Goal: Task Accomplishment & Management: Complete application form

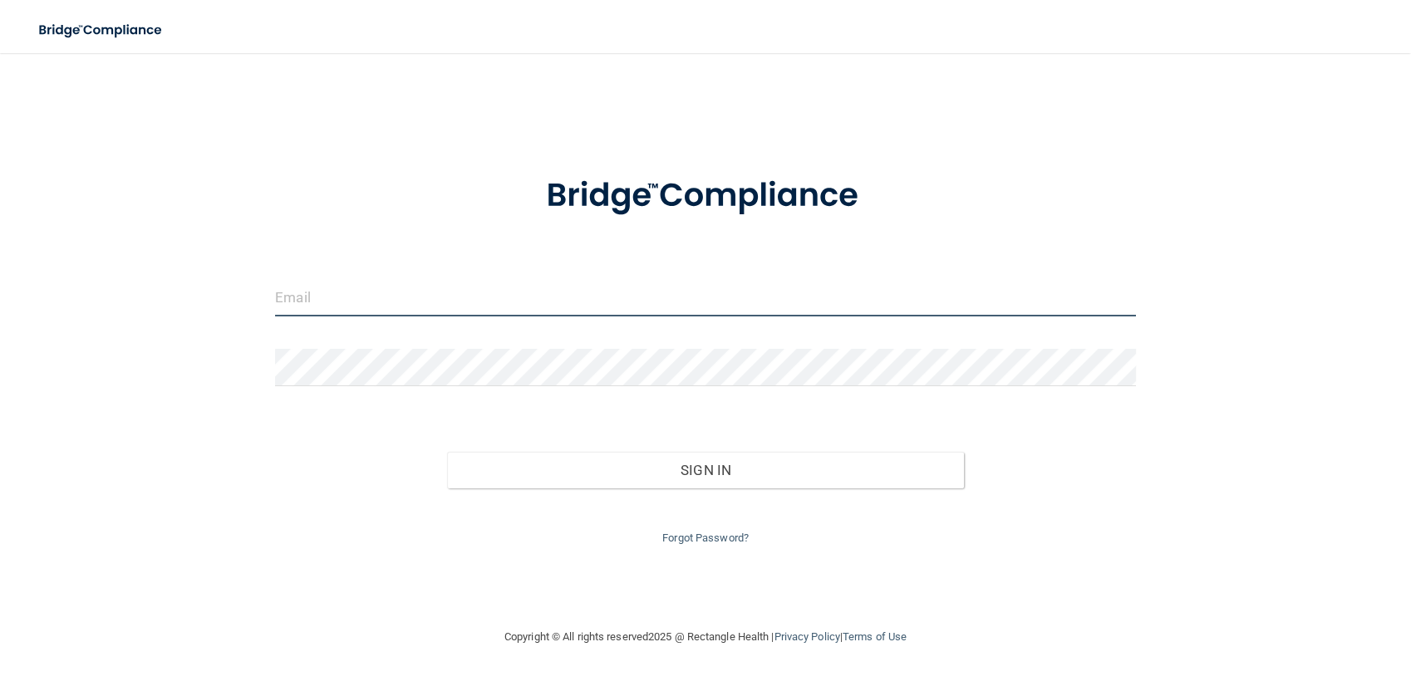
click at [392, 309] on input "email" at bounding box center [705, 297] width 861 height 37
type input "Squishybarrett2002@yahoo.com"
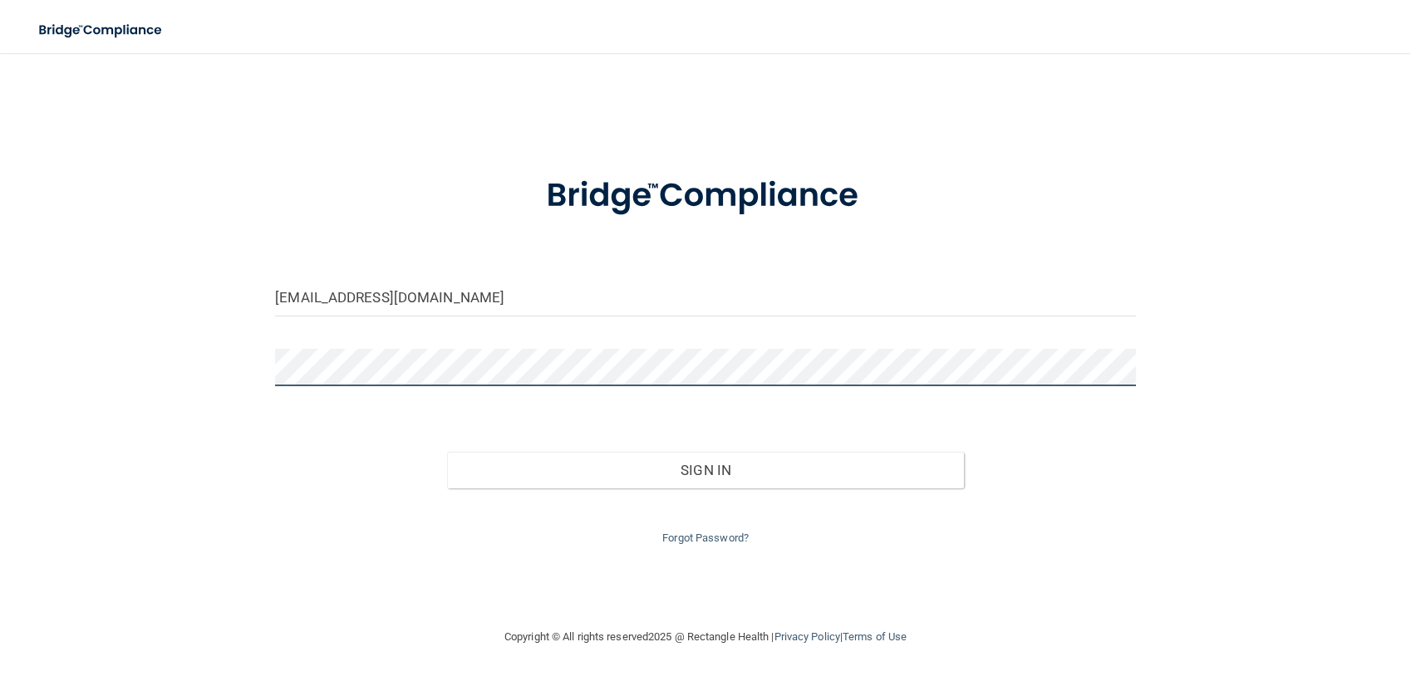
click at [447, 452] on button "Sign In" at bounding box center [705, 470] width 516 height 37
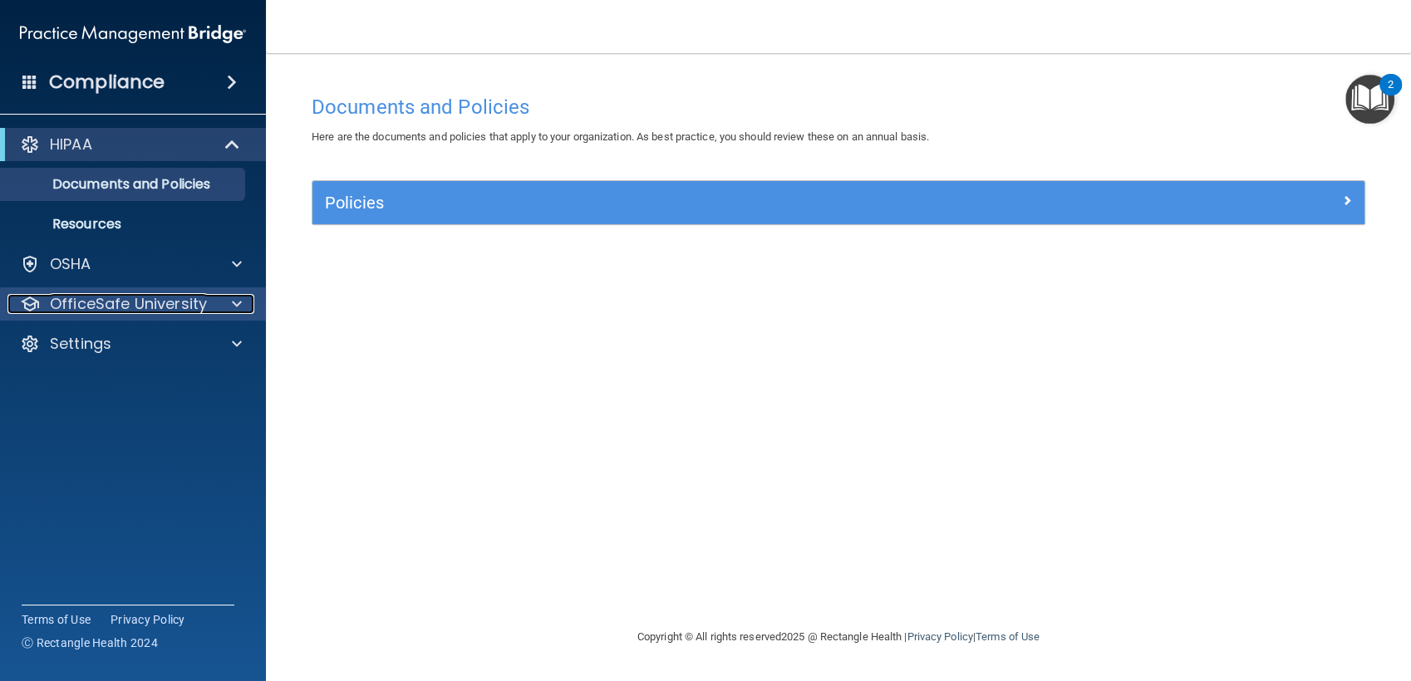
click at [229, 312] on div at bounding box center [235, 304] width 42 height 20
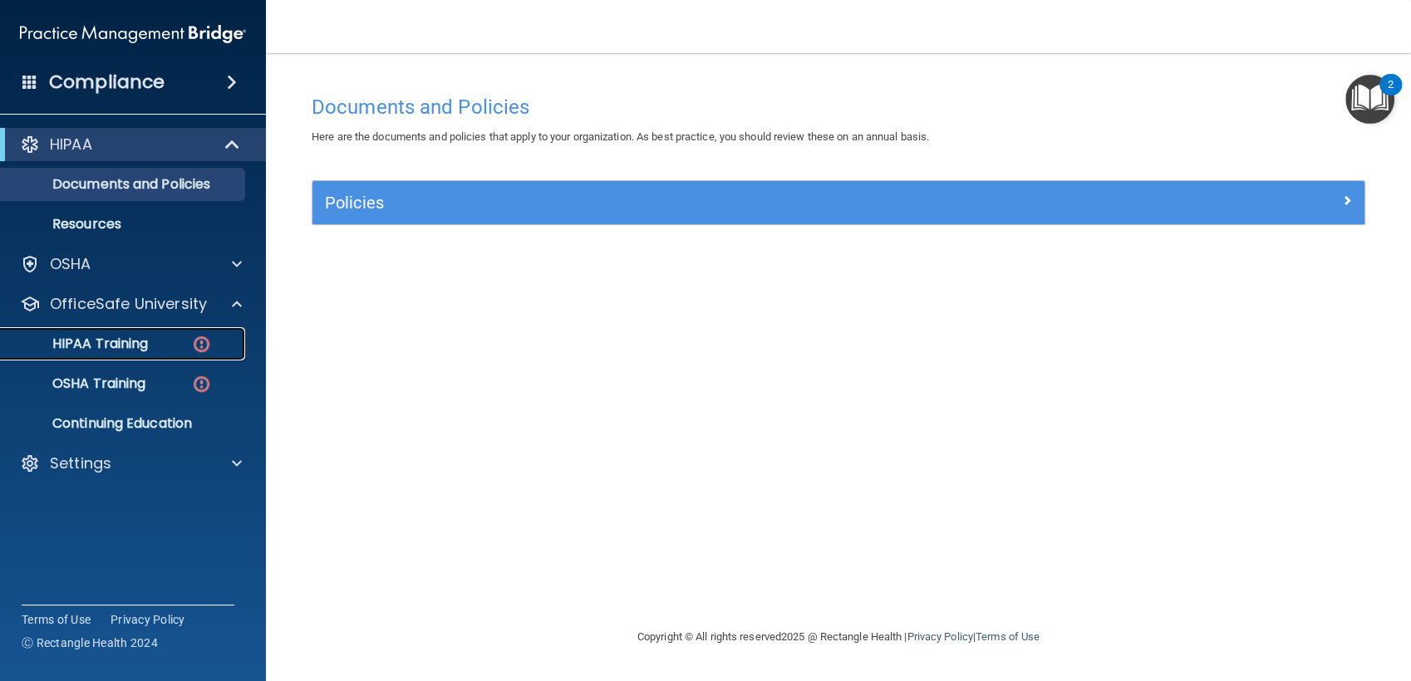
click at [123, 352] on p "HIPAA Training" at bounding box center [79, 344] width 137 height 17
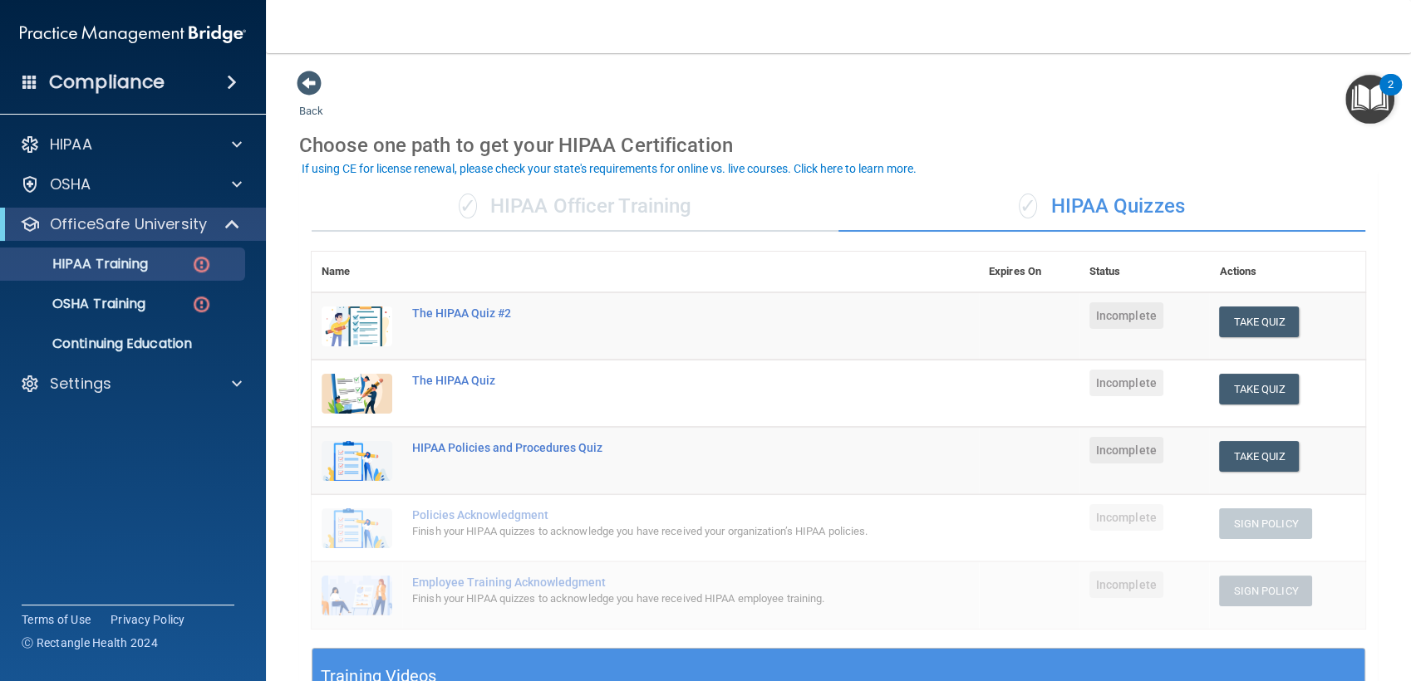
click at [616, 211] on div "✓ HIPAA Officer Training" at bounding box center [575, 207] width 527 height 50
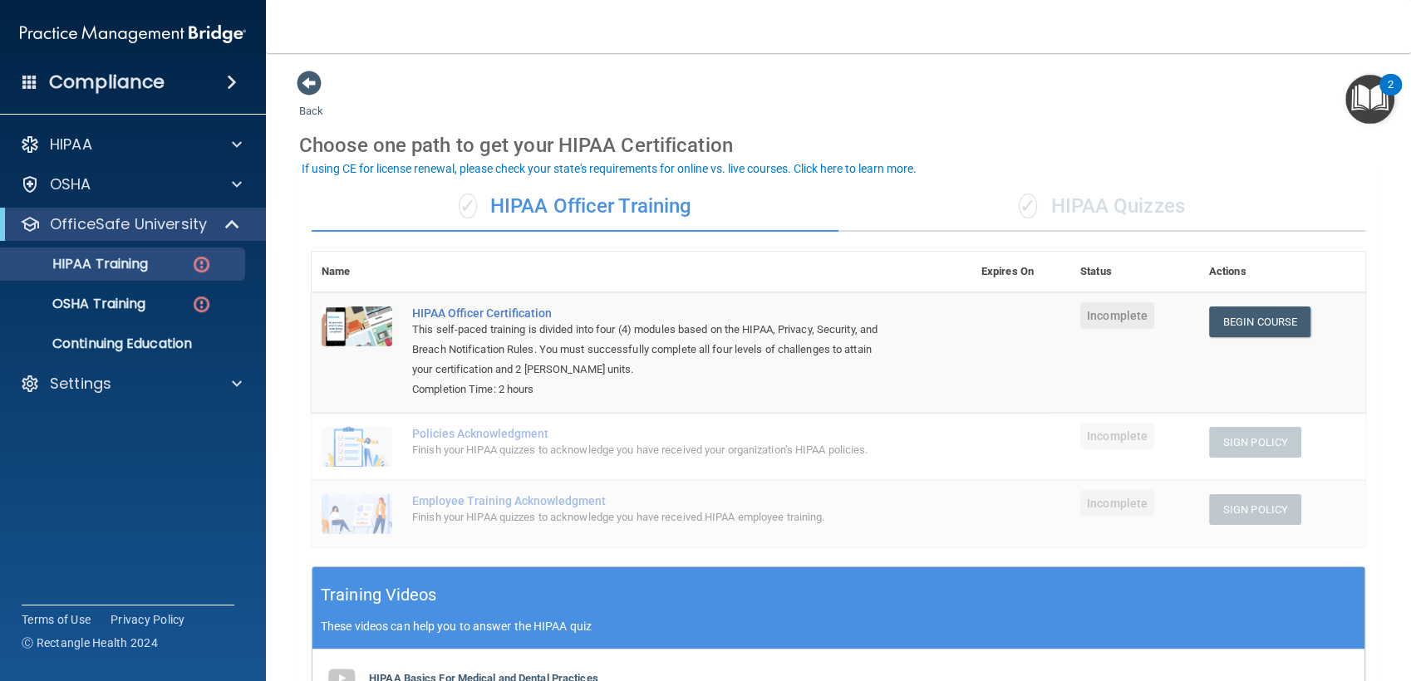
click at [1044, 201] on div "✓ HIPAA Quizzes" at bounding box center [1101, 207] width 527 height 50
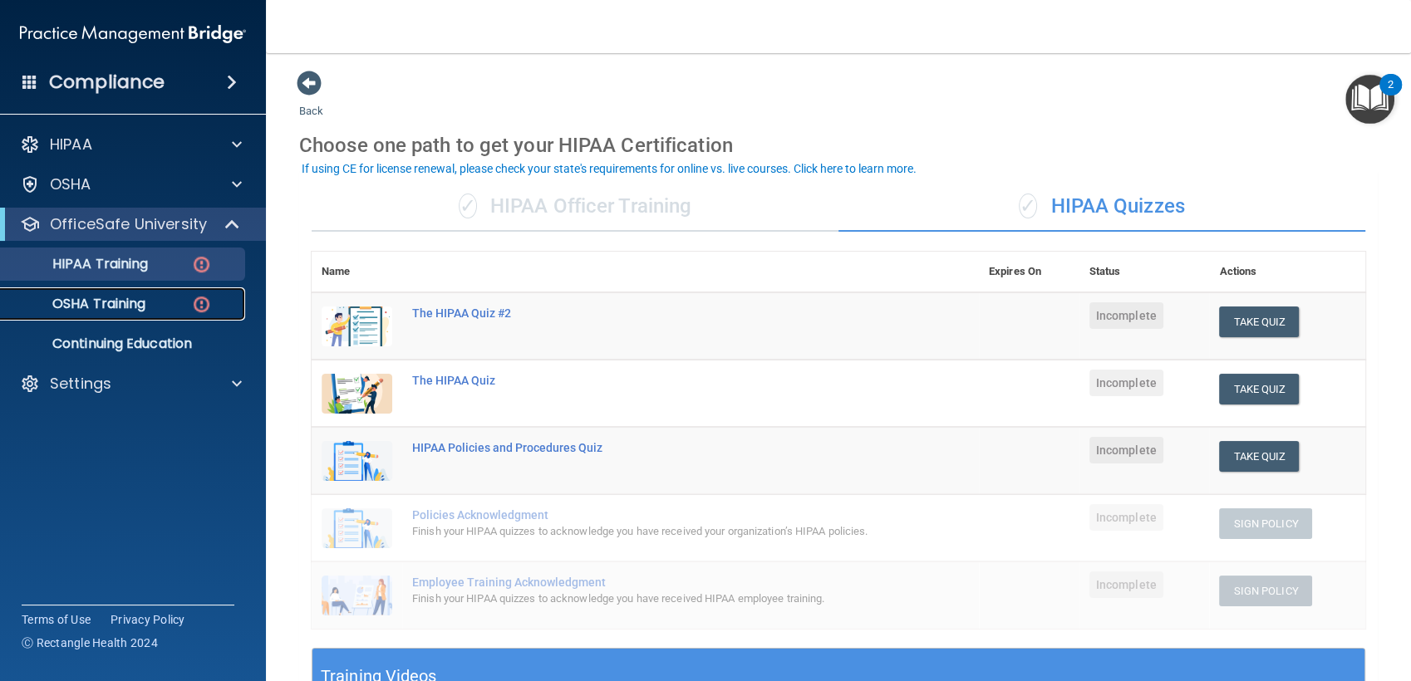
click at [129, 306] on p "OSHA Training" at bounding box center [78, 304] width 135 height 17
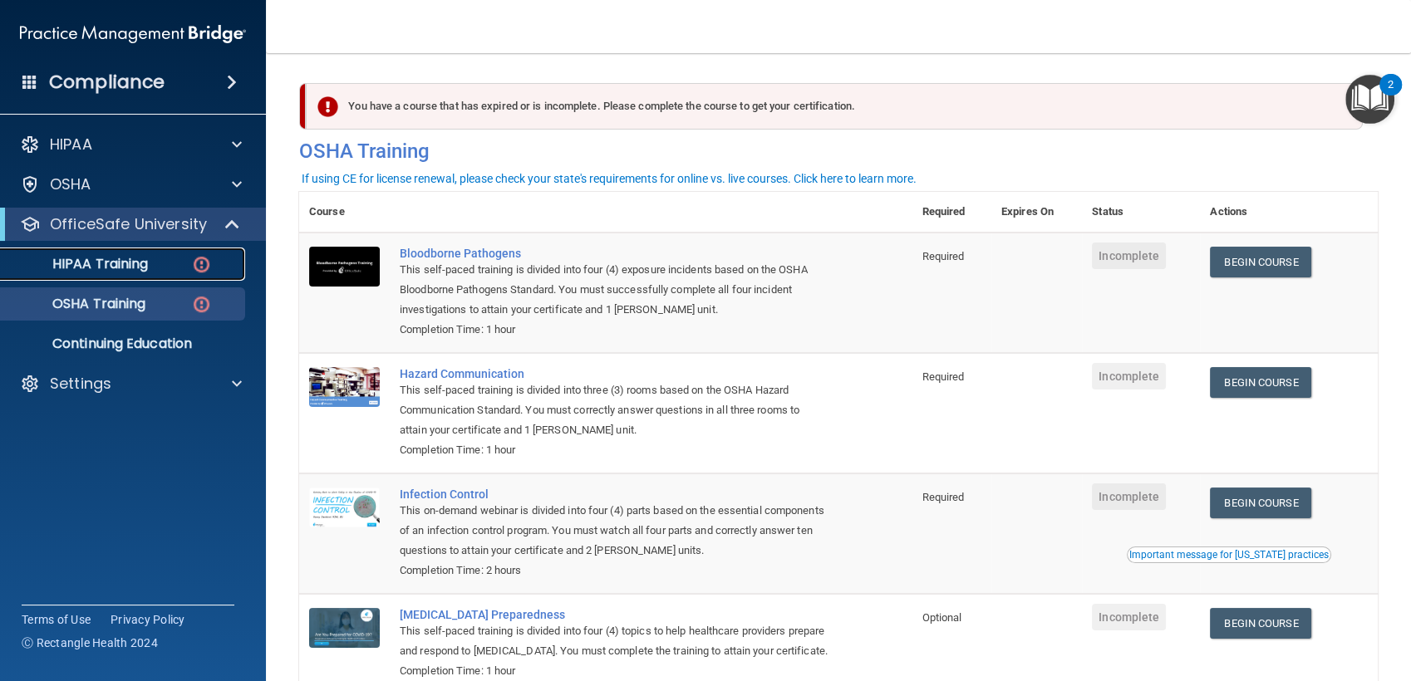
click at [108, 273] on link "HIPAA Training" at bounding box center [114, 264] width 262 height 33
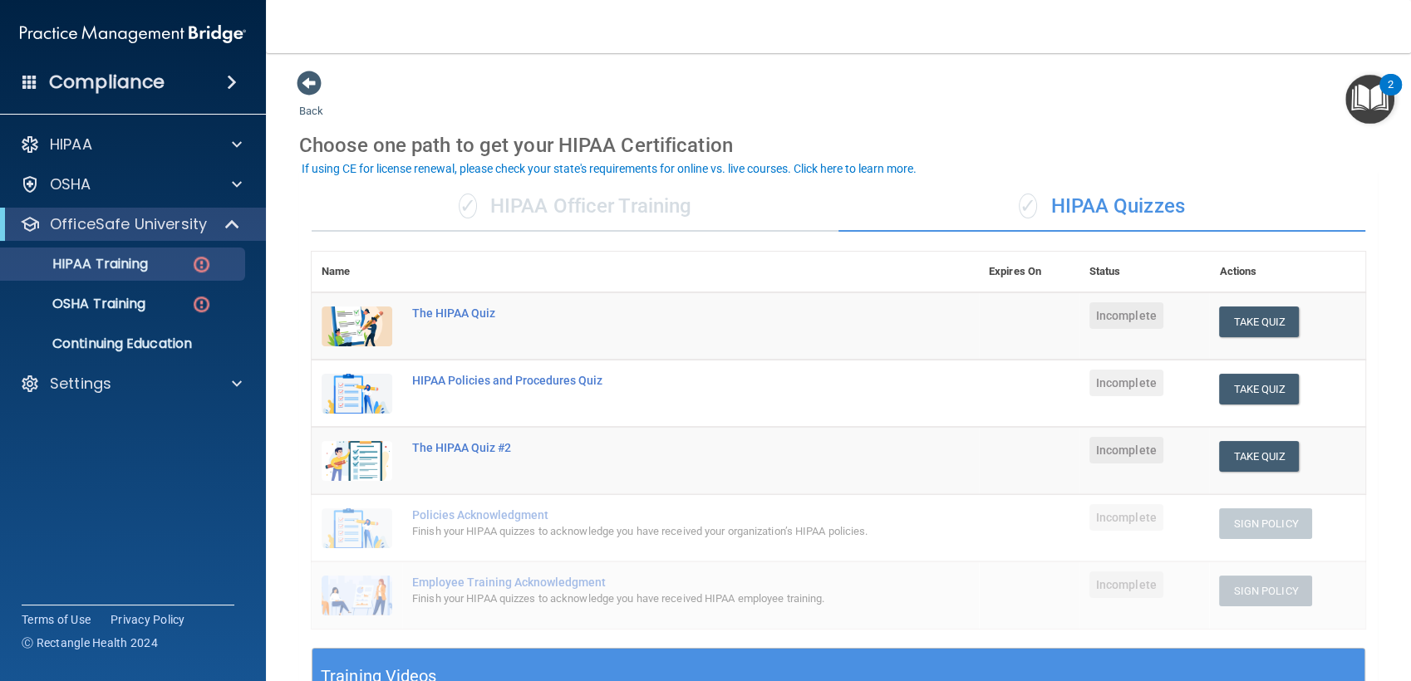
click at [633, 204] on div "✓ HIPAA Officer Training" at bounding box center [575, 207] width 527 height 50
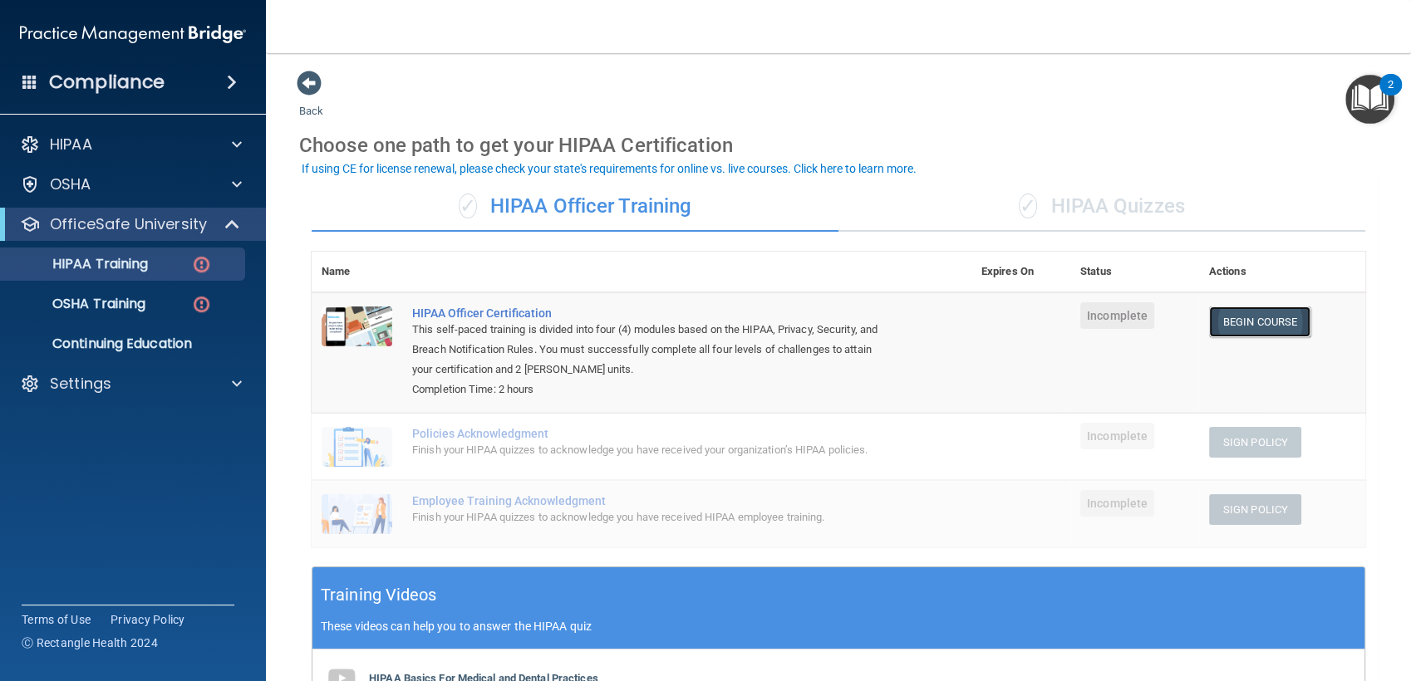
click at [1231, 312] on link "Begin Course" at bounding box center [1259, 322] width 101 height 31
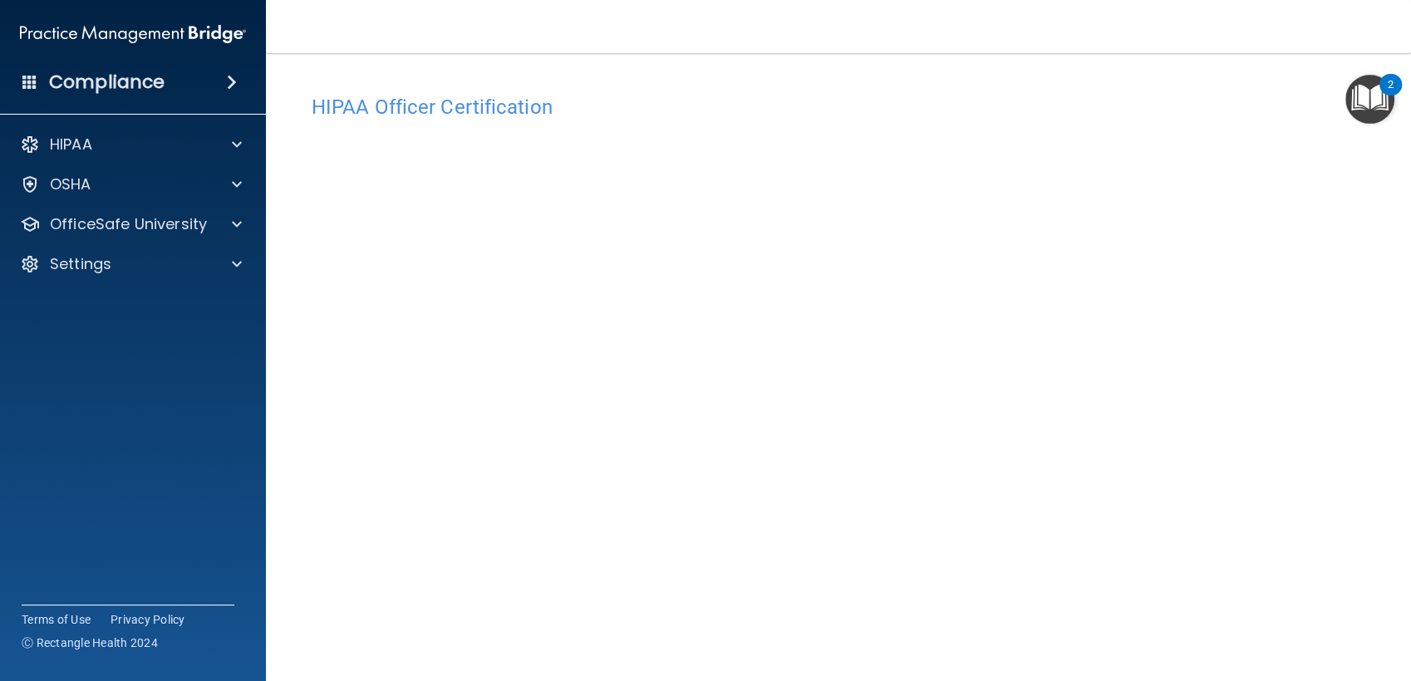
click at [1124, 673] on div "HIPAA Officer Certification This course doesn’t expire until . Are you sure you…" at bounding box center [838, 388] width 1079 height 604
click at [232, 148] on span at bounding box center [237, 145] width 10 height 20
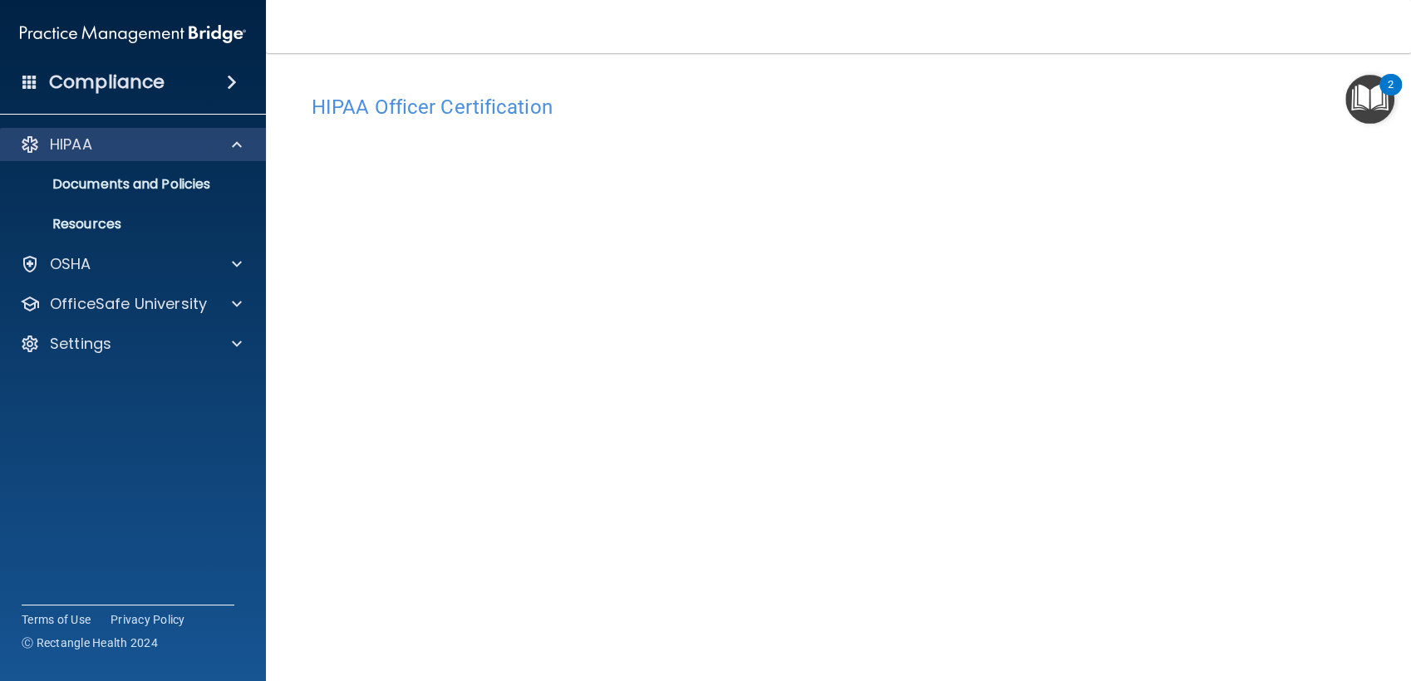
click at [232, 155] on div "HIPAA" at bounding box center [133, 144] width 267 height 33
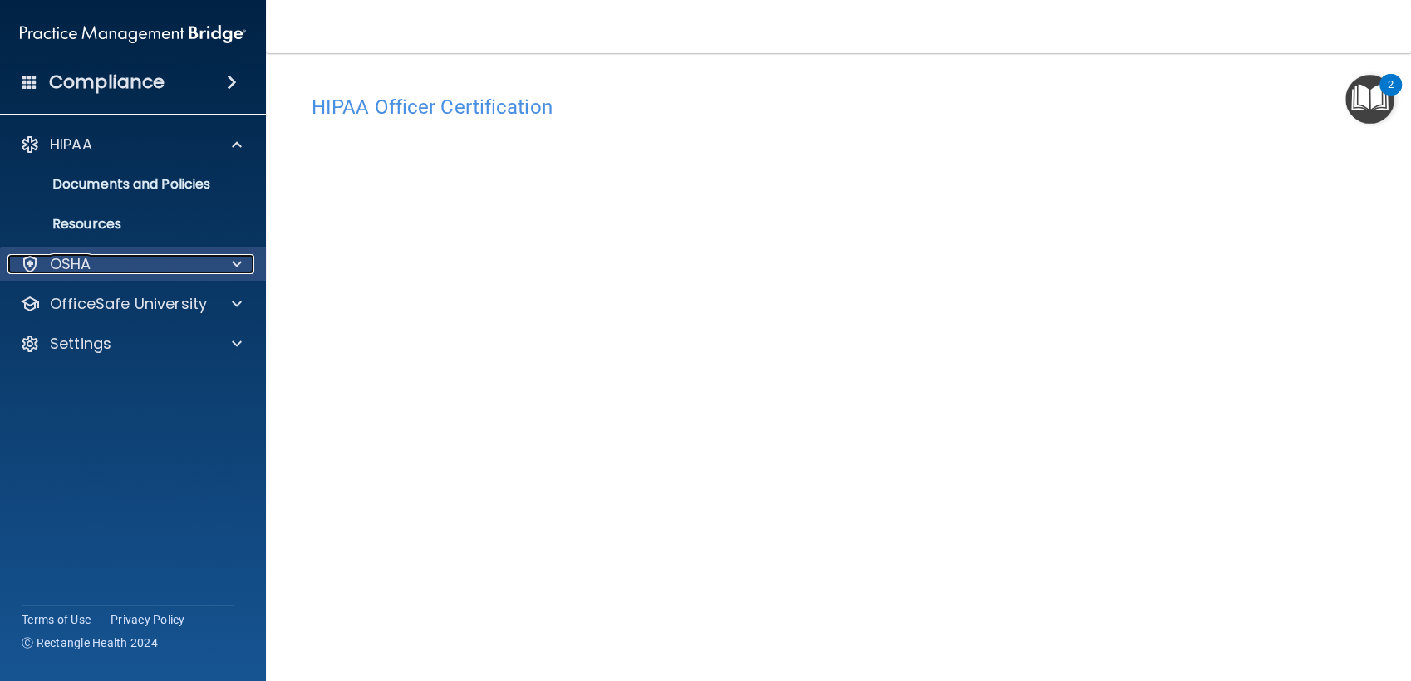
click at [224, 262] on div at bounding box center [235, 264] width 42 height 20
click at [238, 262] on span at bounding box center [237, 264] width 10 height 20
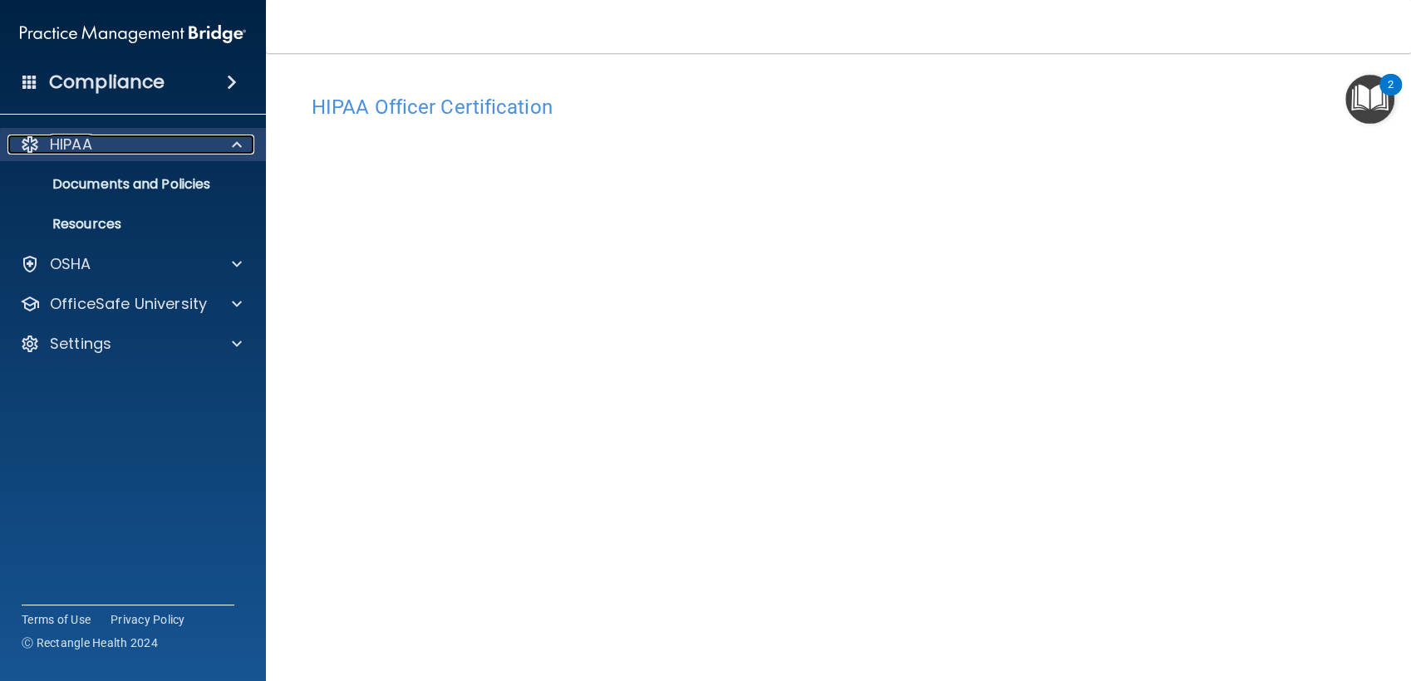
click at [236, 148] on span at bounding box center [237, 145] width 10 height 20
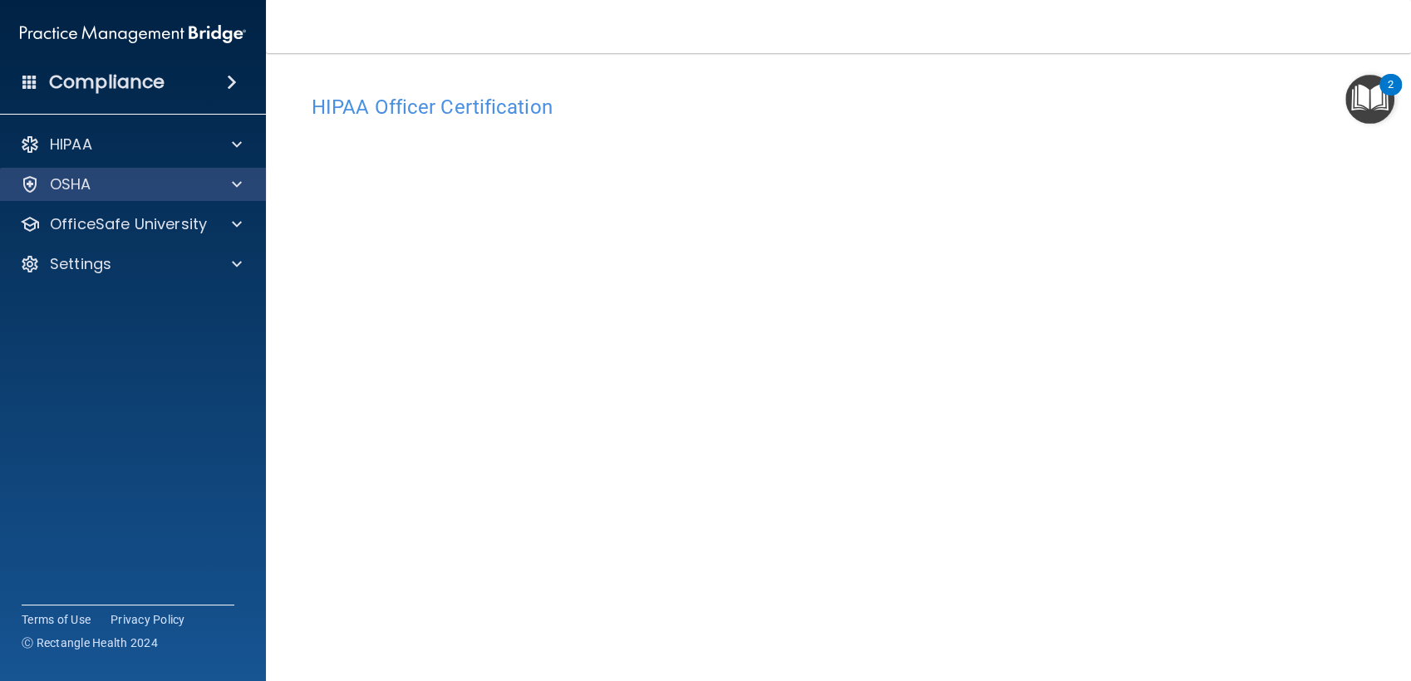
click at [203, 195] on div "OSHA" at bounding box center [133, 184] width 267 height 33
click at [229, 197] on div "OSHA" at bounding box center [133, 184] width 267 height 33
click at [229, 199] on div "OSHA" at bounding box center [133, 184] width 267 height 33
click at [233, 180] on span at bounding box center [237, 185] width 10 height 20
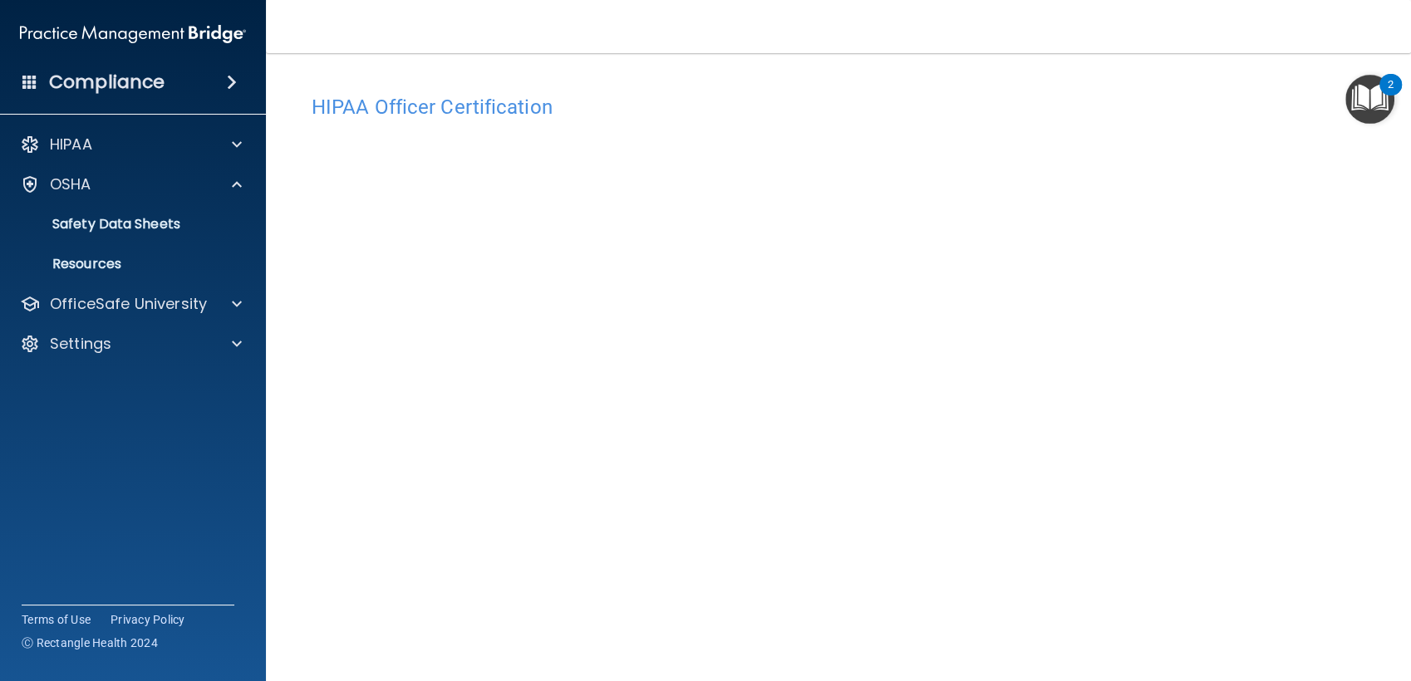
click at [126, 36] on img at bounding box center [133, 33] width 226 height 33
click at [142, 76] on h4 "Compliance" at bounding box center [107, 82] width 116 height 23
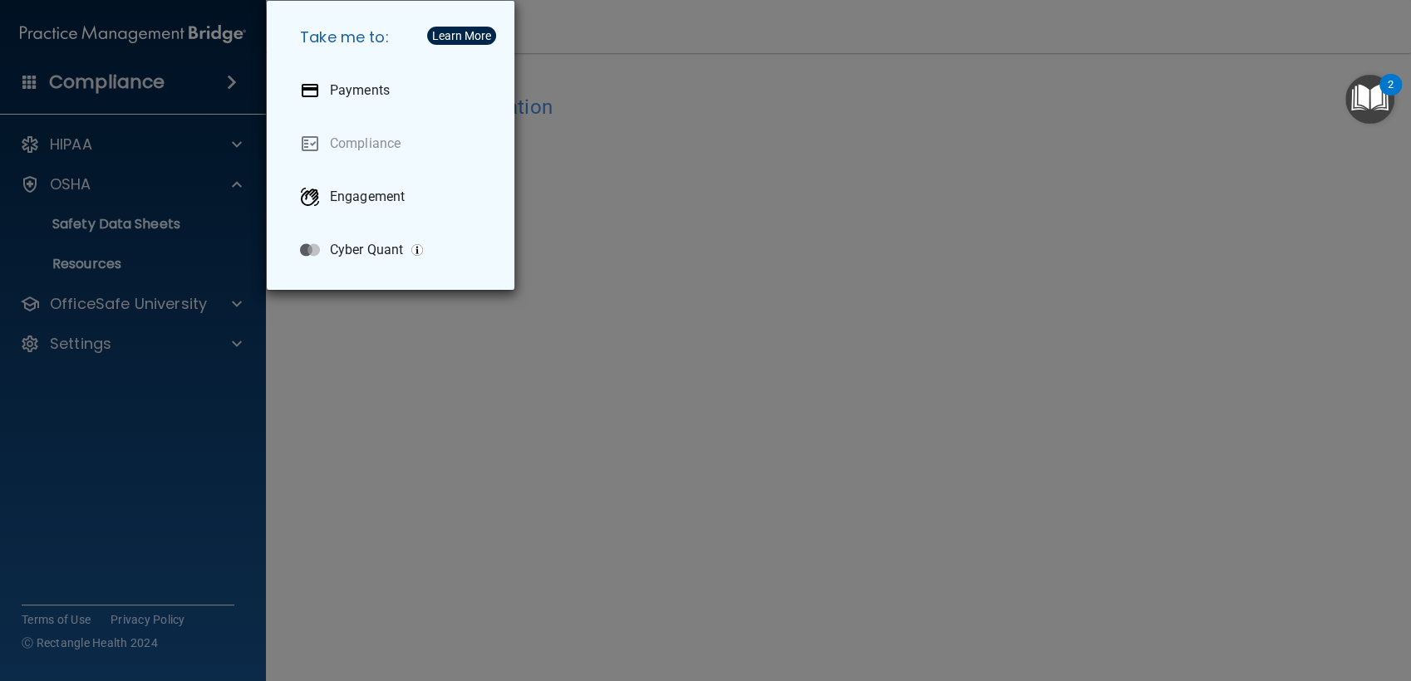
click at [401, 358] on div "Take me to: Payments Compliance Engagement Cyber Quant" at bounding box center [705, 340] width 1411 height 681
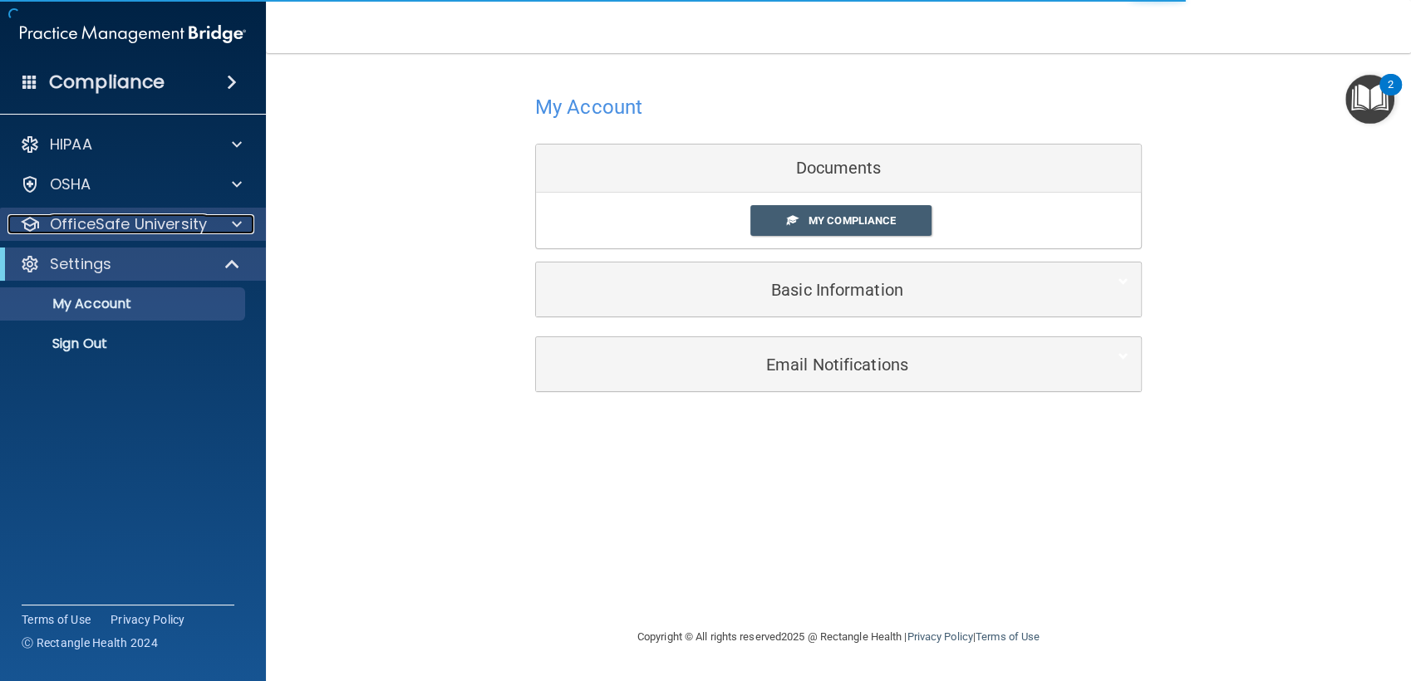
click at [232, 229] on span at bounding box center [237, 224] width 10 height 20
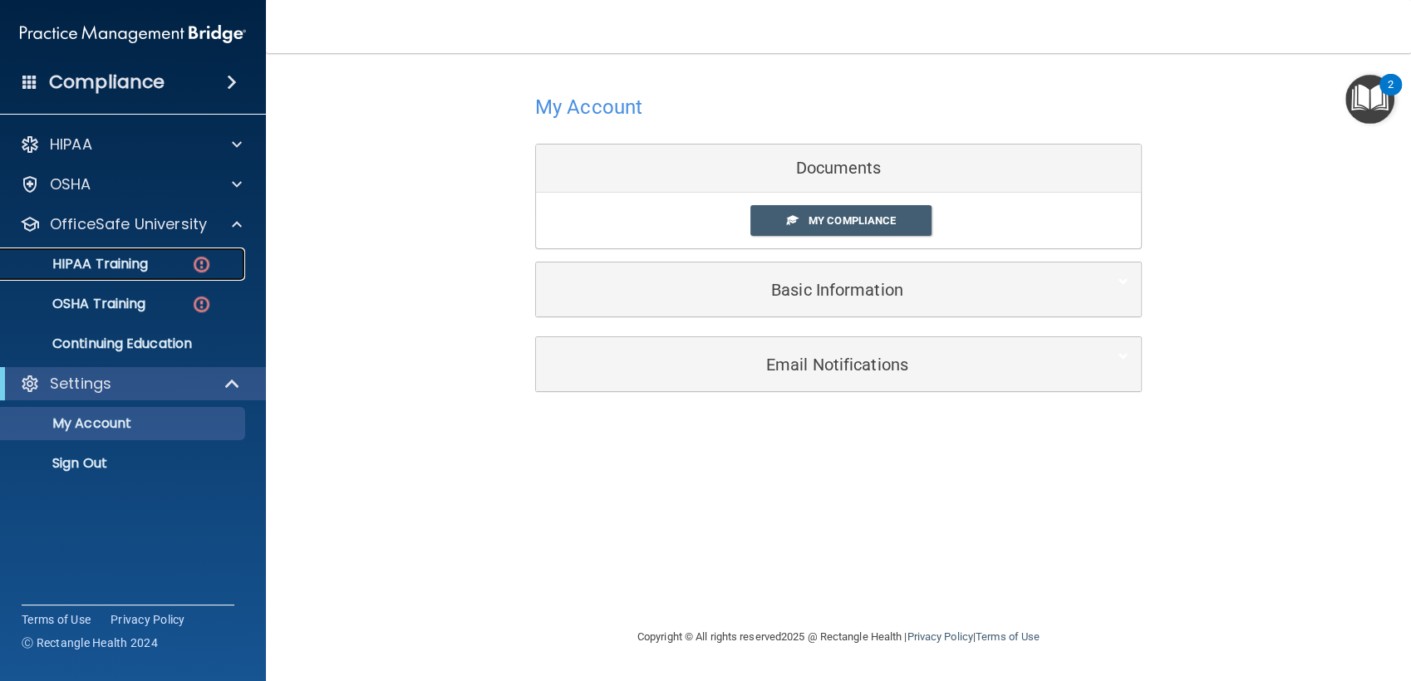
click at [145, 275] on link "HIPAA Training" at bounding box center [114, 264] width 262 height 33
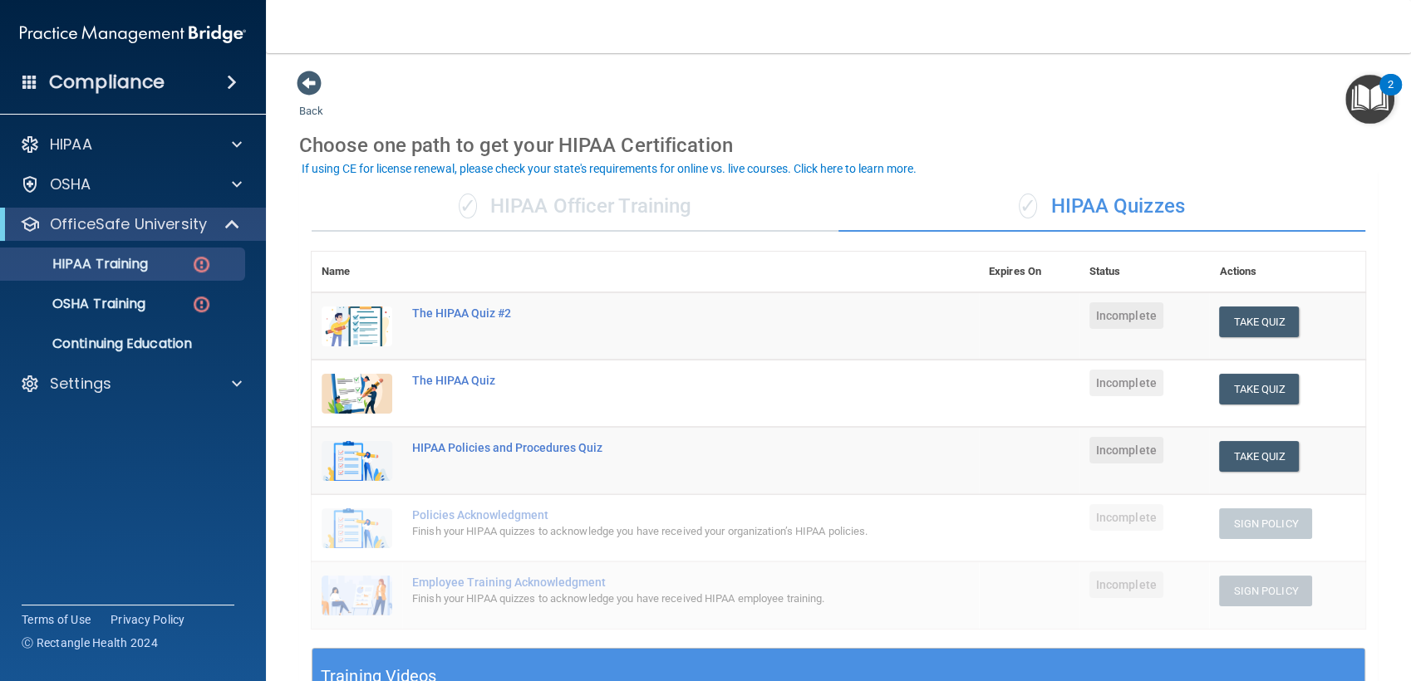
click at [685, 322] on td "The HIPAA Quiz #2" at bounding box center [690, 327] width 577 height 68
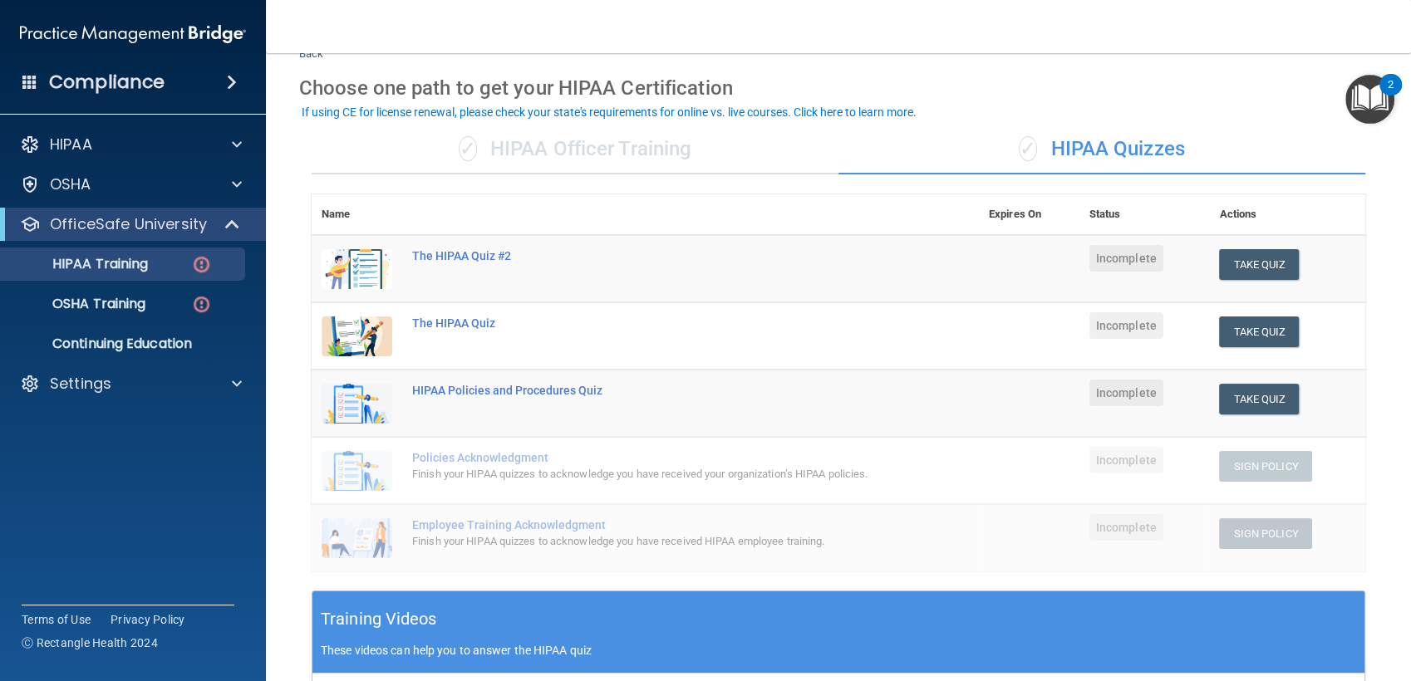
scroll to position [61, 0]
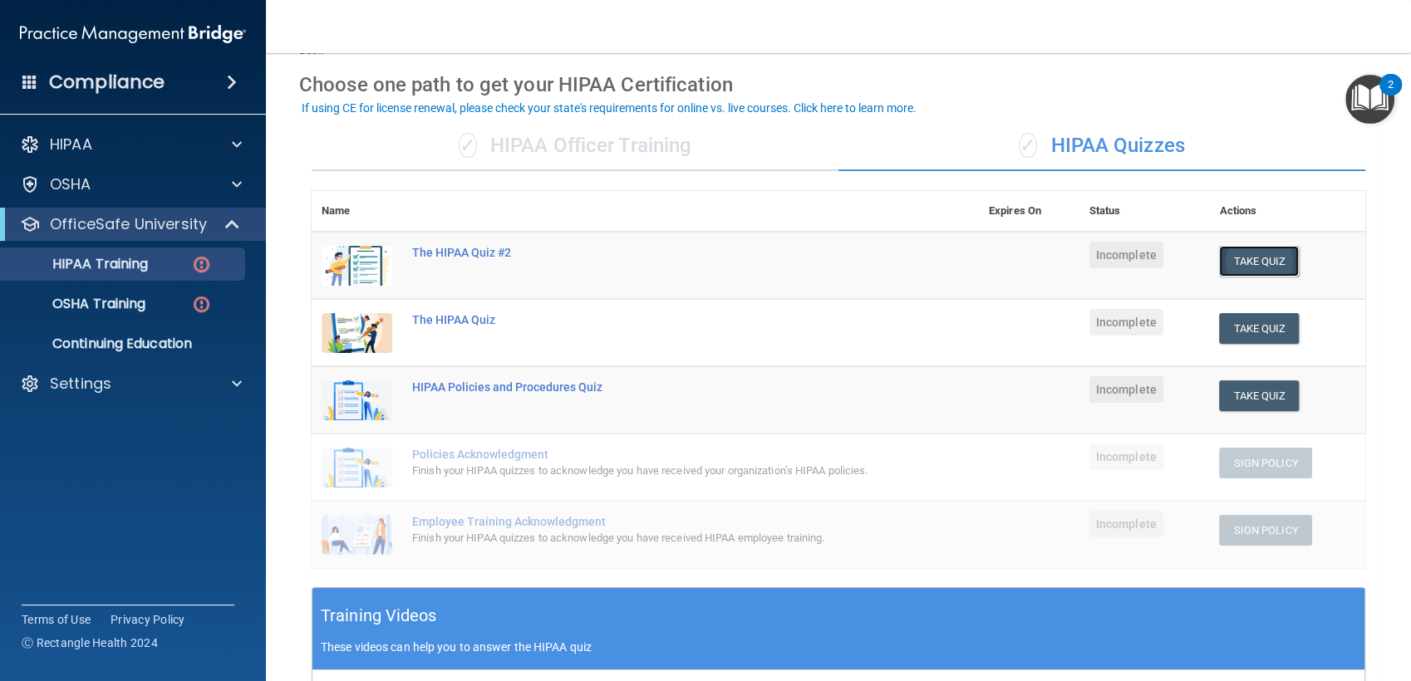
click at [1266, 258] on button "Take Quiz" at bounding box center [1259, 261] width 80 height 31
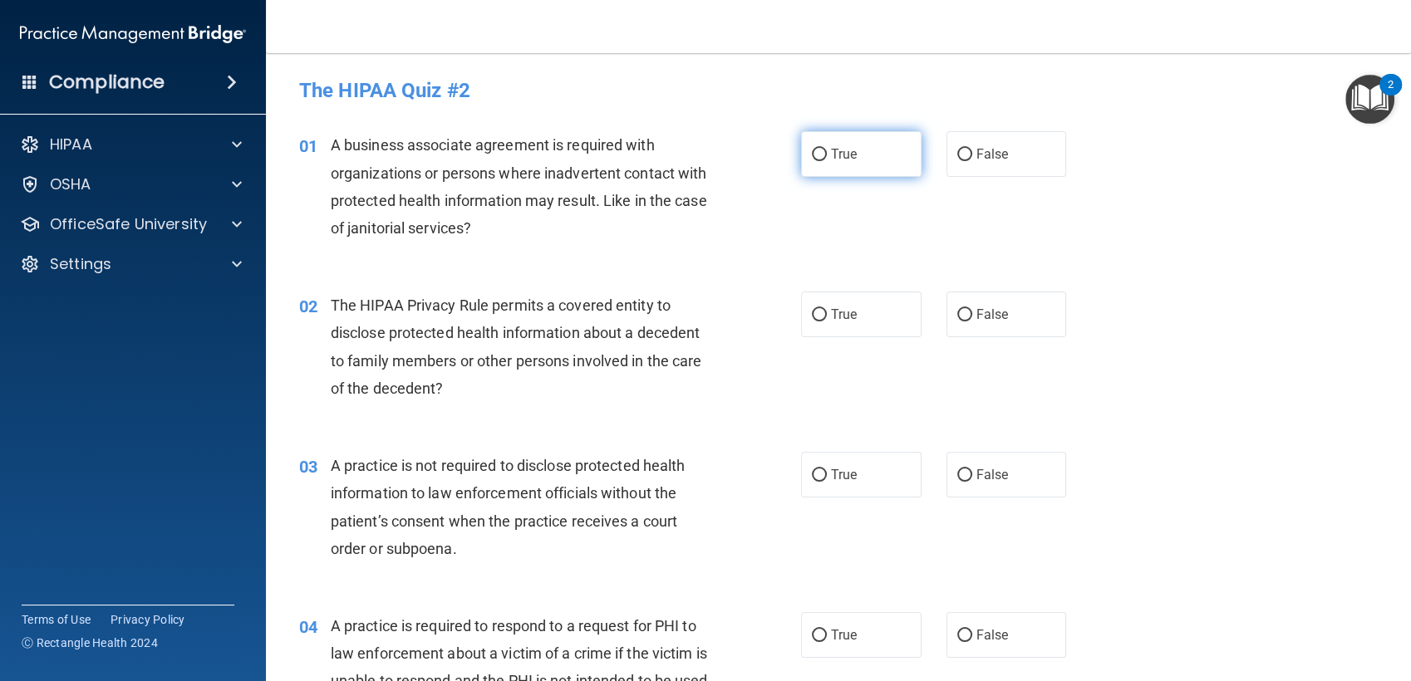
click at [801, 156] on label "True" at bounding box center [861, 154] width 120 height 46
click at [812, 156] on input "True" at bounding box center [819, 155] width 15 height 12
radio input "true"
click at [997, 165] on label "False" at bounding box center [1007, 154] width 120 height 46
click at [972, 161] on input "False" at bounding box center [964, 155] width 15 height 12
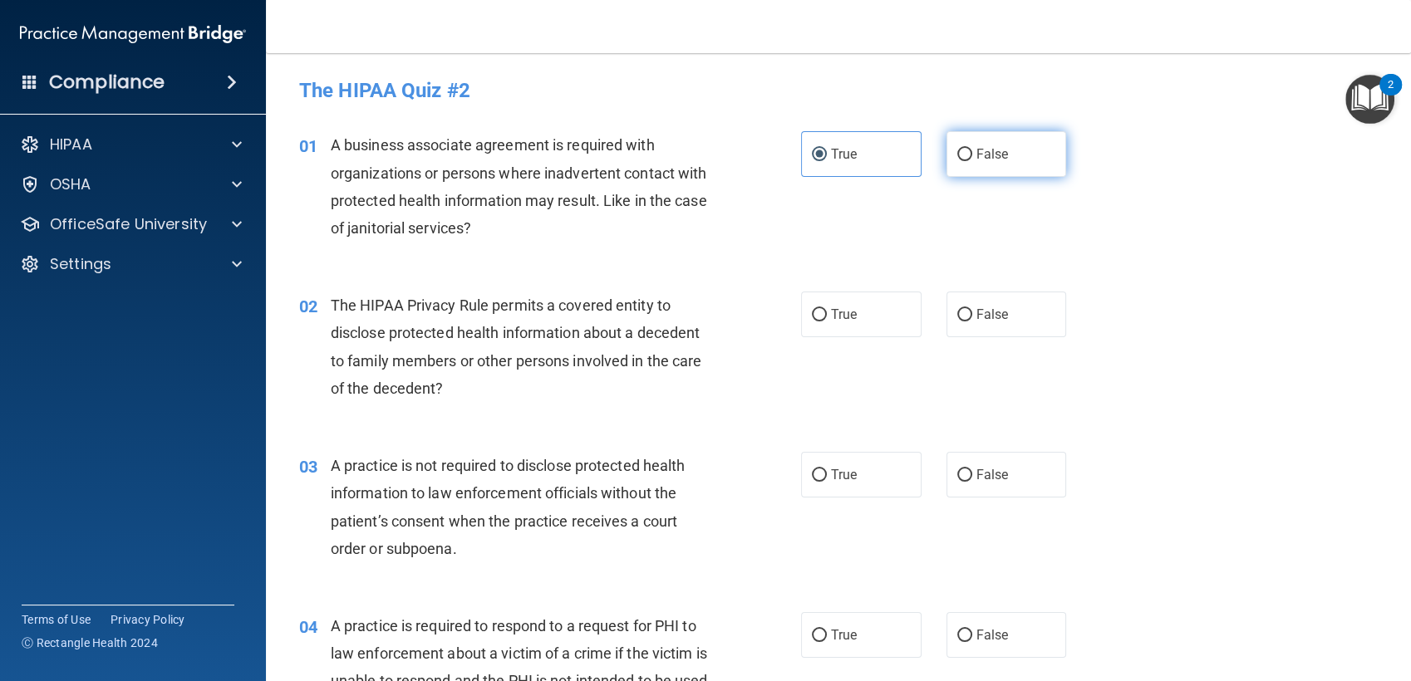
radio input "true"
radio input "false"
click at [868, 329] on label "True" at bounding box center [861, 315] width 120 height 46
click at [827, 322] on input "True" at bounding box center [819, 315] width 15 height 12
radio input "true"
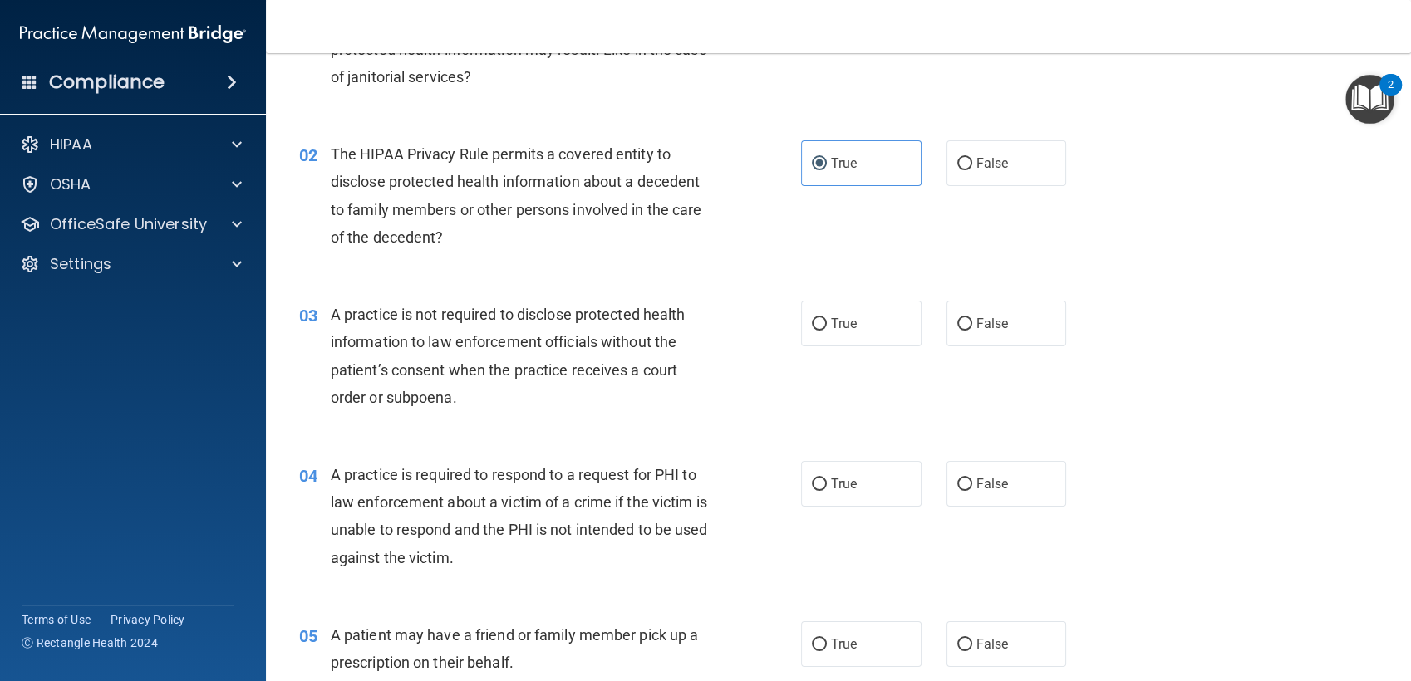
scroll to position [184, 0]
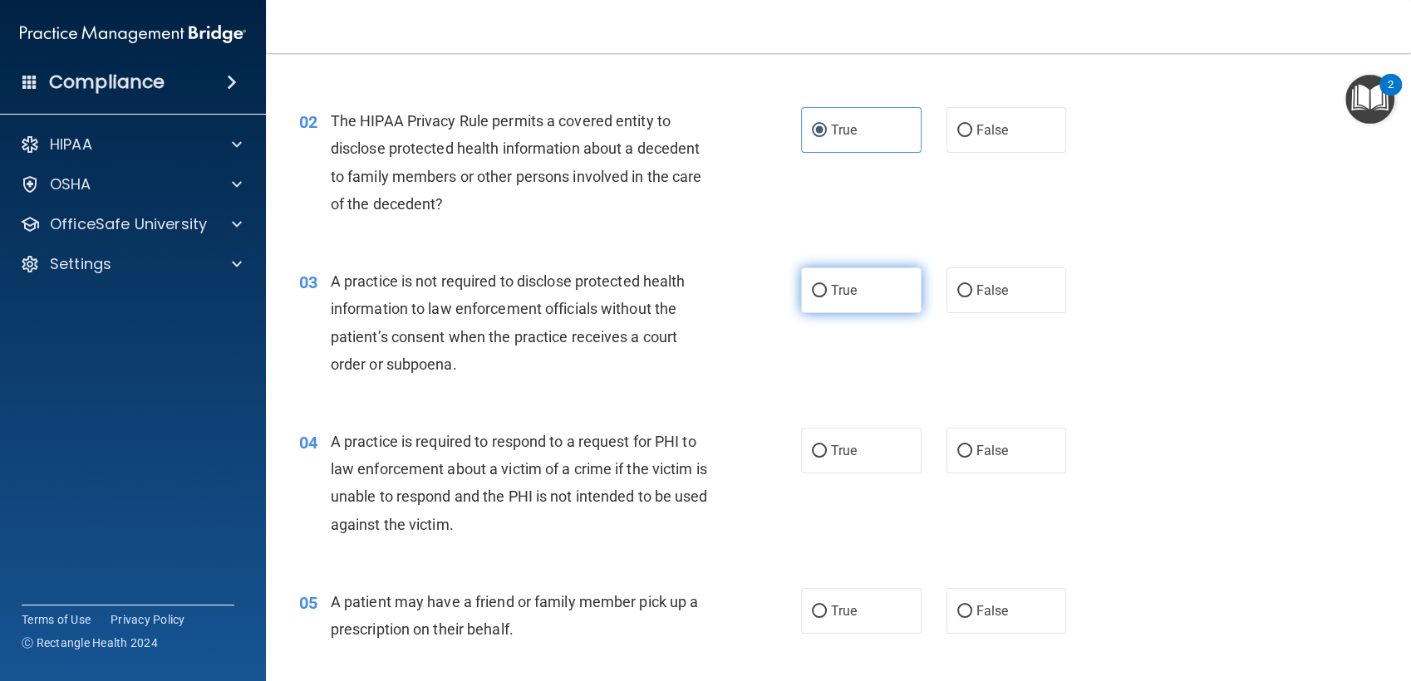
click at [819, 306] on label "True" at bounding box center [861, 291] width 120 height 46
click at [819, 298] on input "True" at bounding box center [819, 291] width 15 height 12
radio input "true"
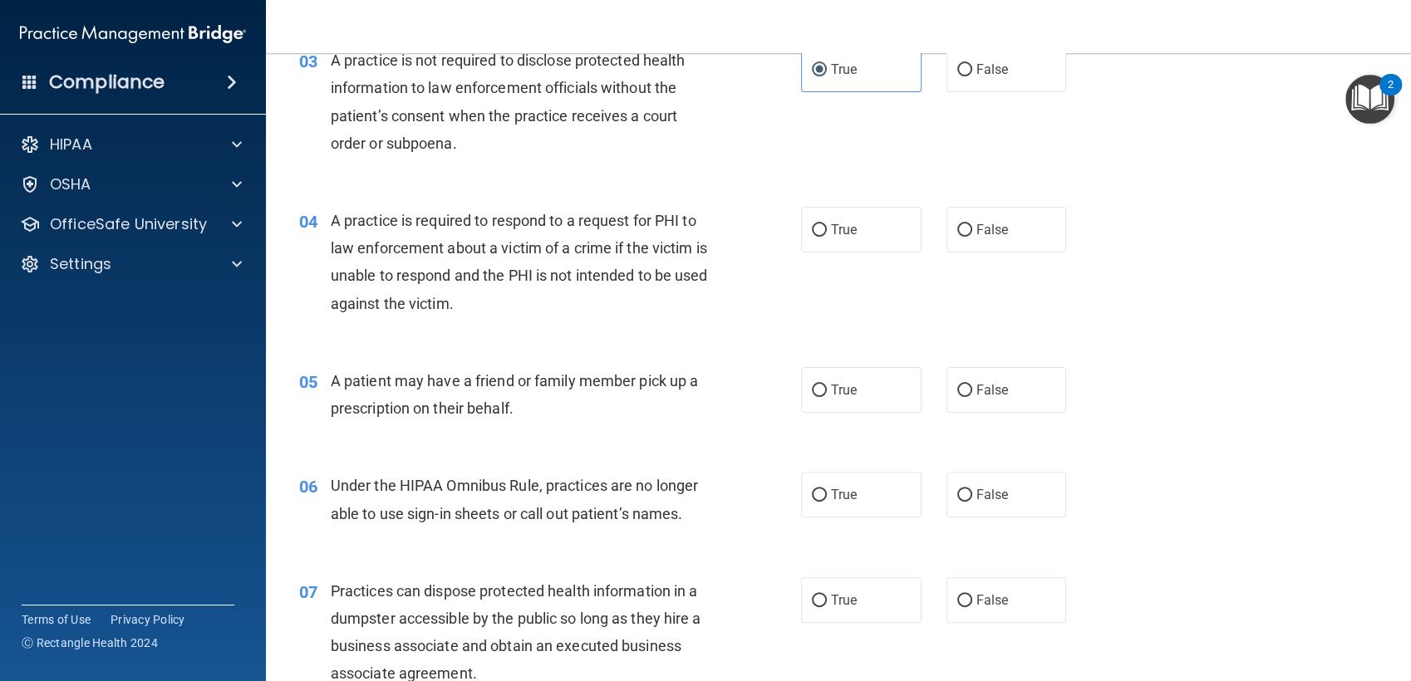
scroll to position [406, 0]
click at [966, 504] on label "False" at bounding box center [1007, 495] width 120 height 46
click at [966, 502] on input "False" at bounding box center [964, 495] width 15 height 12
radio input "true"
click at [824, 408] on label "True" at bounding box center [861, 390] width 120 height 46
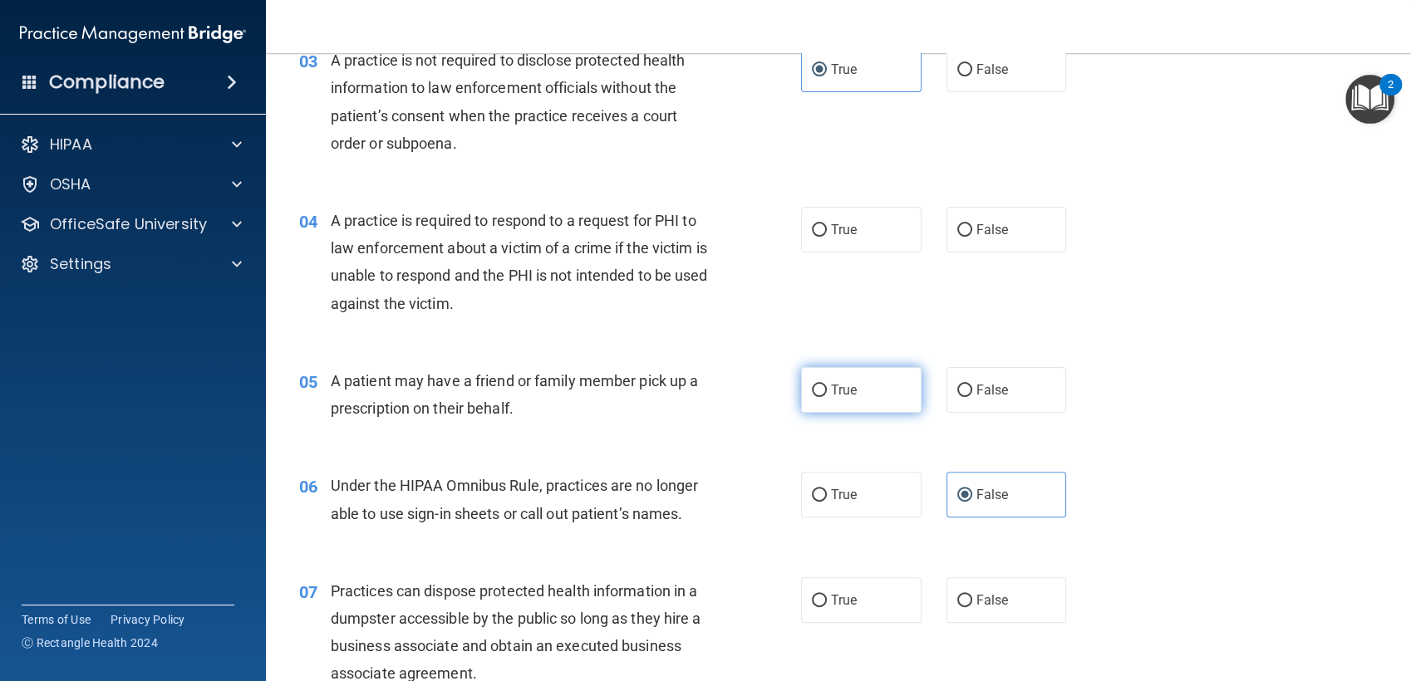
click at [824, 397] on input "True" at bounding box center [819, 391] width 15 height 12
radio input "true"
click at [851, 237] on label "True" at bounding box center [861, 230] width 120 height 46
click at [827, 237] on input "True" at bounding box center [819, 230] width 15 height 12
radio input "true"
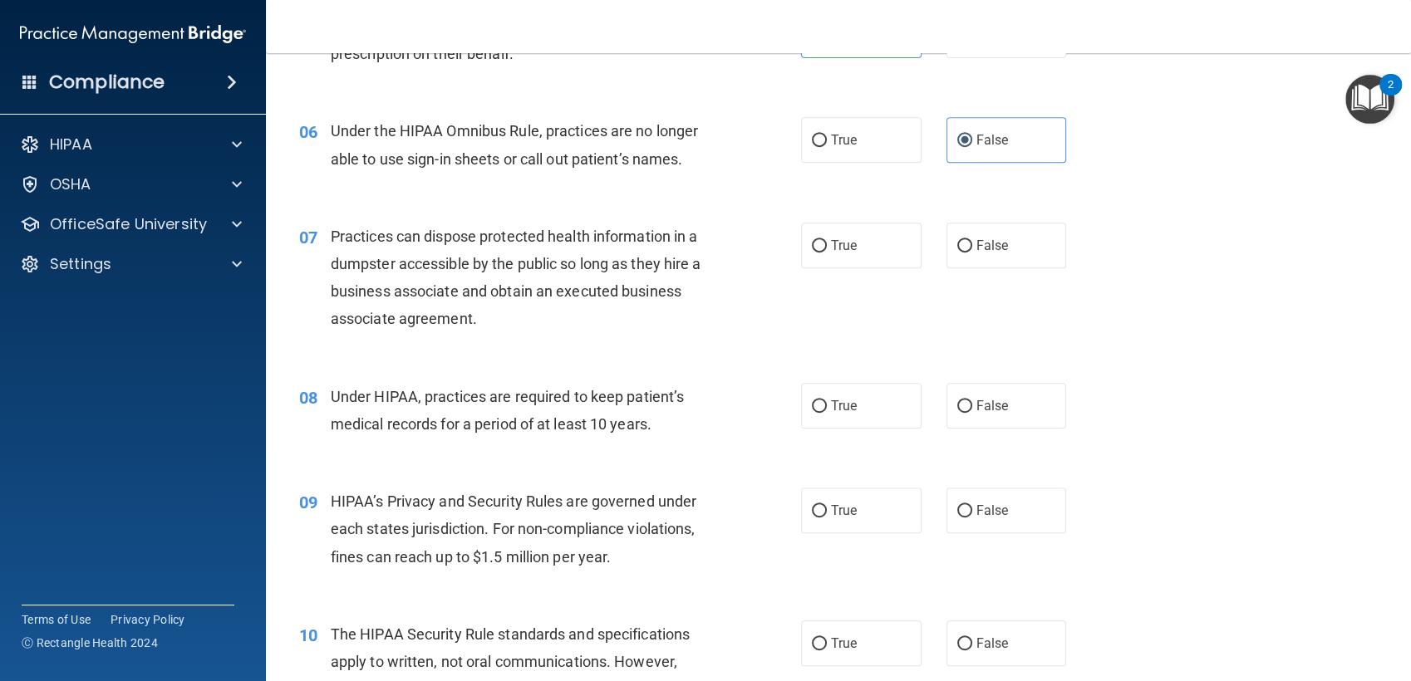
scroll to position [794, 0]
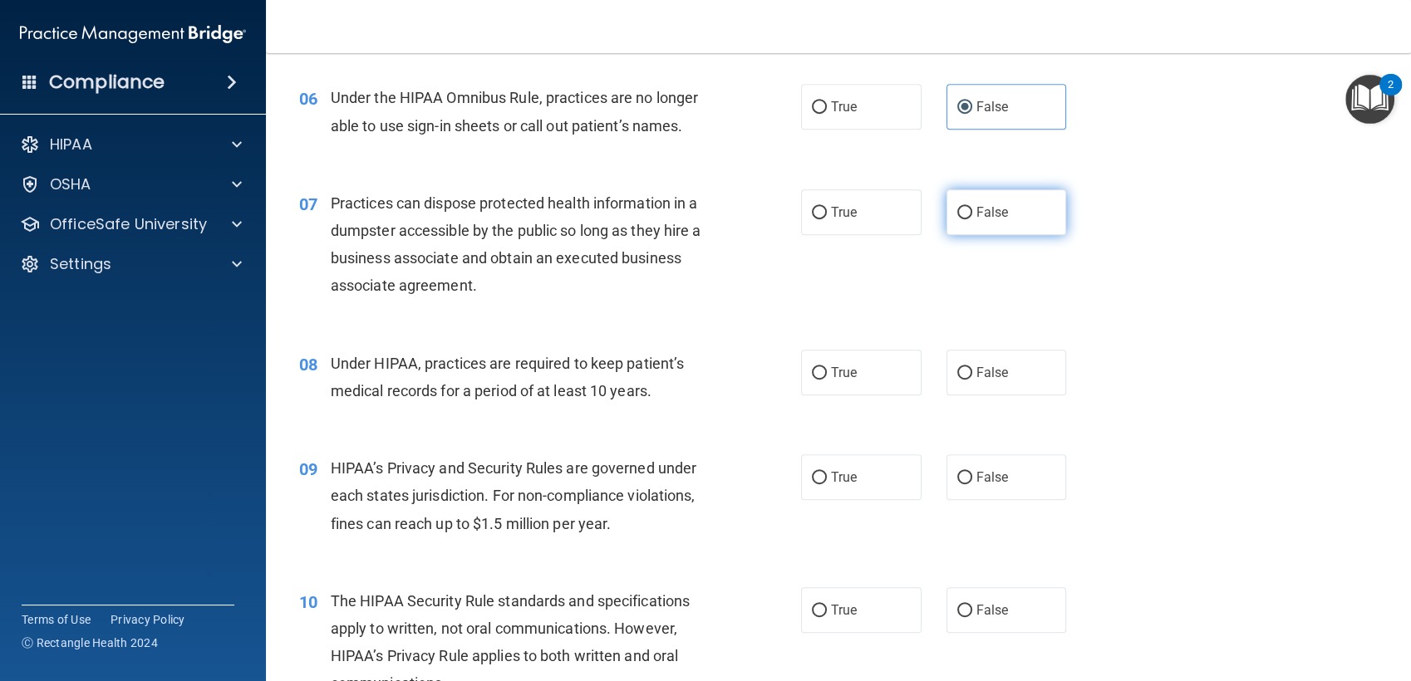
click at [981, 230] on label "False" at bounding box center [1007, 212] width 120 height 46
click at [972, 219] on input "False" at bounding box center [964, 213] width 15 height 12
radio input "true"
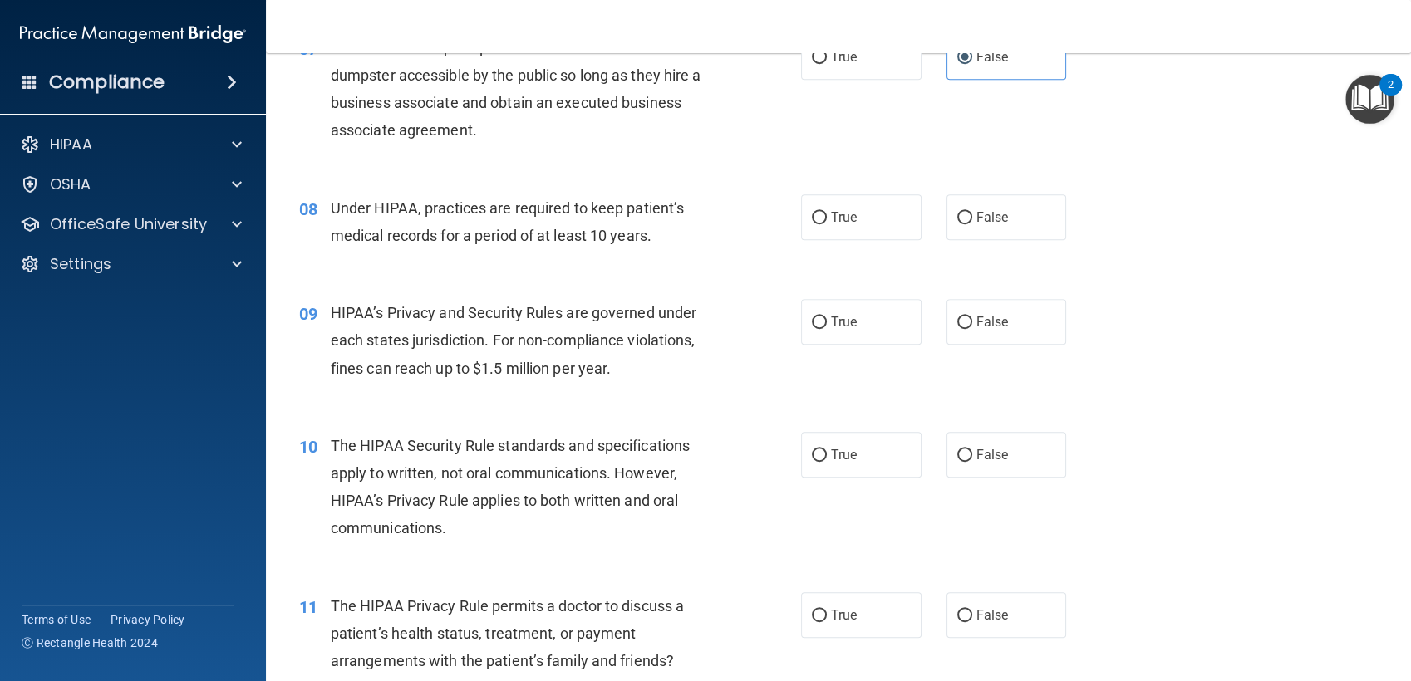
scroll to position [986, 0]
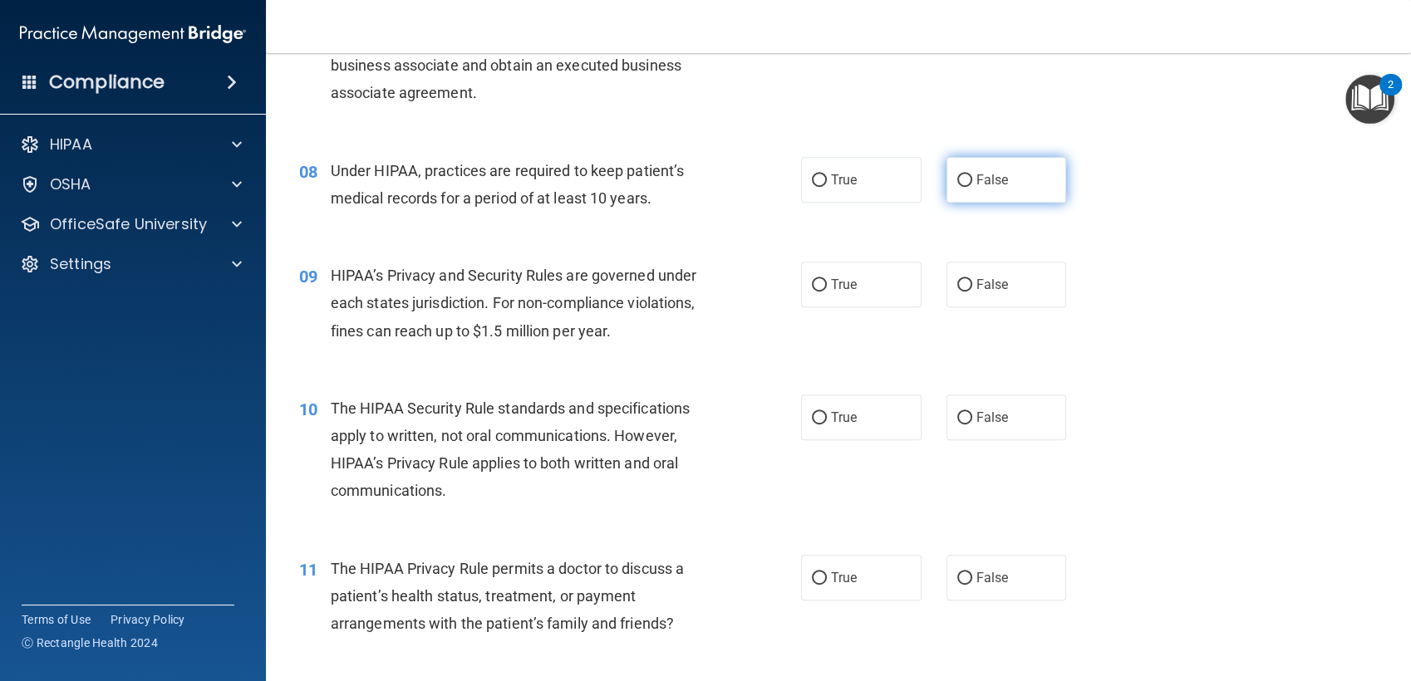
click at [971, 191] on label "False" at bounding box center [1007, 180] width 120 height 46
click at [971, 187] on input "False" at bounding box center [964, 181] width 15 height 12
radio input "true"
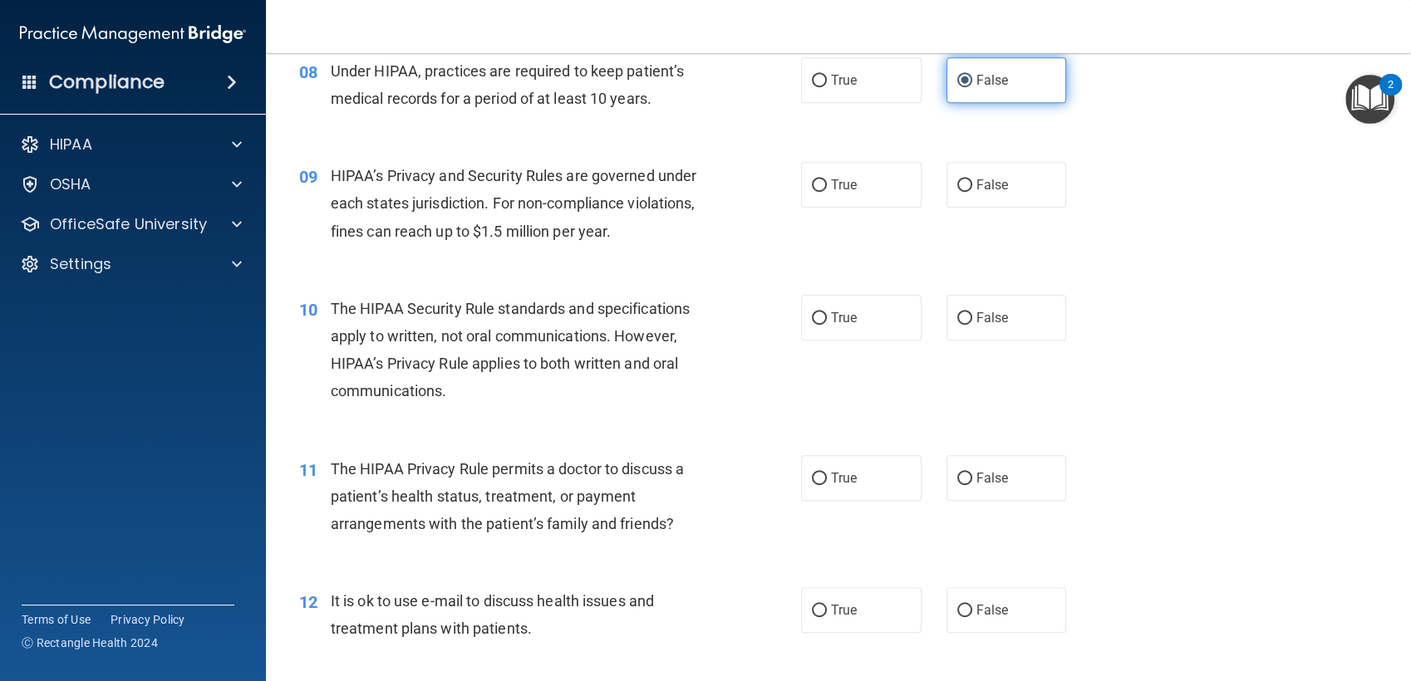
scroll to position [1141, 0]
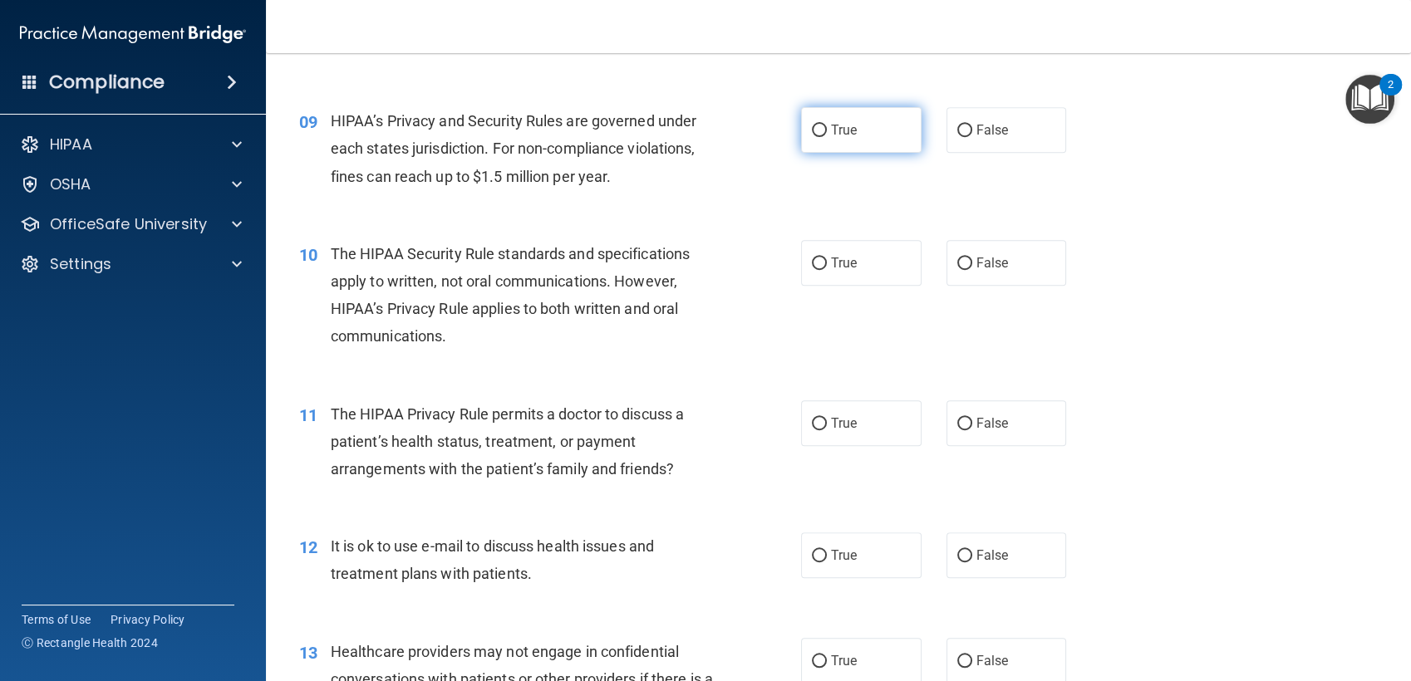
click at [832, 130] on span "True" at bounding box center [844, 130] width 26 height 16
click at [827, 130] on input "True" at bounding box center [819, 131] width 15 height 12
radio input "true"
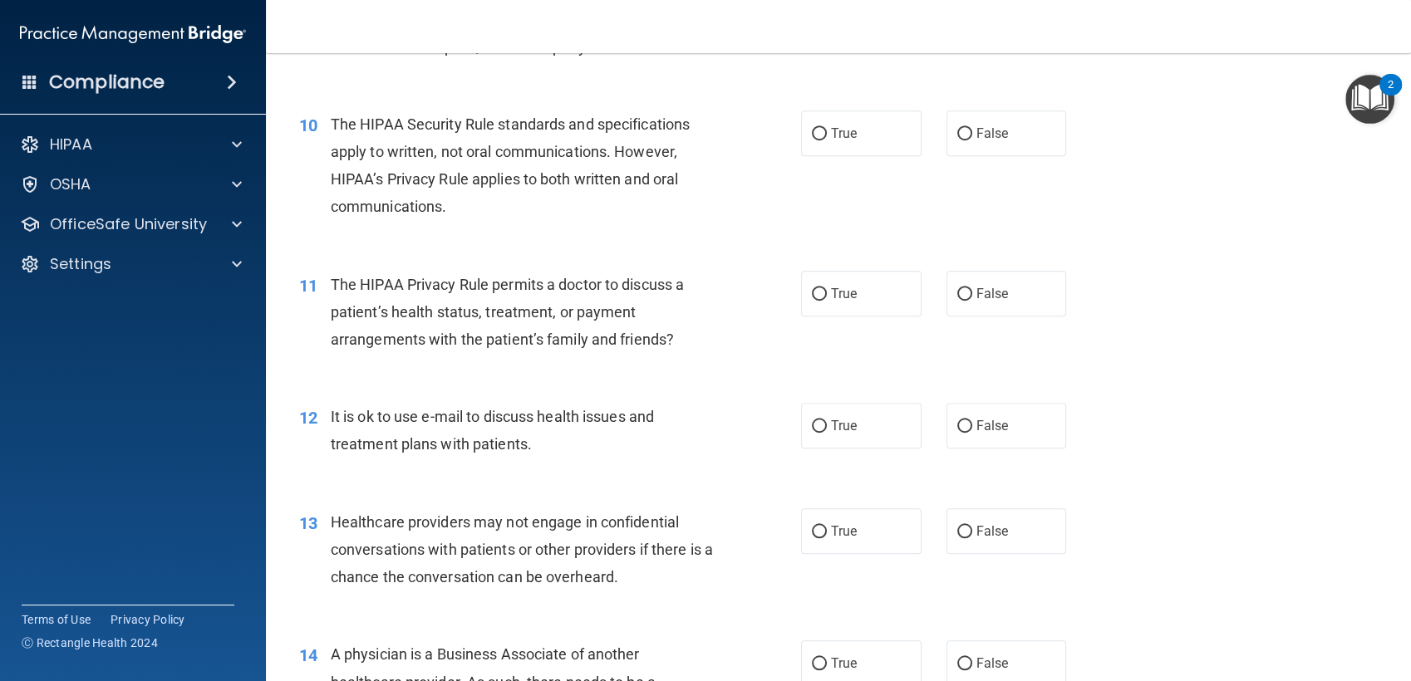
scroll to position [1281, 0]
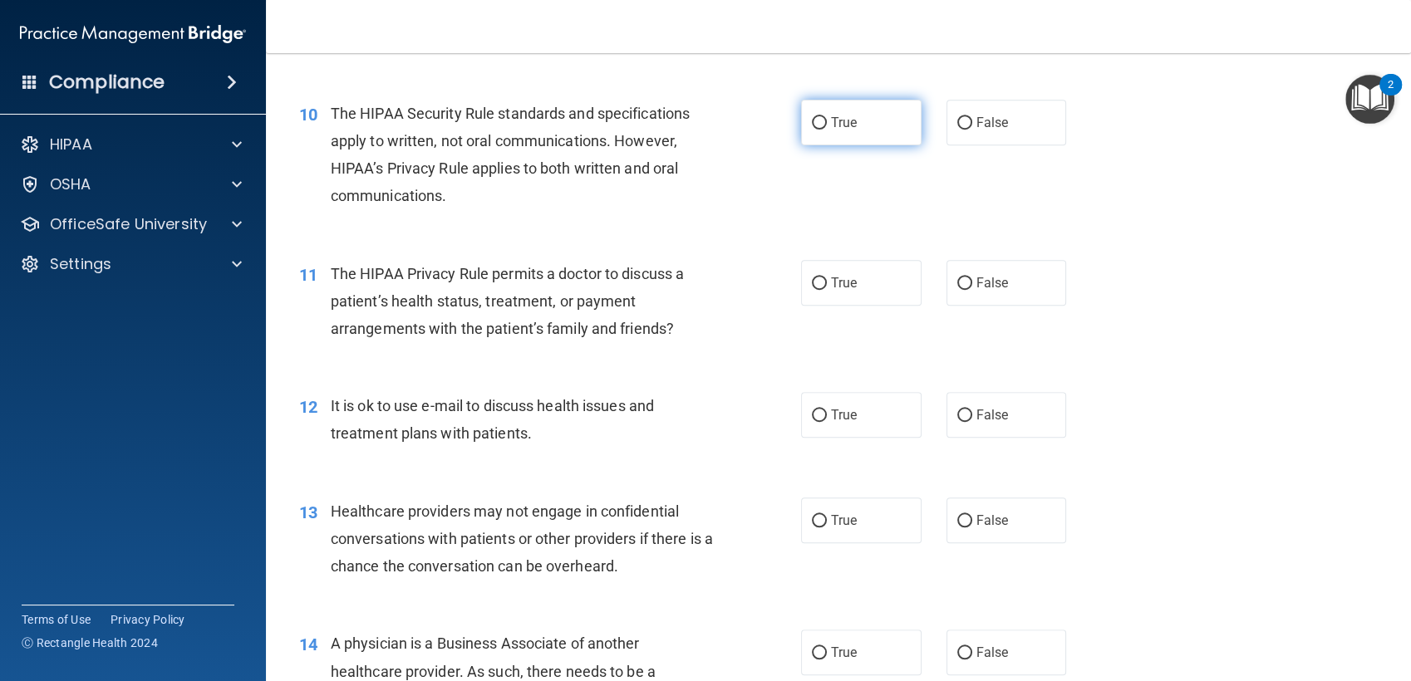
click at [853, 128] on label "True" at bounding box center [861, 123] width 120 height 46
click at [827, 128] on input "True" at bounding box center [819, 123] width 15 height 12
radio input "true"
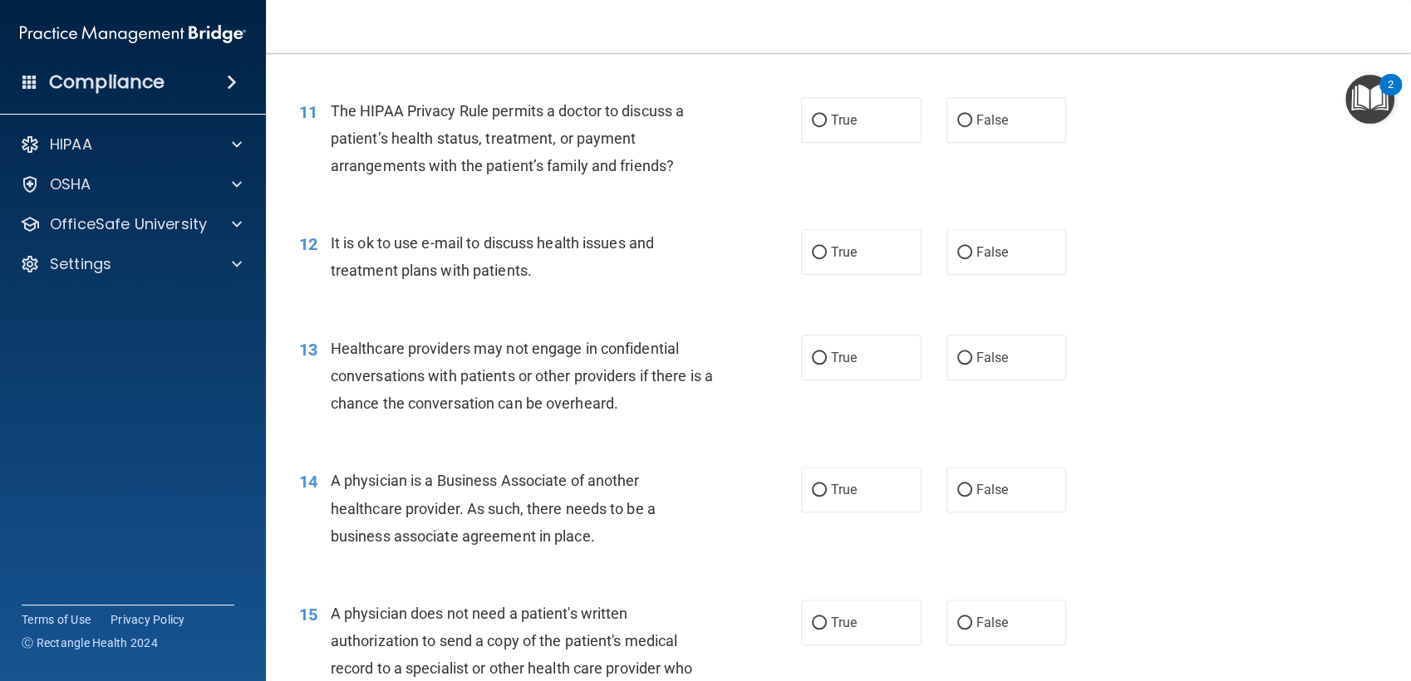
scroll to position [1448, 0]
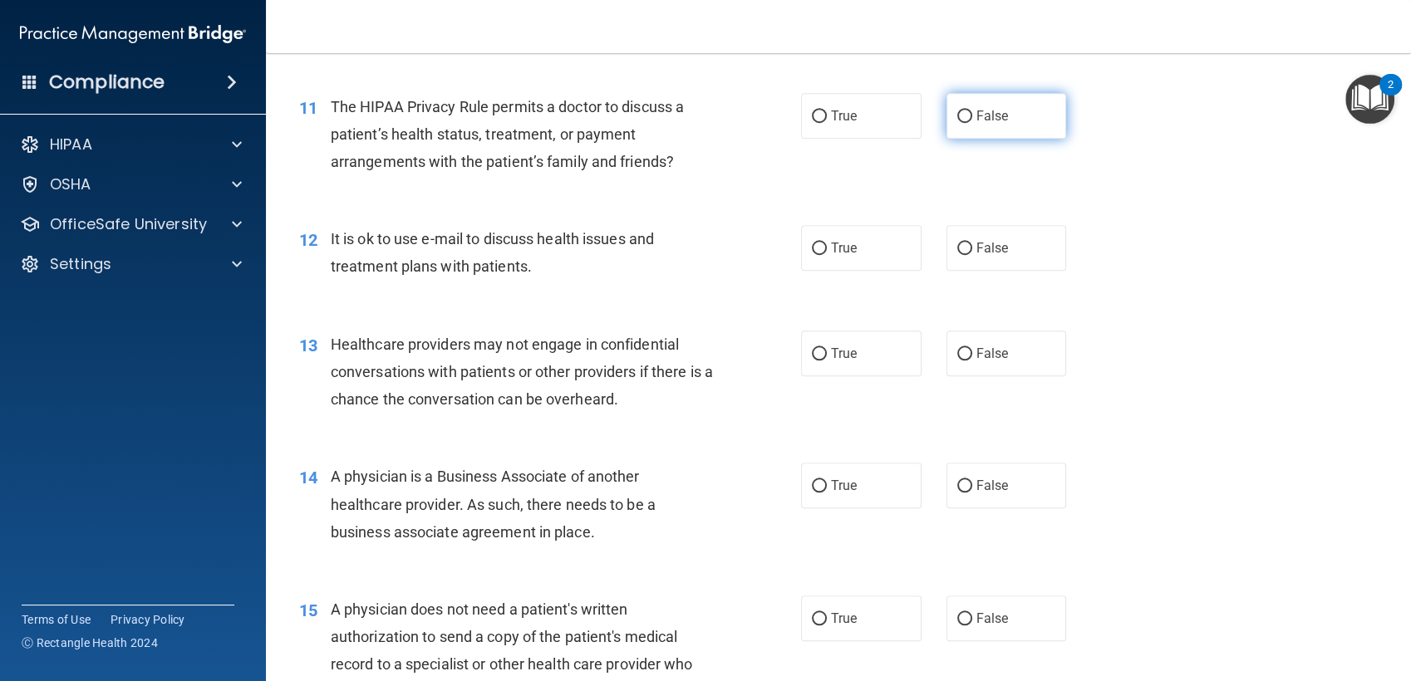
click at [981, 125] on label "False" at bounding box center [1007, 116] width 120 height 46
click at [972, 123] on input "False" at bounding box center [964, 117] width 15 height 12
radio input "true"
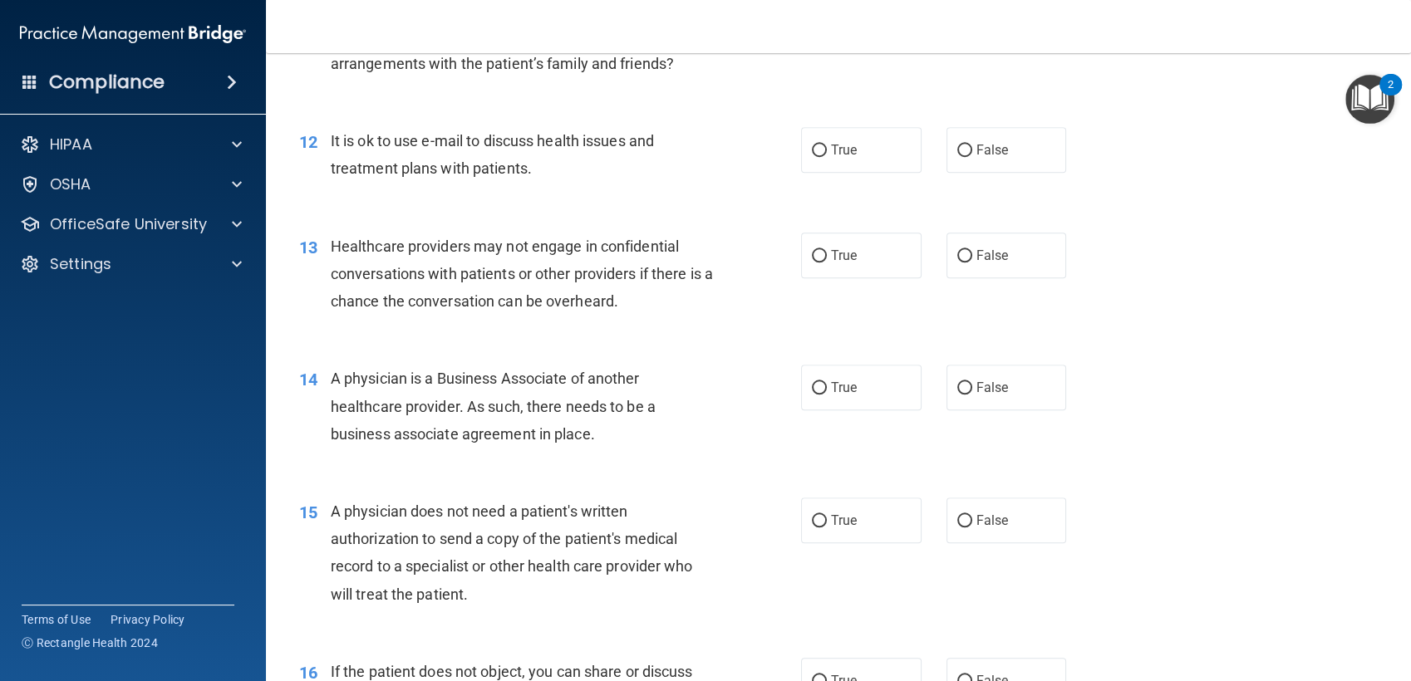
scroll to position [1561, 0]
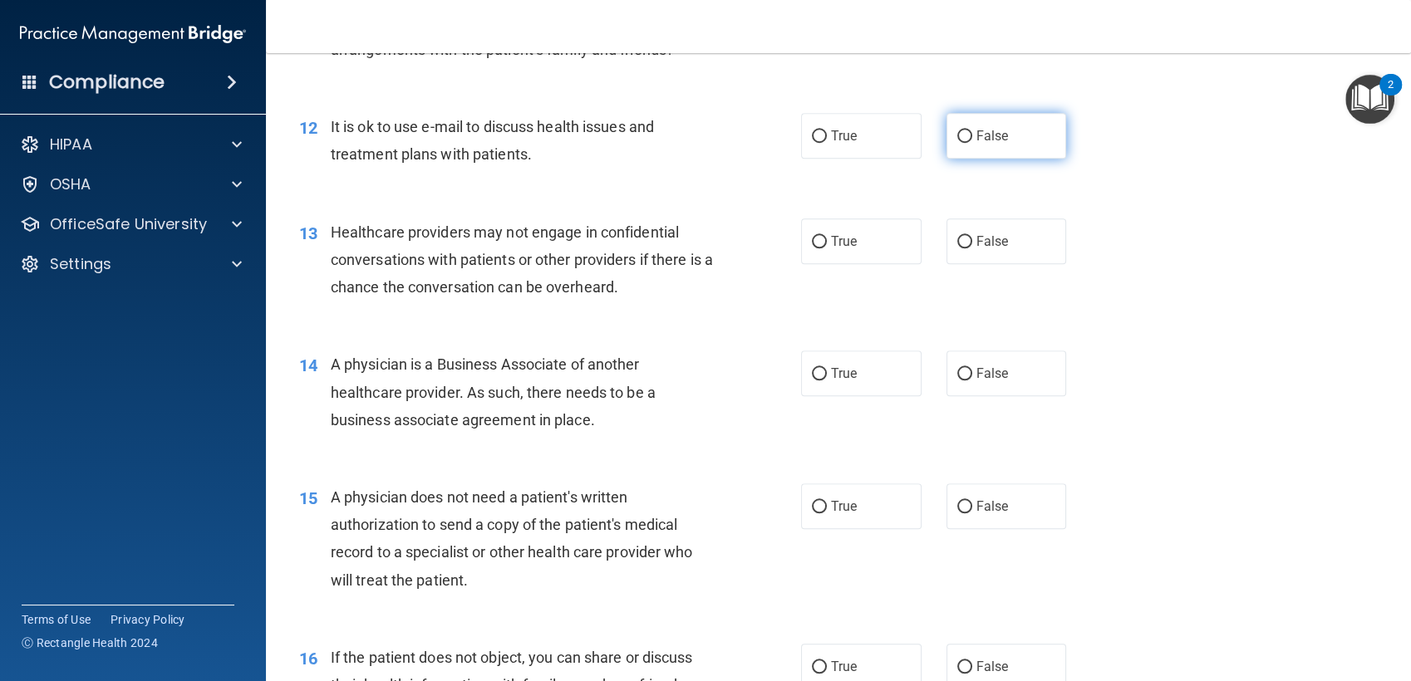
click at [977, 137] on span "False" at bounding box center [992, 136] width 32 height 16
click at [972, 137] on input "False" at bounding box center [964, 136] width 15 height 12
radio input "true"
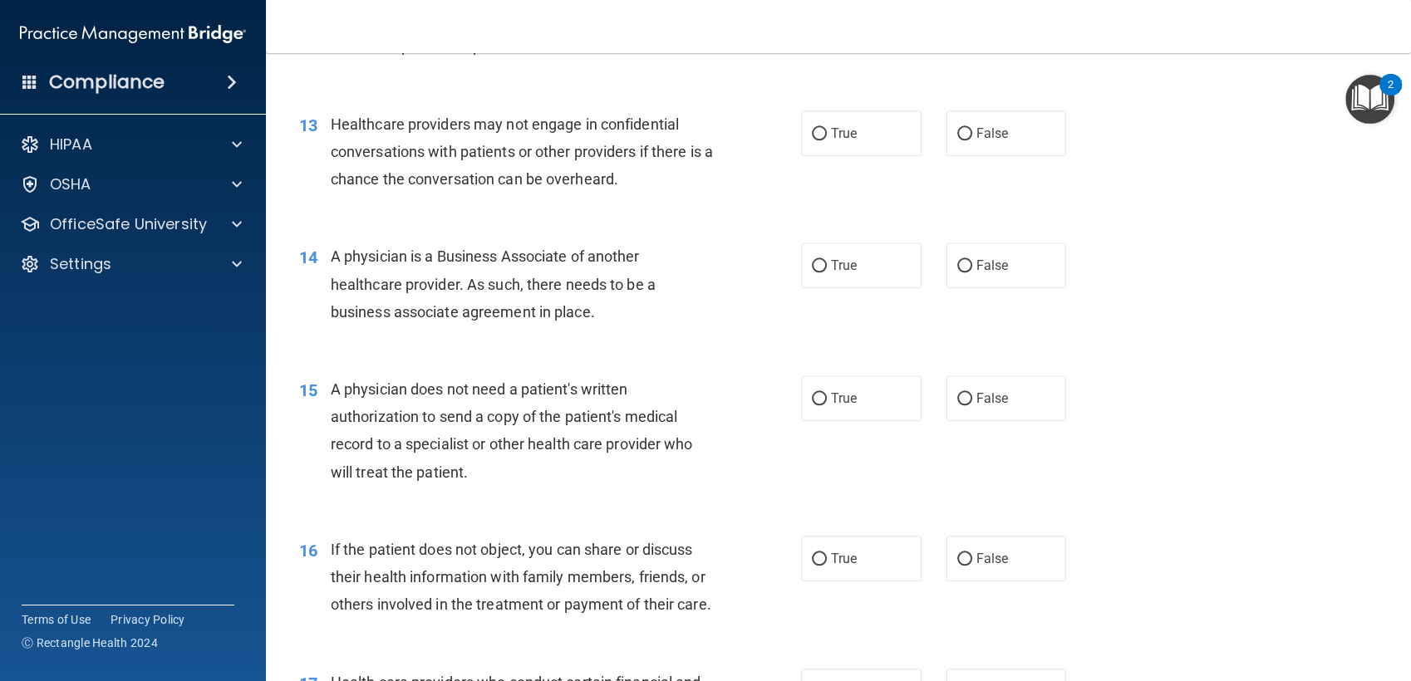
scroll to position [1686, 0]
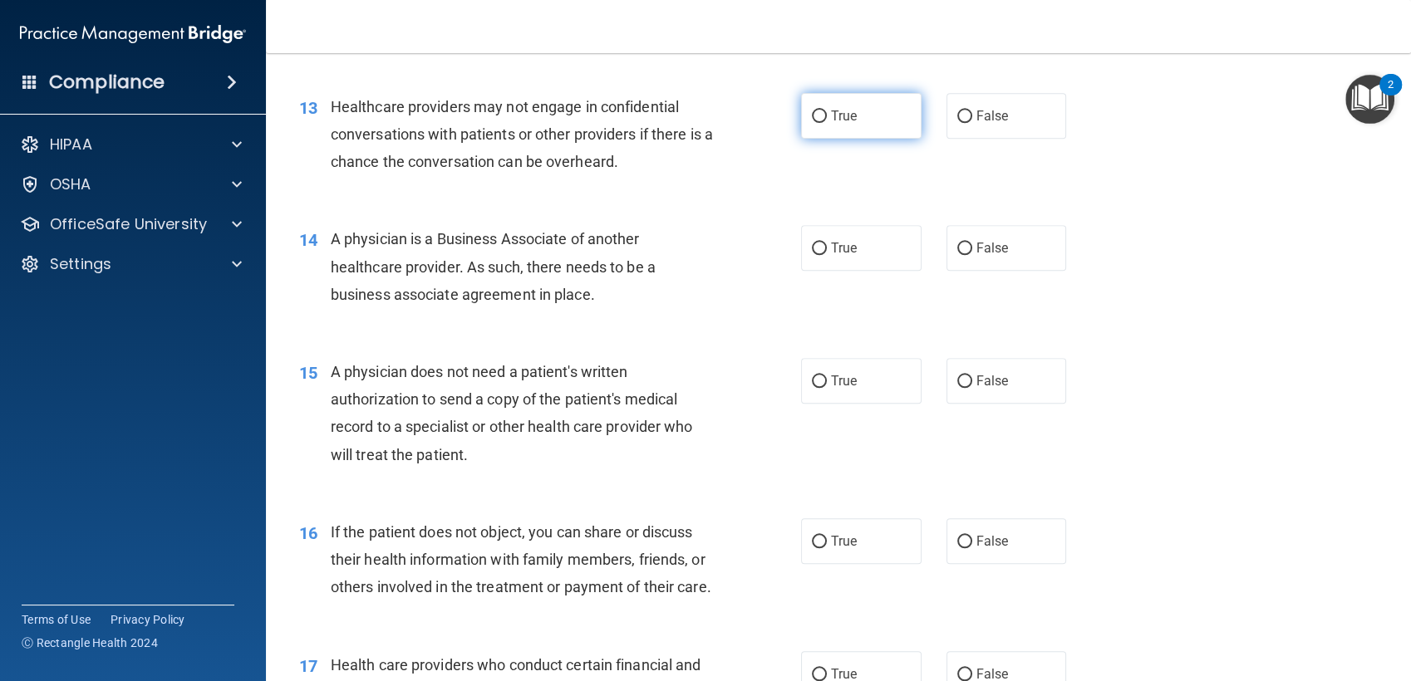
click at [875, 97] on label "True" at bounding box center [861, 116] width 120 height 46
click at [827, 111] on input "True" at bounding box center [819, 117] width 15 height 12
radio input "true"
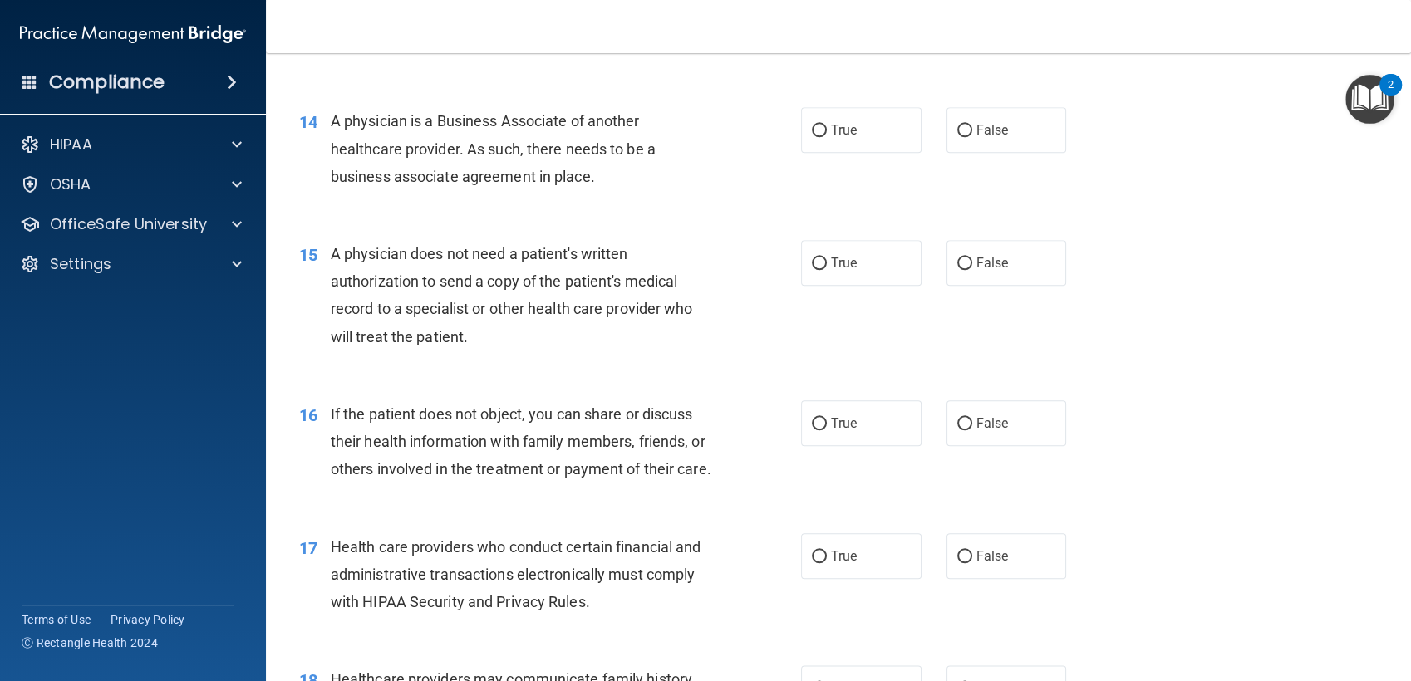
scroll to position [1807, 0]
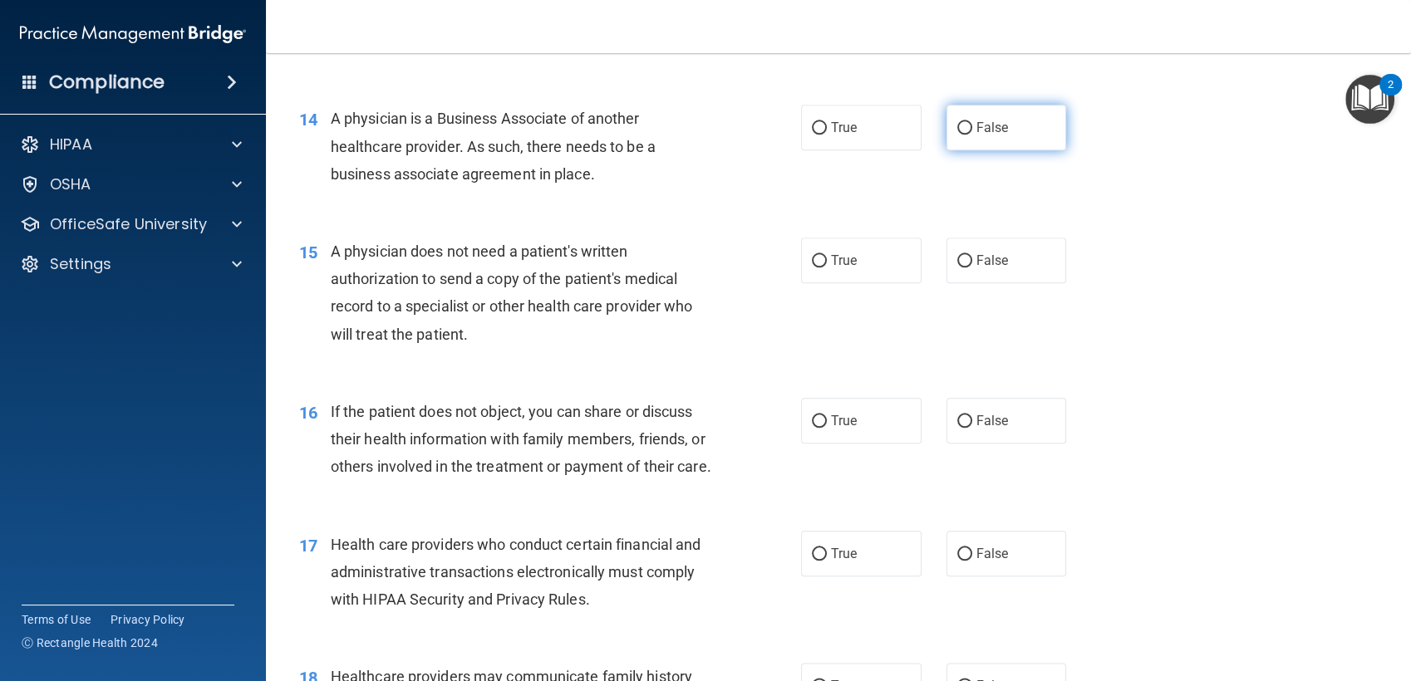
click at [1011, 123] on label "False" at bounding box center [1007, 128] width 120 height 46
click at [972, 123] on input "False" at bounding box center [964, 128] width 15 height 12
radio input "true"
click at [812, 255] on input "True" at bounding box center [819, 261] width 15 height 12
radio input "true"
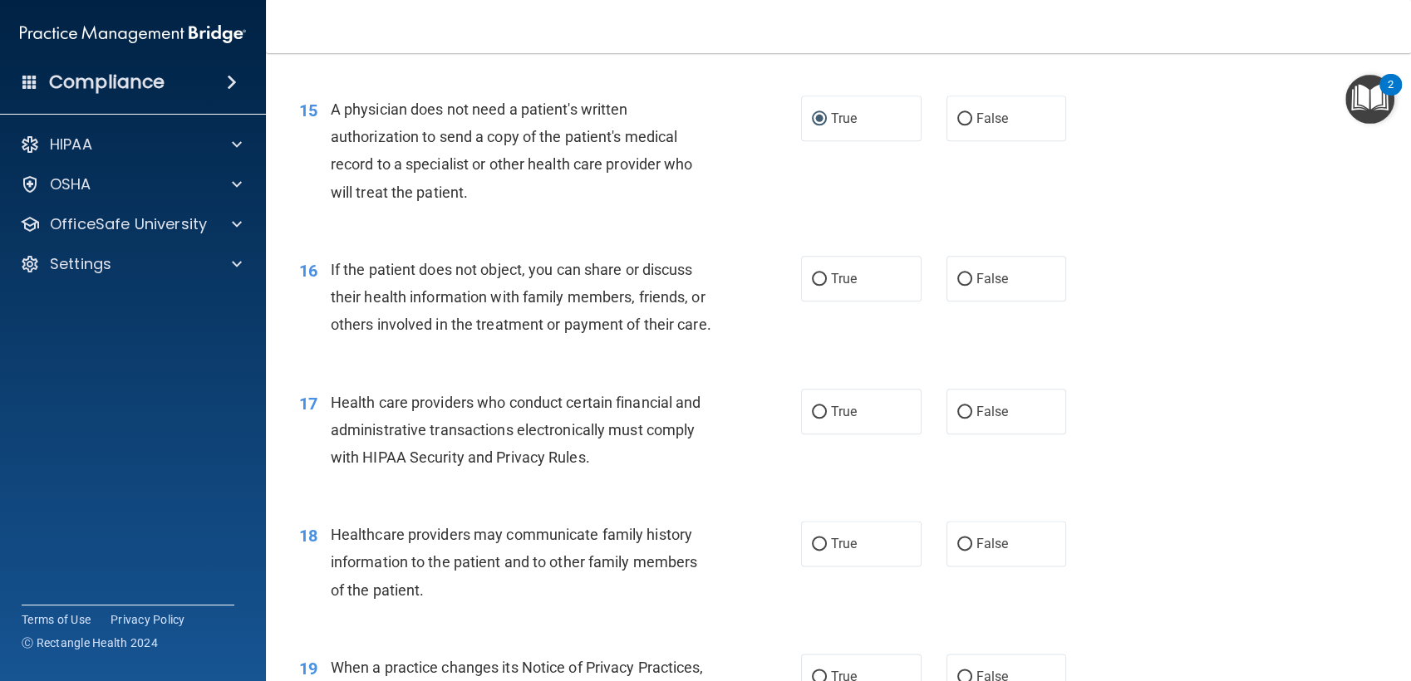
scroll to position [1950, 0]
click at [841, 276] on span "True" at bounding box center [844, 278] width 26 height 16
click at [827, 276] on input "True" at bounding box center [819, 279] width 15 height 12
radio input "true"
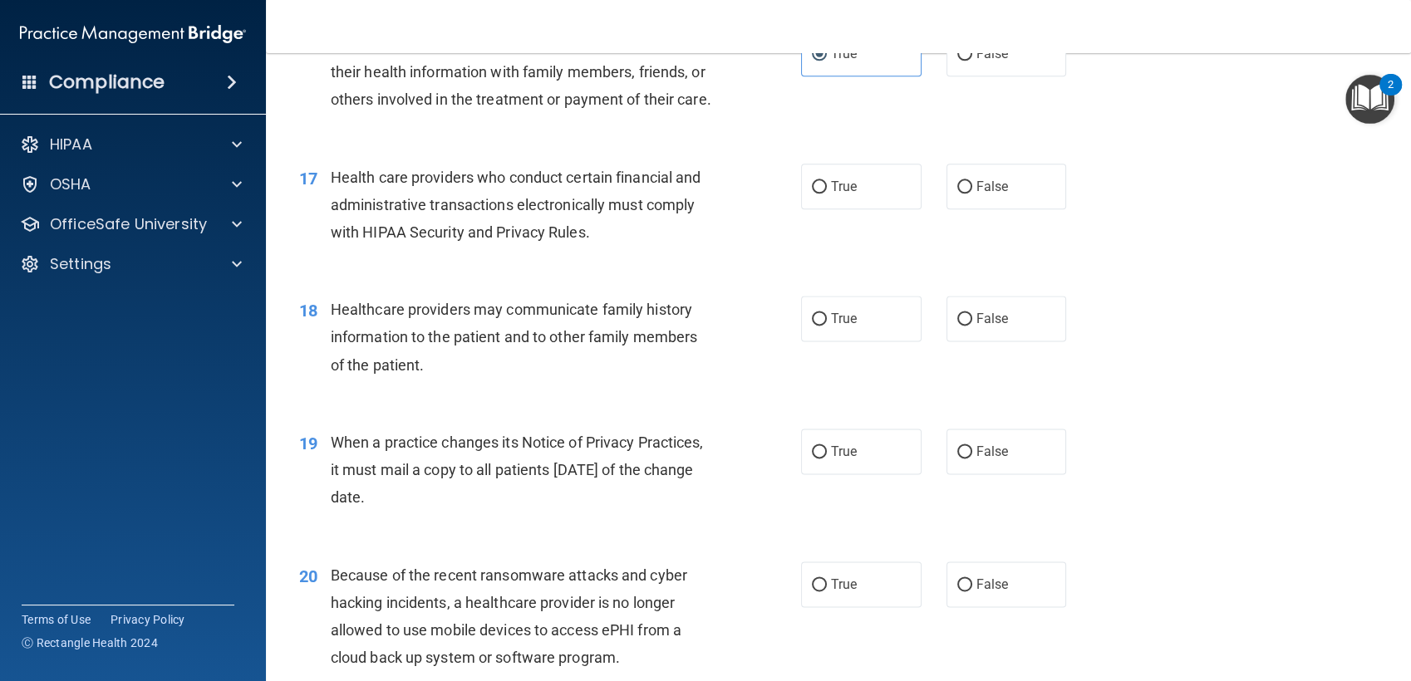
scroll to position [2177, 0]
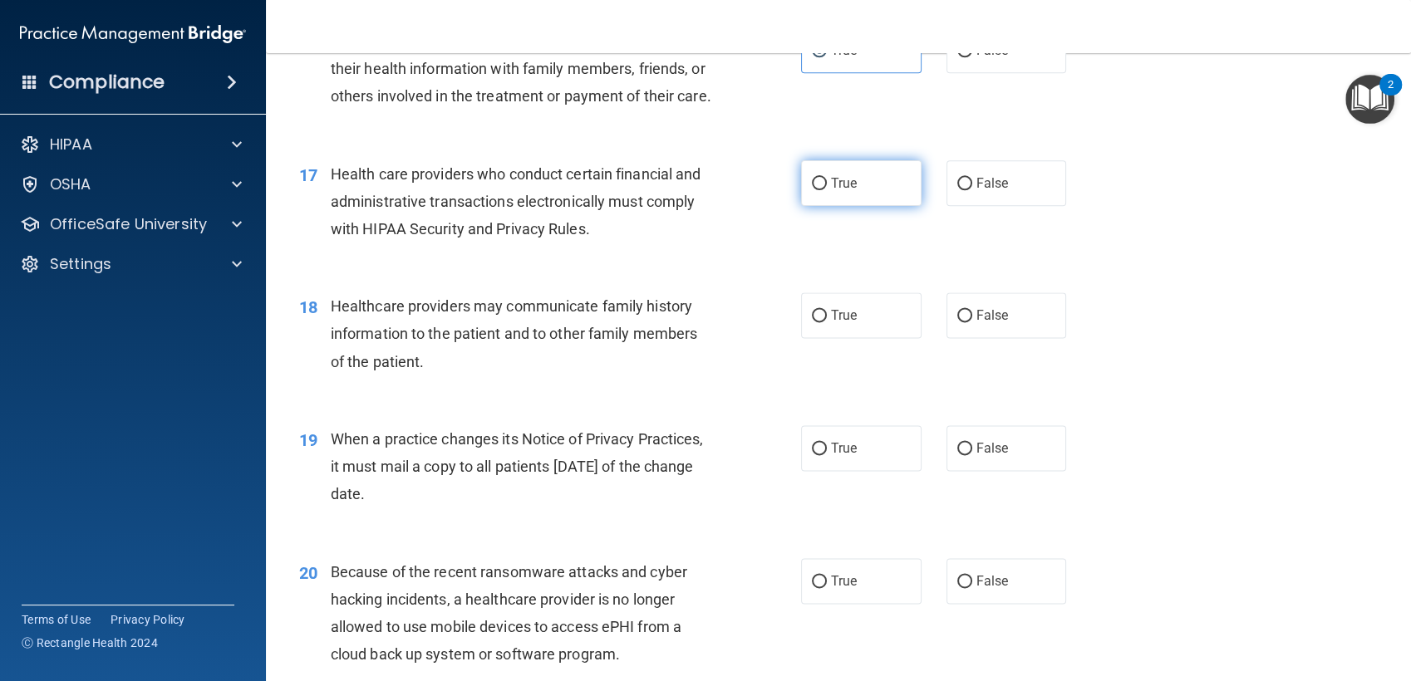
click at [828, 206] on label "True" at bounding box center [861, 183] width 120 height 46
click at [827, 190] on input "True" at bounding box center [819, 184] width 15 height 12
radio input "true"
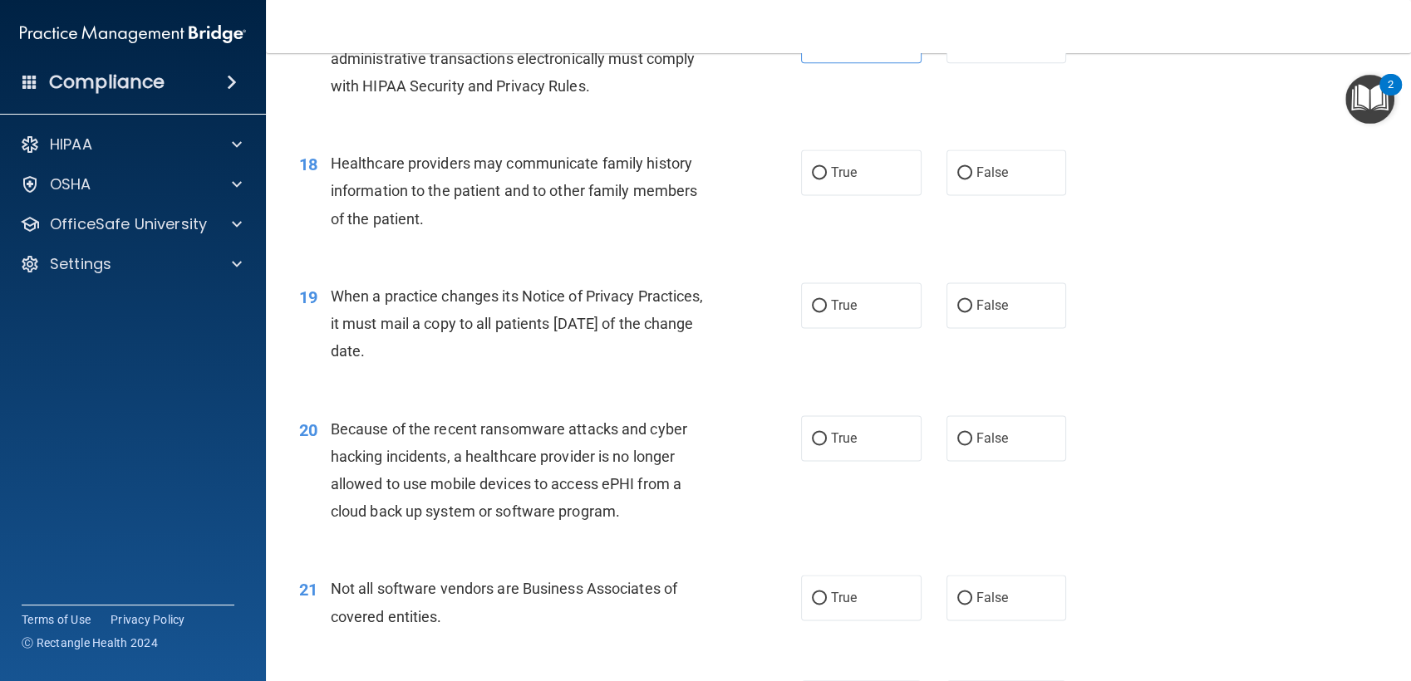
scroll to position [2321, 0]
click at [988, 194] on label "False" at bounding box center [1007, 172] width 120 height 46
click at [972, 179] on input "False" at bounding box center [964, 172] width 15 height 12
radio input "true"
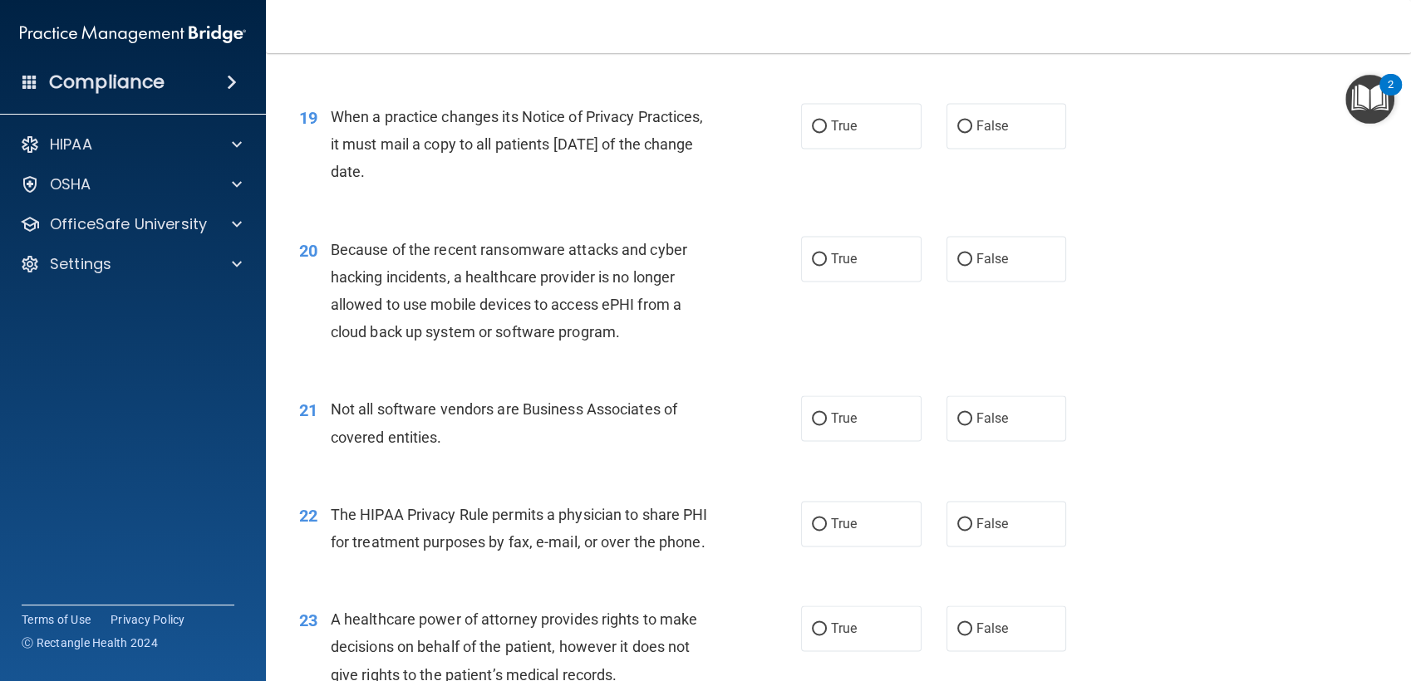
scroll to position [2501, 0]
click at [859, 134] on label "True" at bounding box center [861, 125] width 120 height 46
click at [827, 132] on input "True" at bounding box center [819, 126] width 15 height 12
radio input "true"
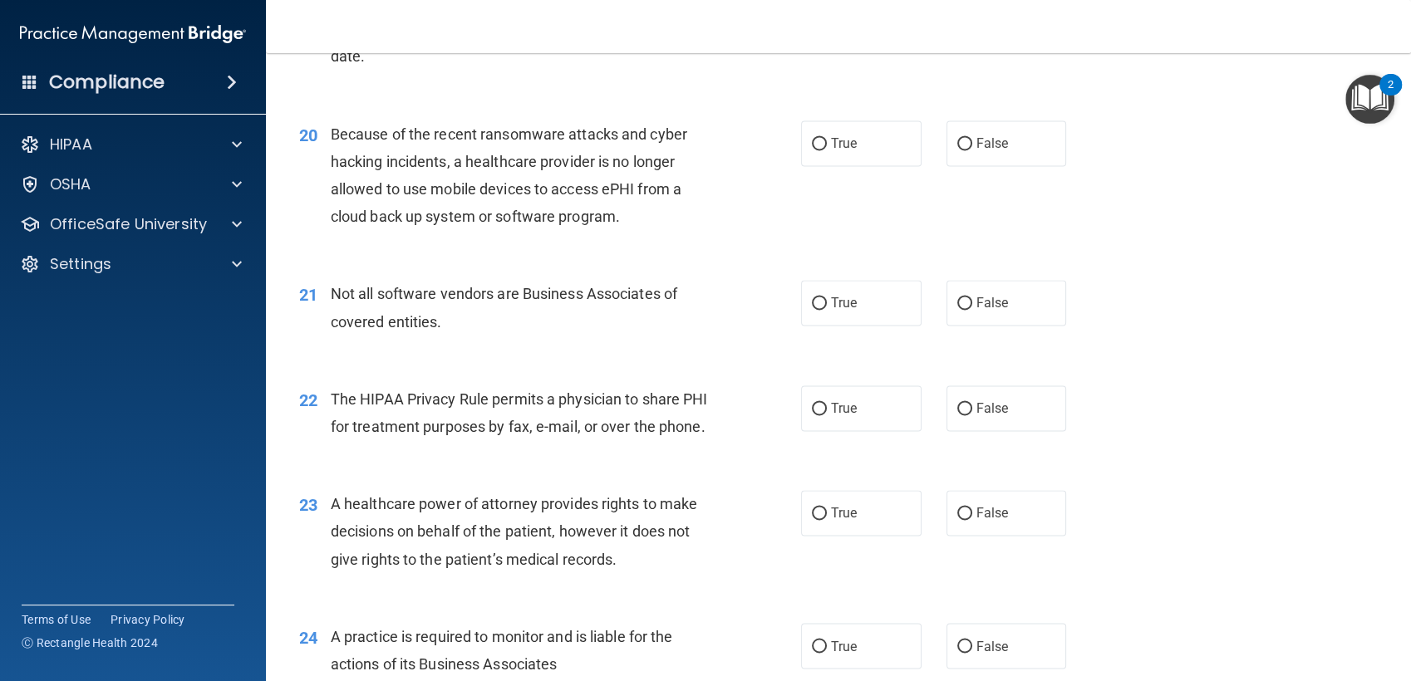
scroll to position [2619, 0]
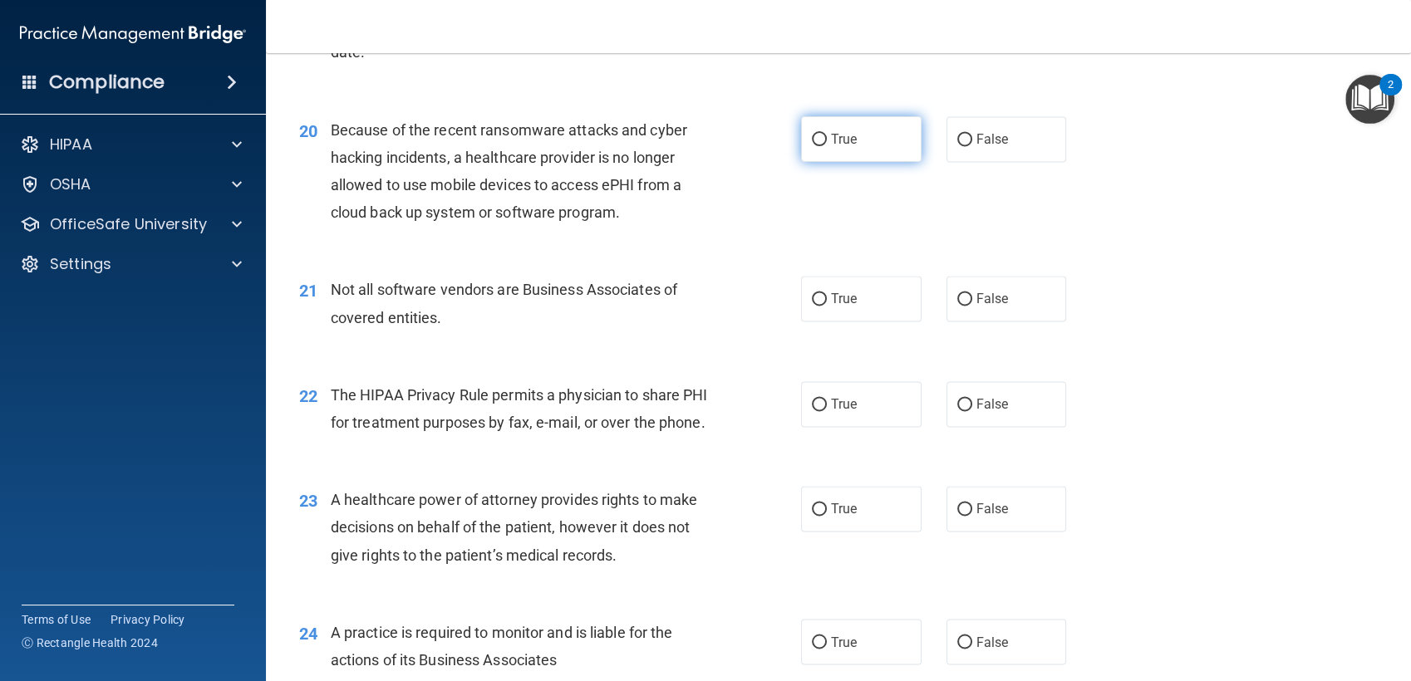
click at [892, 161] on label "True" at bounding box center [861, 139] width 120 height 46
click at [827, 146] on input "True" at bounding box center [819, 140] width 15 height 12
radio input "true"
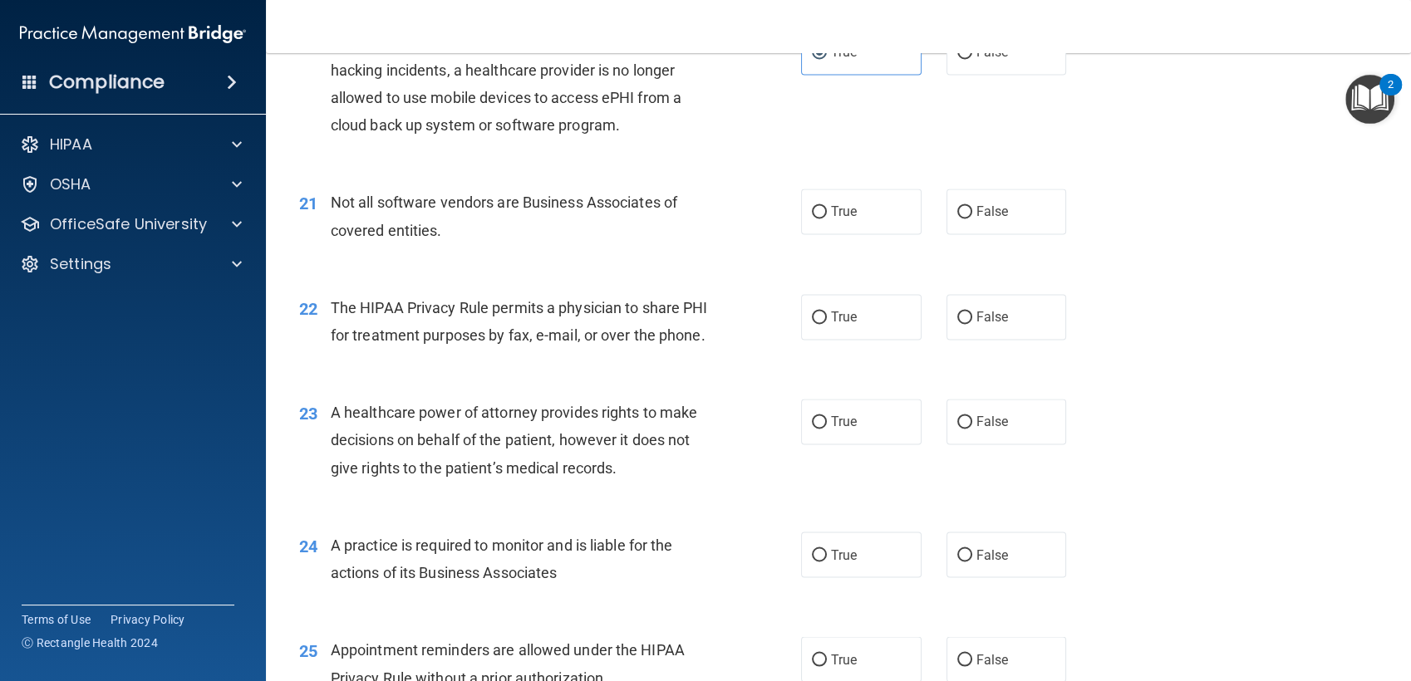
scroll to position [2713, 0]
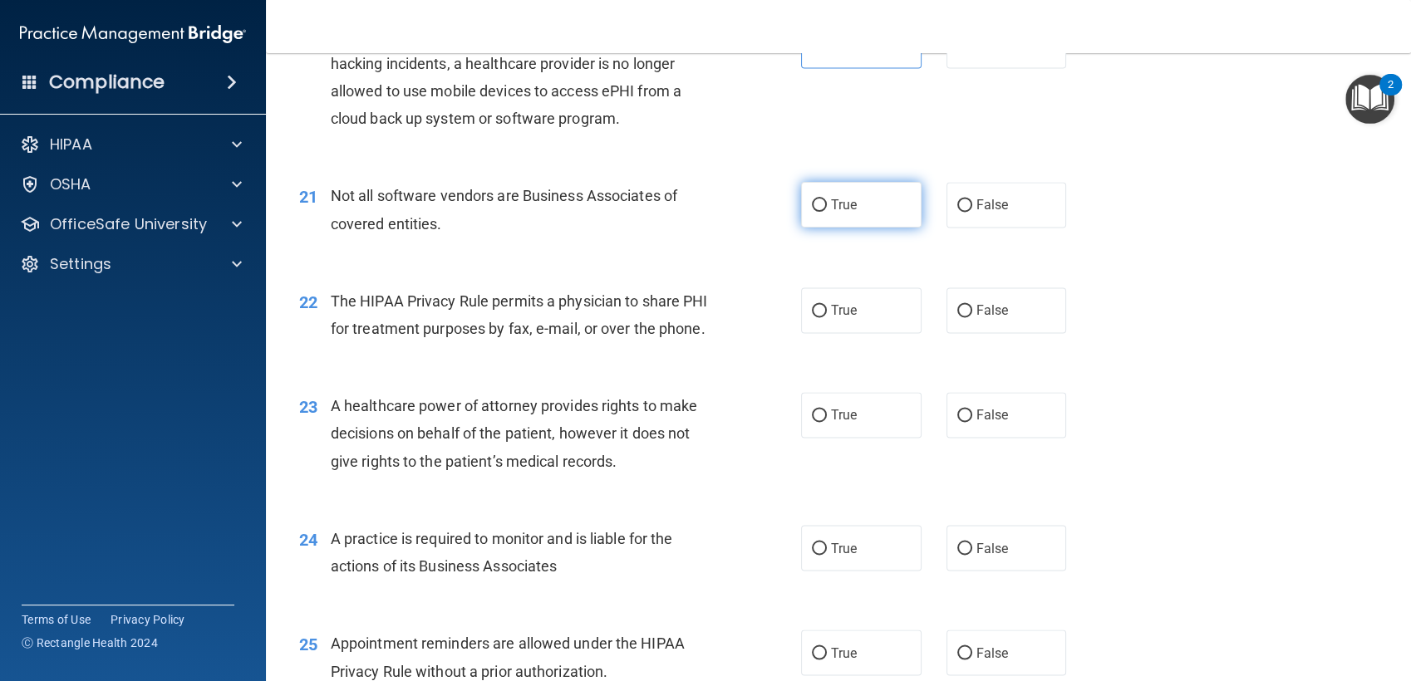
click at [873, 228] on label "True" at bounding box center [861, 205] width 120 height 46
click at [827, 212] on input "True" at bounding box center [819, 205] width 15 height 12
radio input "true"
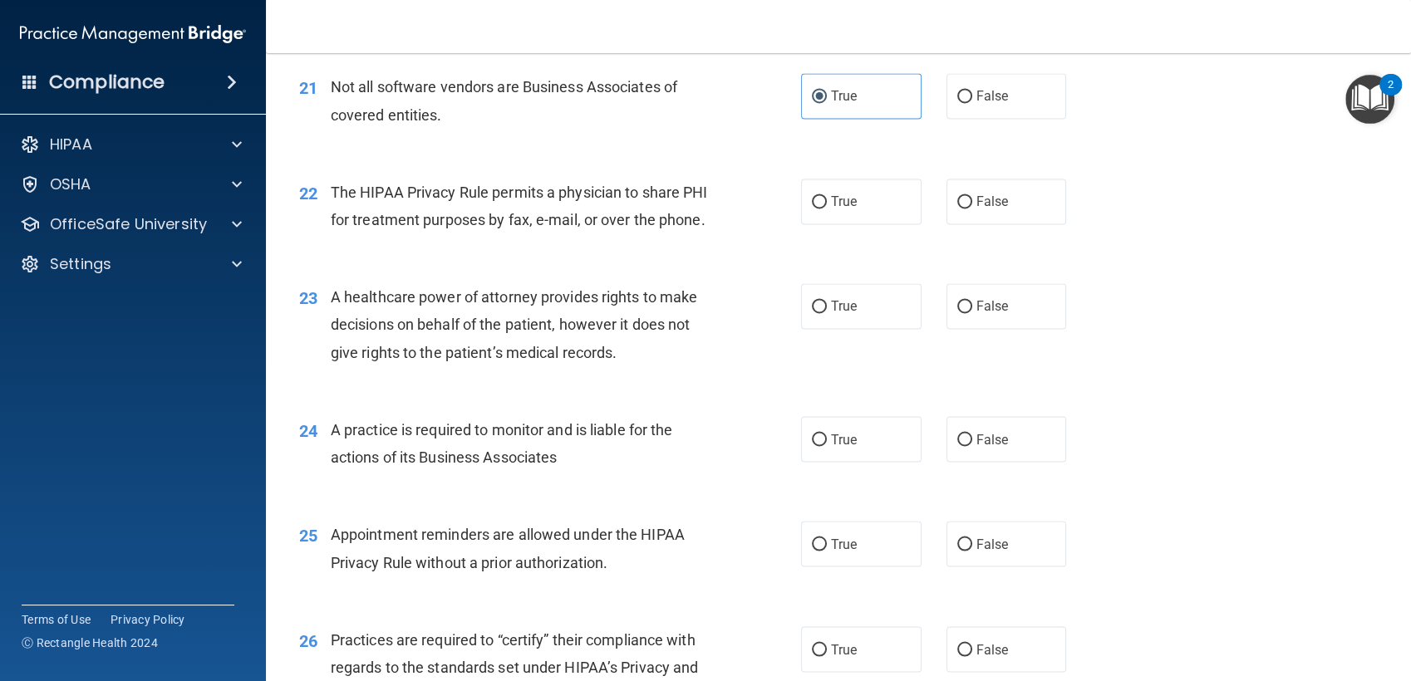
scroll to position [2922, 0]
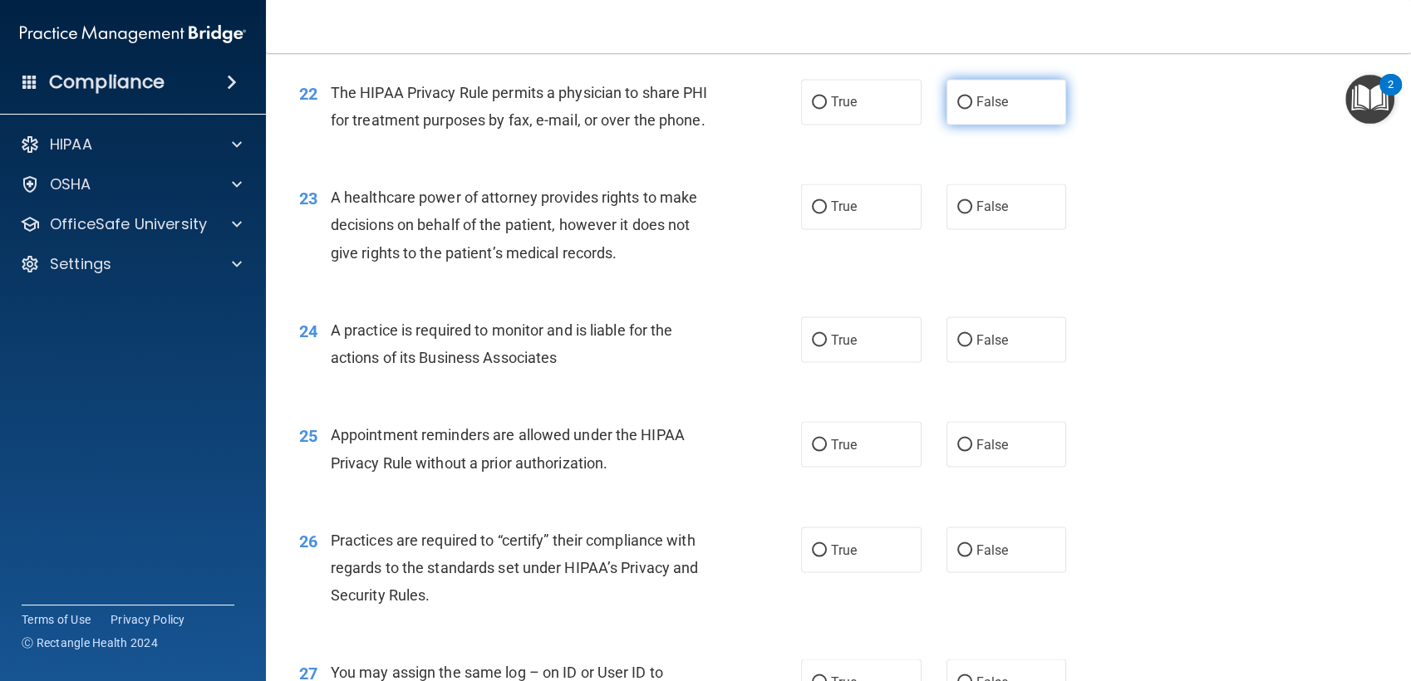
click at [954, 125] on label "False" at bounding box center [1007, 102] width 120 height 46
click at [957, 109] on input "False" at bounding box center [964, 102] width 15 height 12
radio input "true"
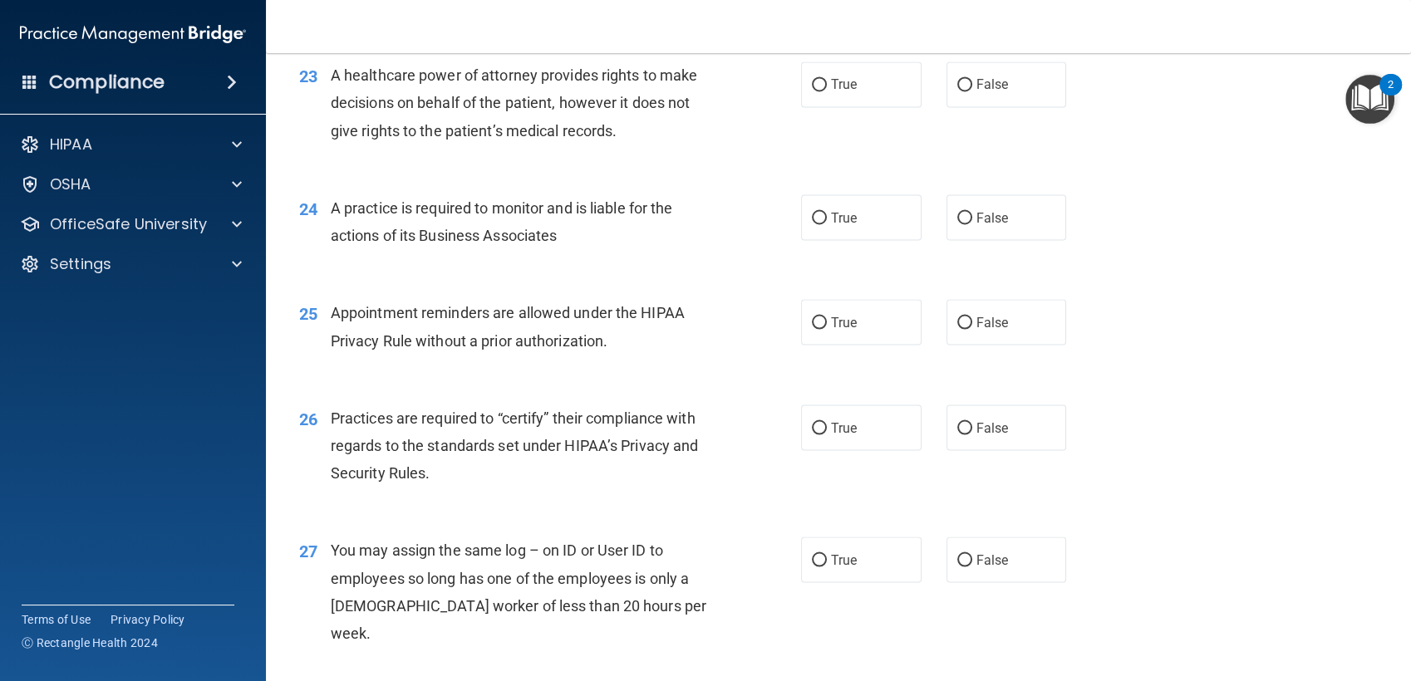
scroll to position [3045, 0]
click at [841, 91] on span "True" at bounding box center [844, 84] width 26 height 16
click at [827, 91] on input "True" at bounding box center [819, 84] width 15 height 12
radio input "true"
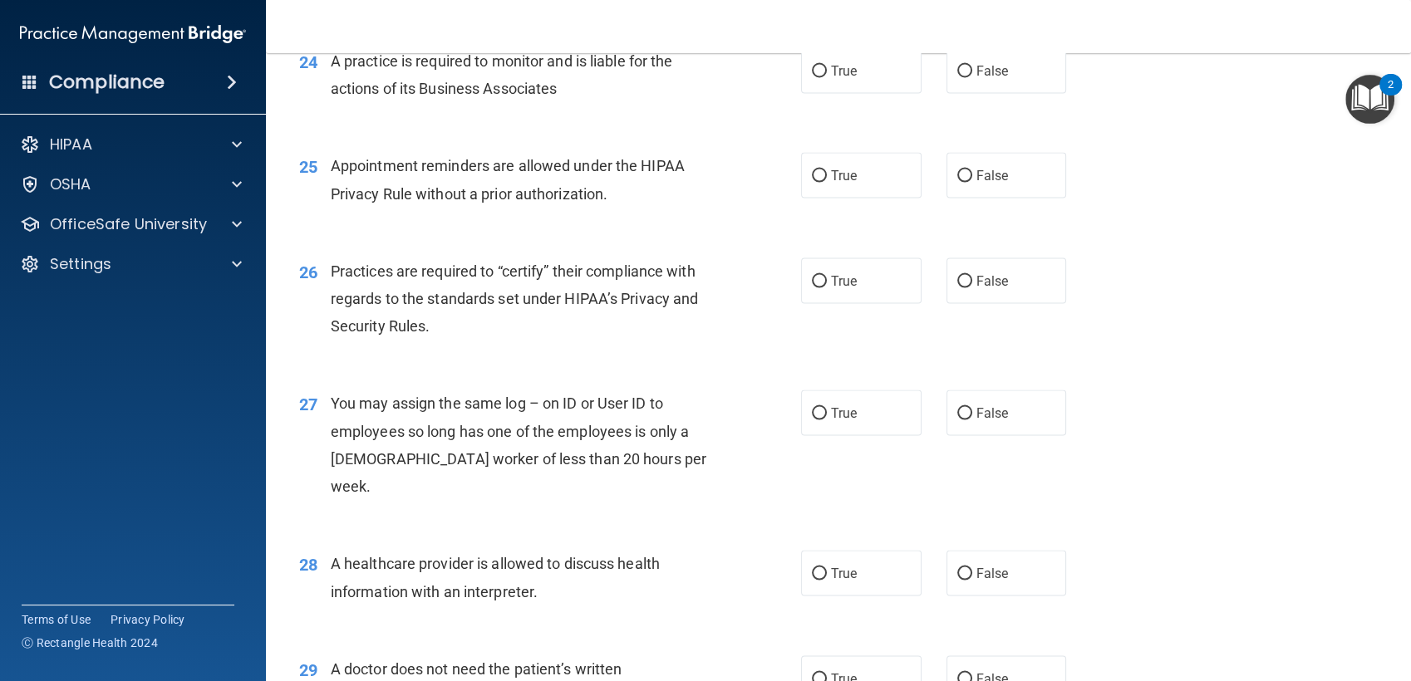
scroll to position [3193, 0]
click at [835, 76] on span "True" at bounding box center [844, 69] width 26 height 16
click at [827, 76] on input "True" at bounding box center [819, 69] width 15 height 12
radio input "true"
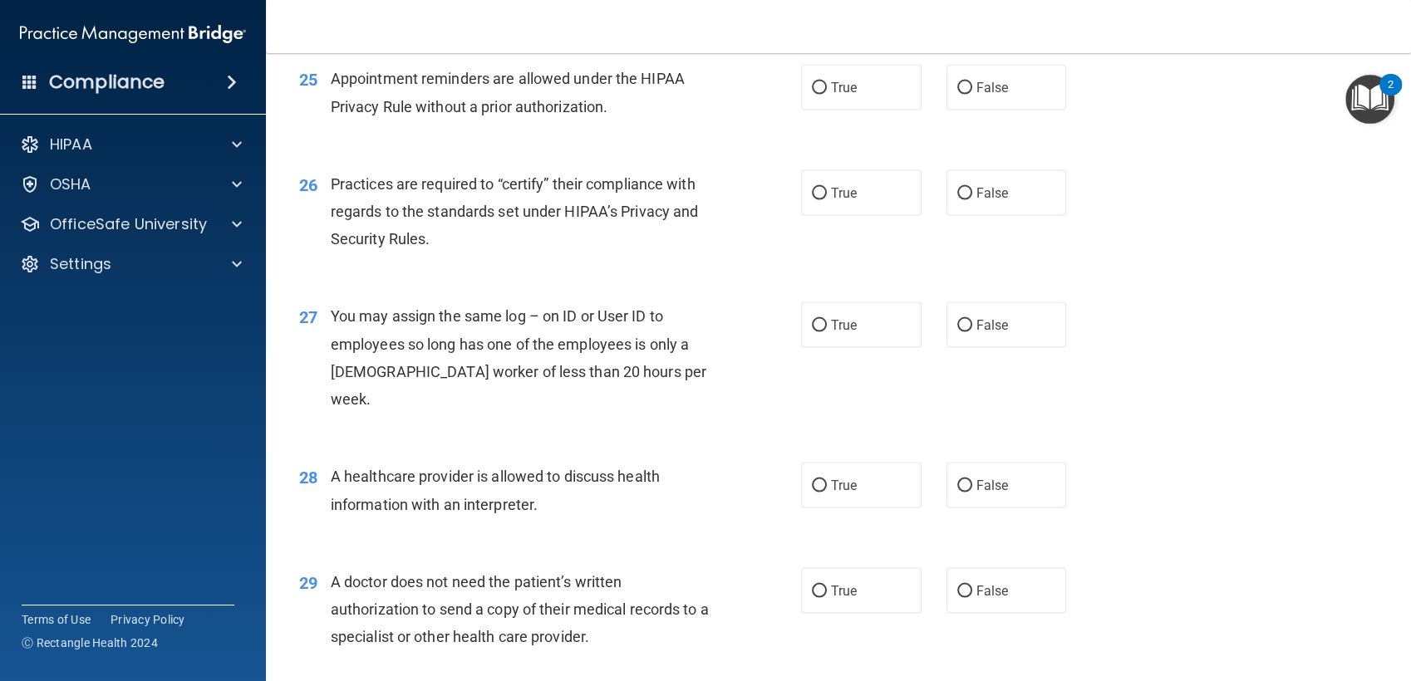
scroll to position [3280, 0]
click at [831, 94] on span "True" at bounding box center [844, 86] width 26 height 16
click at [827, 93] on input "True" at bounding box center [819, 87] width 15 height 12
radio input "true"
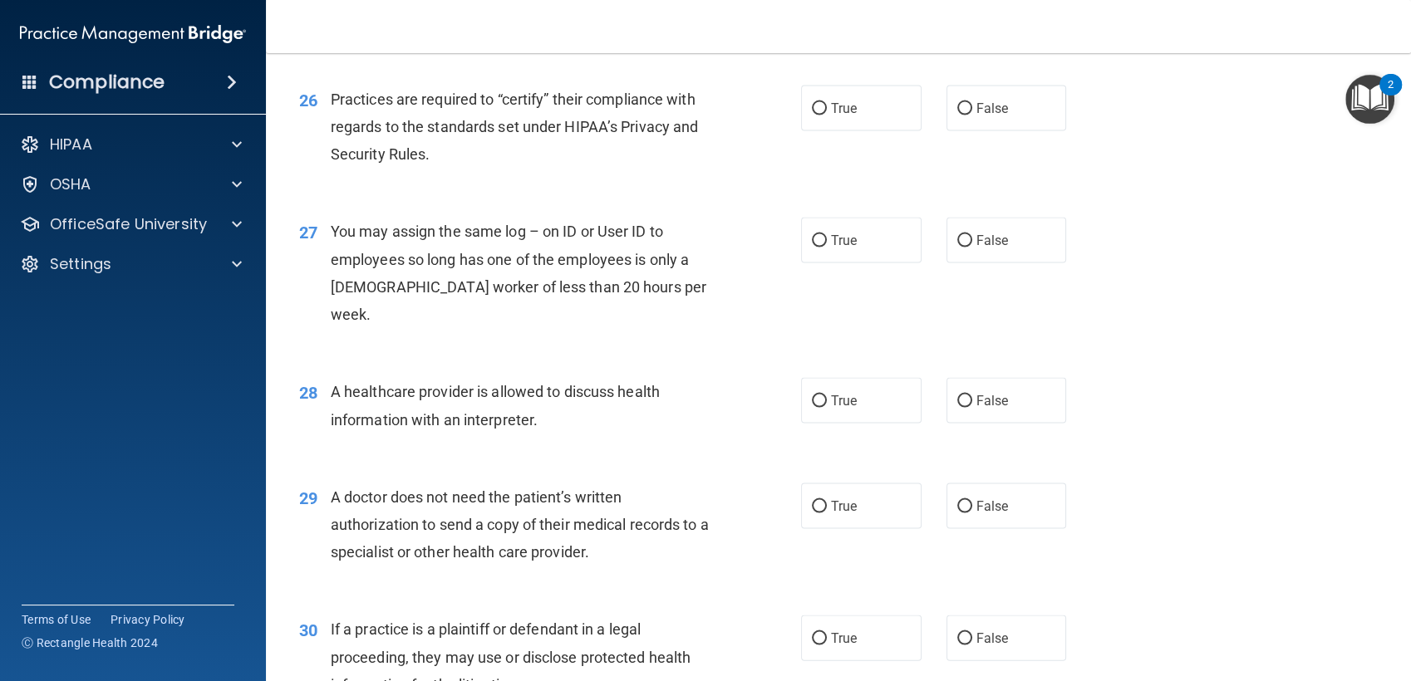
scroll to position [3364, 0]
click at [678, 357] on div "27 You may assign the same log – on ID or User ID to employees so long has one …" at bounding box center [839, 276] width 1104 height 160
click at [793, 176] on div "26 Practices are required to “certify” their compliance with regards to the sta…" at bounding box center [550, 130] width 552 height 91
drag, startPoint x: 793, startPoint y: 214, endPoint x: 735, endPoint y: 214, distance: 58.2
click at [735, 176] on div "26 Practices are required to “certify” their compliance with regards to the sta…" at bounding box center [550, 130] width 552 height 91
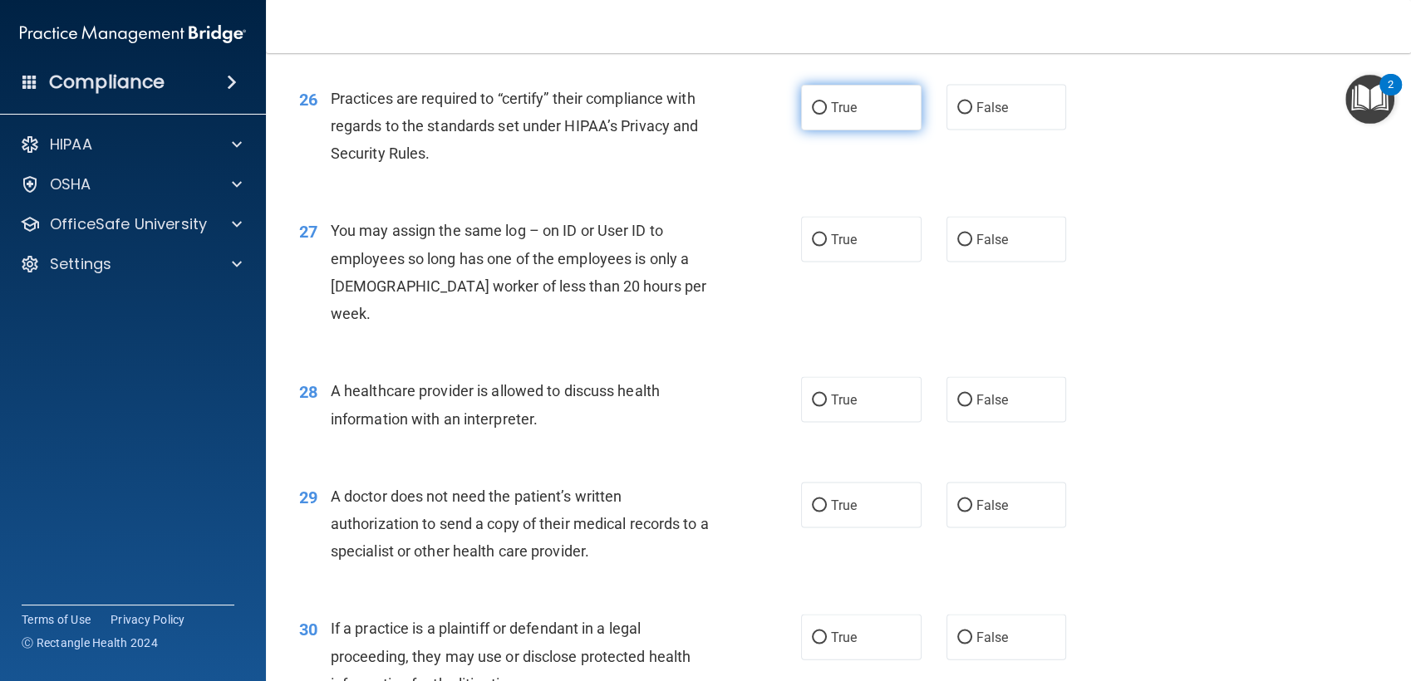
click at [801, 130] on label "True" at bounding box center [861, 108] width 120 height 46
click at [812, 115] on input "True" at bounding box center [819, 108] width 15 height 12
radio input "true"
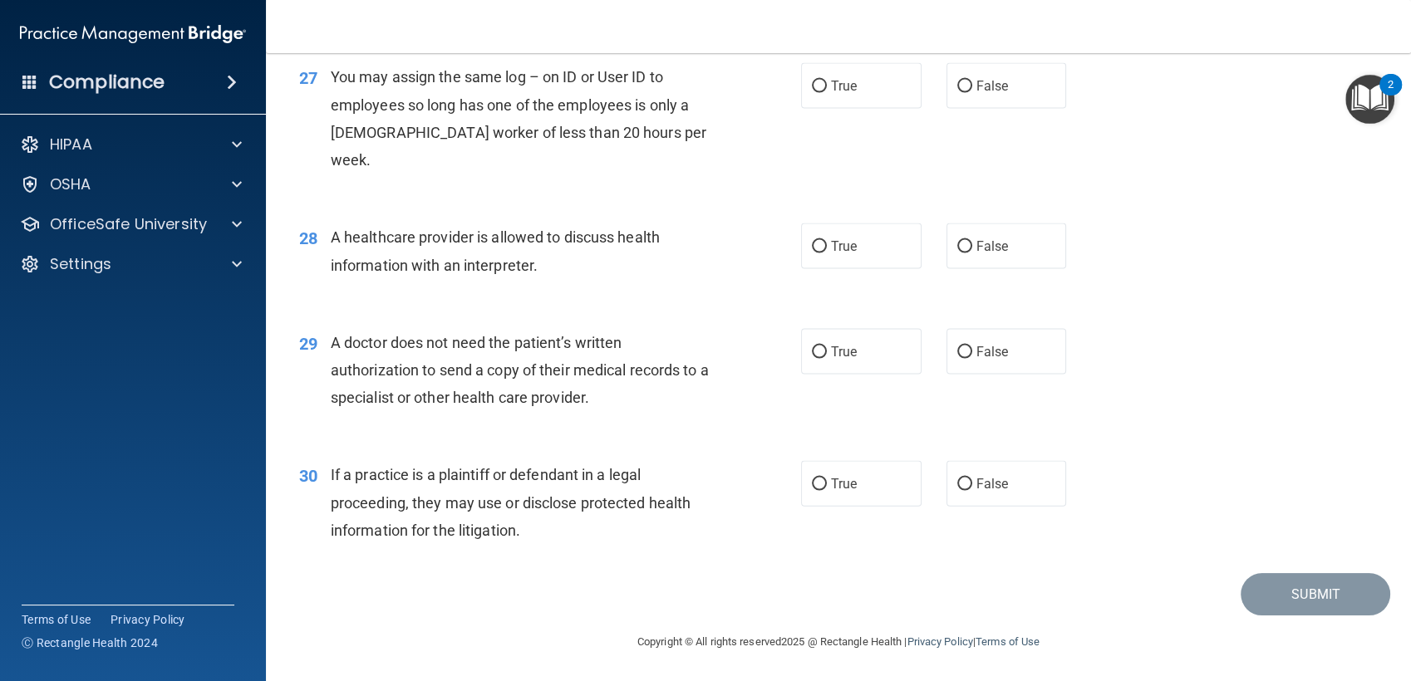
scroll to position [3517, 0]
click at [961, 110] on label "False" at bounding box center [1007, 87] width 120 height 46
click at [961, 94] on input "False" at bounding box center [964, 87] width 15 height 12
radio input "true"
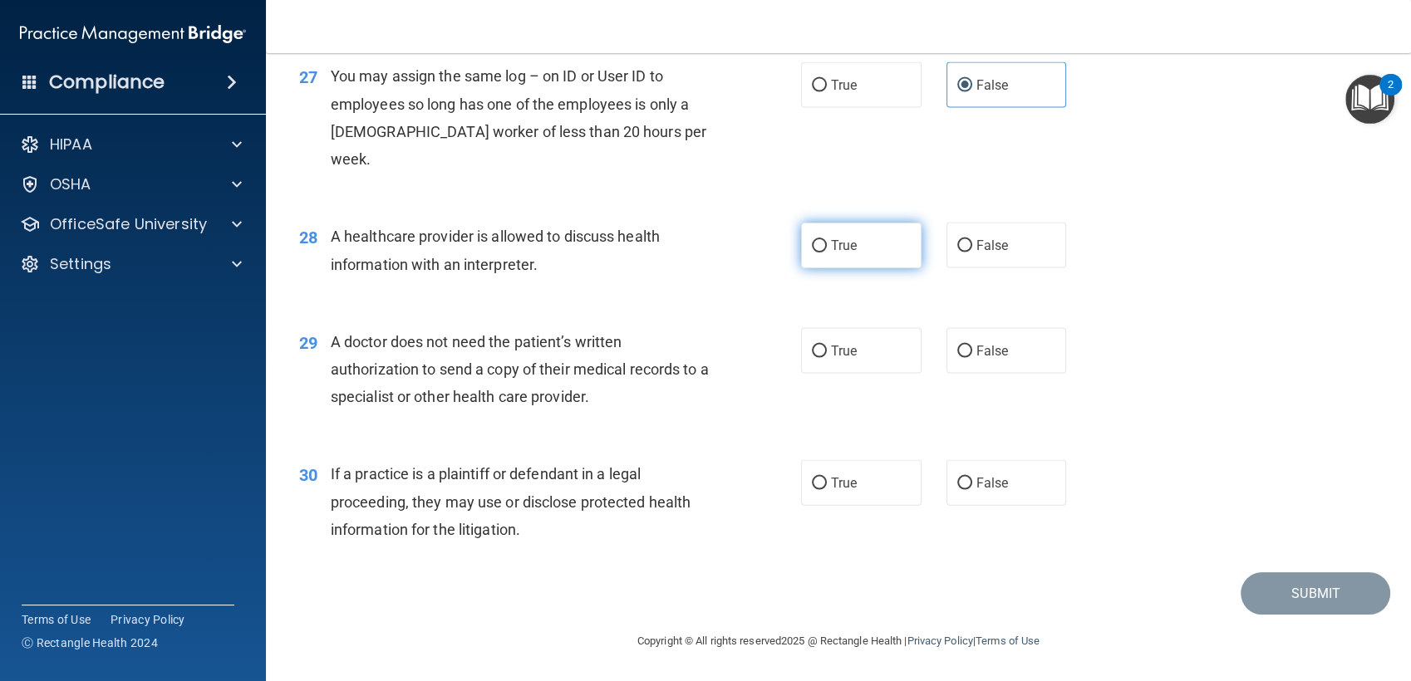
click at [854, 256] on label "True" at bounding box center [861, 246] width 120 height 46
click at [827, 253] on input "True" at bounding box center [819, 246] width 15 height 12
radio input "true"
click at [801, 349] on label "True" at bounding box center [861, 351] width 120 height 46
click at [812, 349] on input "True" at bounding box center [819, 352] width 15 height 12
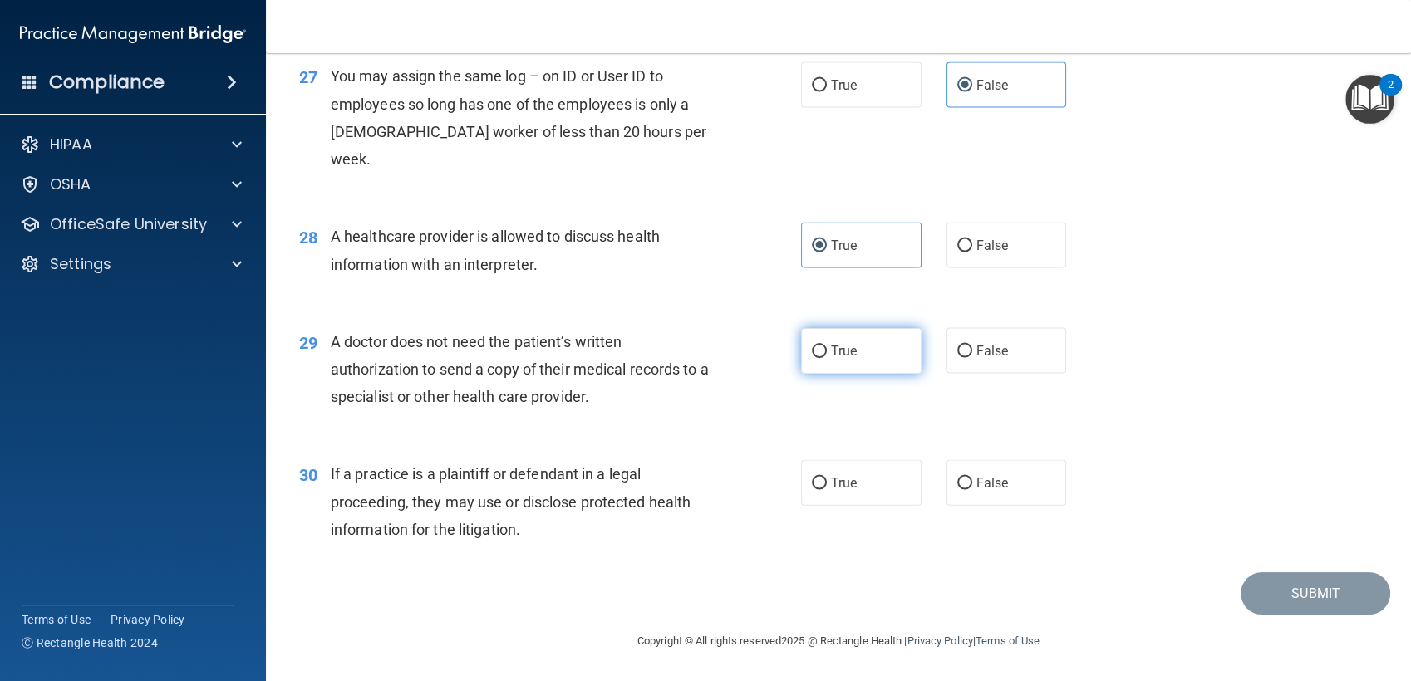
radio input "true"
click at [967, 499] on label "False" at bounding box center [1007, 483] width 120 height 46
click at [967, 490] on input "False" at bounding box center [964, 484] width 15 height 12
radio input "true"
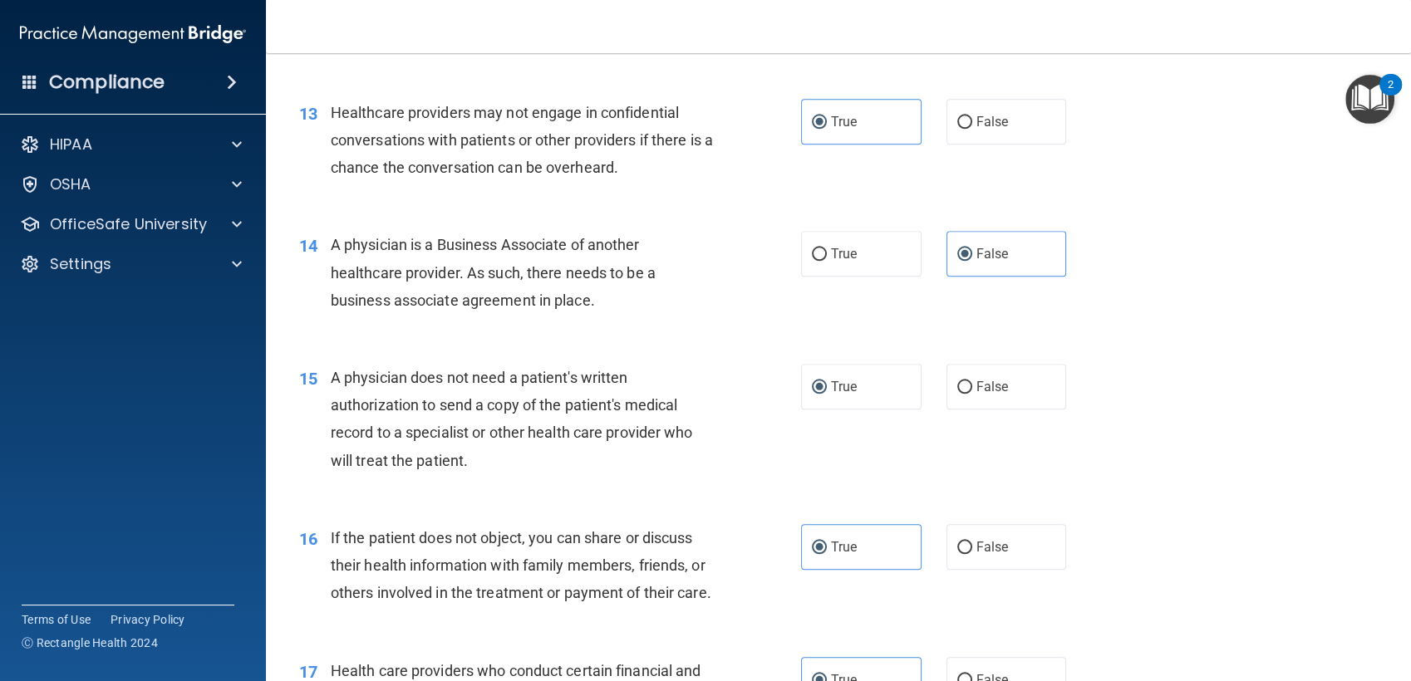
scroll to position [1691, 0]
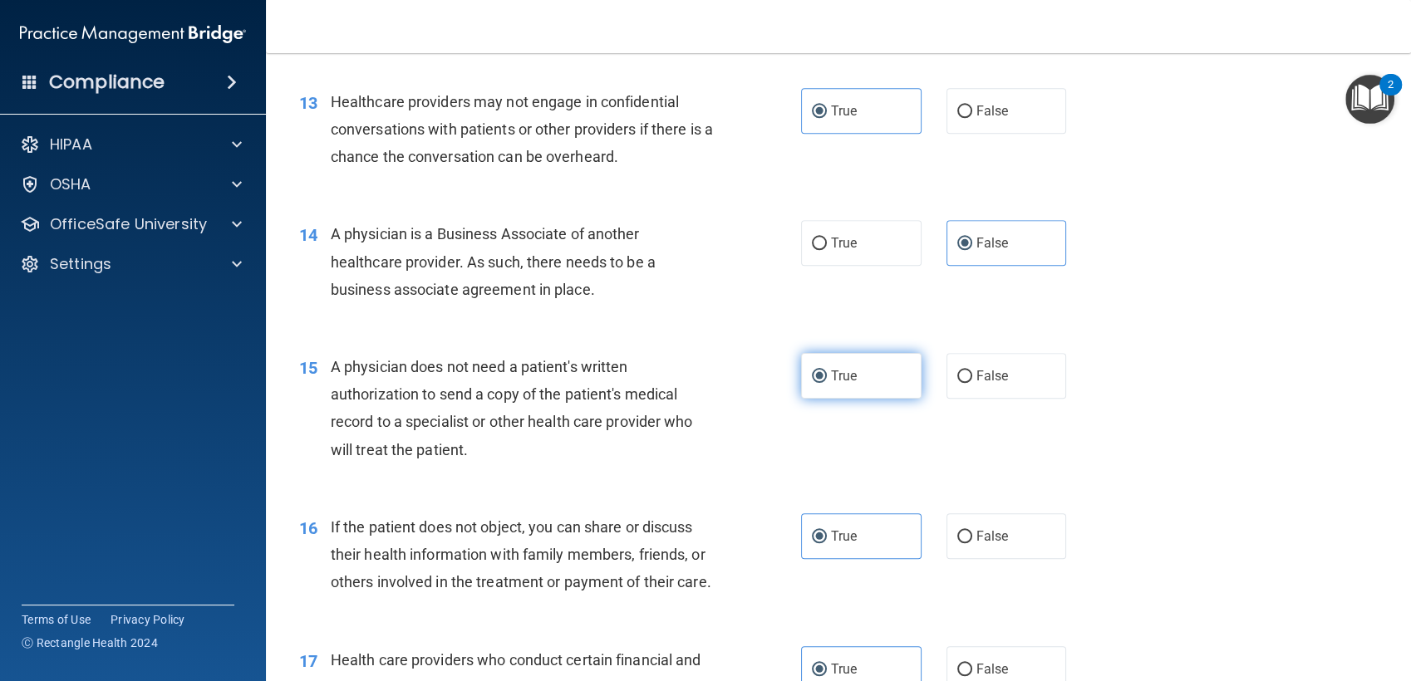
click at [816, 382] on input "True" at bounding box center [819, 377] width 15 height 12
click at [976, 377] on span "False" at bounding box center [992, 376] width 32 height 16
click at [969, 377] on input "False" at bounding box center [964, 377] width 15 height 12
radio input "true"
click at [813, 371] on input "True" at bounding box center [819, 377] width 15 height 12
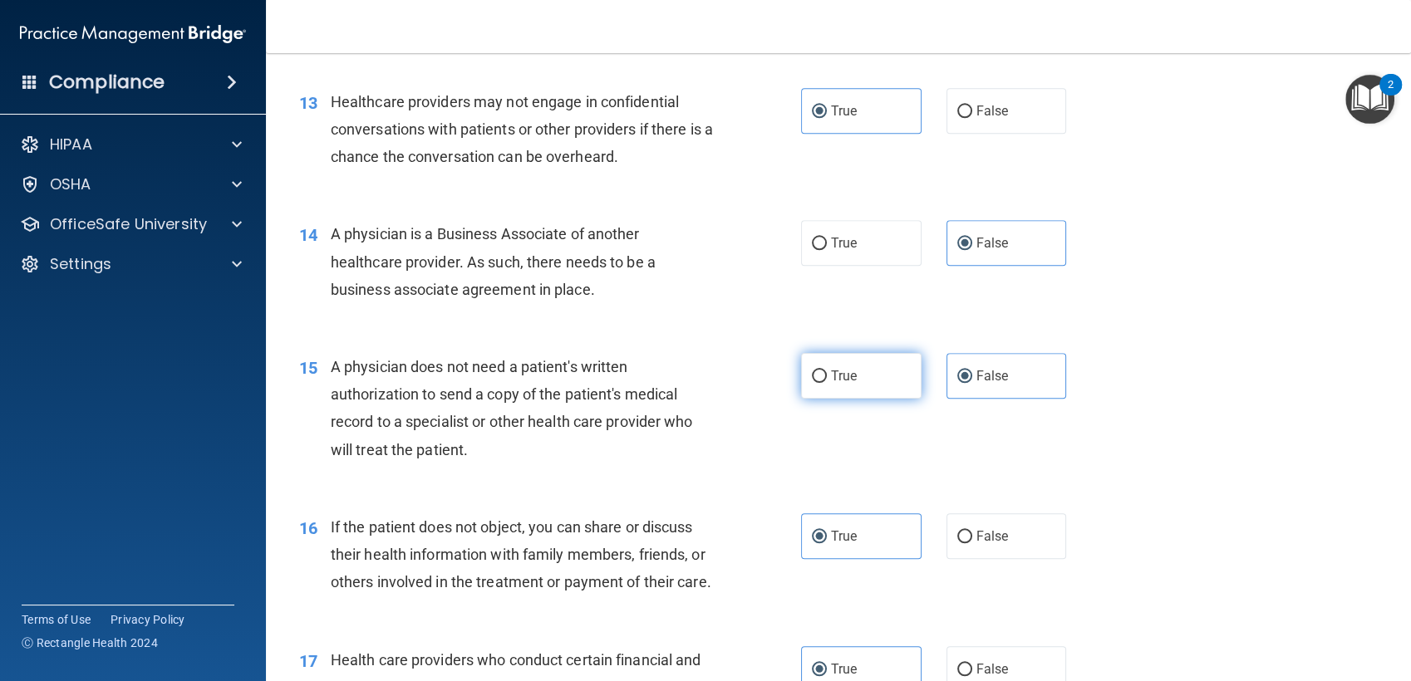
radio input "true"
radio input "false"
click at [994, 263] on label "False" at bounding box center [1007, 243] width 120 height 46
click at [972, 250] on input "False" at bounding box center [964, 244] width 15 height 12
click at [878, 229] on label "True" at bounding box center [861, 243] width 120 height 46
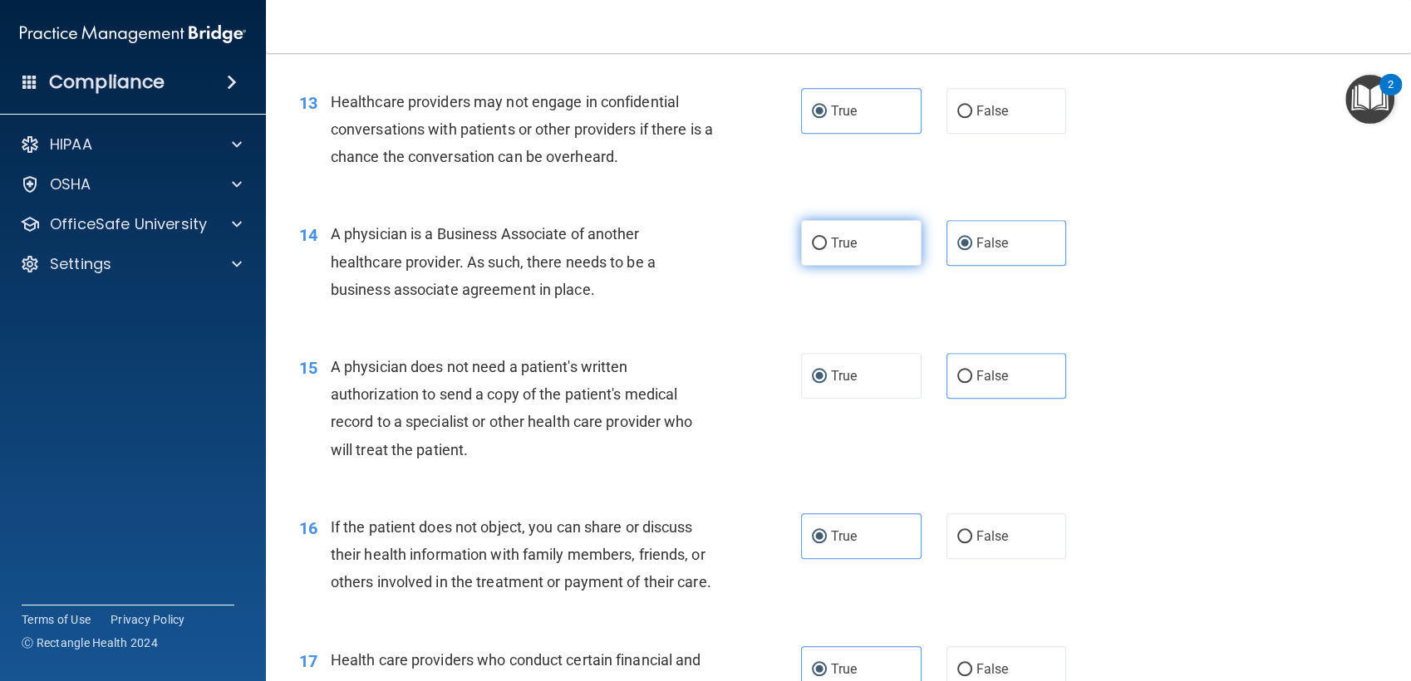
click at [827, 238] on input "True" at bounding box center [819, 244] width 15 height 12
radio input "true"
click at [961, 250] on label "False" at bounding box center [1007, 243] width 120 height 46
click at [961, 250] on input "False" at bounding box center [964, 244] width 15 height 12
radio input "true"
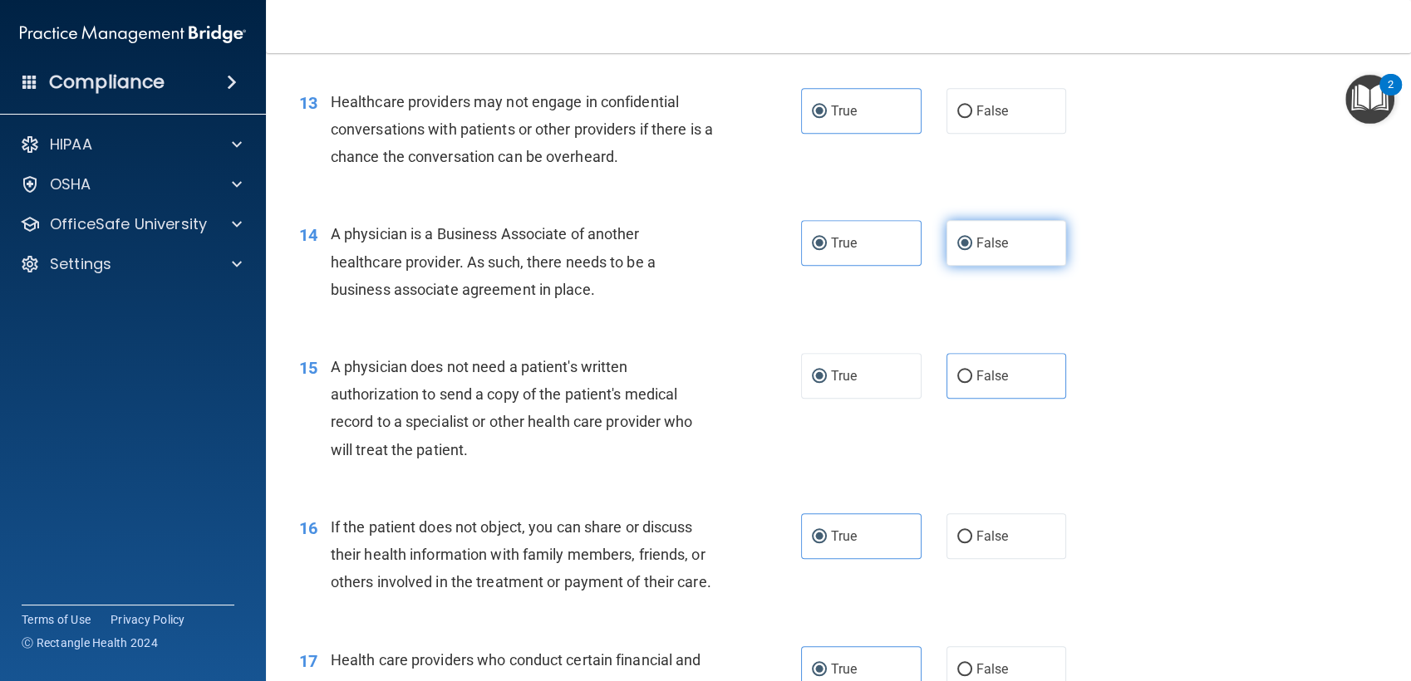
radio input "false"
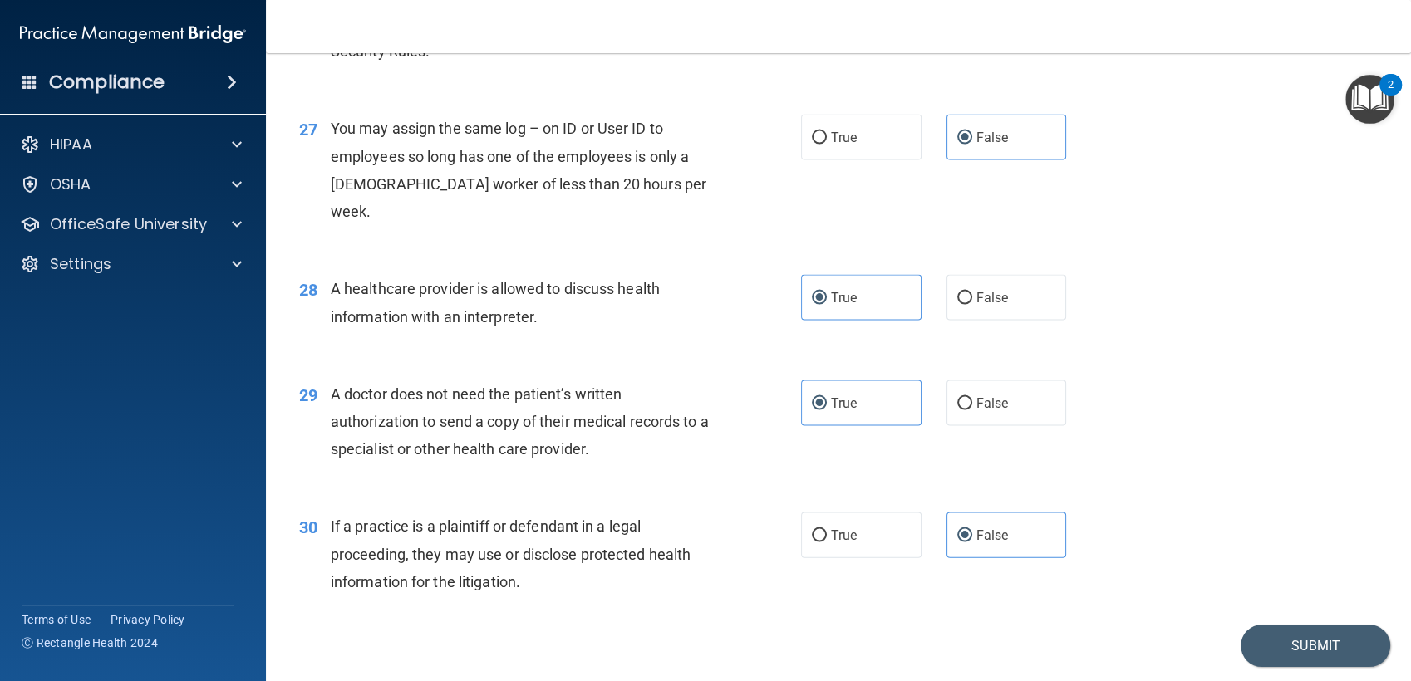
scroll to position [3545, 0]
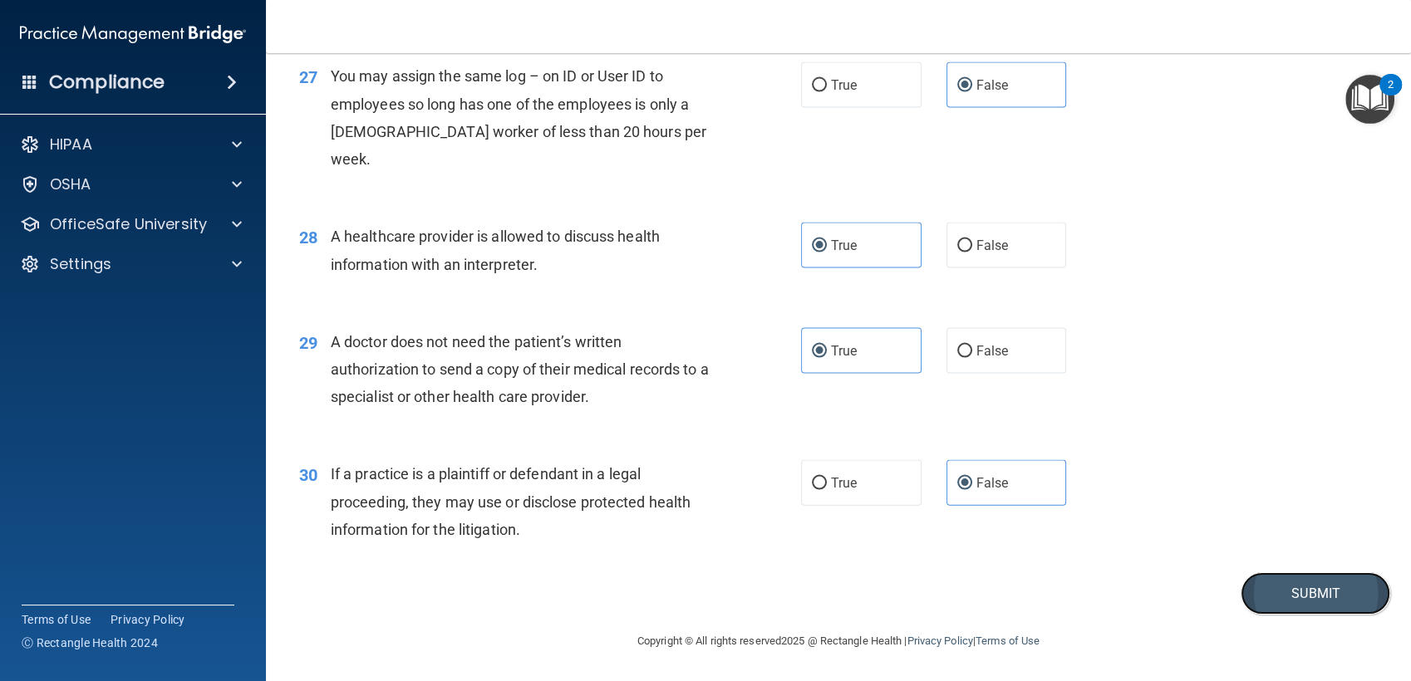
click at [1282, 602] on button "Submit" at bounding box center [1316, 594] width 150 height 42
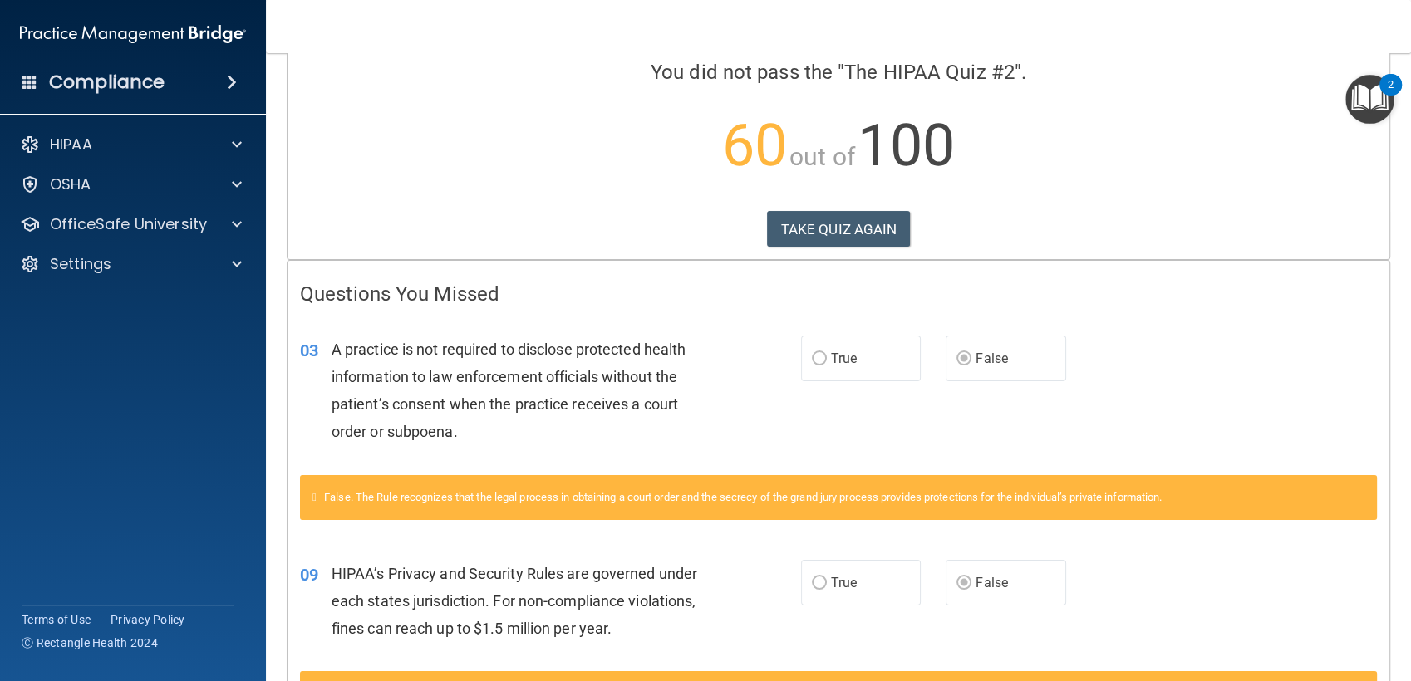
scroll to position [132, 0]
click at [872, 343] on label "True" at bounding box center [861, 358] width 120 height 46
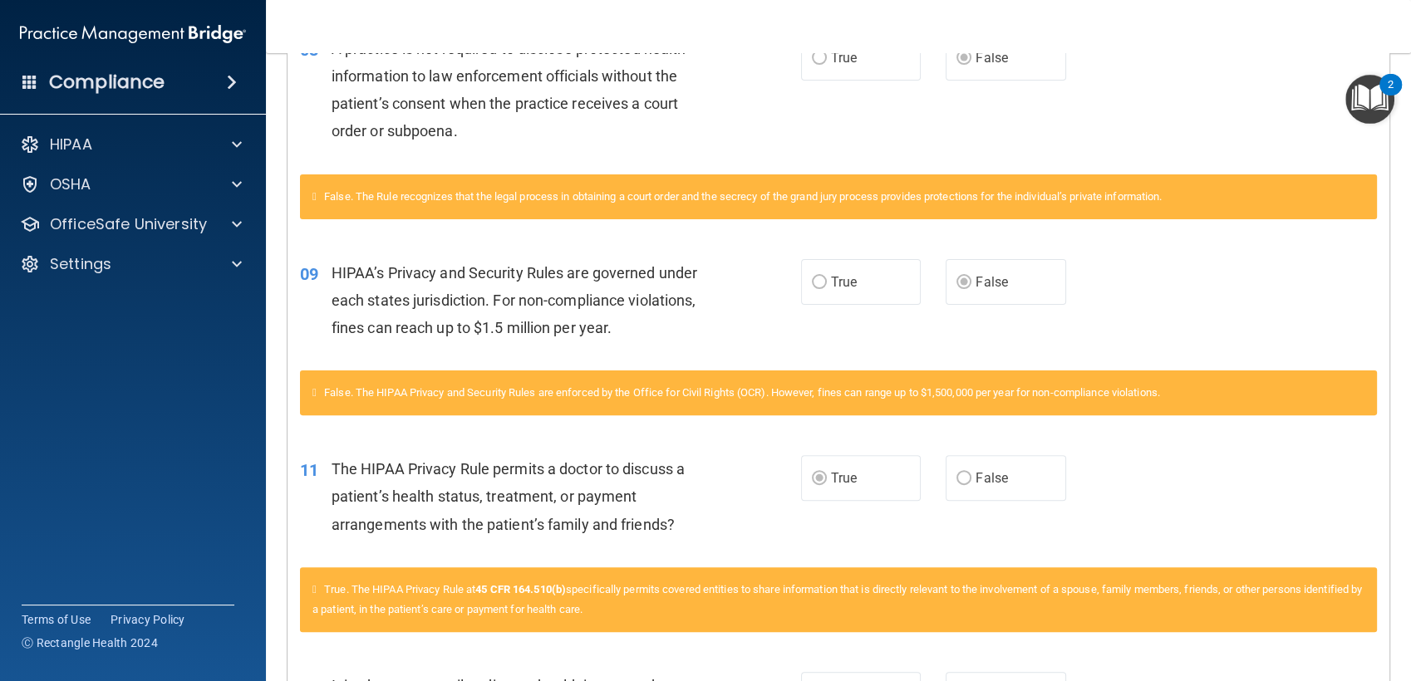
scroll to position [0, 0]
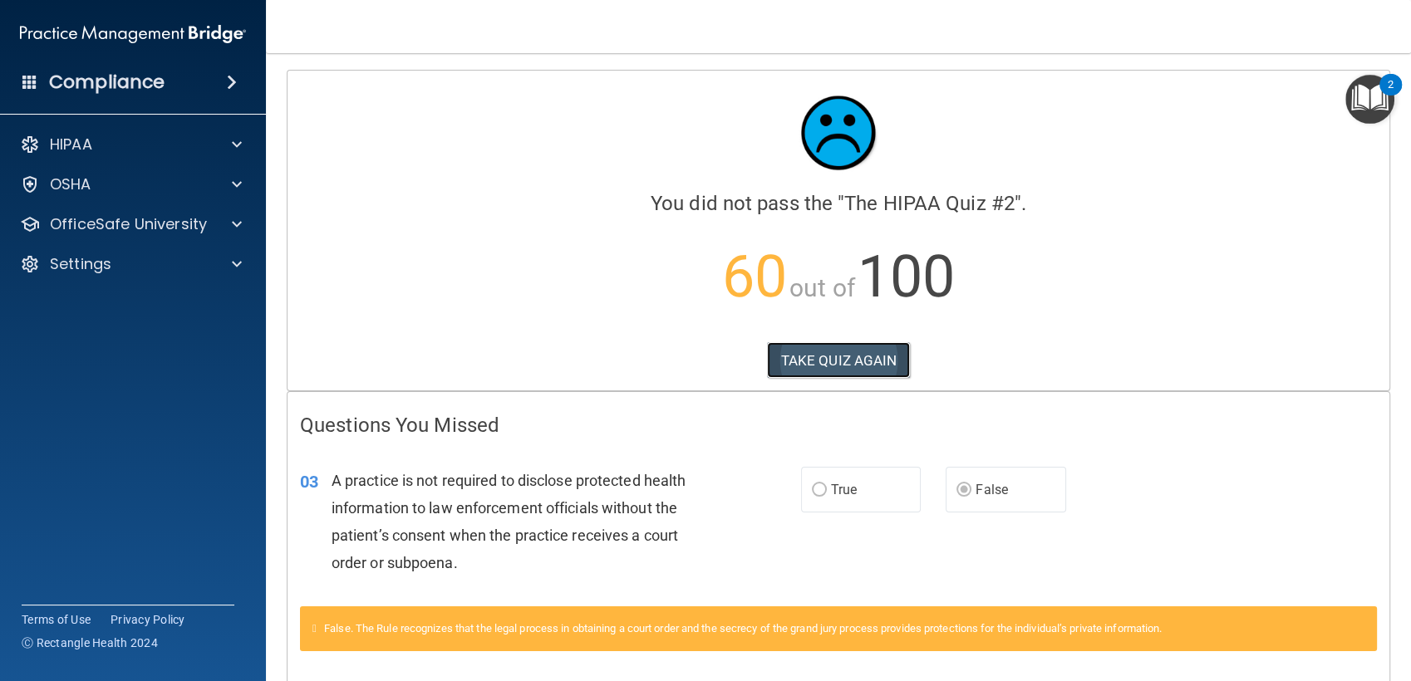
click at [871, 376] on button "TAKE QUIZ AGAIN" at bounding box center [839, 360] width 144 height 37
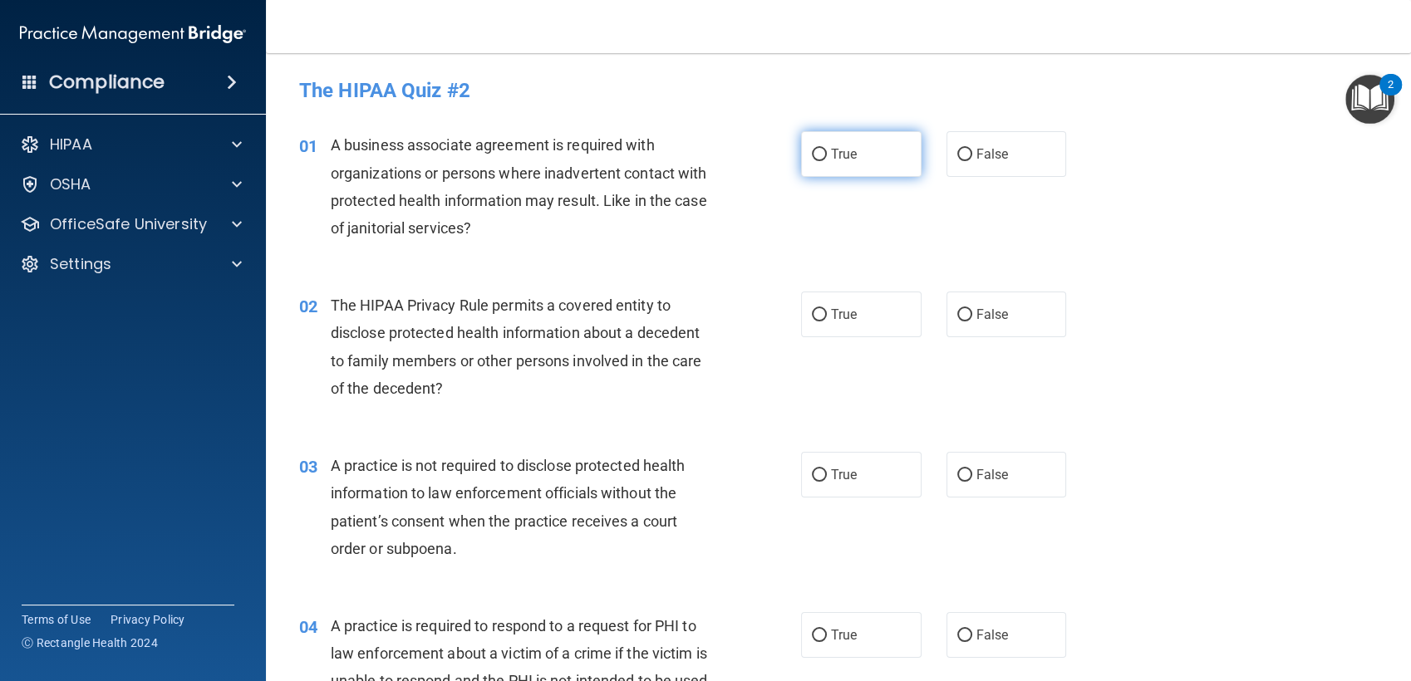
click at [814, 149] on input "True" at bounding box center [819, 155] width 15 height 12
radio input "true"
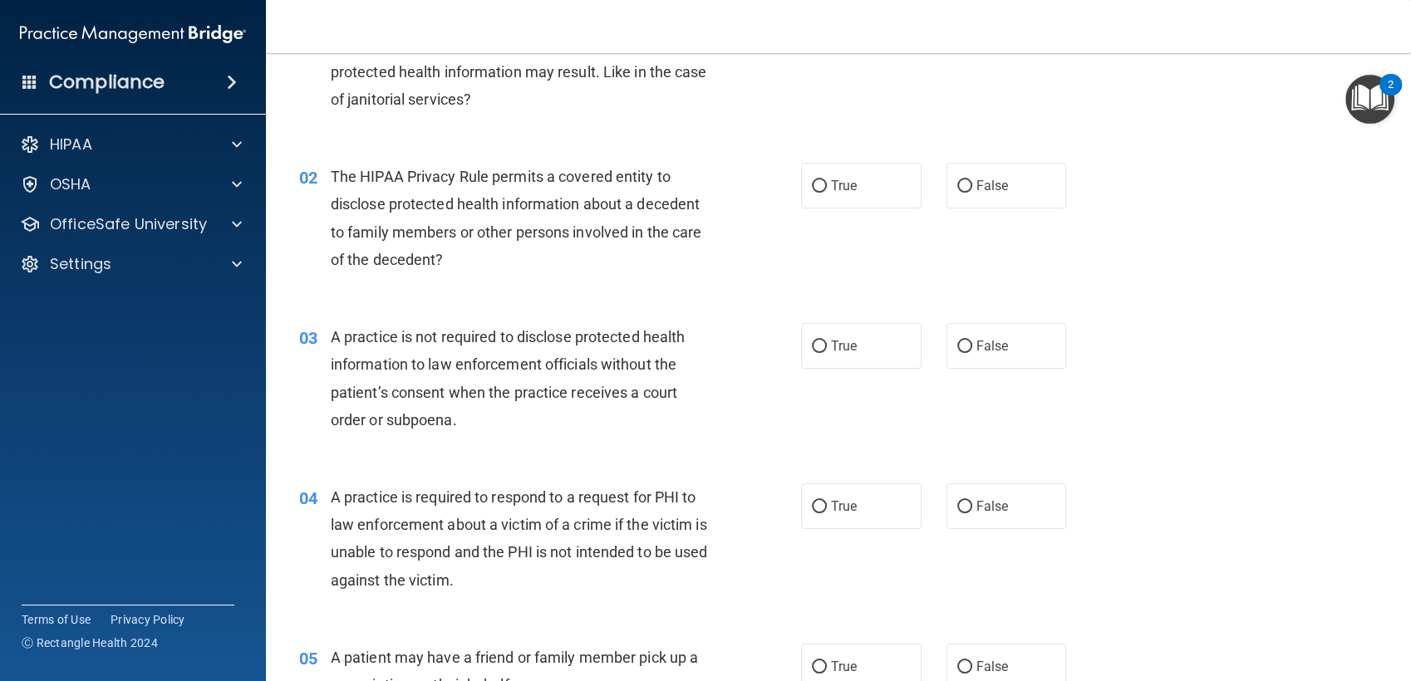
scroll to position [152, 0]
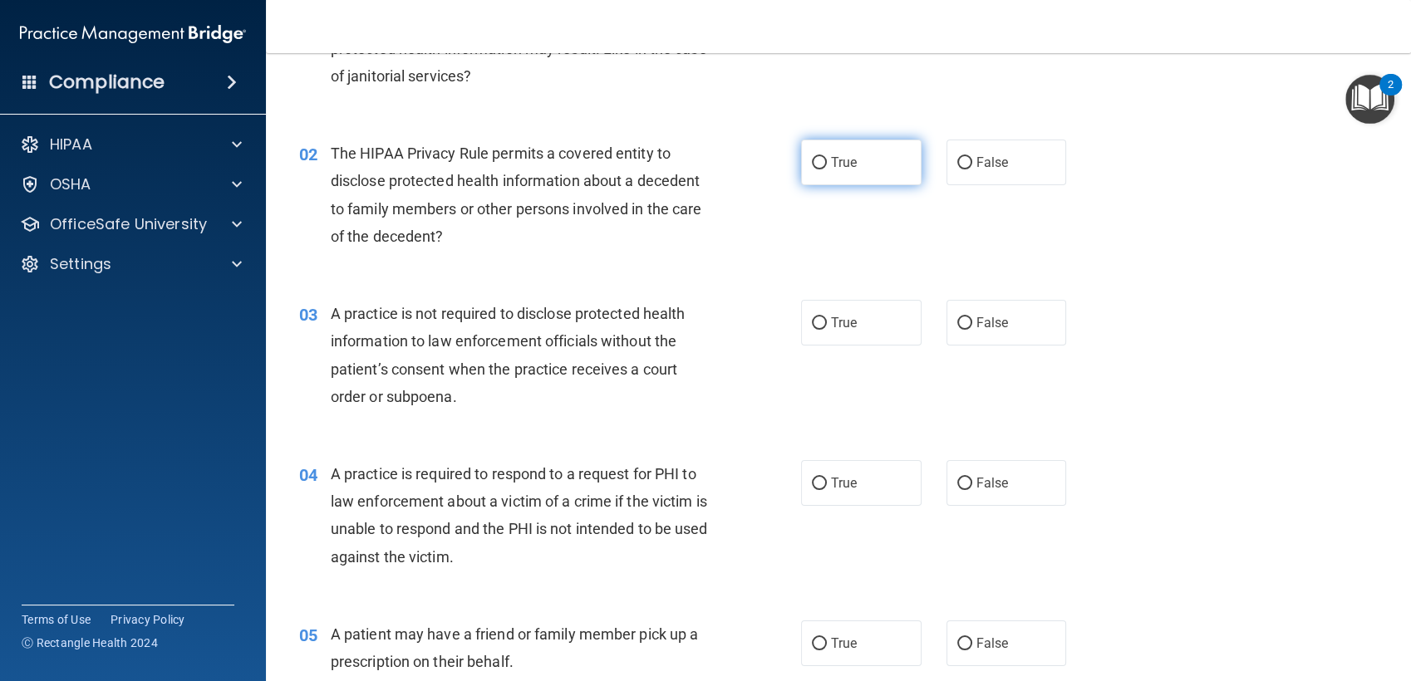
click at [820, 171] on label "True" at bounding box center [861, 163] width 120 height 46
click at [820, 170] on input "True" at bounding box center [819, 163] width 15 height 12
radio input "true"
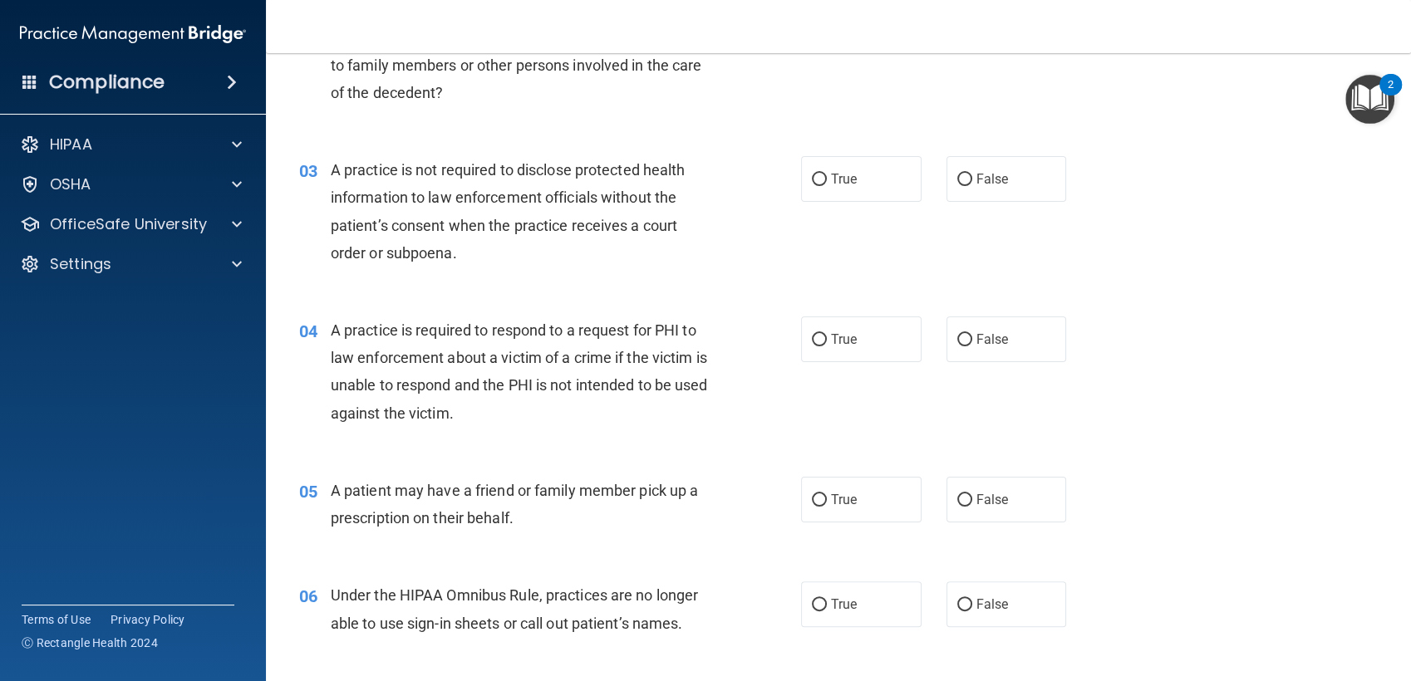
scroll to position [298, 0]
click at [961, 181] on input "False" at bounding box center [964, 178] width 15 height 12
radio input "true"
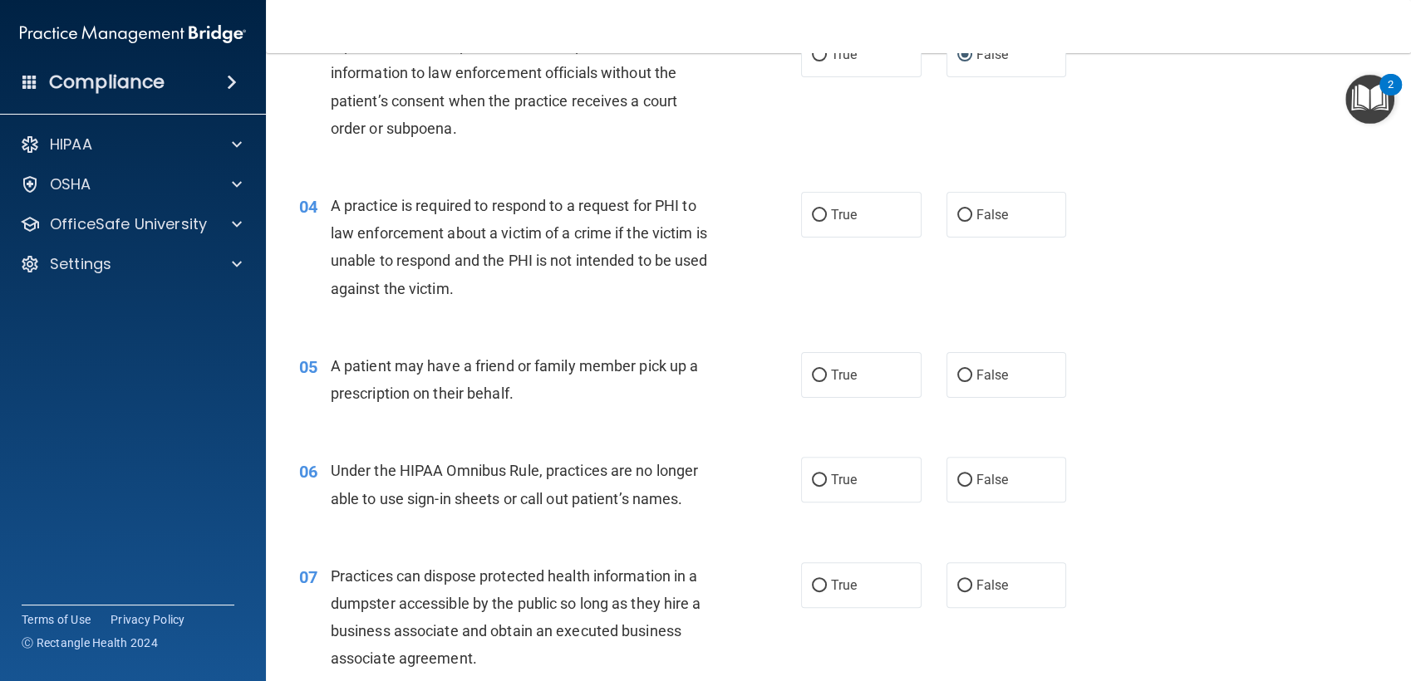
scroll to position [430, 0]
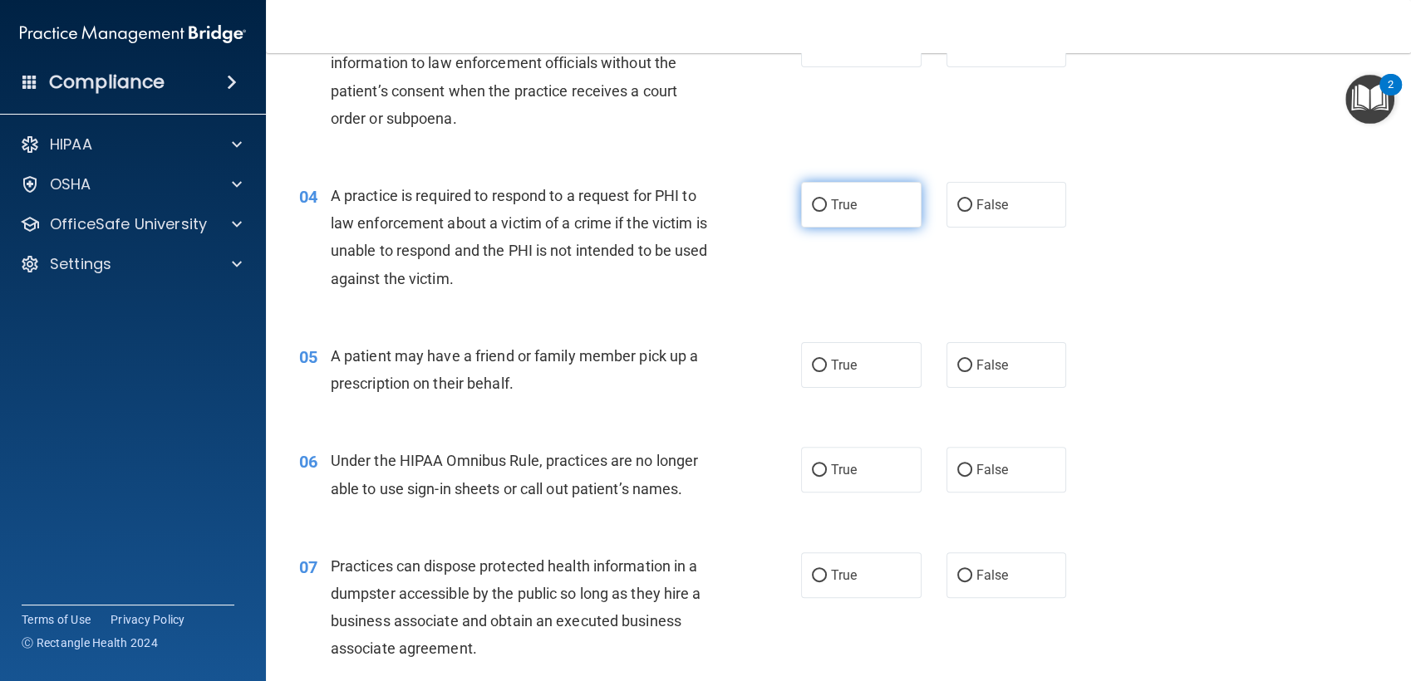
click at [810, 215] on label "True" at bounding box center [861, 205] width 120 height 46
click at [812, 212] on input "True" at bounding box center [819, 205] width 15 height 12
radio input "true"
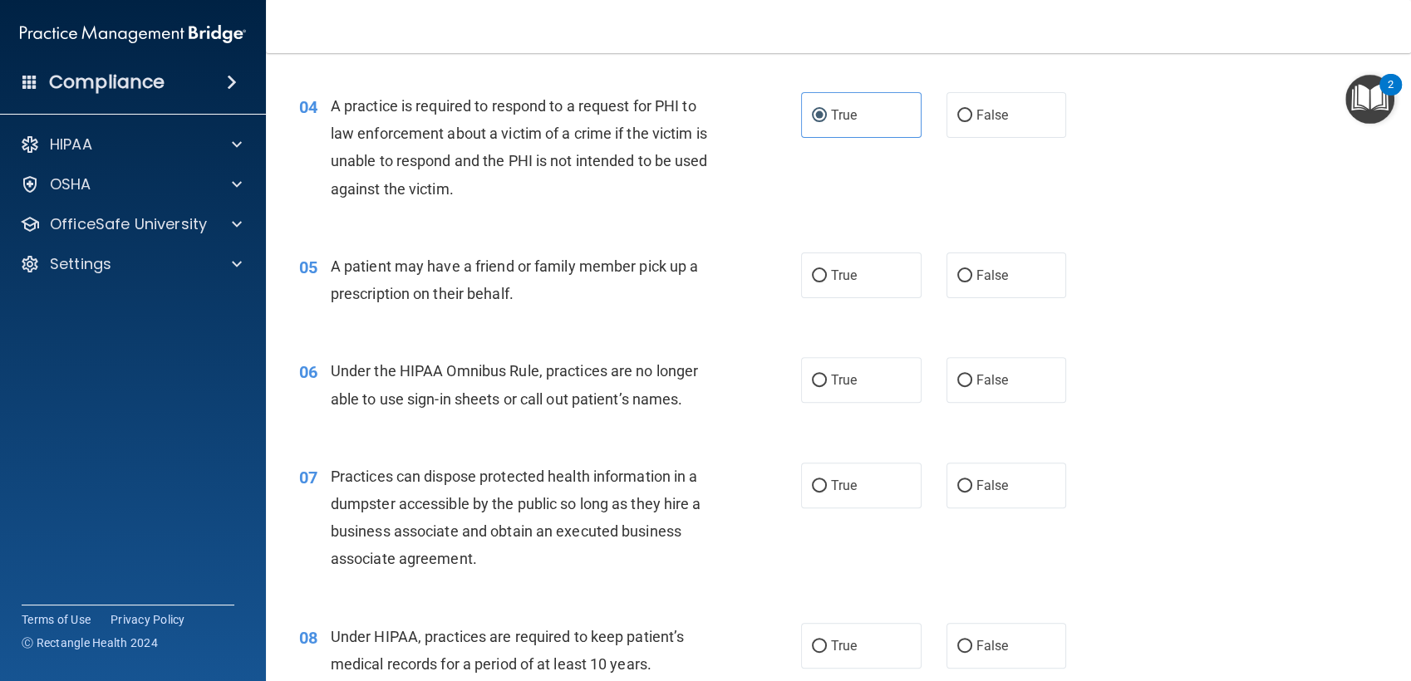
scroll to position [548, 0]
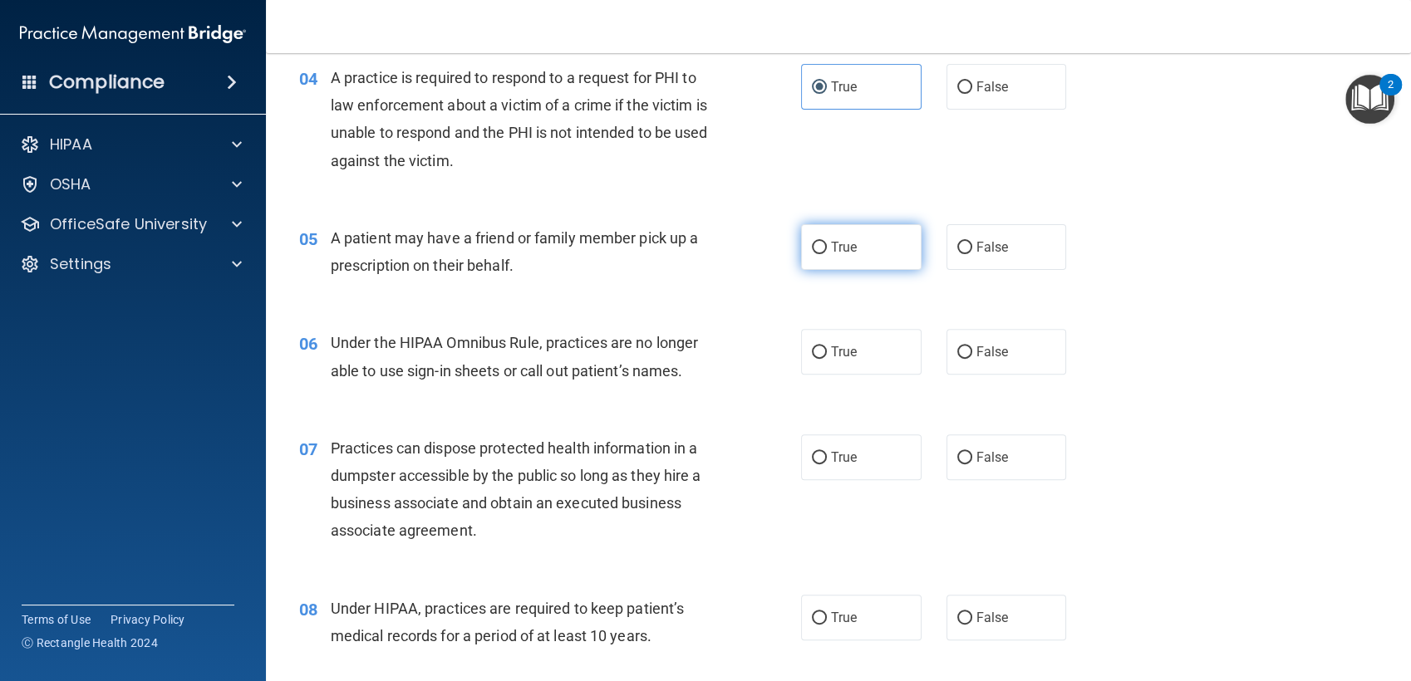
click at [815, 242] on input "True" at bounding box center [819, 248] width 15 height 12
radio input "true"
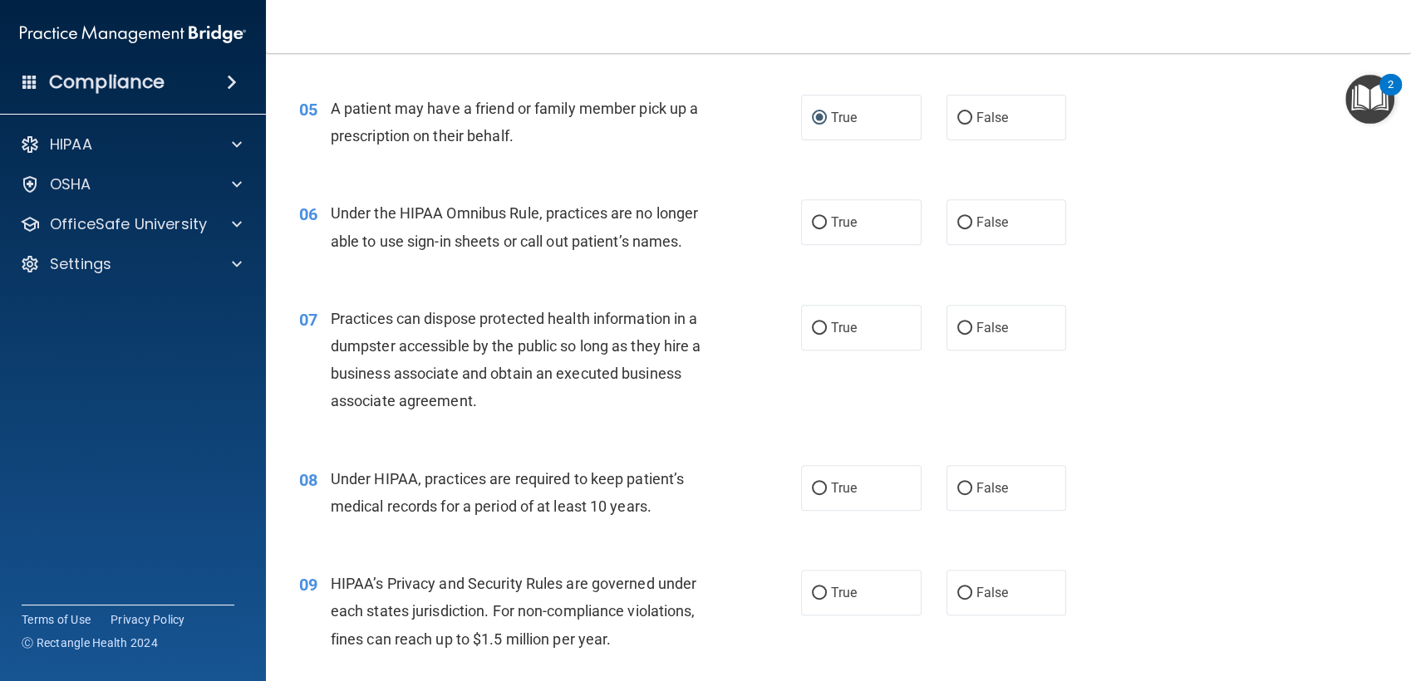
scroll to position [679, 0]
click at [957, 223] on input "False" at bounding box center [964, 222] width 15 height 12
radio input "true"
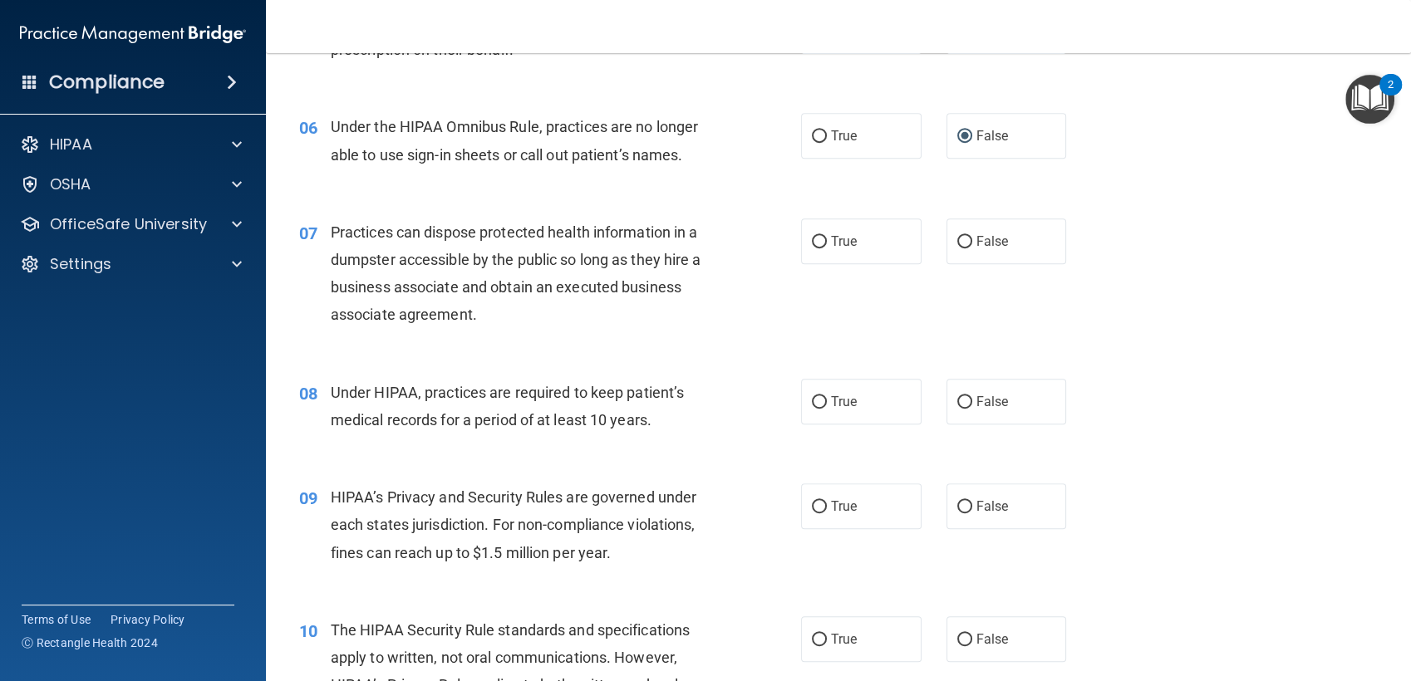
scroll to position [776, 0]
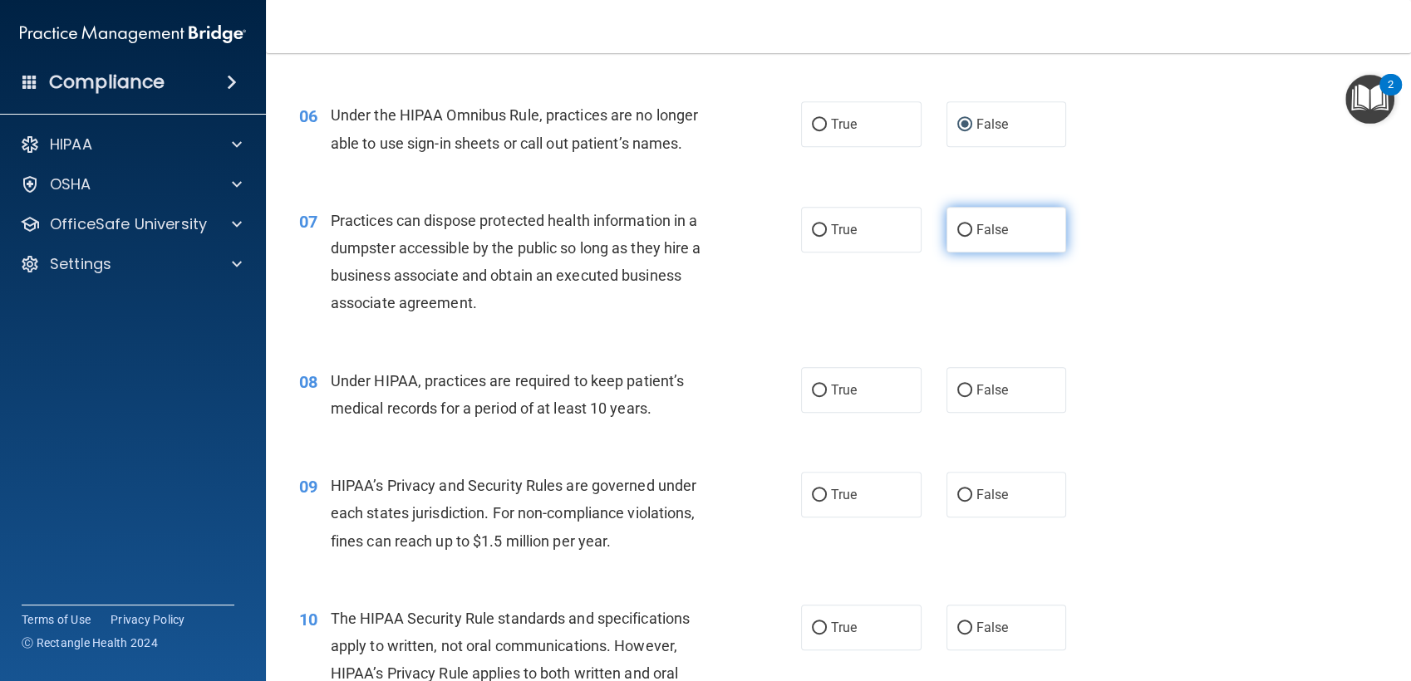
click at [976, 229] on span "False" at bounding box center [992, 230] width 32 height 16
click at [972, 229] on input "False" at bounding box center [964, 230] width 15 height 12
radio input "true"
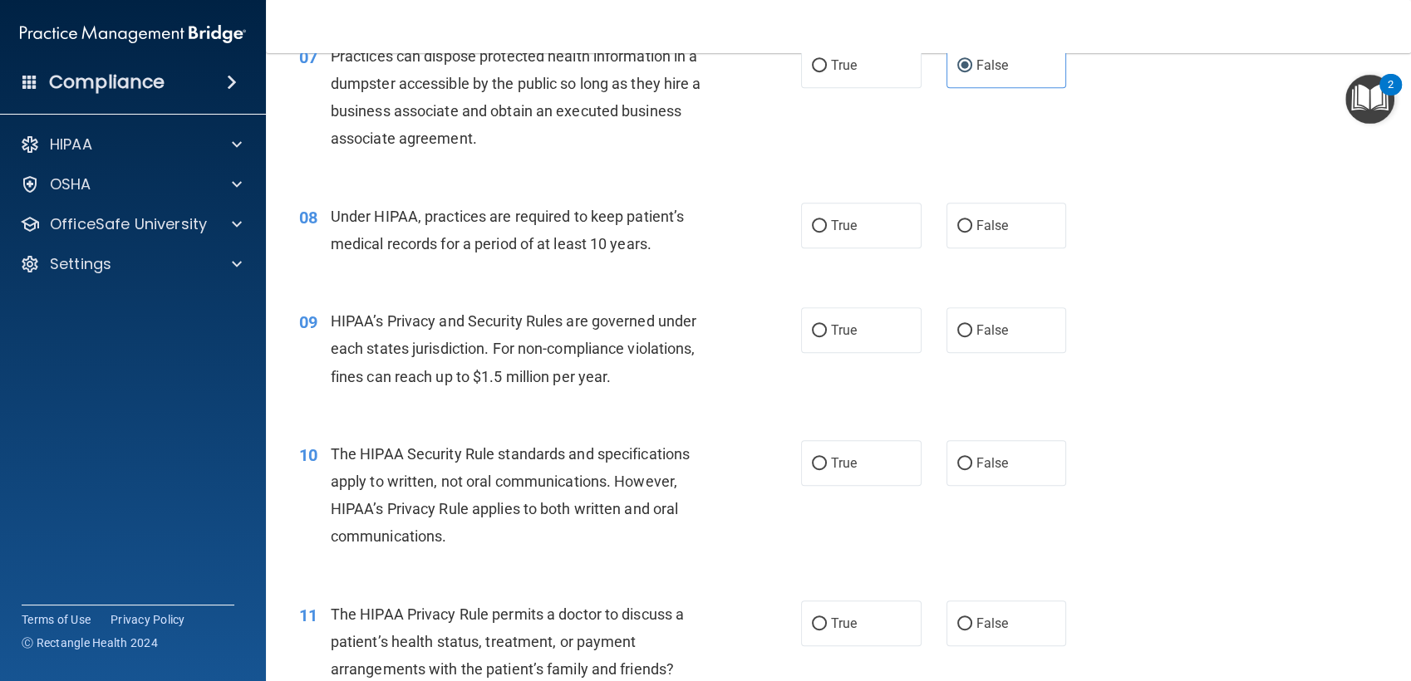
scroll to position [955, 0]
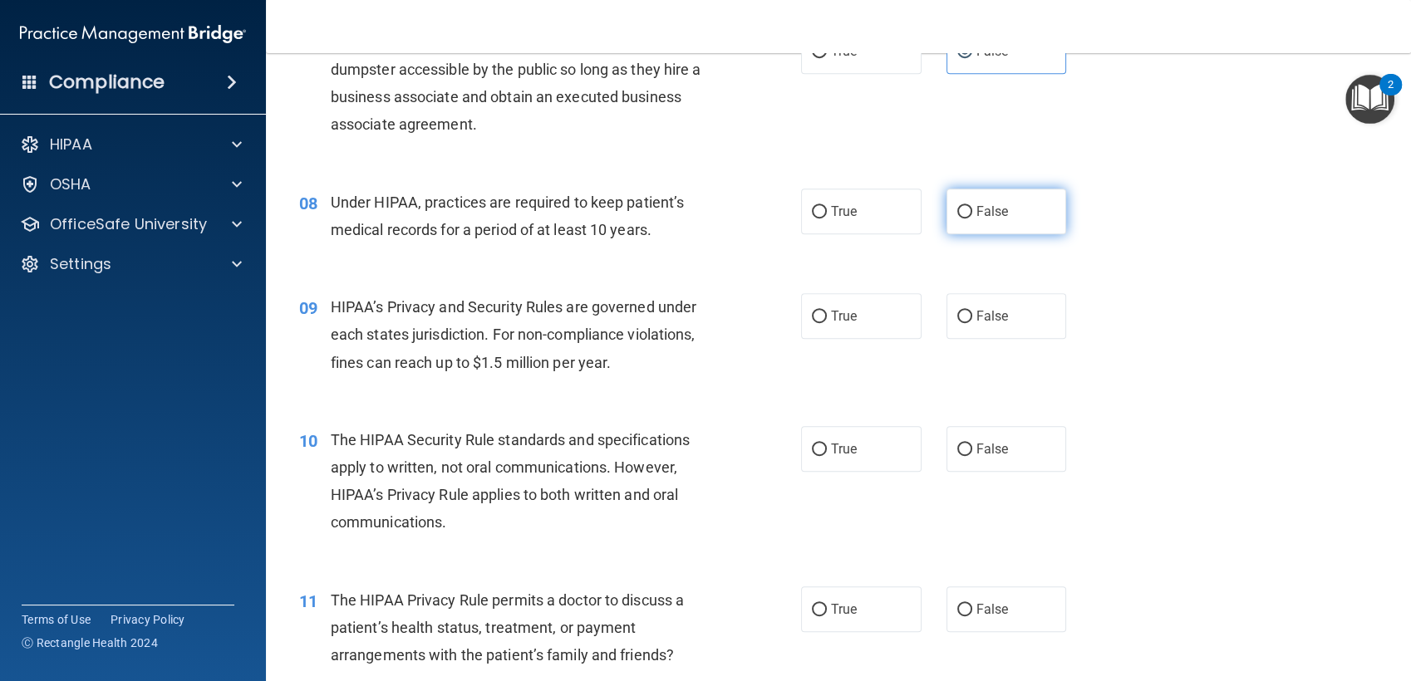
click at [949, 218] on label "False" at bounding box center [1007, 212] width 120 height 46
click at [957, 218] on input "False" at bounding box center [964, 212] width 15 height 12
radio input "true"
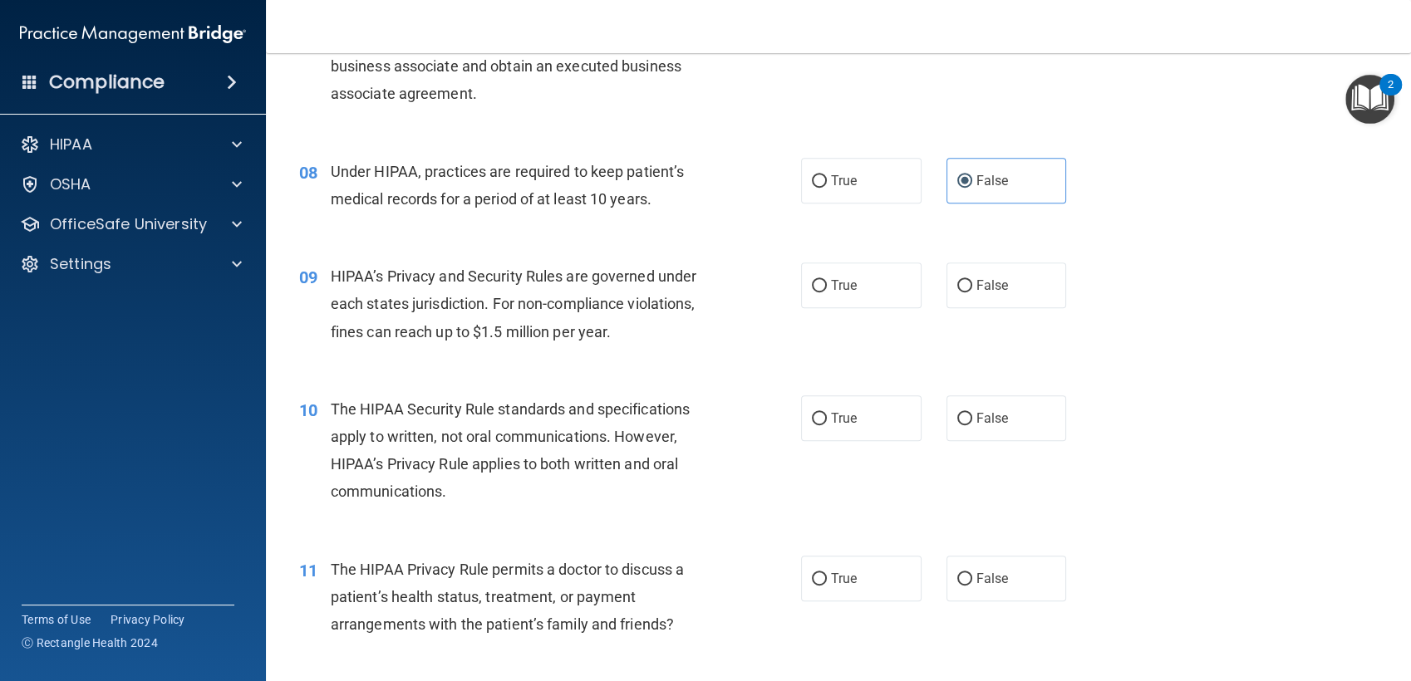
scroll to position [988, 0]
click at [982, 283] on span "False" at bounding box center [992, 283] width 32 height 16
click at [972, 283] on input "False" at bounding box center [964, 284] width 15 height 12
radio input "true"
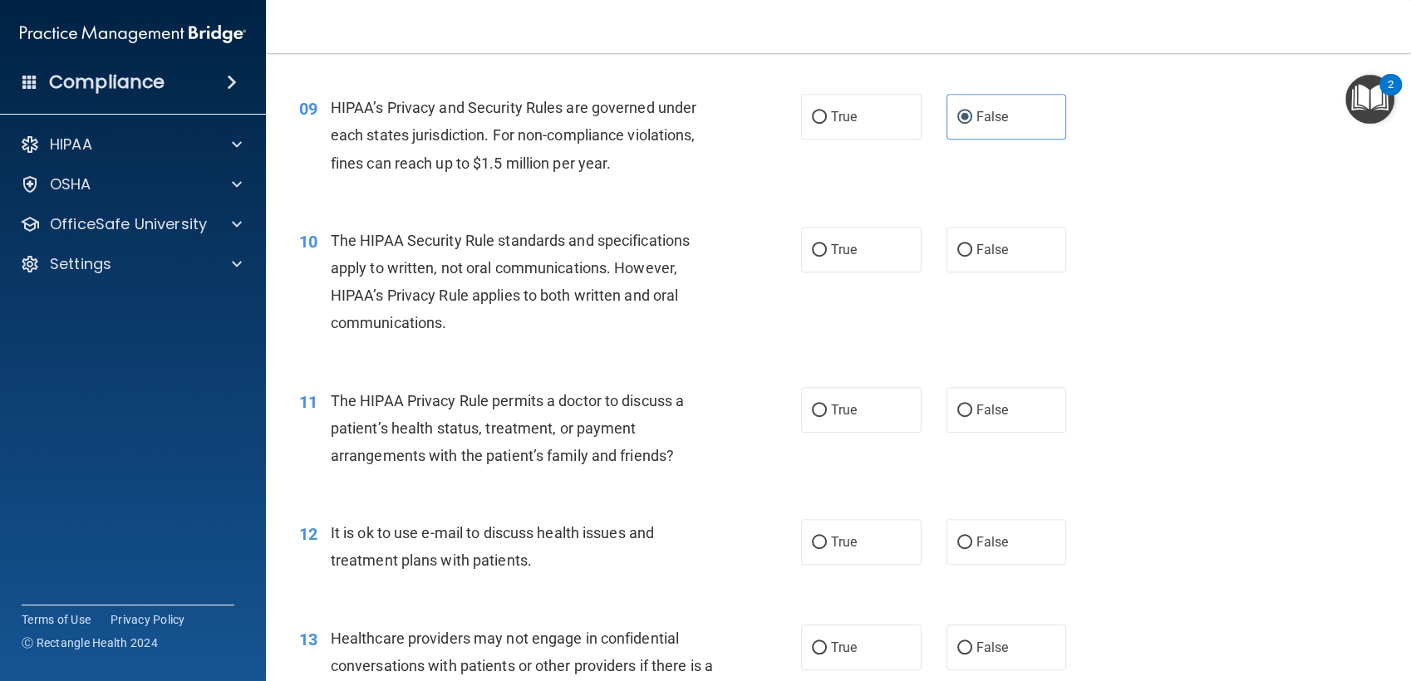
scroll to position [1163, 0]
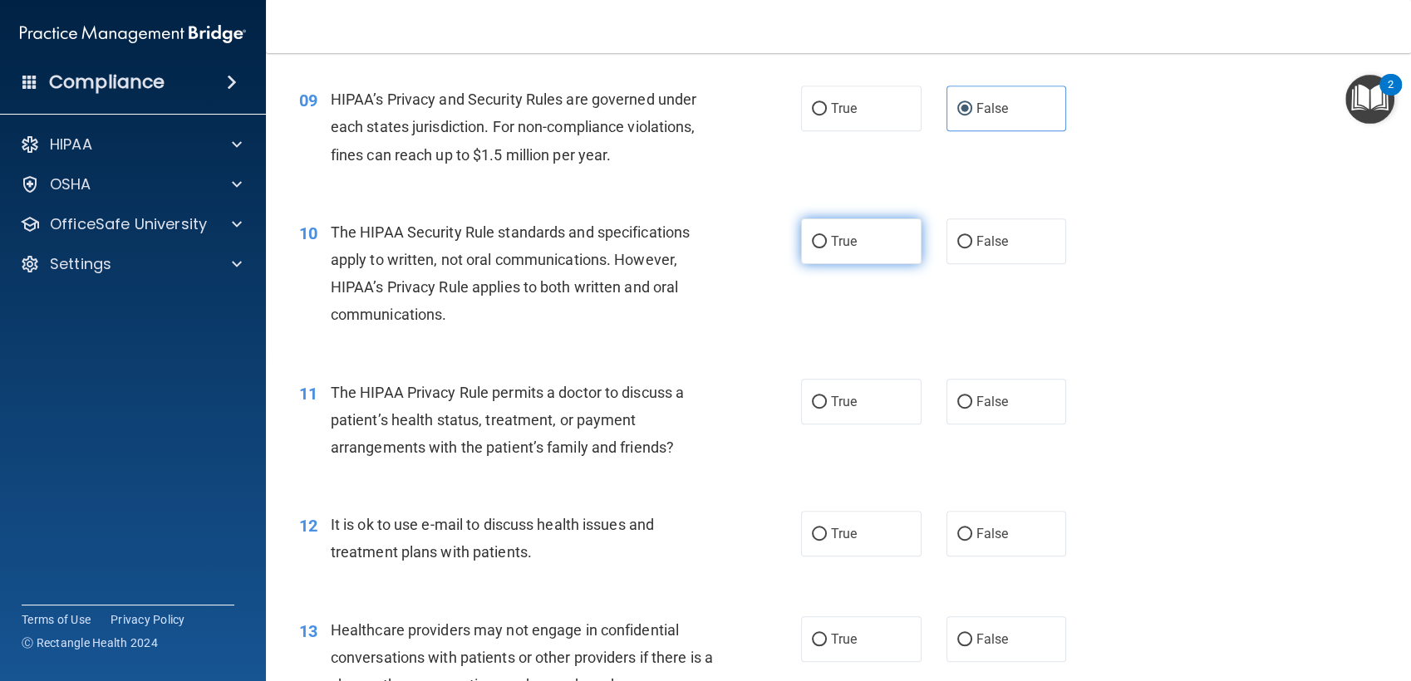
click at [853, 234] on label "True" at bounding box center [861, 242] width 120 height 46
click at [827, 236] on input "True" at bounding box center [819, 242] width 15 height 12
radio input "true"
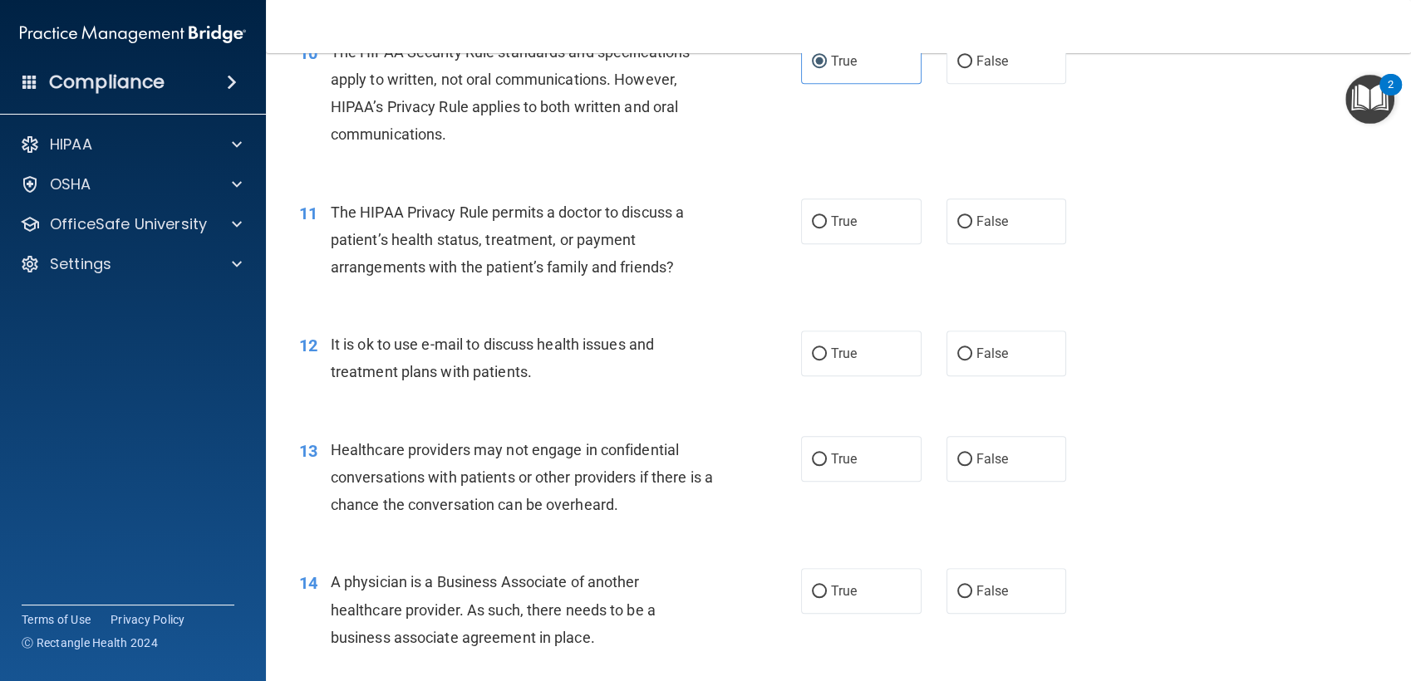
scroll to position [1356, 0]
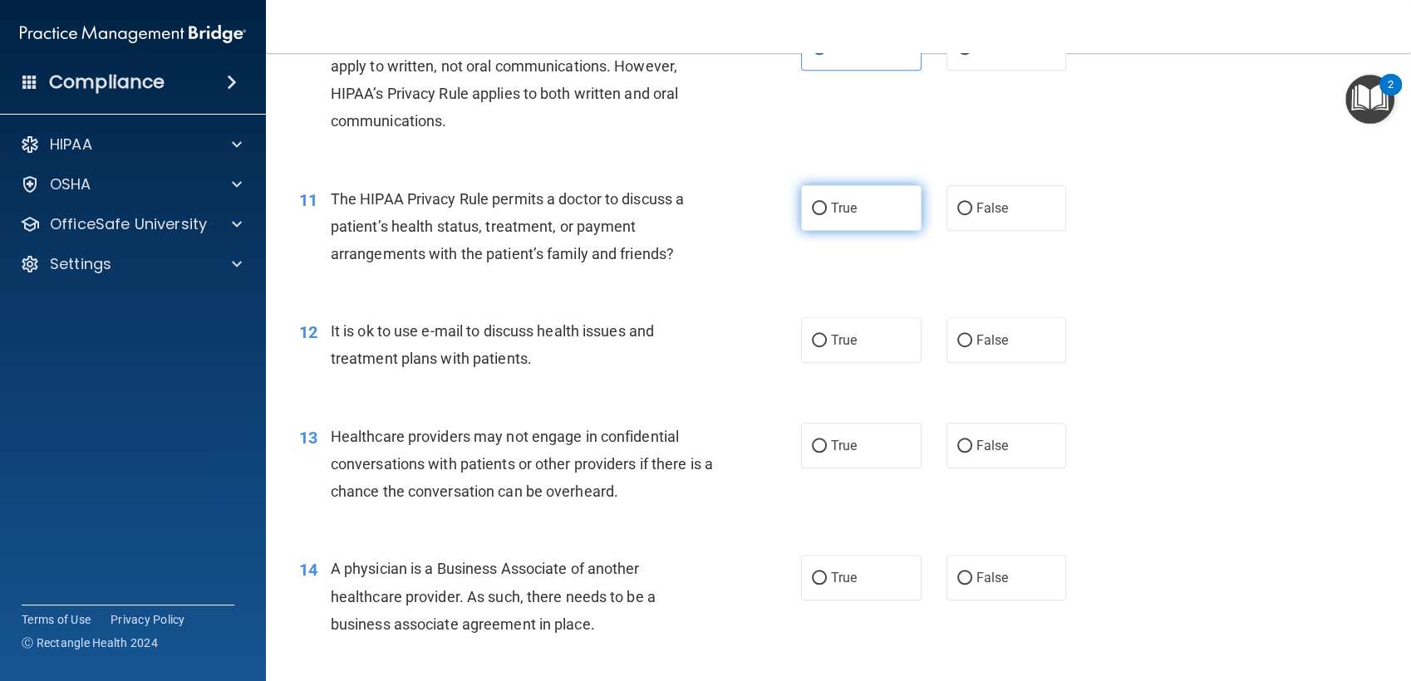
click at [831, 210] on span "True" at bounding box center [844, 208] width 26 height 16
click at [824, 210] on input "True" at bounding box center [819, 209] width 15 height 12
radio input "true"
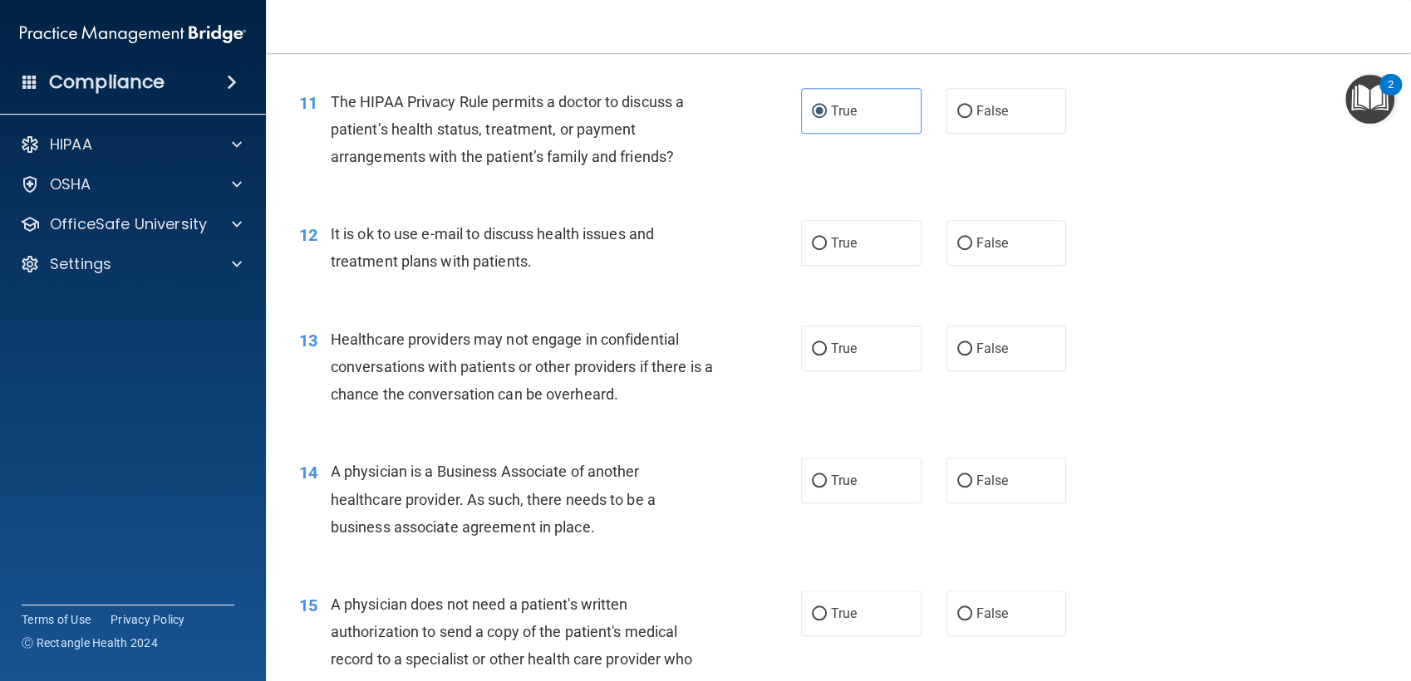
scroll to position [1454, 0]
click at [840, 255] on label "True" at bounding box center [861, 242] width 120 height 46
click at [827, 249] on input "True" at bounding box center [819, 243] width 15 height 12
radio input "true"
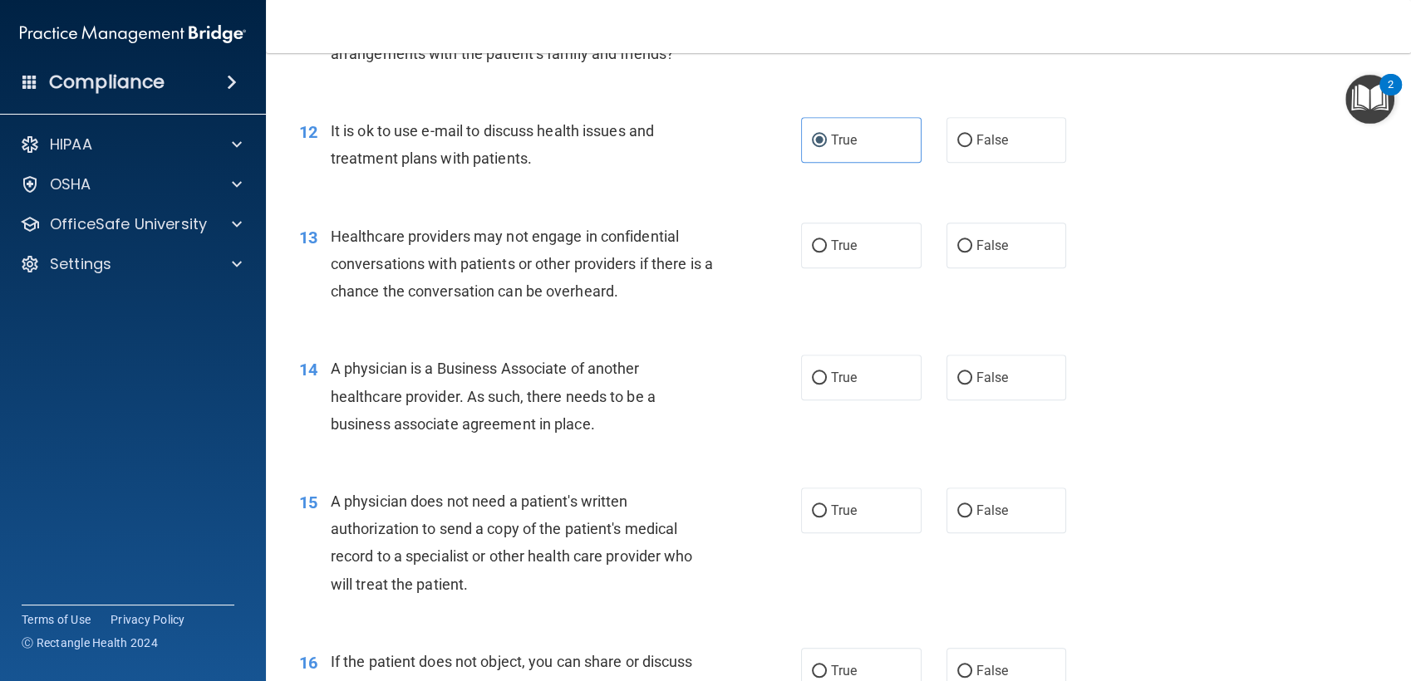
scroll to position [1557, 0]
click at [947, 246] on label "False" at bounding box center [1007, 245] width 120 height 46
click at [957, 246] on input "False" at bounding box center [964, 245] width 15 height 12
radio input "true"
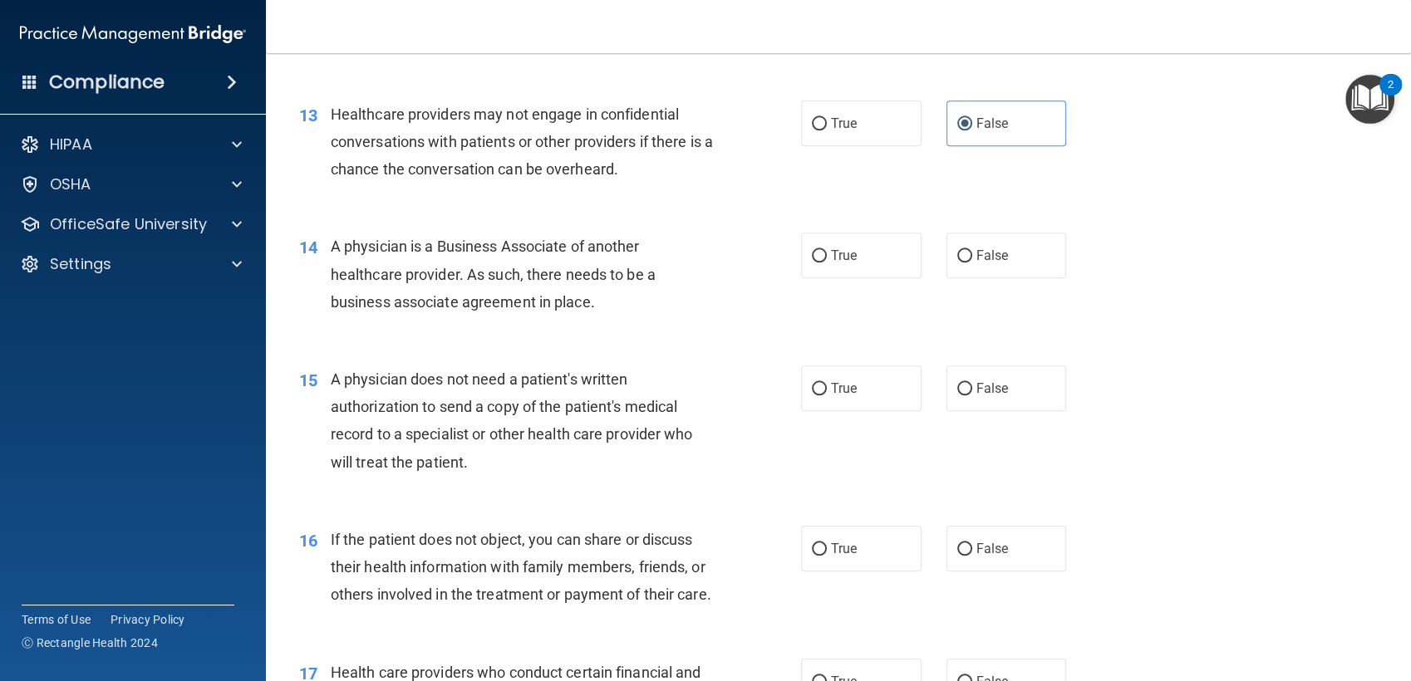
scroll to position [1679, 0]
click at [853, 254] on label "True" at bounding box center [861, 255] width 120 height 46
click at [827, 254] on input "True" at bounding box center [819, 255] width 15 height 12
radio input "true"
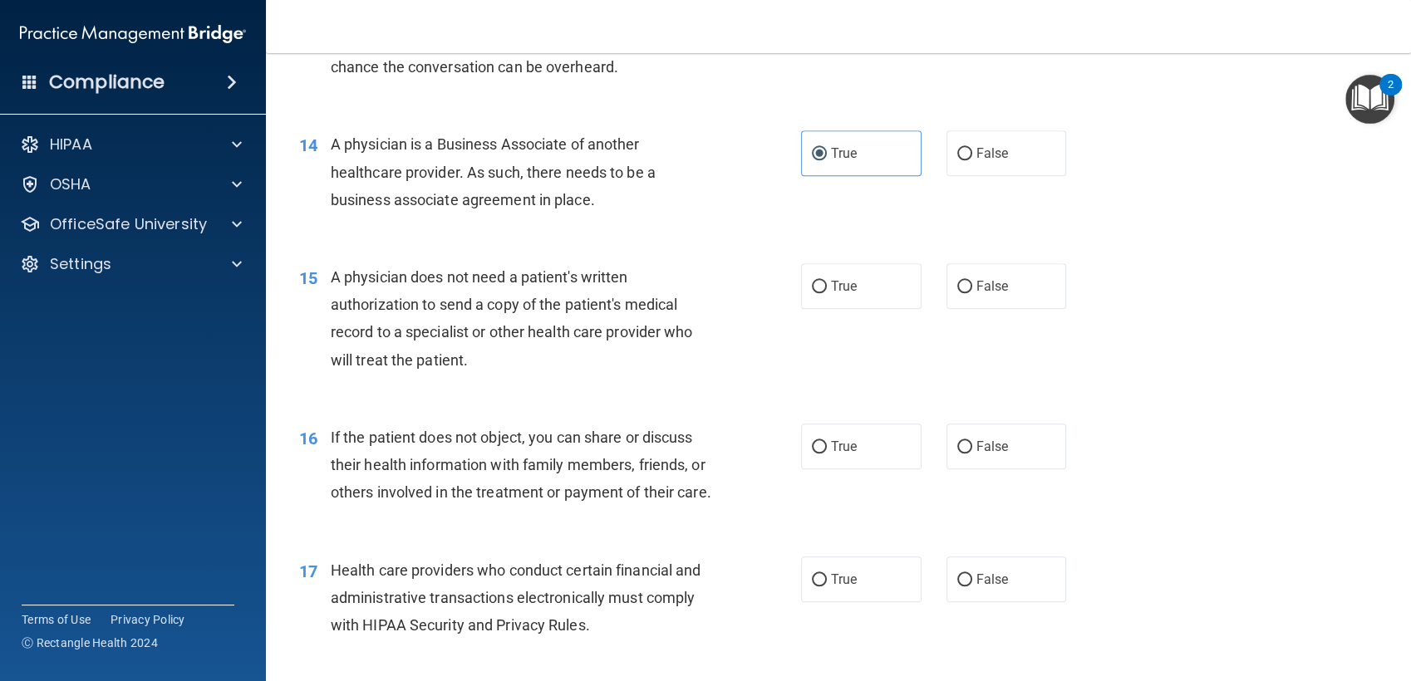
scroll to position [1827, 0]
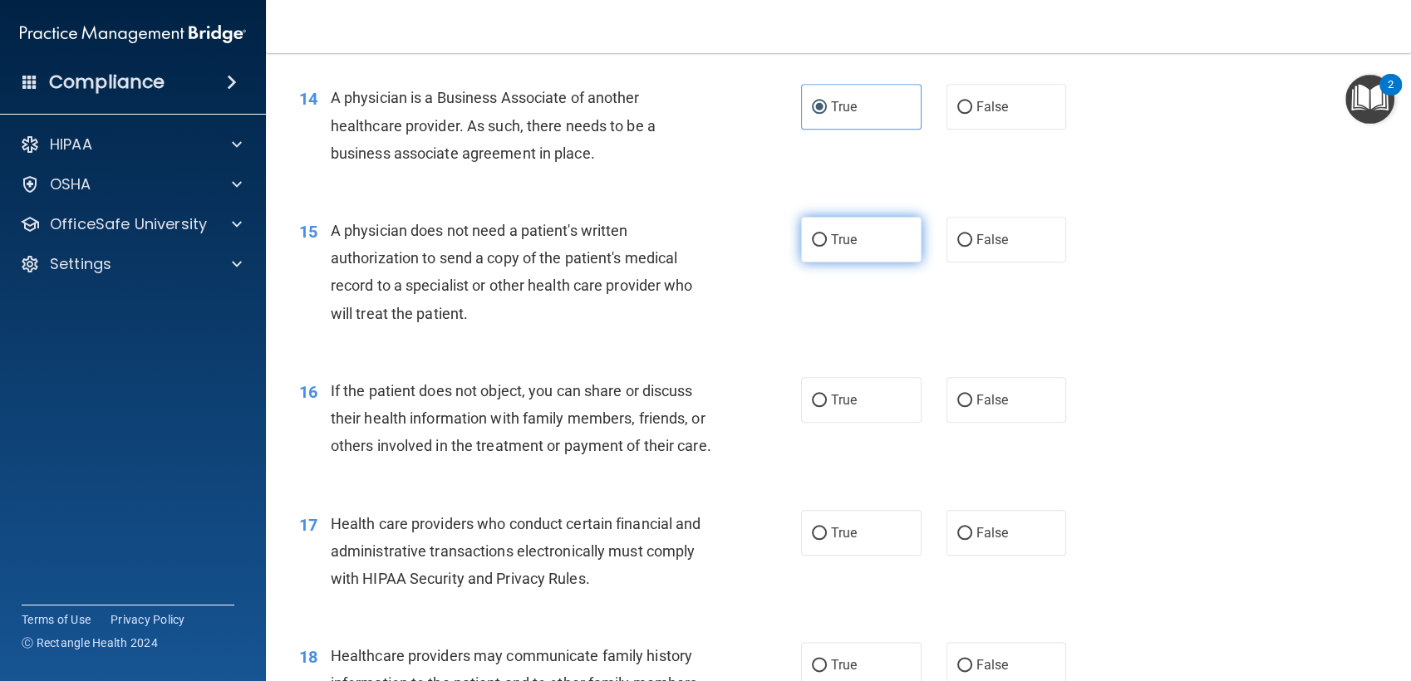
click at [837, 246] on span "True" at bounding box center [844, 240] width 26 height 16
click at [827, 246] on input "True" at bounding box center [819, 240] width 15 height 12
radio input "true"
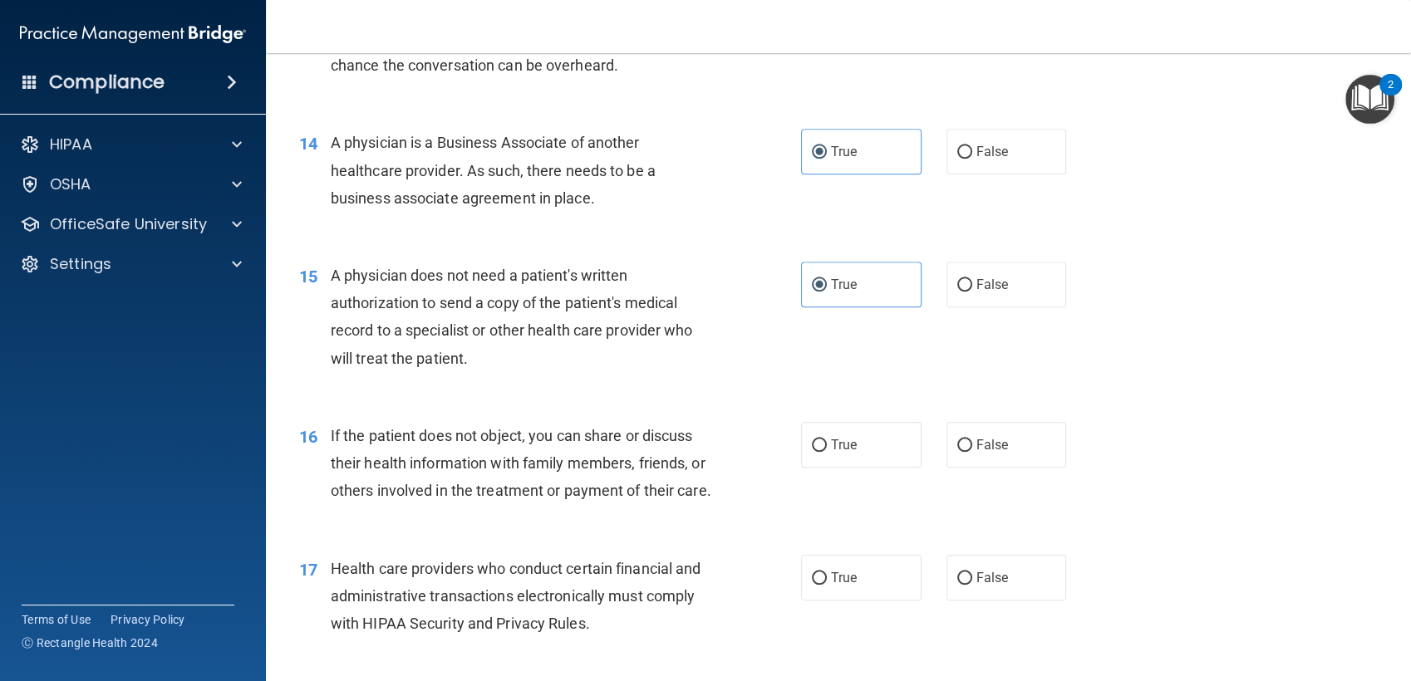
scroll to position [1810, 0]
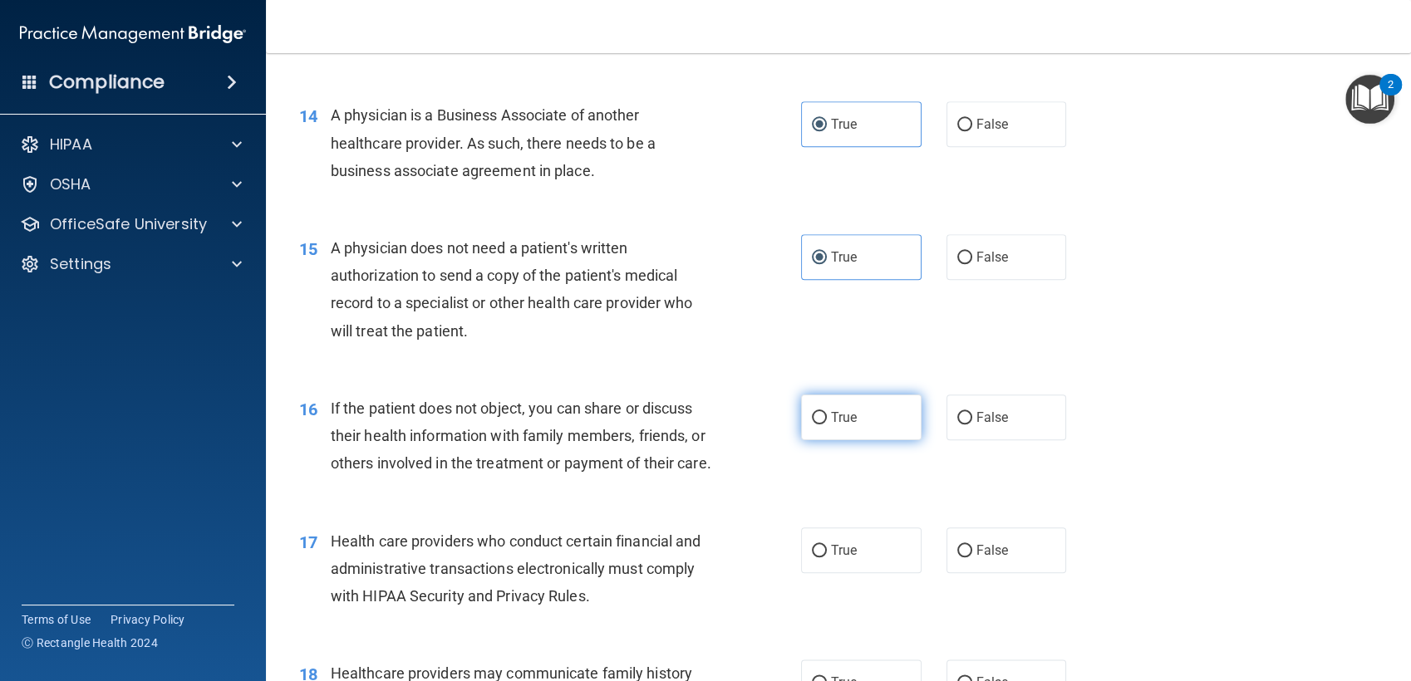
drag, startPoint x: 821, startPoint y: 422, endPoint x: 824, endPoint y: 410, distance: 12.9
click at [824, 410] on label "True" at bounding box center [861, 418] width 120 height 46
click at [824, 412] on input "True" at bounding box center [819, 418] width 15 height 12
radio input "true"
click at [831, 410] on span "True" at bounding box center [844, 418] width 26 height 16
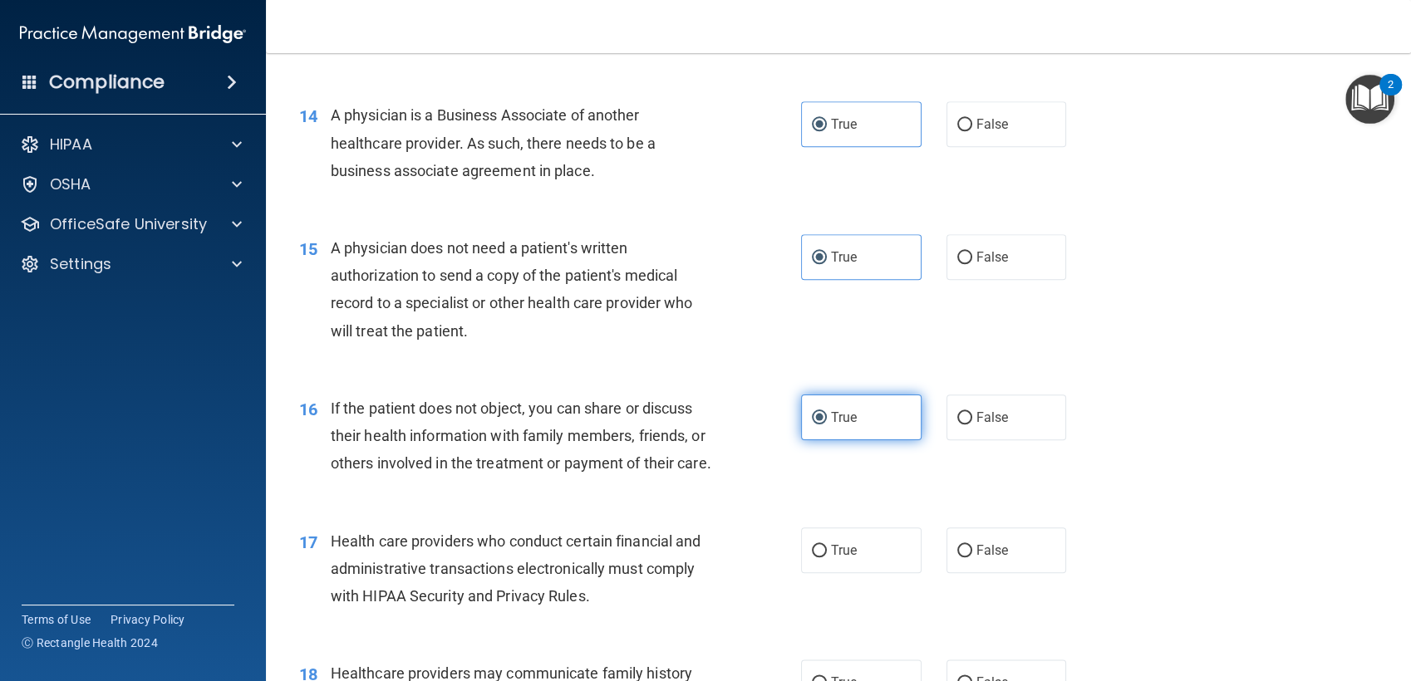
click at [824, 412] on input "True" at bounding box center [819, 418] width 15 height 12
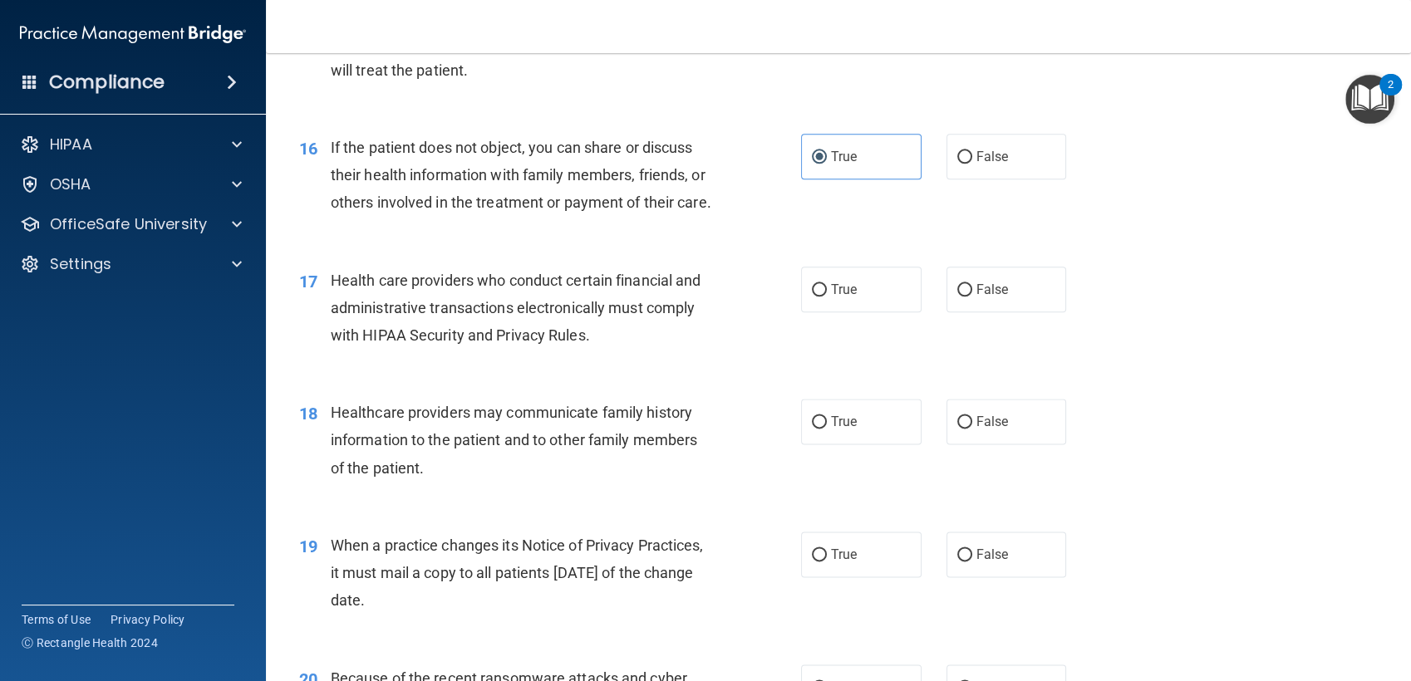
scroll to position [2113, 0]
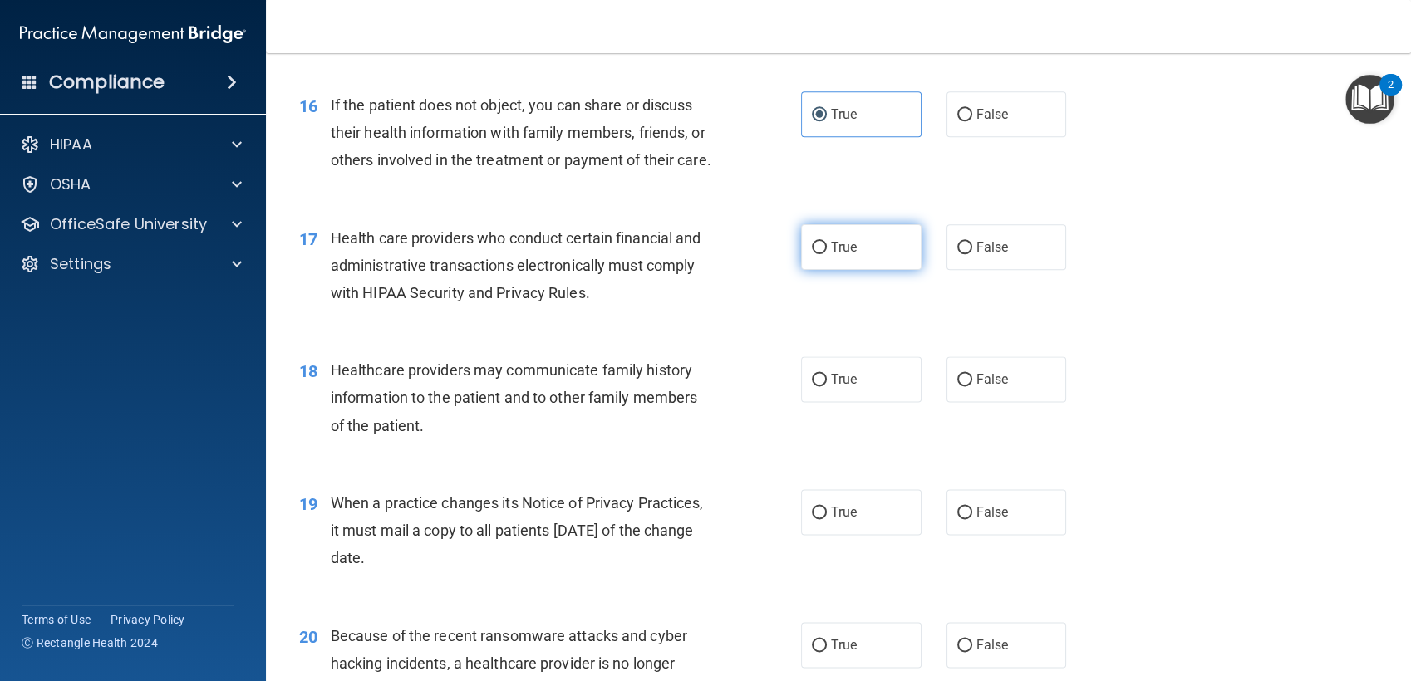
click at [853, 270] on label "True" at bounding box center [861, 247] width 120 height 46
click at [827, 254] on input "True" at bounding box center [819, 248] width 15 height 12
radio input "true"
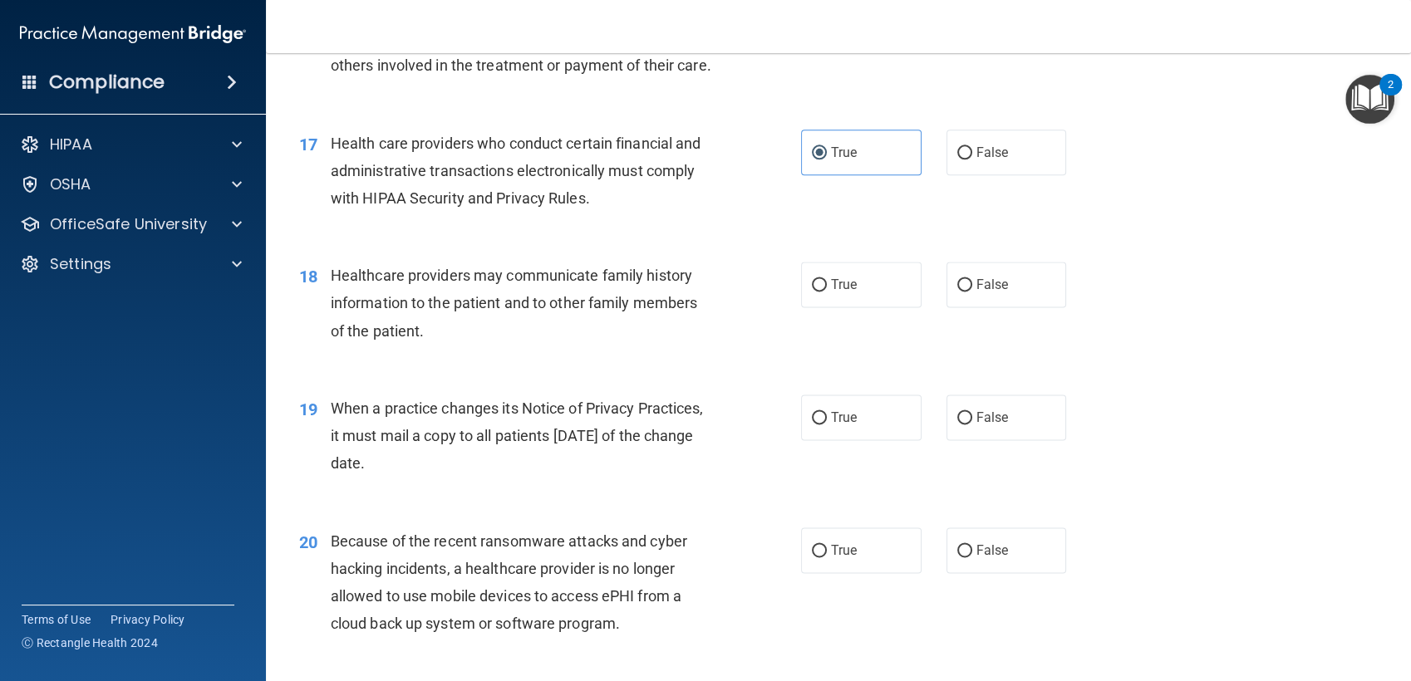
scroll to position [2214, 0]
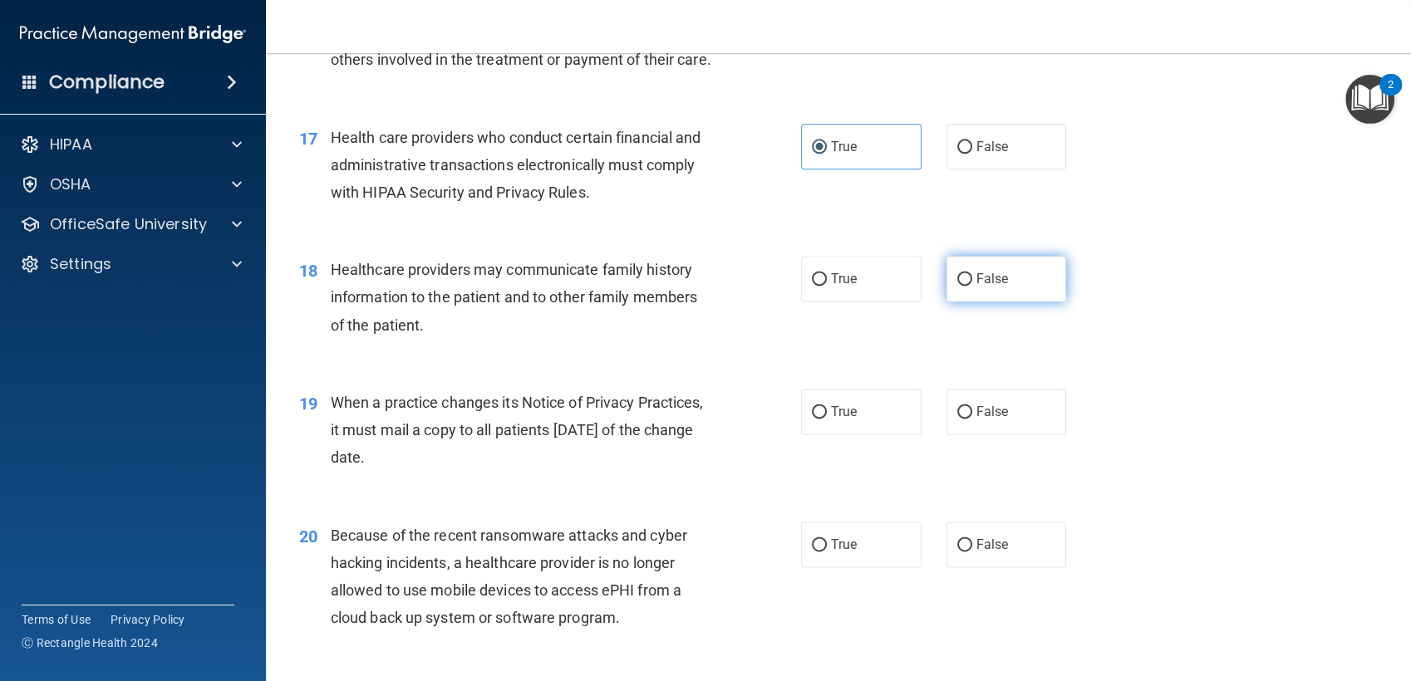
click at [982, 287] on span "False" at bounding box center [992, 279] width 32 height 16
click at [972, 286] on input "False" at bounding box center [964, 279] width 15 height 12
radio input "true"
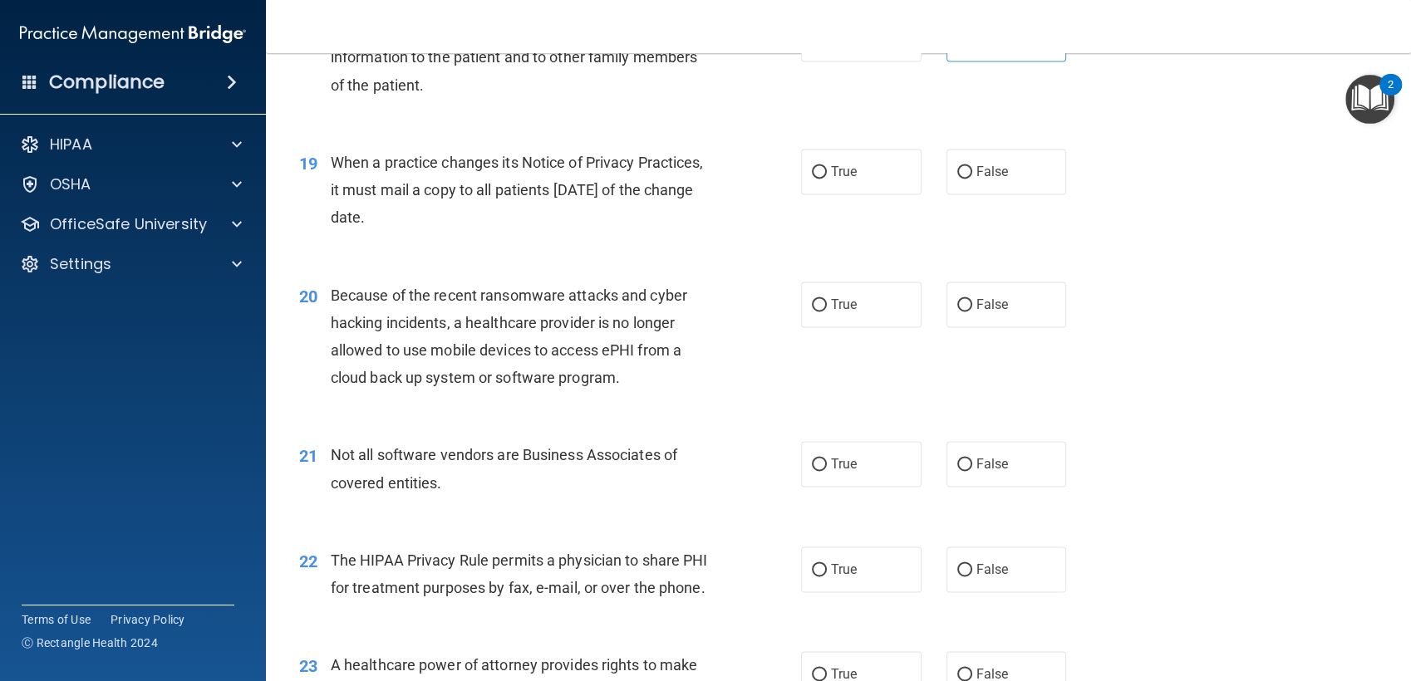
scroll to position [2453, 0]
click at [976, 180] on span "False" at bounding box center [992, 173] width 32 height 16
click at [972, 180] on input "False" at bounding box center [964, 173] width 15 height 12
radio input "true"
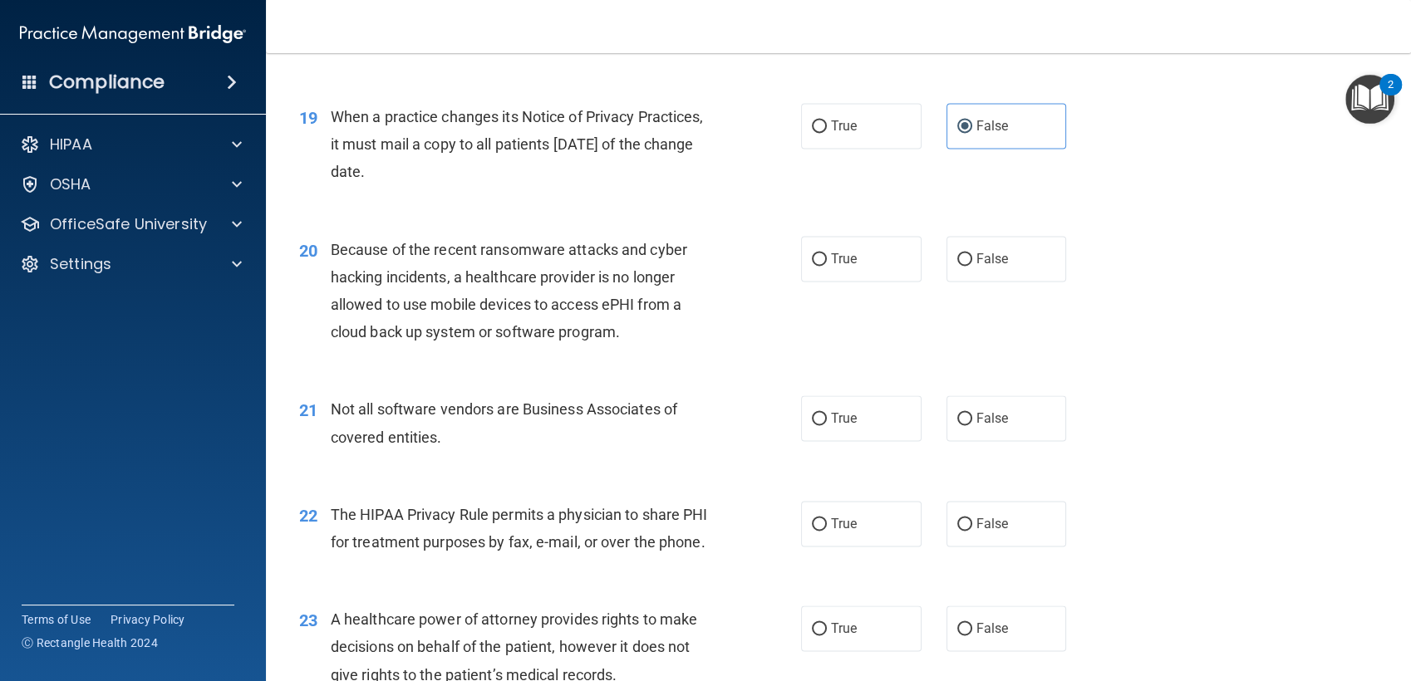
scroll to position [2511, 0]
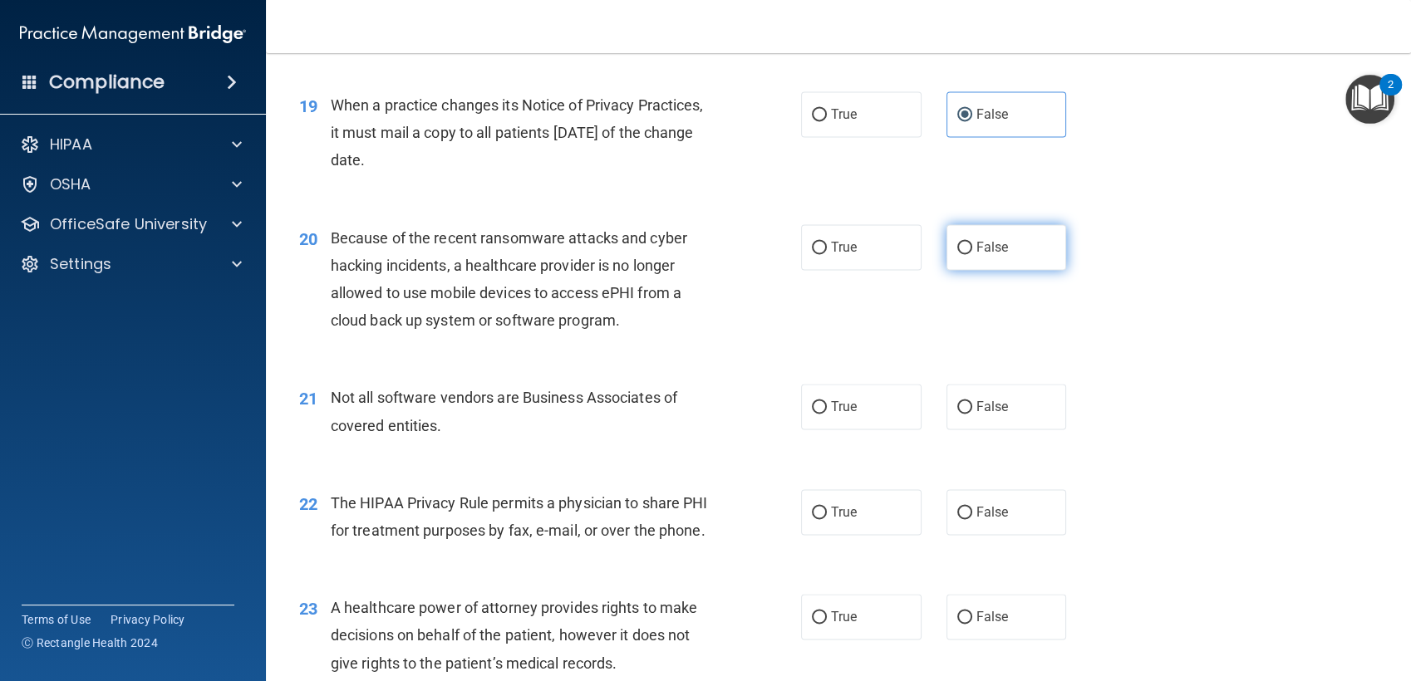
click at [957, 254] on input "False" at bounding box center [964, 248] width 15 height 12
radio input "true"
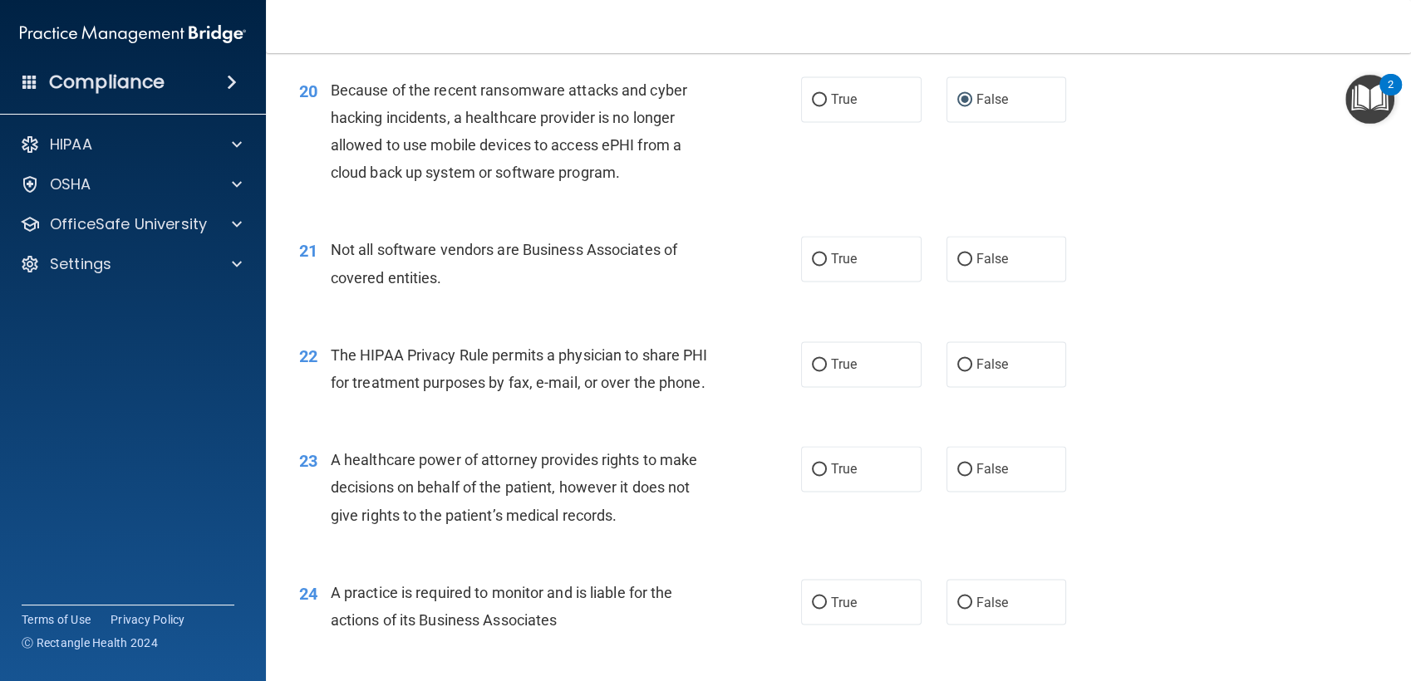
scroll to position [2659, 0]
click at [831, 267] on span "True" at bounding box center [844, 259] width 26 height 16
click at [827, 266] on input "True" at bounding box center [819, 259] width 15 height 12
radio input "true"
click at [807, 387] on label "True" at bounding box center [861, 365] width 120 height 46
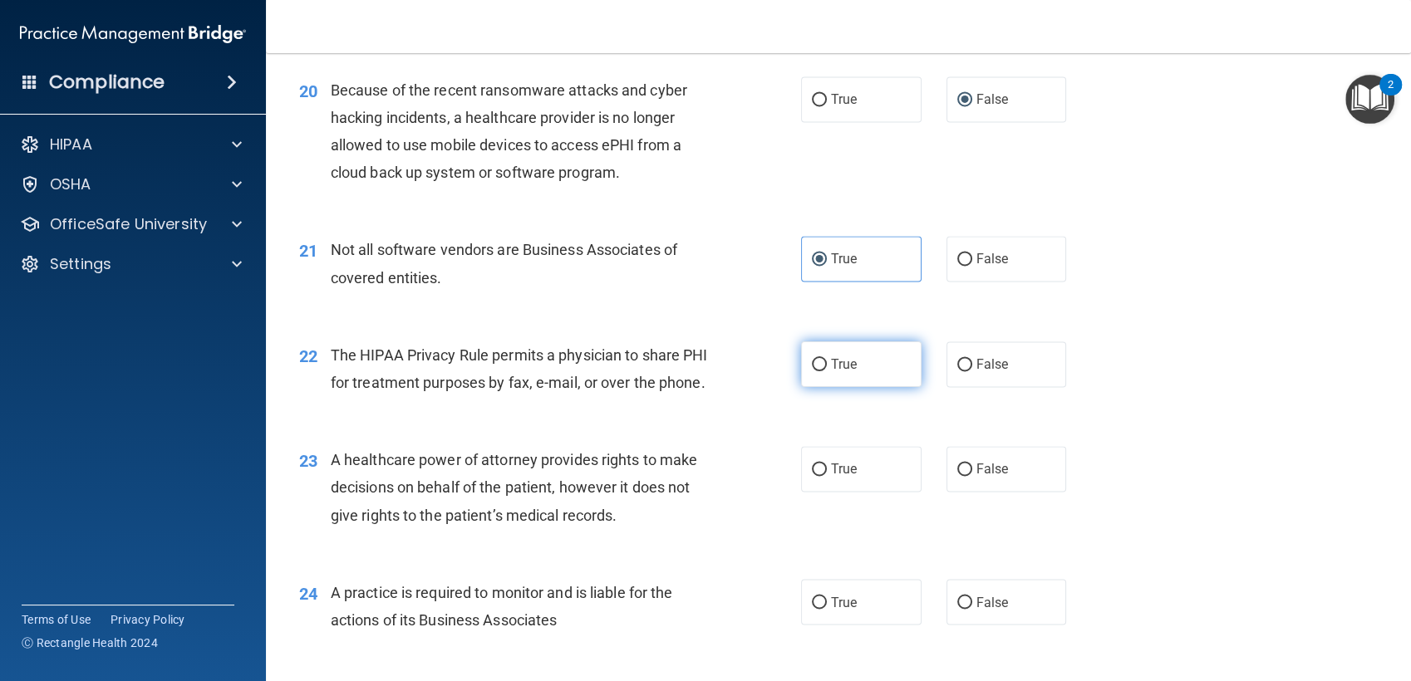
click at [812, 371] on input "True" at bounding box center [819, 365] width 15 height 12
radio input "true"
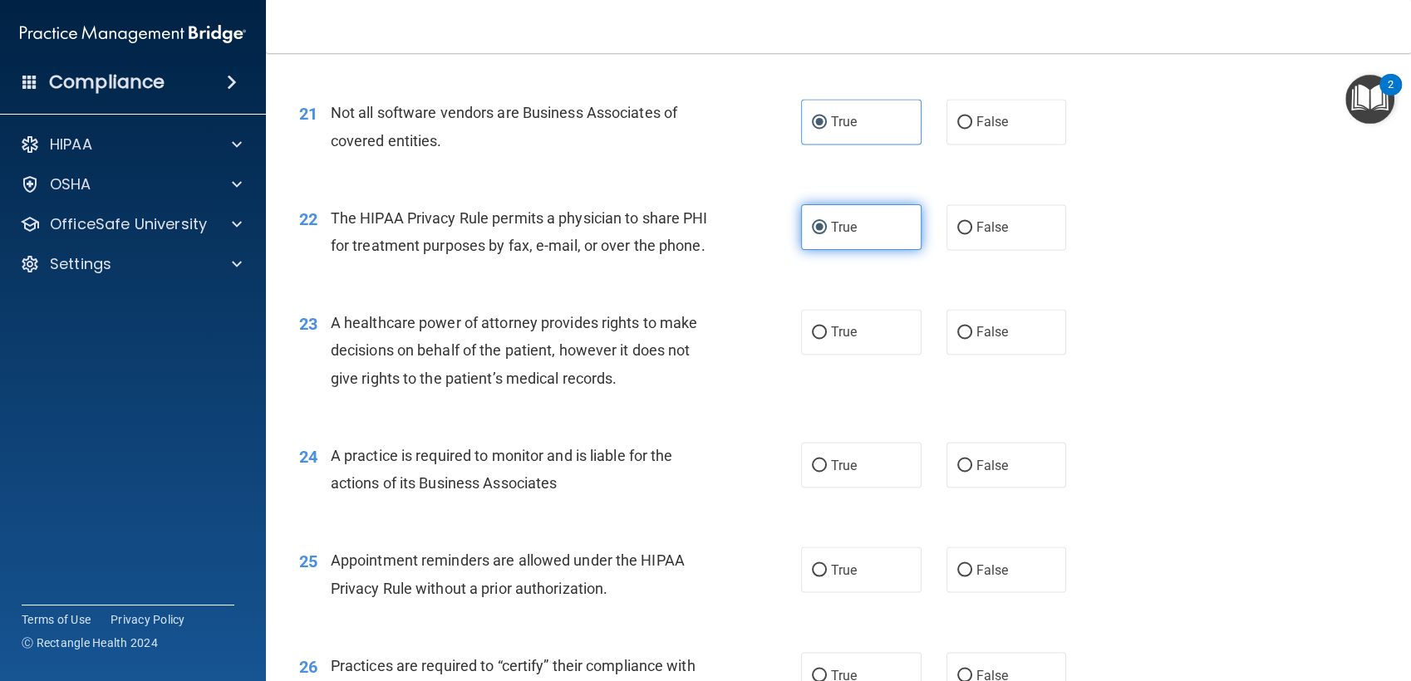
scroll to position [2798, 0]
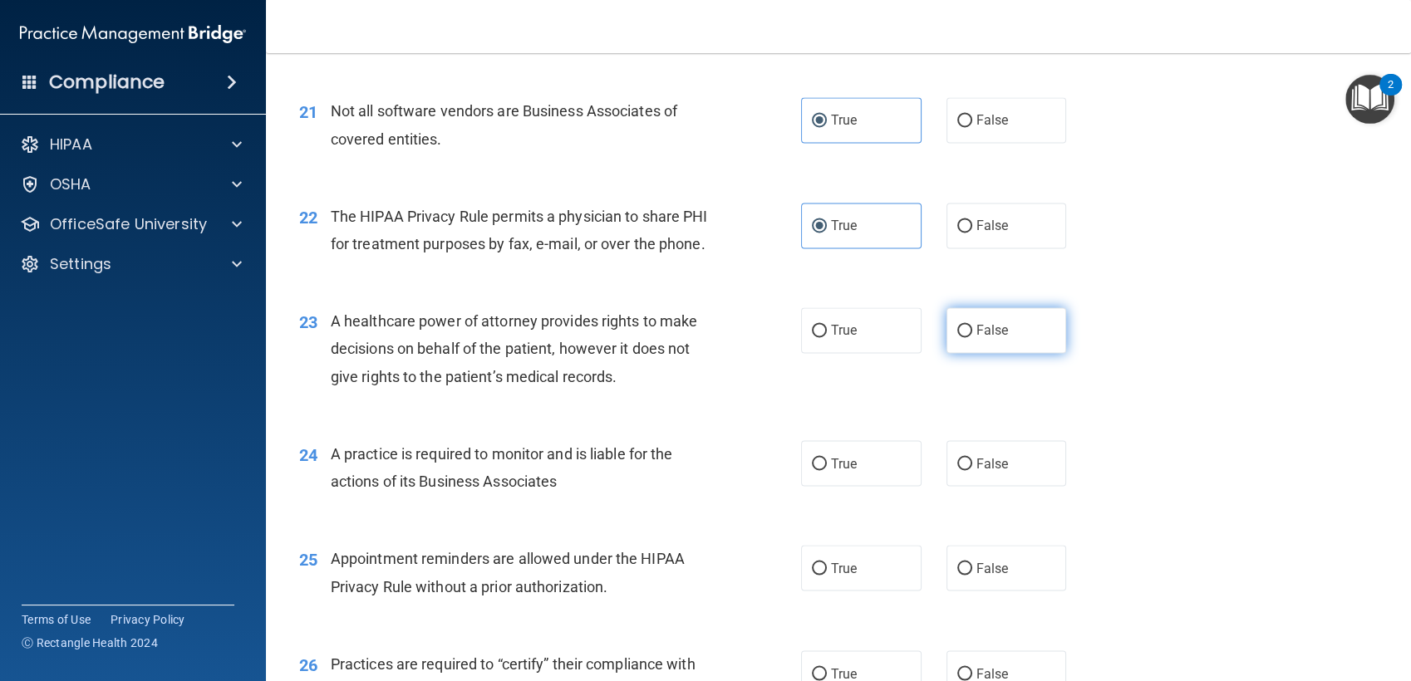
click at [974, 353] on label "False" at bounding box center [1007, 330] width 120 height 46
click at [972, 337] on input "False" at bounding box center [964, 331] width 15 height 12
radio input "true"
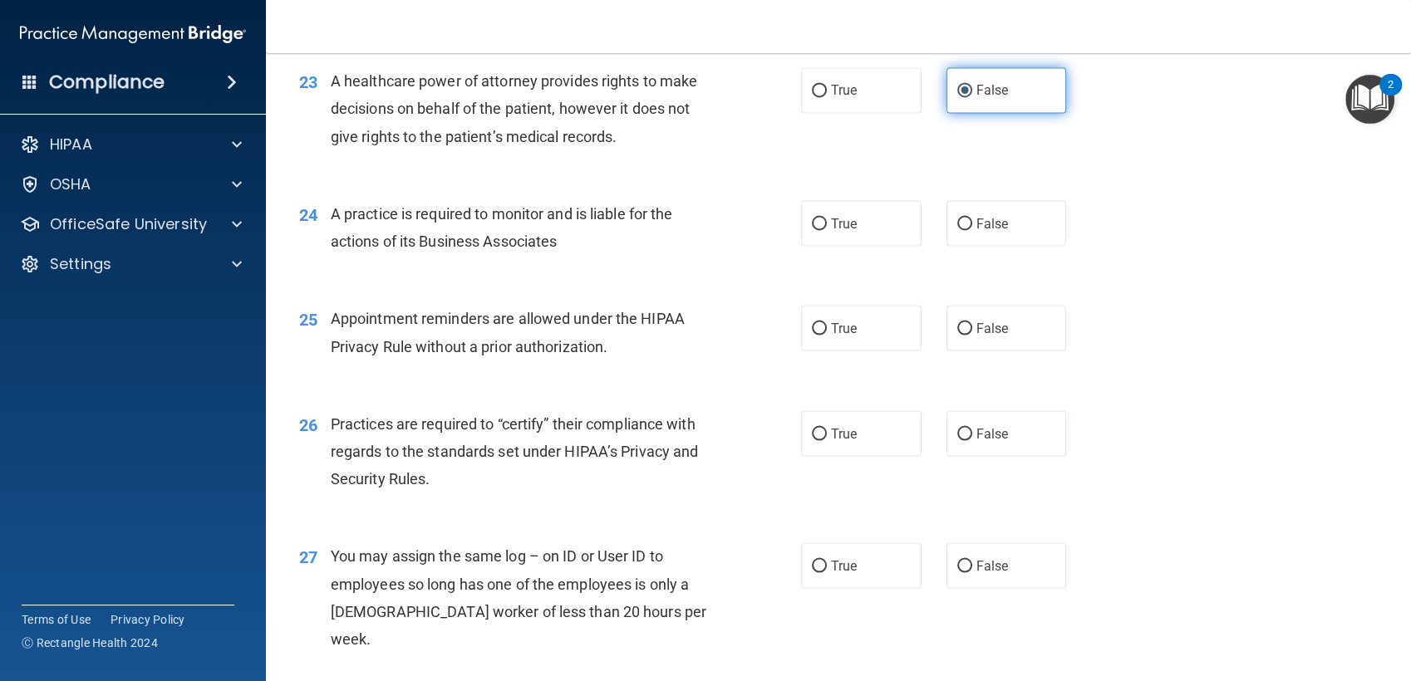
scroll to position [3042, 0]
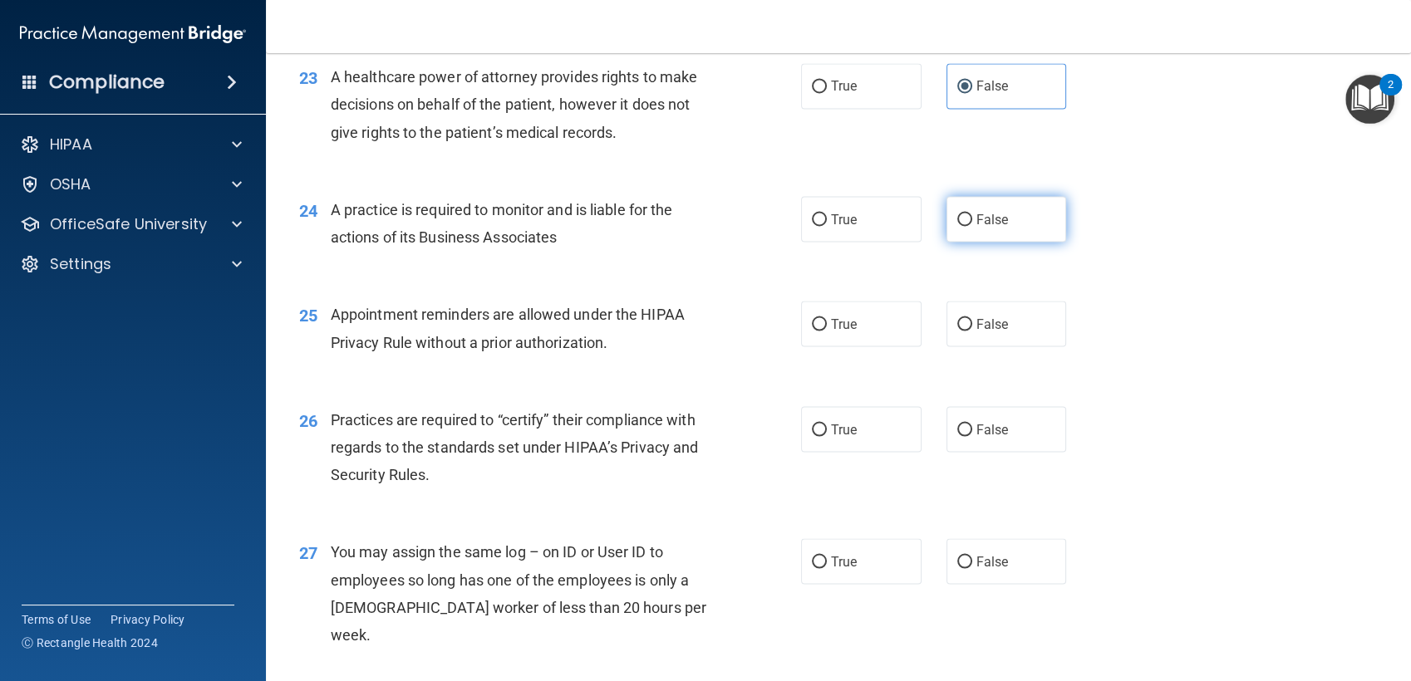
click at [976, 227] on span "False" at bounding box center [992, 219] width 32 height 16
click at [971, 226] on input "False" at bounding box center [964, 220] width 15 height 12
radio input "true"
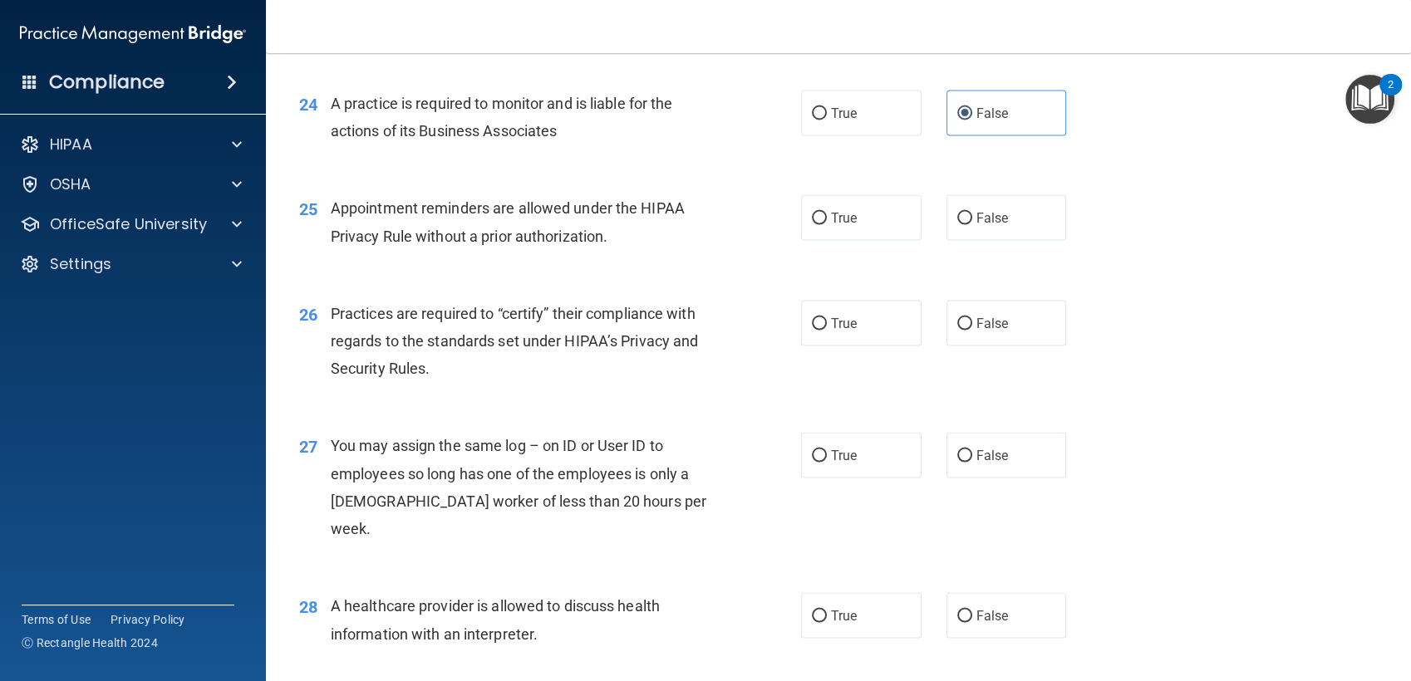
scroll to position [3150, 0]
click at [854, 239] on label "True" at bounding box center [861, 217] width 120 height 46
click at [827, 224] on input "True" at bounding box center [819, 217] width 15 height 12
radio input "true"
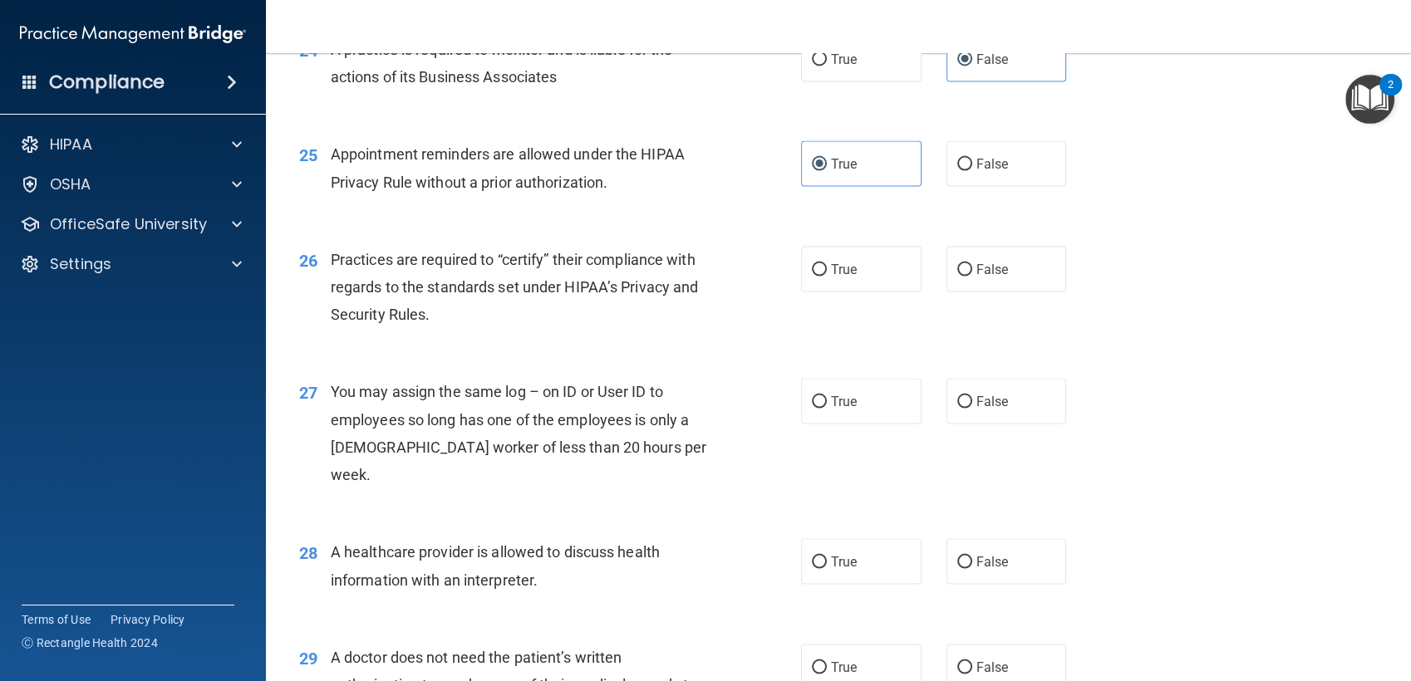
scroll to position [3204, 0]
click at [1022, 290] on label "False" at bounding box center [1007, 267] width 120 height 46
click at [972, 274] on input "False" at bounding box center [964, 268] width 15 height 12
radio input "true"
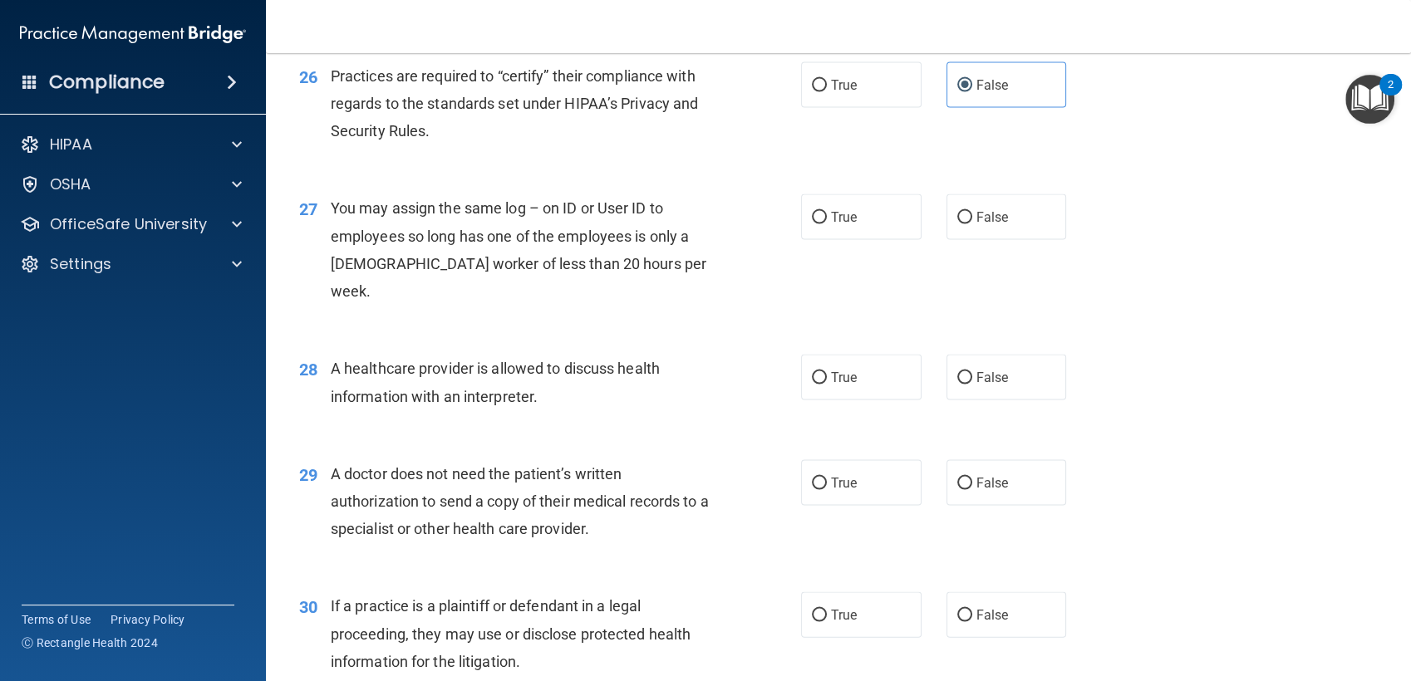
scroll to position [3387, 0]
click at [976, 224] on span "False" at bounding box center [992, 217] width 32 height 16
click at [967, 224] on input "False" at bounding box center [964, 217] width 15 height 12
radio input "true"
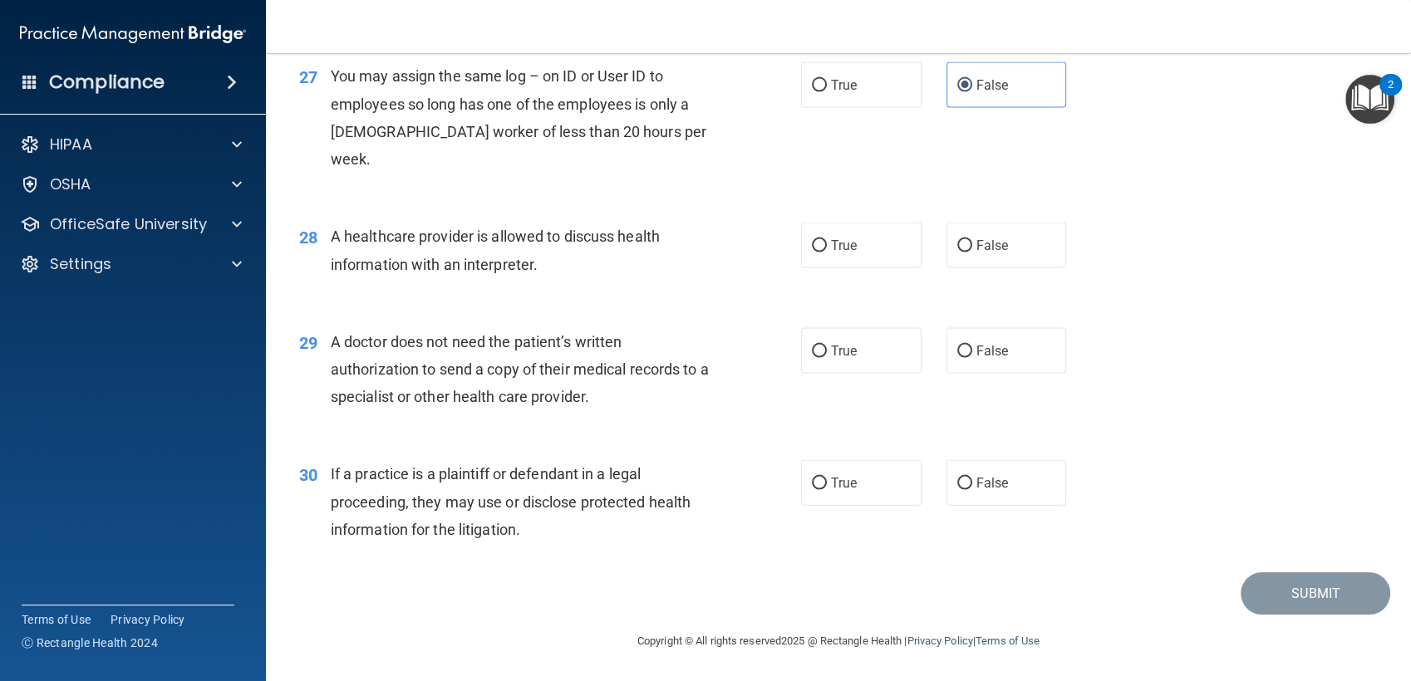
scroll to position [3544, 0]
click at [802, 265] on label "True" at bounding box center [861, 246] width 120 height 46
click at [812, 253] on input "True" at bounding box center [819, 246] width 15 height 12
radio input "true"
click at [819, 339] on label "True" at bounding box center [861, 351] width 120 height 46
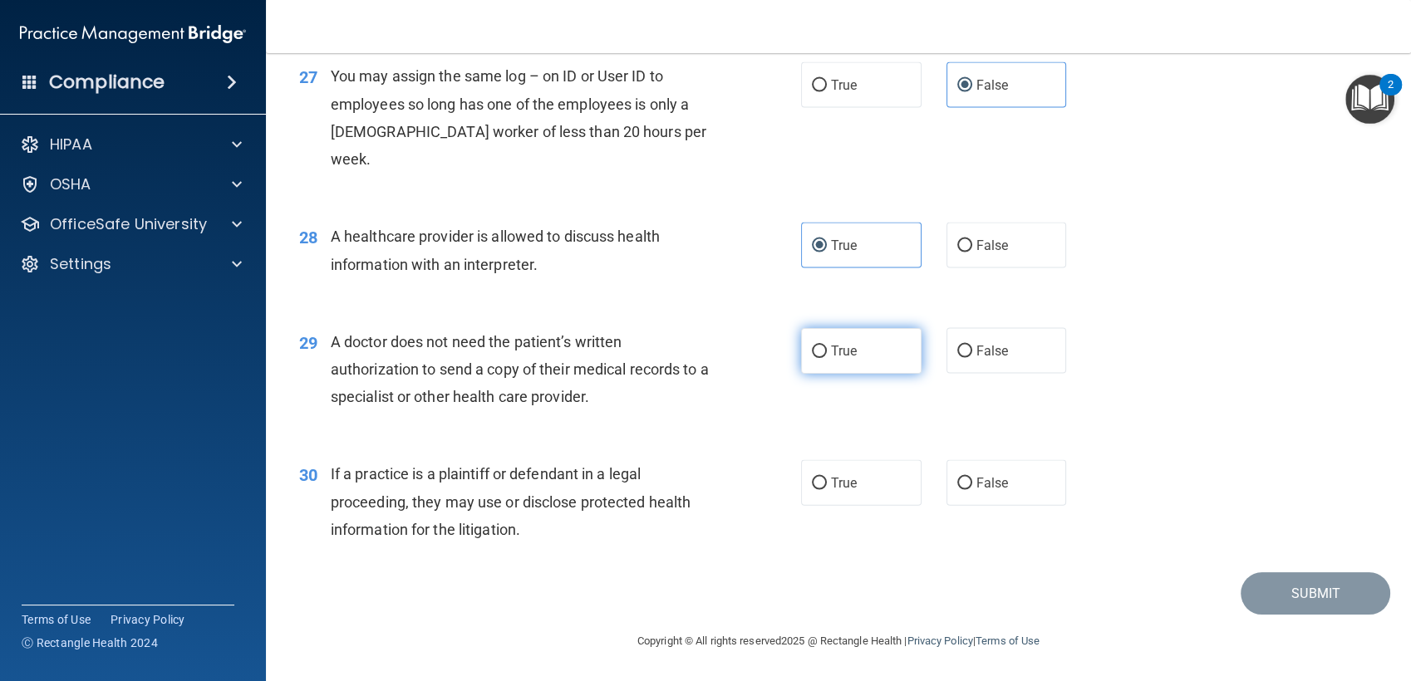
click at [819, 346] on input "True" at bounding box center [819, 352] width 15 height 12
radio input "true"
click at [868, 500] on label "True" at bounding box center [861, 483] width 120 height 46
click at [827, 490] on input "True" at bounding box center [819, 484] width 15 height 12
radio input "true"
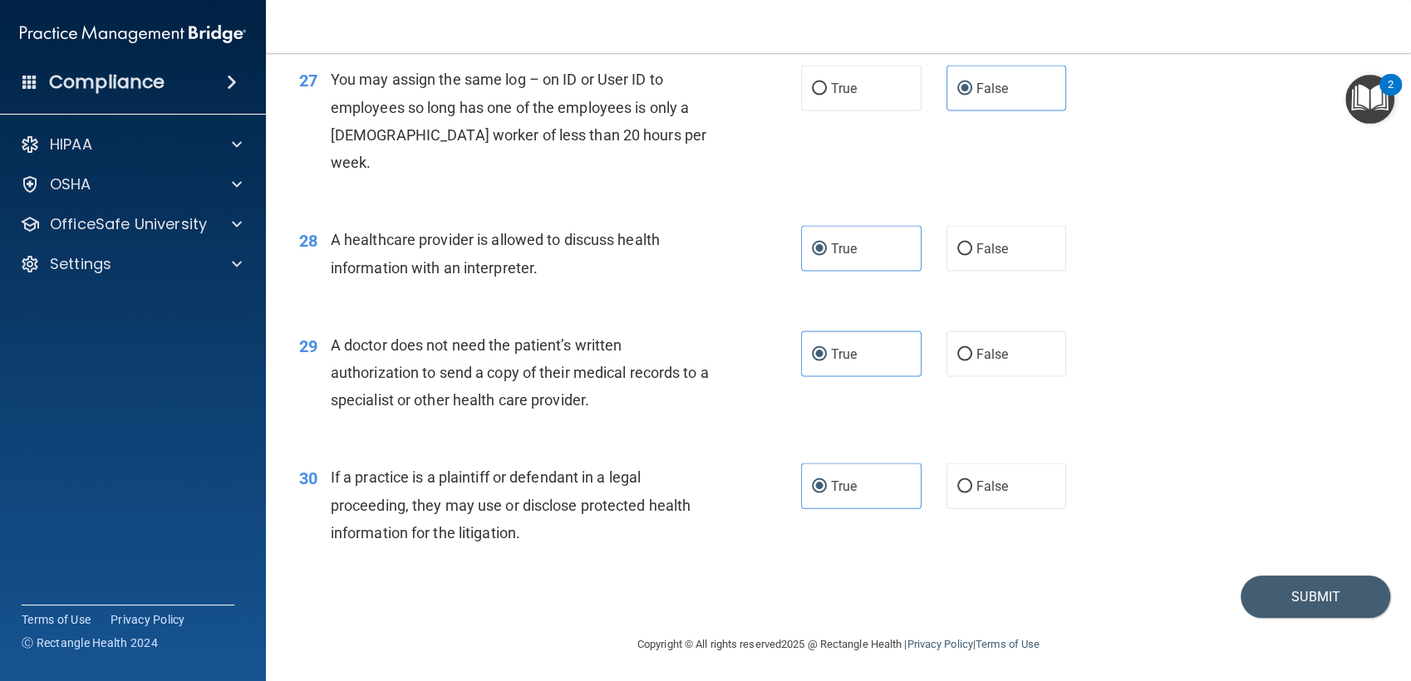
scroll to position [3545, 0]
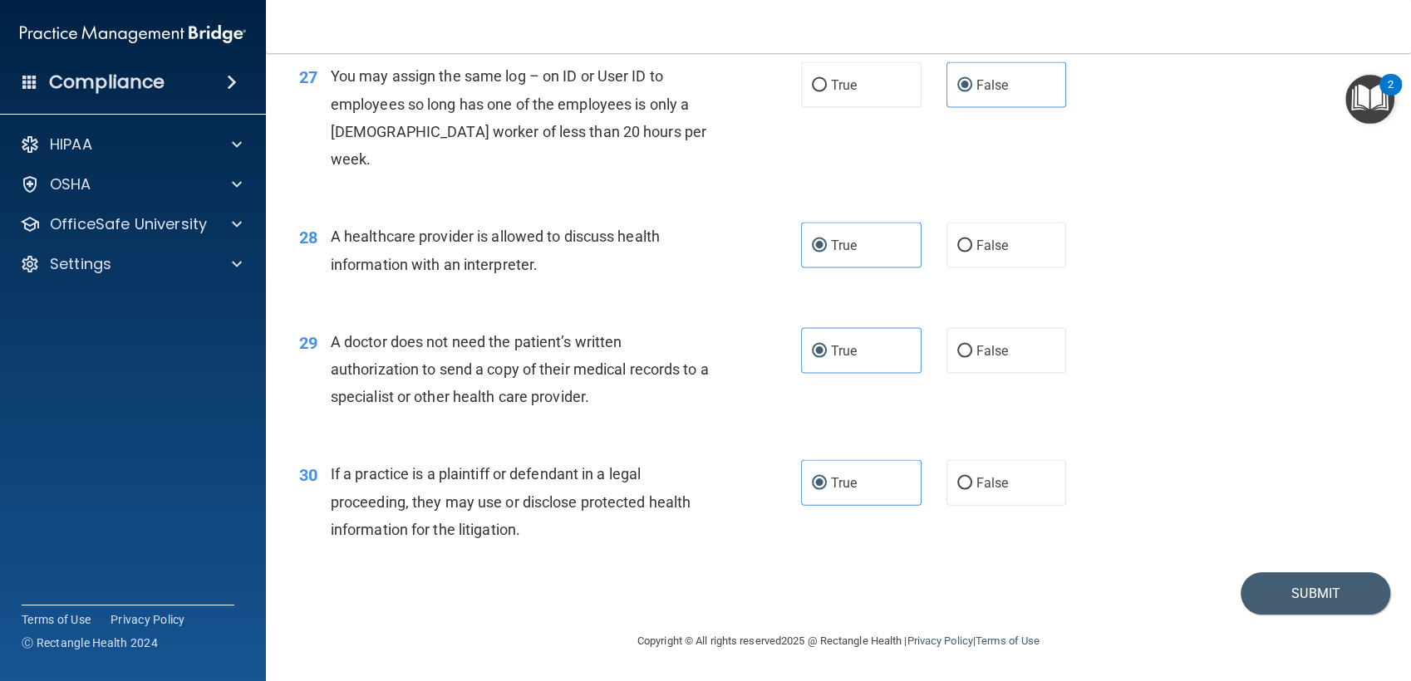
drag, startPoint x: 1295, startPoint y: 598, endPoint x: 1271, endPoint y: 628, distance: 38.6
click at [1271, 628] on footer "Copyright © All rights reserved 2025 @ Rectangle Health | Privacy Policy | Term…" at bounding box center [838, 640] width 1079 height 50
click at [1285, 588] on button "Submit" at bounding box center [1316, 594] width 150 height 42
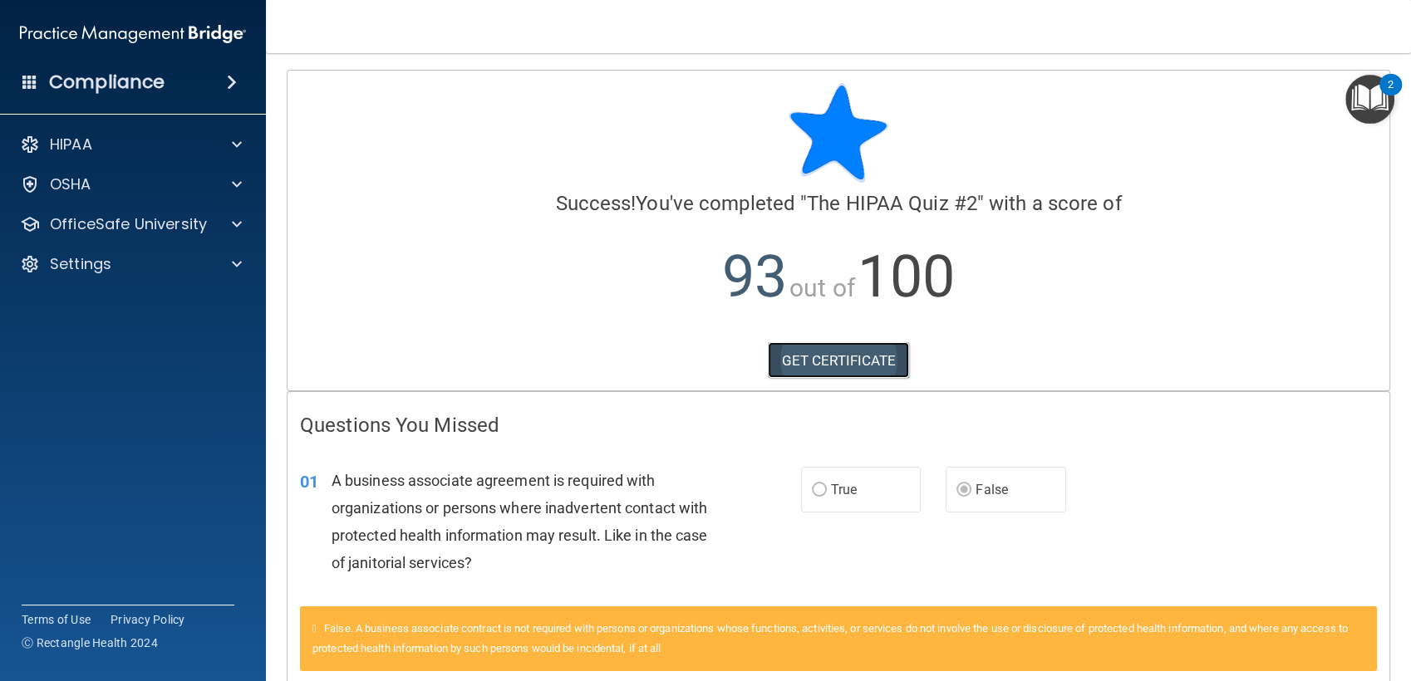
click at [837, 361] on link "GET CERTIFICATE" at bounding box center [839, 360] width 142 height 37
click at [213, 85] on div "Compliance" at bounding box center [133, 82] width 266 height 37
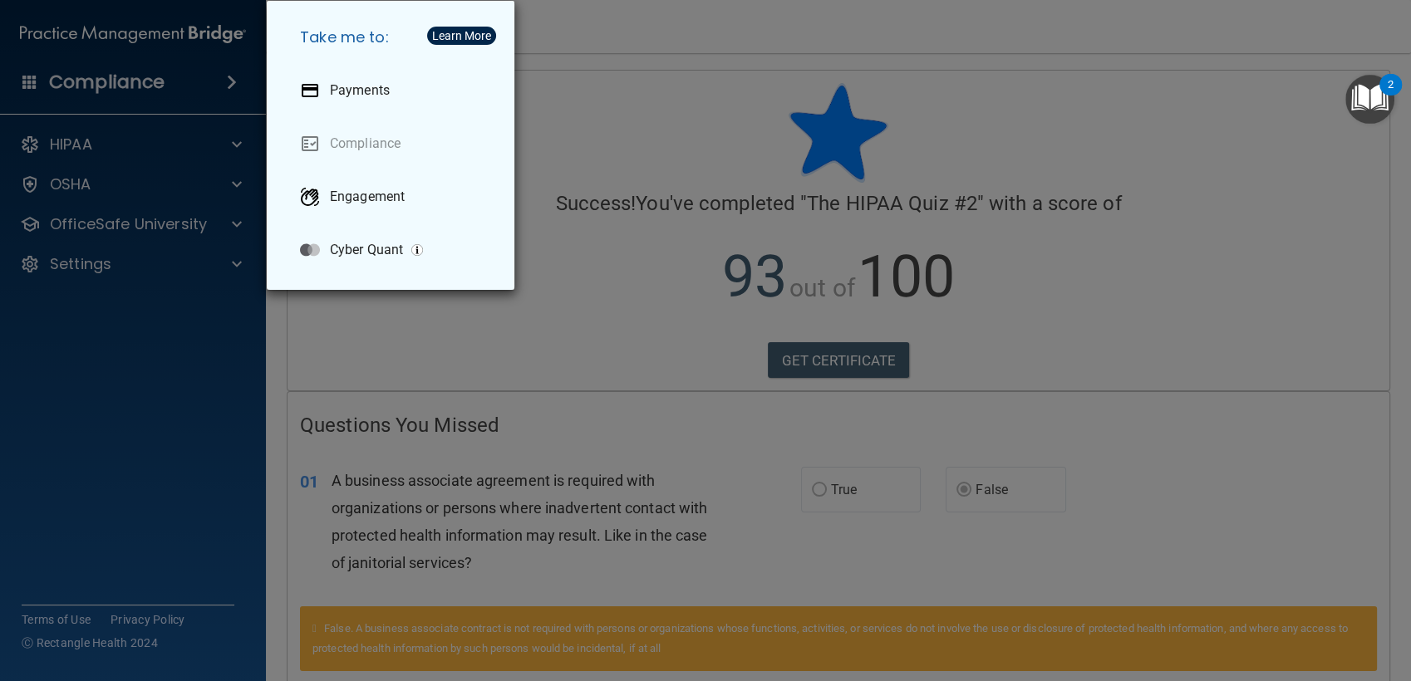
click at [118, 90] on div "Take me to: Payments Compliance Engagement Cyber Quant" at bounding box center [705, 340] width 1411 height 681
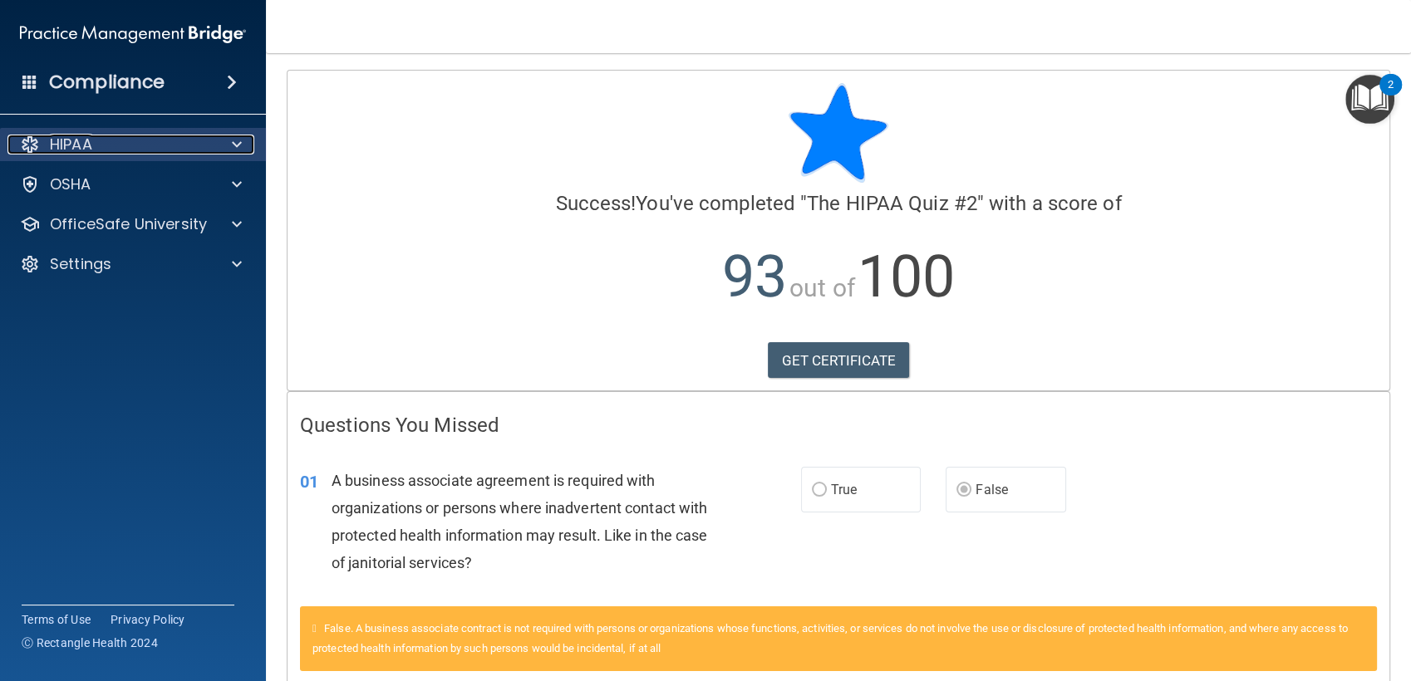
click at [123, 149] on div "HIPAA" at bounding box center [110, 145] width 206 height 20
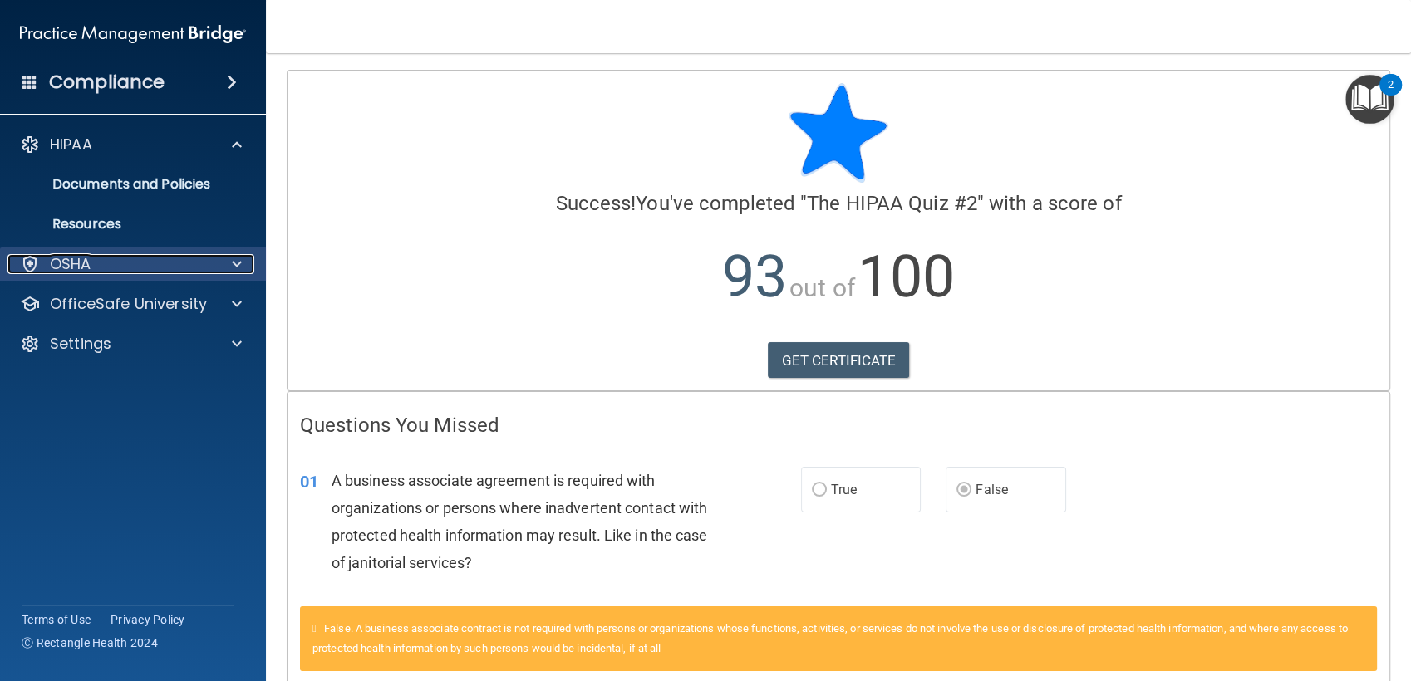
click at [130, 256] on div "OSHA" at bounding box center [110, 264] width 206 height 20
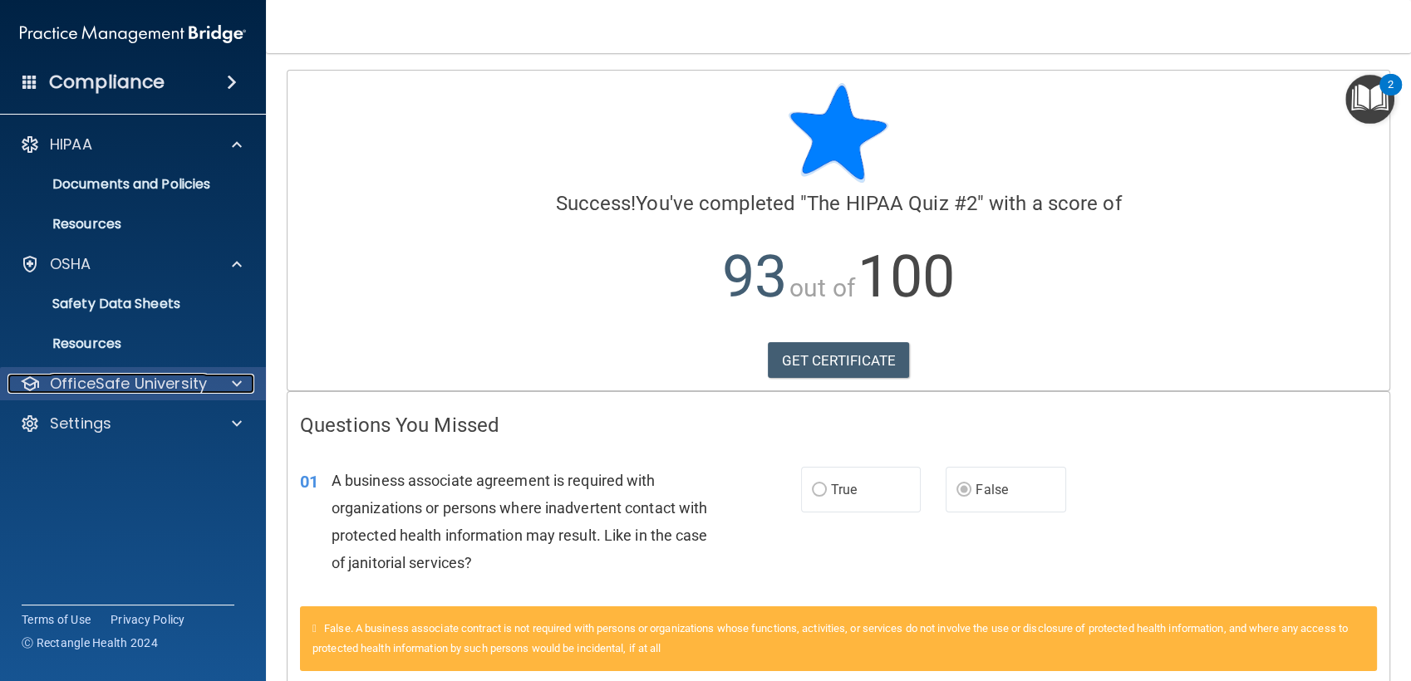
click at [214, 384] on div at bounding box center [235, 384] width 42 height 20
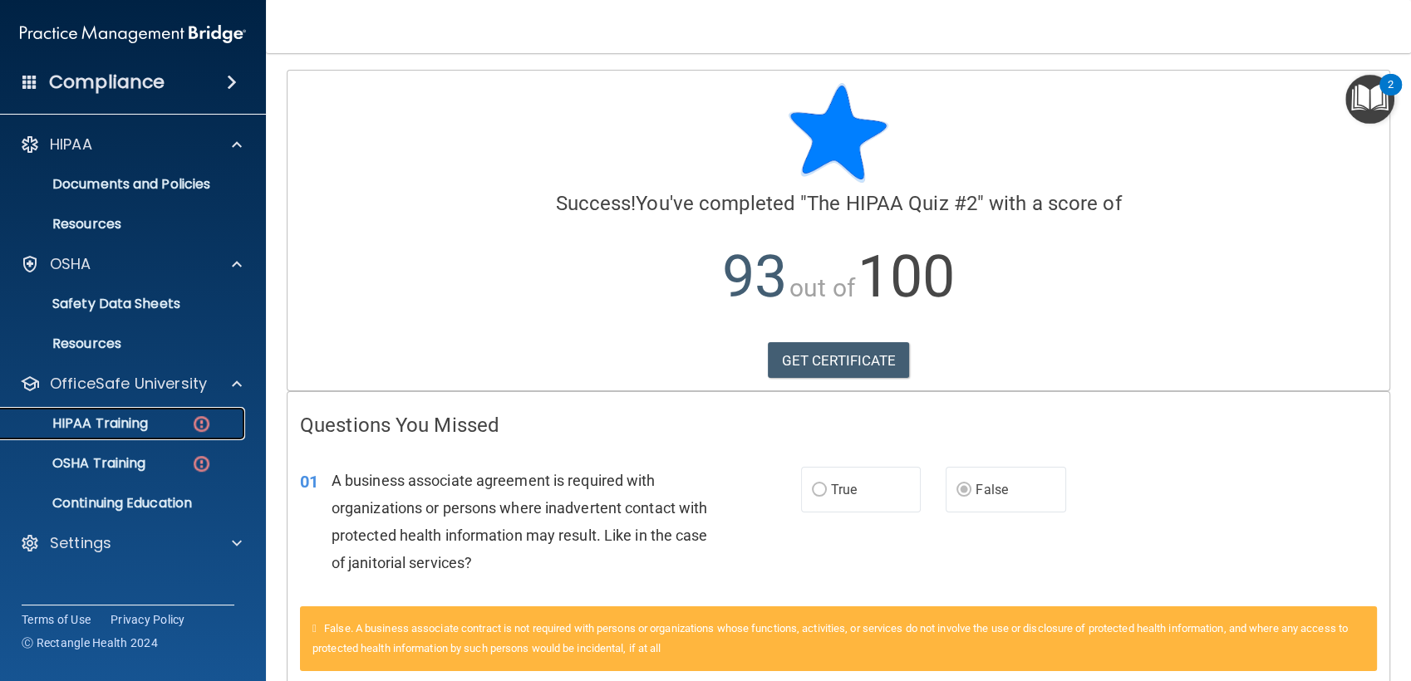
click at [198, 430] on img at bounding box center [201, 424] width 21 height 21
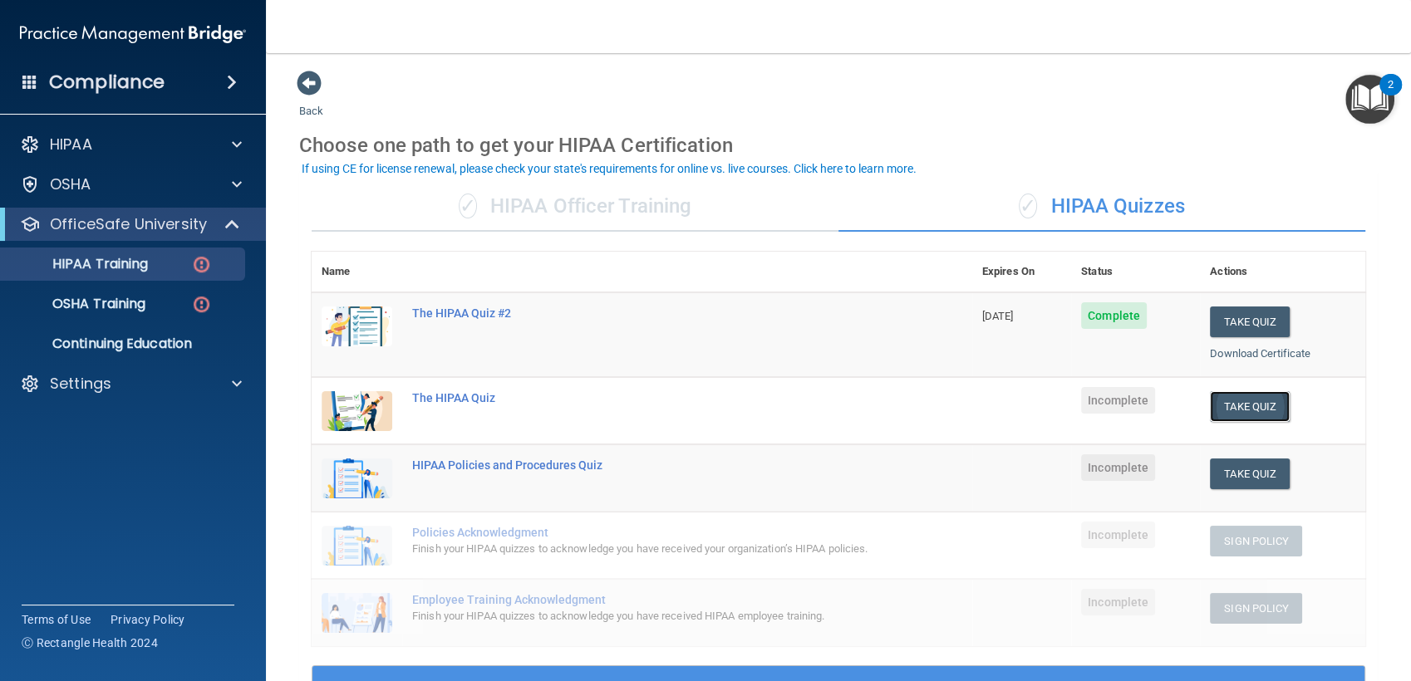
click at [1261, 404] on button "Take Quiz" at bounding box center [1250, 406] width 80 height 31
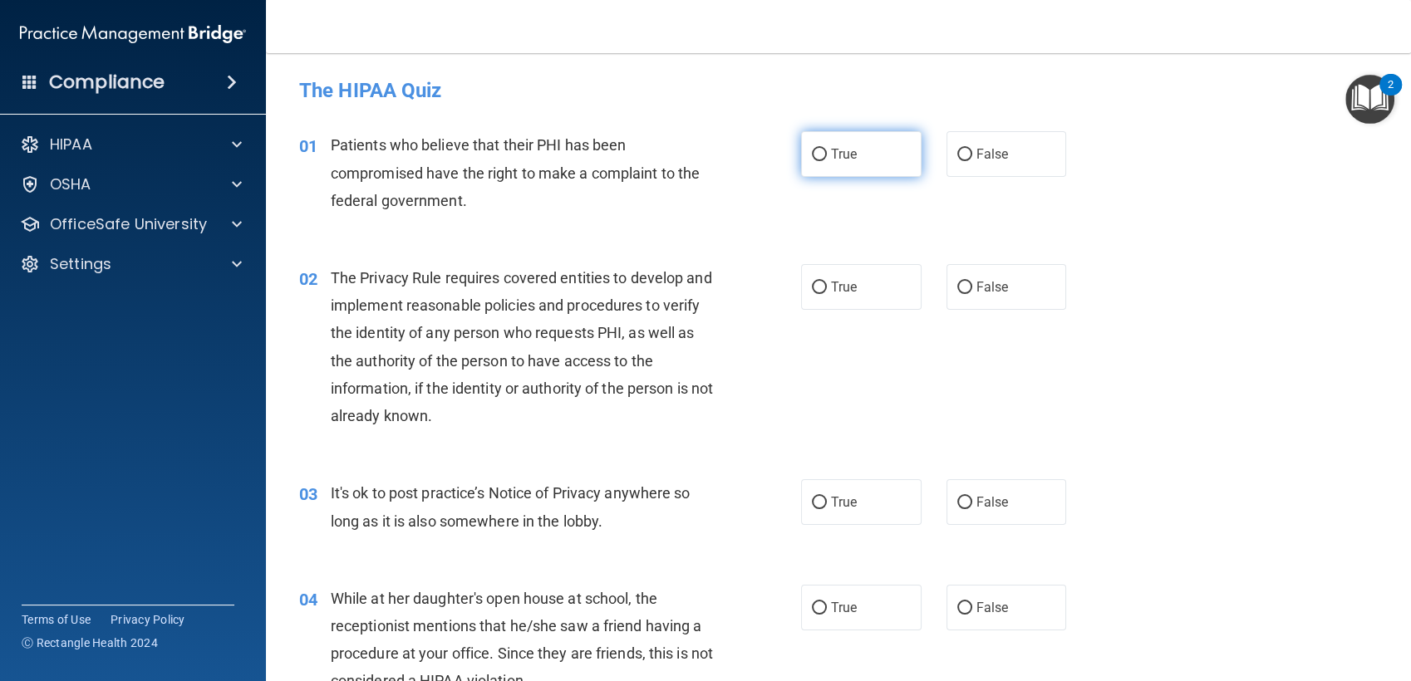
click at [886, 150] on label "True" at bounding box center [861, 154] width 120 height 46
click at [827, 150] on input "True" at bounding box center [819, 155] width 15 height 12
radio input "true"
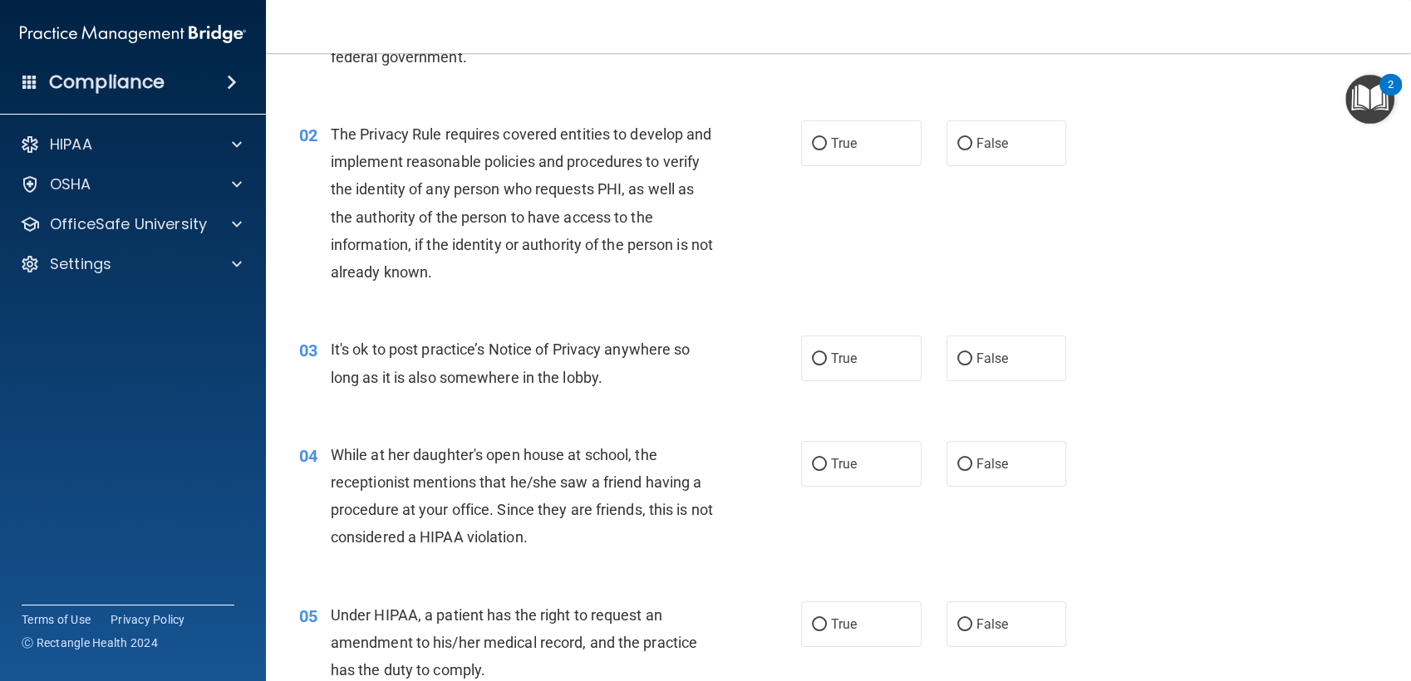
scroll to position [145, 0]
click at [868, 167] on div "02 The Privacy Rule requires covered entities to develop and implement reasonab…" at bounding box center [839, 206] width 1104 height 215
click at [849, 137] on span "True" at bounding box center [844, 143] width 26 height 16
click at [827, 137] on input "True" at bounding box center [819, 143] width 15 height 12
radio input "true"
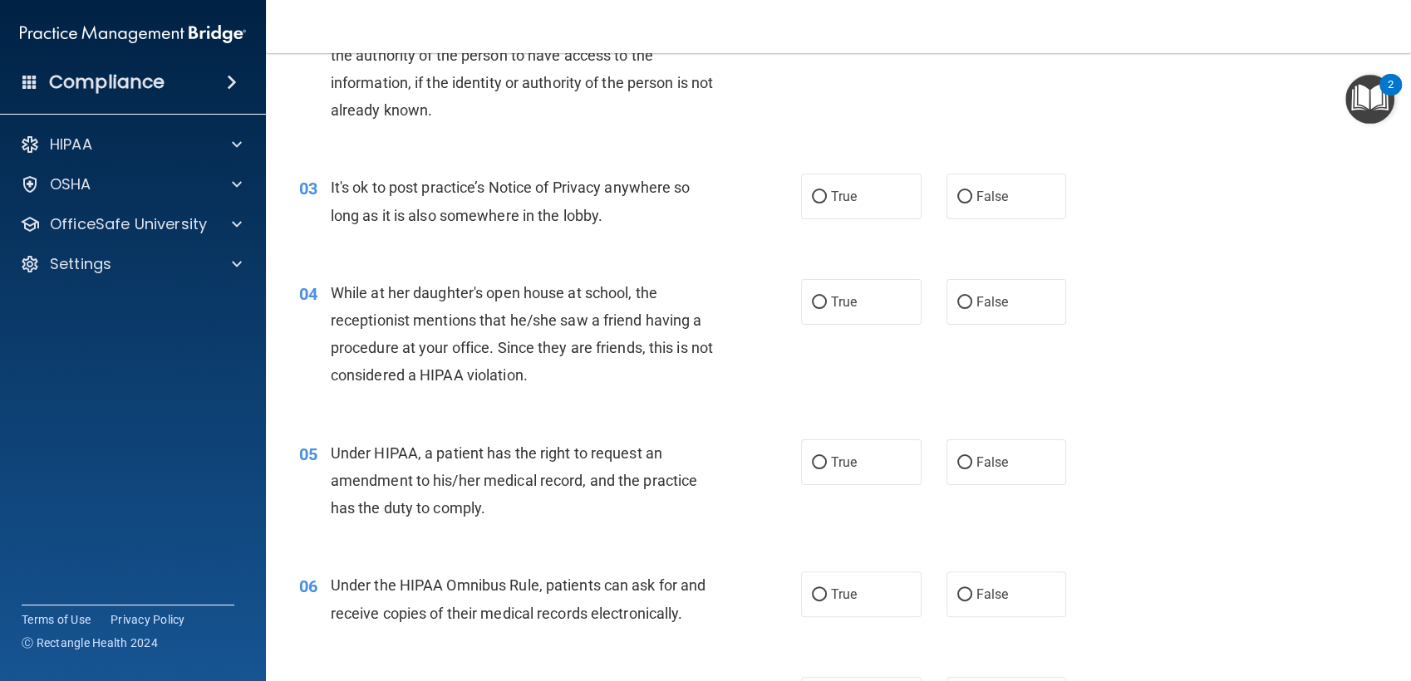
scroll to position [306, 0]
click at [844, 190] on span "True" at bounding box center [844, 197] width 26 height 16
click at [827, 191] on input "True" at bounding box center [819, 197] width 15 height 12
radio input "true"
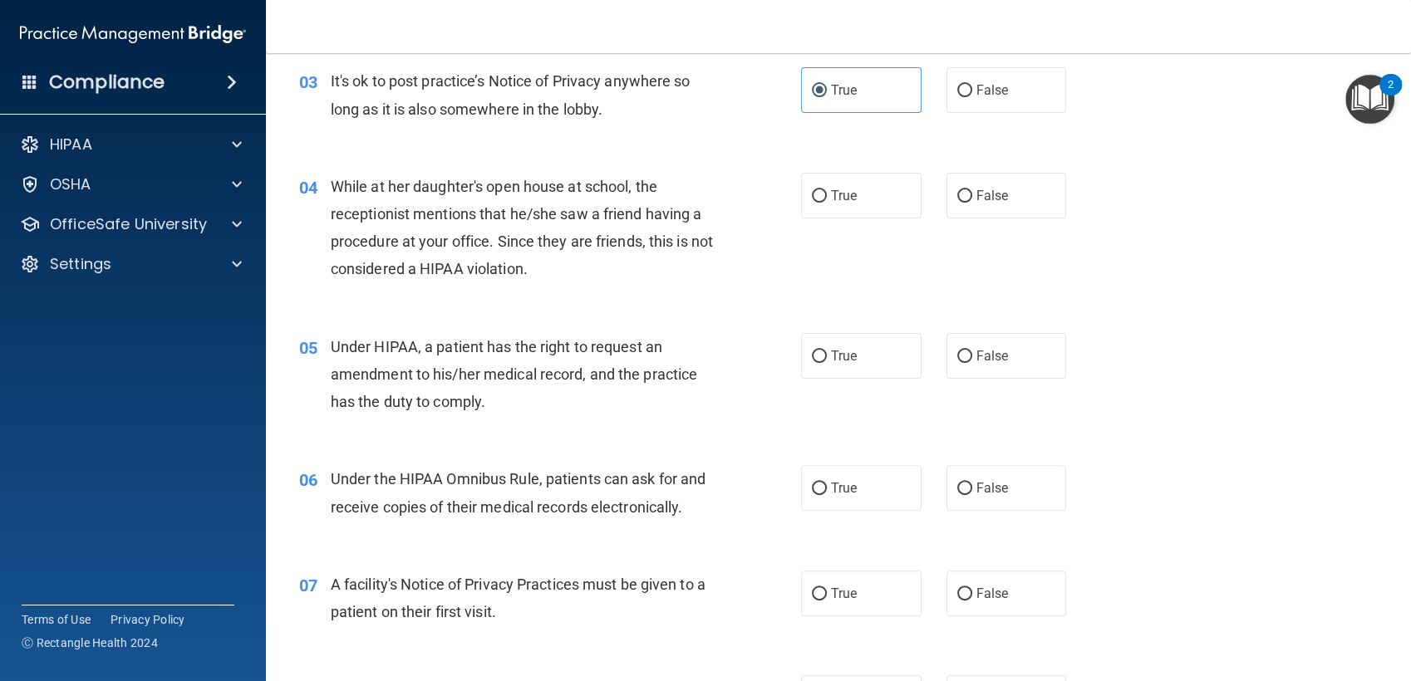
scroll to position [412, 0]
click at [965, 183] on label "False" at bounding box center [1007, 196] width 120 height 46
click at [965, 190] on input "False" at bounding box center [964, 196] width 15 height 12
radio input "true"
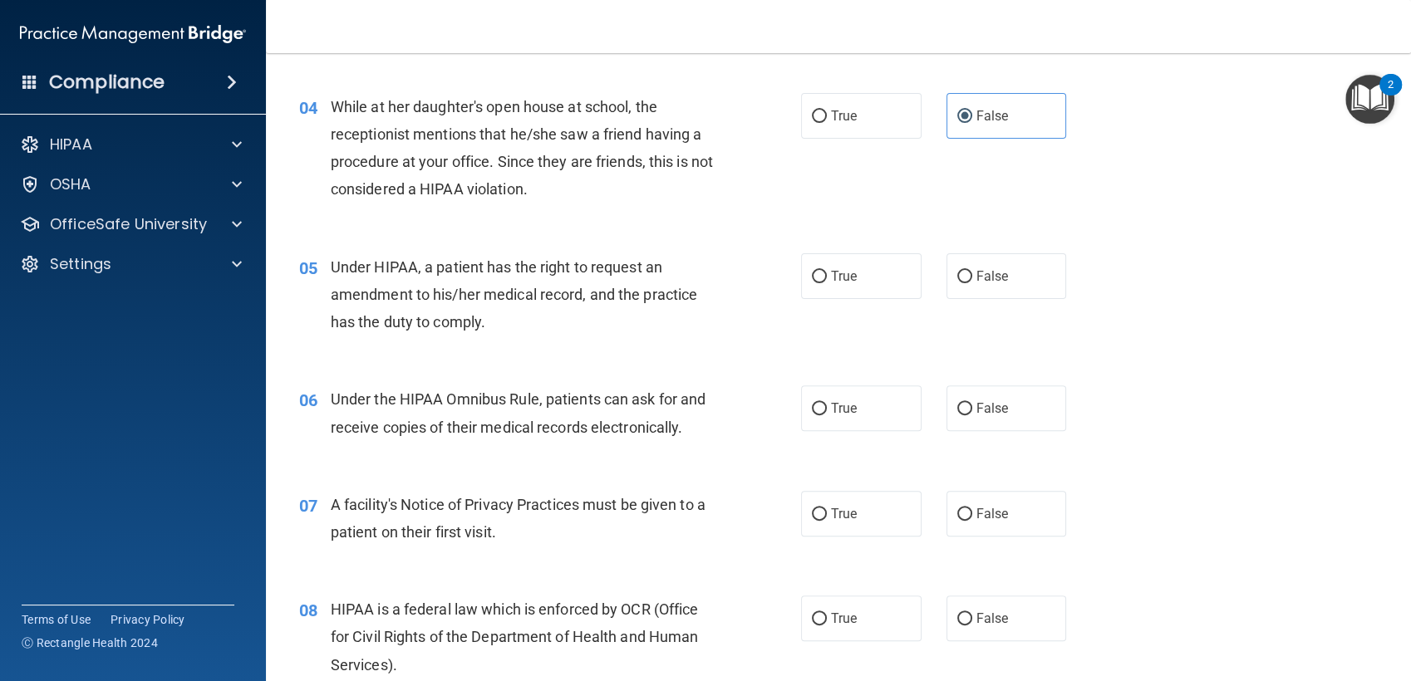
scroll to position [494, 0]
click at [866, 264] on label "True" at bounding box center [861, 274] width 120 height 46
click at [827, 268] on input "True" at bounding box center [819, 274] width 15 height 12
radio input "true"
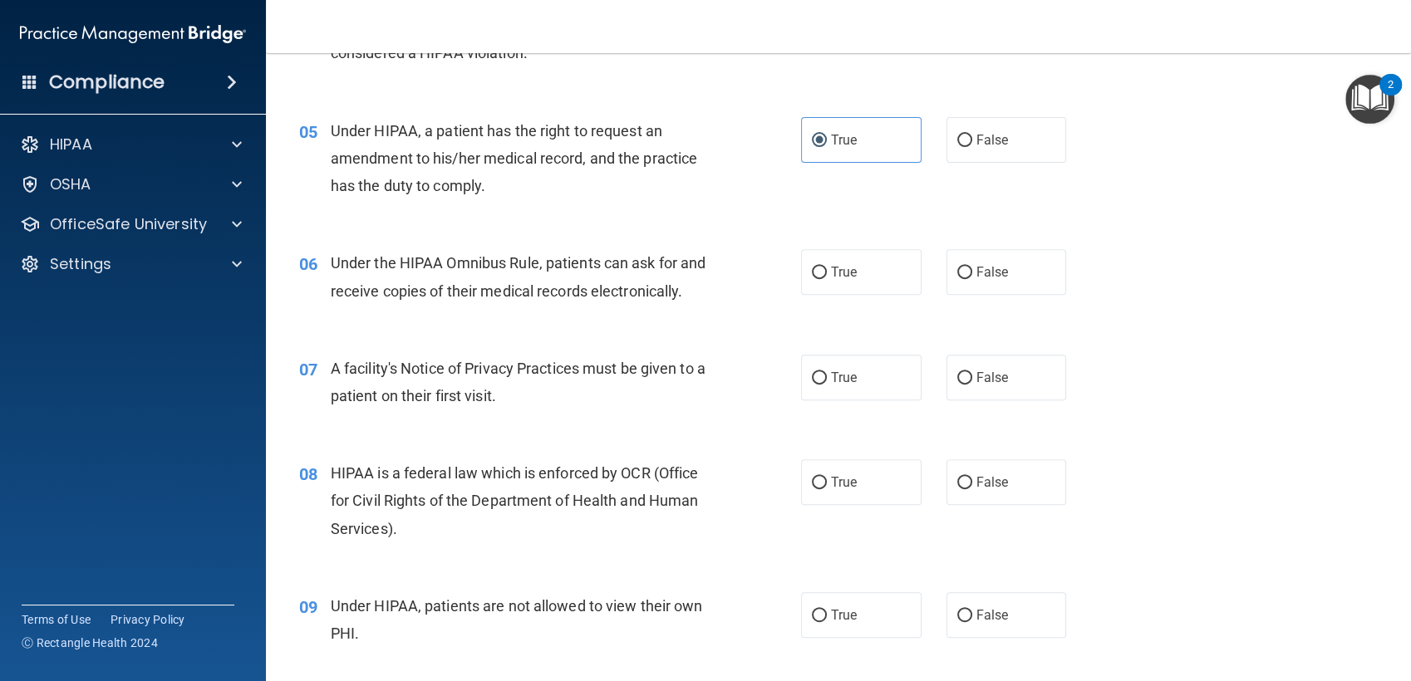
scroll to position [627, 0]
click at [848, 266] on span "True" at bounding box center [844, 273] width 26 height 16
click at [827, 268] on input "True" at bounding box center [819, 274] width 15 height 12
radio input "true"
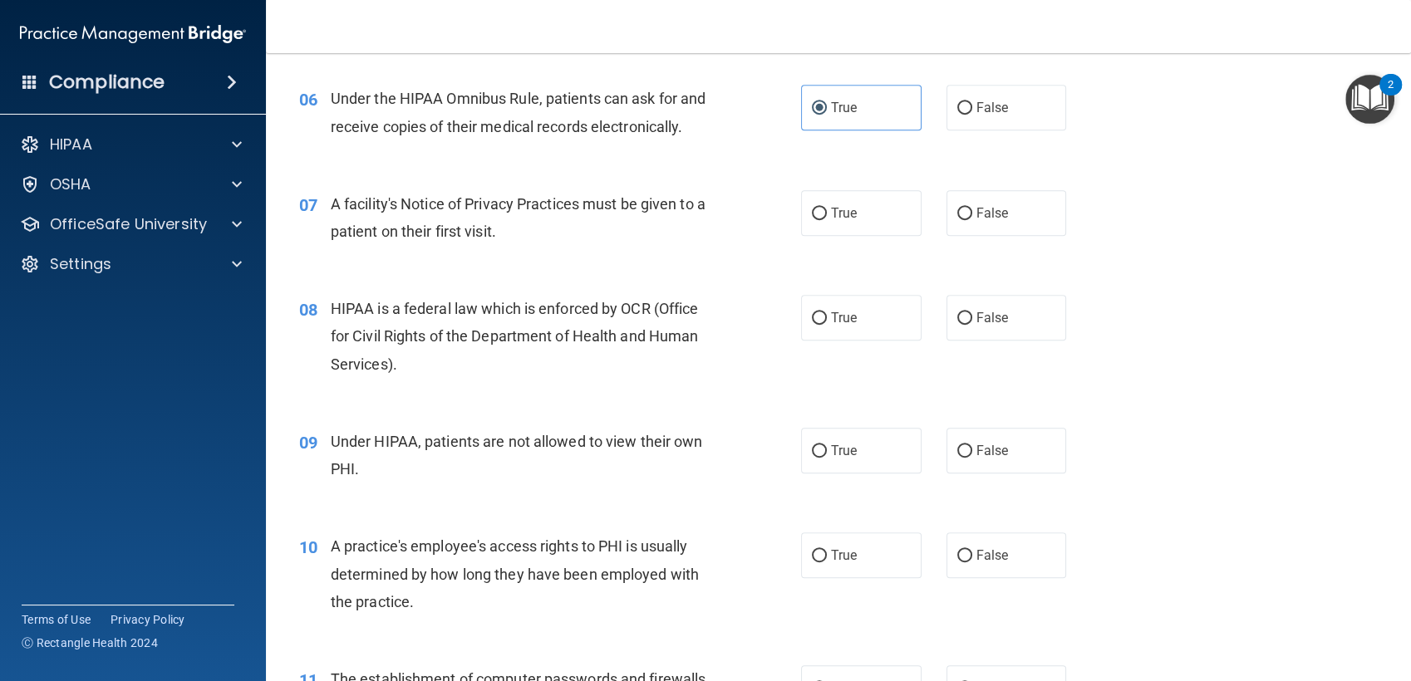
scroll to position [794, 0]
click at [866, 235] on label "True" at bounding box center [861, 212] width 120 height 46
click at [827, 219] on input "True" at bounding box center [819, 213] width 15 height 12
radio input "true"
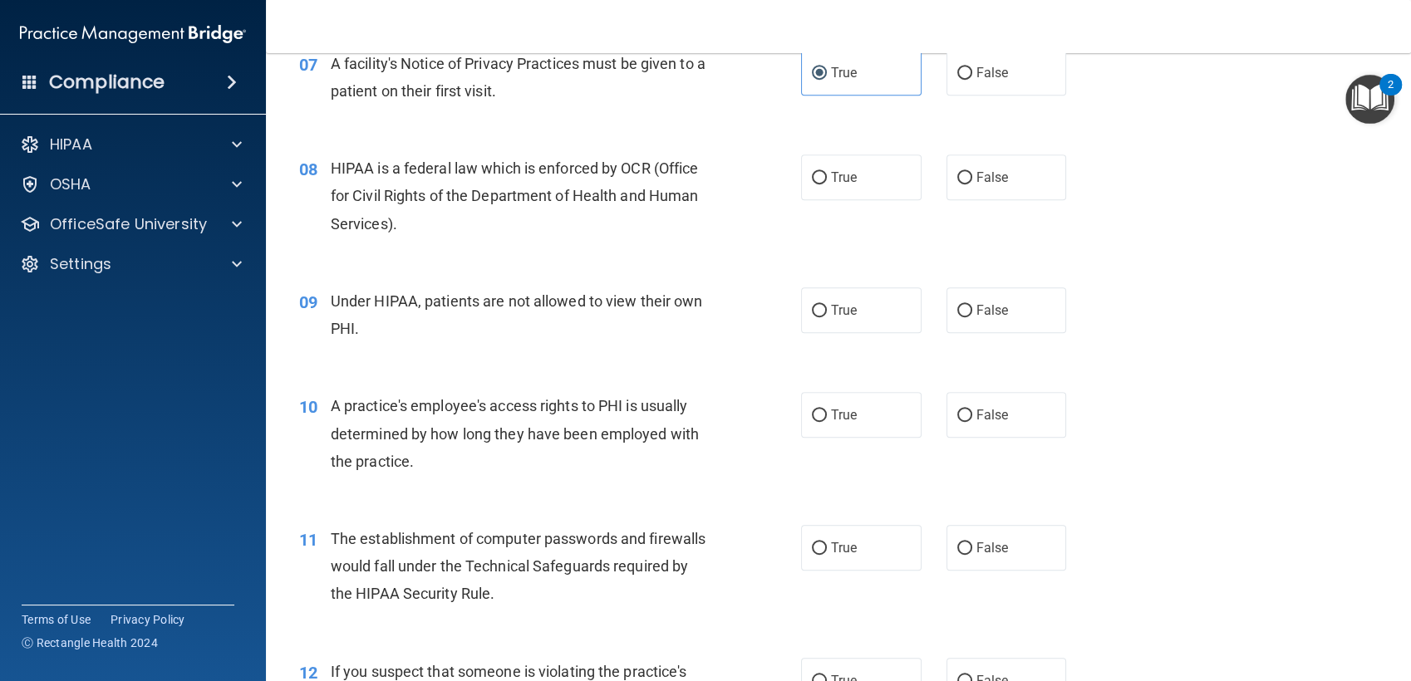
scroll to position [934, 0]
click at [814, 199] on label "True" at bounding box center [861, 177] width 120 height 46
click at [814, 184] on input "True" at bounding box center [819, 177] width 15 height 12
radio input "true"
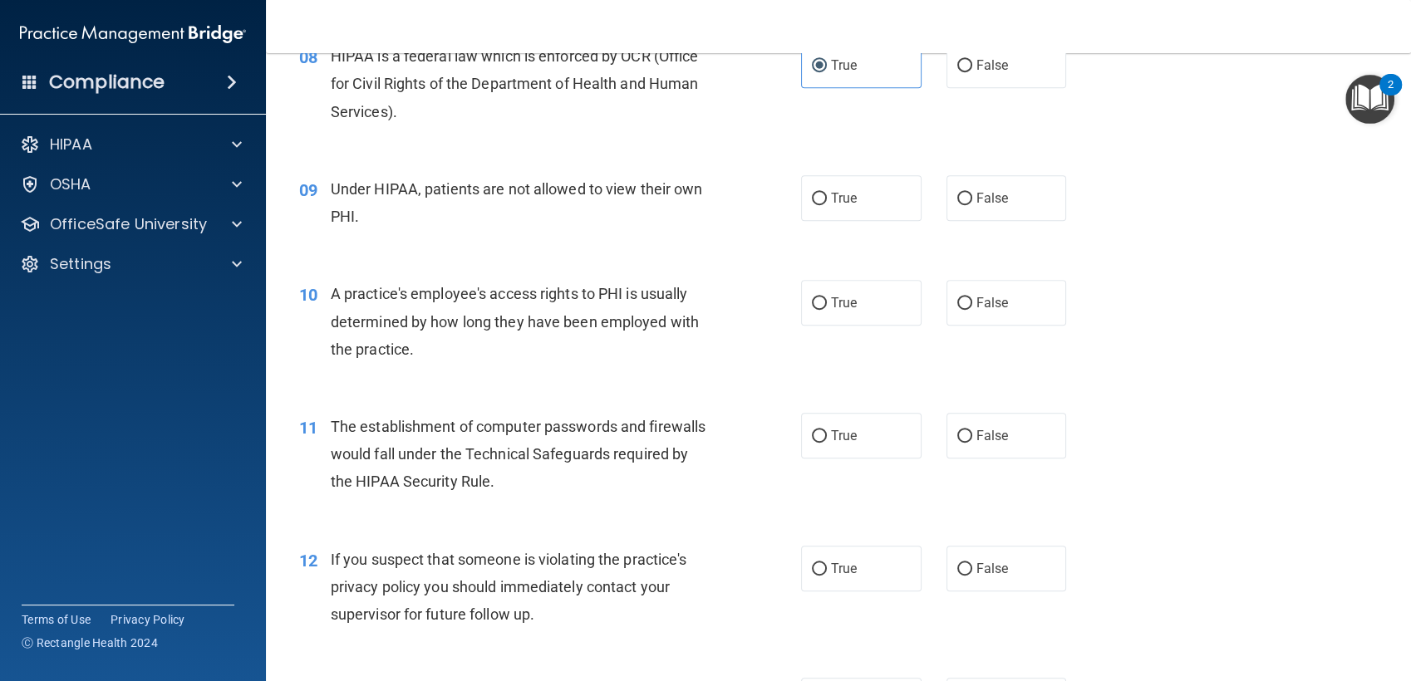
scroll to position [1047, 0]
click at [947, 219] on label "False" at bounding box center [1007, 197] width 120 height 46
click at [957, 204] on input "False" at bounding box center [964, 197] width 15 height 12
radio input "true"
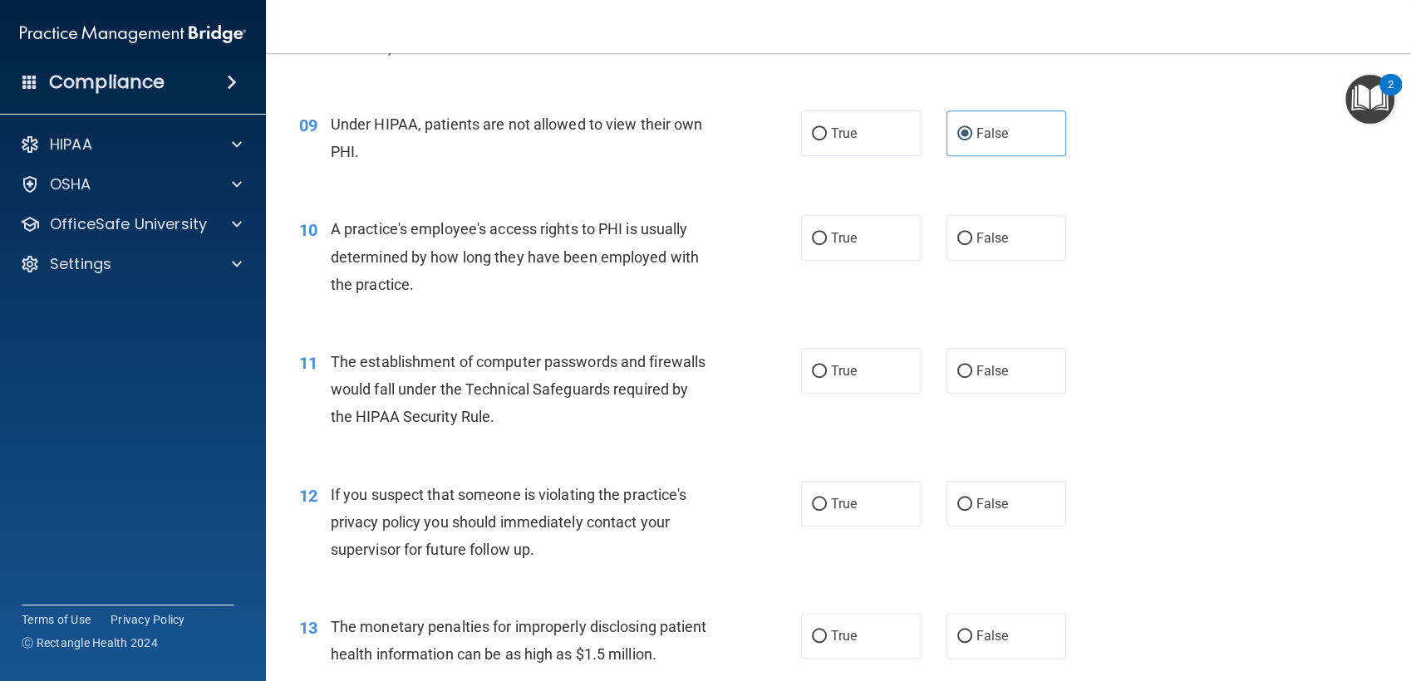
scroll to position [1110, 0]
drag, startPoint x: 961, startPoint y: 273, endPoint x: 951, endPoint y: 256, distance: 19.4
click at [951, 256] on label "False" at bounding box center [1007, 238] width 120 height 46
click at [957, 245] on input "False" at bounding box center [964, 239] width 15 height 12
radio input "true"
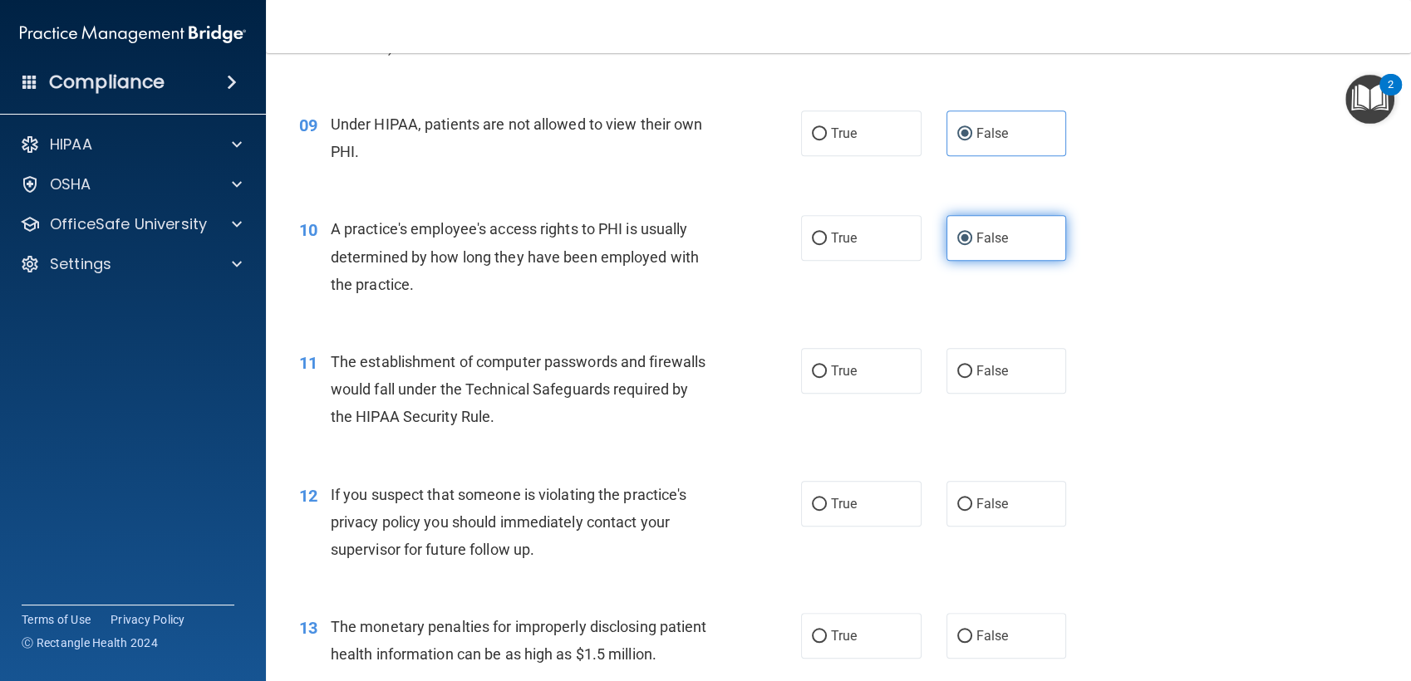
click at [951, 256] on label "False" at bounding box center [1007, 238] width 120 height 46
click at [957, 245] on input "False" at bounding box center [964, 239] width 15 height 12
click at [951, 256] on label "False" at bounding box center [1007, 238] width 120 height 46
click at [957, 245] on input "False" at bounding box center [964, 239] width 15 height 12
drag, startPoint x: 951, startPoint y: 256, endPoint x: 1037, endPoint y: 269, distance: 87.4
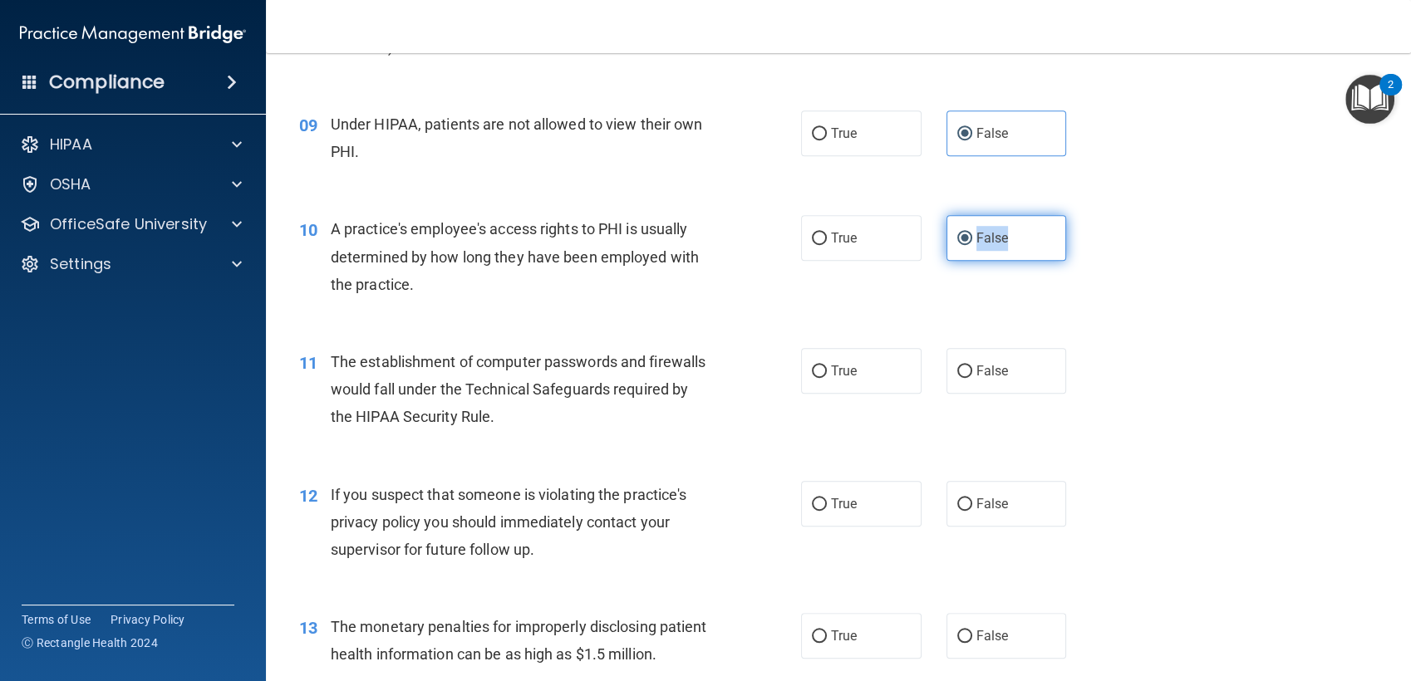
click at [1037, 261] on label "False" at bounding box center [1007, 238] width 120 height 46
click at [972, 245] on input "False" at bounding box center [964, 239] width 15 height 12
click at [1020, 261] on label "False" at bounding box center [1007, 238] width 120 height 46
click at [972, 245] on input "False" at bounding box center [964, 239] width 15 height 12
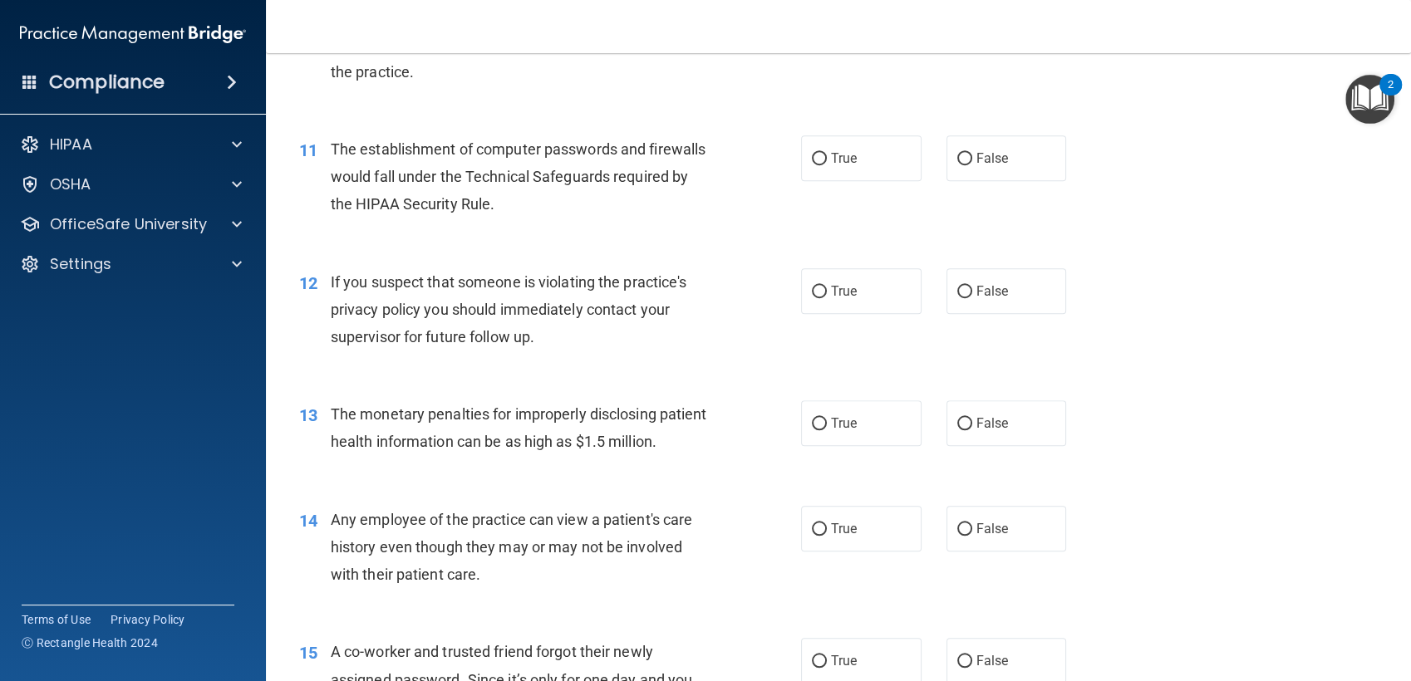
scroll to position [1324, 0]
click at [817, 180] on label "True" at bounding box center [861, 158] width 120 height 46
click at [817, 165] on input "True" at bounding box center [819, 158] width 15 height 12
radio input "true"
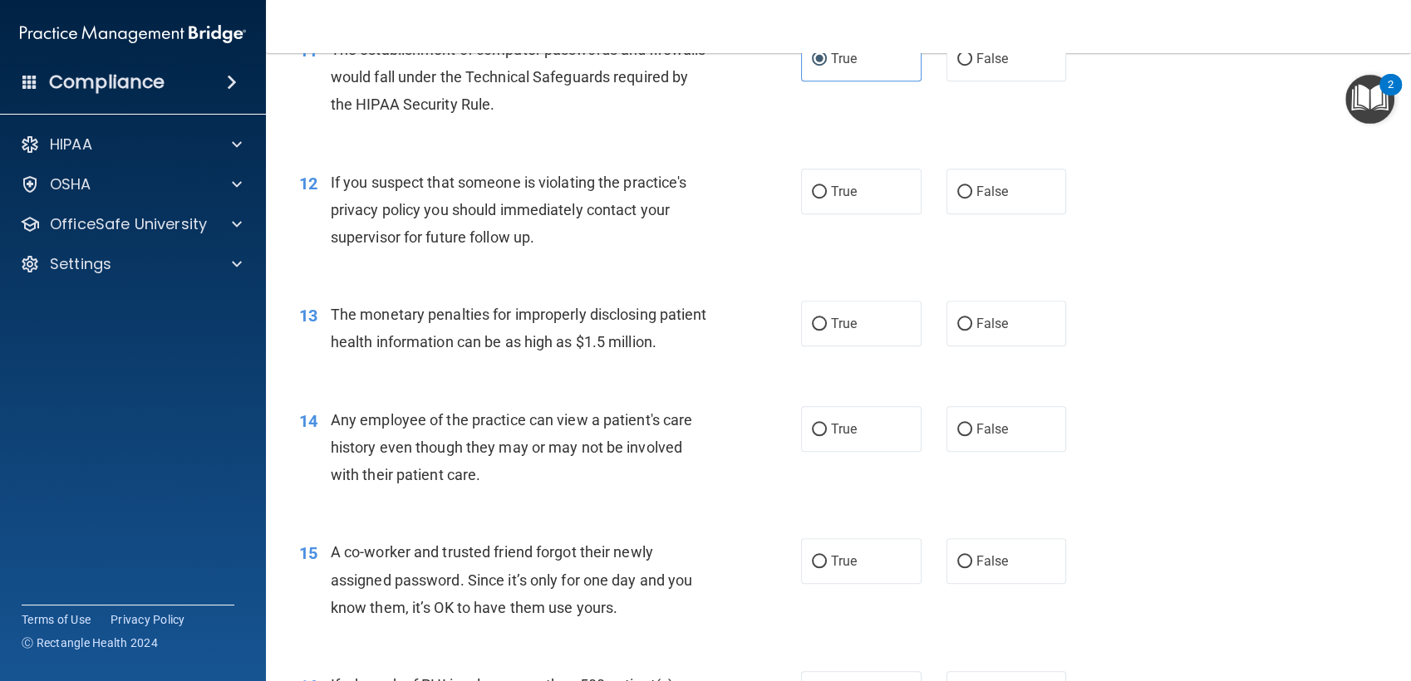
scroll to position [1424, 0]
click at [844, 199] on span "True" at bounding box center [844, 191] width 26 height 16
click at [827, 198] on input "True" at bounding box center [819, 191] width 15 height 12
radio input "true"
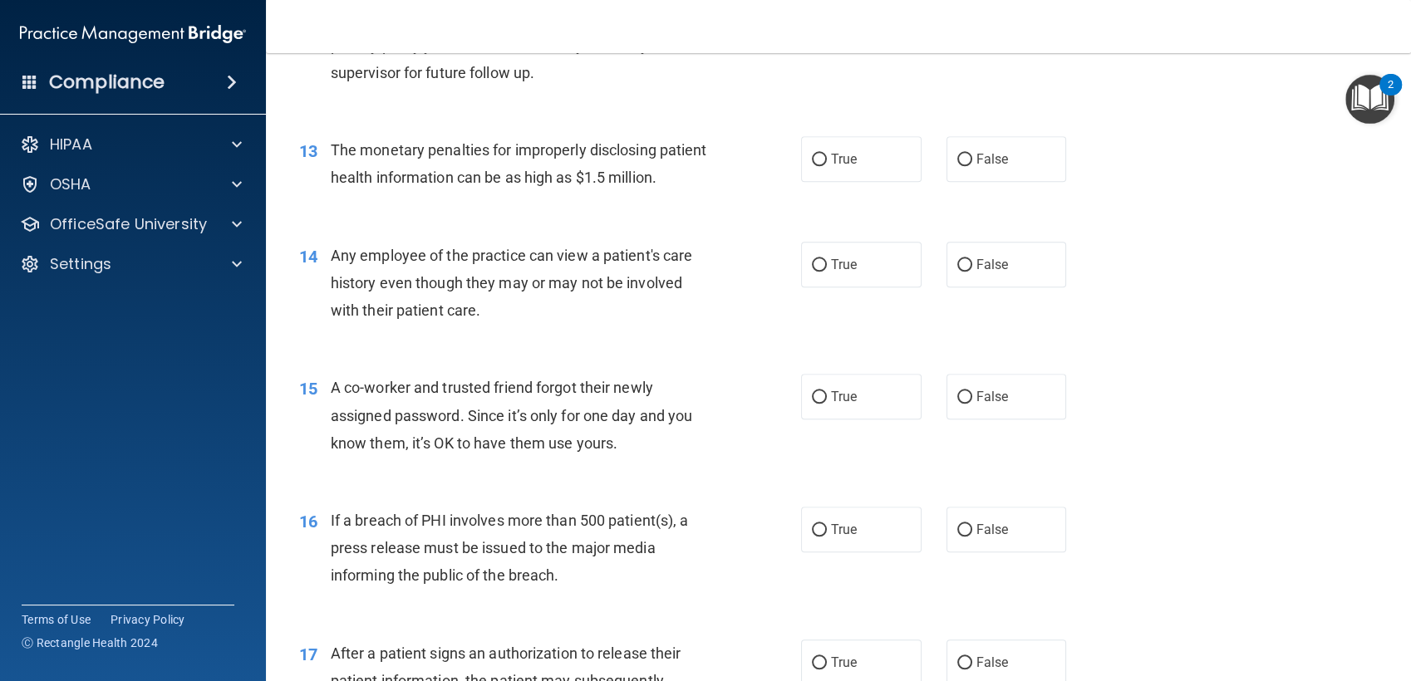
scroll to position [1585, 0]
click at [834, 184] on label "True" at bounding box center [861, 162] width 120 height 46
click at [827, 169] on input "True" at bounding box center [819, 162] width 15 height 12
radio input "true"
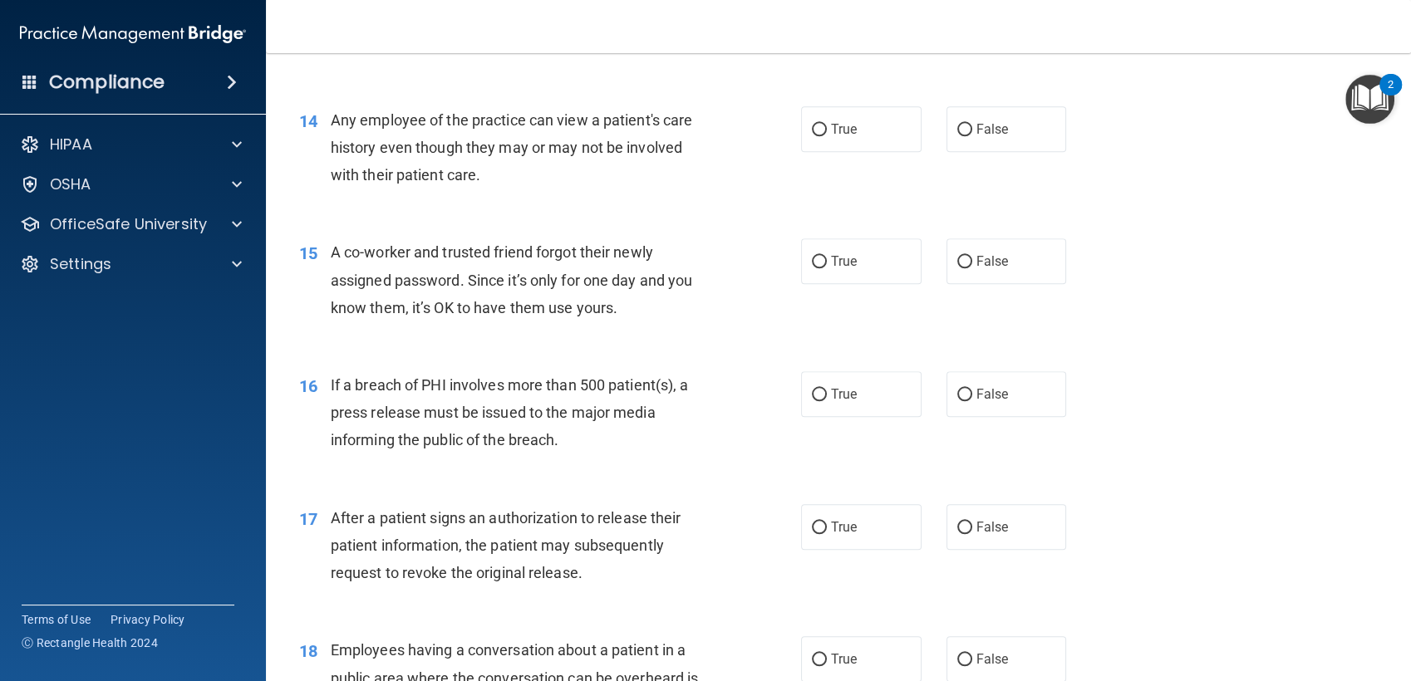
scroll to position [1724, 0]
click at [858, 151] on label "True" at bounding box center [861, 129] width 120 height 46
click at [827, 135] on input "True" at bounding box center [819, 129] width 15 height 12
radio input "true"
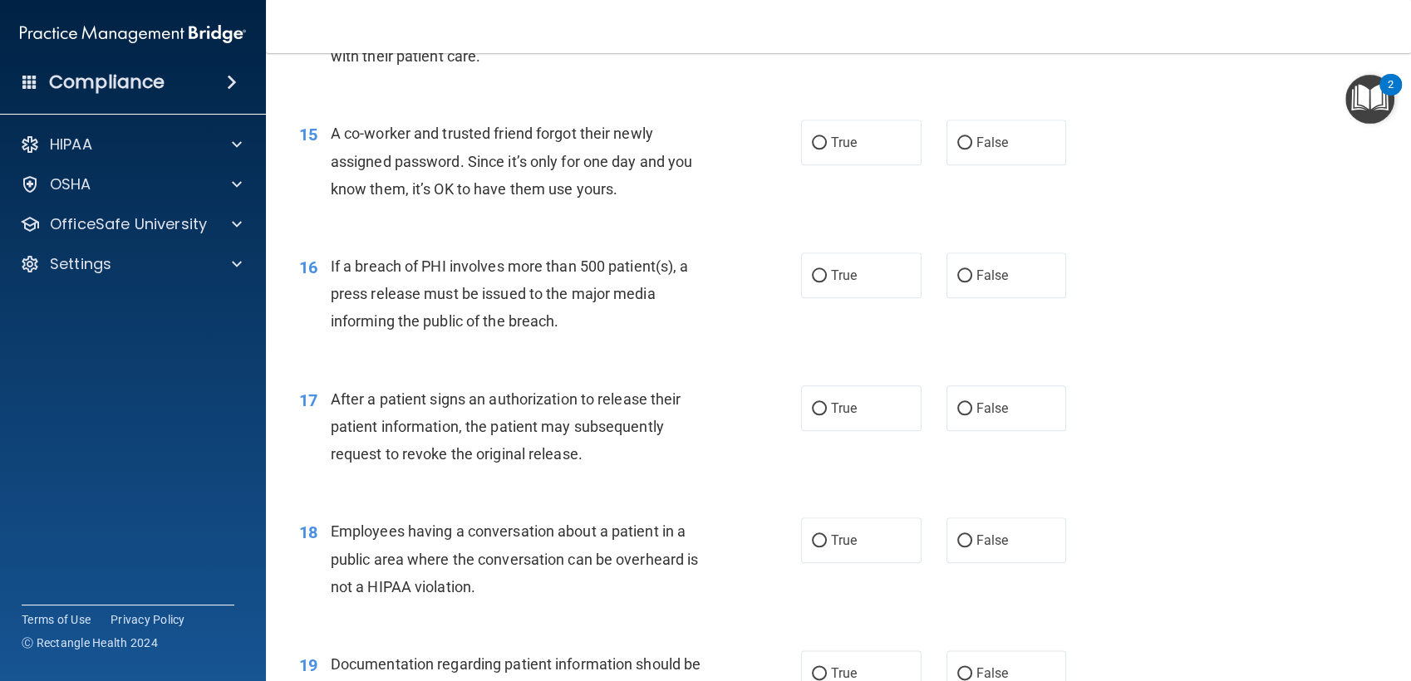
scroll to position [1847, 0]
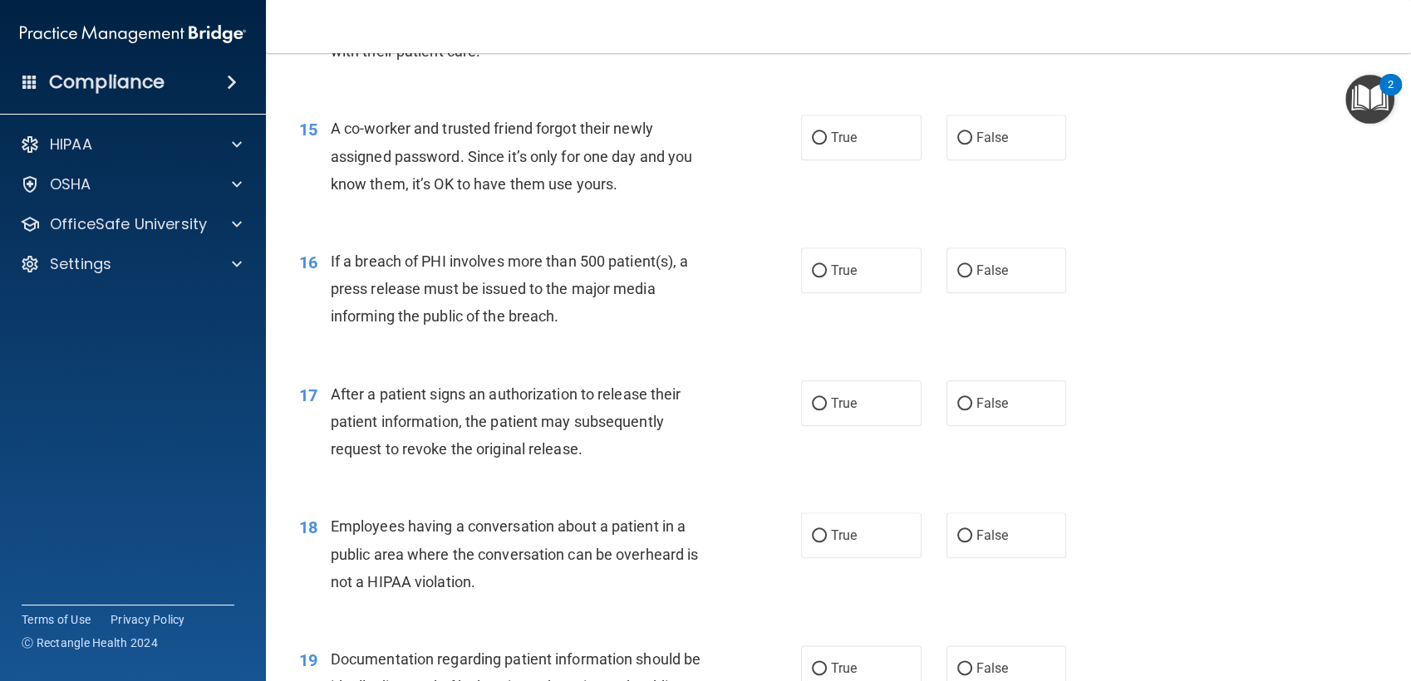
click at [673, 283] on div "16 If a breach of PHI involves more than 500 patient(s), a press release must b…" at bounding box center [839, 293] width 1104 height 133
click at [965, 160] on label "False" at bounding box center [1007, 138] width 120 height 46
click at [965, 145] on input "False" at bounding box center [964, 138] width 15 height 12
radio input "true"
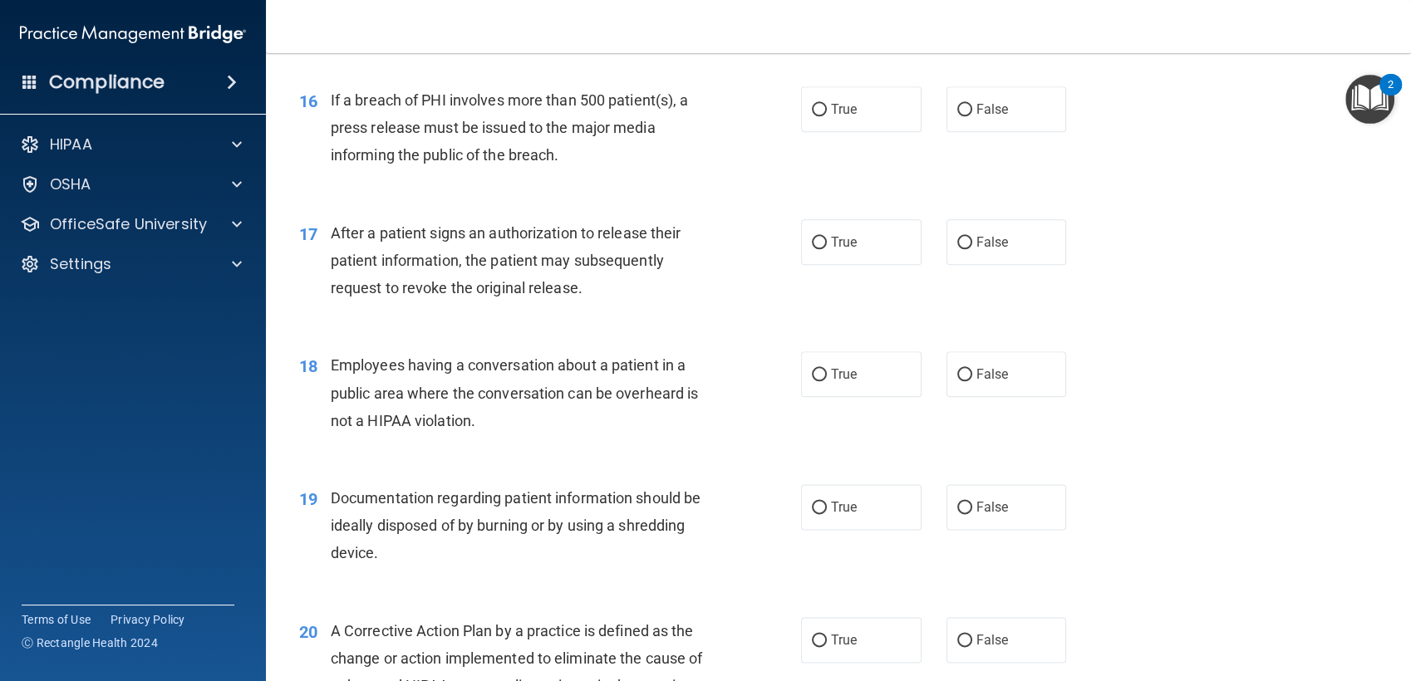
scroll to position [2014, 0]
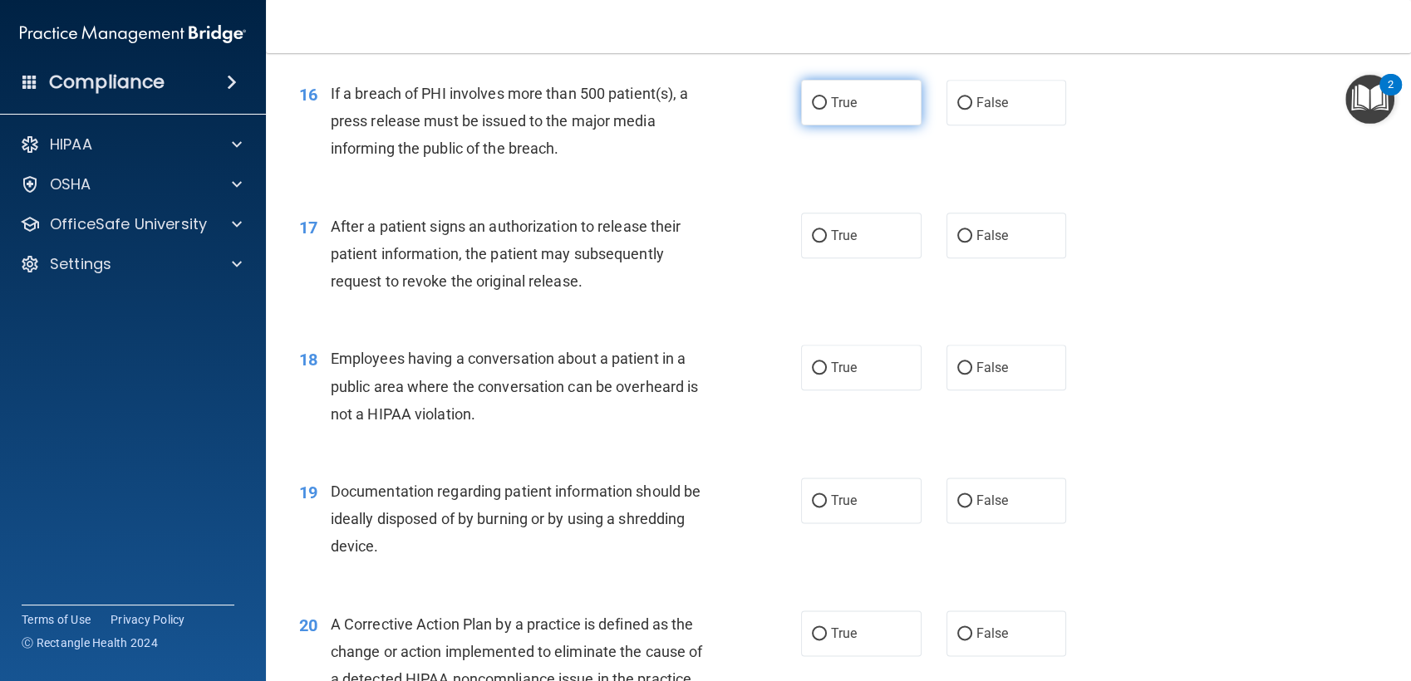
click at [864, 125] on label "True" at bounding box center [861, 103] width 120 height 46
click at [827, 110] on input "True" at bounding box center [819, 103] width 15 height 12
radio input "true"
click at [829, 258] on label "True" at bounding box center [861, 236] width 120 height 46
click at [827, 243] on input "True" at bounding box center [819, 236] width 15 height 12
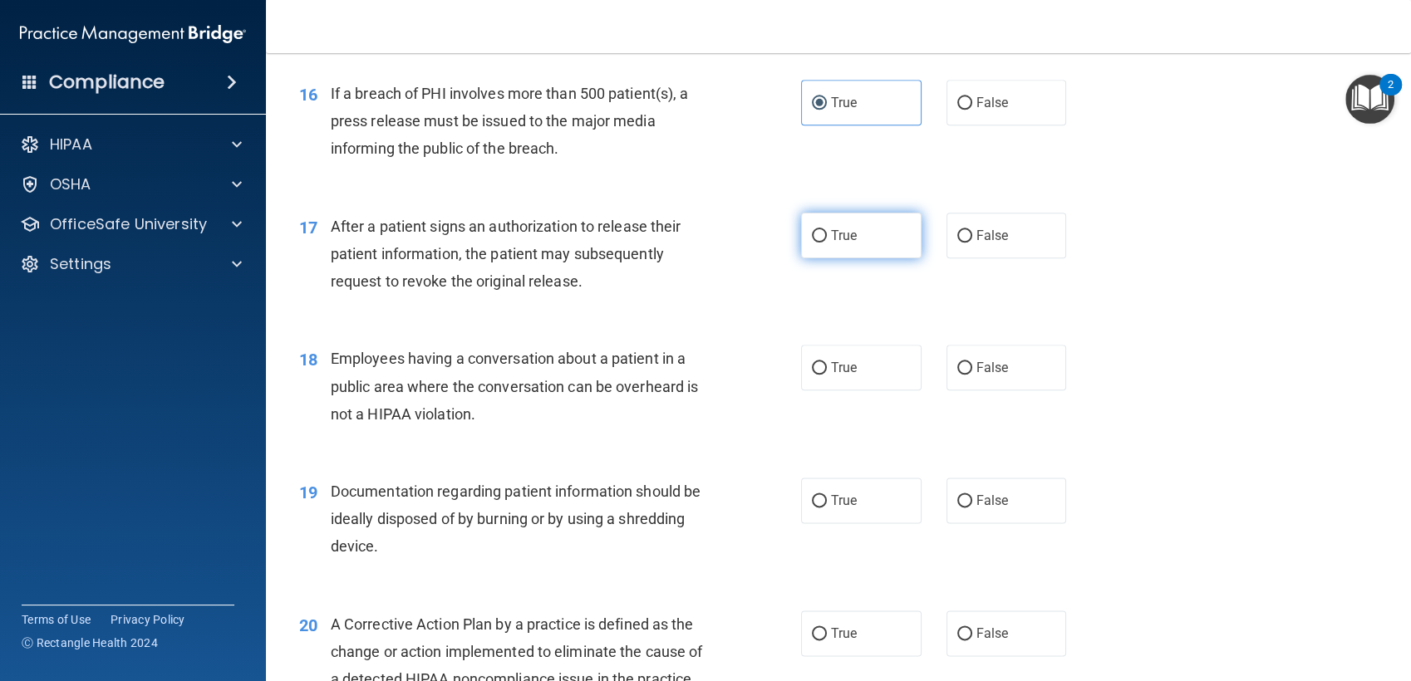
radio input "true"
click at [1000, 391] on label "False" at bounding box center [1007, 368] width 120 height 46
click at [972, 375] on input "False" at bounding box center [964, 368] width 15 height 12
radio input "true"
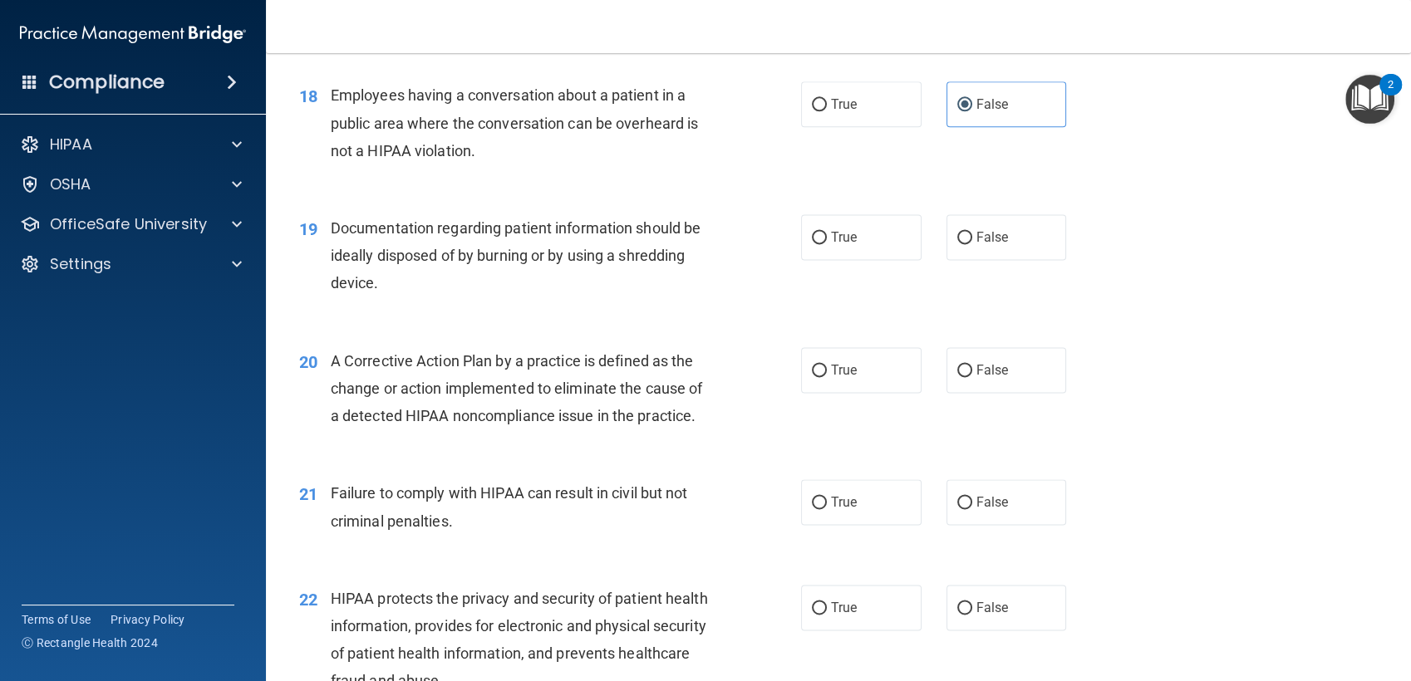
scroll to position [2279, 0]
click at [835, 244] on span "True" at bounding box center [844, 237] width 26 height 16
click at [827, 243] on input "True" at bounding box center [819, 237] width 15 height 12
radio input "true"
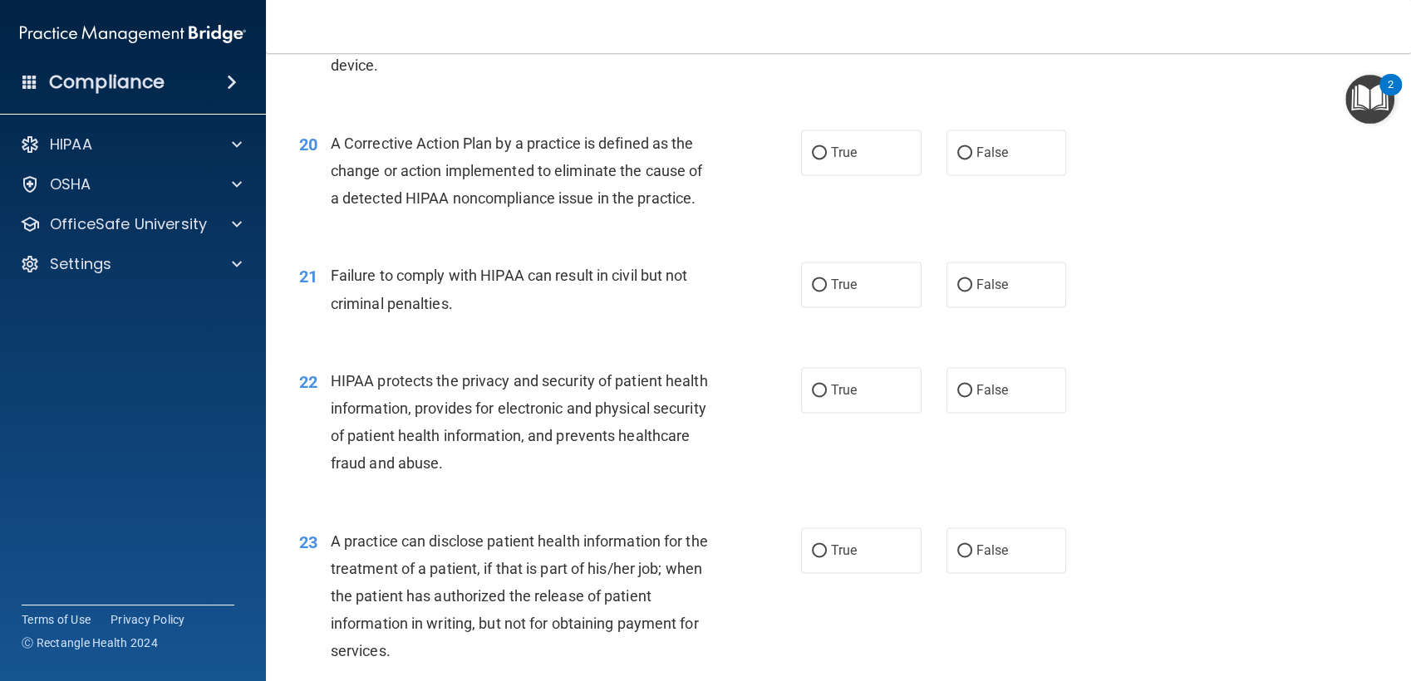
scroll to position [2496, 0]
click at [854, 175] on label "True" at bounding box center [861, 152] width 120 height 46
click at [827, 159] on input "True" at bounding box center [819, 152] width 15 height 12
radio input "true"
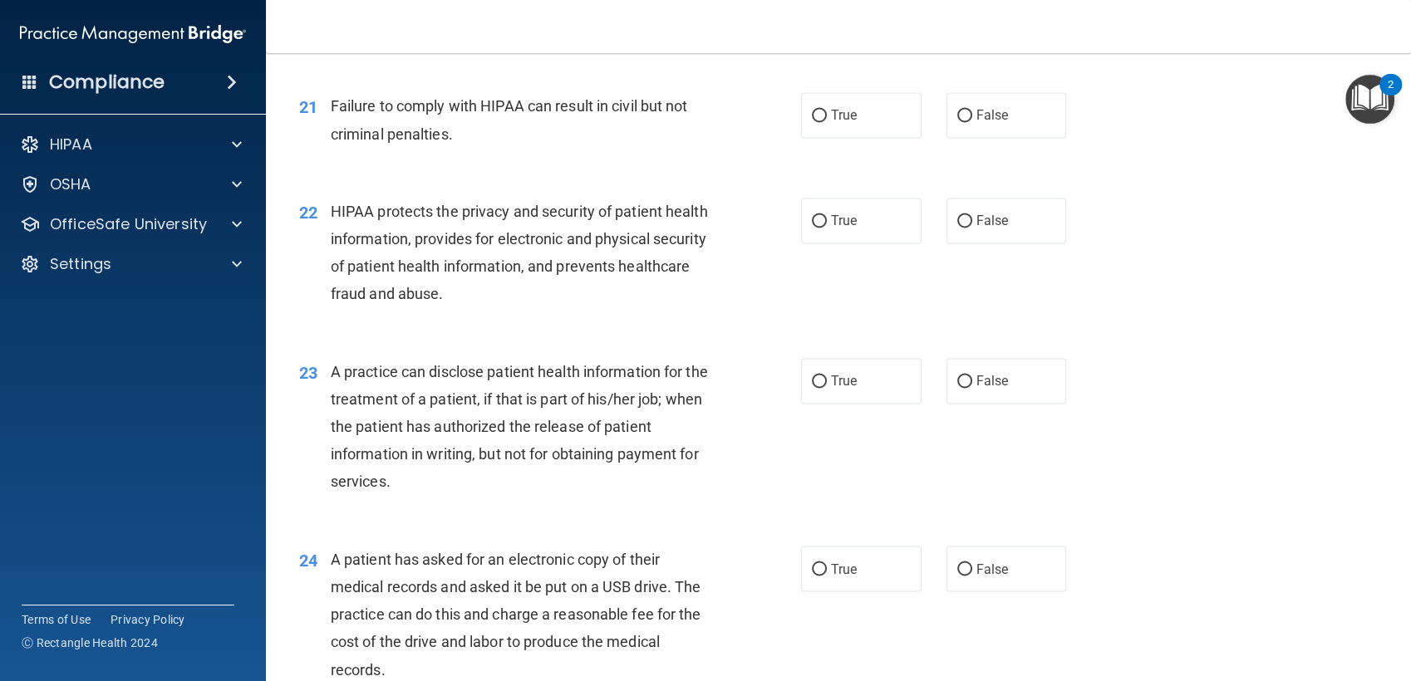
scroll to position [2666, 0]
click at [848, 122] on span "True" at bounding box center [844, 114] width 26 height 16
click at [827, 121] on input "True" at bounding box center [819, 115] width 15 height 12
radio input "true"
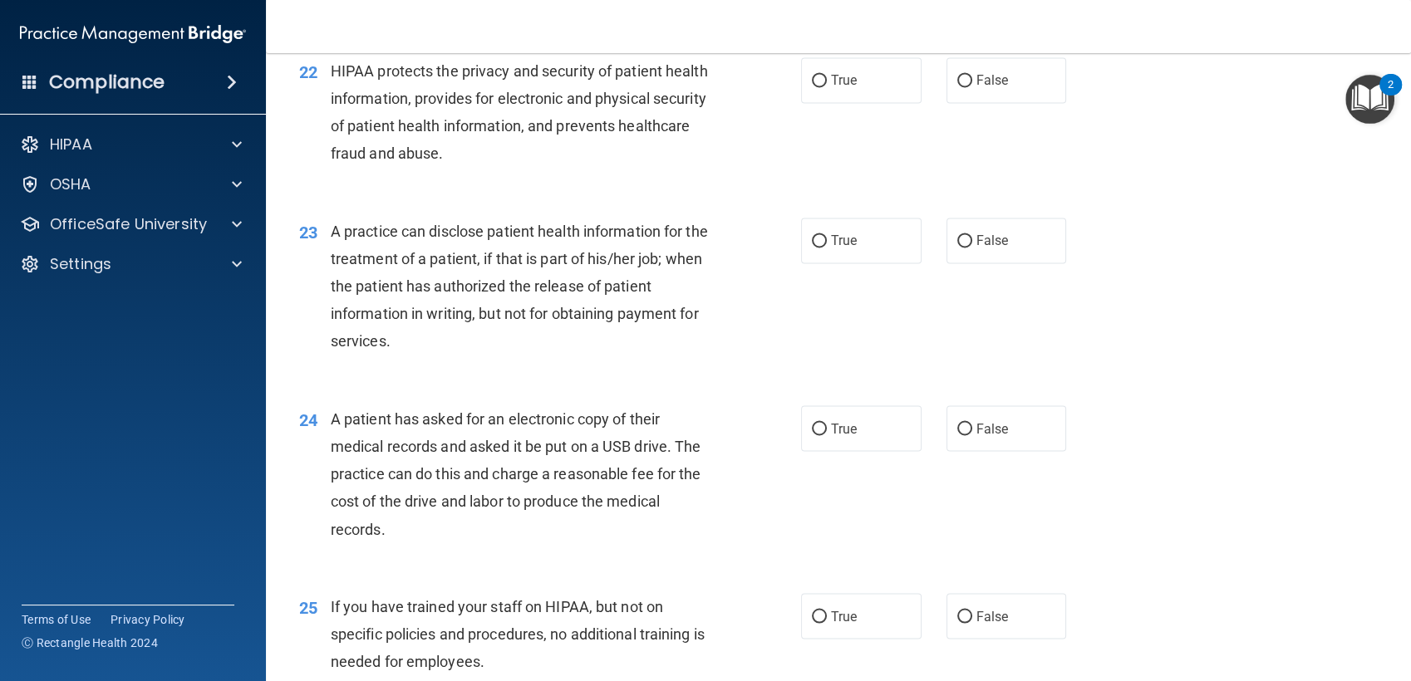
scroll to position [2806, 0]
click at [453, 167] on div "HIPAA protects the privacy and security of patient health information, provides…" at bounding box center [529, 112] width 396 height 111
click at [847, 102] on label "True" at bounding box center [861, 80] width 120 height 46
click at [827, 86] on input "True" at bounding box center [819, 80] width 15 height 12
radio input "true"
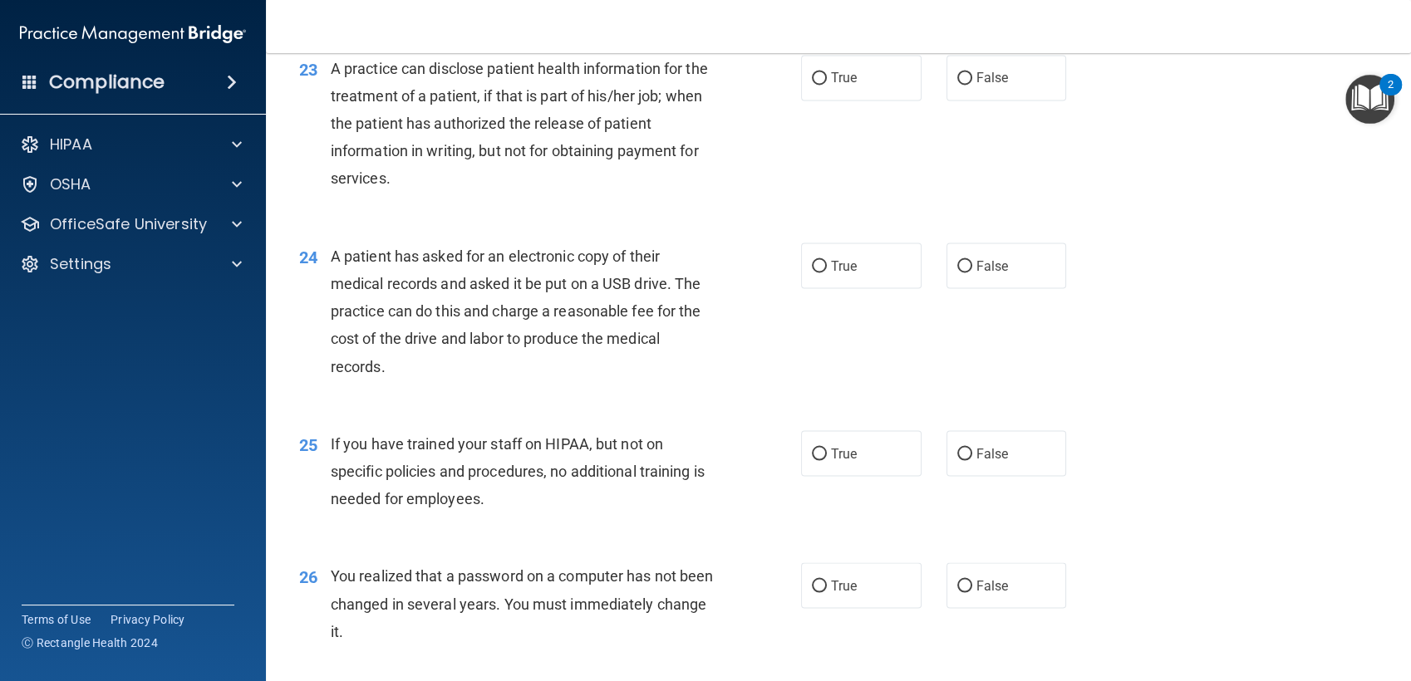
scroll to position [2969, 0]
click at [823, 100] on label "True" at bounding box center [861, 77] width 120 height 46
click at [823, 84] on input "True" at bounding box center [819, 77] width 15 height 12
radio input "true"
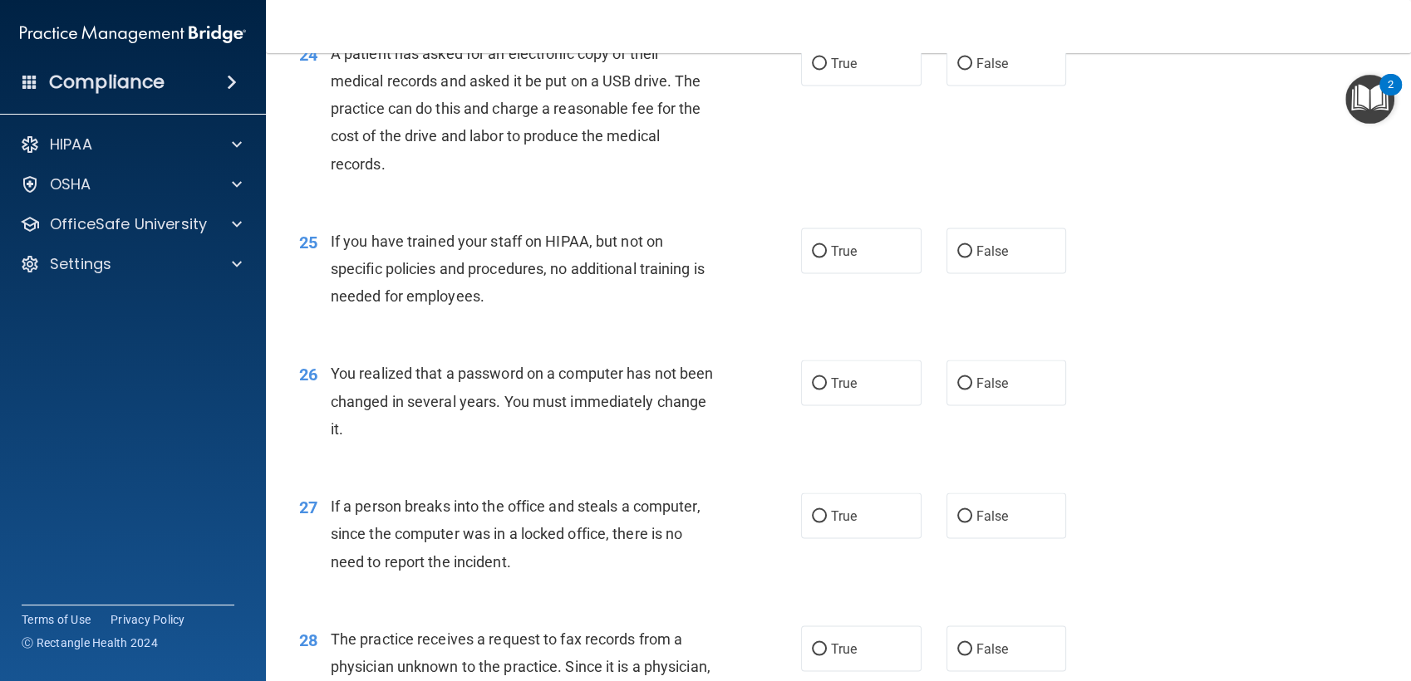
scroll to position [3170, 0]
click at [862, 87] on label "True" at bounding box center [861, 65] width 120 height 46
click at [827, 71] on input "True" at bounding box center [819, 65] width 15 height 12
radio input "true"
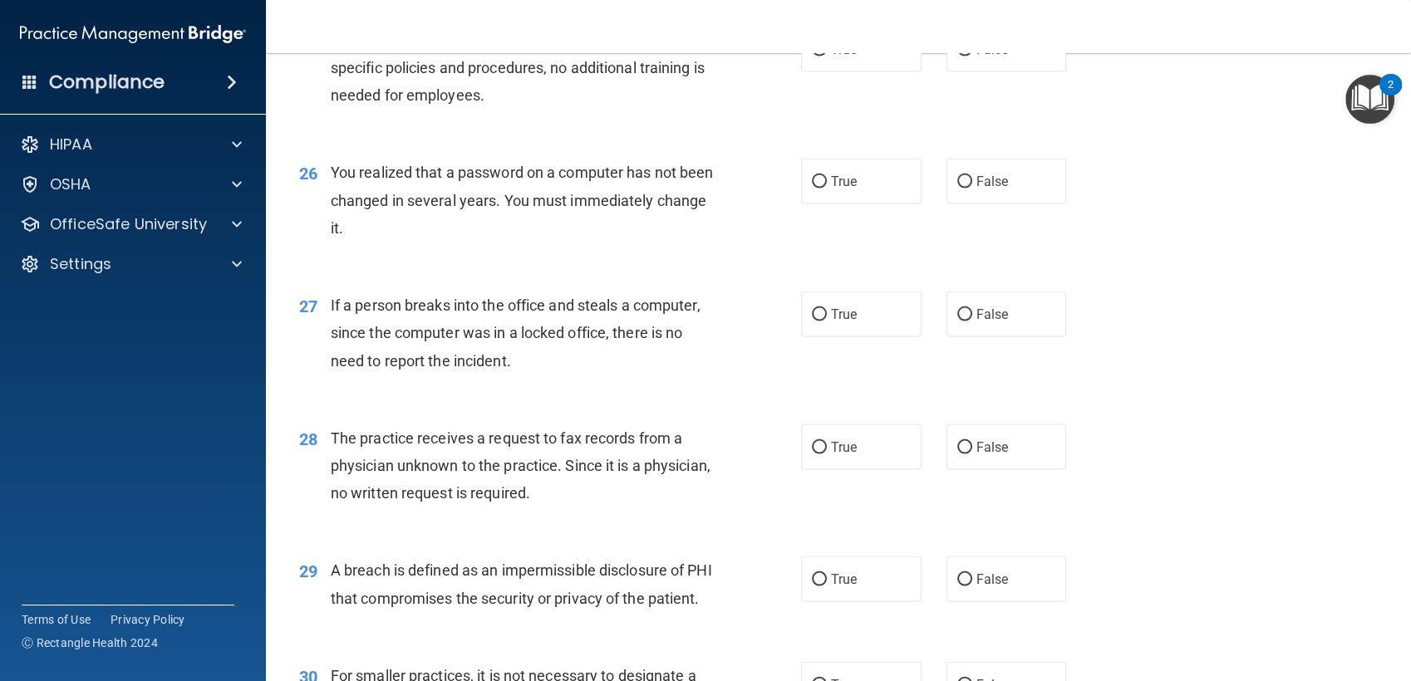
scroll to position [3374, 0]
click at [694, 269] on div "26 You realized that a password on a computer has not been changed in several y…" at bounding box center [839, 202] width 1104 height 133
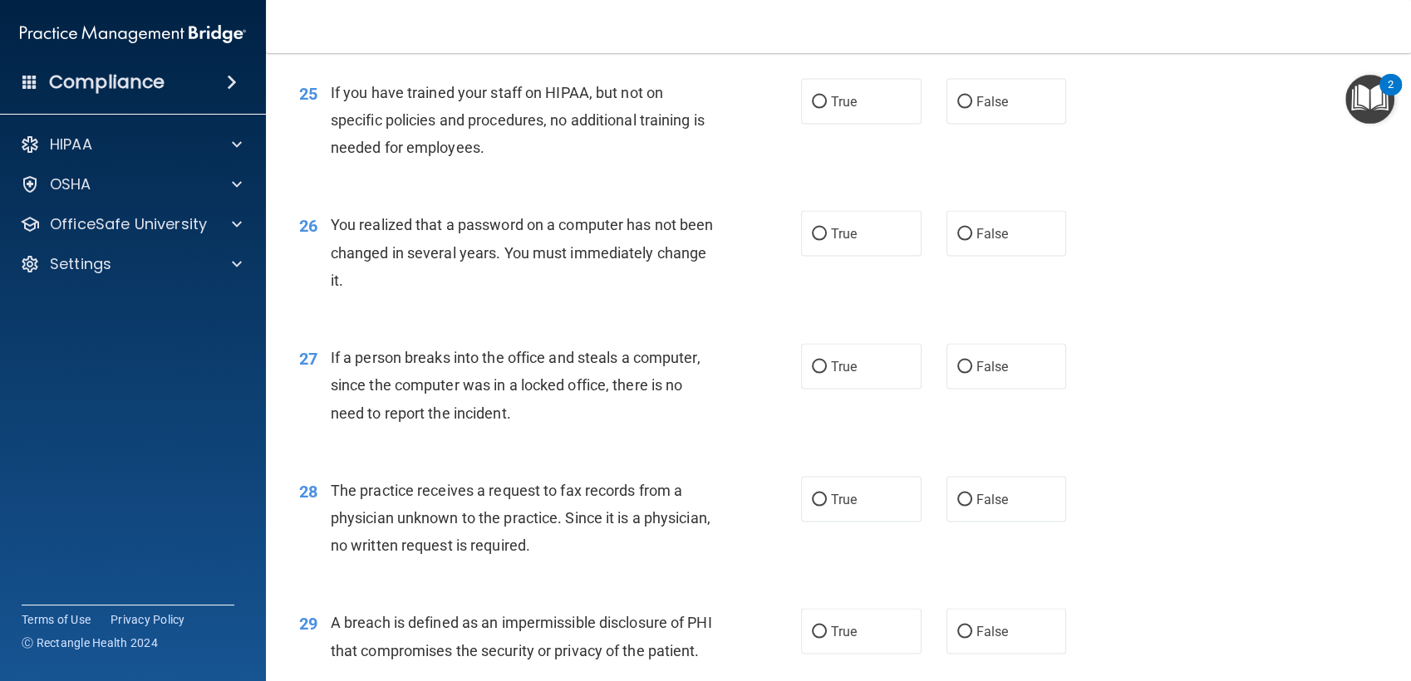
scroll to position [3321, 0]
drag, startPoint x: 963, startPoint y: 164, endPoint x: 838, endPoint y: 196, distance: 128.8
click at [838, 190] on div "25 If you have trained your staff on HIPAA, but not on specific policies and pr…" at bounding box center [839, 123] width 1104 height 133
click at [987, 124] on label "False" at bounding box center [1007, 101] width 120 height 46
click at [972, 108] on input "False" at bounding box center [964, 102] width 15 height 12
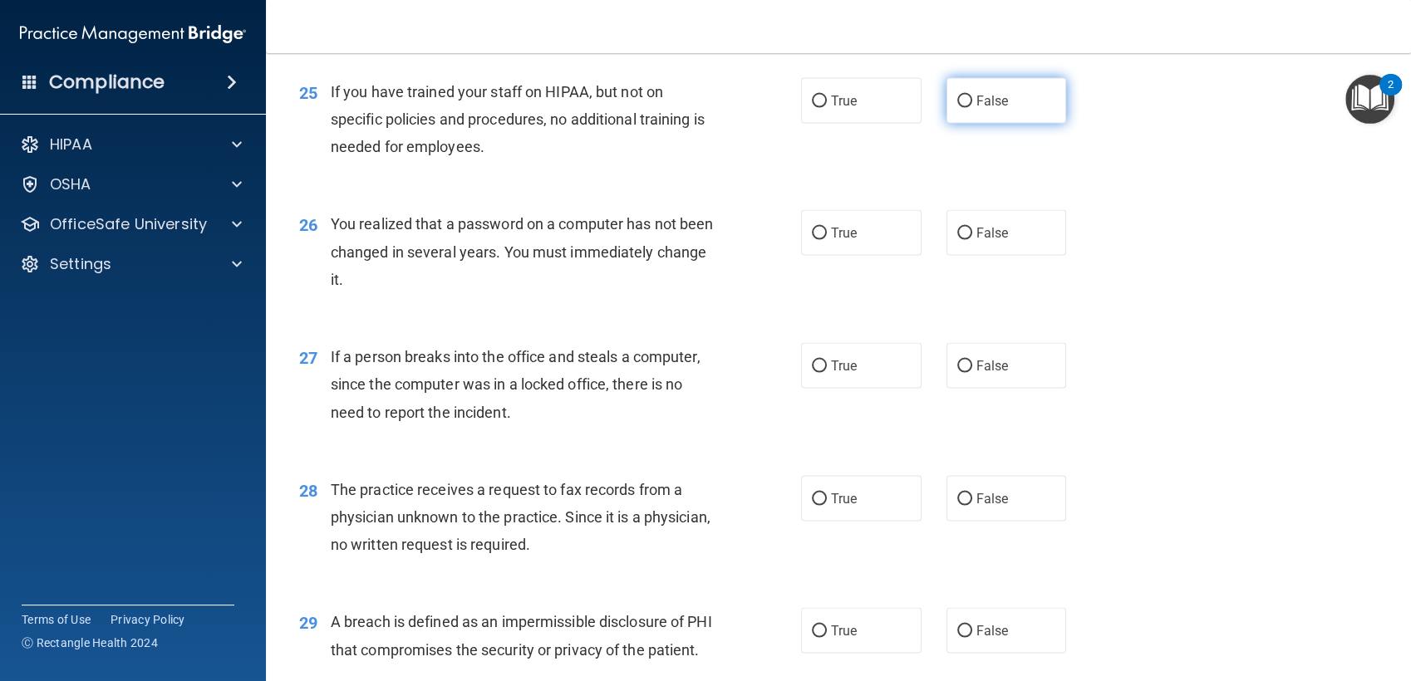
radio input "true"
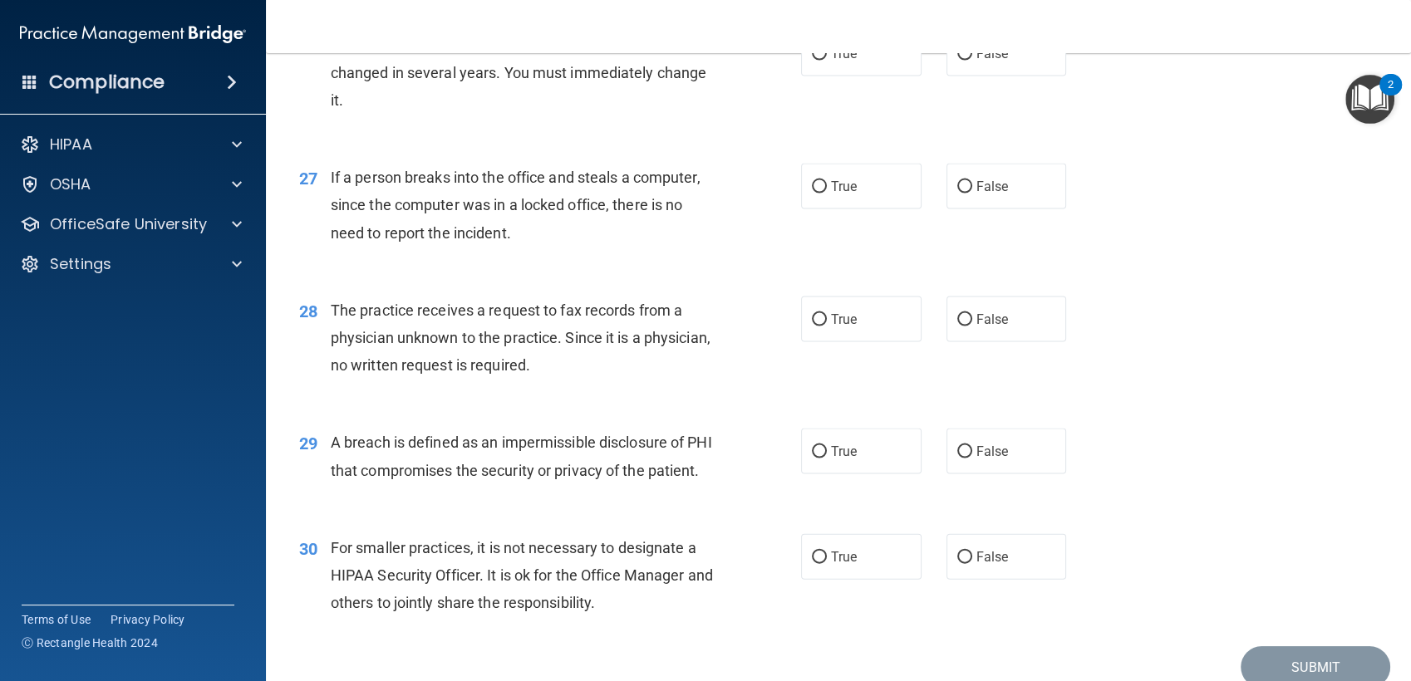
scroll to position [3504, 0]
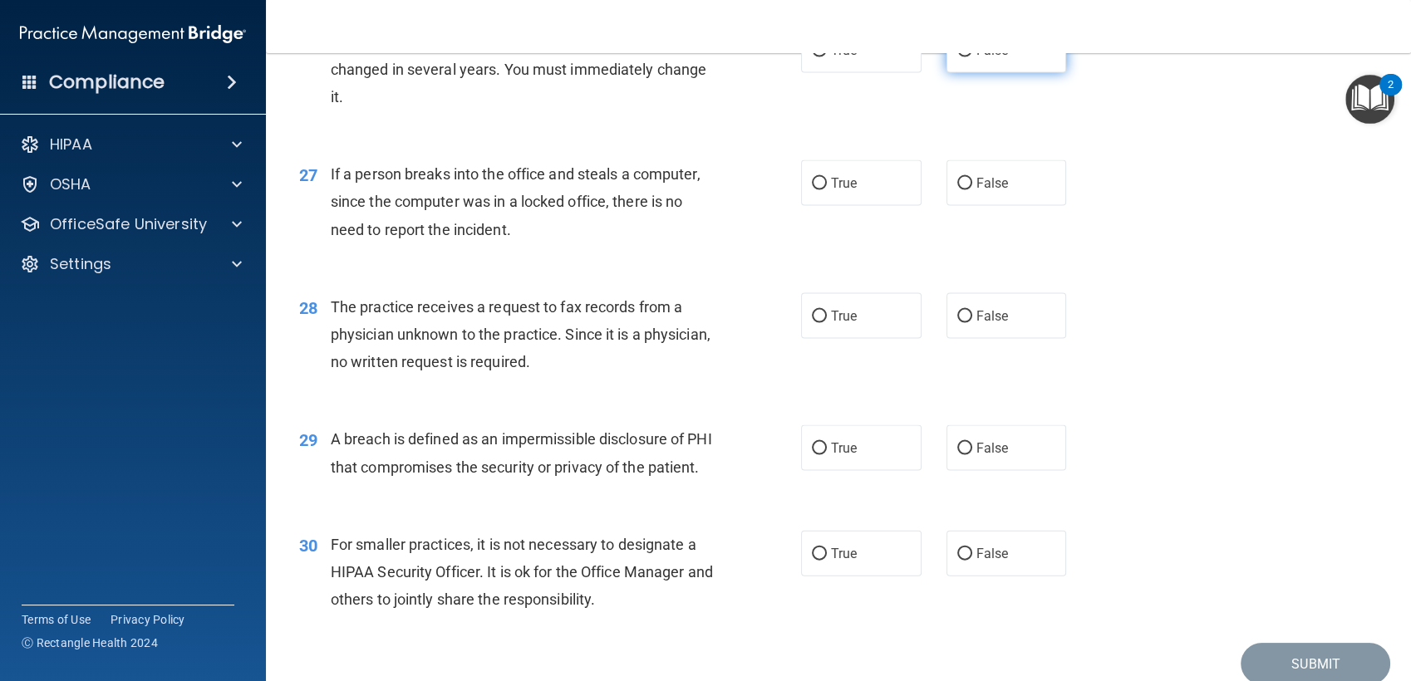
click at [952, 73] on label "False" at bounding box center [1007, 50] width 120 height 46
click at [957, 57] on input "False" at bounding box center [964, 51] width 15 height 12
radio input "true"
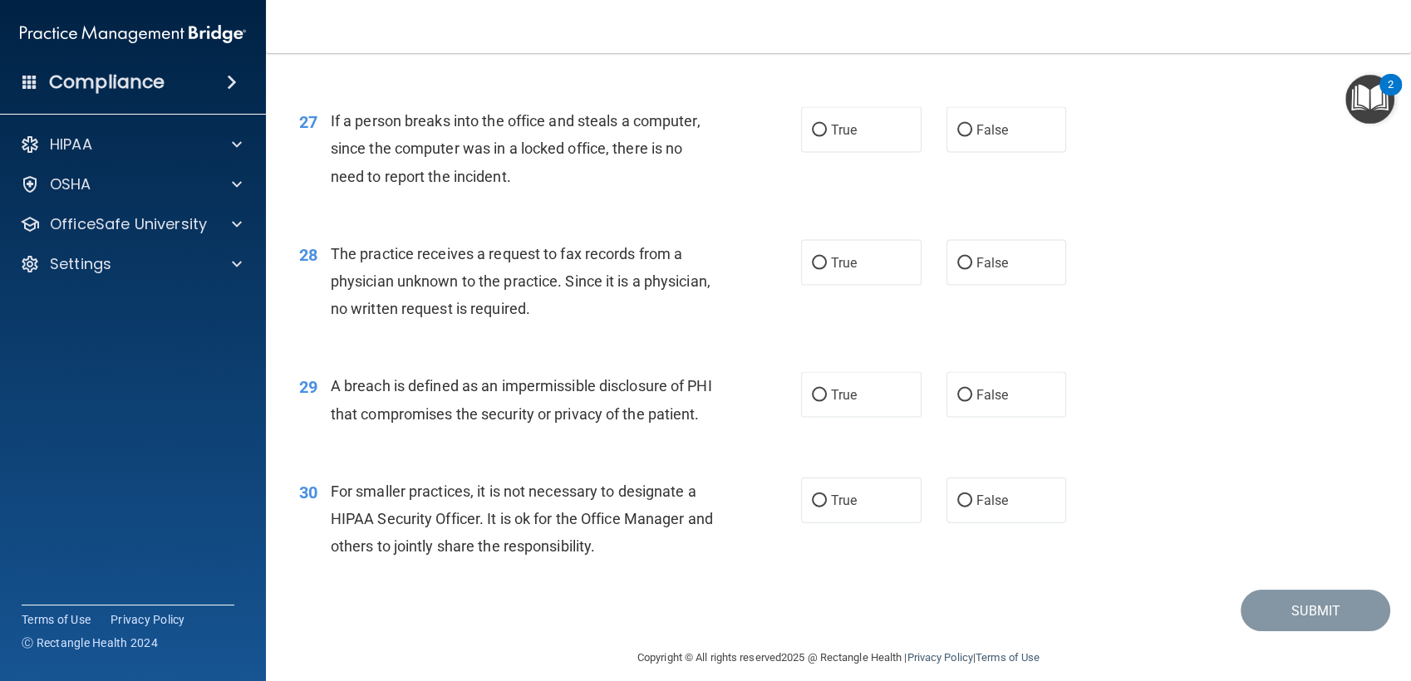
scroll to position [3584, 0]
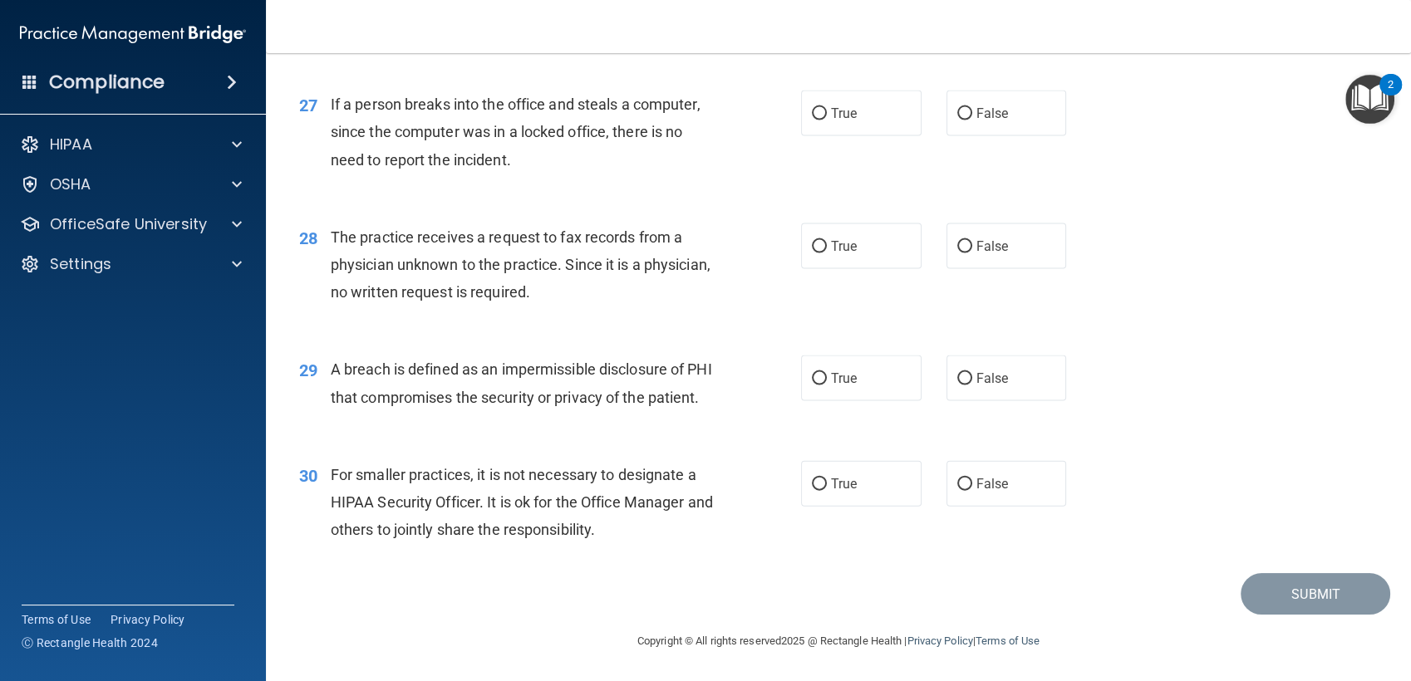
click at [694, 182] on div "27 If a person breaks into the office and steals a computer, since the computer…" at bounding box center [550, 136] width 552 height 91
click at [958, 120] on input "False" at bounding box center [964, 114] width 15 height 12
radio input "true"
click at [976, 239] on span "False" at bounding box center [992, 247] width 32 height 16
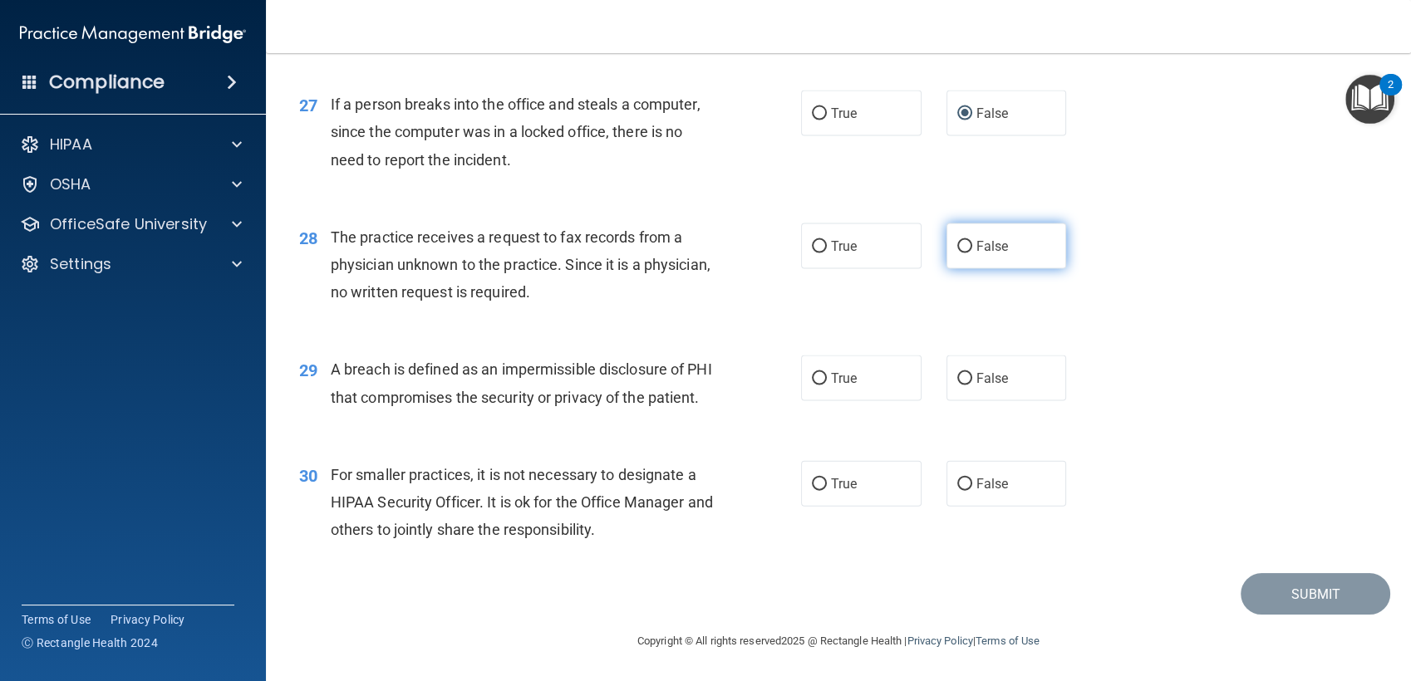
click at [971, 241] on input "False" at bounding box center [964, 247] width 15 height 12
radio input "true"
click at [804, 371] on label "True" at bounding box center [861, 379] width 120 height 46
click at [812, 373] on input "True" at bounding box center [819, 379] width 15 height 12
radio input "true"
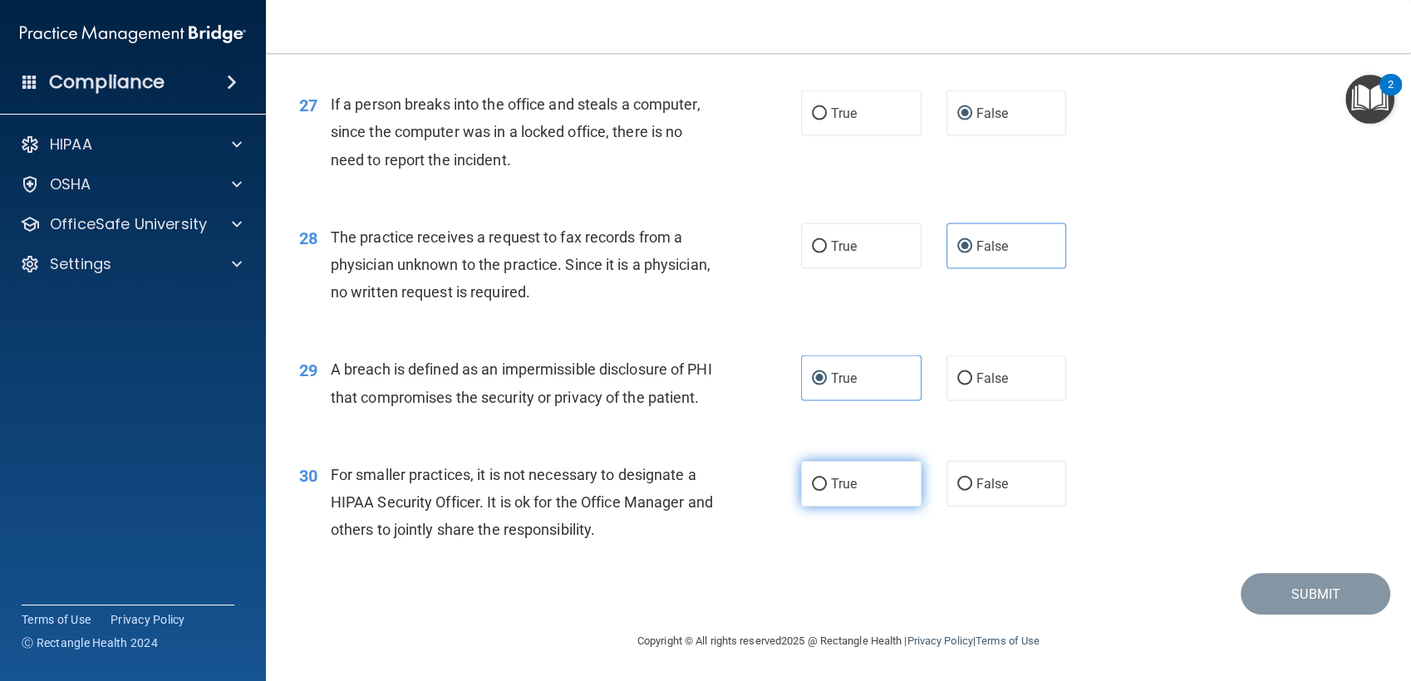
click at [817, 465] on label "True" at bounding box center [861, 484] width 120 height 46
click at [817, 479] on input "True" at bounding box center [819, 485] width 15 height 12
radio input "true"
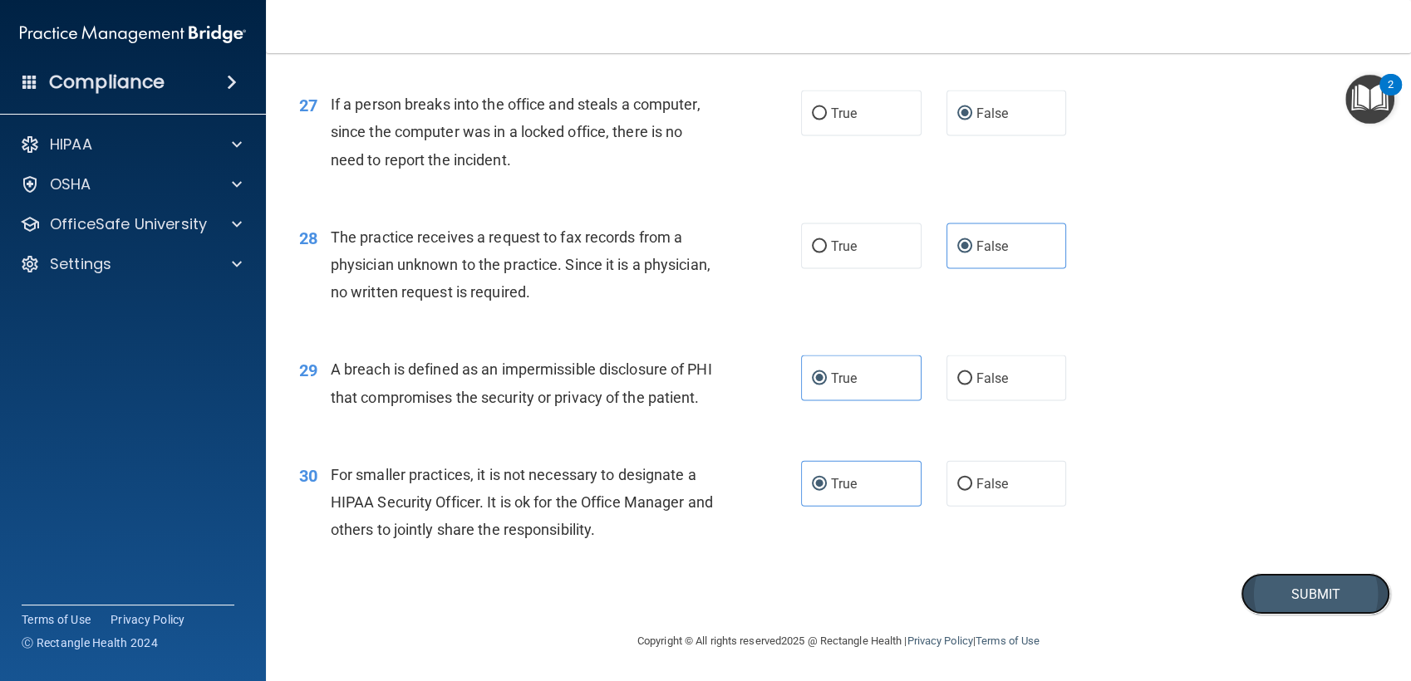
click at [1291, 609] on button "Submit" at bounding box center [1316, 594] width 150 height 42
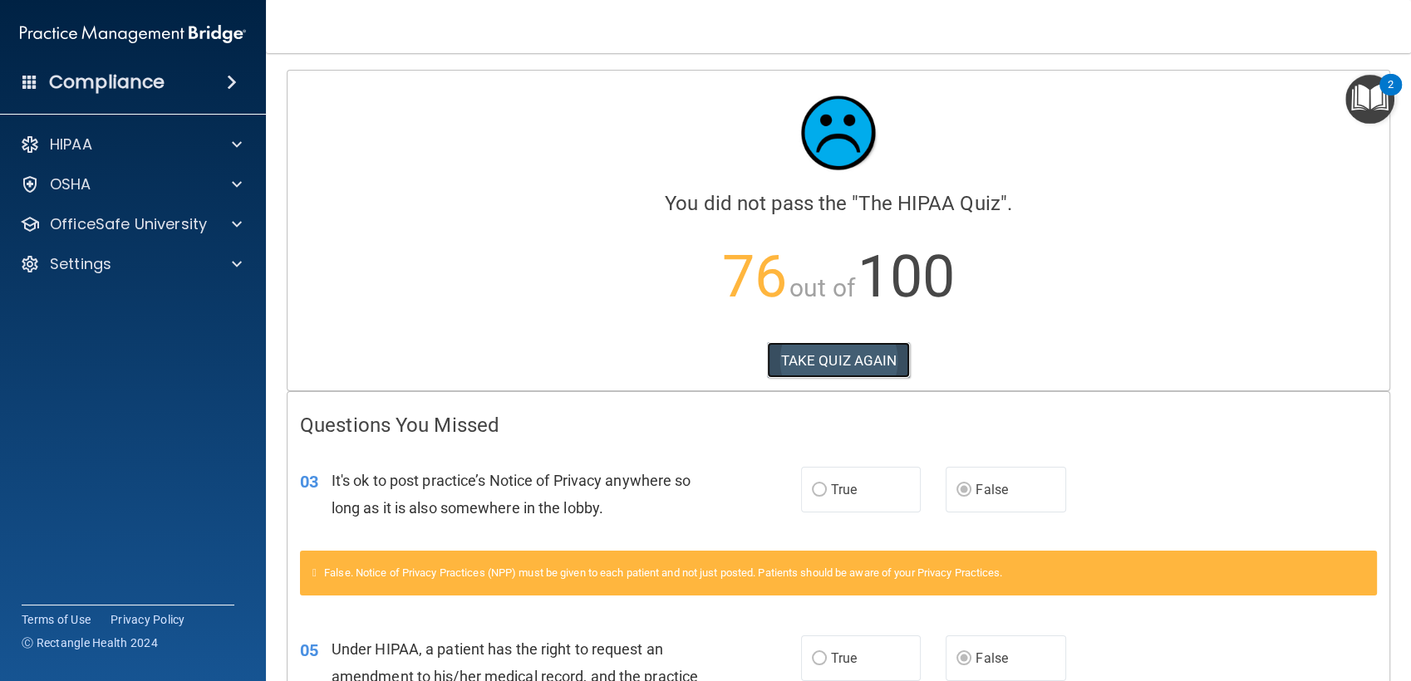
click at [878, 366] on button "TAKE QUIZ AGAIN" at bounding box center [839, 360] width 144 height 37
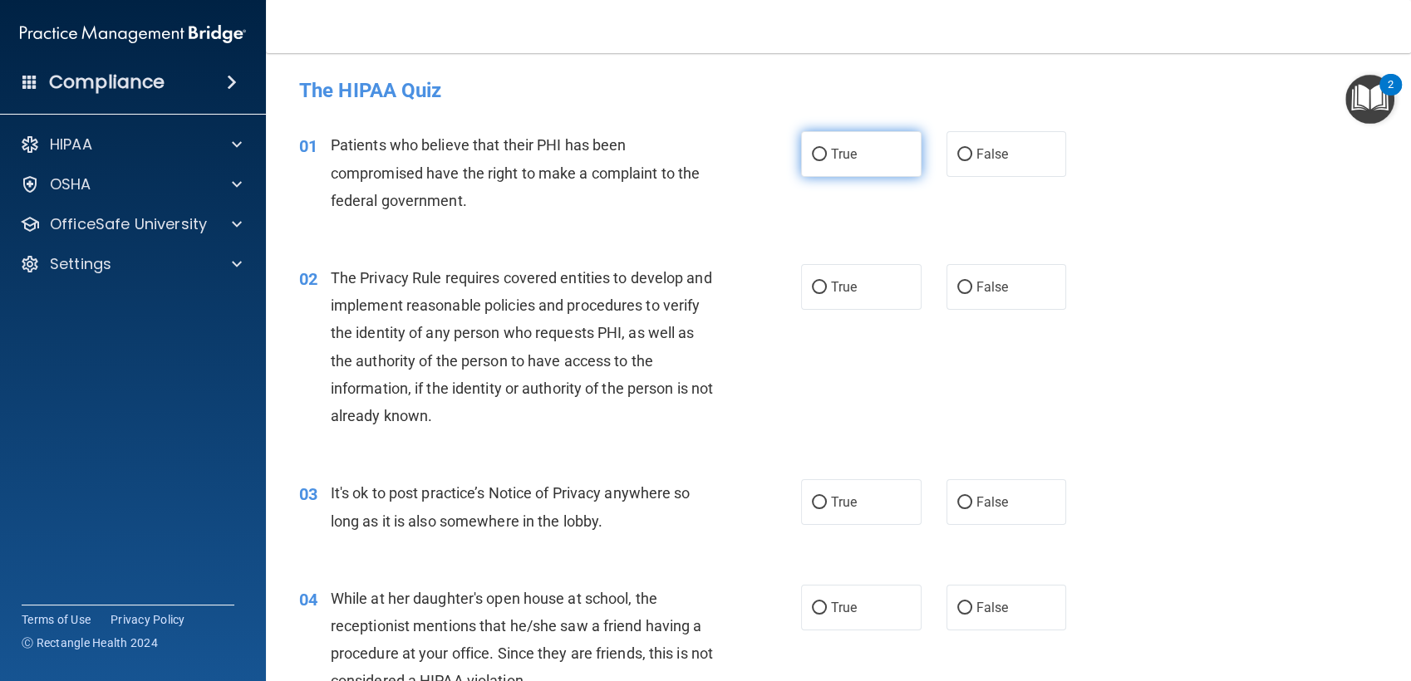
click at [849, 146] on span "True" at bounding box center [844, 154] width 26 height 16
click at [827, 149] on input "True" at bounding box center [819, 155] width 15 height 12
radio input "true"
click at [802, 298] on label "True" at bounding box center [861, 287] width 120 height 46
click at [812, 294] on input "True" at bounding box center [819, 288] width 15 height 12
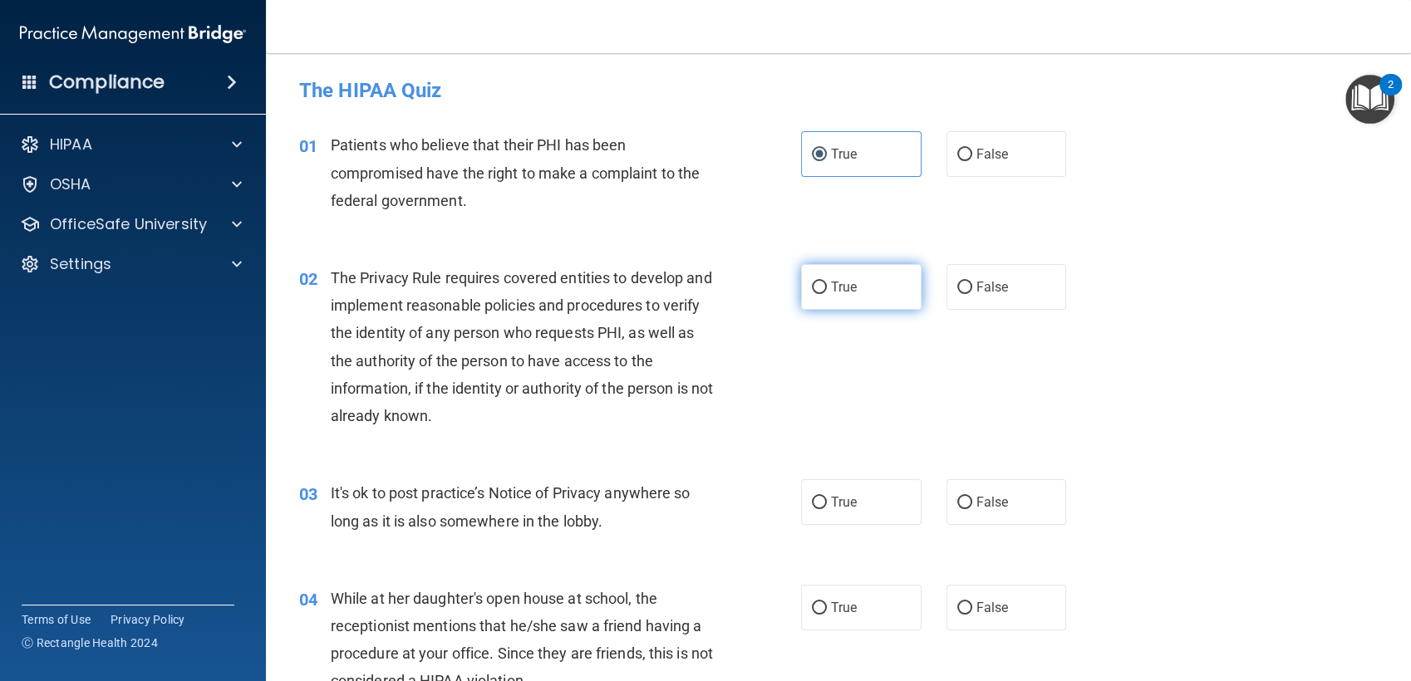
radio input "true"
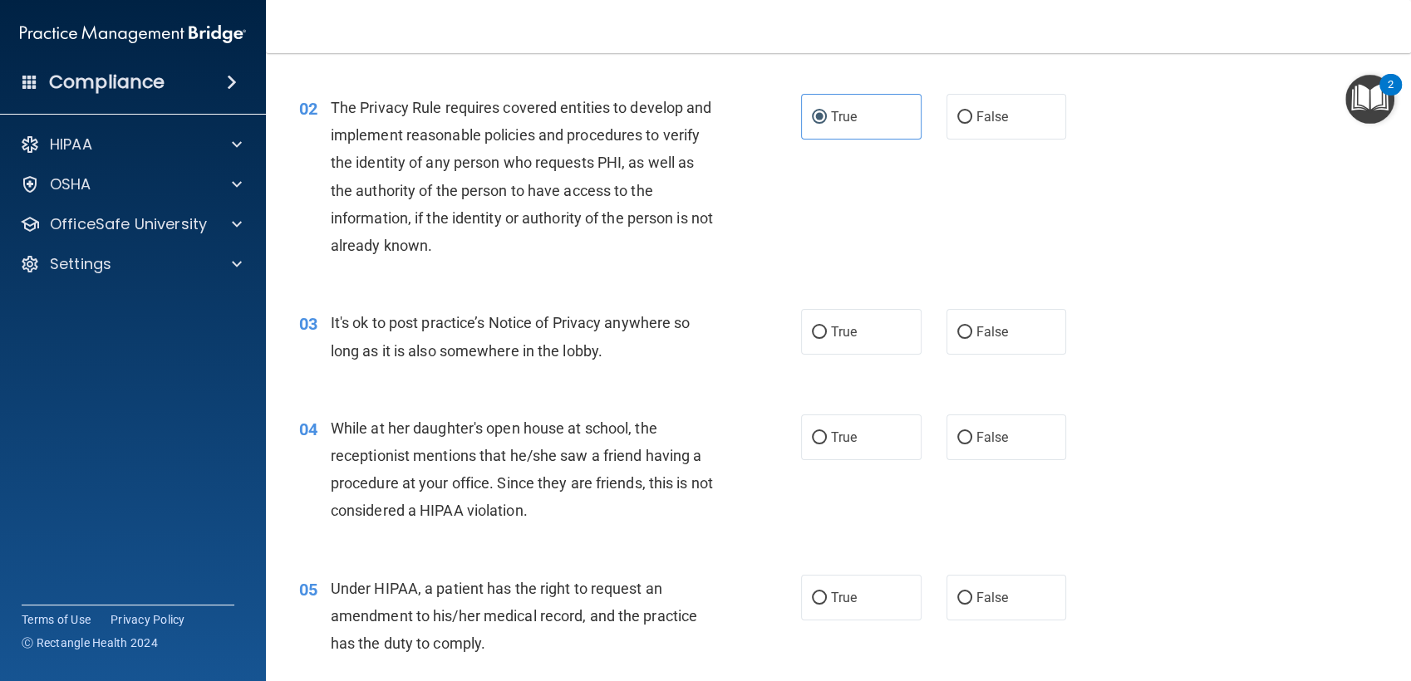
scroll to position [180, 0]
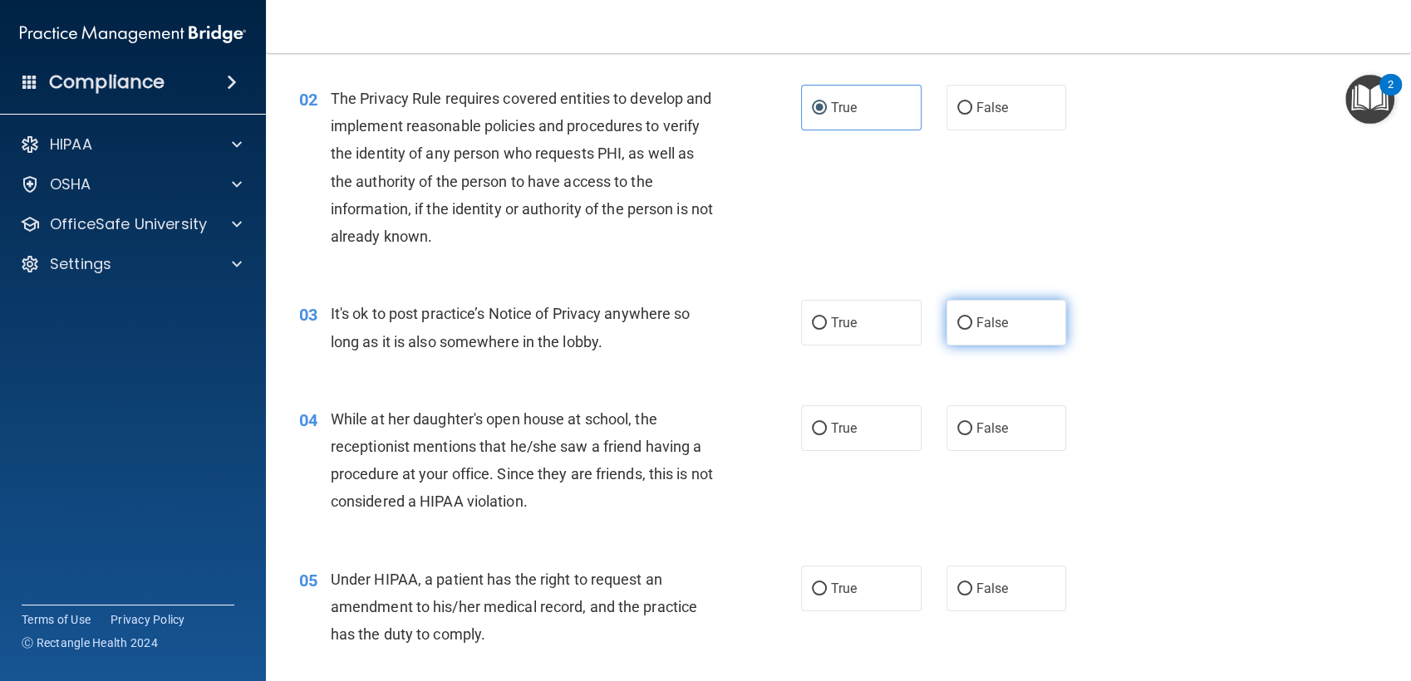
click at [947, 320] on label "False" at bounding box center [1007, 323] width 120 height 46
click at [957, 320] on input "False" at bounding box center [964, 323] width 15 height 12
radio input "true"
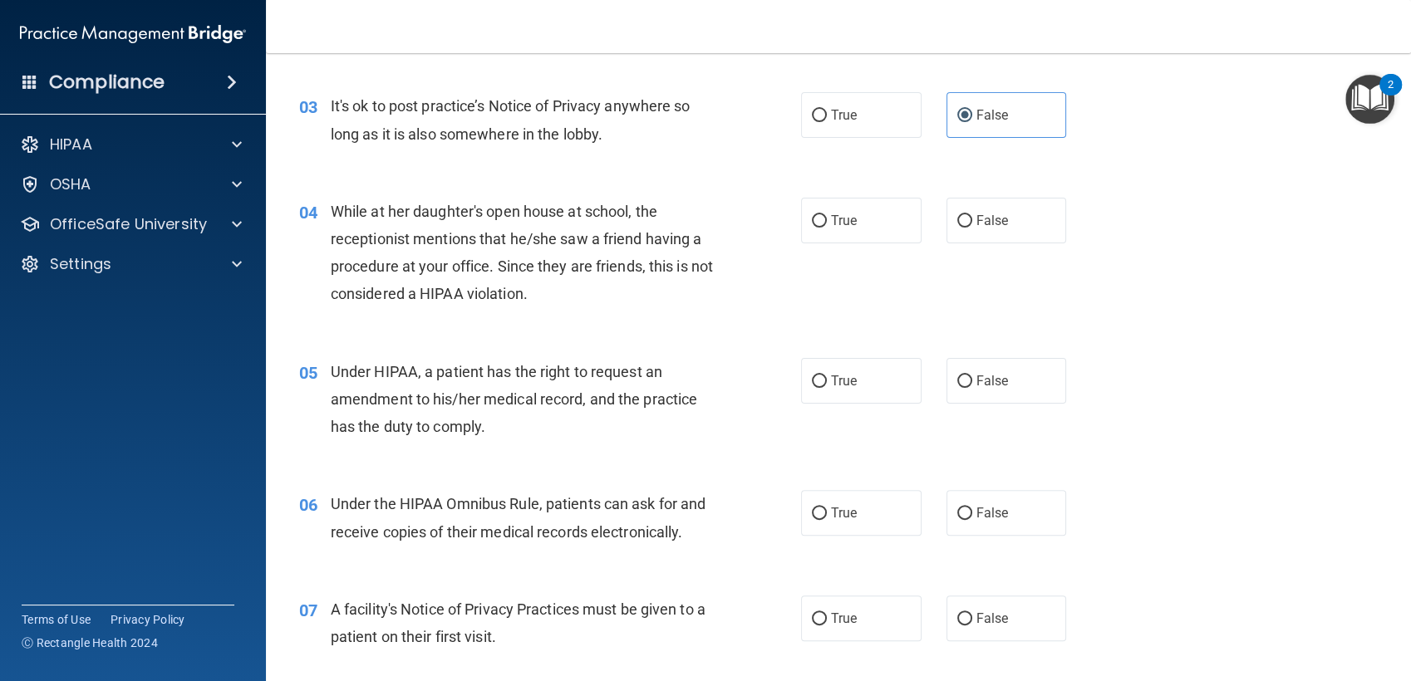
scroll to position [386, 0]
click at [992, 227] on span "False" at bounding box center [992, 222] width 32 height 16
click at [972, 227] on input "False" at bounding box center [964, 222] width 15 height 12
radio input "true"
click at [971, 403] on label "False" at bounding box center [1007, 382] width 120 height 46
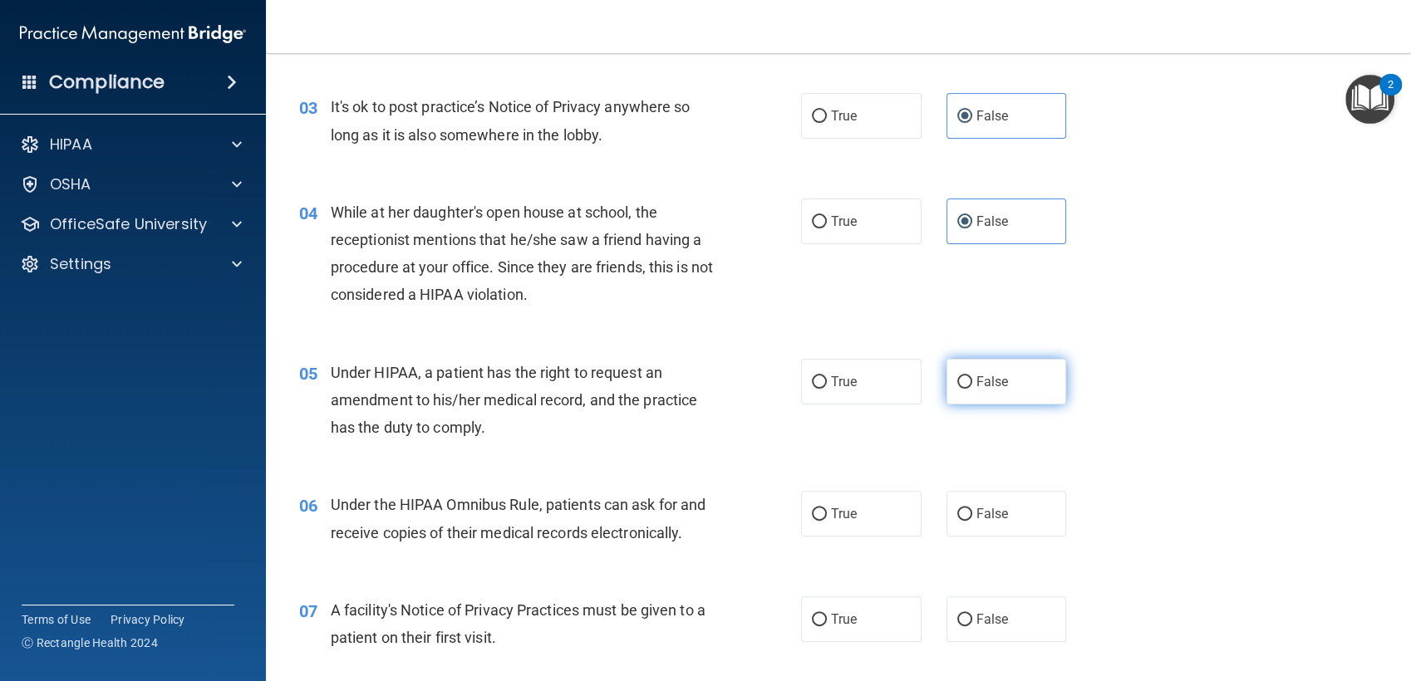
click at [971, 389] on input "False" at bounding box center [964, 382] width 15 height 12
radio input "true"
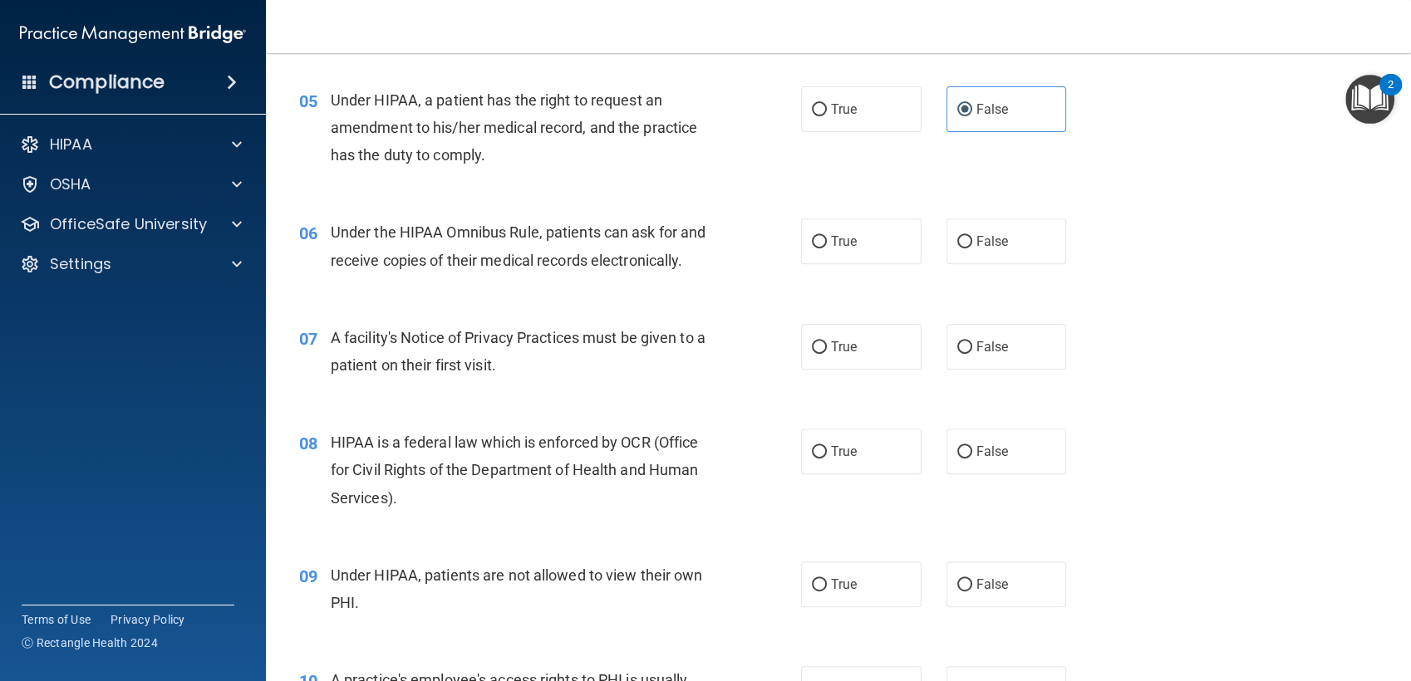
scroll to position [660, 0]
click at [834, 247] on span "True" at bounding box center [844, 241] width 26 height 16
click at [827, 247] on input "True" at bounding box center [819, 241] width 15 height 12
radio input "true"
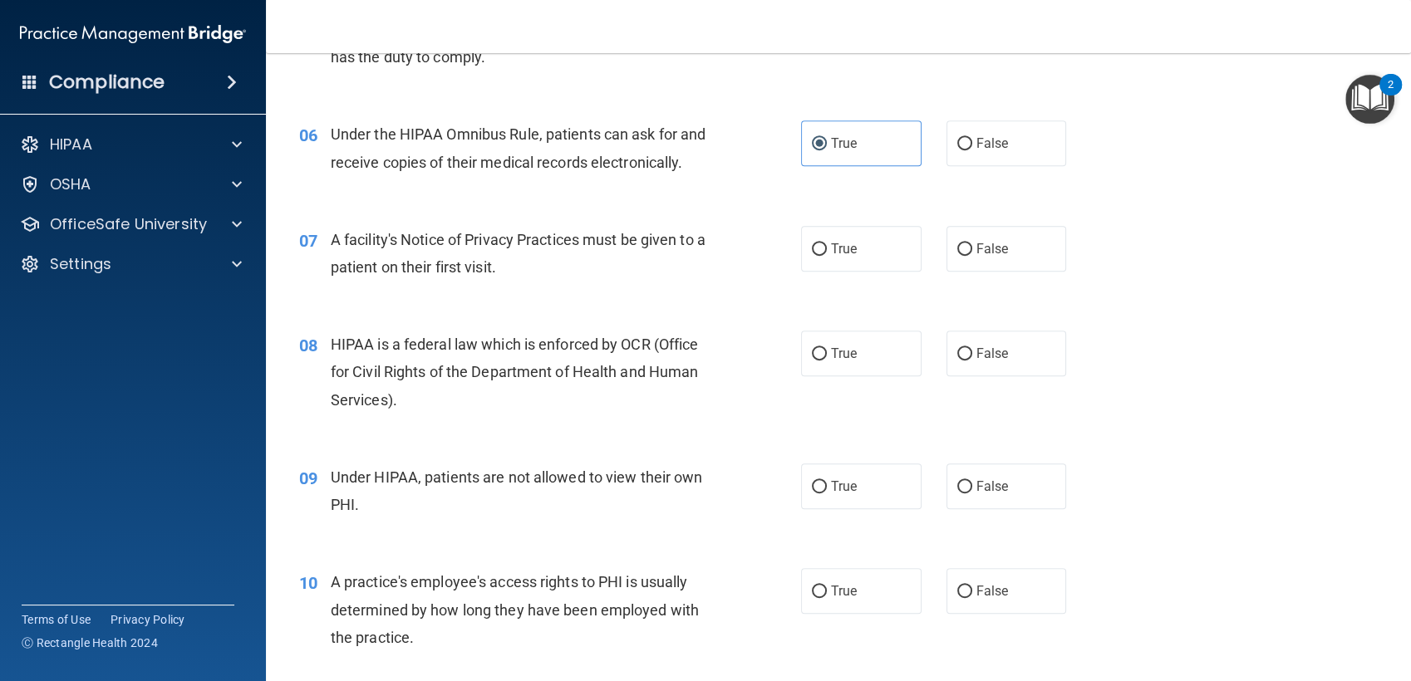
scroll to position [756, 0]
click at [831, 258] on span "True" at bounding box center [844, 250] width 26 height 16
click at [824, 257] on input "True" at bounding box center [819, 250] width 15 height 12
radio input "true"
click at [821, 377] on label "True" at bounding box center [861, 355] width 120 height 46
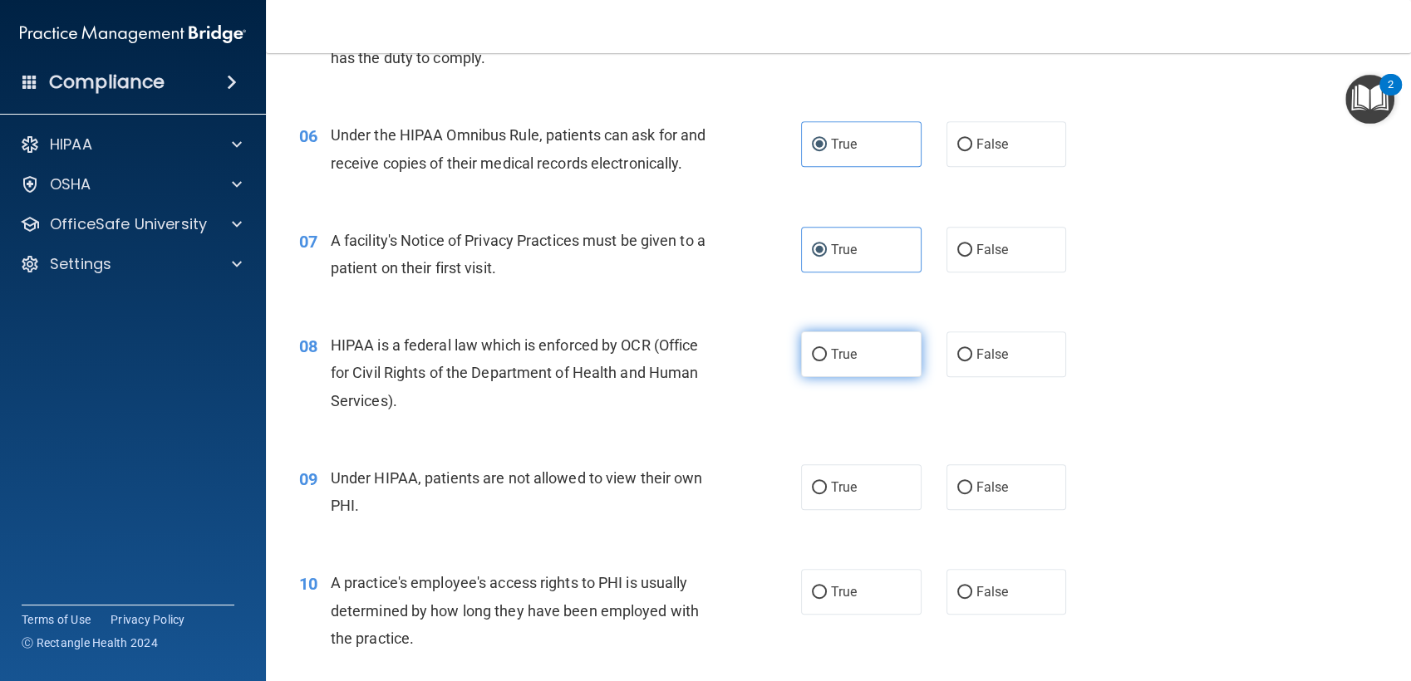
click at [821, 361] on input "True" at bounding box center [819, 355] width 15 height 12
radio input "true"
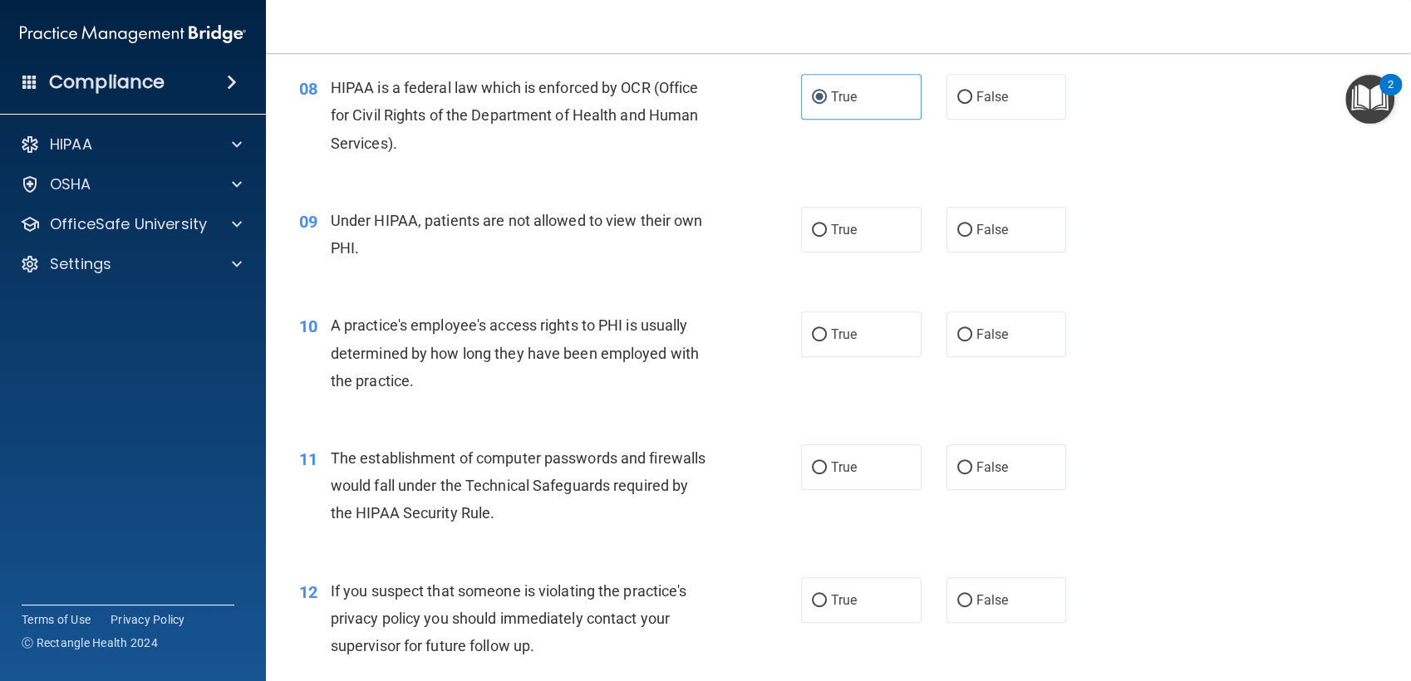
scroll to position [1007, 0]
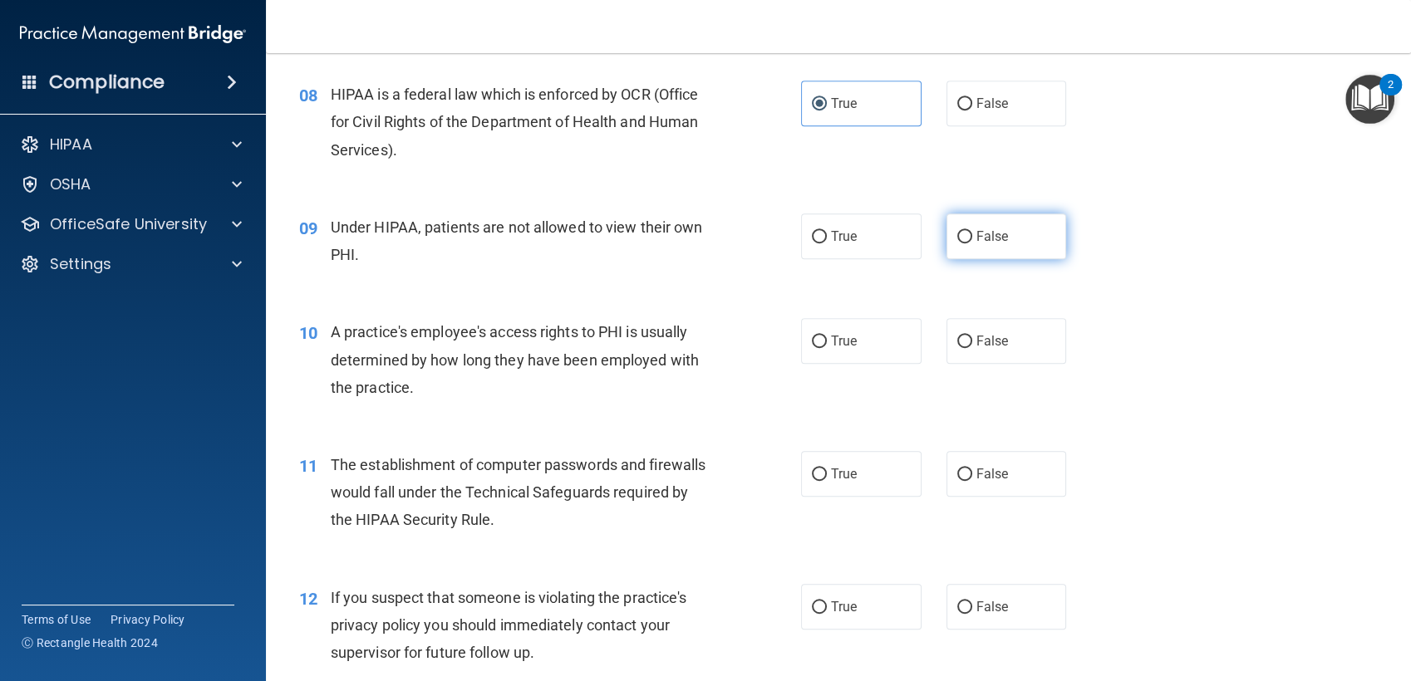
click at [976, 244] on span "False" at bounding box center [992, 237] width 32 height 16
click at [972, 243] on input "False" at bounding box center [964, 237] width 15 height 12
radio input "true"
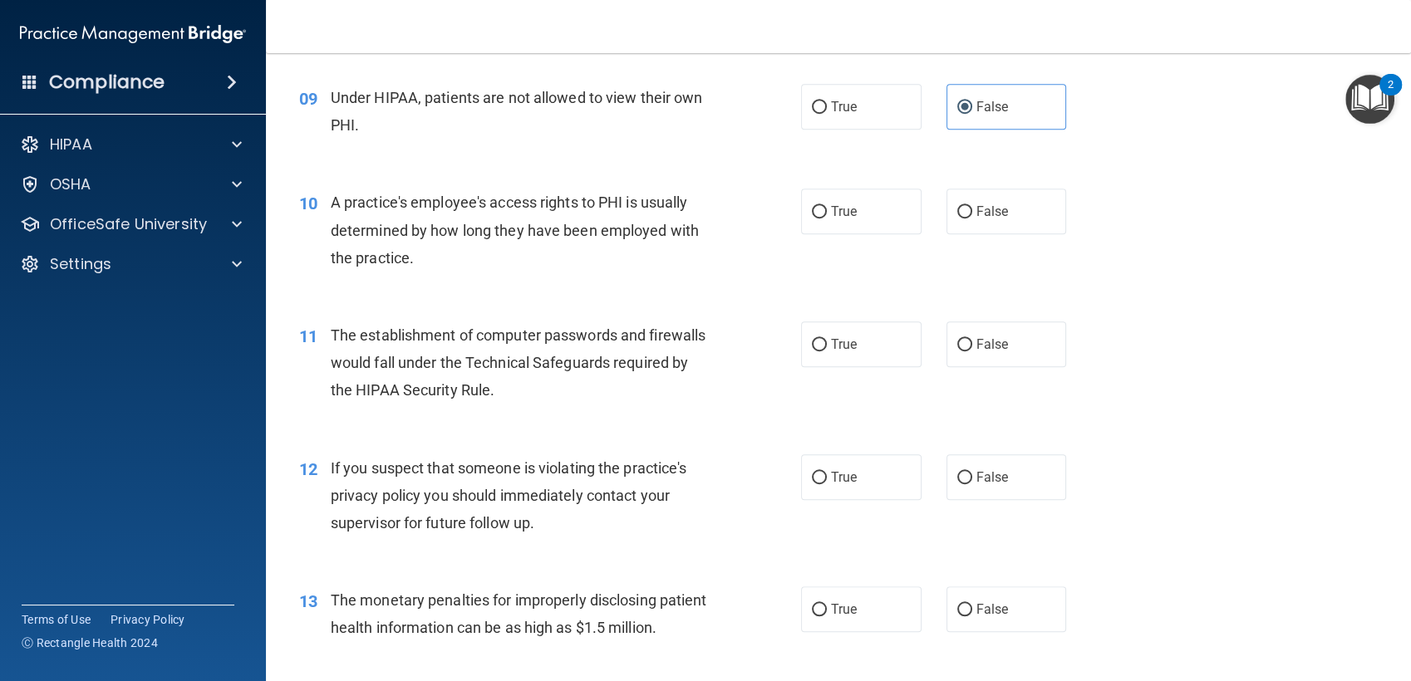
scroll to position [1143, 0]
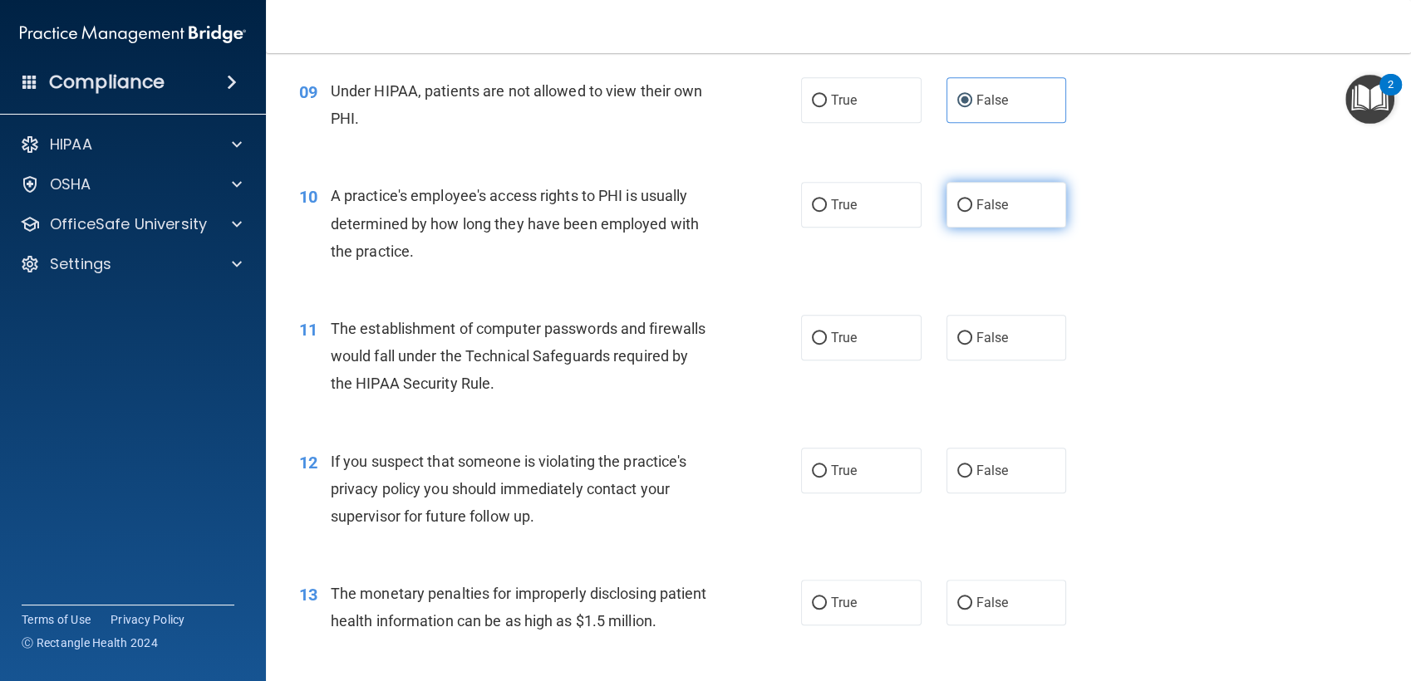
click at [996, 216] on label "False" at bounding box center [1007, 205] width 120 height 46
click at [972, 212] on input "False" at bounding box center [964, 205] width 15 height 12
radio input "true"
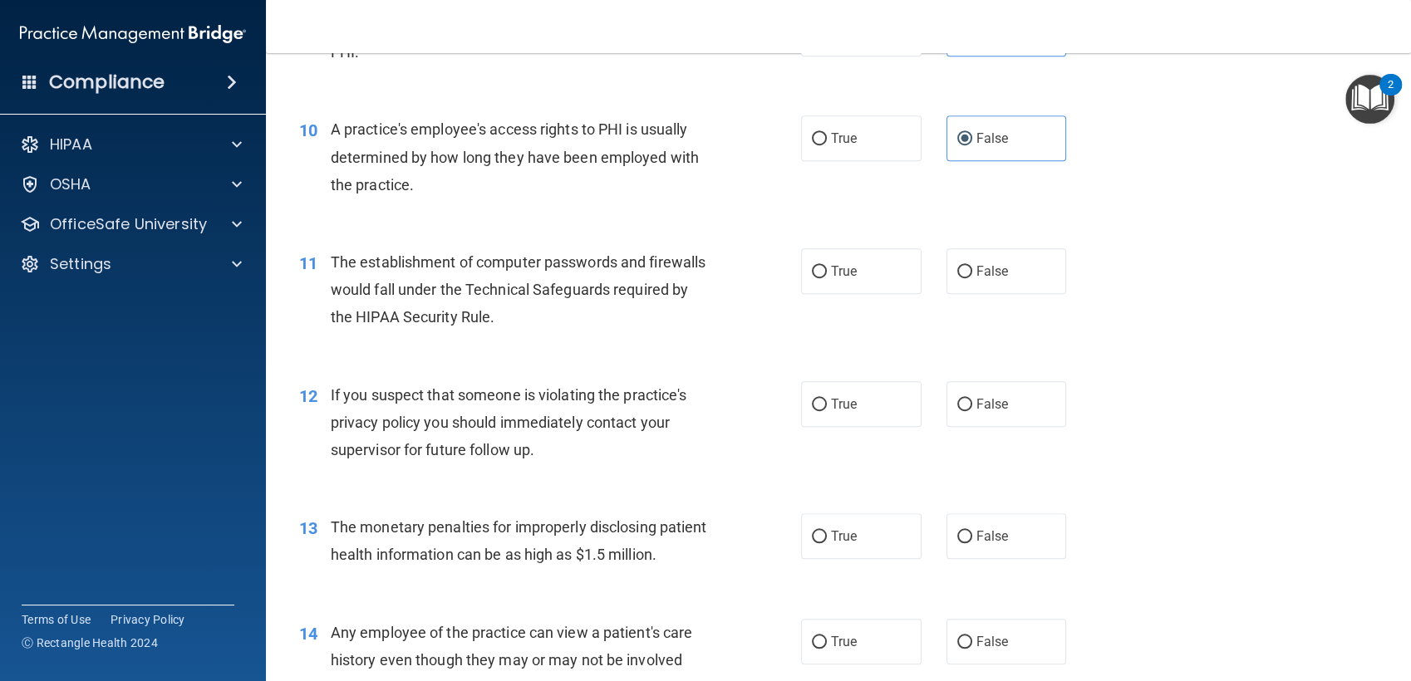
scroll to position [1210, 0]
click at [844, 294] on label "True" at bounding box center [861, 271] width 120 height 46
click at [827, 278] on input "True" at bounding box center [819, 272] width 15 height 12
radio input "true"
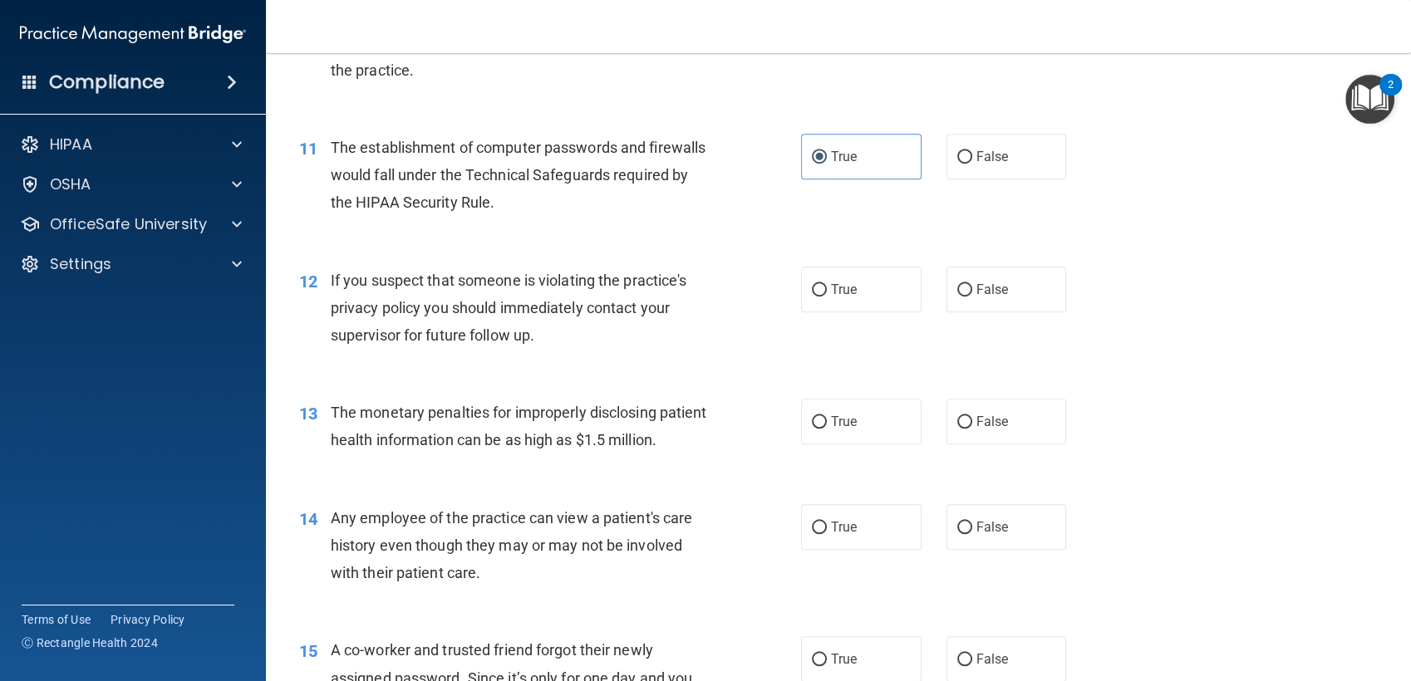
scroll to position [1354, 0]
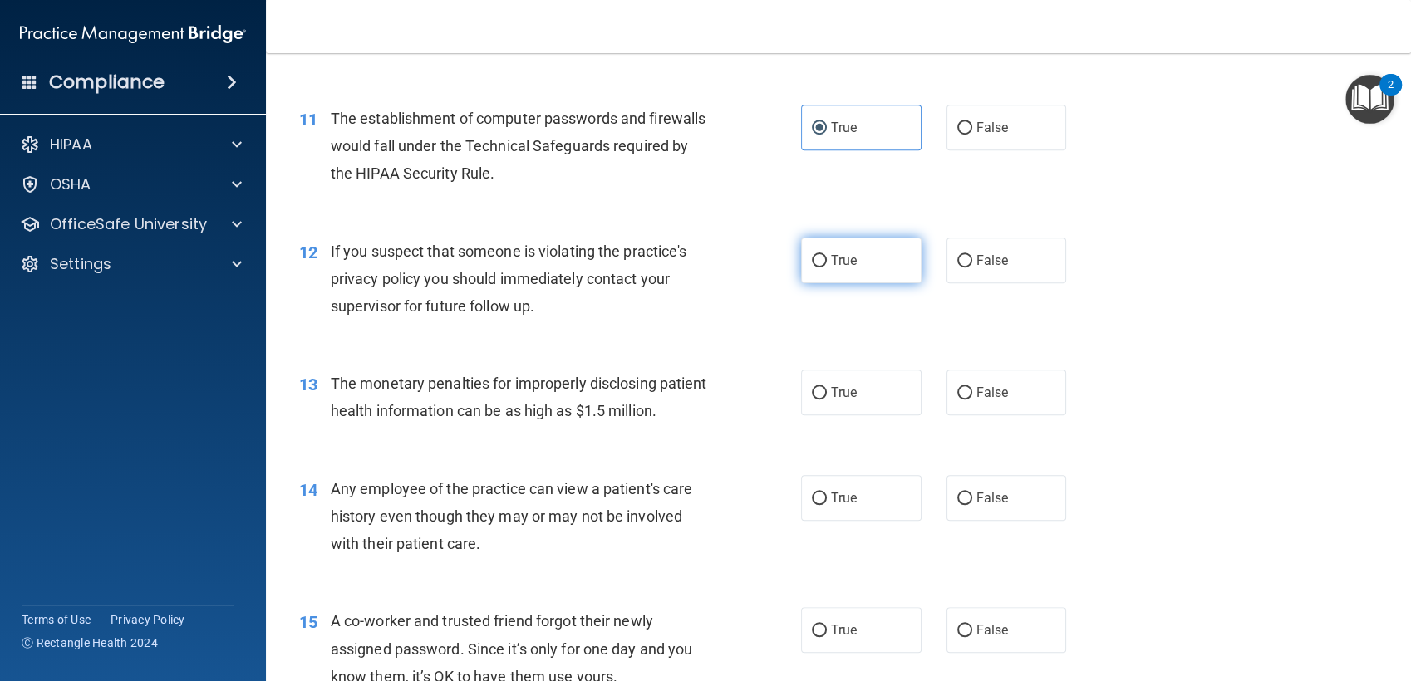
click at [843, 276] on label "True" at bounding box center [861, 261] width 120 height 46
click at [827, 268] on input "True" at bounding box center [819, 261] width 15 height 12
radio input "true"
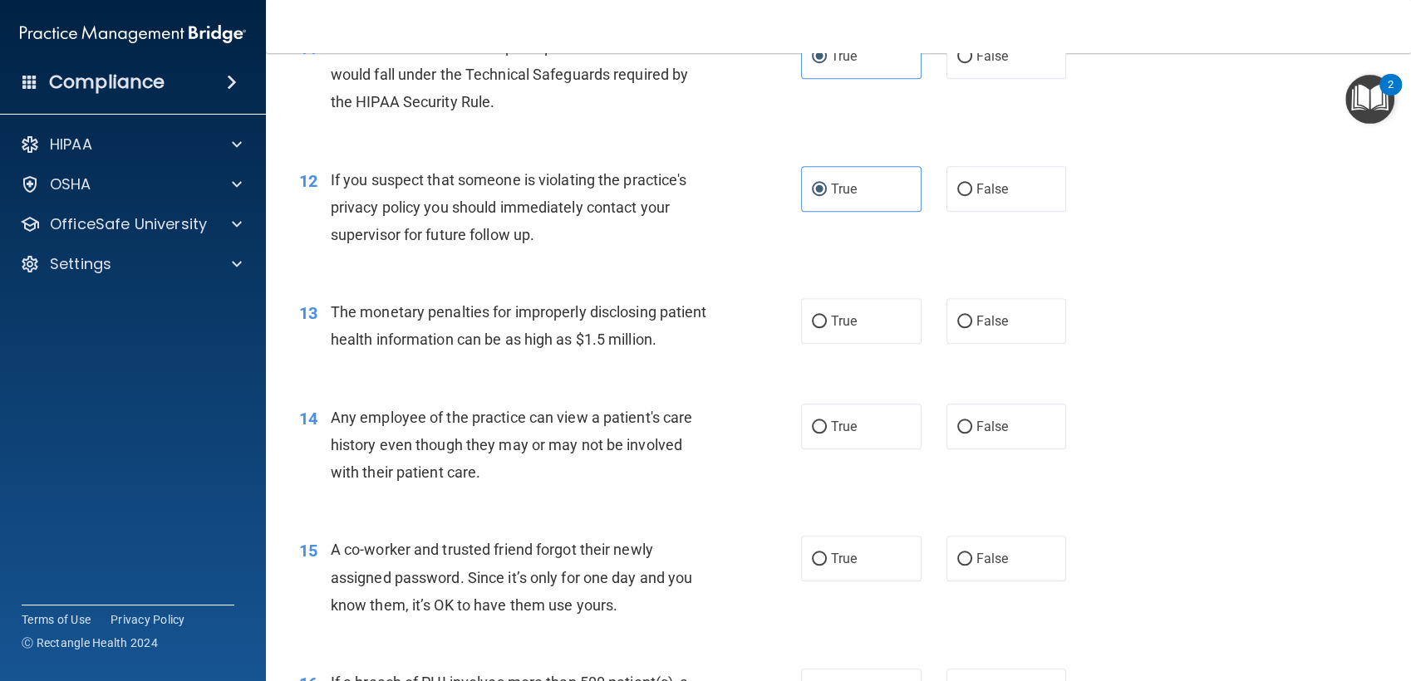
scroll to position [1433, 0]
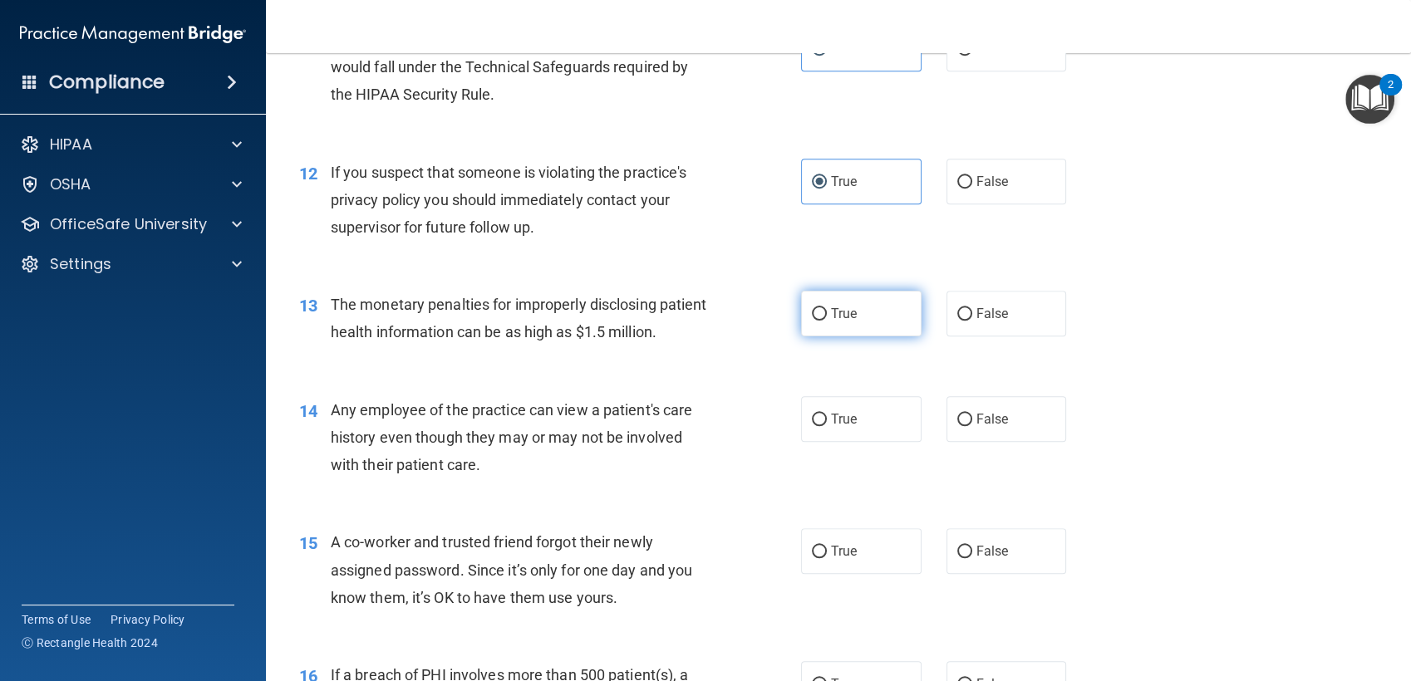
click at [832, 322] on span "True" at bounding box center [844, 314] width 26 height 16
click at [827, 321] on input "True" at bounding box center [819, 314] width 15 height 12
radio input "true"
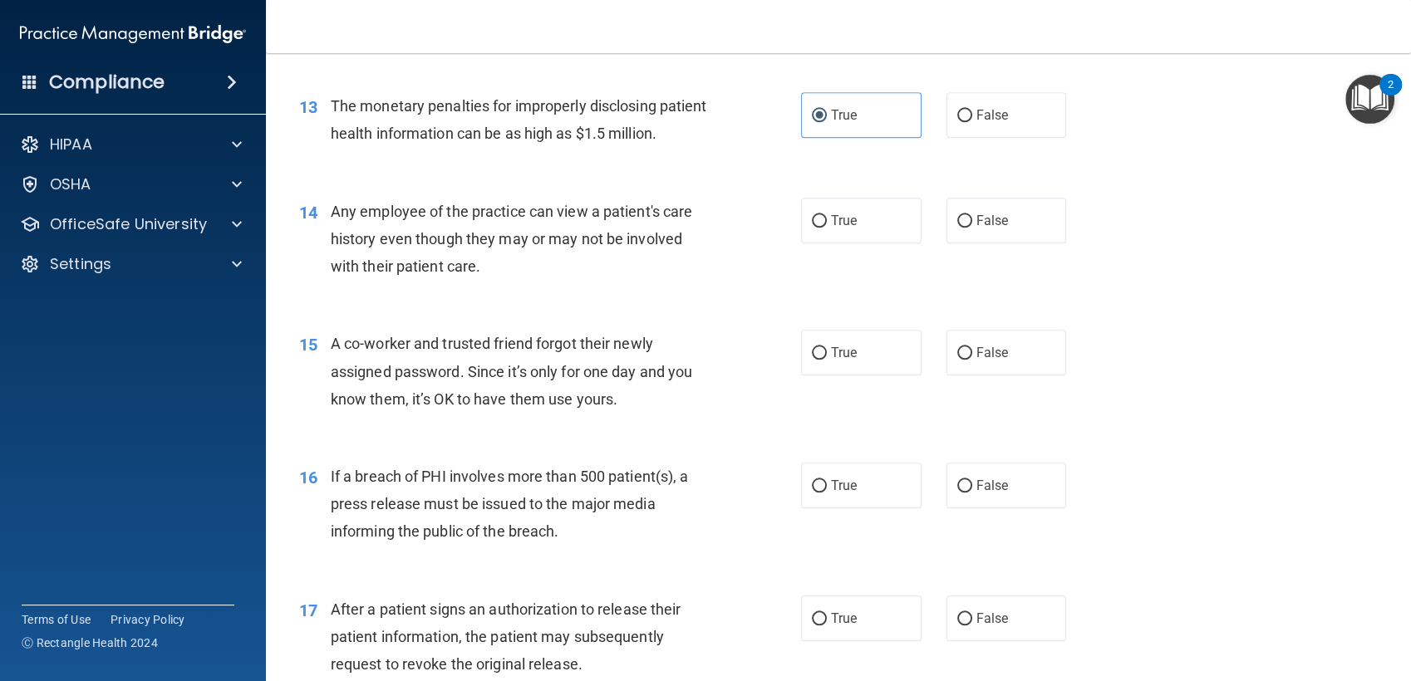
scroll to position [1632, 0]
click at [961, 227] on input "False" at bounding box center [964, 220] width 15 height 12
radio input "true"
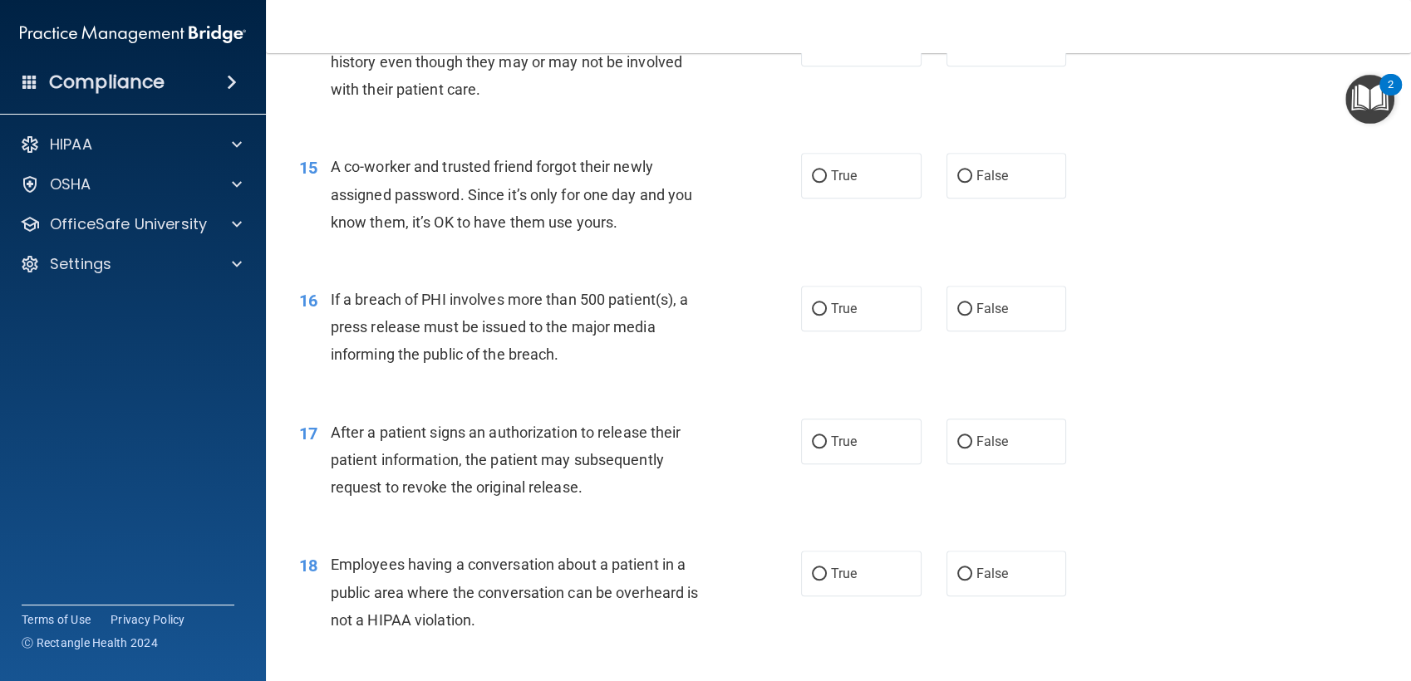
scroll to position [1814, 0]
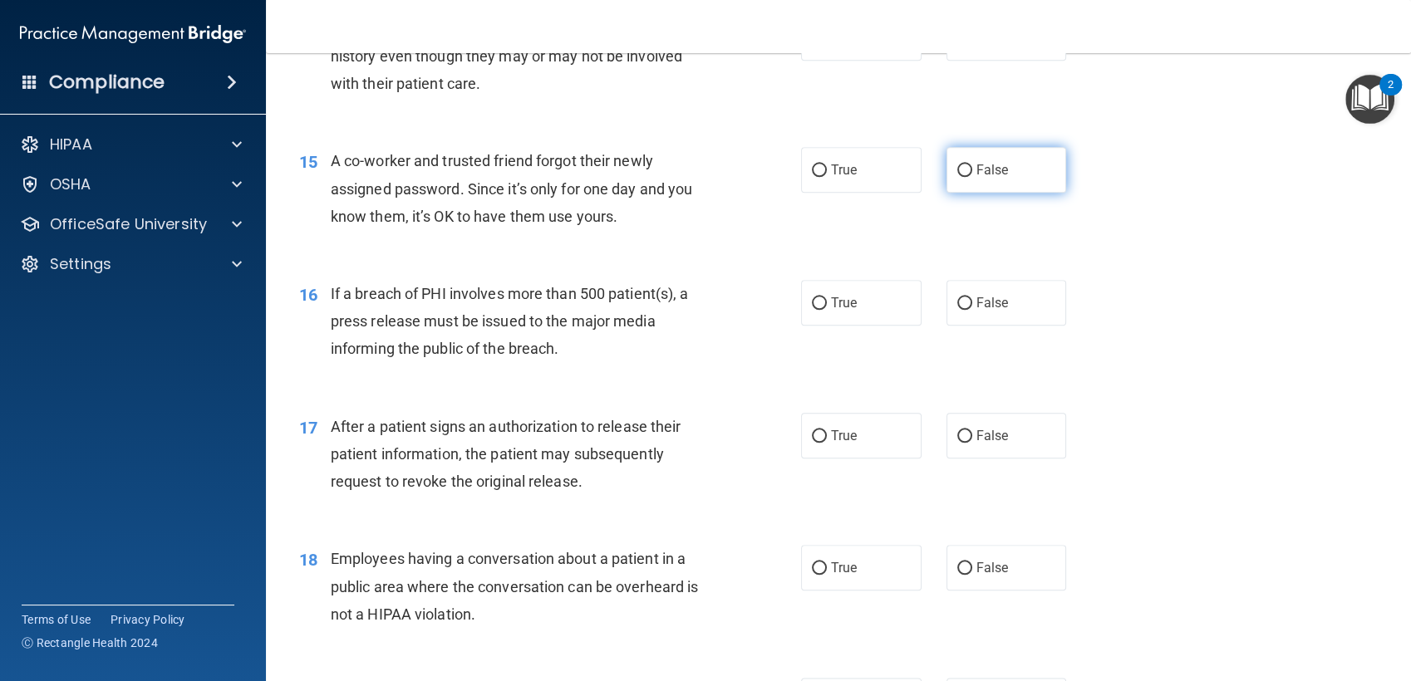
click at [978, 178] on span "False" at bounding box center [992, 170] width 32 height 16
click at [972, 177] on input "False" at bounding box center [964, 171] width 15 height 12
radio input "true"
click at [875, 326] on label "True" at bounding box center [861, 303] width 120 height 46
click at [827, 310] on input "True" at bounding box center [819, 304] width 15 height 12
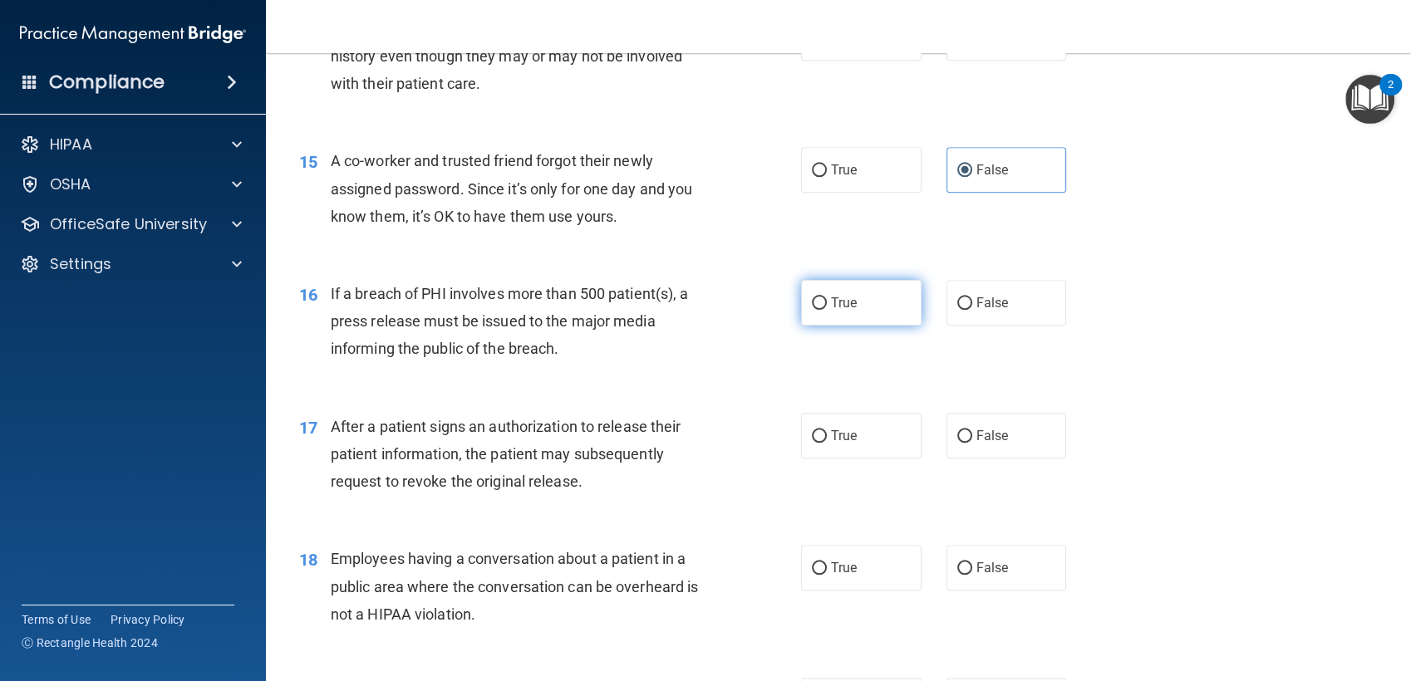
radio input "true"
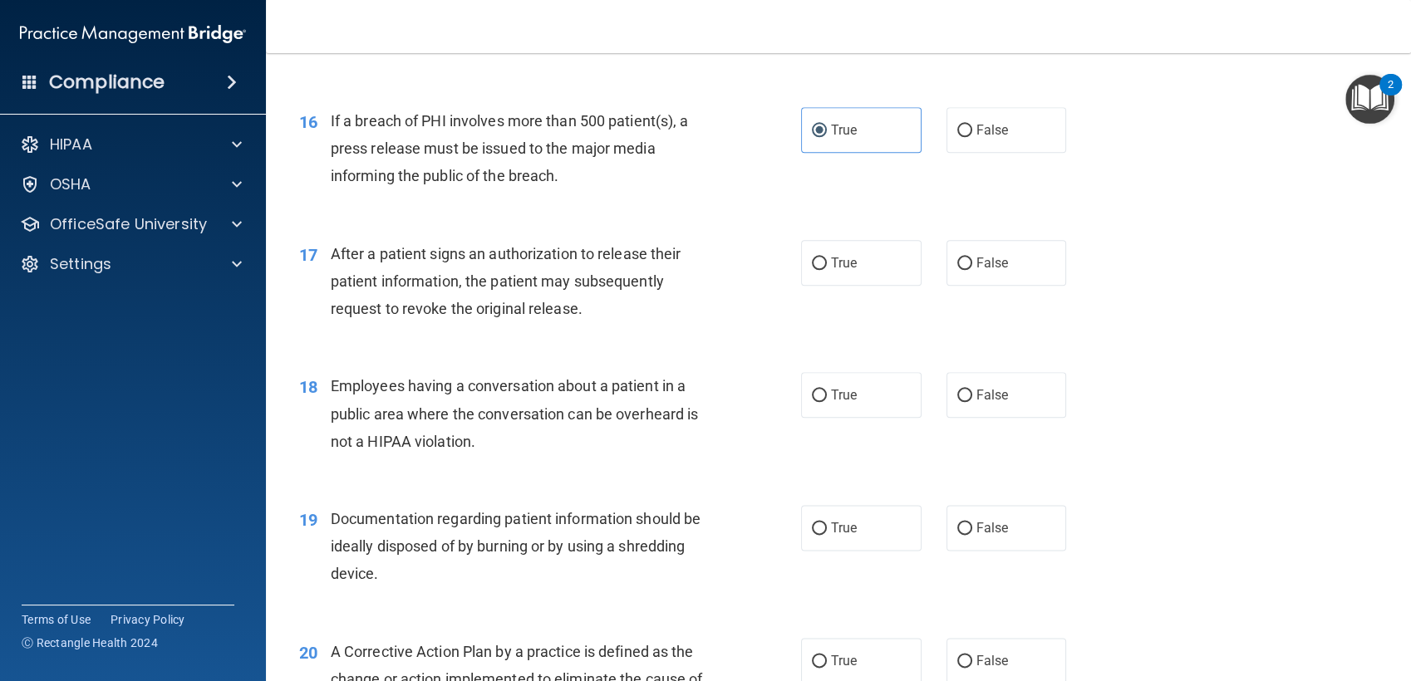
scroll to position [1988, 0]
click at [822, 285] on label "True" at bounding box center [861, 262] width 120 height 46
click at [822, 269] on input "True" at bounding box center [819, 263] width 15 height 12
radio input "true"
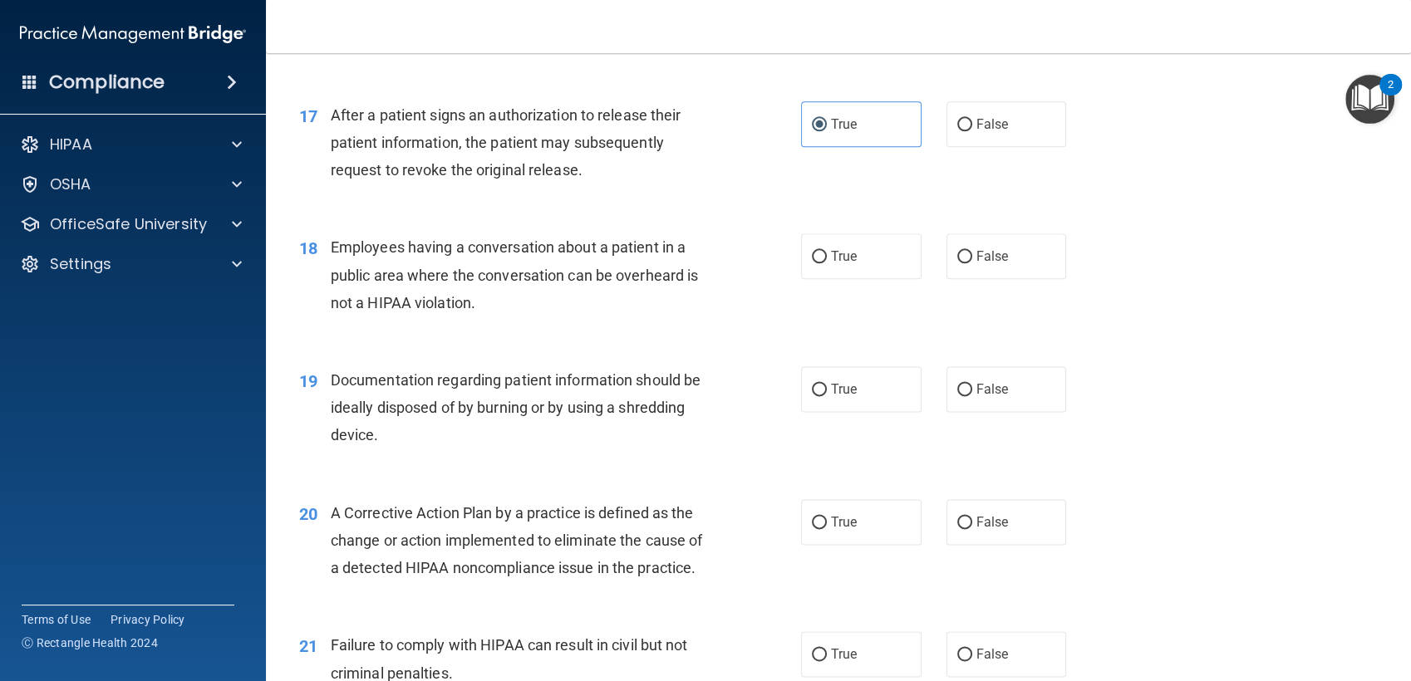
scroll to position [2139, 0]
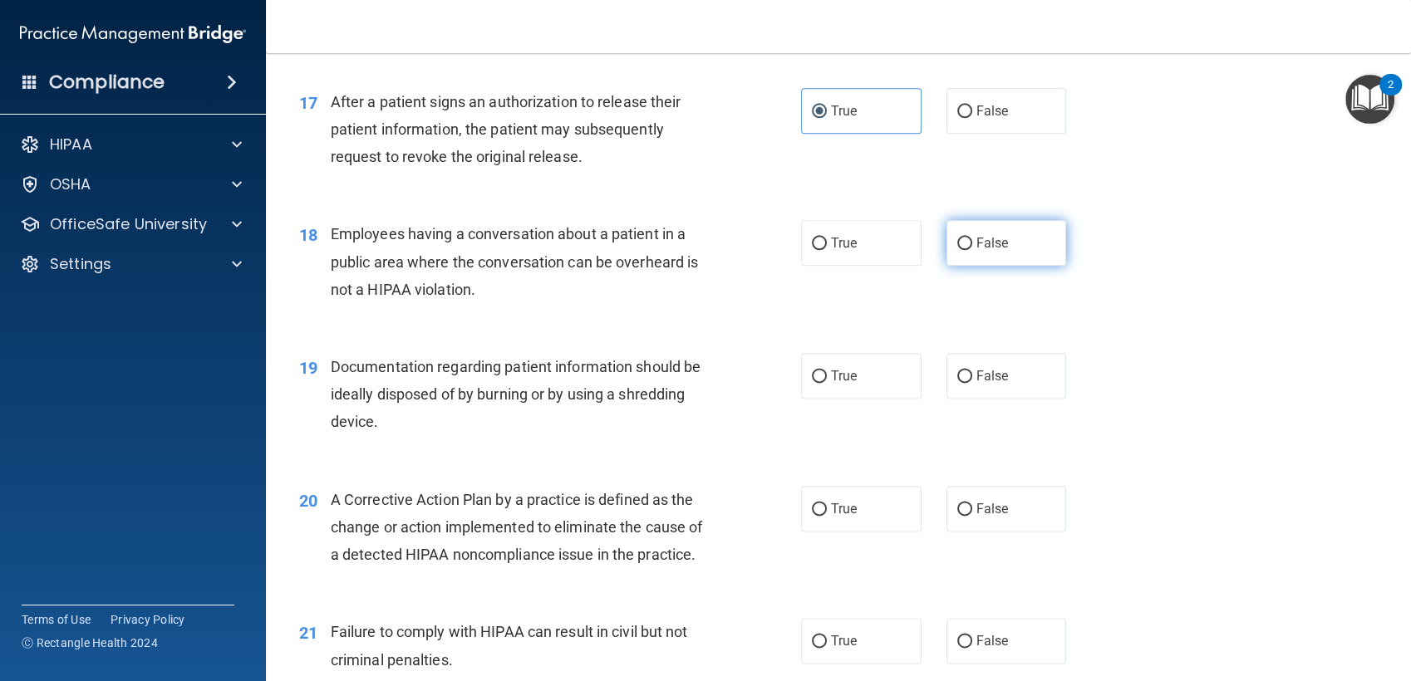
click at [976, 251] on span "False" at bounding box center [992, 243] width 32 height 16
click at [972, 250] on input "False" at bounding box center [964, 244] width 15 height 12
radio input "true"
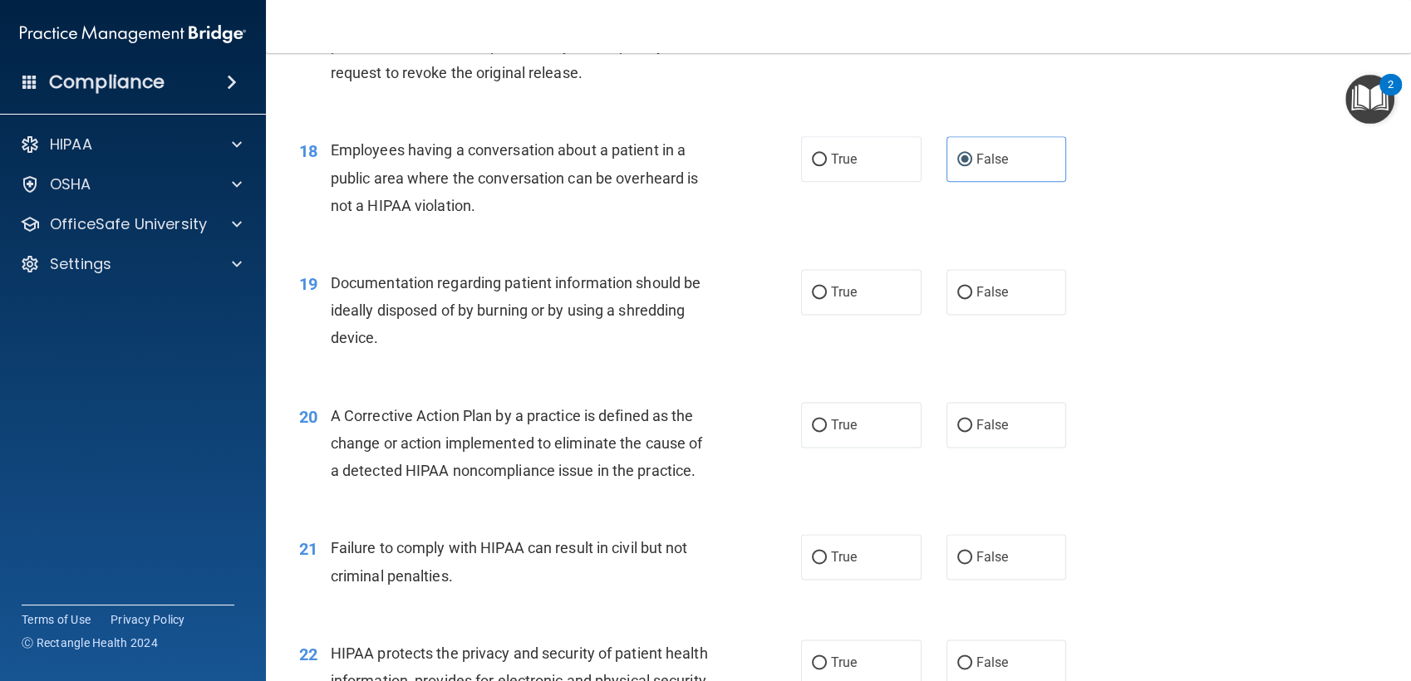
scroll to position [2250, 0]
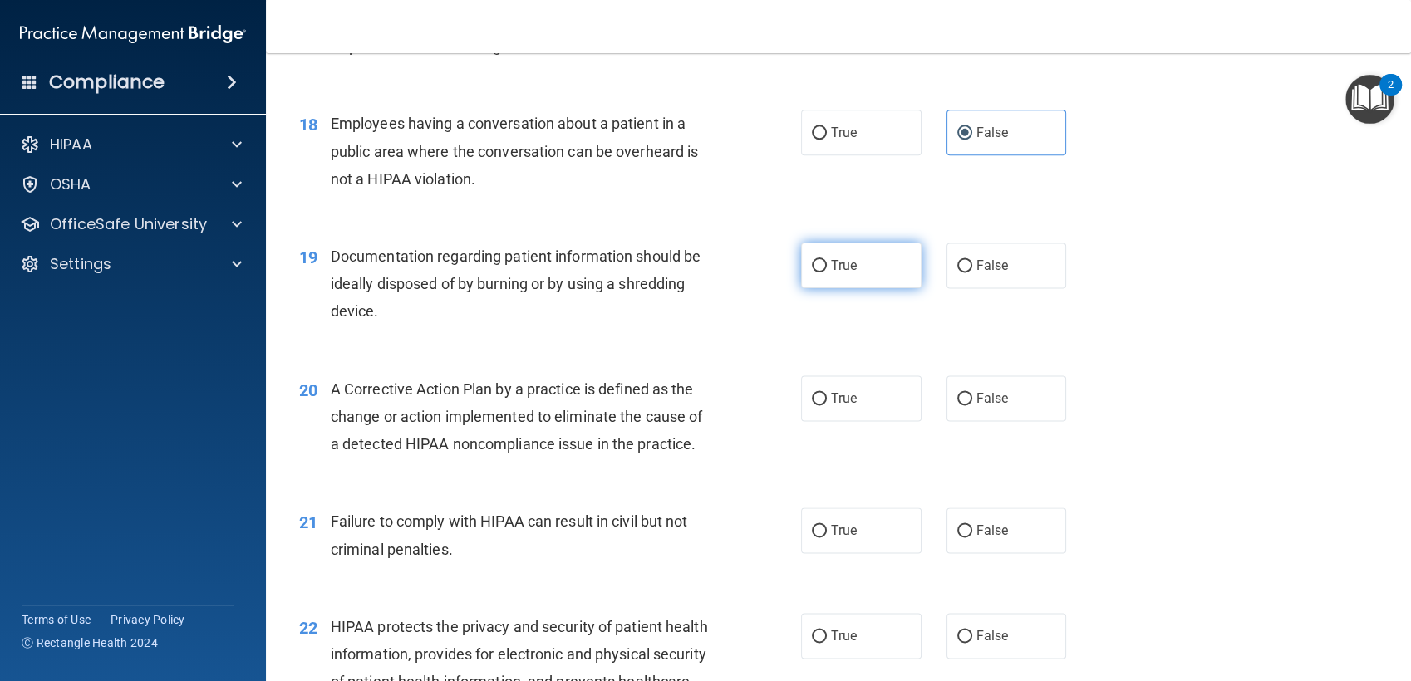
click at [831, 273] on span "True" at bounding box center [844, 266] width 26 height 16
click at [826, 273] on input "True" at bounding box center [819, 266] width 15 height 12
radio input "true"
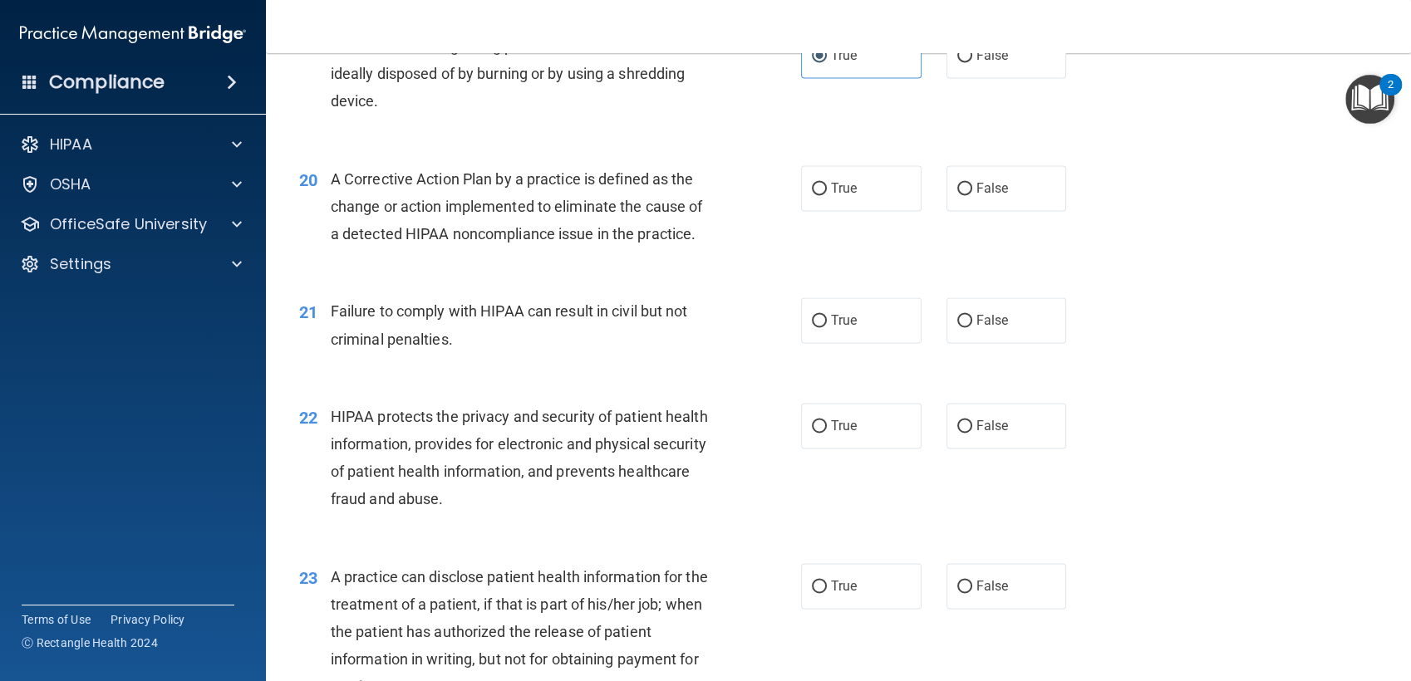
scroll to position [2460, 0]
click at [838, 196] on span "True" at bounding box center [844, 188] width 26 height 16
click at [827, 195] on input "True" at bounding box center [819, 189] width 15 height 12
radio input "true"
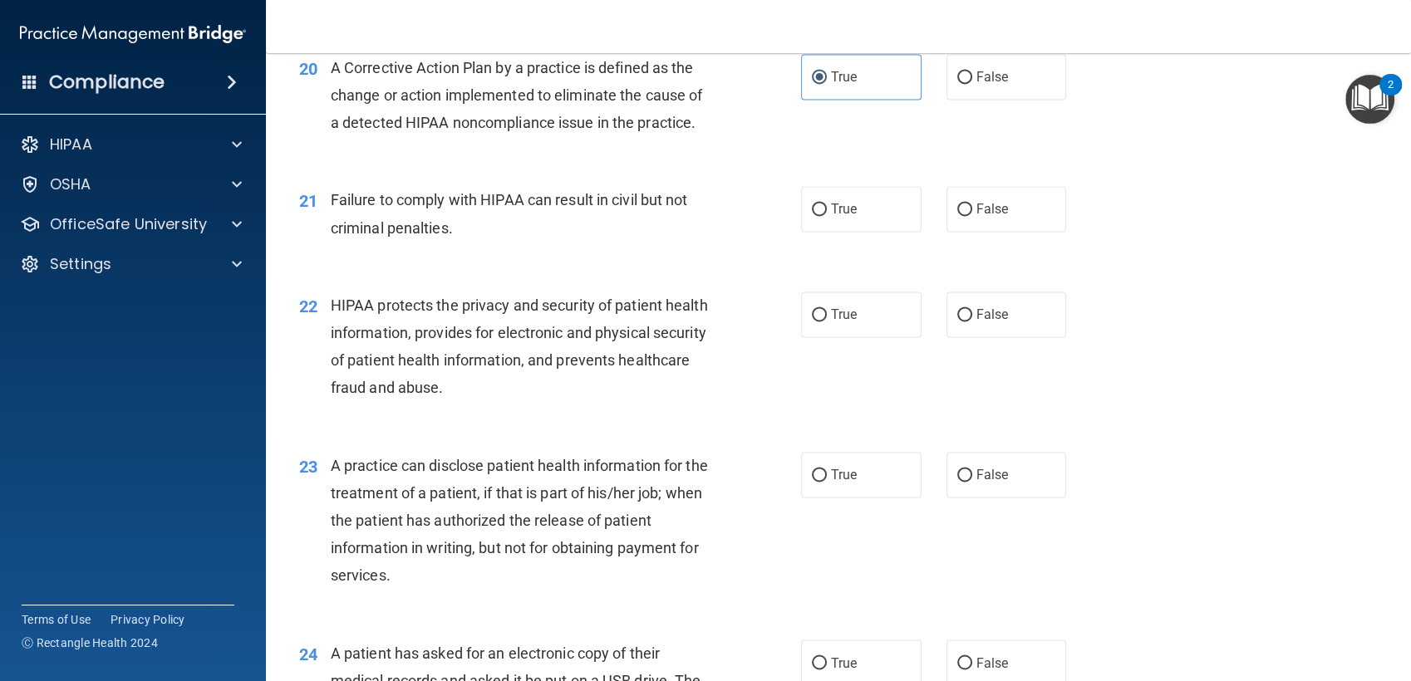
scroll to position [2604, 0]
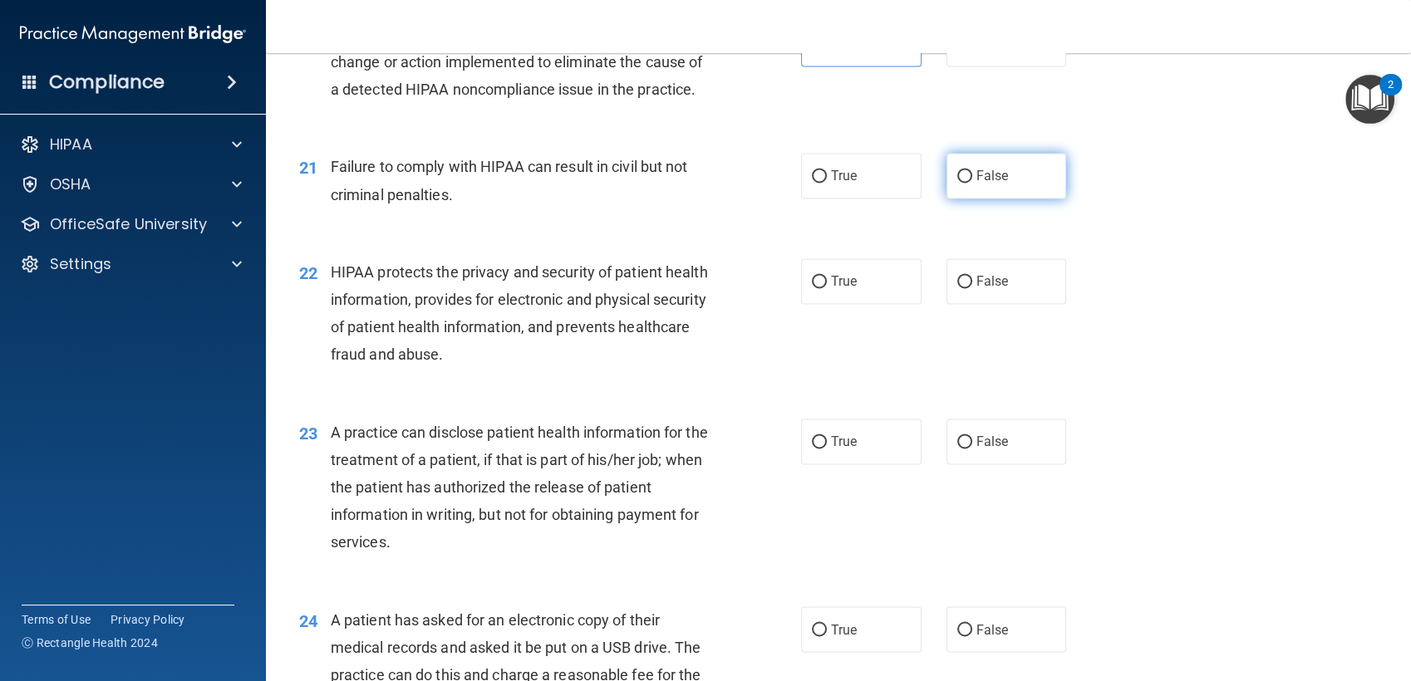
click at [993, 184] on span "False" at bounding box center [992, 176] width 32 height 16
click at [972, 183] on input "False" at bounding box center [964, 176] width 15 height 12
radio input "true"
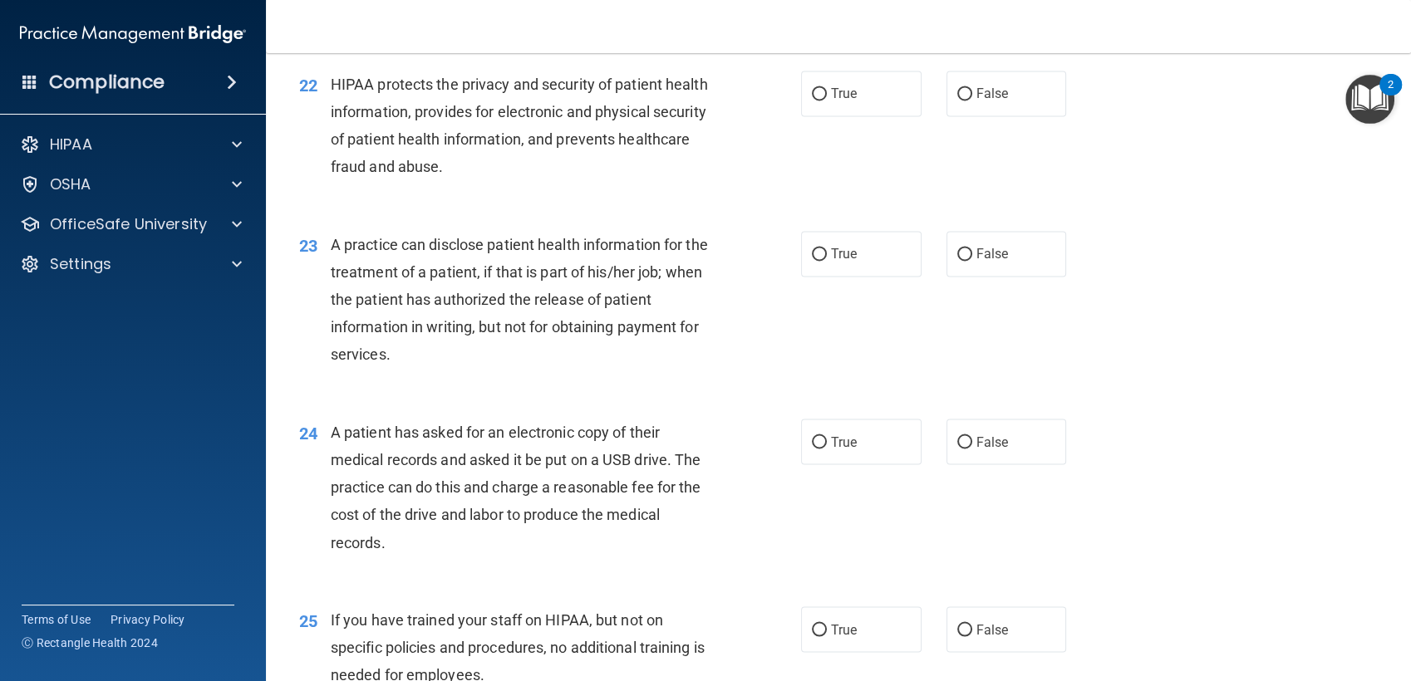
scroll to position [2794, 0]
click at [822, 115] on label "True" at bounding box center [861, 92] width 120 height 46
click at [822, 99] on input "True" at bounding box center [819, 92] width 15 height 12
radio input "true"
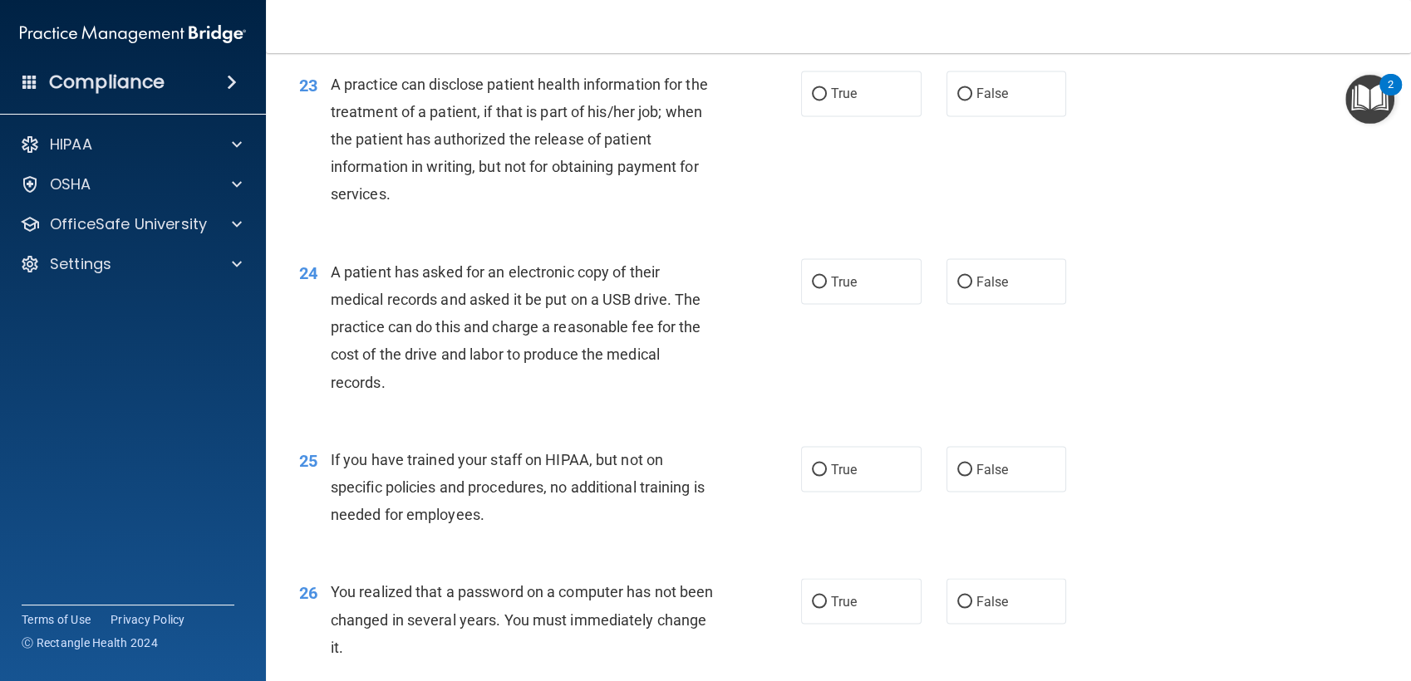
scroll to position [2953, 0]
click at [996, 116] on label "False" at bounding box center [1007, 94] width 120 height 46
click at [972, 101] on input "False" at bounding box center [964, 94] width 15 height 12
radio input "true"
click at [818, 288] on input "True" at bounding box center [819, 282] width 15 height 12
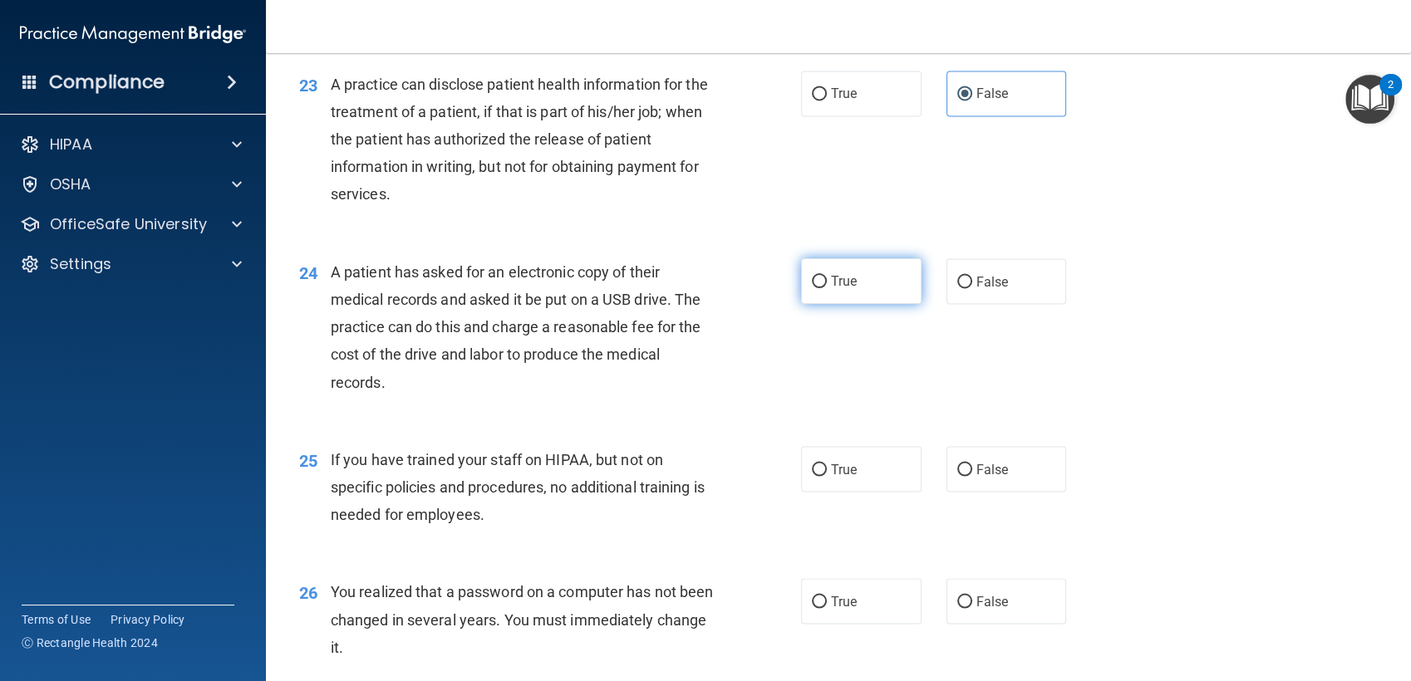
radio input "true"
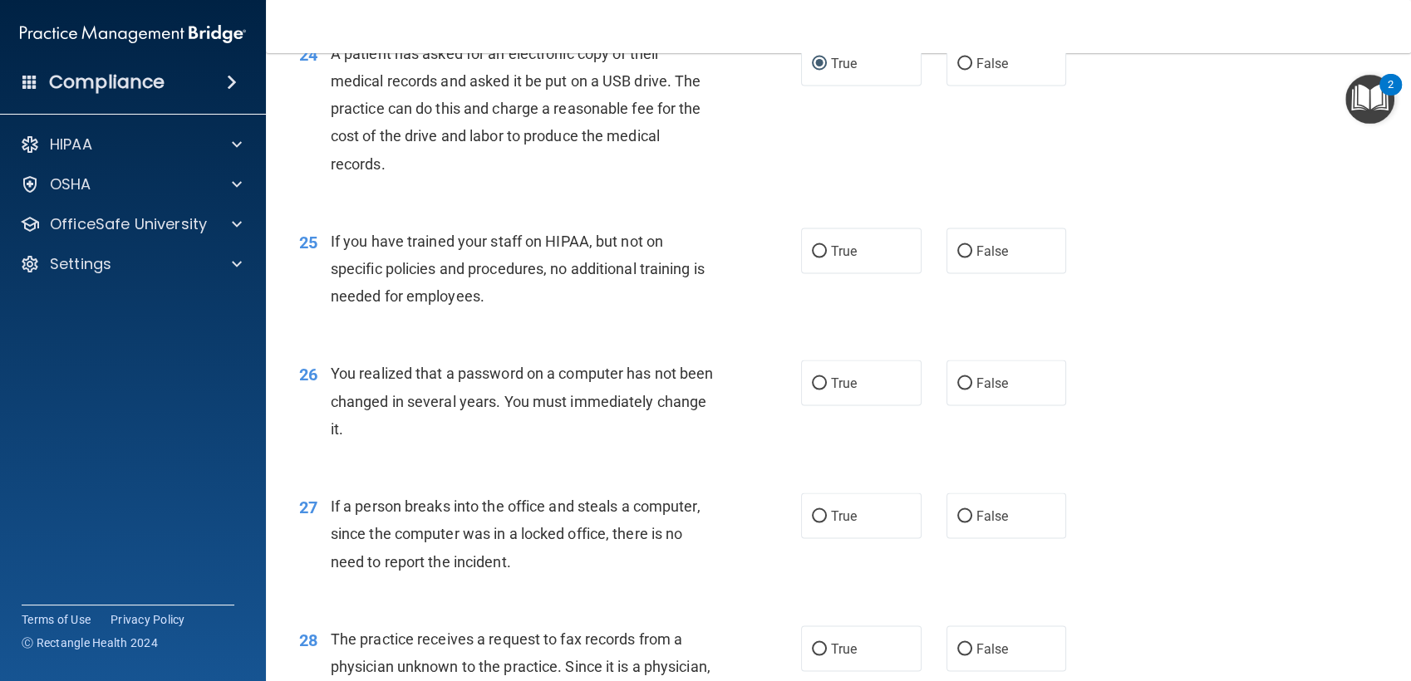
scroll to position [3185, 0]
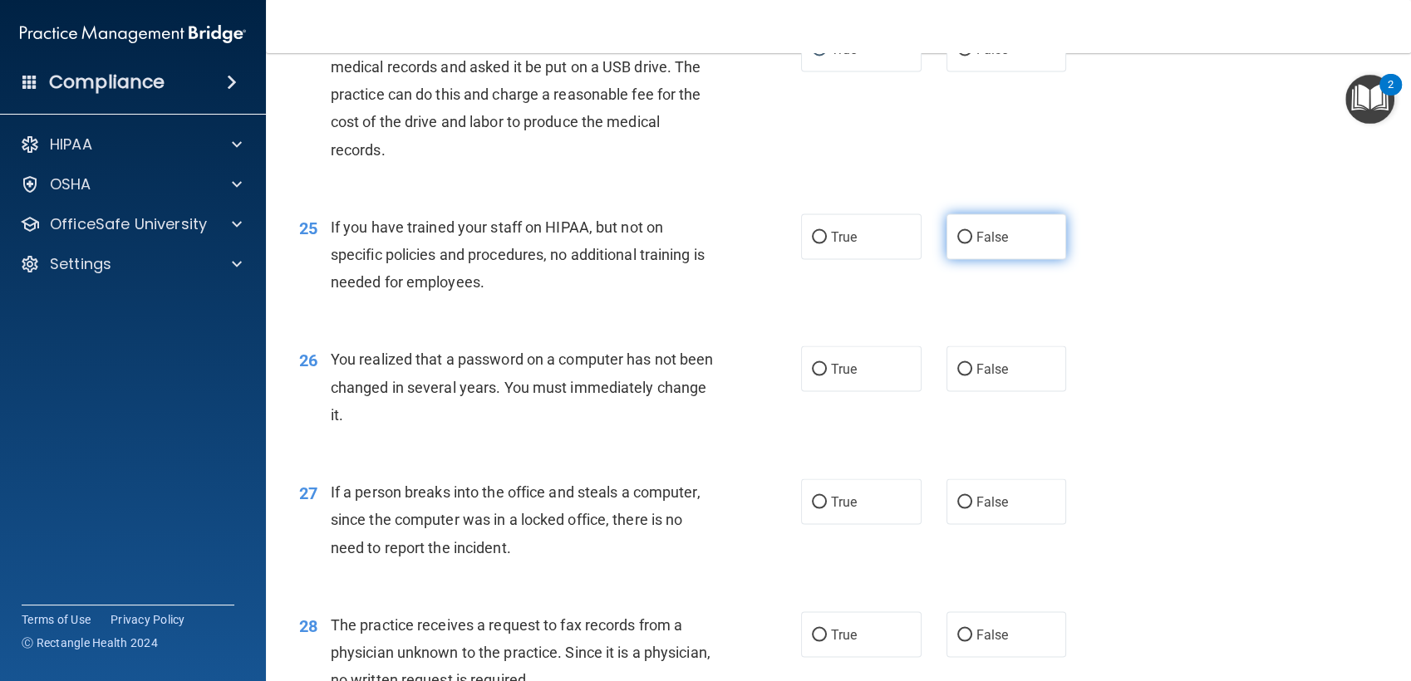
click at [961, 243] on input "False" at bounding box center [964, 237] width 15 height 12
radio input "true"
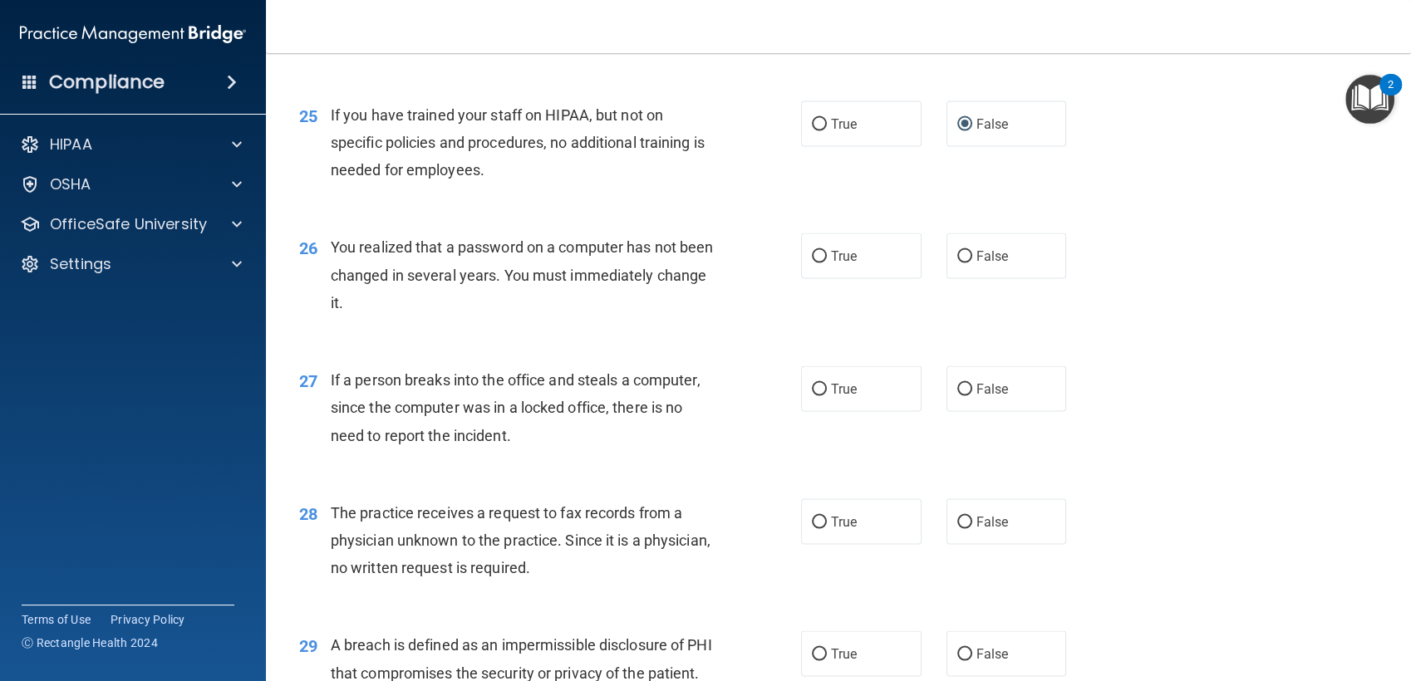
scroll to position [3297, 0]
click at [842, 280] on label "True" at bounding box center [861, 257] width 120 height 46
click at [827, 264] on input "True" at bounding box center [819, 258] width 15 height 12
radio input "true"
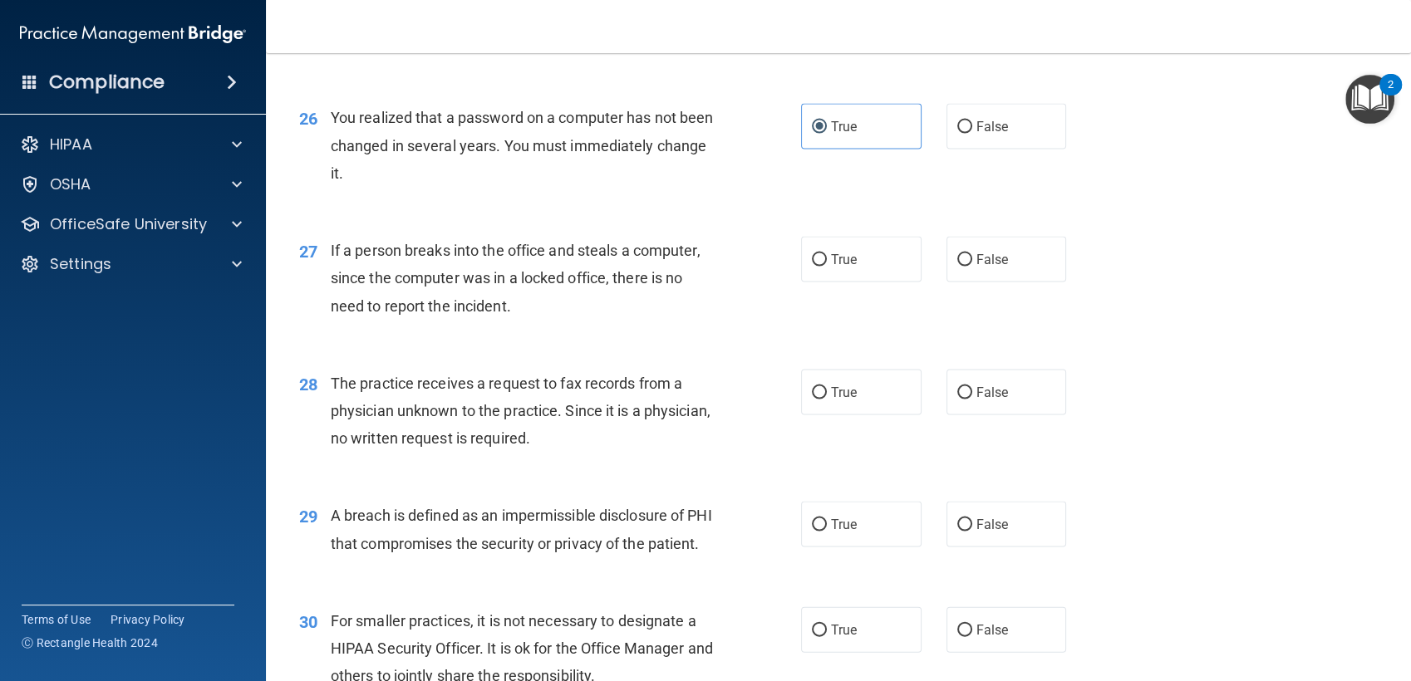
scroll to position [3428, 0]
click at [1005, 282] on label "False" at bounding box center [1007, 259] width 120 height 46
click at [972, 266] on input "False" at bounding box center [964, 259] width 15 height 12
radio input "true"
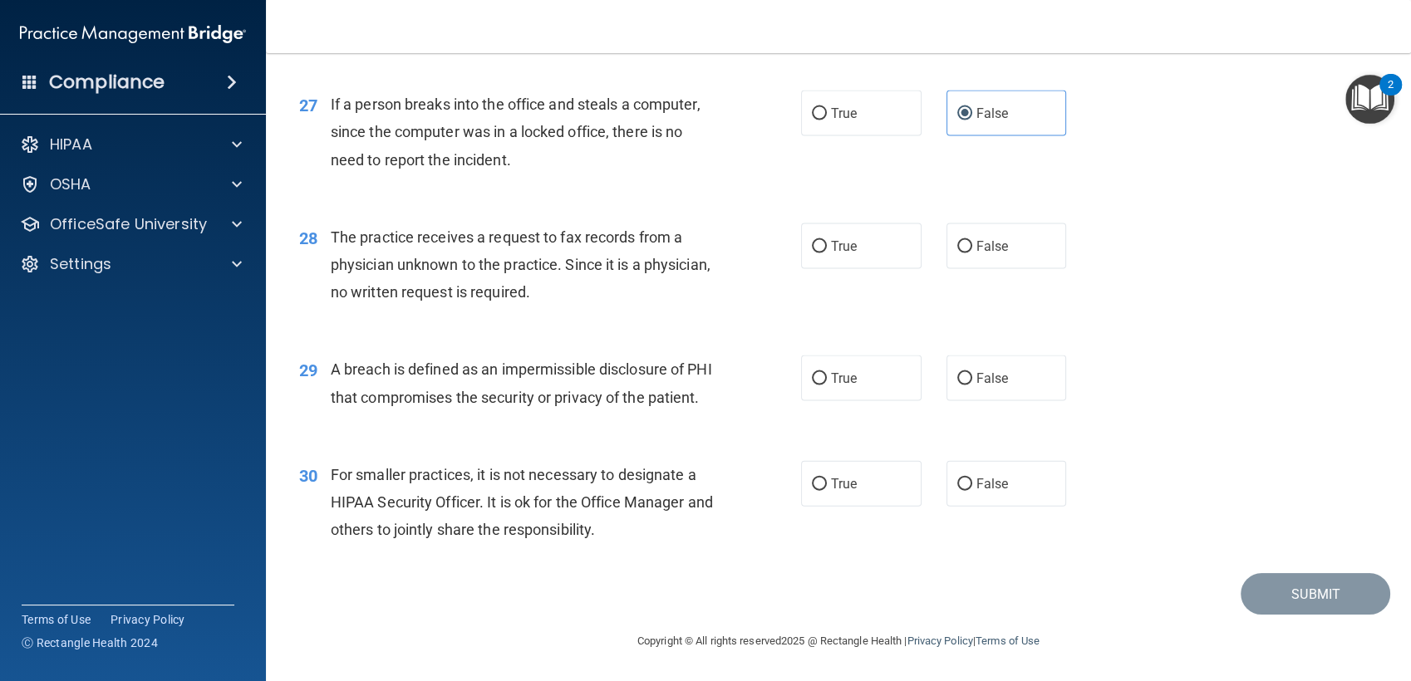
scroll to position [3579, 0]
click at [957, 253] on input "False" at bounding box center [964, 247] width 15 height 12
radio input "true"
click at [834, 370] on label "True" at bounding box center [861, 379] width 120 height 46
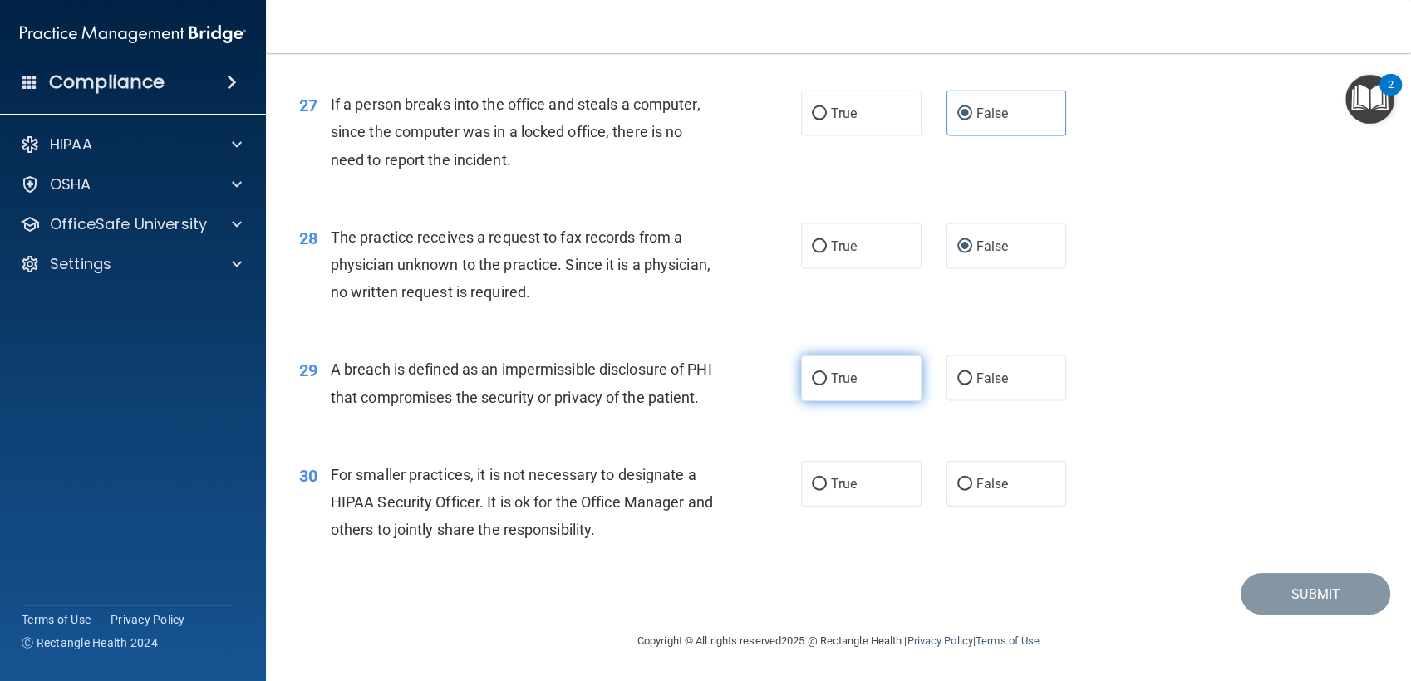
click at [827, 373] on input "True" at bounding box center [819, 379] width 15 height 12
radio input "true"
click at [980, 473] on label "False" at bounding box center [1007, 484] width 120 height 46
click at [972, 479] on input "False" at bounding box center [964, 485] width 15 height 12
radio input "true"
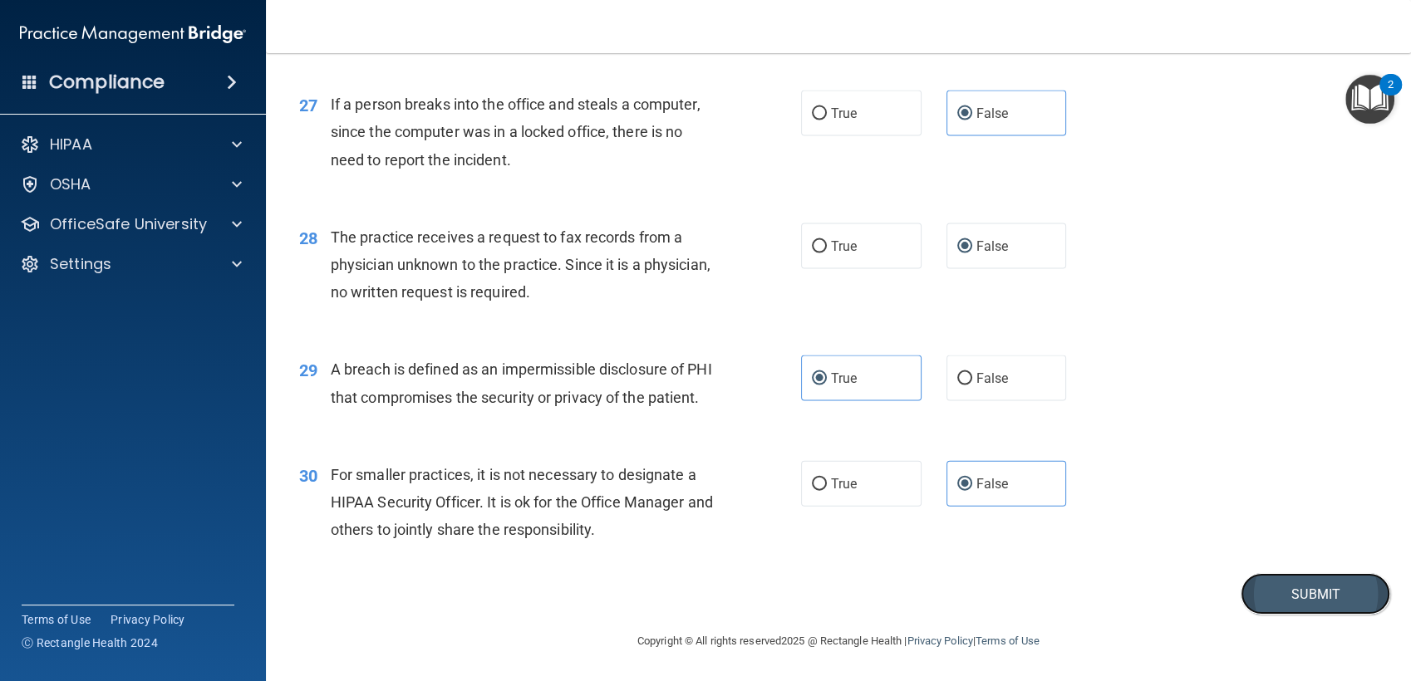
click at [1288, 588] on button "Submit" at bounding box center [1316, 594] width 150 height 42
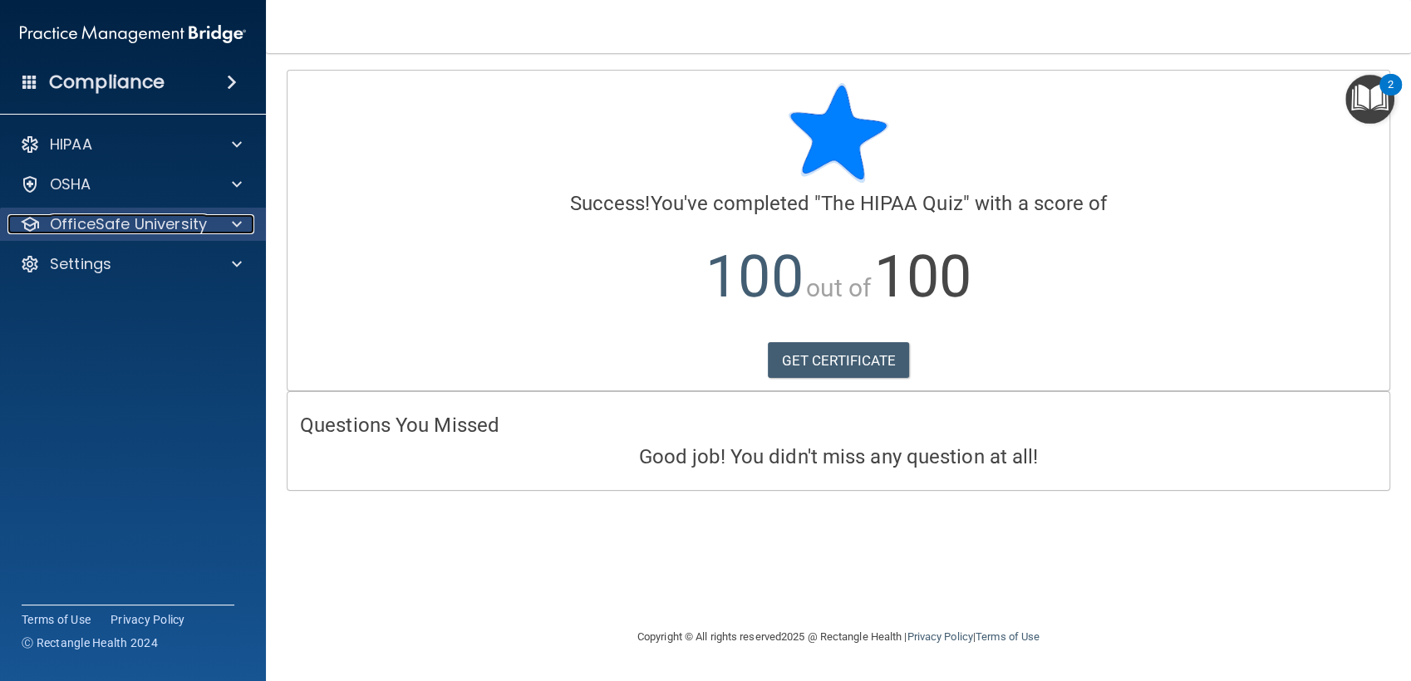
click at [245, 224] on div at bounding box center [235, 224] width 42 height 20
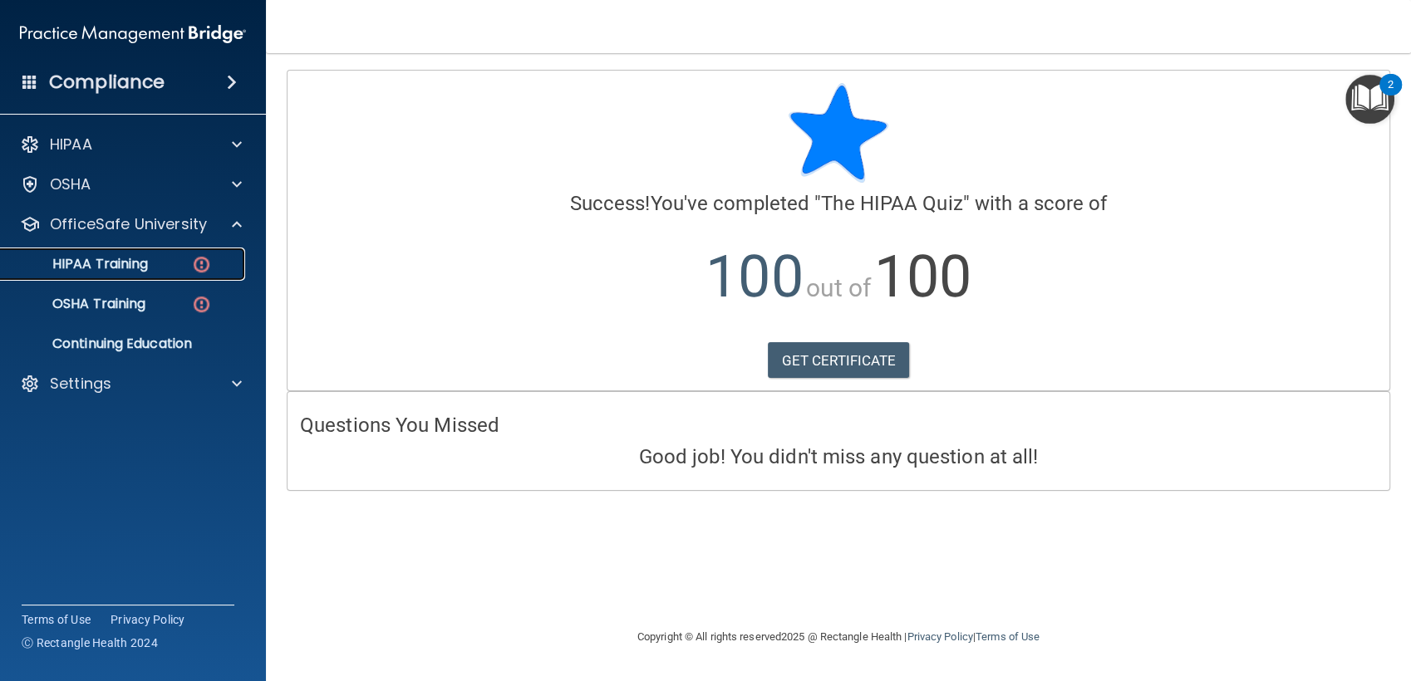
click at [204, 268] on img at bounding box center [201, 264] width 21 height 21
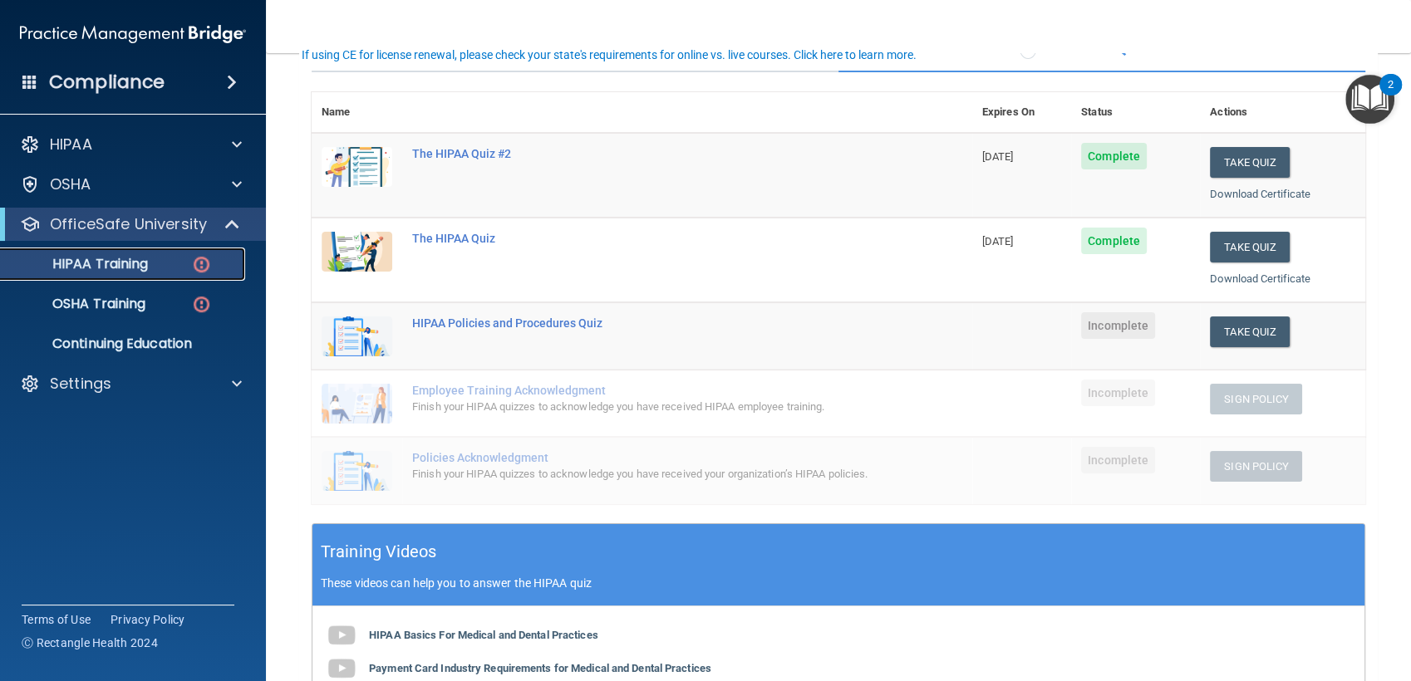
scroll to position [170, 0]
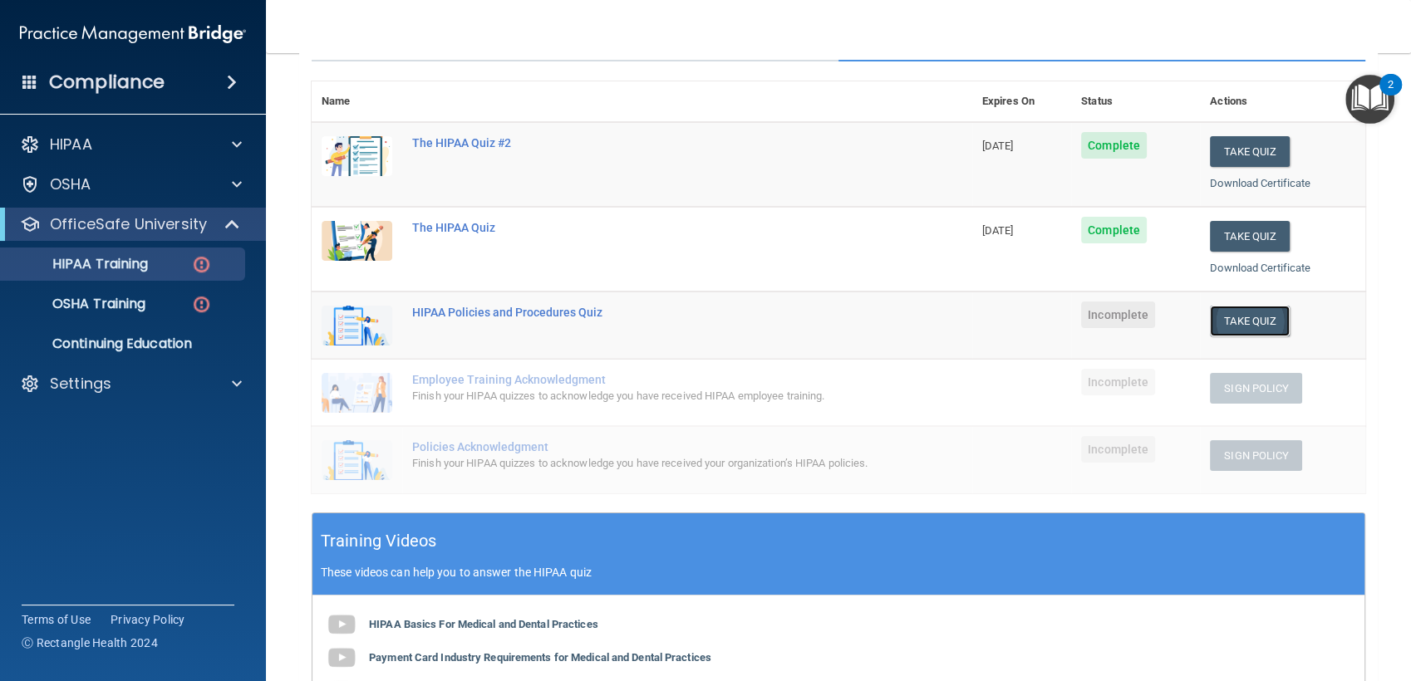
click at [1241, 318] on button "Take Quiz" at bounding box center [1250, 321] width 80 height 31
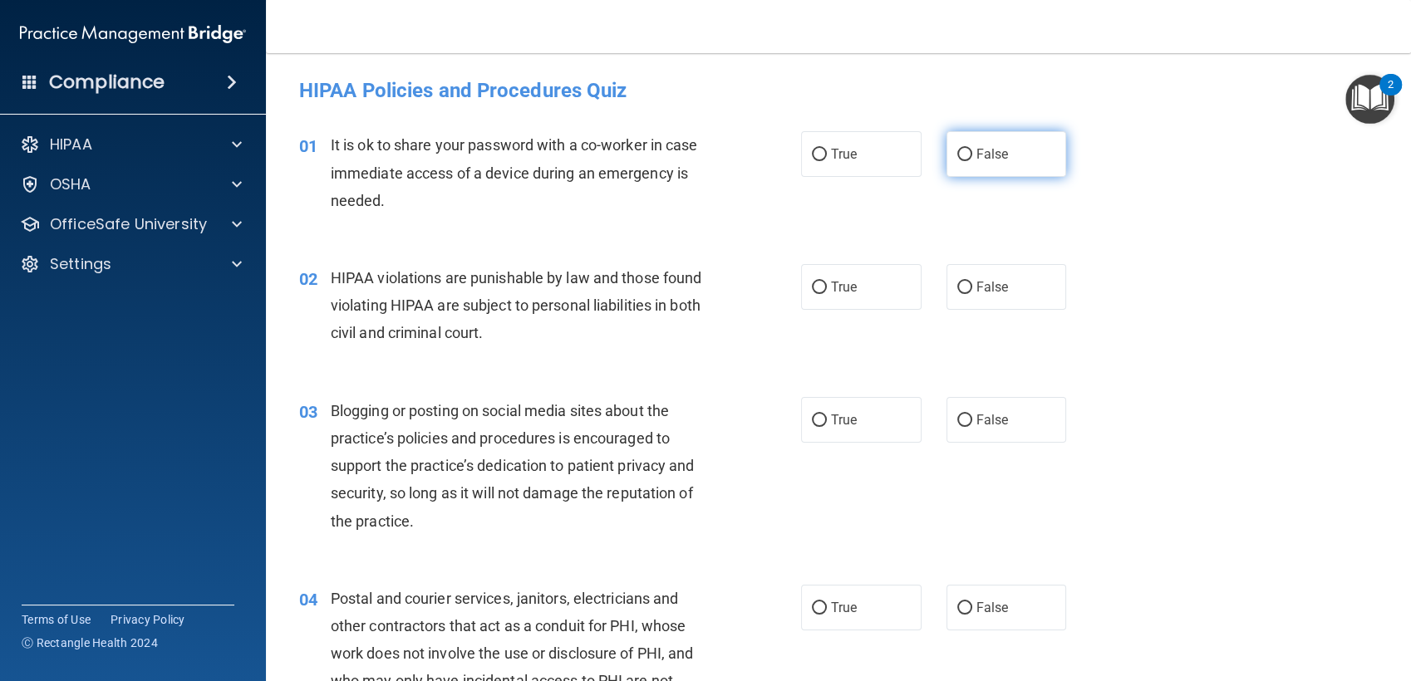
click at [967, 168] on label "False" at bounding box center [1007, 154] width 120 height 46
click at [967, 161] on input "False" at bounding box center [964, 155] width 15 height 12
radio input "true"
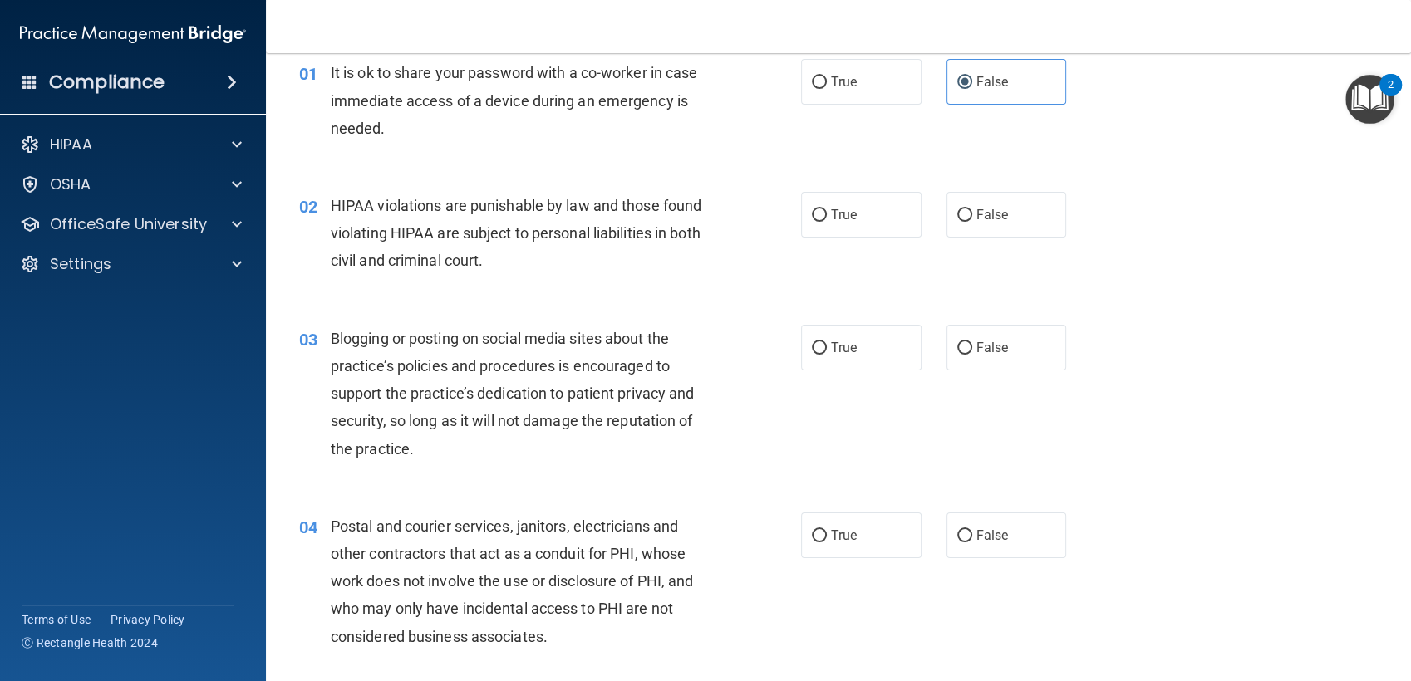
scroll to position [73, 0]
click at [813, 209] on input "True" at bounding box center [819, 215] width 15 height 12
radio input "true"
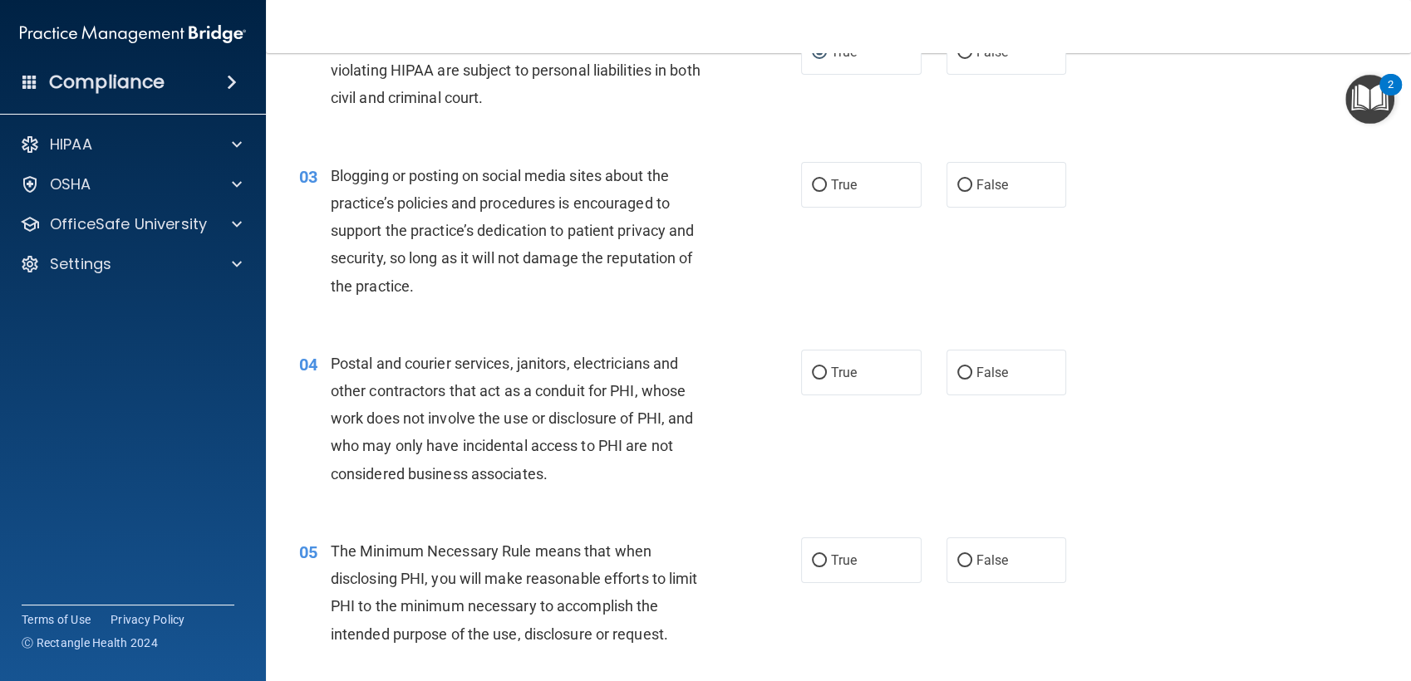
scroll to position [236, 0]
click at [966, 189] on label "False" at bounding box center [1007, 184] width 120 height 46
click at [966, 189] on input "False" at bounding box center [964, 185] width 15 height 12
radio input "true"
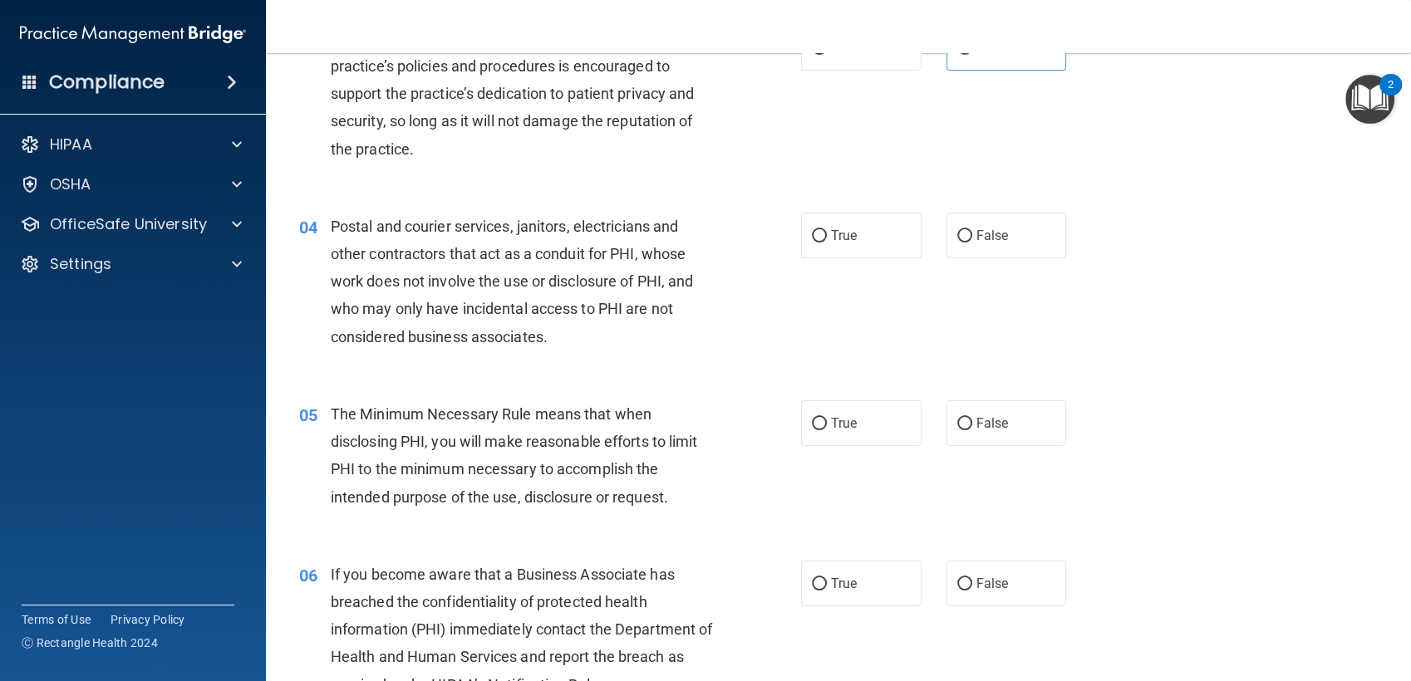
scroll to position [376, 0]
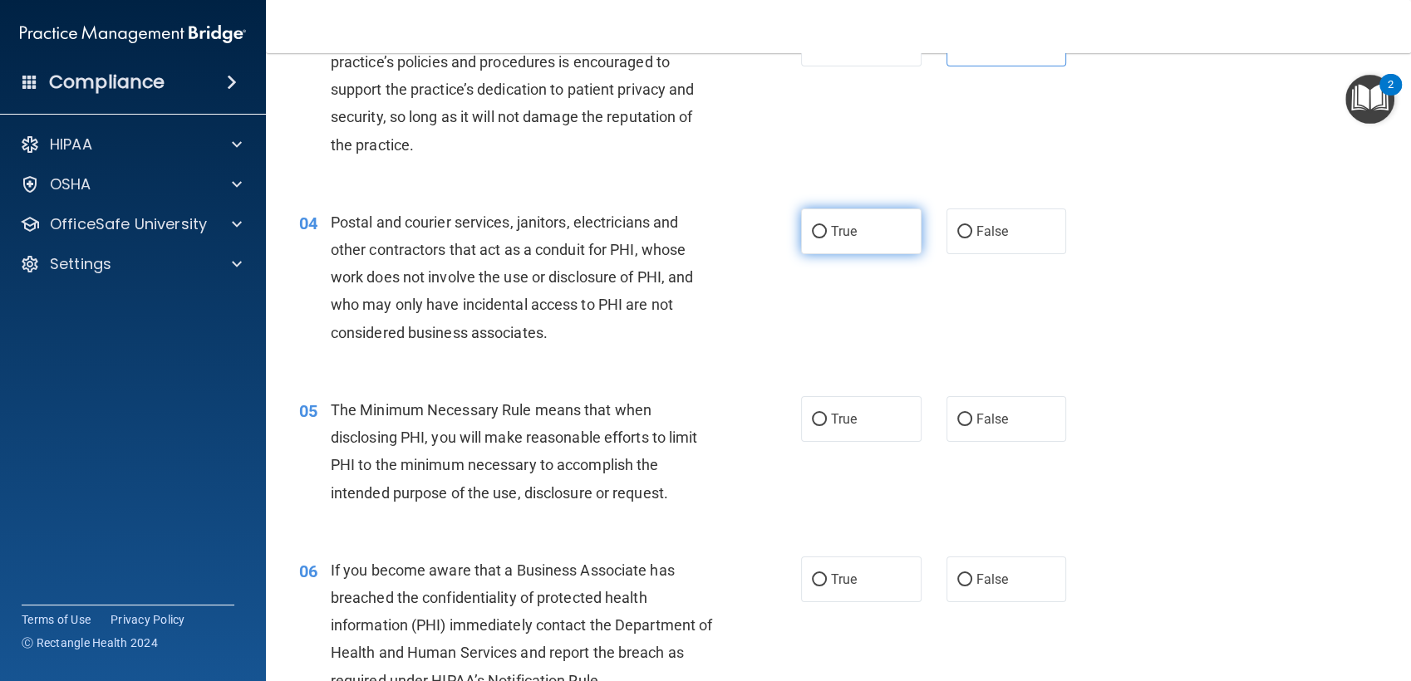
click at [852, 240] on label "True" at bounding box center [861, 232] width 120 height 46
click at [827, 239] on input "True" at bounding box center [819, 232] width 15 height 12
radio input "true"
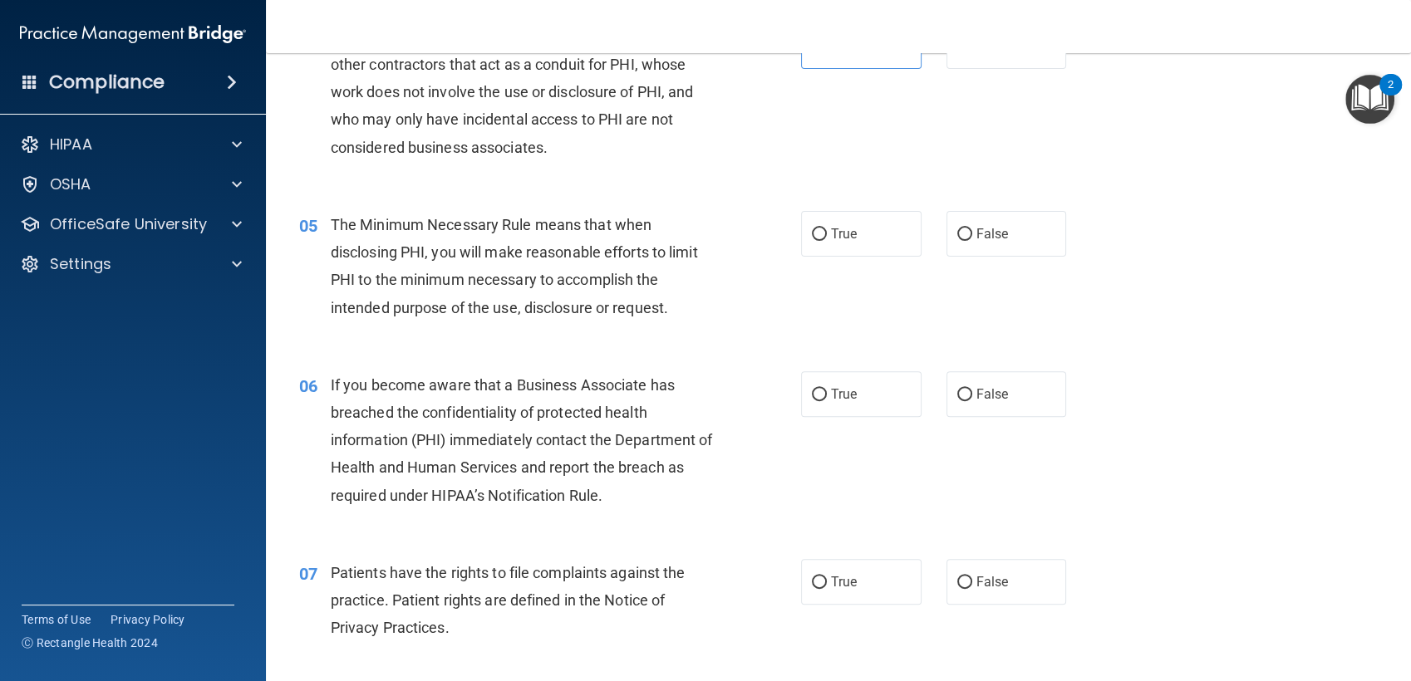
scroll to position [560, 0]
click at [833, 254] on label "True" at bounding box center [861, 236] width 120 height 46
click at [827, 243] on input "True" at bounding box center [819, 236] width 15 height 12
radio input "true"
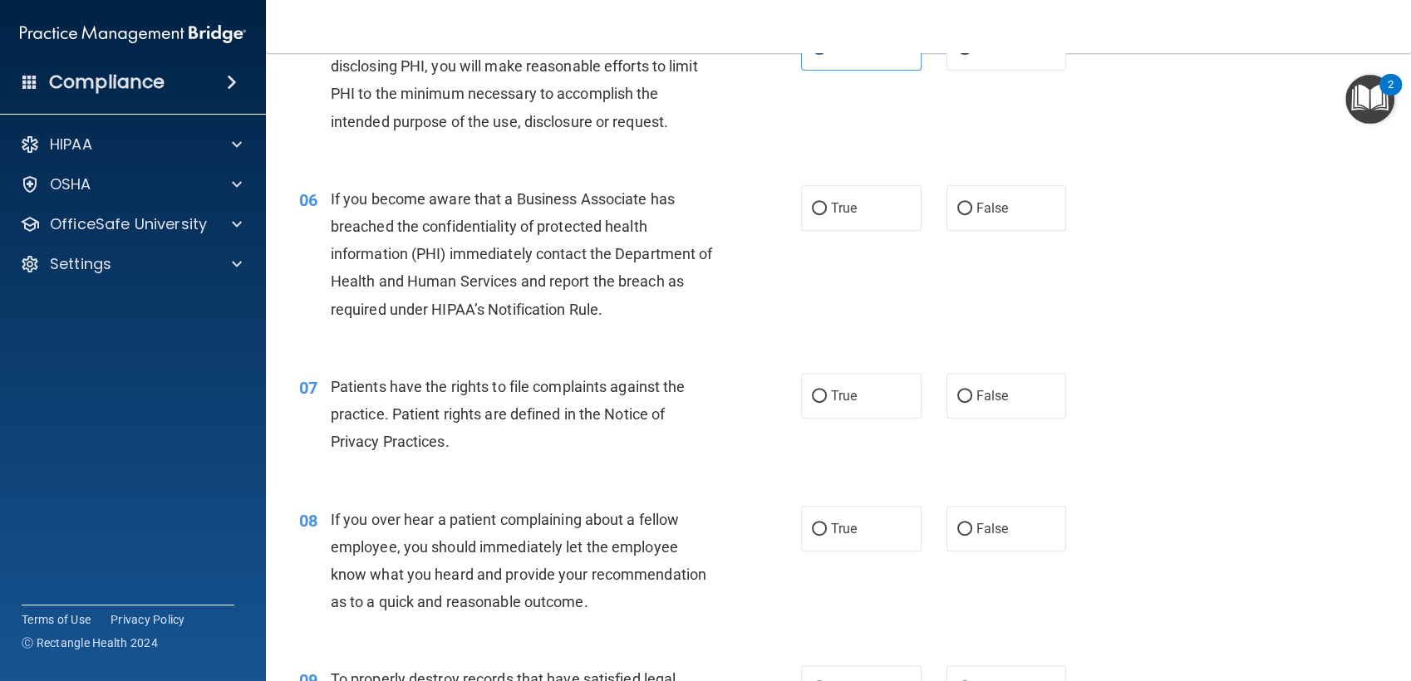
scroll to position [746, 0]
click at [833, 188] on label "True" at bounding box center [861, 210] width 120 height 46
click at [827, 204] on input "True" at bounding box center [819, 210] width 15 height 12
radio input "true"
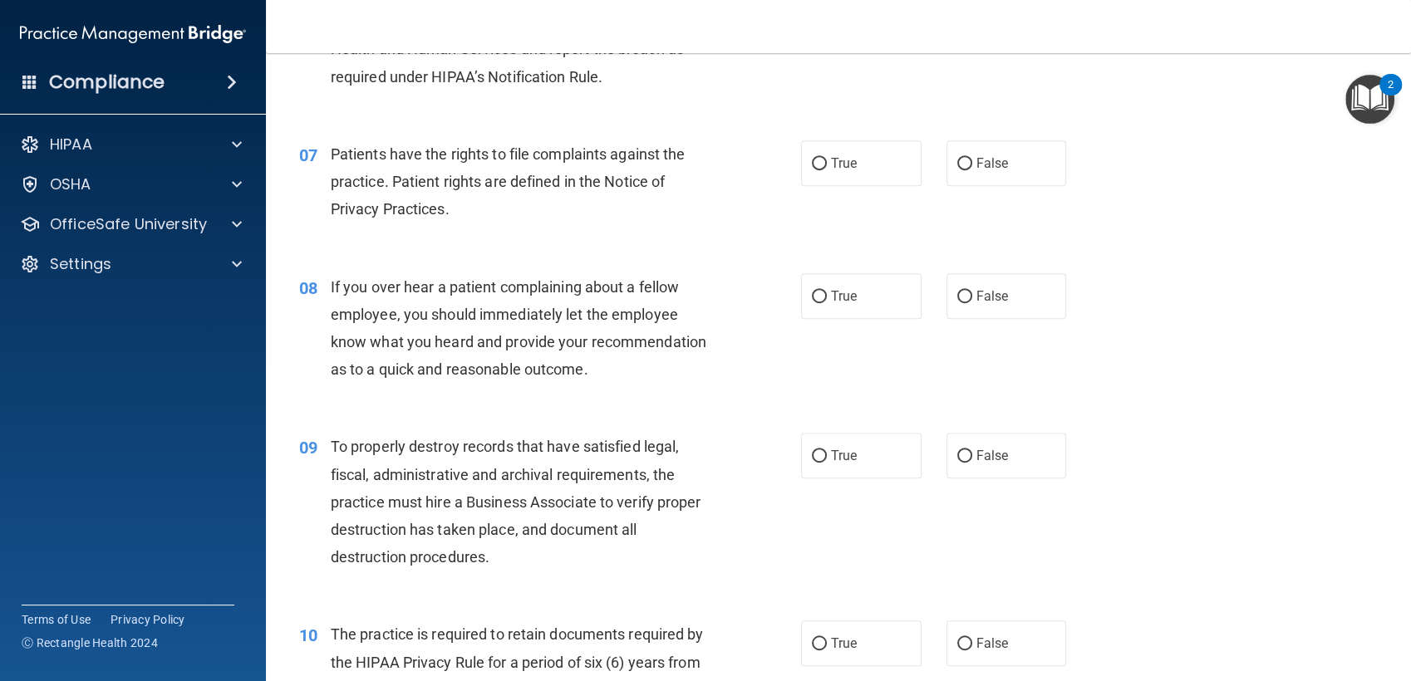
scroll to position [981, 0]
click at [812, 163] on input "True" at bounding box center [819, 163] width 15 height 12
radio input "true"
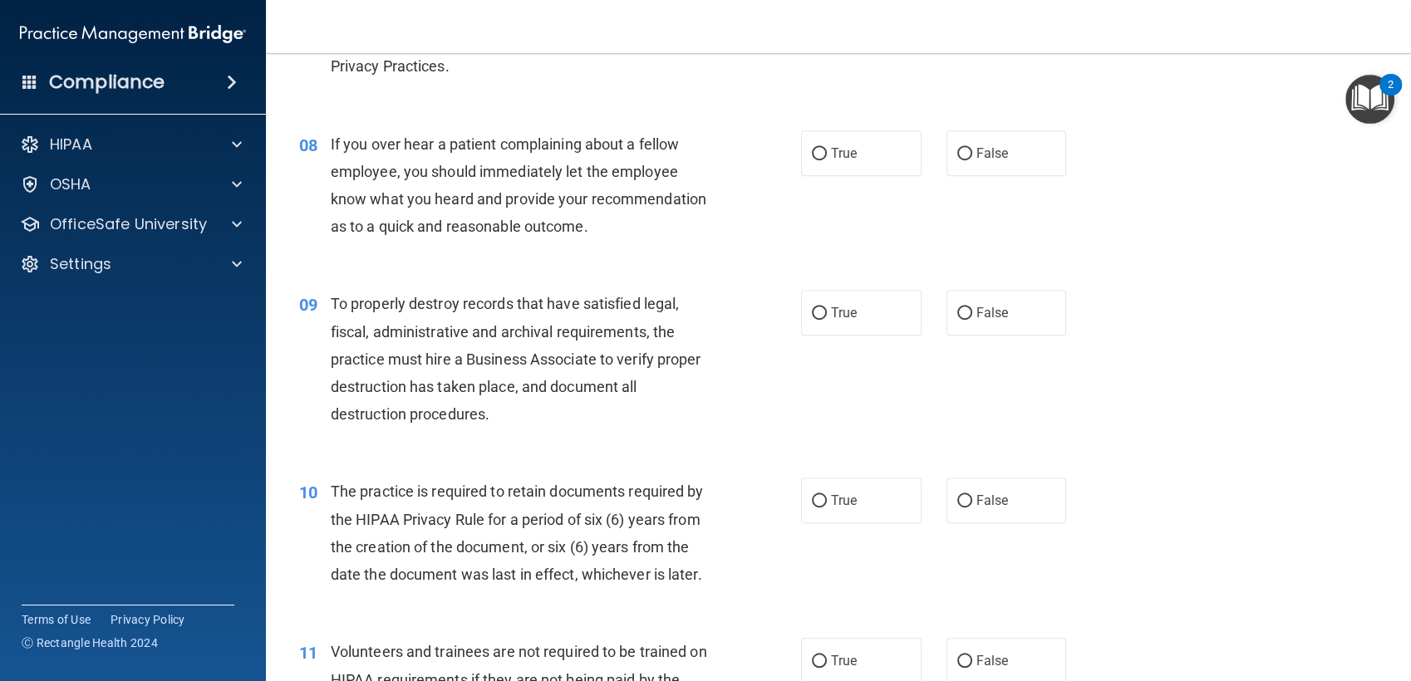
scroll to position [1124, 0]
drag, startPoint x: 980, startPoint y: 143, endPoint x: 1036, endPoint y: 145, distance: 56.5
click at [1036, 145] on label "False" at bounding box center [1007, 153] width 120 height 46
click at [972, 147] on input "False" at bounding box center [964, 153] width 15 height 12
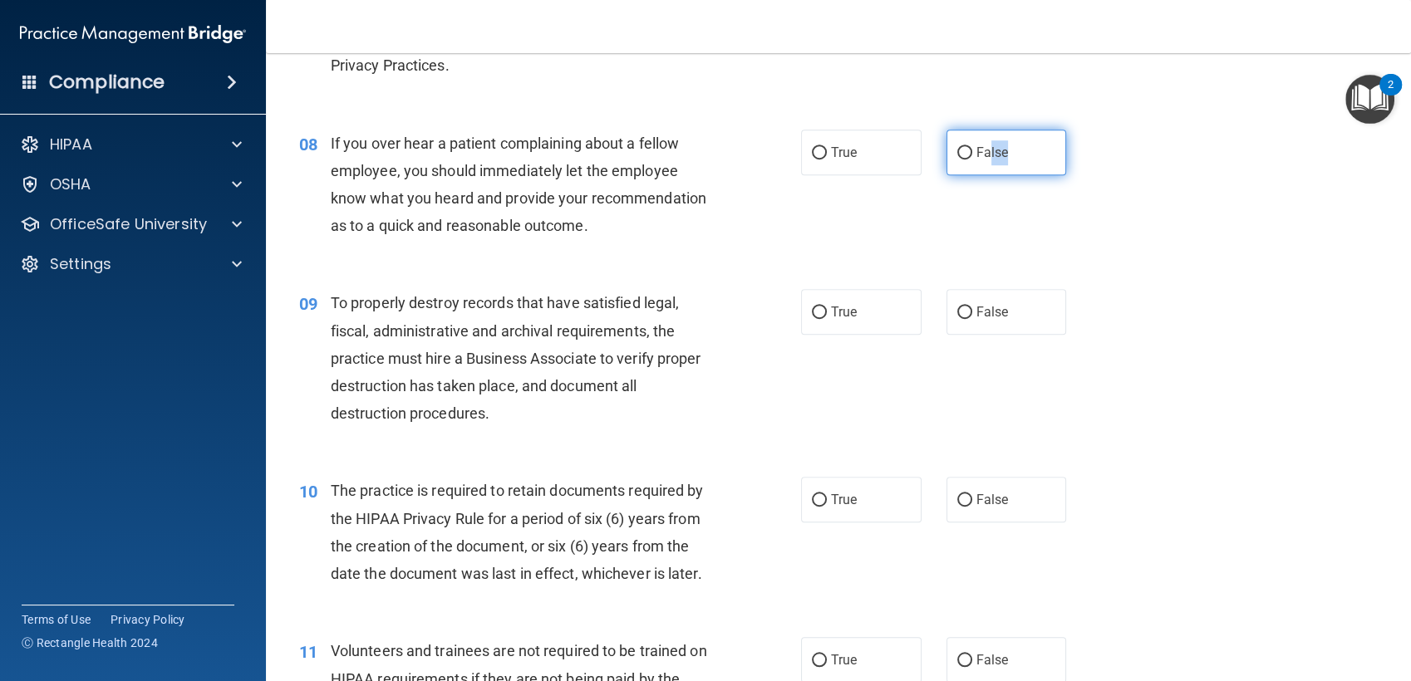
radio input "true"
click at [848, 219] on div "08 If you over hear a patient complaining about a fellow employee, you should i…" at bounding box center [839, 189] width 1104 height 160
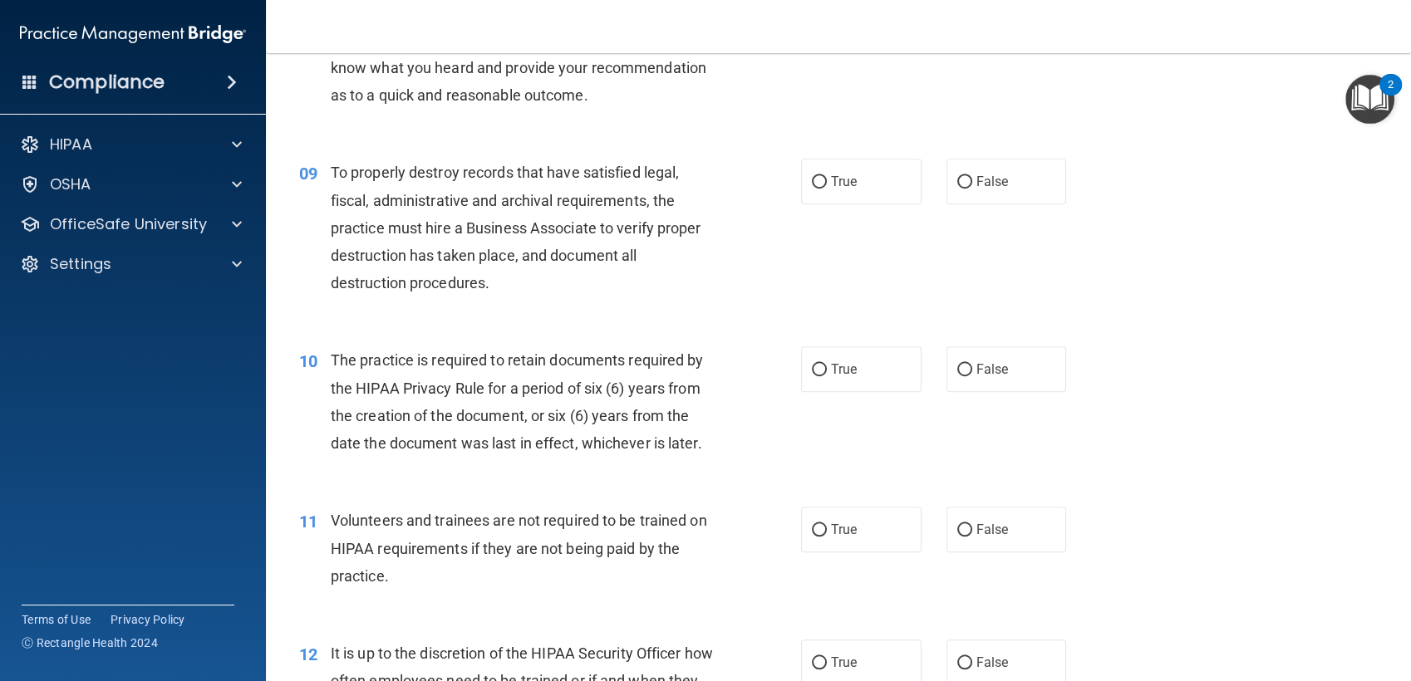
scroll to position [1260, 0]
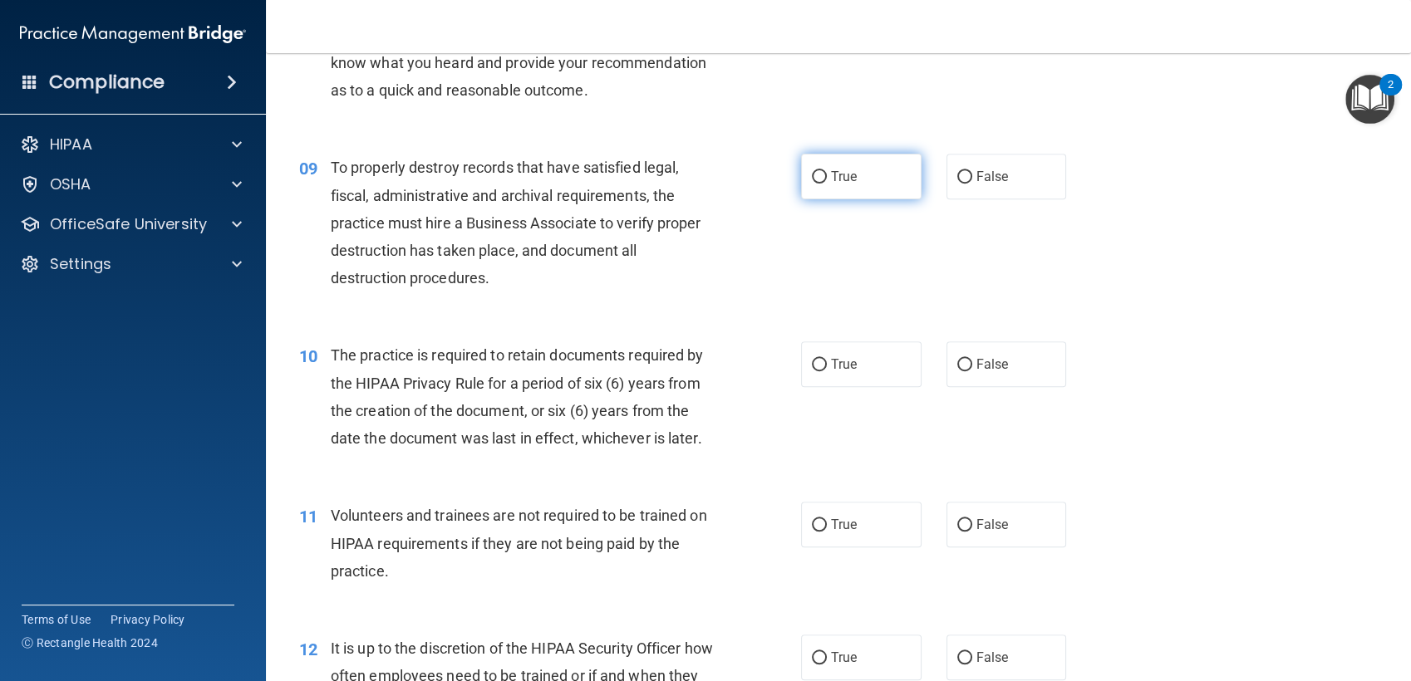
click at [816, 184] on label "True" at bounding box center [861, 177] width 120 height 46
click at [816, 184] on input "True" at bounding box center [819, 177] width 15 height 12
radio input "true"
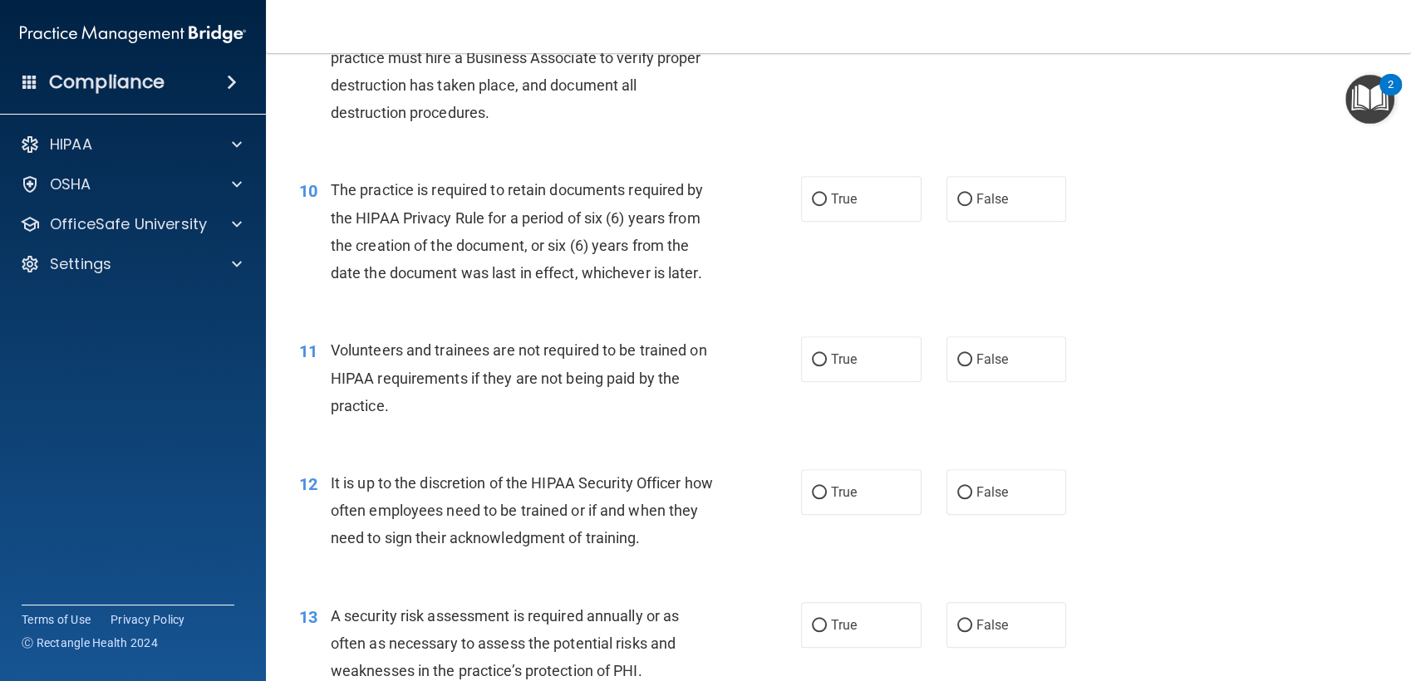
scroll to position [1432, 0]
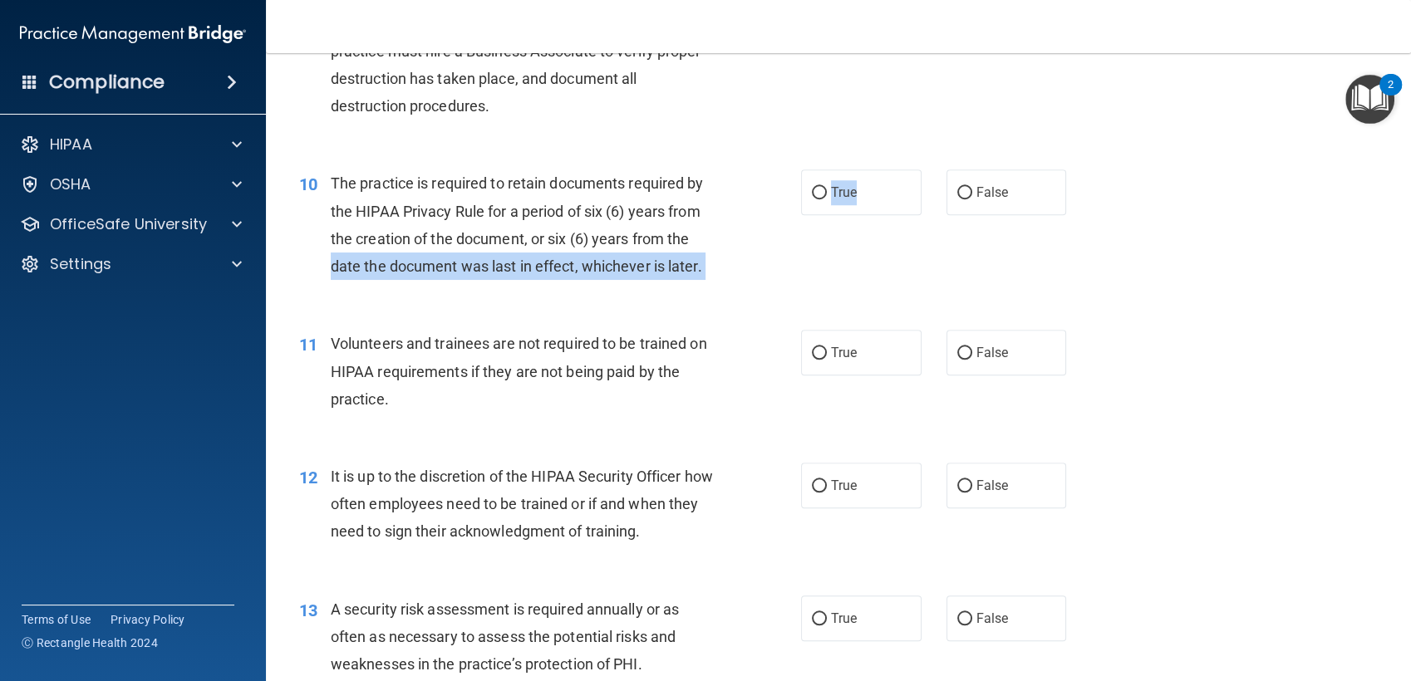
drag, startPoint x: 853, startPoint y: 190, endPoint x: 818, endPoint y: 243, distance: 64.1
click at [1089, 170] on ng-form "10 The practice is required to retain documents required by the HIPAA Privacy R…" at bounding box center [1089, 170] width 0 height 0
click at [818, 243] on div "10 The practice is required to retain documents required by the HIPAA Privacy R…" at bounding box center [550, 229] width 552 height 119
click at [812, 199] on input "True" at bounding box center [819, 193] width 15 height 12
radio input "true"
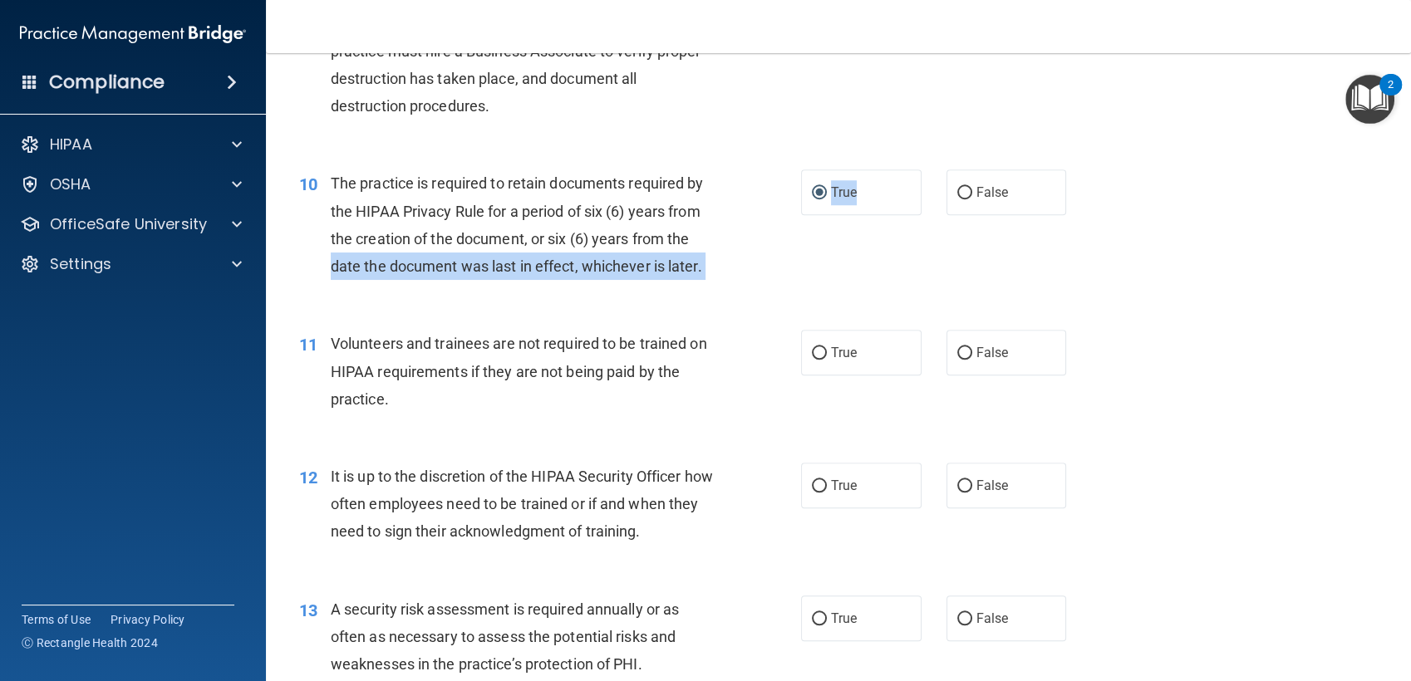
click at [778, 252] on div "10 The practice is required to retain documents required by the HIPAA Privacy R…" at bounding box center [550, 229] width 552 height 119
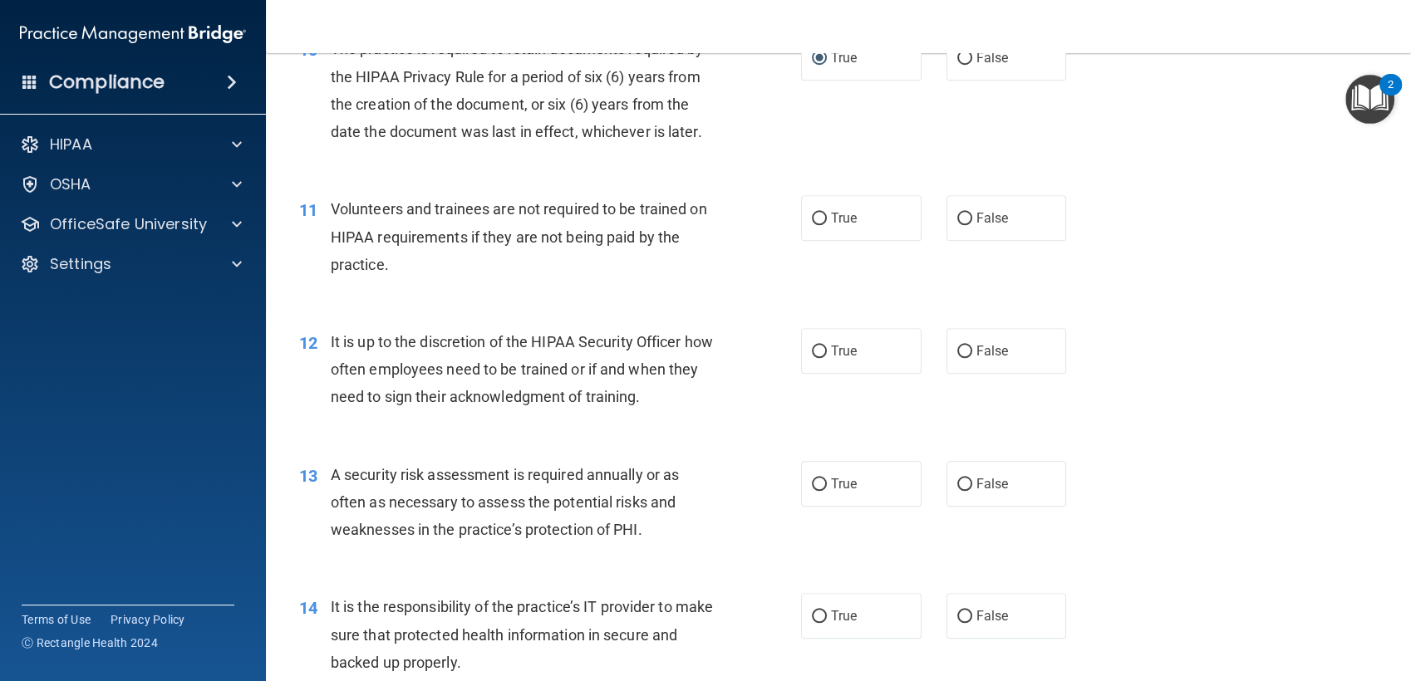
scroll to position [1566, 0]
click at [965, 219] on label "False" at bounding box center [1007, 219] width 120 height 46
click at [965, 219] on input "False" at bounding box center [964, 220] width 15 height 12
radio input "true"
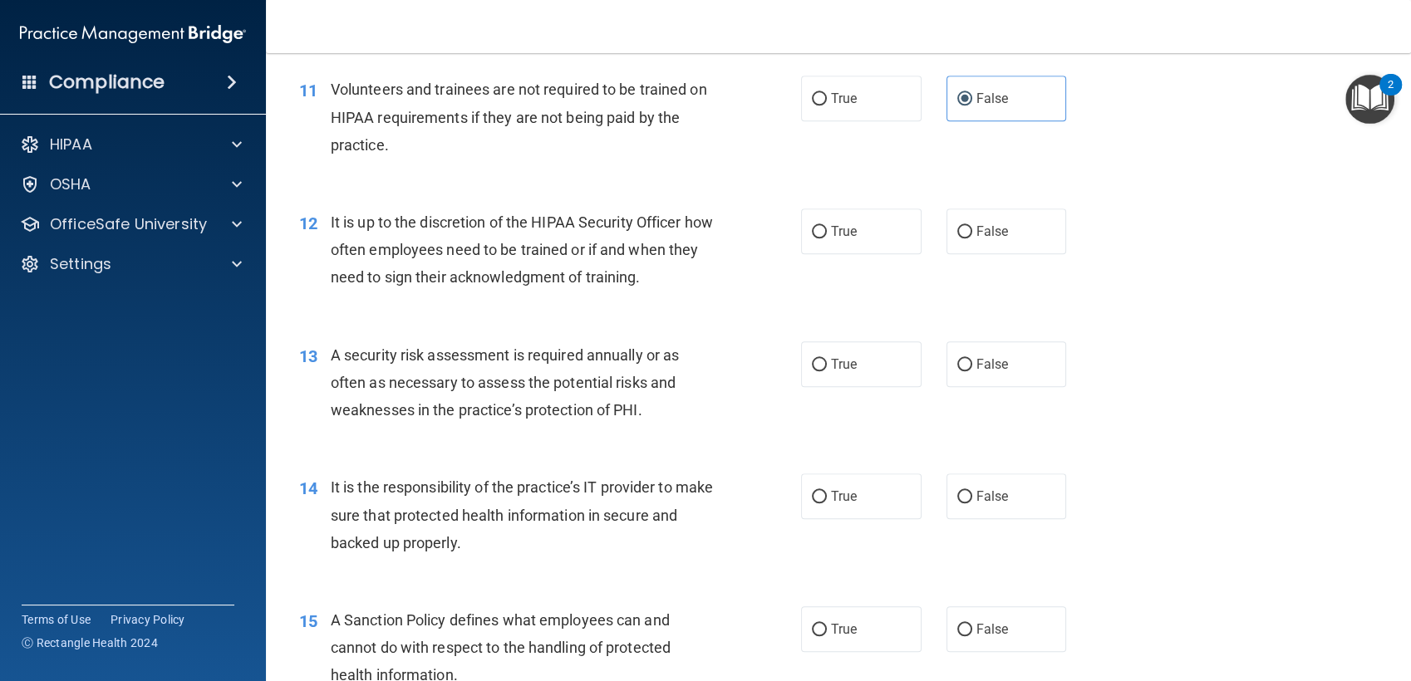
scroll to position [1702, 0]
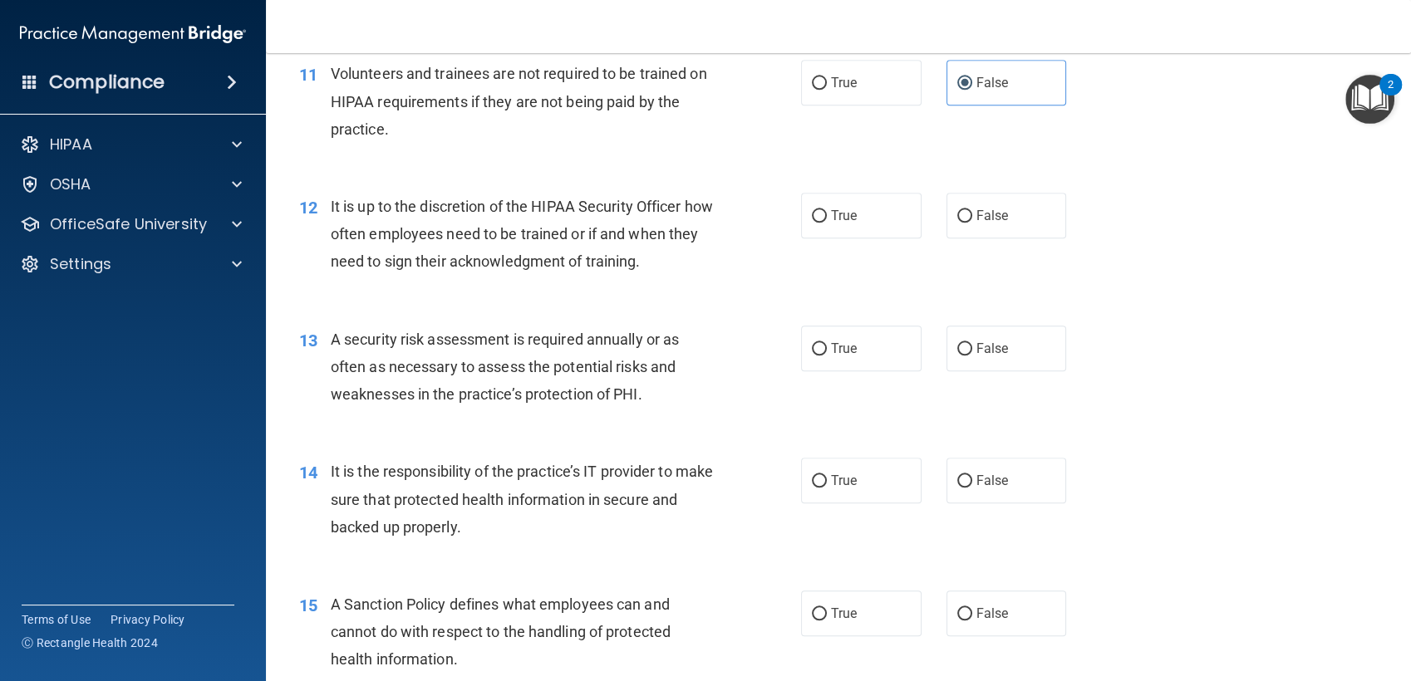
drag, startPoint x: 822, startPoint y: 224, endPoint x: 791, endPoint y: 264, distance: 50.4
click at [1089, 193] on ng-form "12 It is up to the discretion of the HIPAA Security Officer how often employees…" at bounding box center [1089, 193] width 0 height 0
click at [791, 264] on div "12 It is up to the discretion of the HIPAA Security Officer how often employees…" at bounding box center [550, 238] width 552 height 91
click at [831, 220] on span "True" at bounding box center [844, 216] width 26 height 16
click at [824, 220] on input "True" at bounding box center [819, 216] width 15 height 12
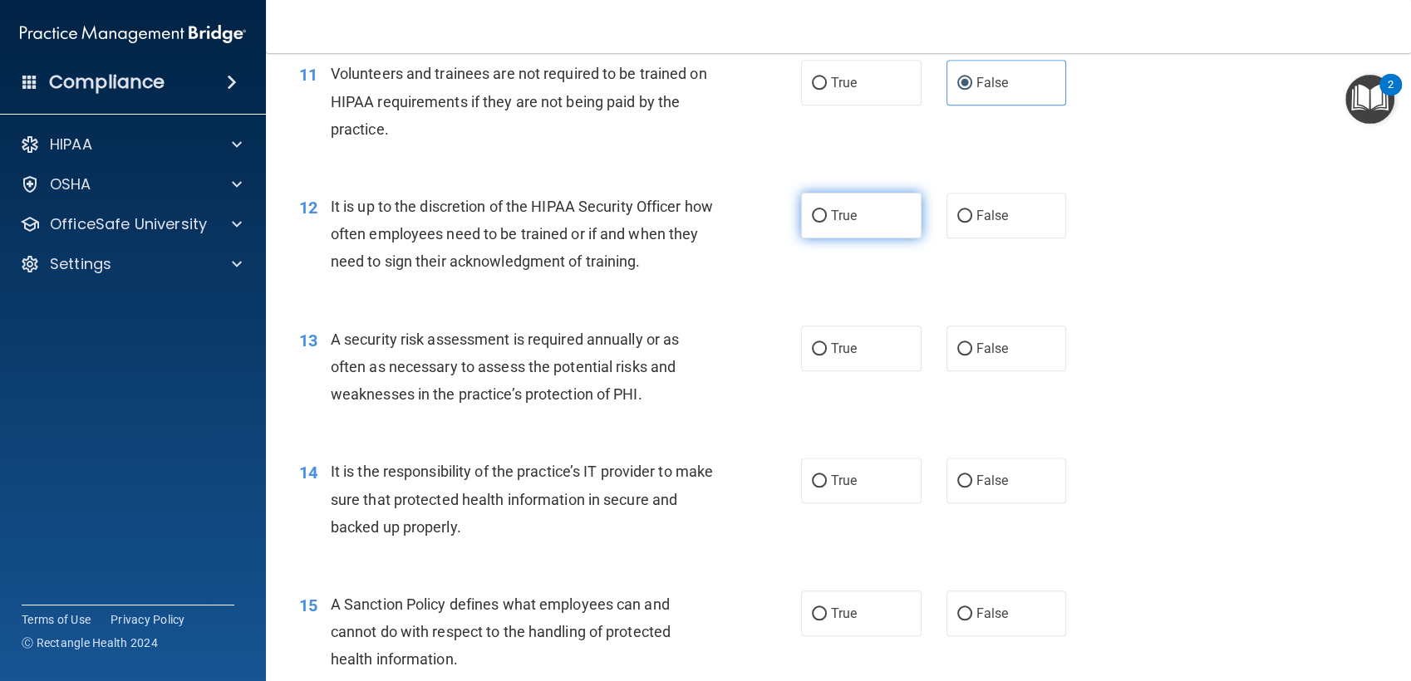
radio input "true"
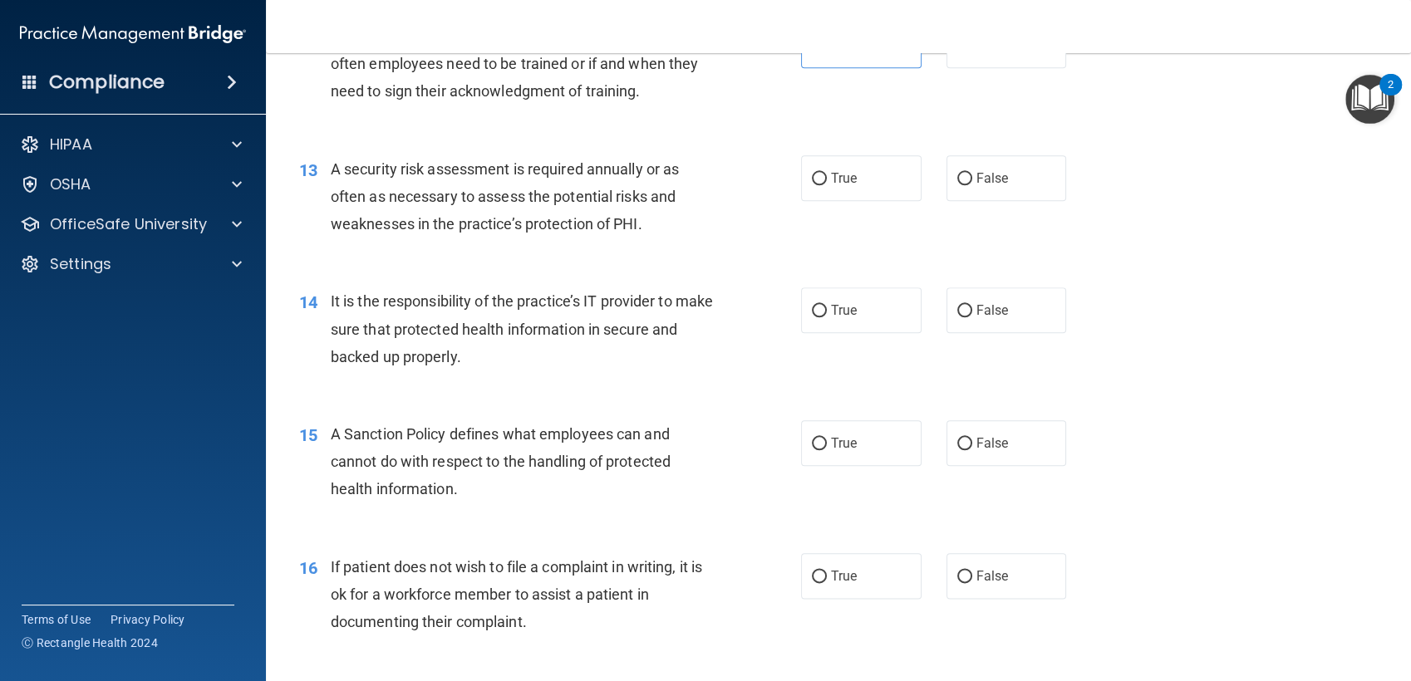
scroll to position [1871, 0]
click at [848, 171] on span "True" at bounding box center [844, 179] width 26 height 16
click at [827, 174] on input "True" at bounding box center [819, 180] width 15 height 12
radio input "true"
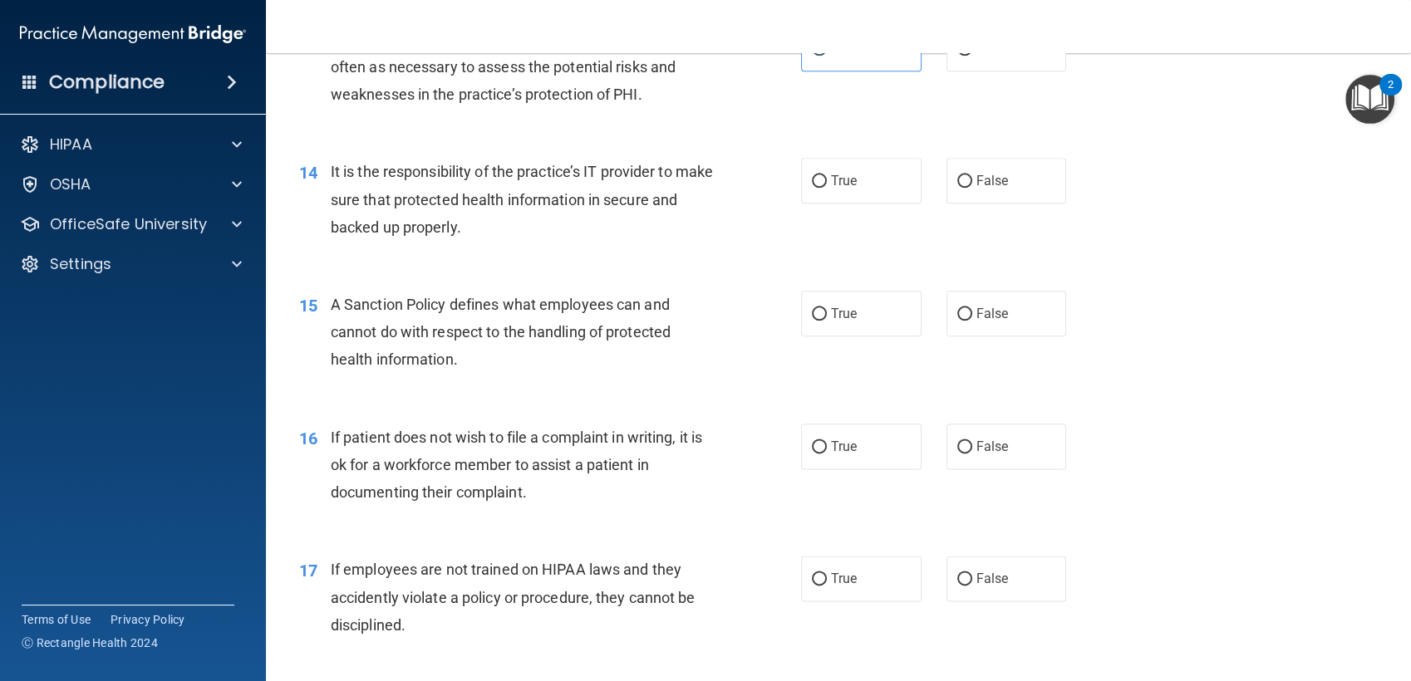
scroll to position [2012, 0]
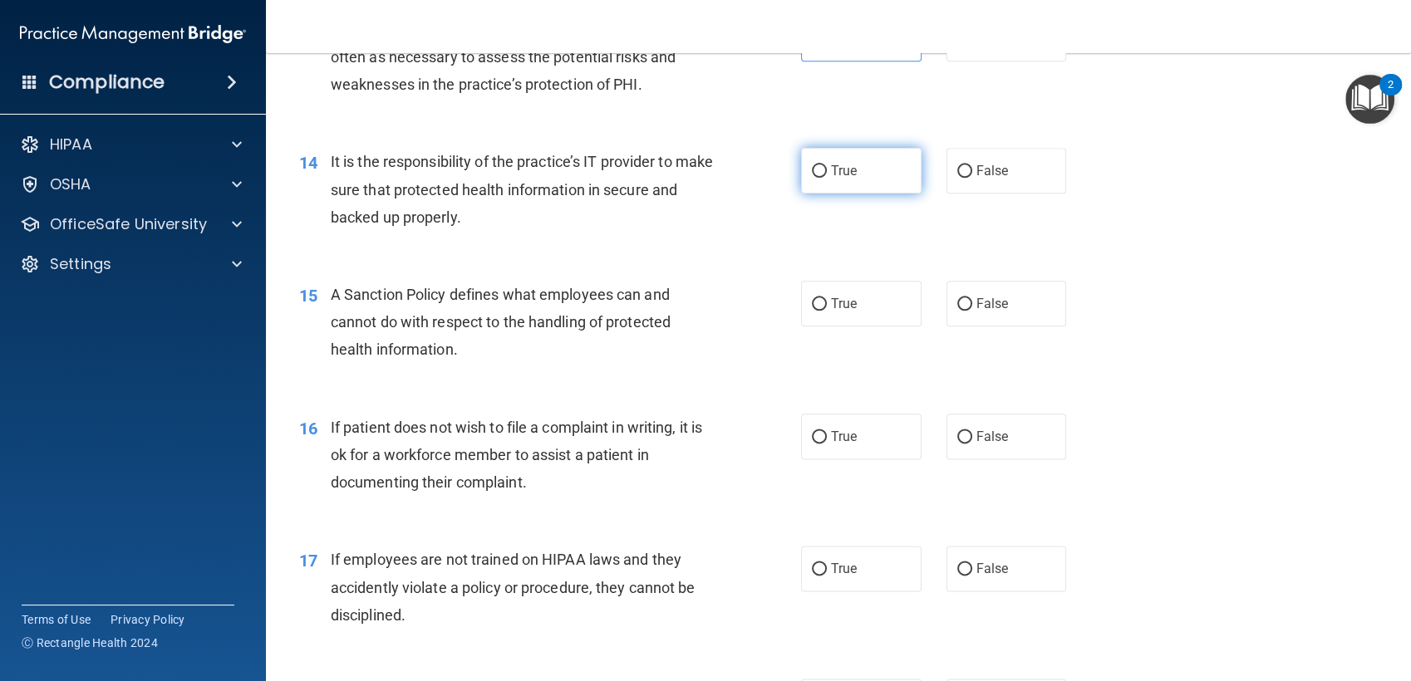
click at [814, 166] on input "True" at bounding box center [819, 171] width 15 height 12
radio input "true"
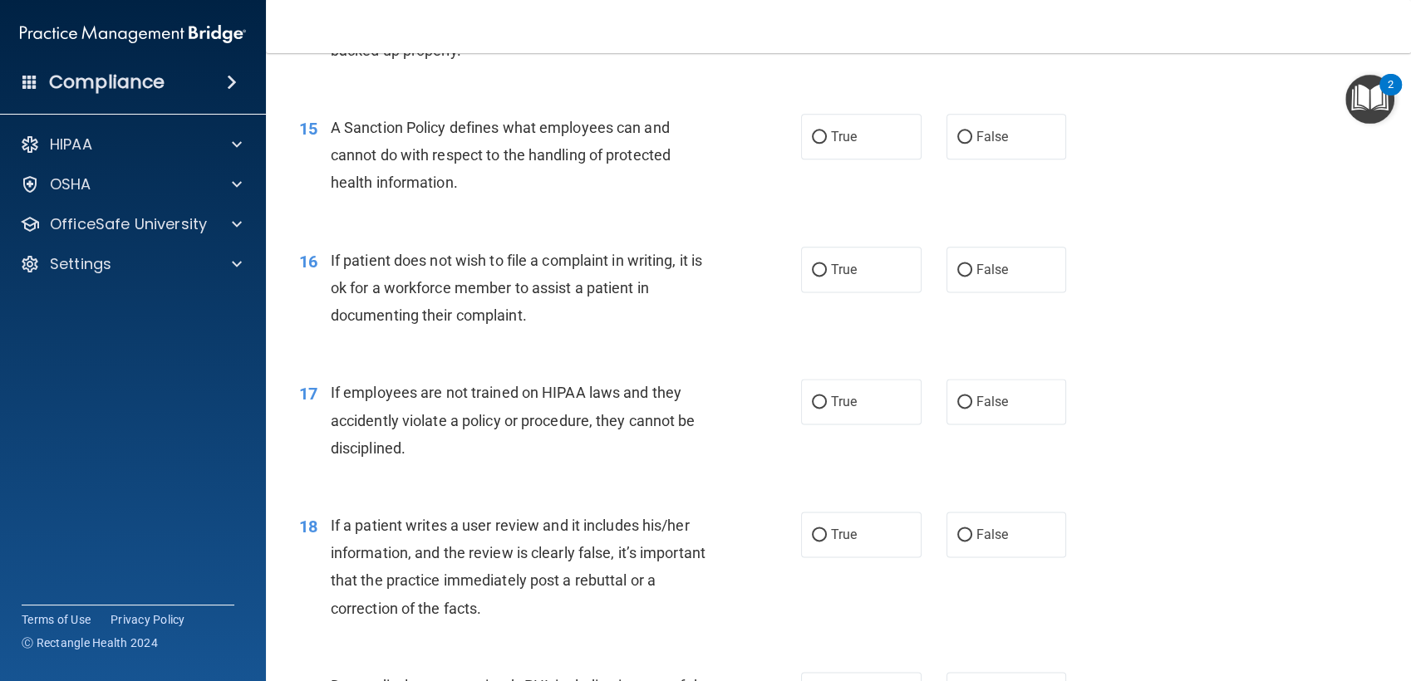
scroll to position [2180, 0]
click at [812, 130] on input "True" at bounding box center [819, 136] width 15 height 12
radio input "true"
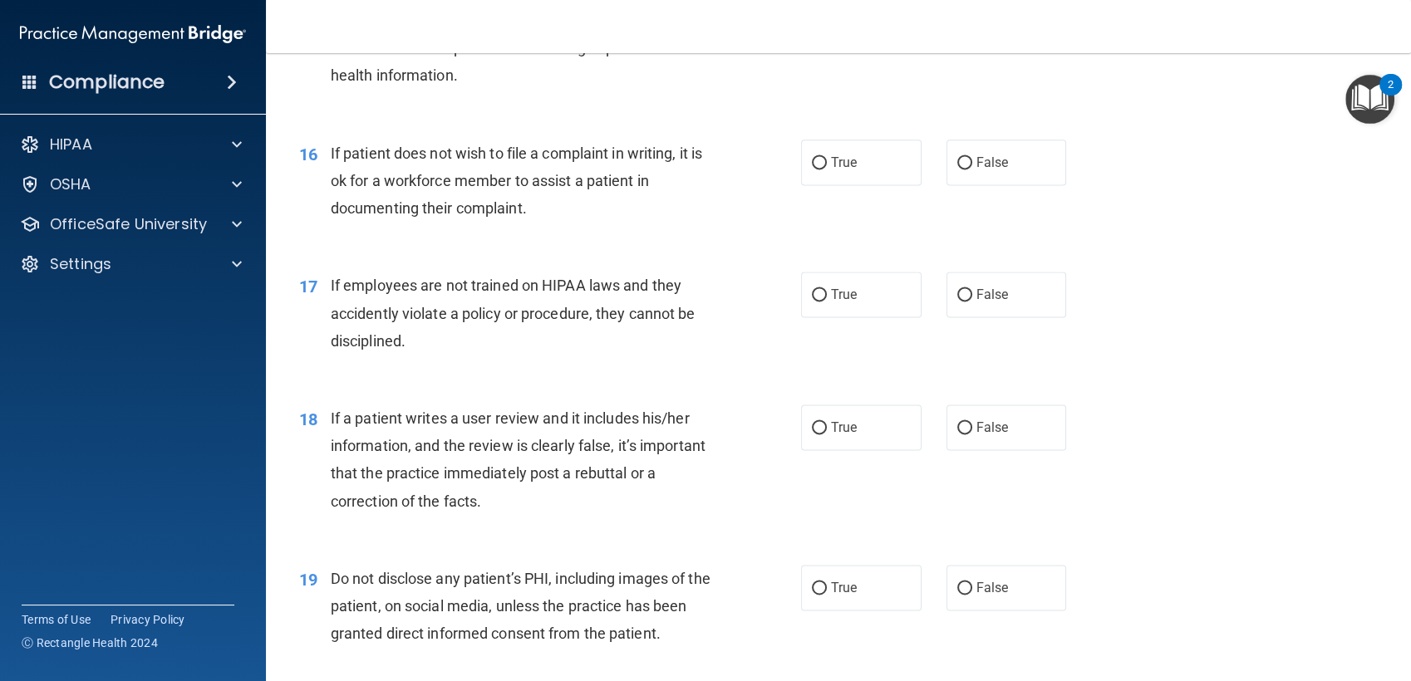
scroll to position [2292, 0]
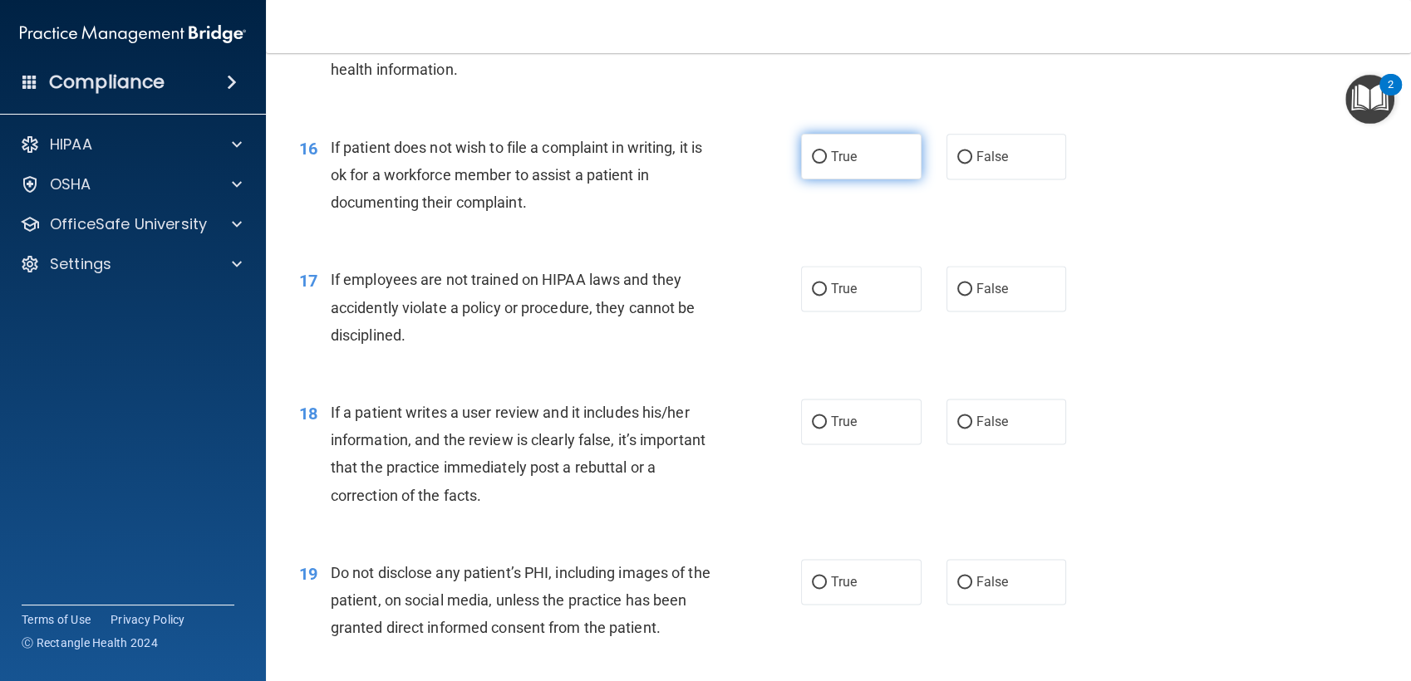
click at [877, 145] on label "True" at bounding box center [861, 157] width 120 height 46
click at [827, 151] on input "True" at bounding box center [819, 157] width 15 height 12
radio input "true"
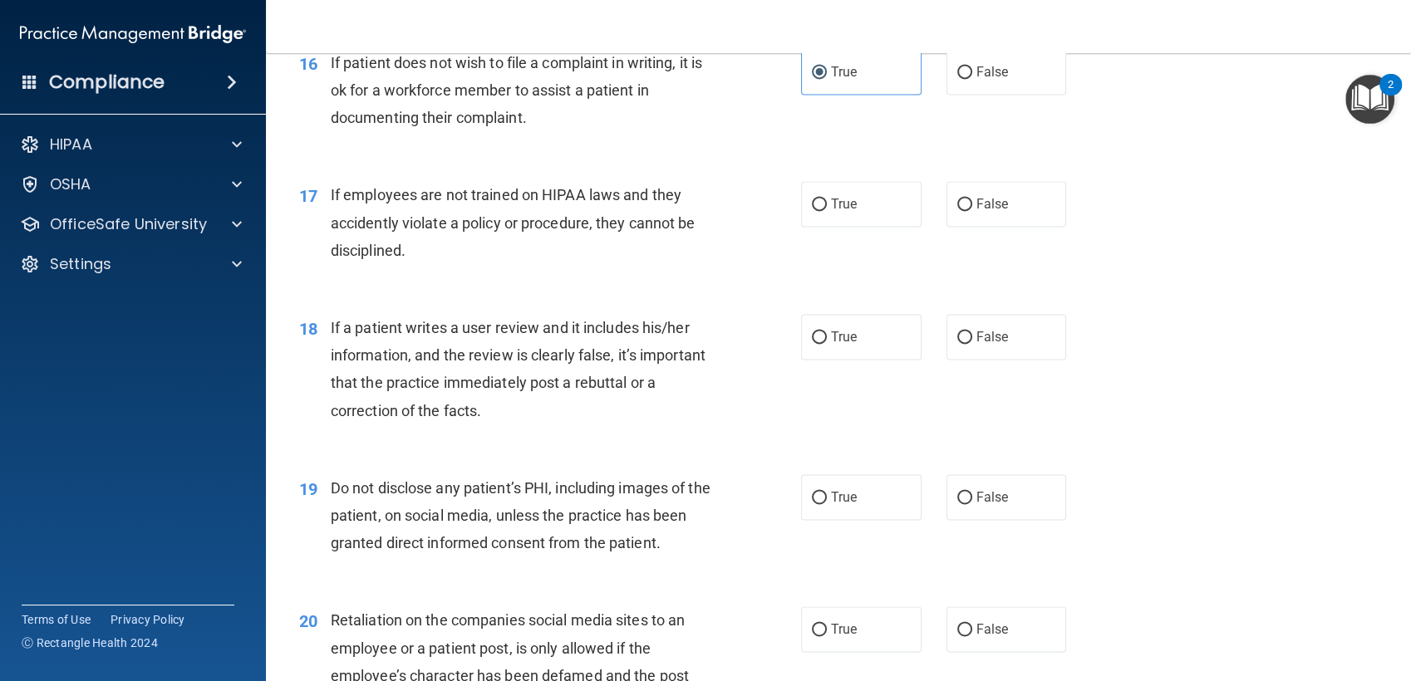
scroll to position [2400, 0]
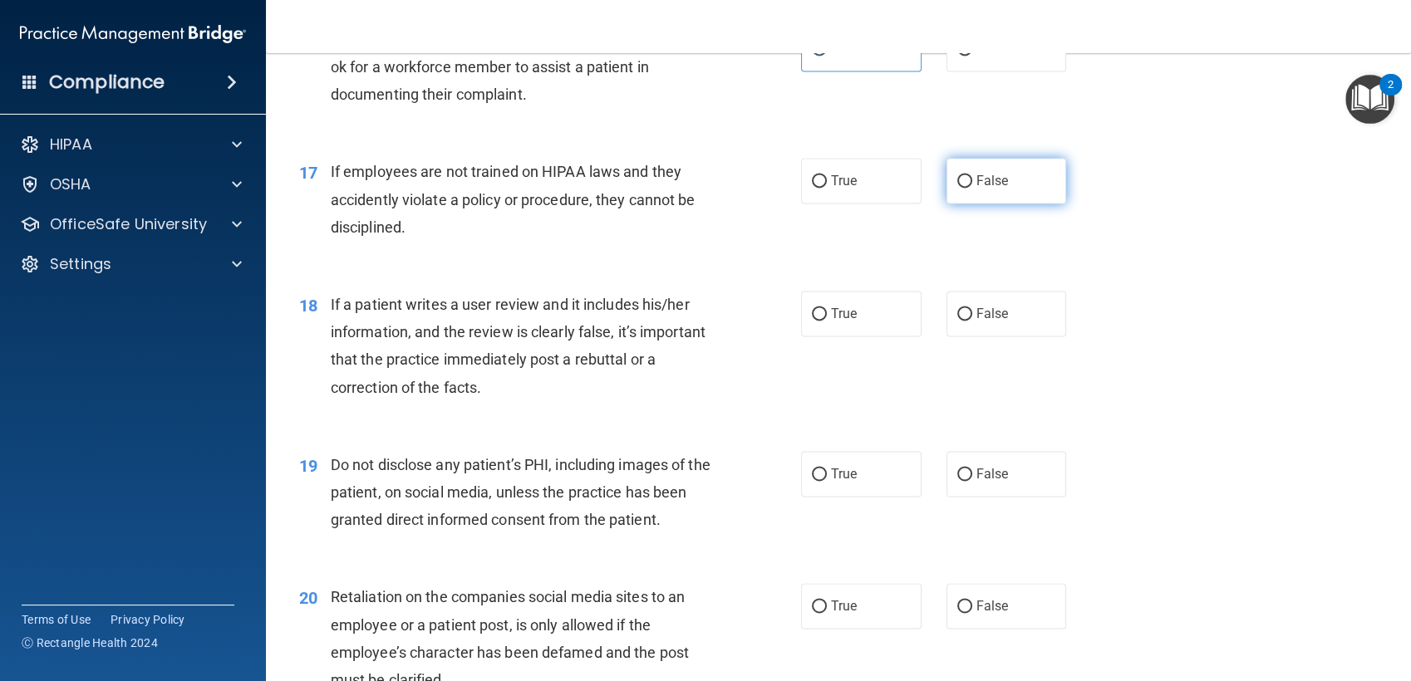
click at [991, 188] on span "False" at bounding box center [992, 181] width 32 height 16
click at [972, 188] on input "False" at bounding box center [964, 181] width 15 height 12
radio input "true"
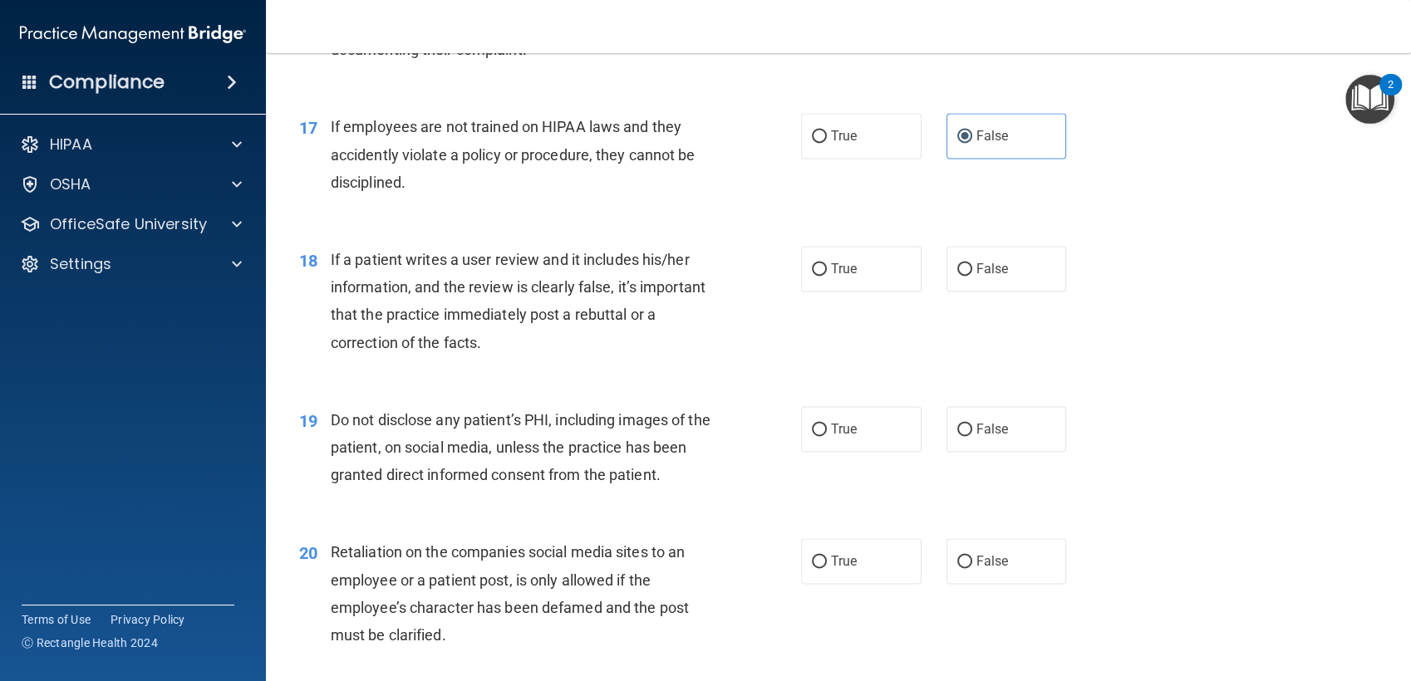
scroll to position [2477, 0]
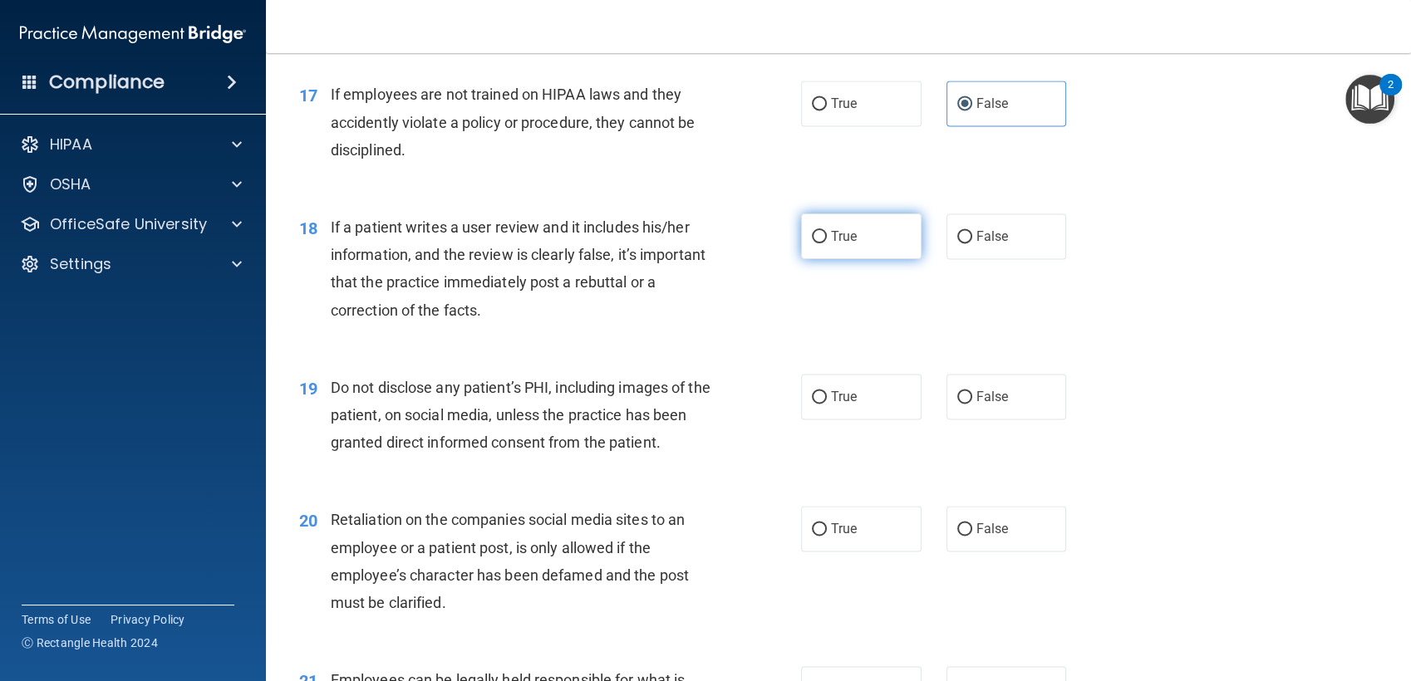
click at [831, 239] on span "True" at bounding box center [844, 237] width 26 height 16
click at [827, 239] on input "True" at bounding box center [819, 237] width 15 height 12
radio input "true"
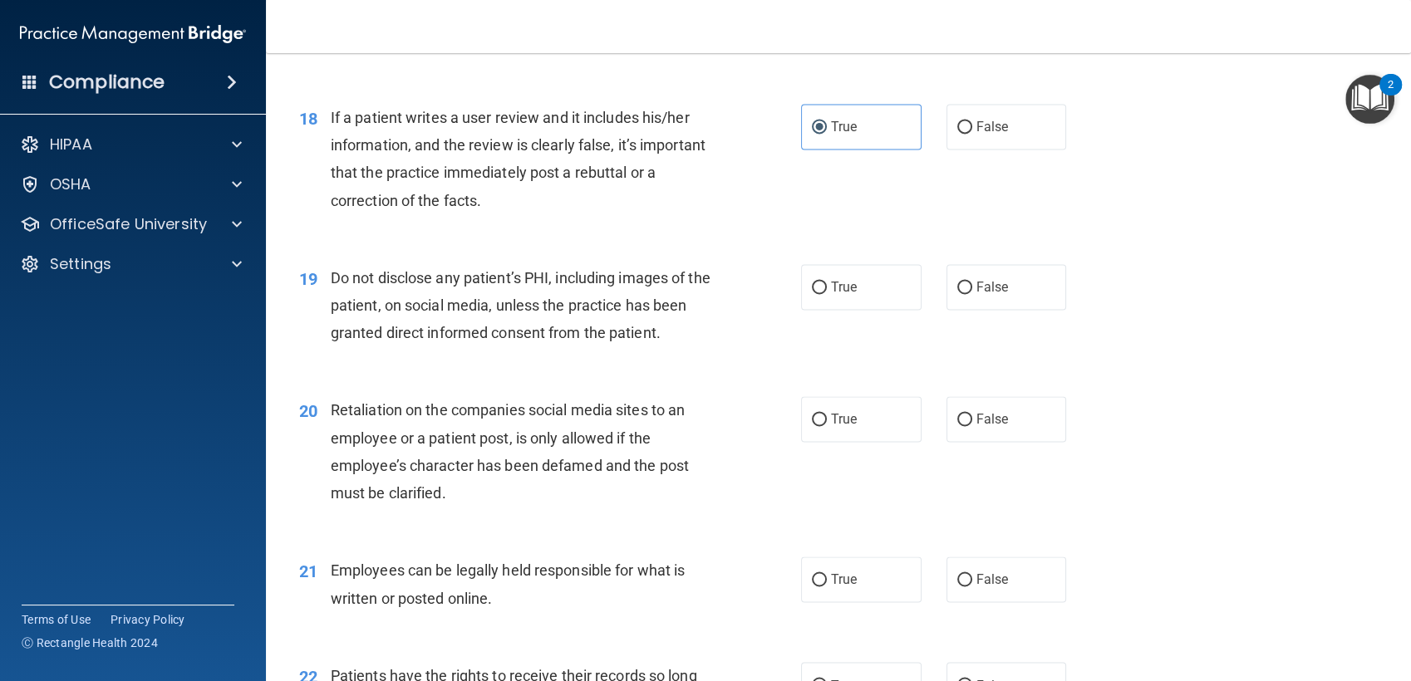
scroll to position [2586, 0]
click at [960, 134] on label "False" at bounding box center [1007, 128] width 120 height 46
click at [960, 134] on input "False" at bounding box center [964, 128] width 15 height 12
radio input "true"
radio input "false"
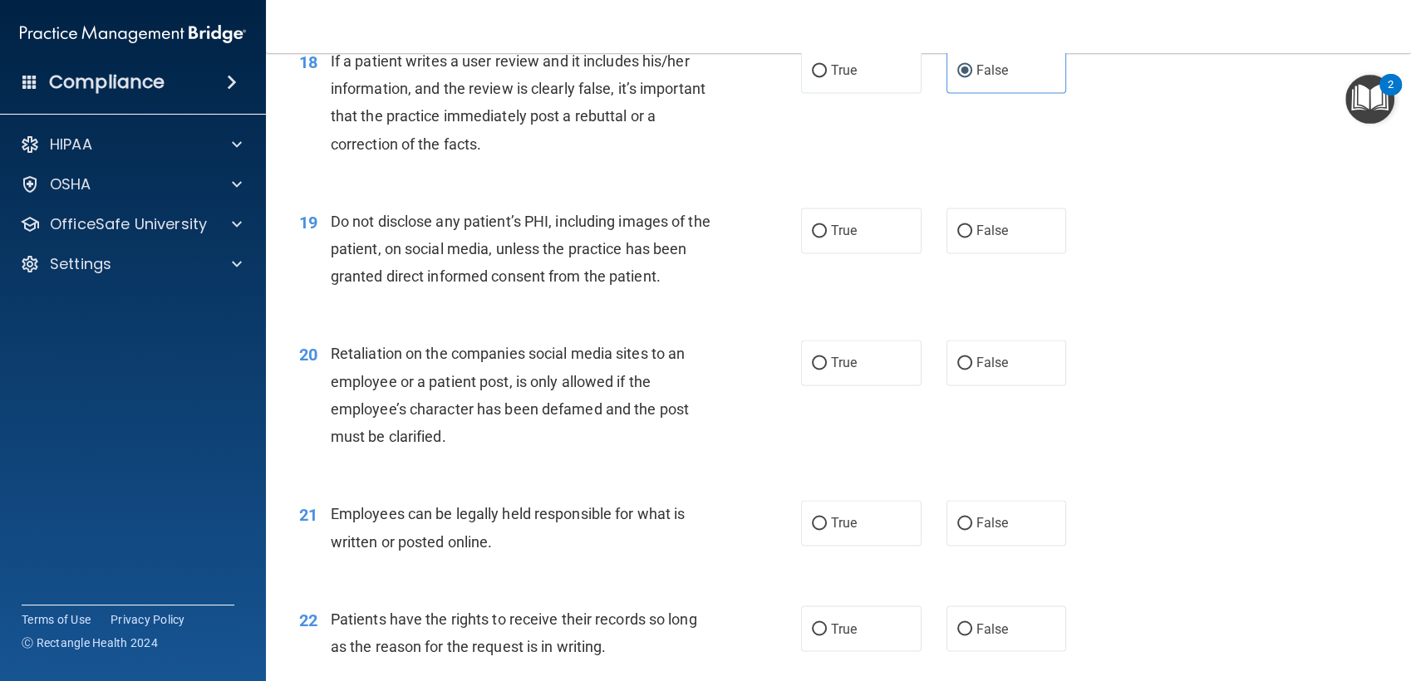
scroll to position [2649, 0]
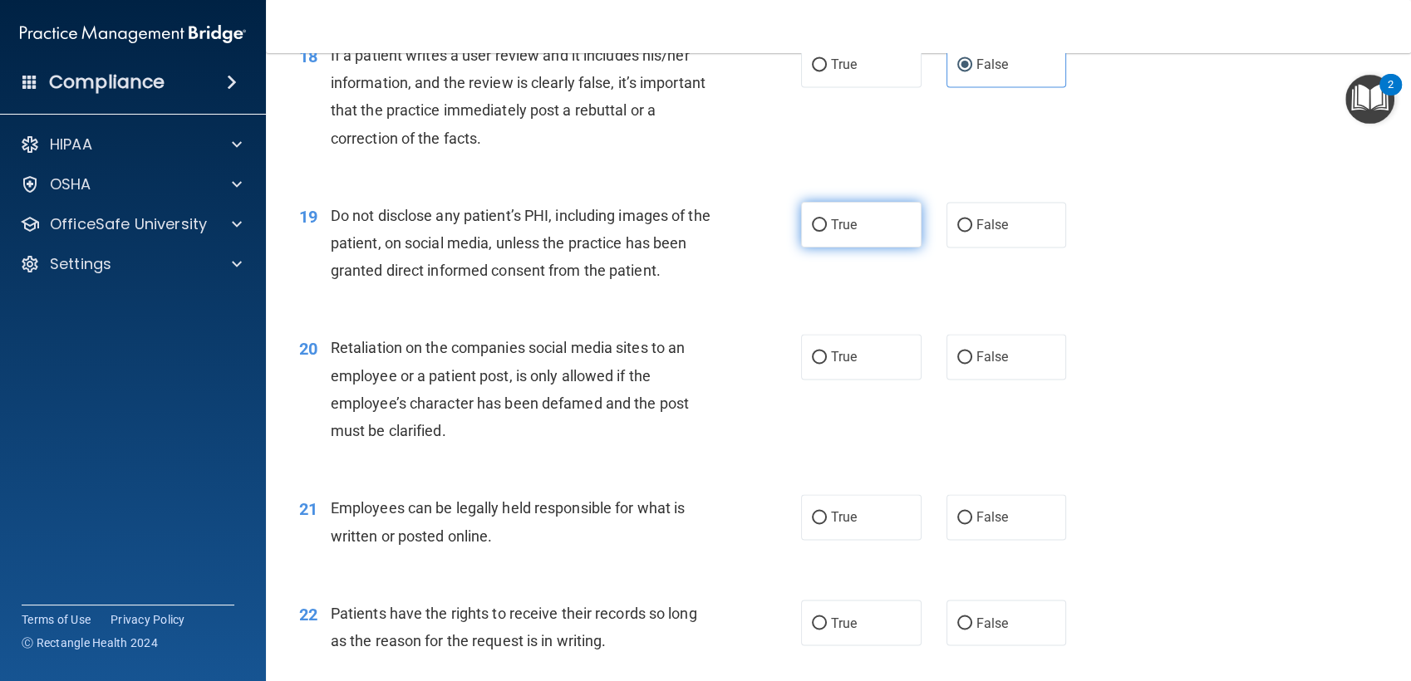
click at [831, 229] on span "True" at bounding box center [844, 225] width 26 height 16
click at [827, 229] on input "True" at bounding box center [819, 225] width 15 height 12
radio input "true"
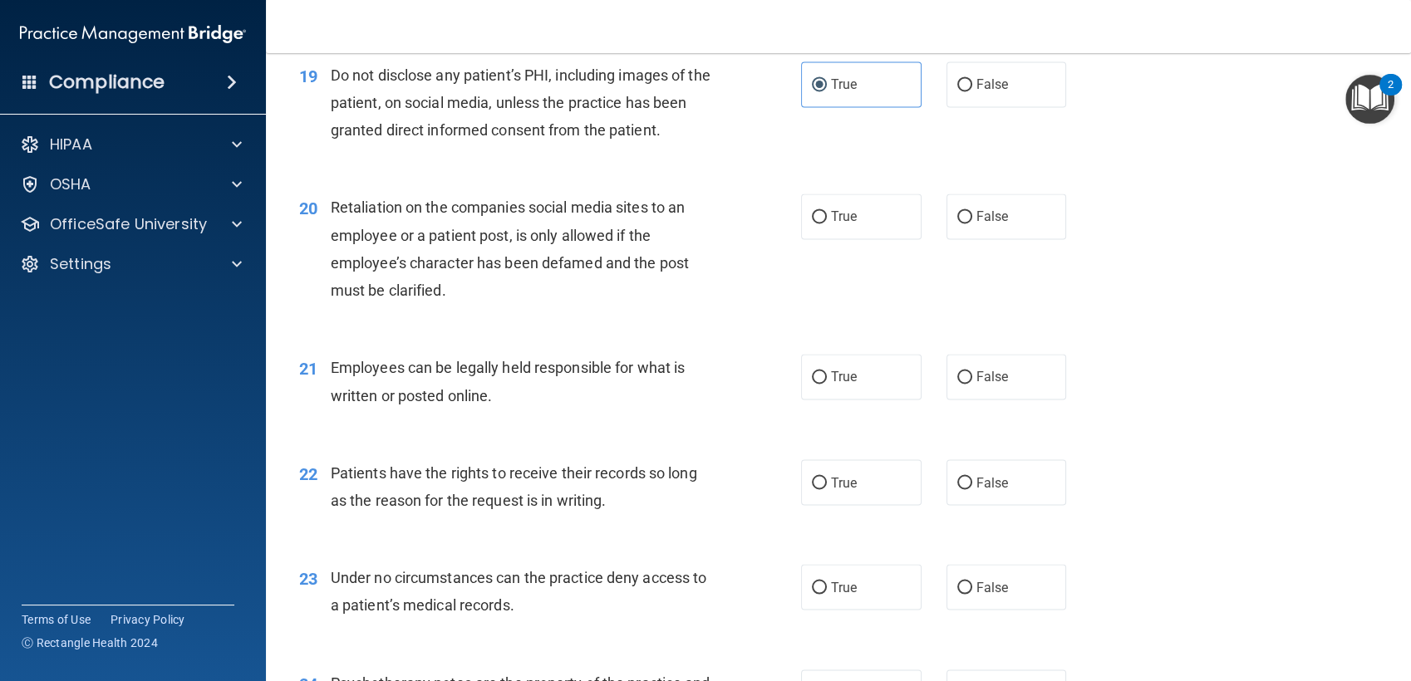
scroll to position [2788, 0]
click at [947, 224] on label "False" at bounding box center [1007, 218] width 120 height 46
click at [957, 224] on input "False" at bounding box center [964, 219] width 15 height 12
radio input "true"
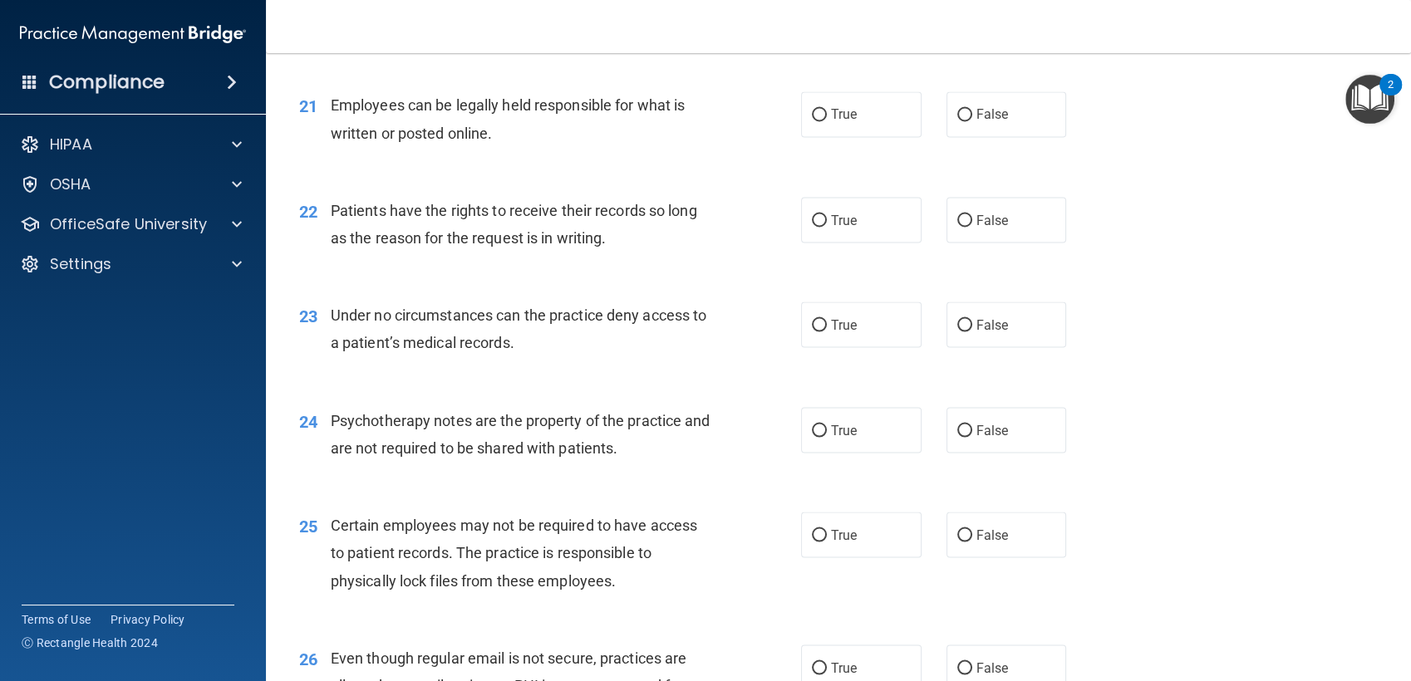
scroll to position [3053, 0]
click at [831, 119] on span "True" at bounding box center [844, 114] width 26 height 16
click at [827, 119] on input "True" at bounding box center [819, 114] width 15 height 12
radio input "true"
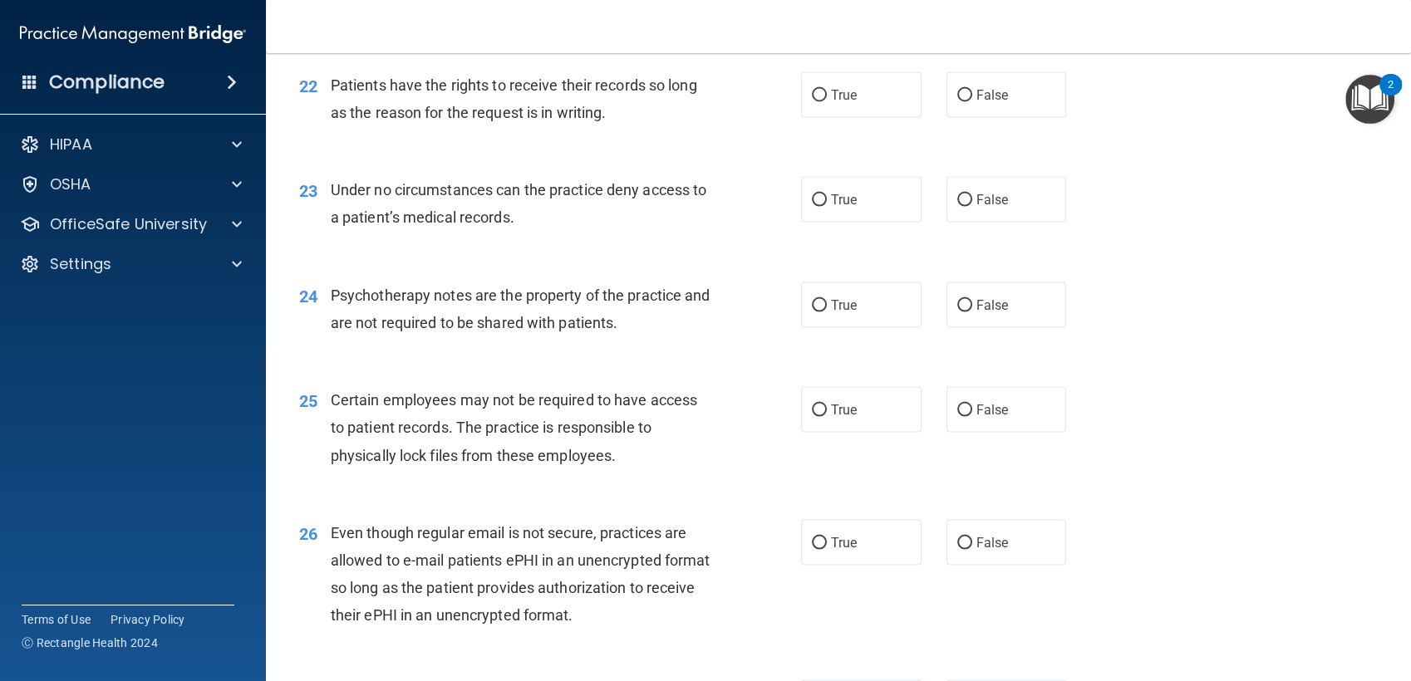
scroll to position [3189, 0]
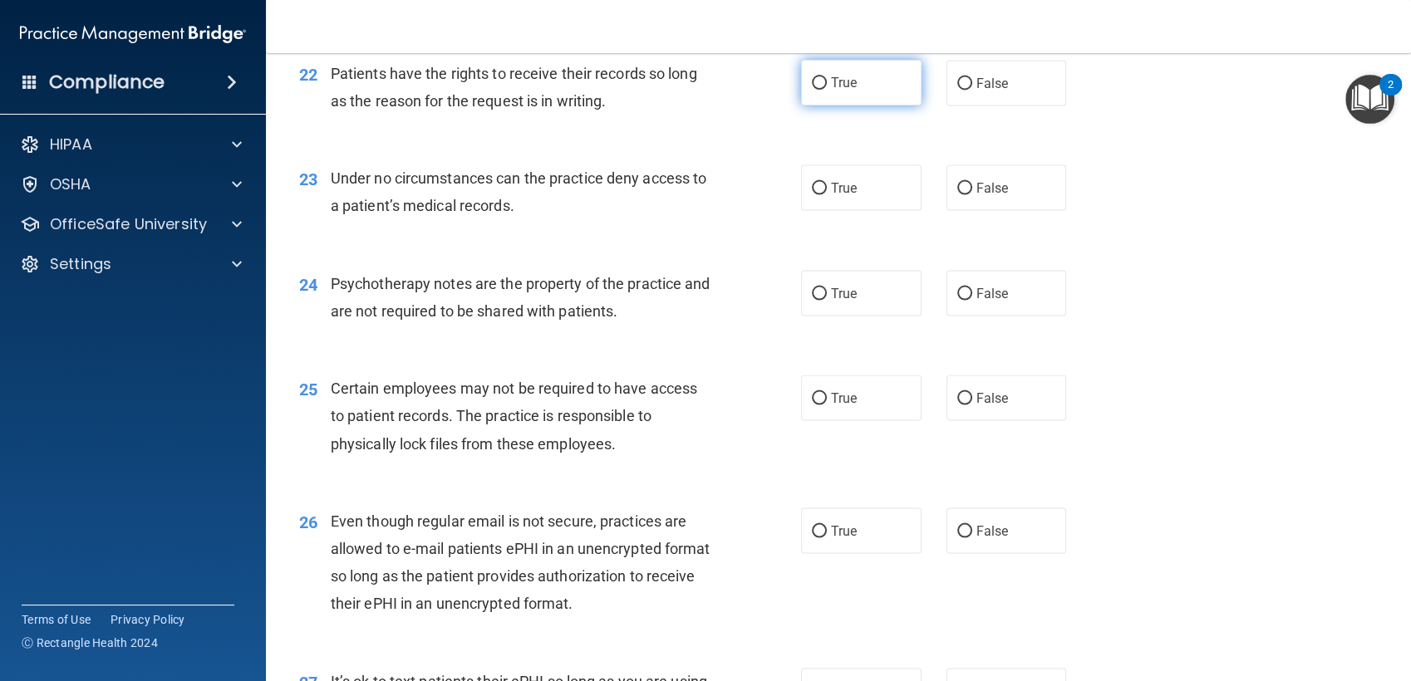
click at [838, 88] on span "True" at bounding box center [844, 83] width 26 height 16
click at [827, 88] on input "True" at bounding box center [819, 83] width 15 height 12
radio input "true"
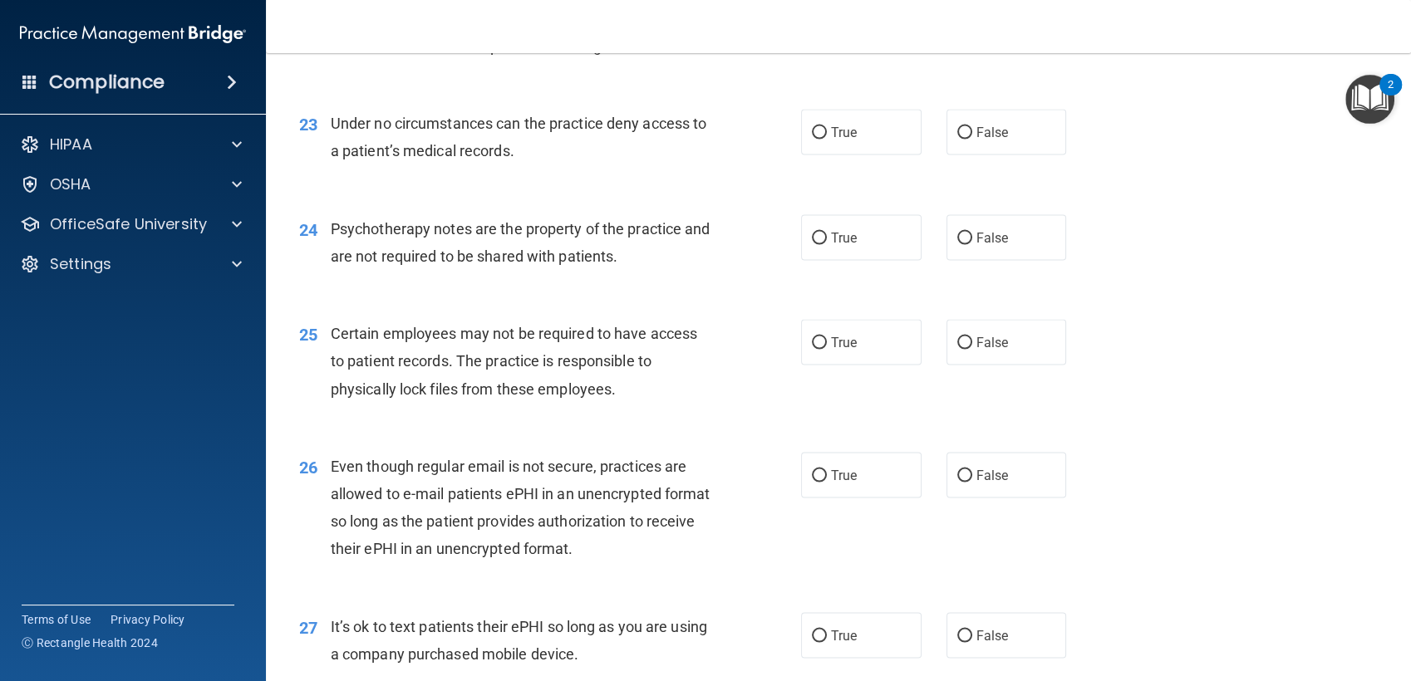
scroll to position [3244, 0]
click at [816, 137] on input "True" at bounding box center [819, 133] width 15 height 12
radio input "true"
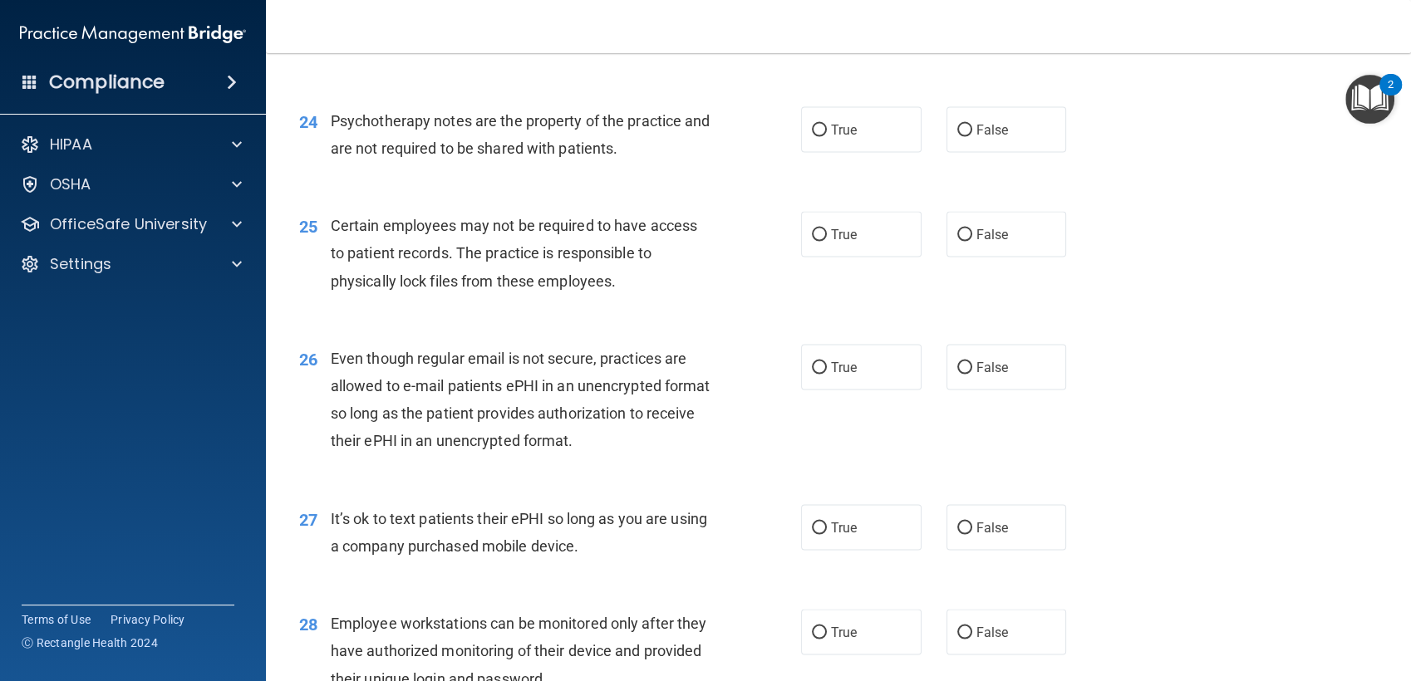
scroll to position [3357, 0]
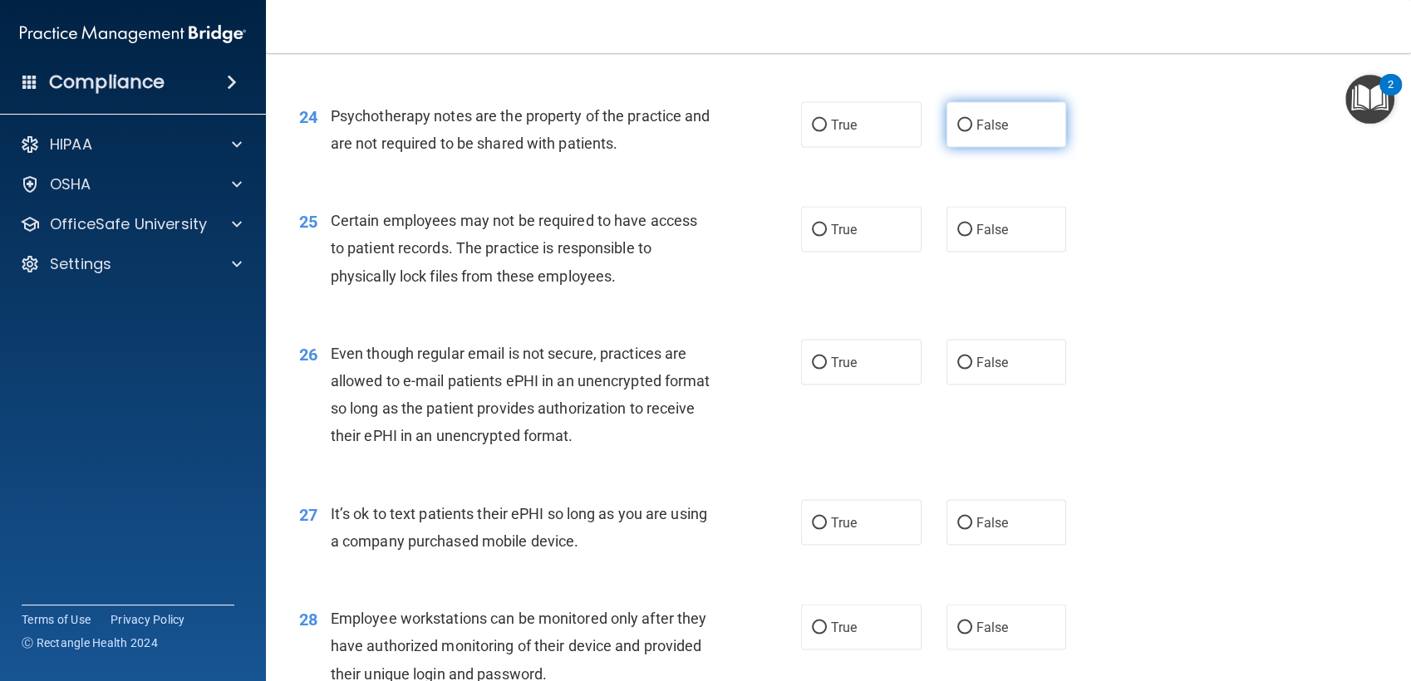
click at [957, 121] on input "False" at bounding box center [964, 126] width 15 height 12
radio input "true"
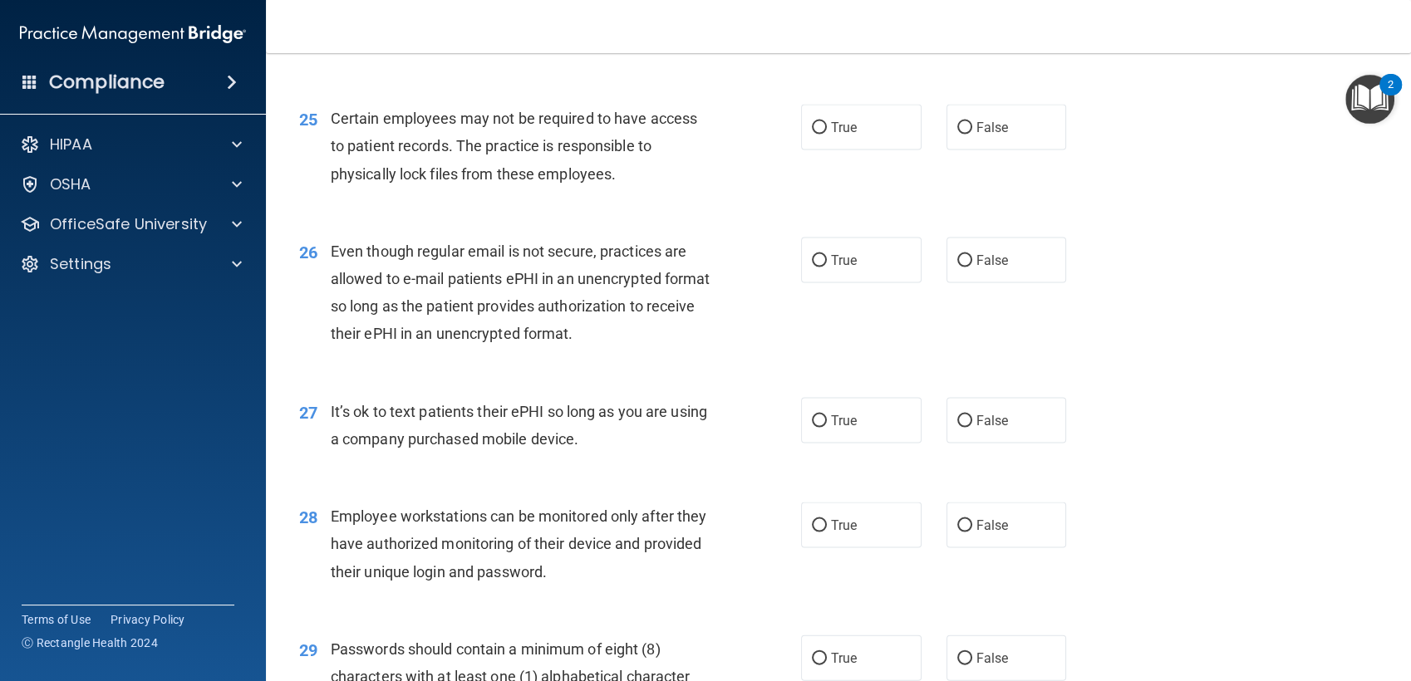
scroll to position [3459, 0]
click at [850, 111] on label "True" at bounding box center [861, 129] width 120 height 46
click at [827, 123] on input "True" at bounding box center [819, 129] width 15 height 12
radio input "true"
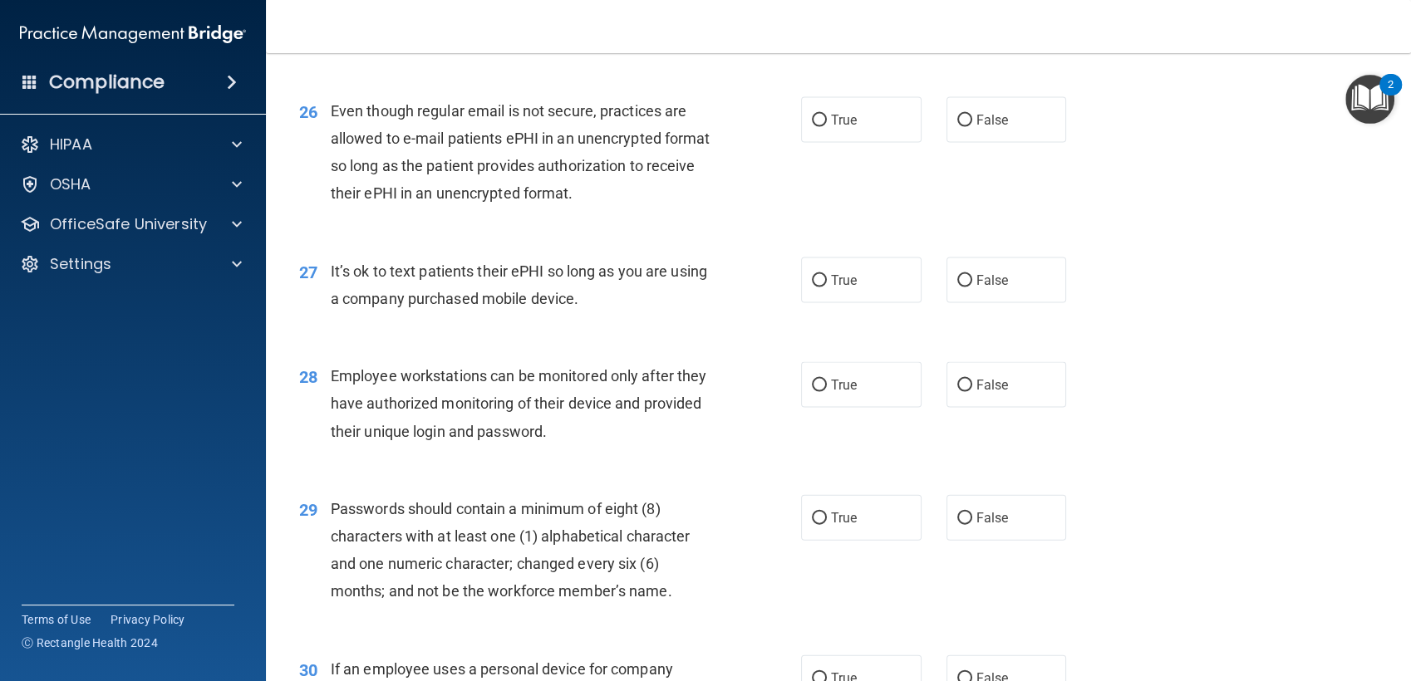
scroll to position [3599, 0]
click at [964, 127] on label "False" at bounding box center [1007, 121] width 120 height 46
click at [964, 127] on input "False" at bounding box center [964, 122] width 15 height 12
radio input "true"
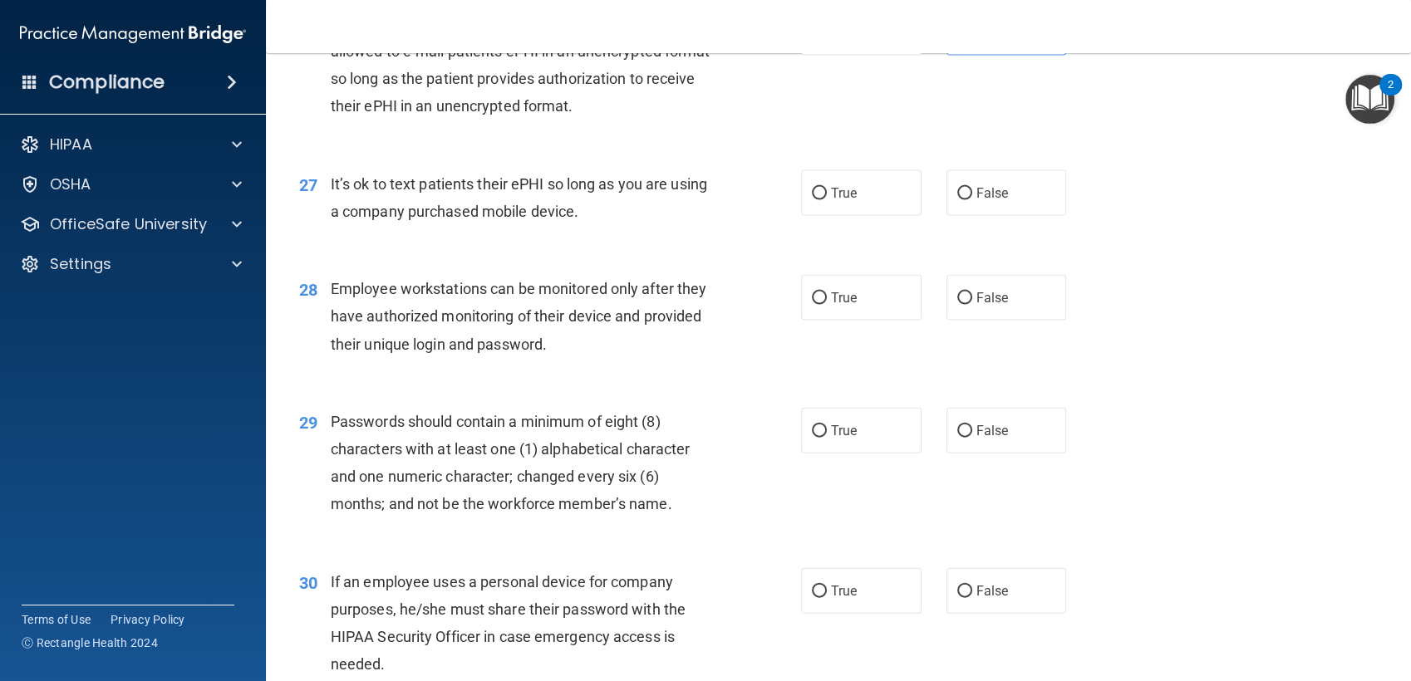
scroll to position [3691, 0]
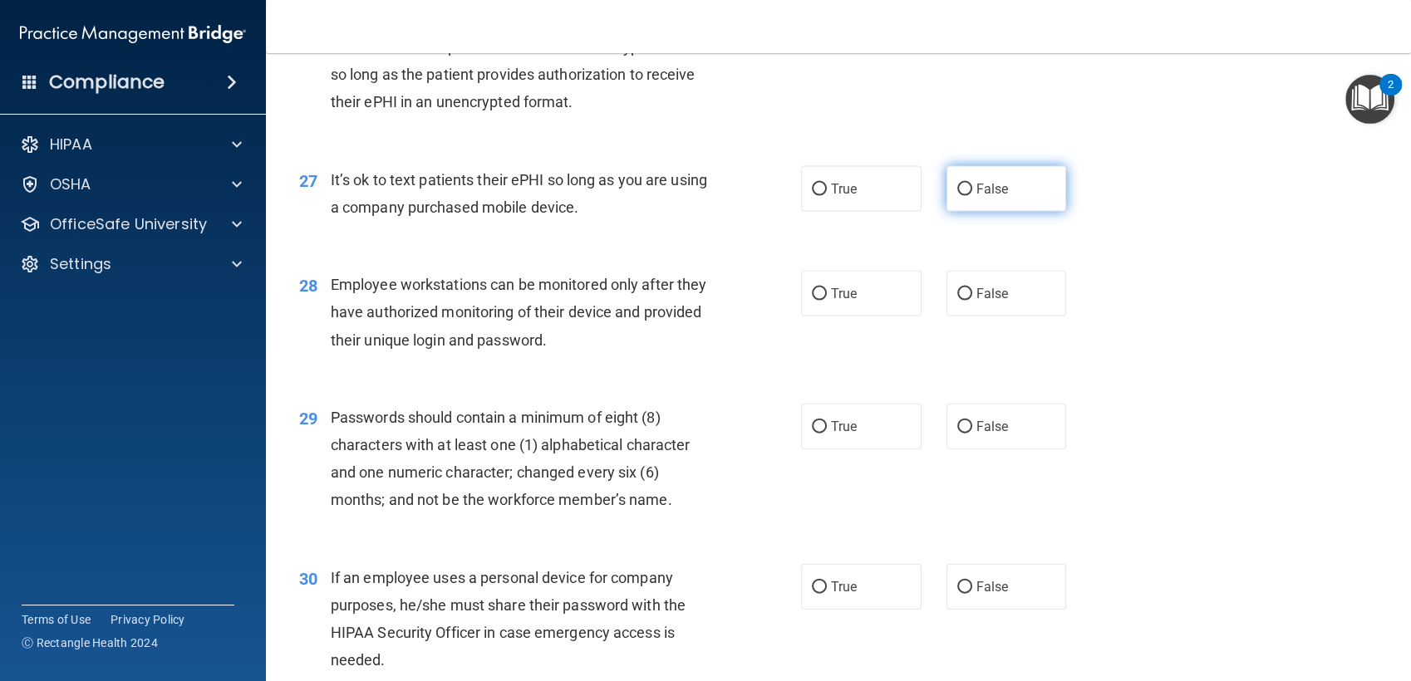
click at [952, 196] on label "False" at bounding box center [1007, 189] width 120 height 46
click at [957, 196] on input "False" at bounding box center [964, 190] width 15 height 12
radio input "true"
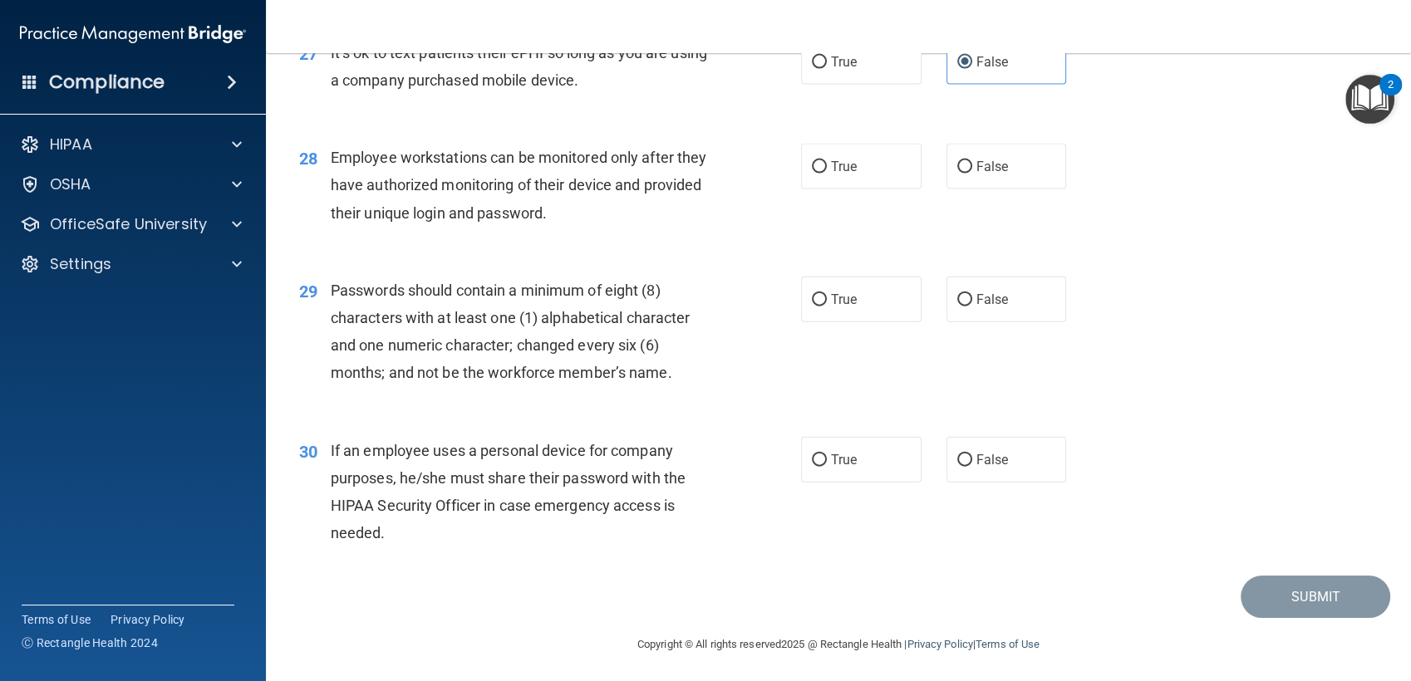
scroll to position [3820, 0]
click at [991, 157] on span "False" at bounding box center [992, 165] width 32 height 16
click at [972, 160] on input "False" at bounding box center [964, 166] width 15 height 12
radio input "true"
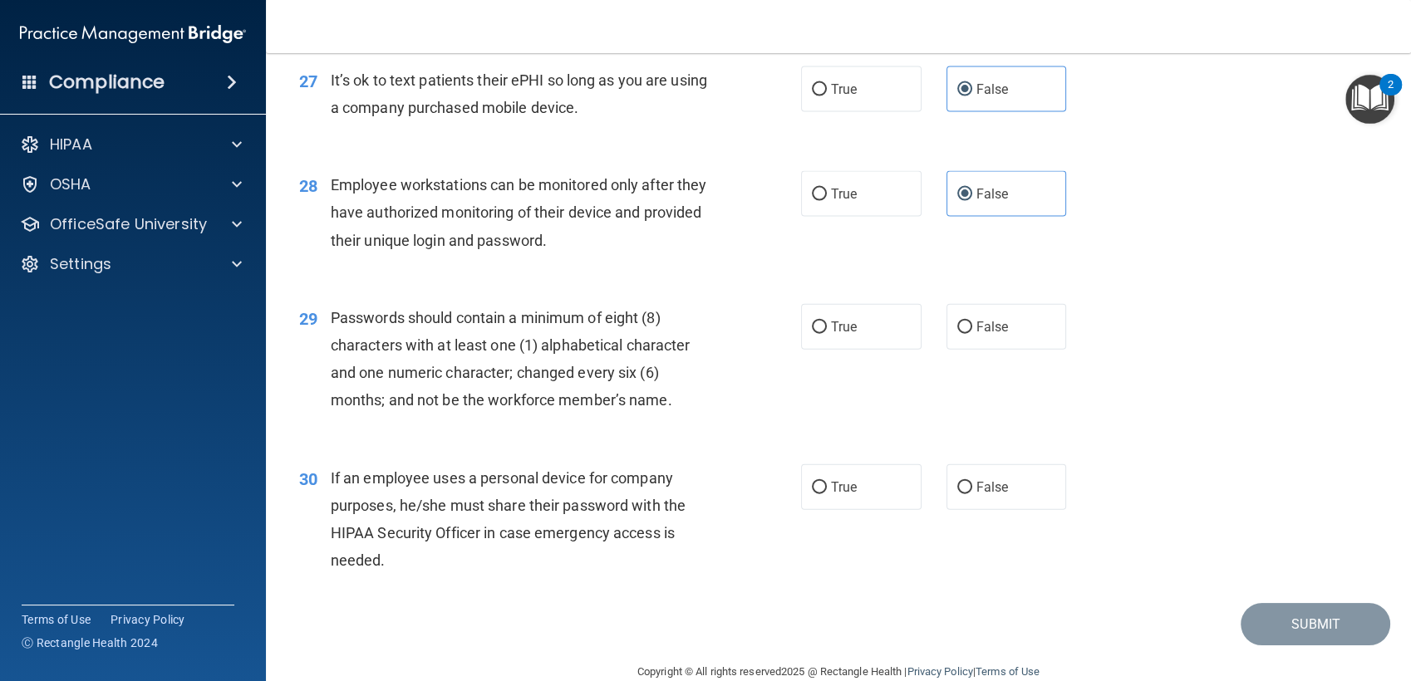
scroll to position [3822, 0]
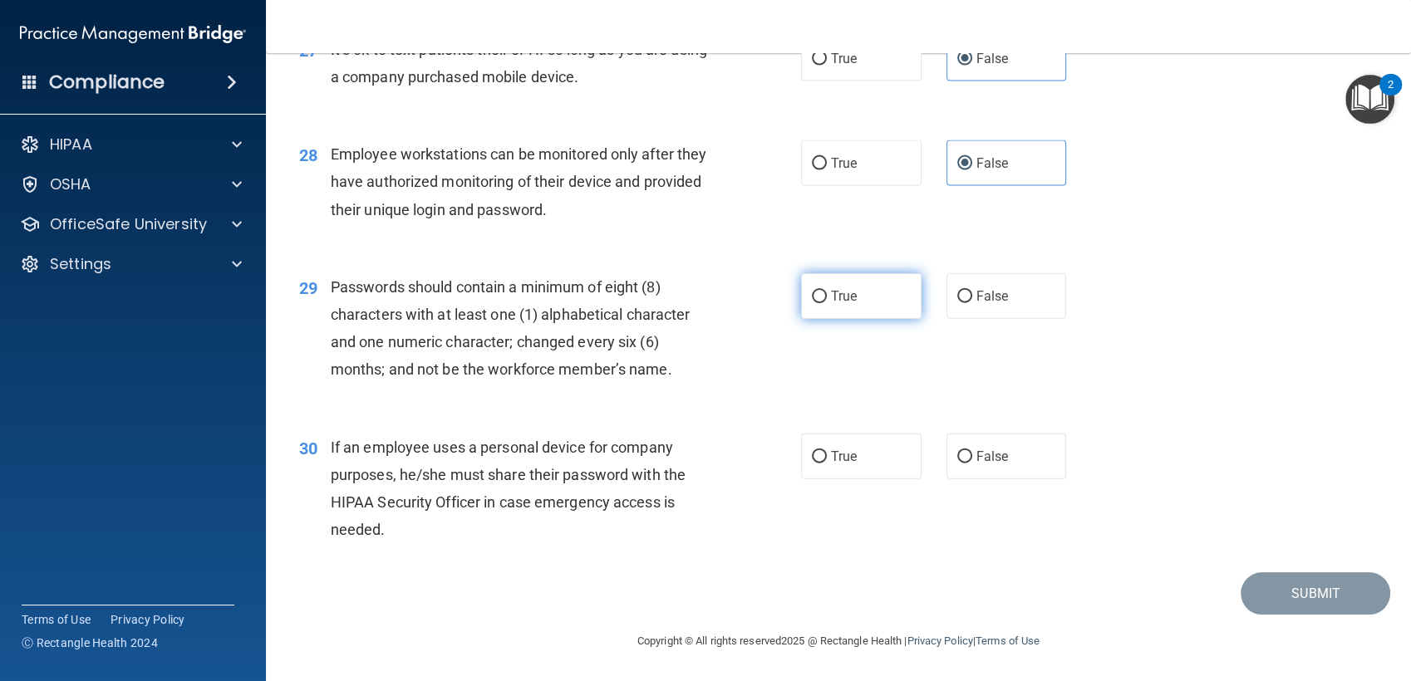
click at [829, 305] on label "True" at bounding box center [861, 296] width 120 height 46
click at [827, 303] on input "True" at bounding box center [819, 297] width 15 height 12
radio input "true"
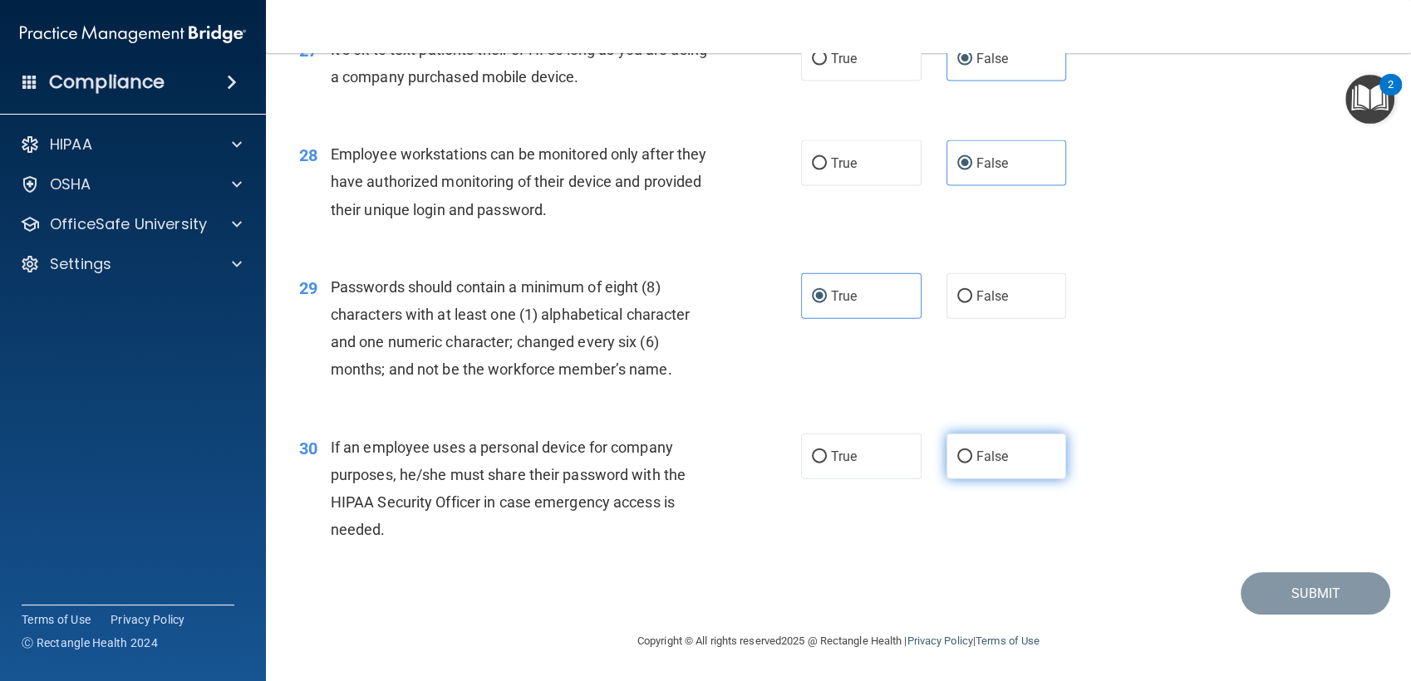
click at [965, 455] on label "False" at bounding box center [1007, 457] width 120 height 46
click at [965, 455] on input "False" at bounding box center [964, 457] width 15 height 12
radio input "true"
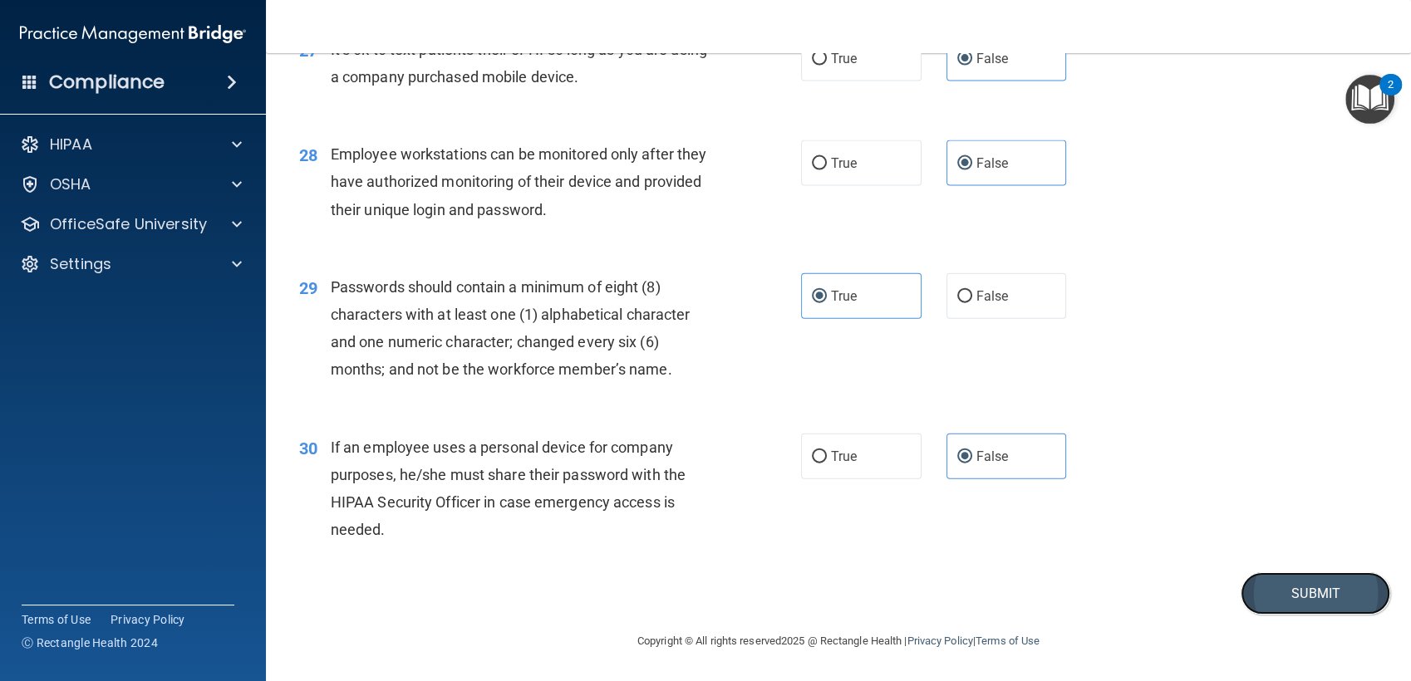
click at [1290, 588] on button "Submit" at bounding box center [1316, 594] width 150 height 42
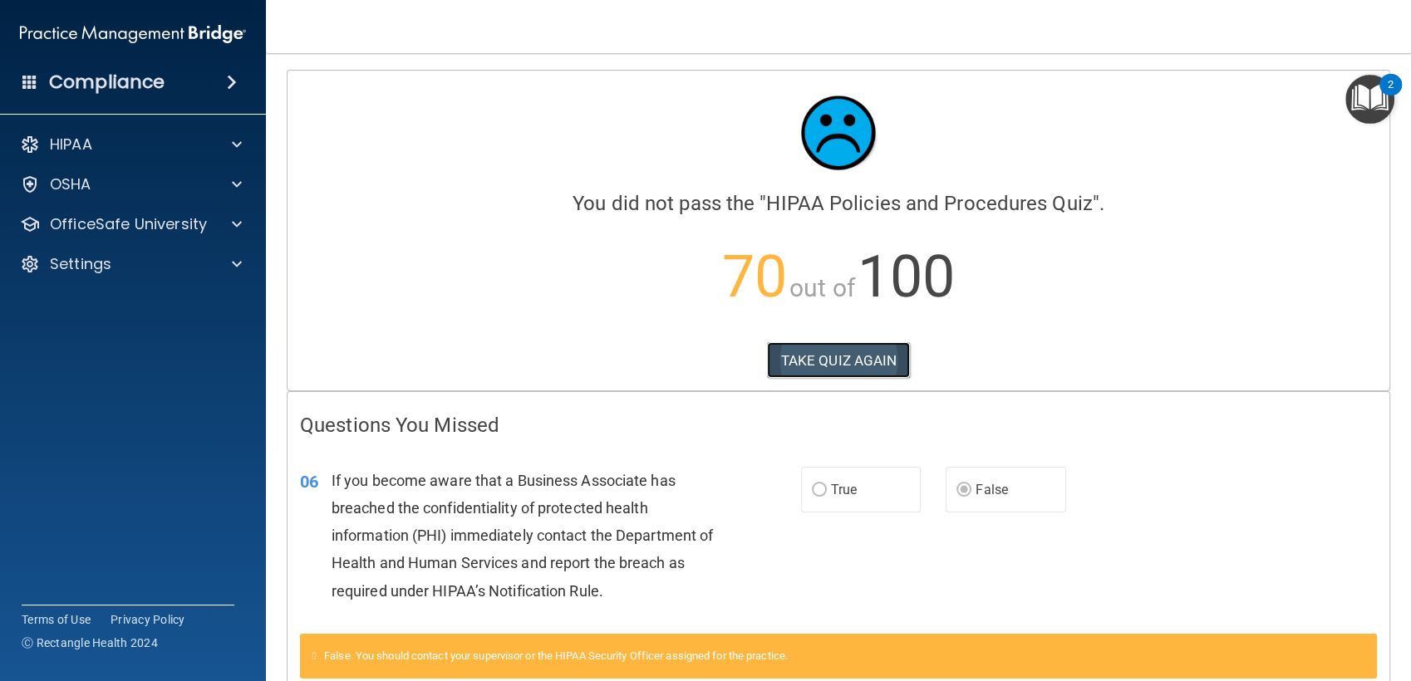
click at [878, 350] on button "TAKE QUIZ AGAIN" at bounding box center [839, 360] width 144 height 37
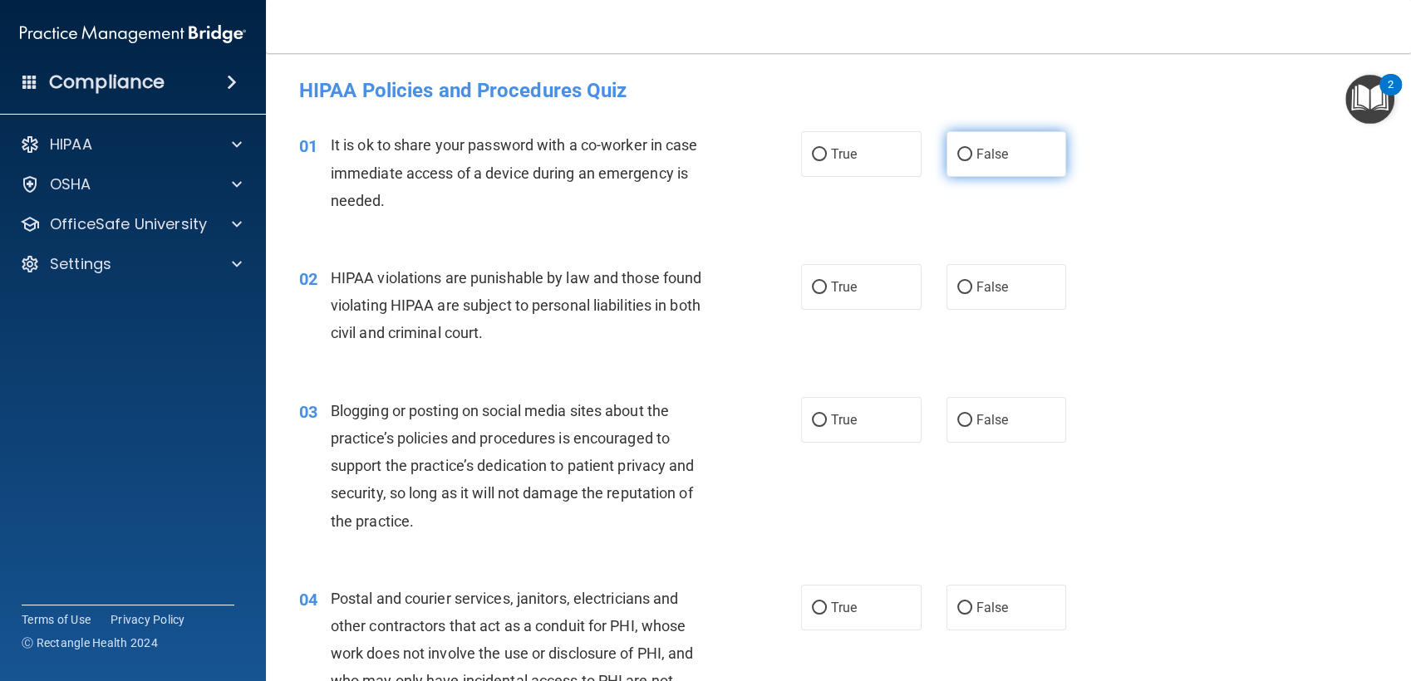
click at [999, 165] on label "False" at bounding box center [1007, 154] width 120 height 46
click at [972, 161] on input "False" at bounding box center [964, 155] width 15 height 12
radio input "true"
click at [820, 278] on label "True" at bounding box center [861, 287] width 120 height 46
click at [820, 282] on input "True" at bounding box center [819, 288] width 15 height 12
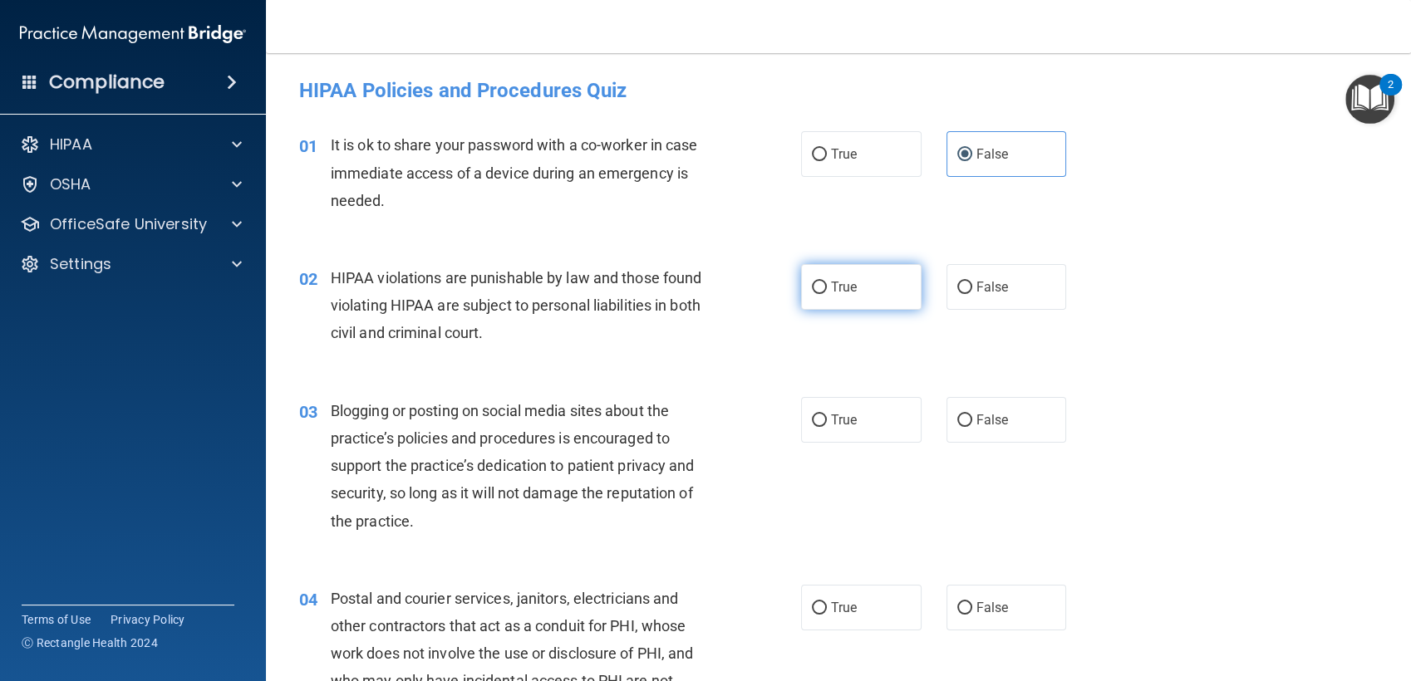
radio input "true"
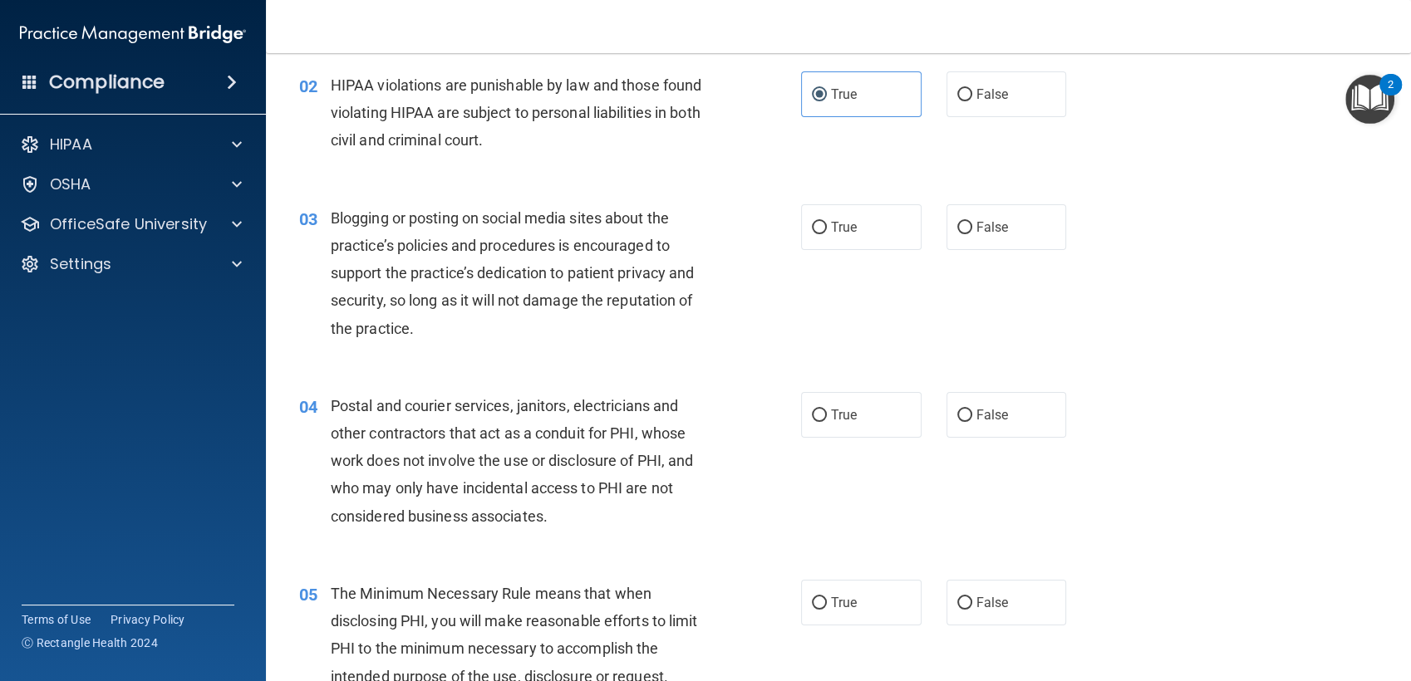
scroll to position [192, 0]
click at [971, 237] on label "False" at bounding box center [1007, 228] width 120 height 46
click at [971, 235] on input "False" at bounding box center [964, 229] width 15 height 12
radio input "true"
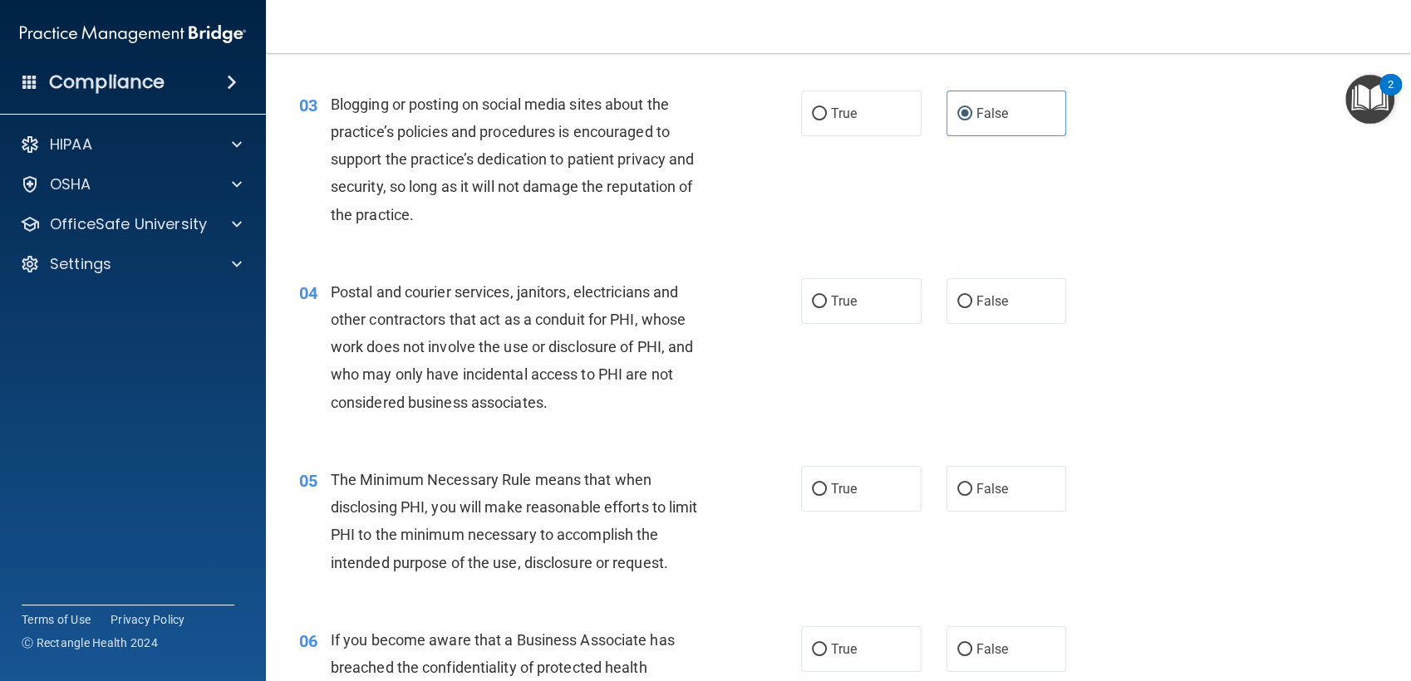
scroll to position [322, 0]
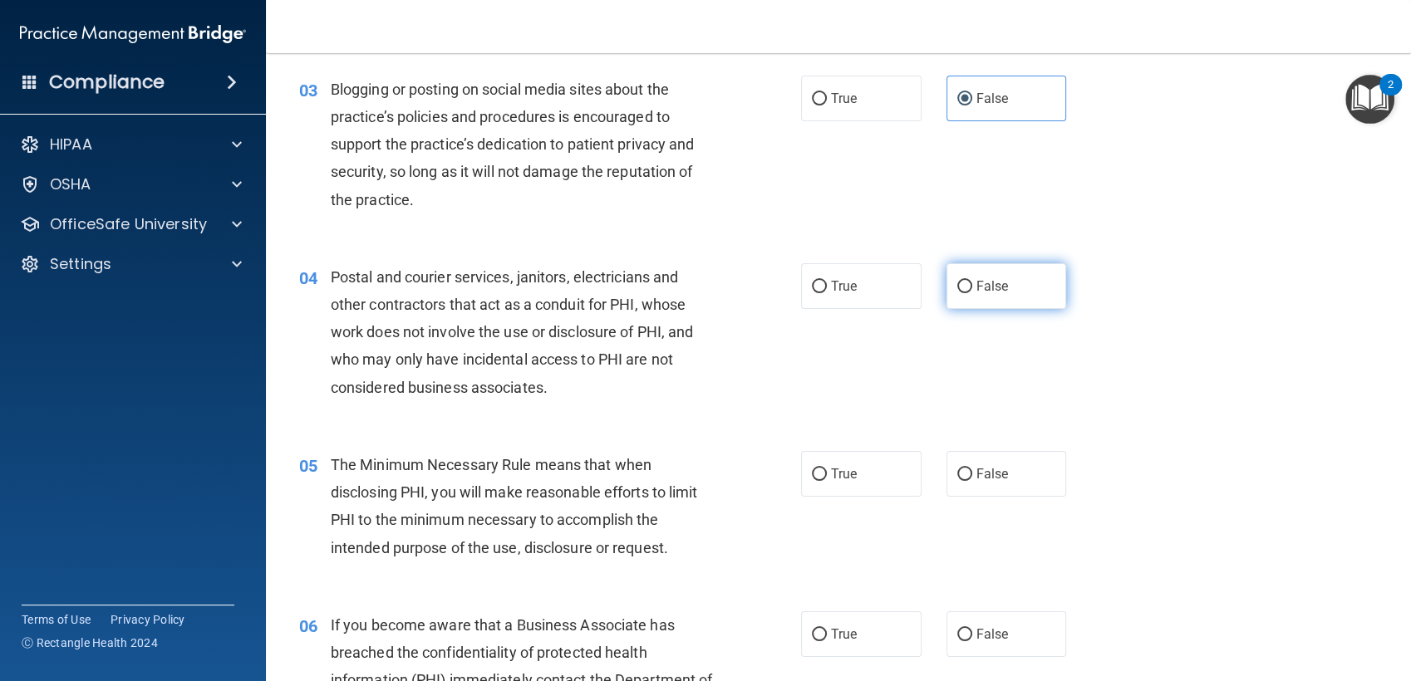
click at [986, 278] on span "False" at bounding box center [992, 286] width 32 height 16
click at [972, 281] on input "False" at bounding box center [964, 287] width 15 height 12
radio input "true"
click at [831, 285] on span "True" at bounding box center [844, 286] width 26 height 16
click at [827, 285] on input "True" at bounding box center [819, 287] width 15 height 12
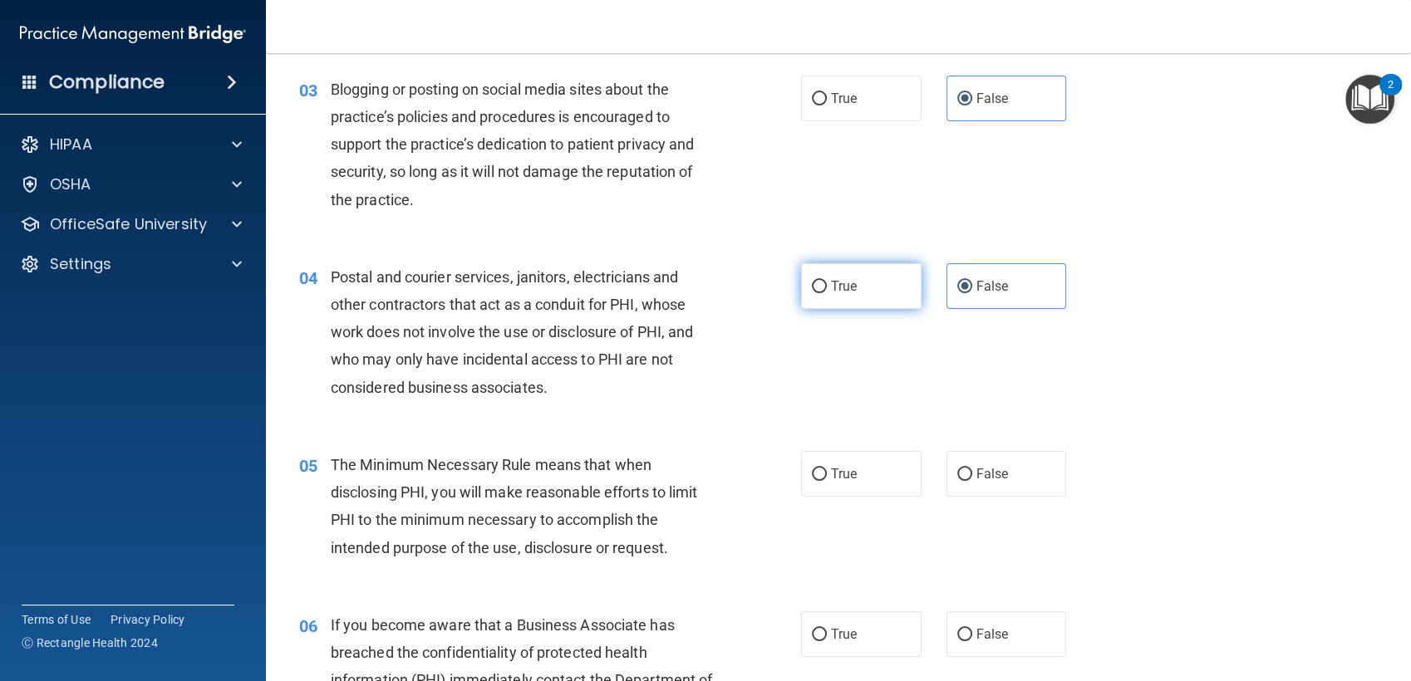
radio input "true"
radio input "false"
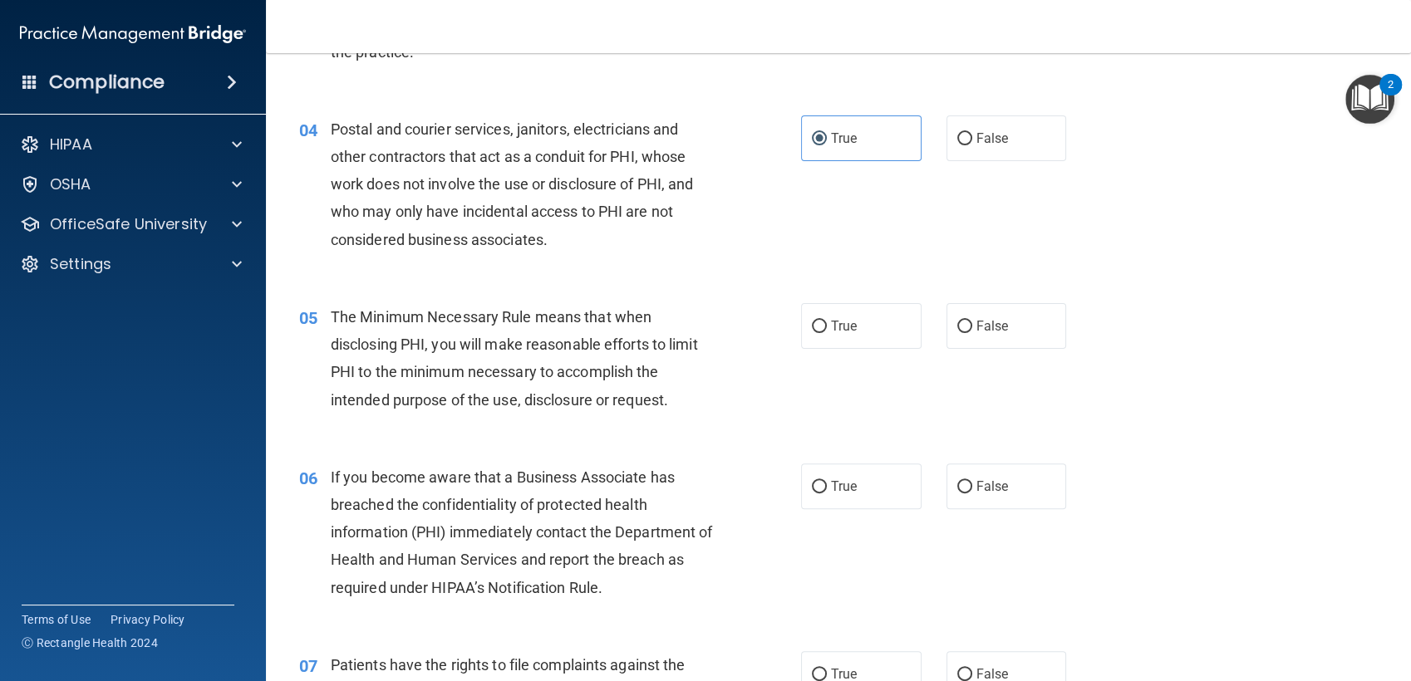
scroll to position [486, 0]
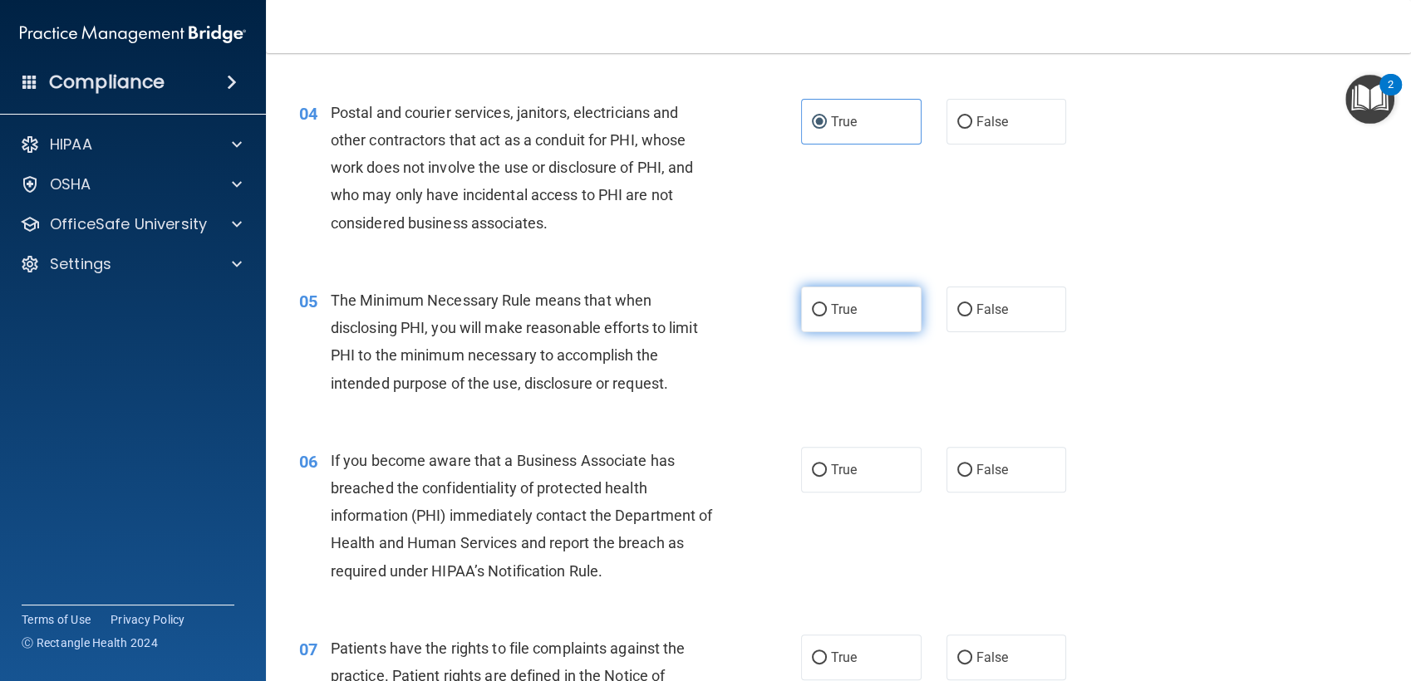
click at [852, 317] on label "True" at bounding box center [861, 310] width 120 height 46
click at [827, 317] on input "True" at bounding box center [819, 310] width 15 height 12
radio input "true"
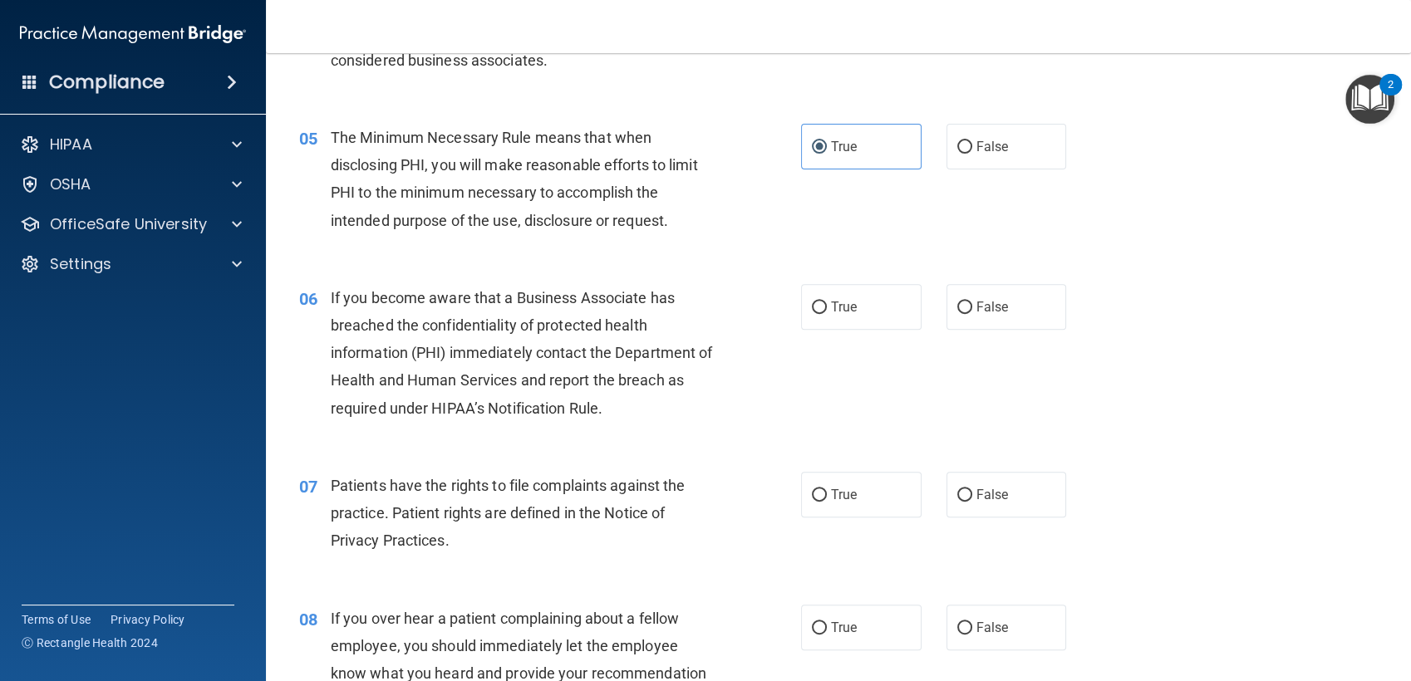
scroll to position [650, 0]
click at [984, 306] on span "False" at bounding box center [992, 306] width 32 height 16
click at [972, 306] on input "False" at bounding box center [964, 307] width 15 height 12
radio input "true"
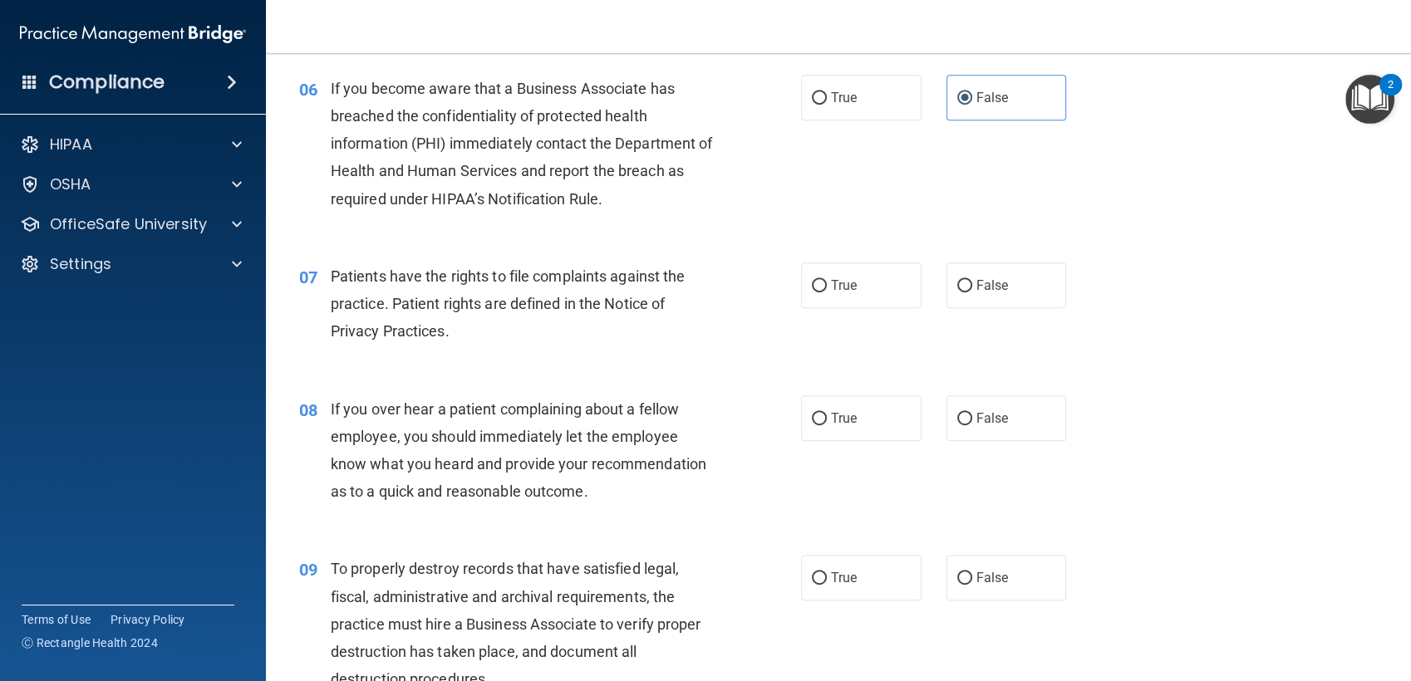
scroll to position [860, 0]
drag, startPoint x: 842, startPoint y: 288, endPoint x: 786, endPoint y: 296, distance: 56.2
click at [1089, 261] on ng-form "07 Patients have the rights to file complaints against the practice. Patient ri…" at bounding box center [1089, 261] width 0 height 0
click at [786, 296] on div "07 Patients have the rights to file complaints against the practice. Patient ri…" at bounding box center [550, 306] width 552 height 91
click at [801, 289] on label "True" at bounding box center [861, 284] width 120 height 46
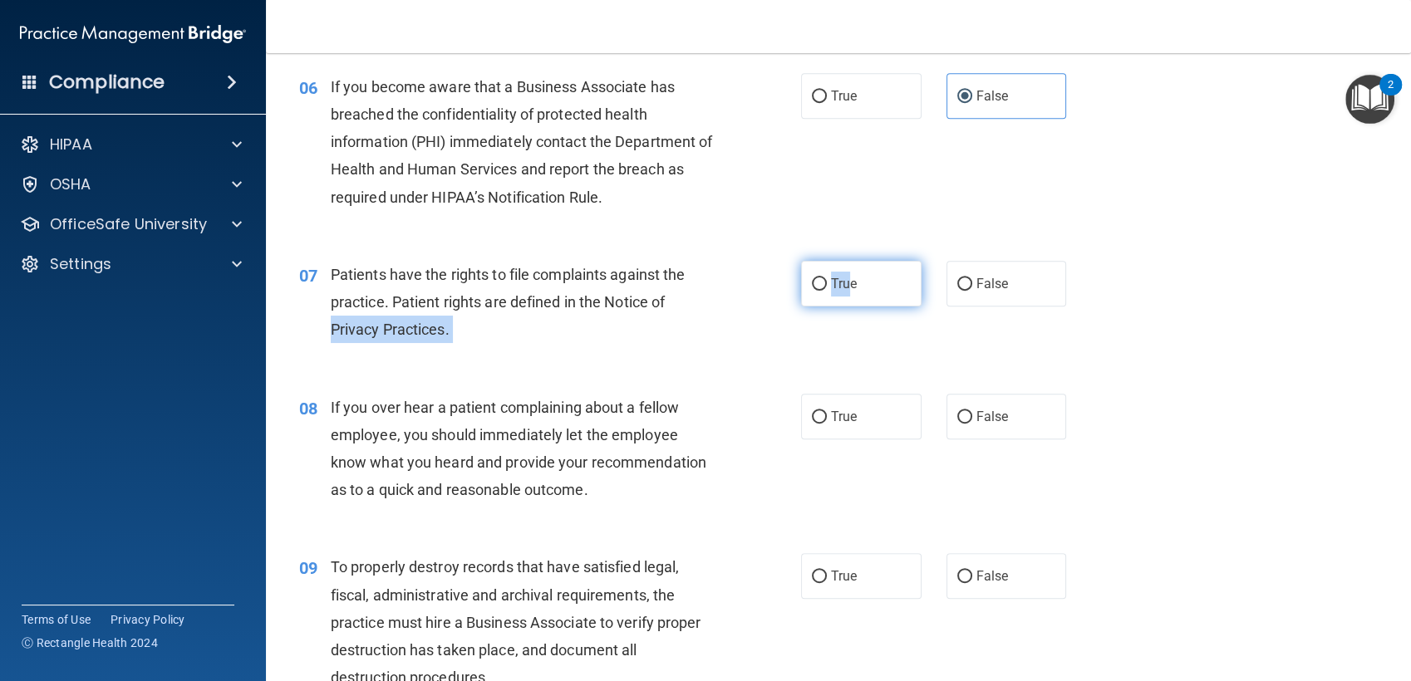
click at [812, 289] on input "True" at bounding box center [819, 284] width 15 height 12
radio input "true"
click at [801, 289] on label "True" at bounding box center [861, 284] width 120 height 46
click at [812, 289] on input "True" at bounding box center [819, 284] width 15 height 12
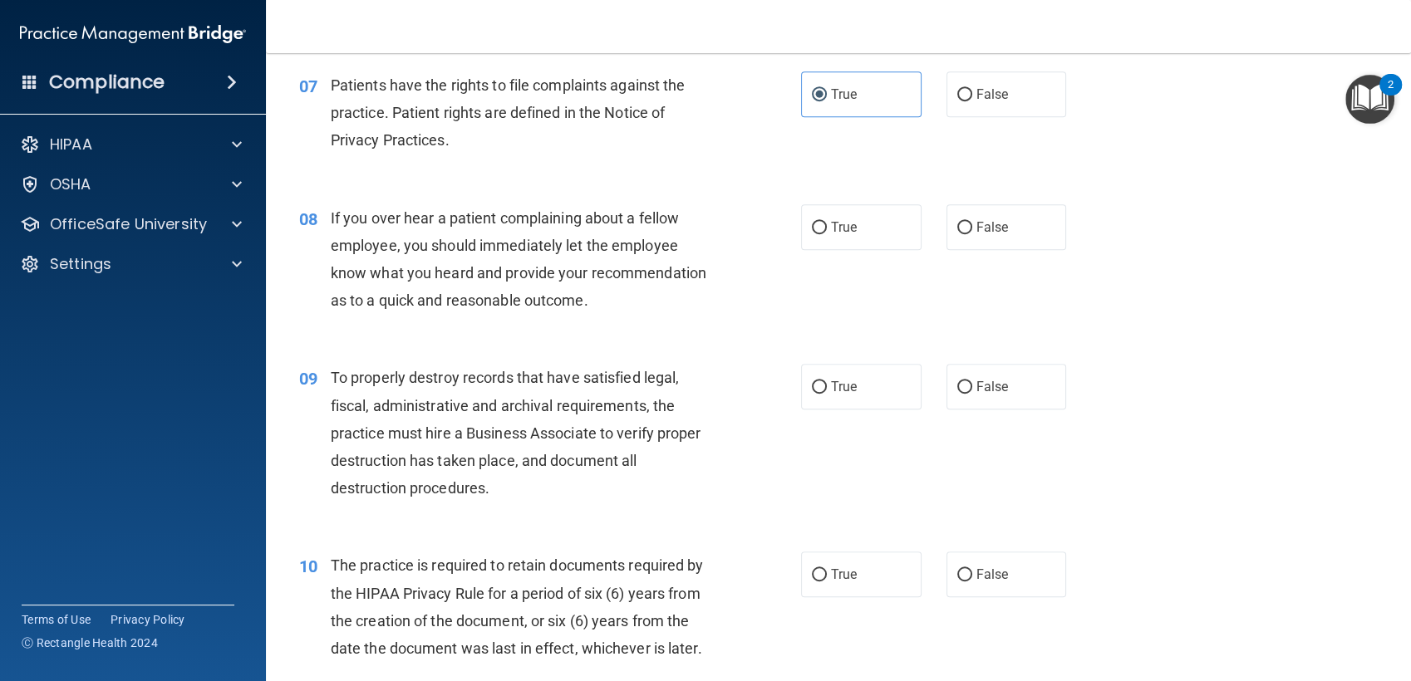
scroll to position [1049, 0]
click at [983, 233] on span "False" at bounding box center [992, 228] width 32 height 16
click at [972, 233] on input "False" at bounding box center [964, 229] width 15 height 12
radio input "true"
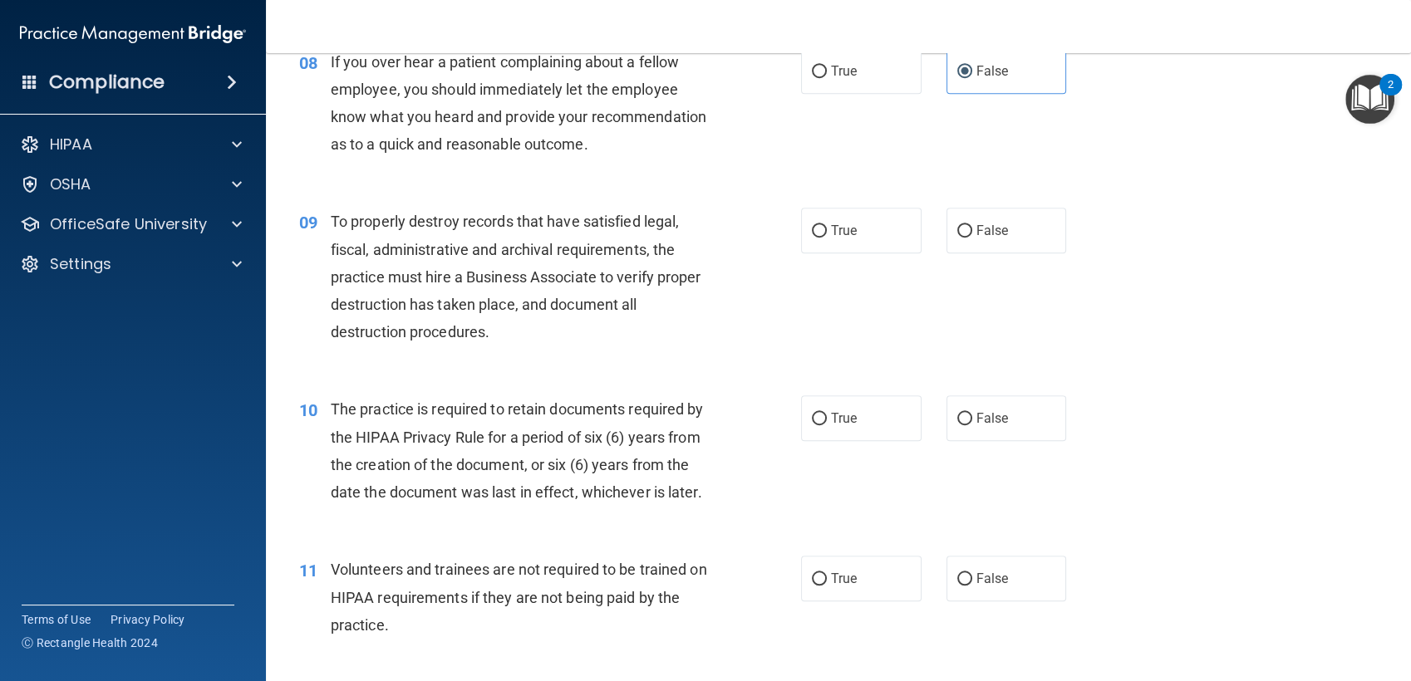
scroll to position [1222, 0]
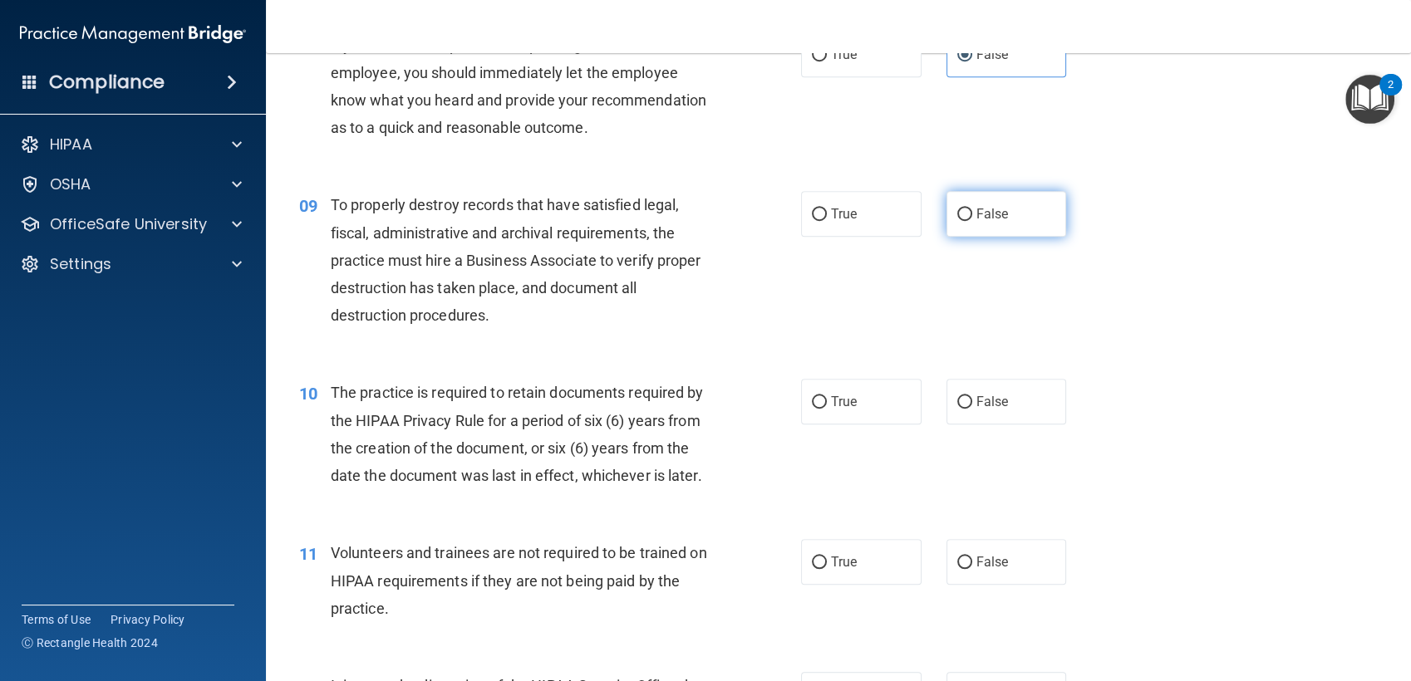
click at [990, 219] on span "False" at bounding box center [992, 214] width 32 height 16
click at [972, 219] on input "False" at bounding box center [964, 215] width 15 height 12
radio input "true"
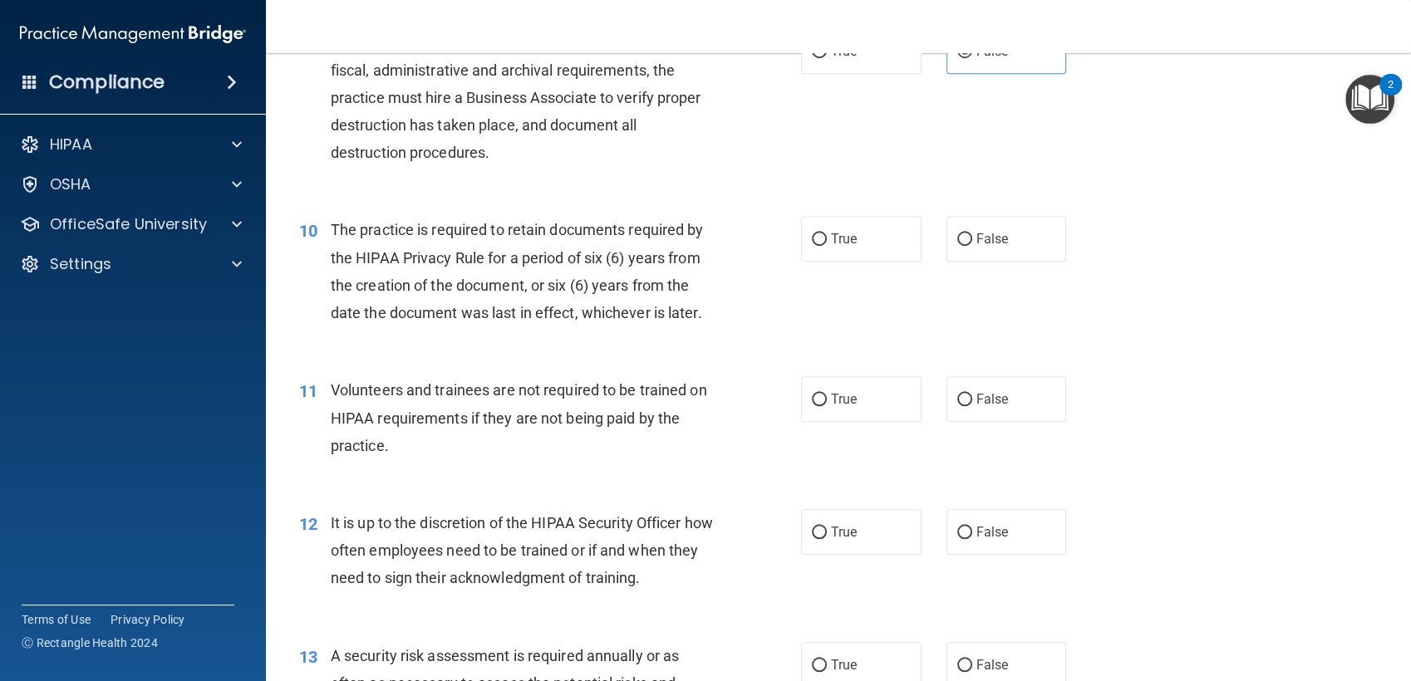
scroll to position [1396, 0]
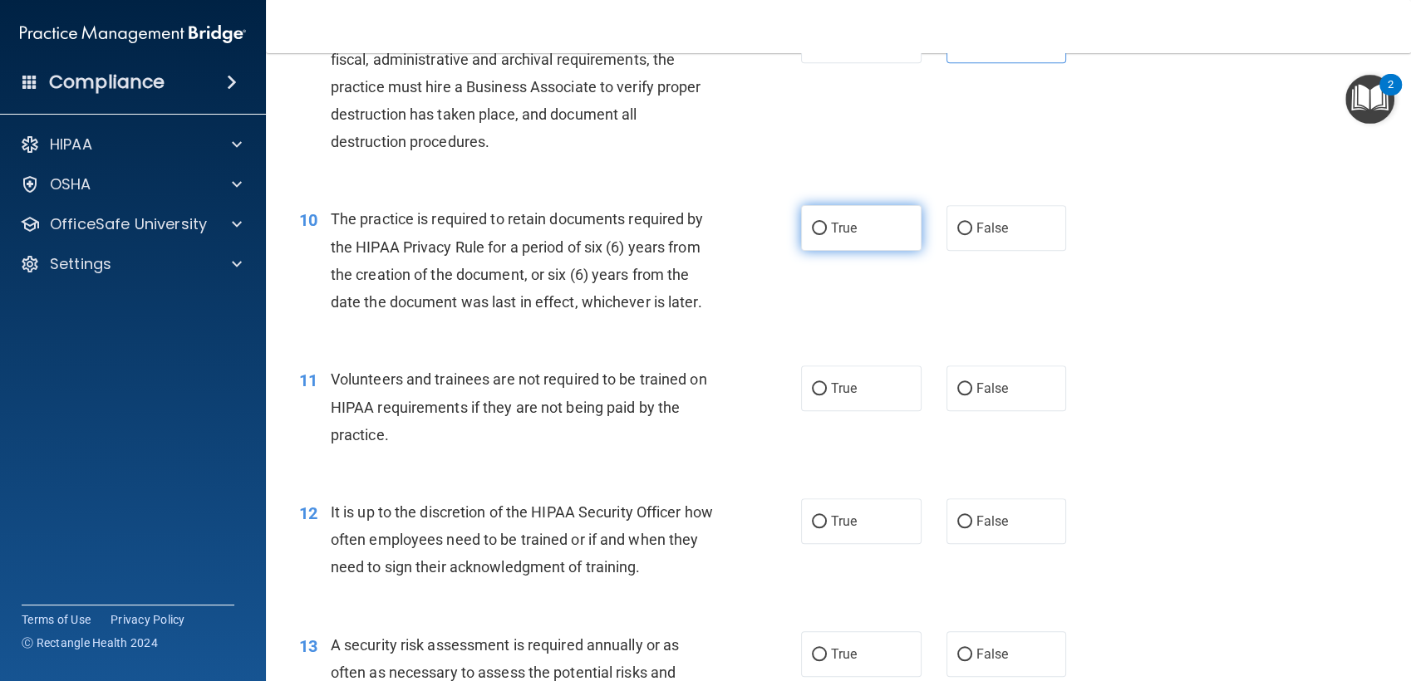
click at [812, 223] on input "True" at bounding box center [819, 229] width 15 height 12
radio input "true"
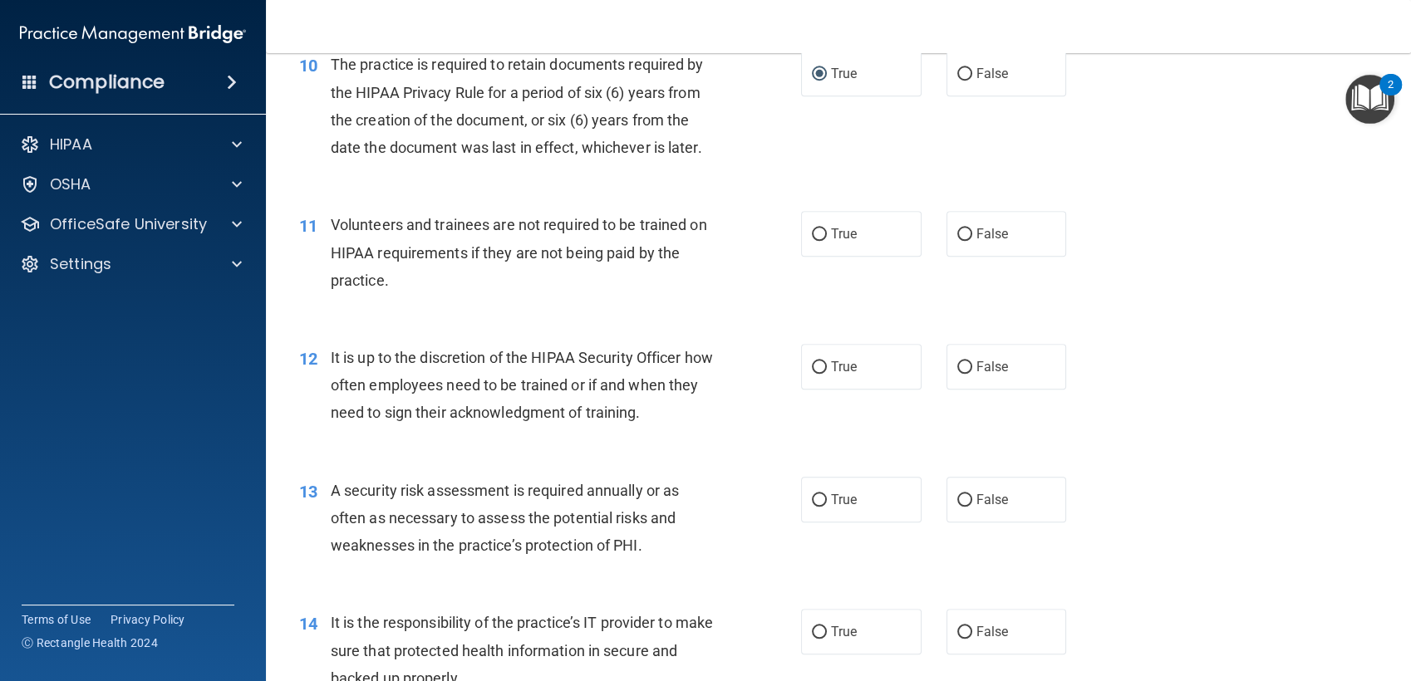
scroll to position [1552, 0]
click at [1010, 228] on label "False" at bounding box center [1007, 233] width 120 height 46
click at [972, 228] on input "False" at bounding box center [964, 234] width 15 height 12
radio input "true"
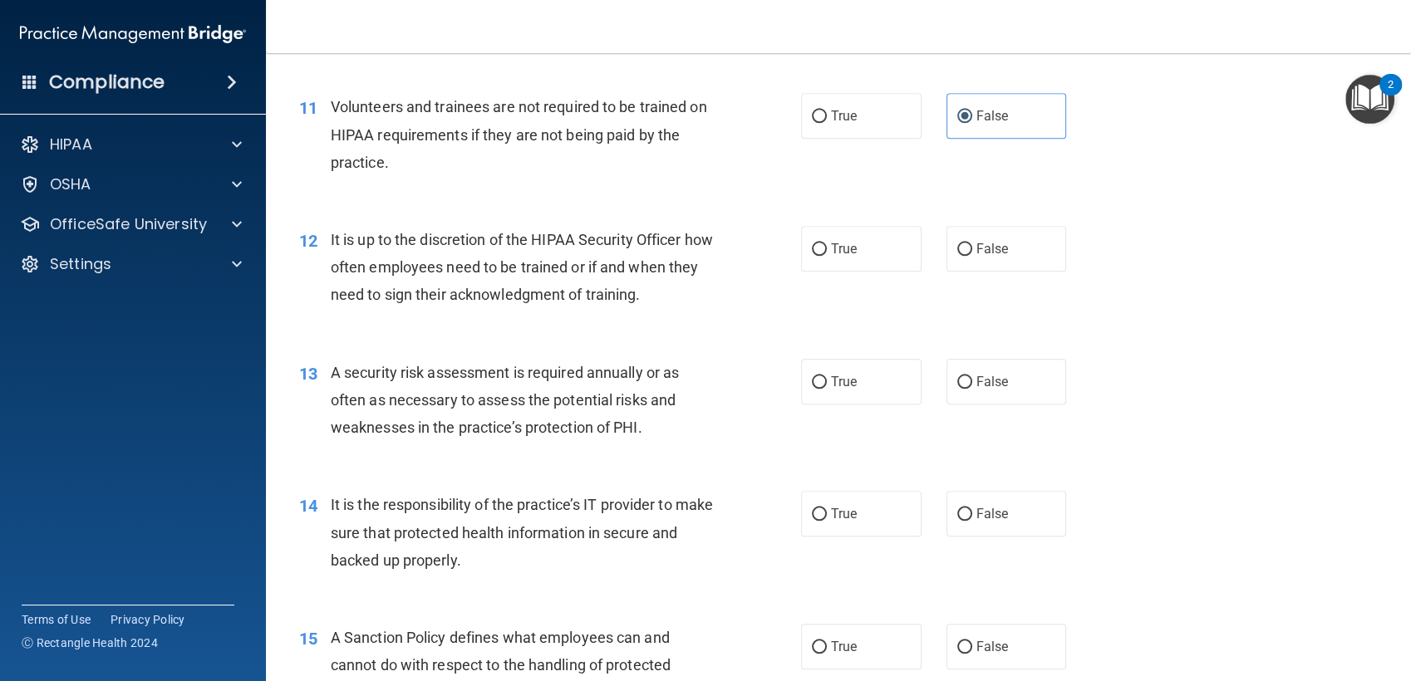
scroll to position [1687, 0]
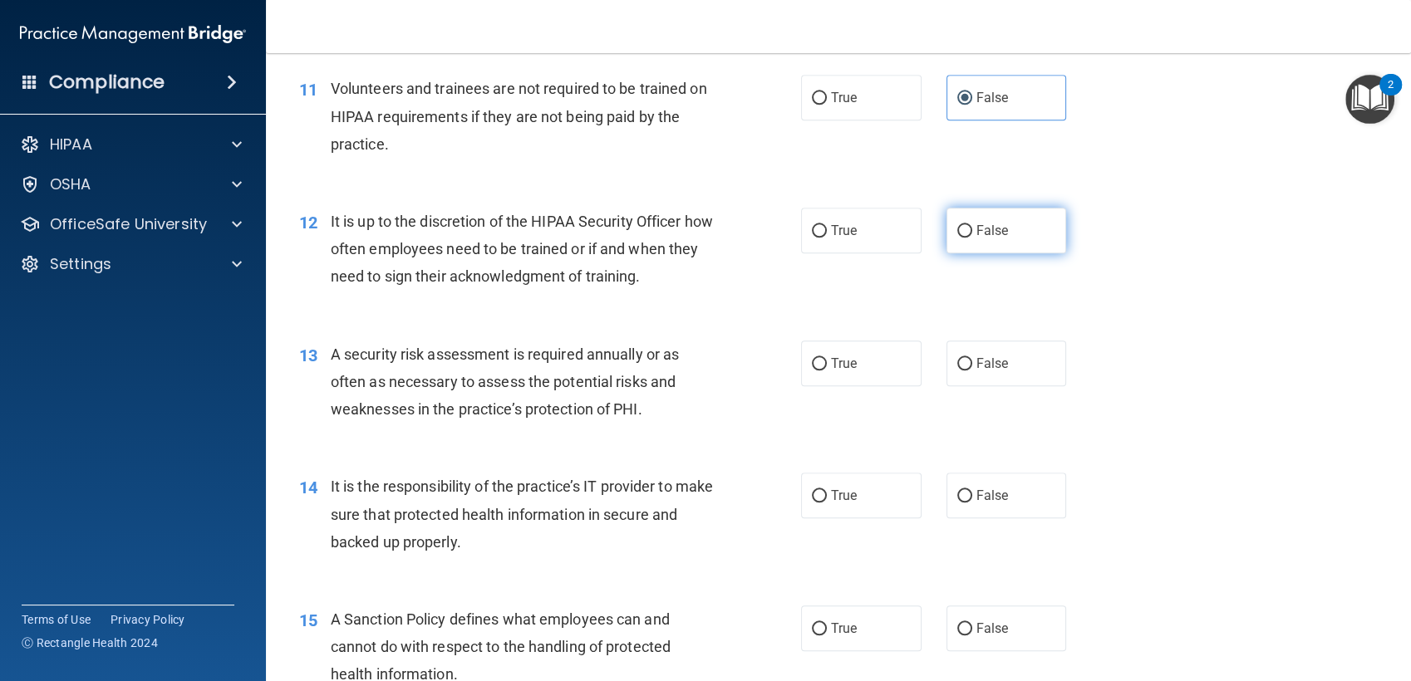
click at [976, 230] on span "False" at bounding box center [992, 231] width 32 height 16
click at [971, 230] on input "False" at bounding box center [964, 231] width 15 height 12
radio input "true"
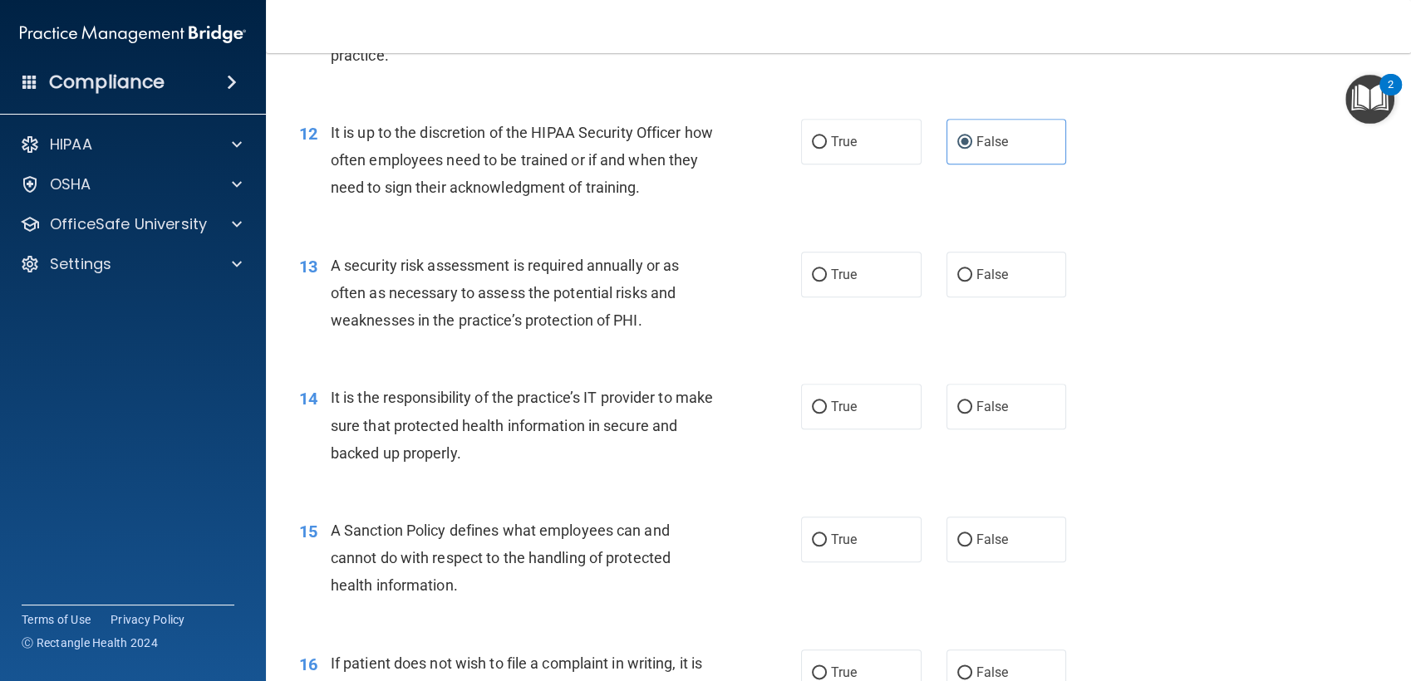
scroll to position [1783, 0]
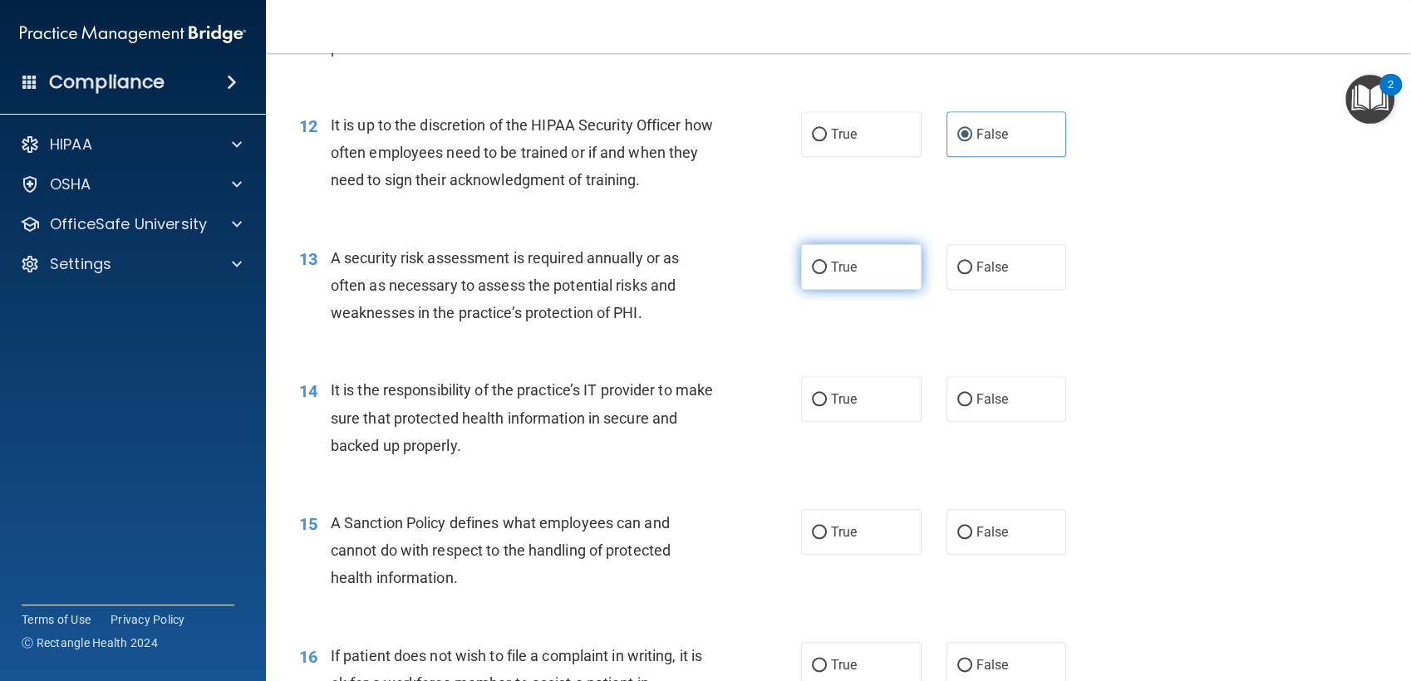
click at [845, 273] on span "True" at bounding box center [844, 267] width 26 height 16
click at [827, 273] on input "True" at bounding box center [819, 268] width 15 height 12
radio input "true"
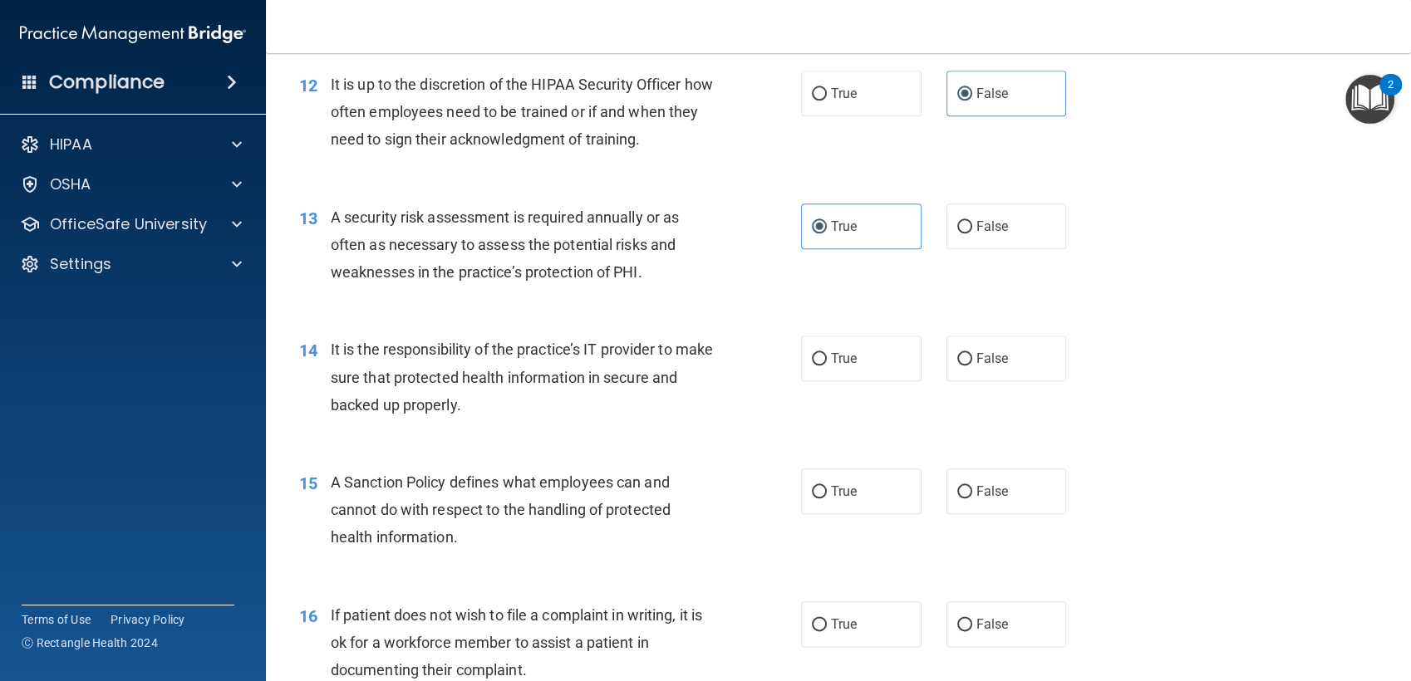
scroll to position [1823, 0]
click at [957, 356] on input "False" at bounding box center [964, 360] width 15 height 12
radio input "true"
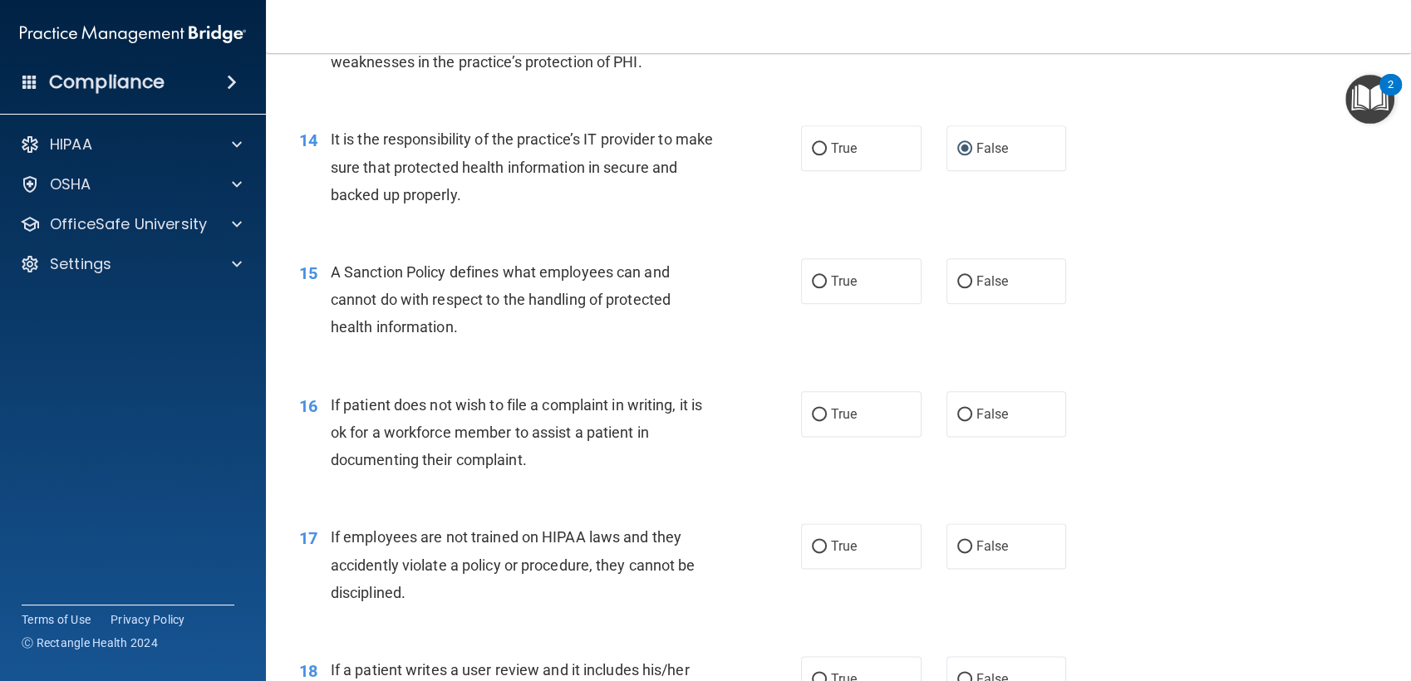
scroll to position [2083, 0]
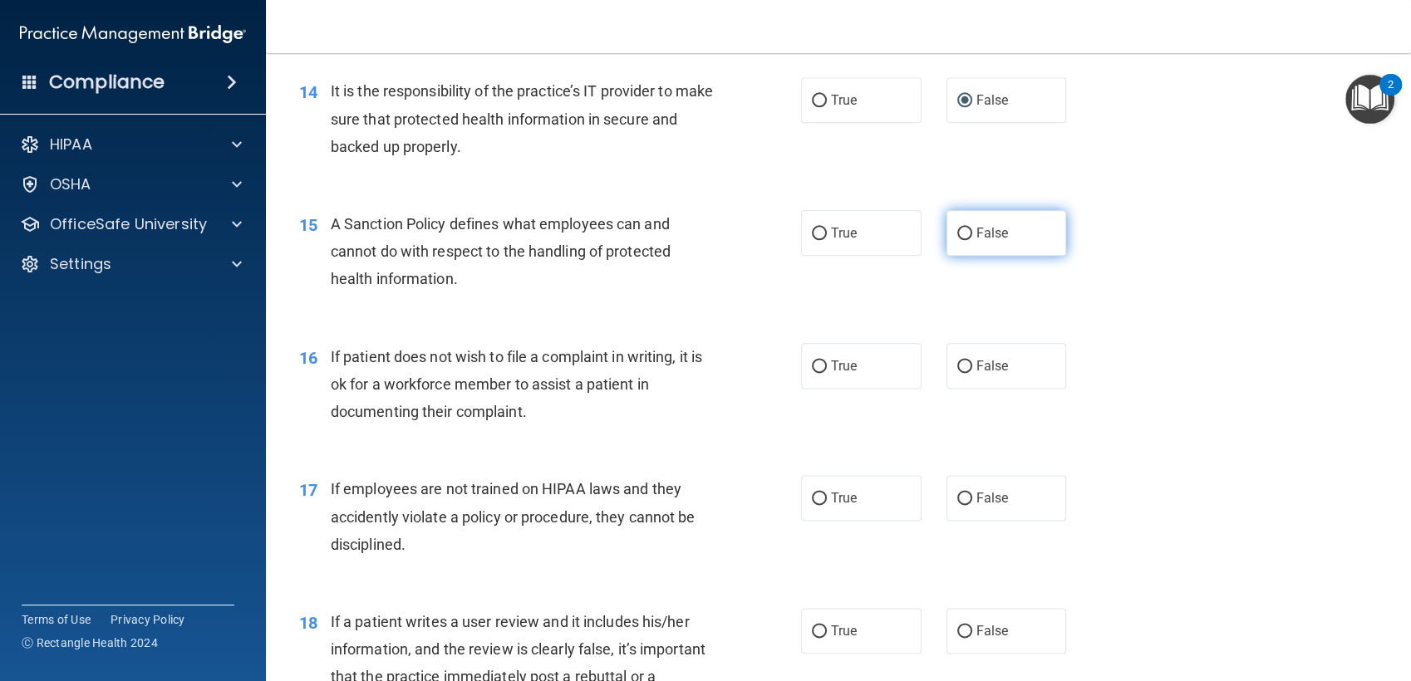
click at [979, 237] on span "False" at bounding box center [992, 233] width 32 height 16
click at [972, 237] on input "False" at bounding box center [964, 234] width 15 height 12
radio input "true"
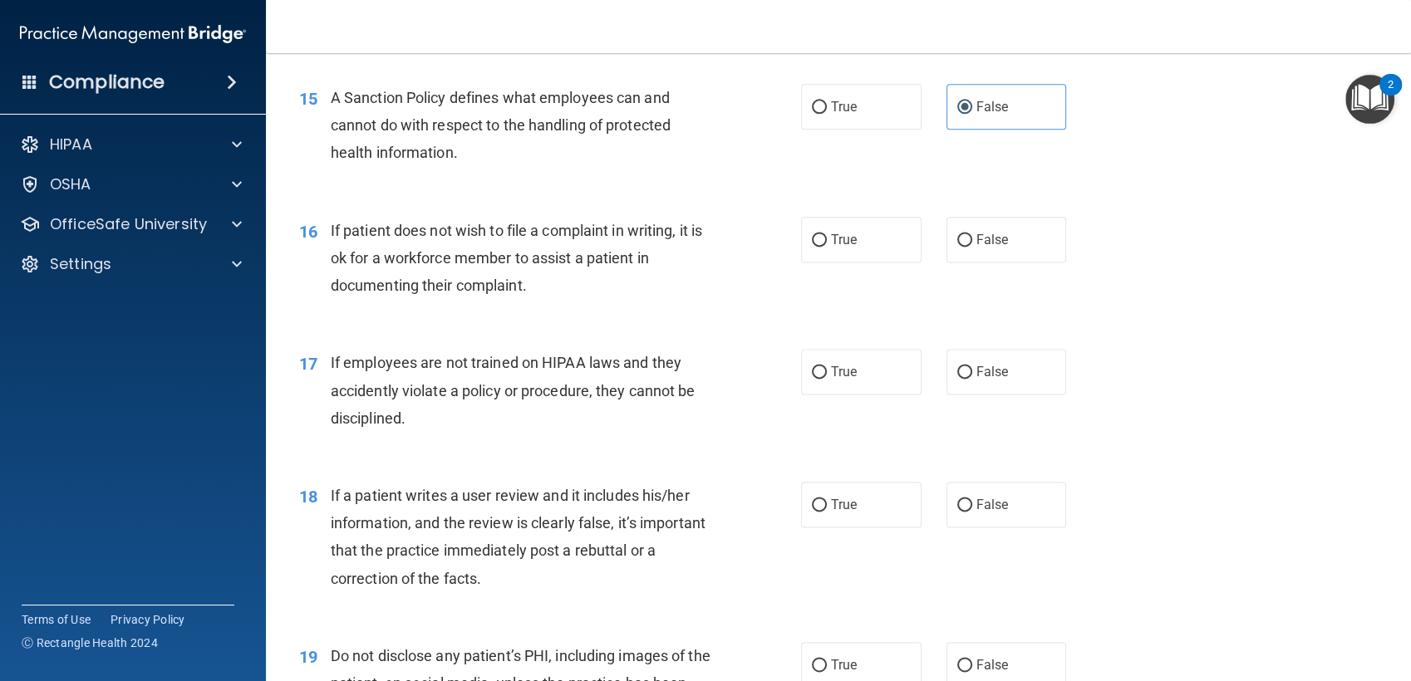
scroll to position [2208, 0]
click at [981, 244] on span "False" at bounding box center [992, 241] width 32 height 16
click at [972, 244] on input "False" at bounding box center [964, 241] width 15 height 12
radio input "true"
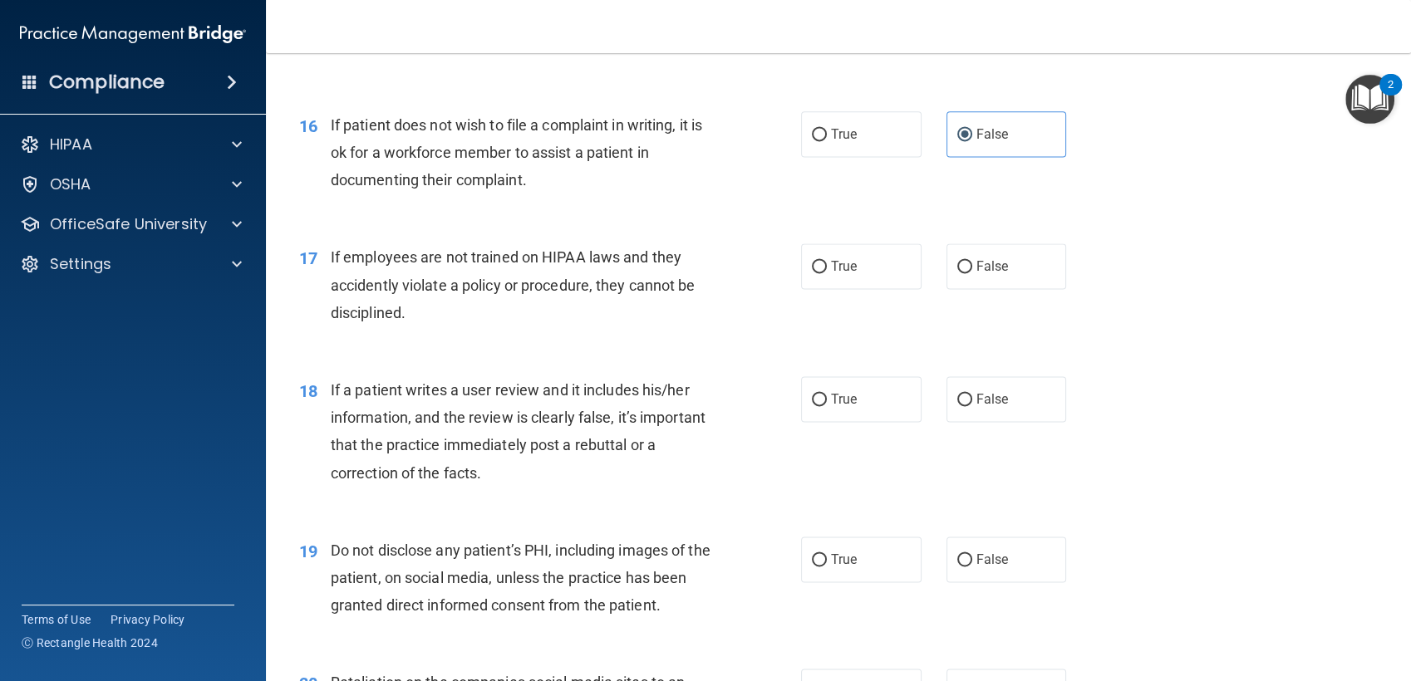
scroll to position [2315, 0]
click at [976, 261] on span "False" at bounding box center [992, 266] width 32 height 16
click at [967, 261] on input "False" at bounding box center [964, 266] width 15 height 12
radio input "true"
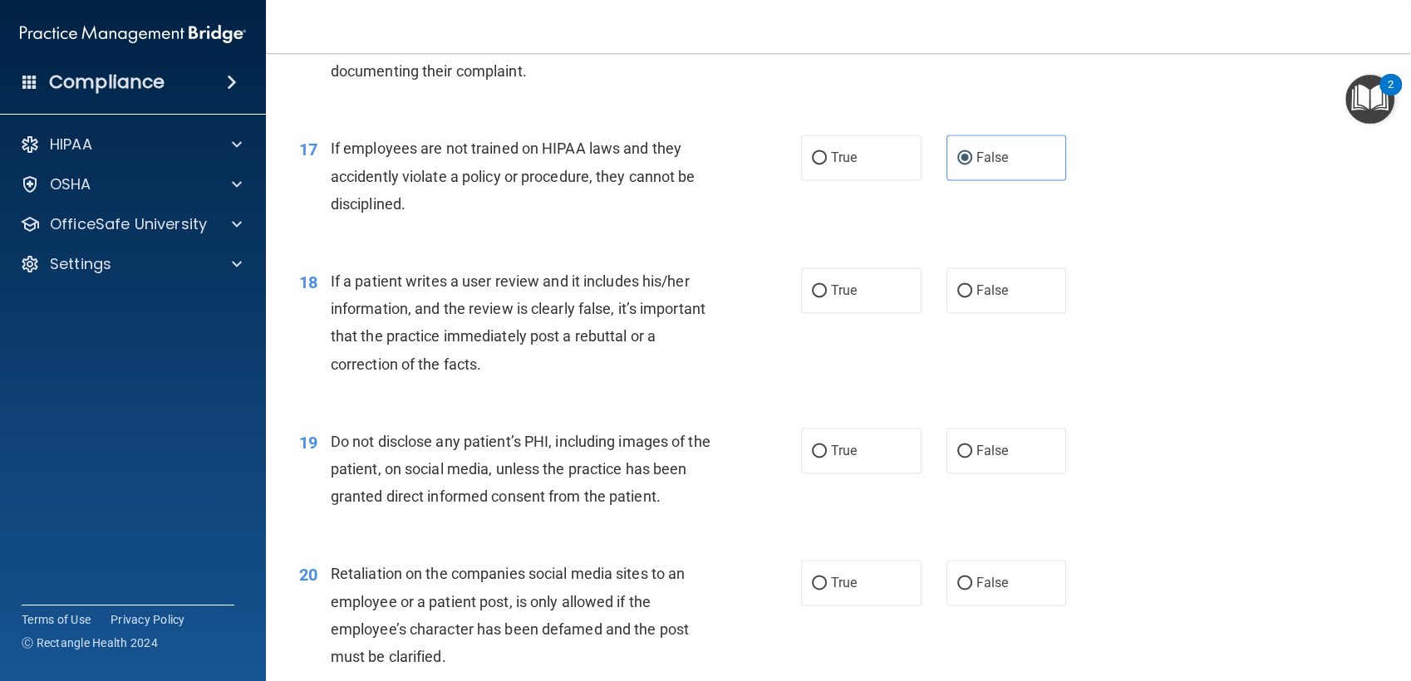
scroll to position [2445, 0]
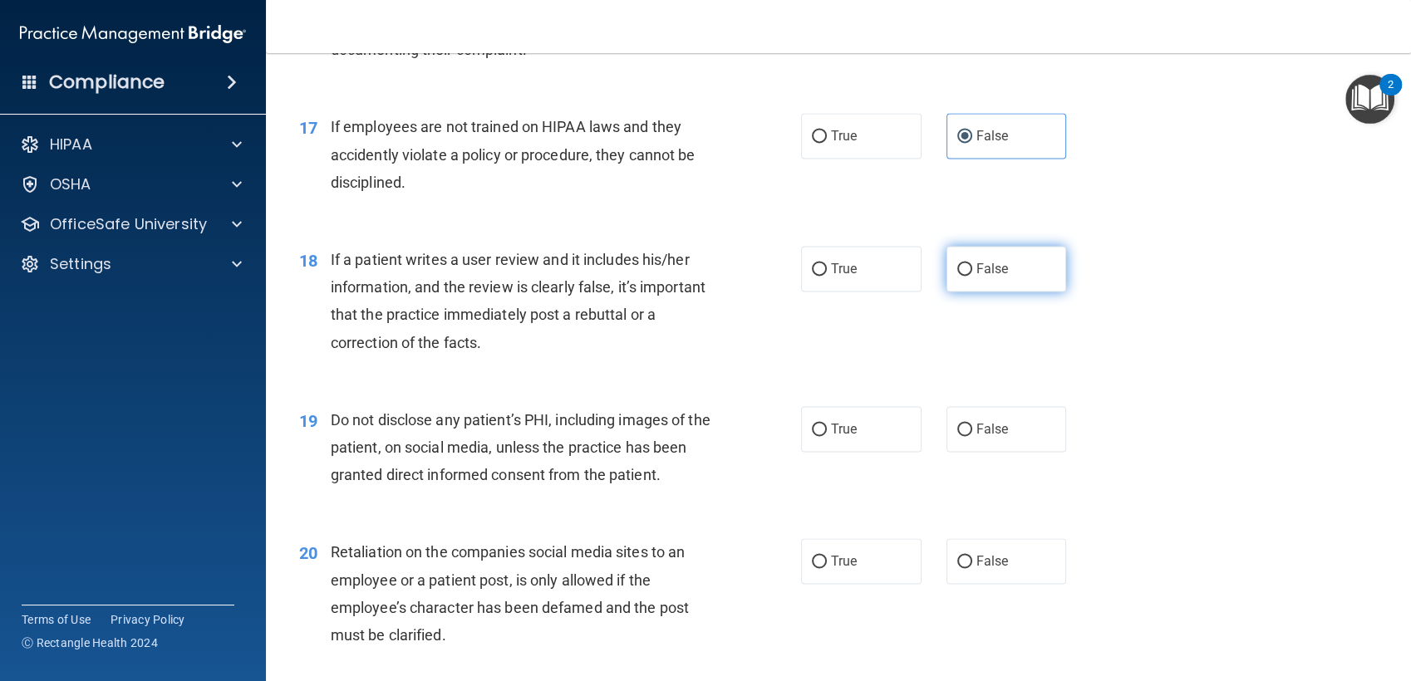
click at [976, 270] on span "False" at bounding box center [992, 269] width 32 height 16
click at [972, 270] on input "False" at bounding box center [964, 269] width 15 height 12
radio input "true"
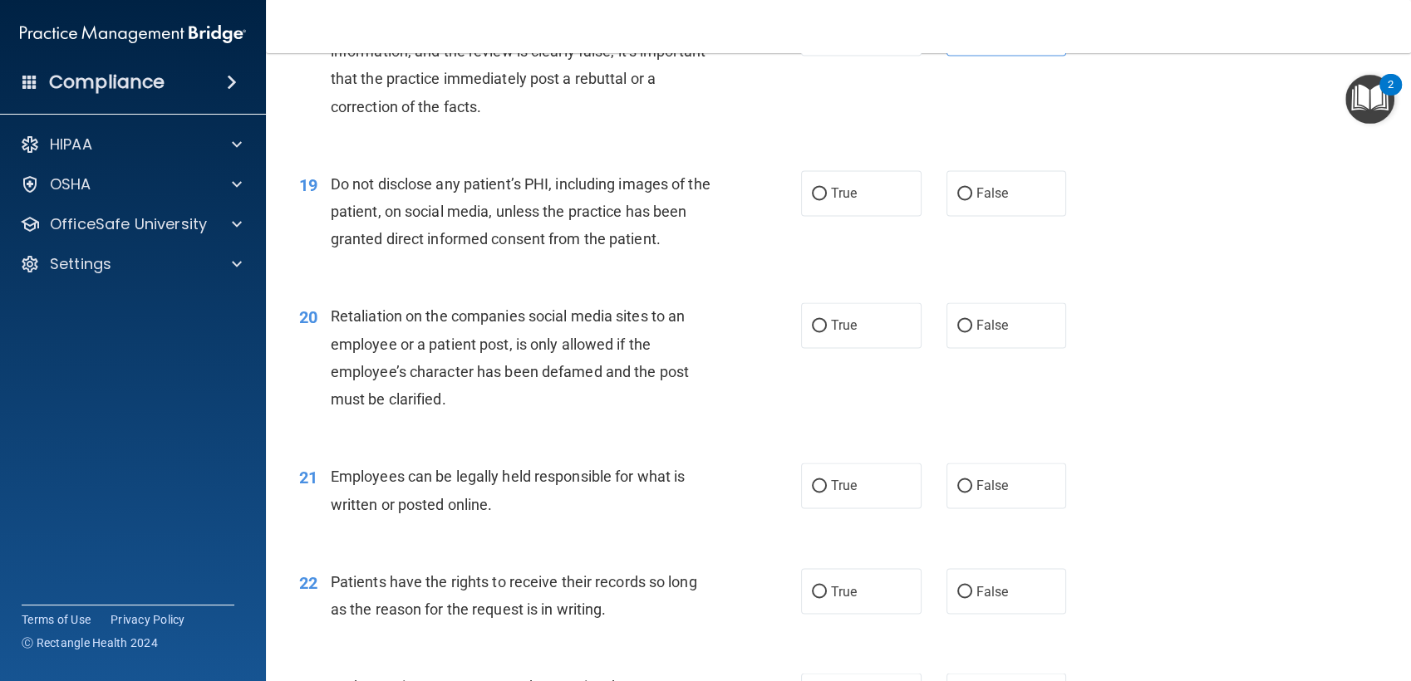
scroll to position [2693, 0]
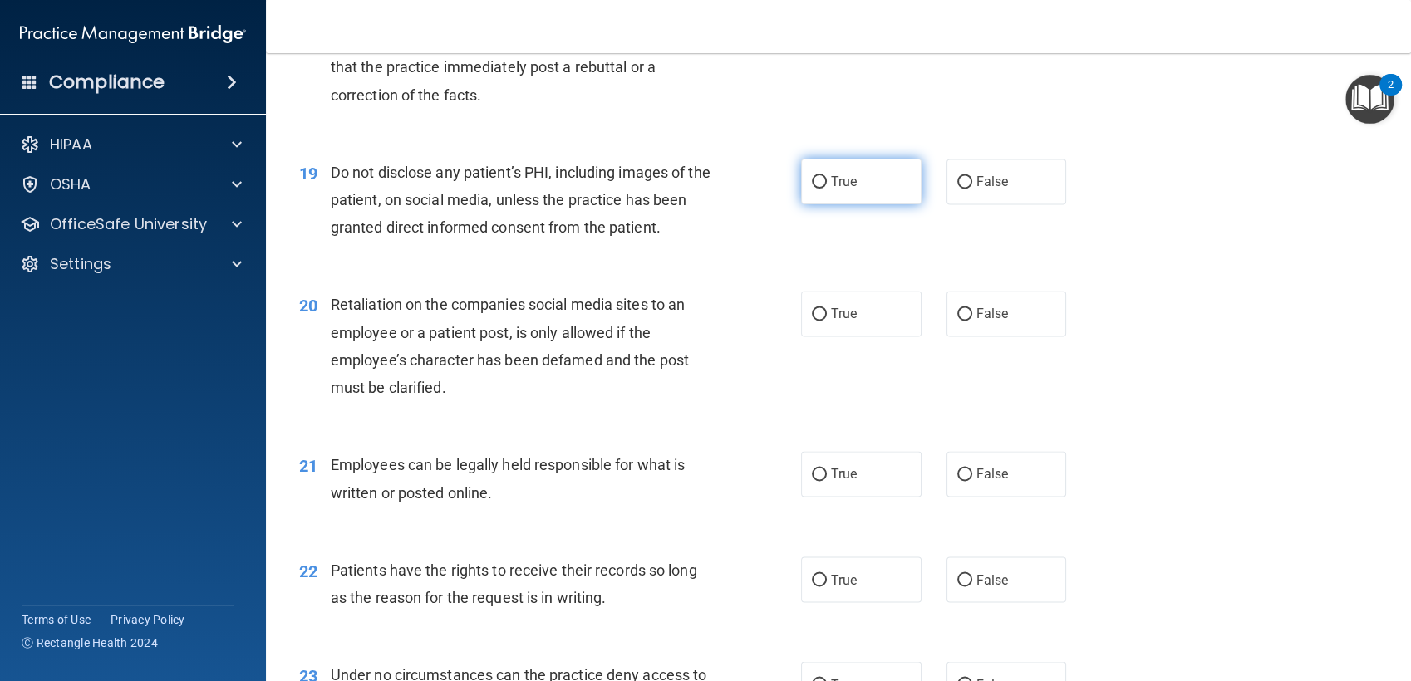
click at [830, 192] on label "True" at bounding box center [861, 182] width 120 height 46
click at [827, 189] on input "True" at bounding box center [819, 182] width 15 height 12
radio input "true"
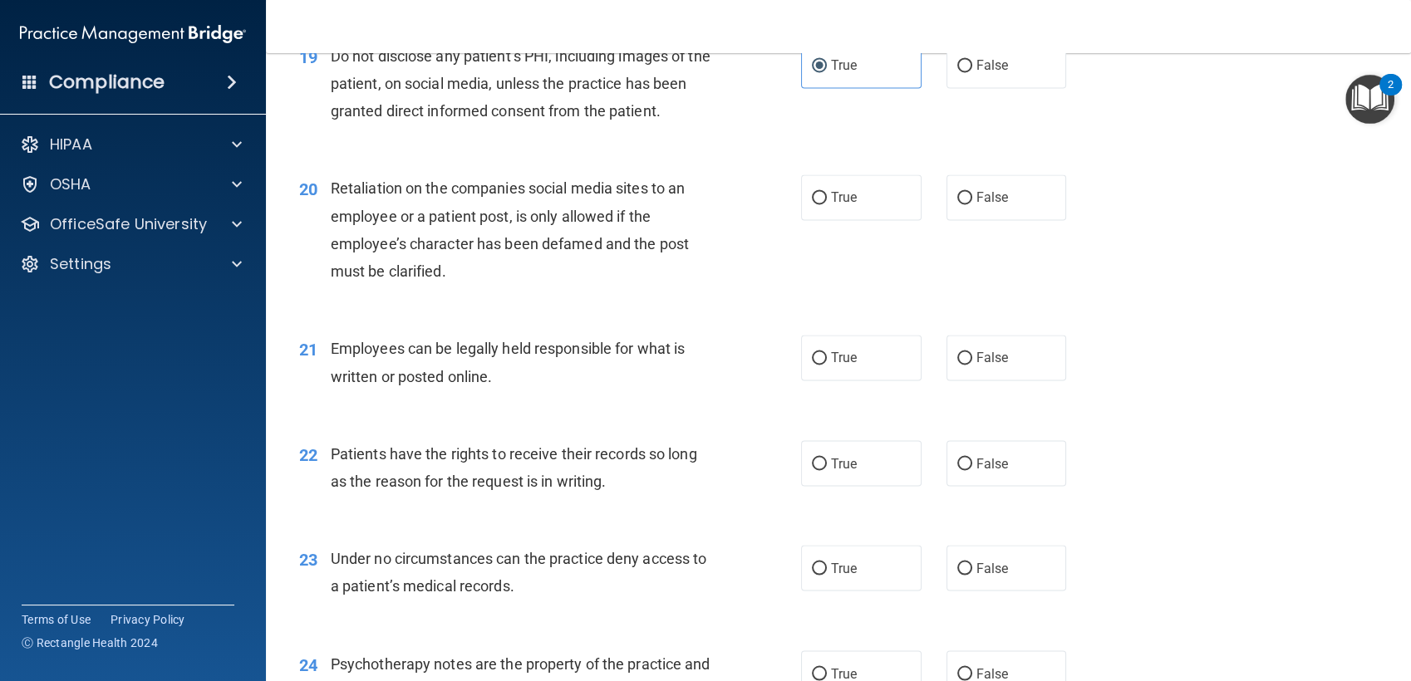
scroll to position [2810, 0]
click at [965, 205] on label "False" at bounding box center [1007, 197] width 120 height 46
click at [965, 204] on input "False" at bounding box center [964, 197] width 15 height 12
radio input "true"
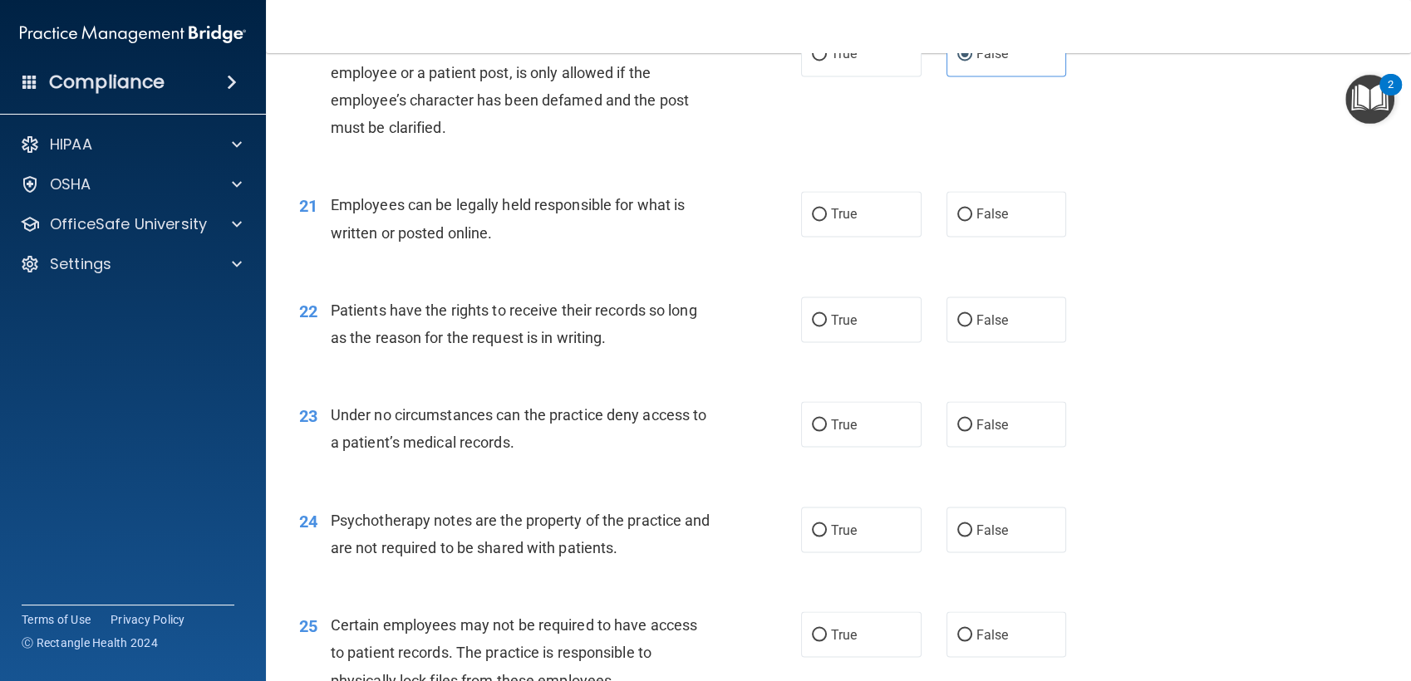
scroll to position [2953, 0]
click at [822, 216] on label "True" at bounding box center [861, 213] width 120 height 46
click at [822, 216] on input "True" at bounding box center [819, 214] width 15 height 12
radio input "true"
click at [992, 337] on label "False" at bounding box center [1007, 319] width 120 height 46
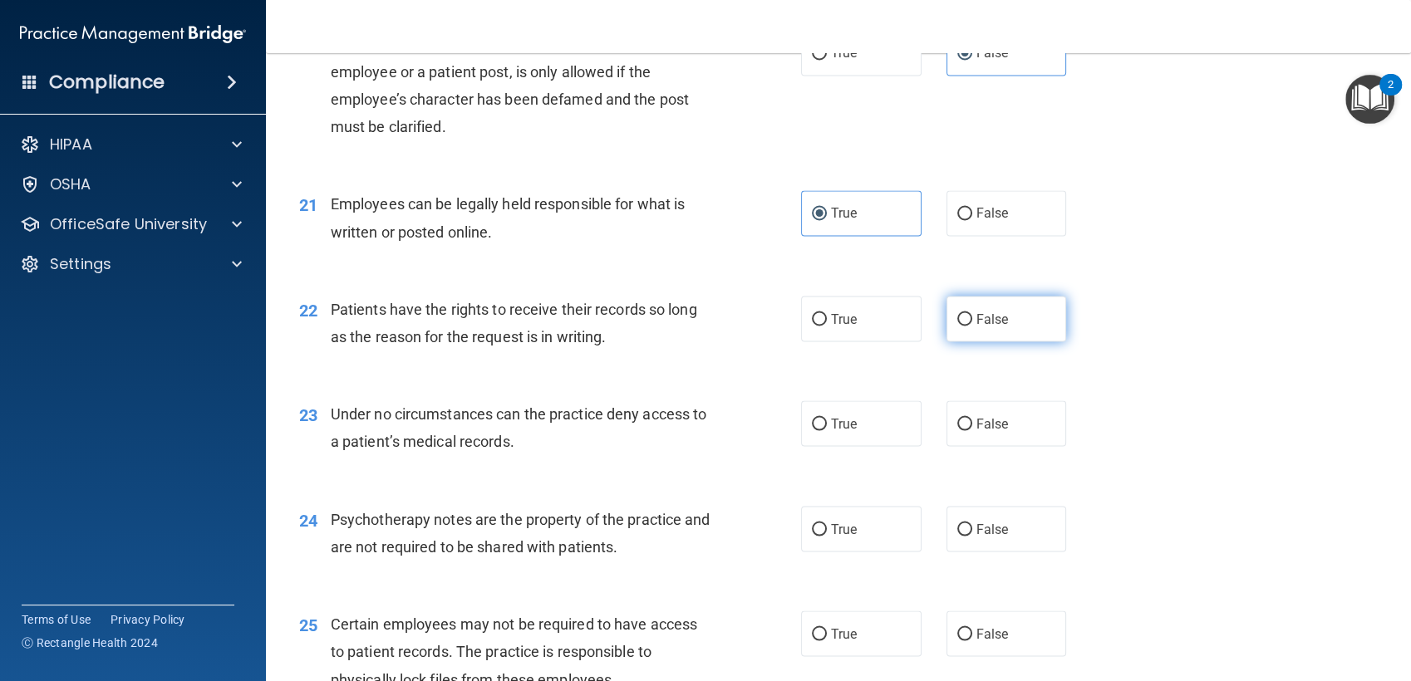
click at [972, 326] on input "False" at bounding box center [964, 319] width 15 height 12
radio input "true"
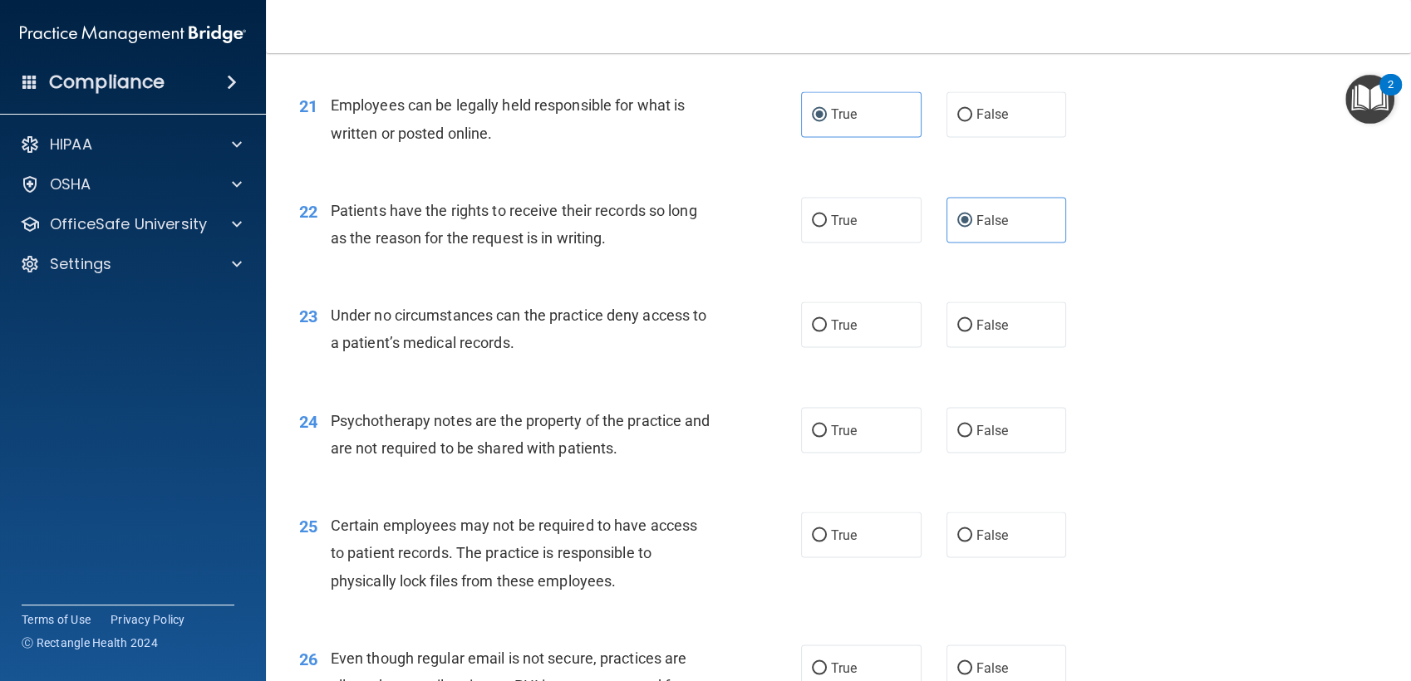
scroll to position [3053, 0]
click at [963, 327] on input "False" at bounding box center [964, 324] width 15 height 12
radio input "true"
click at [833, 424] on span "True" at bounding box center [844, 429] width 26 height 16
click at [827, 424] on input "True" at bounding box center [819, 430] width 15 height 12
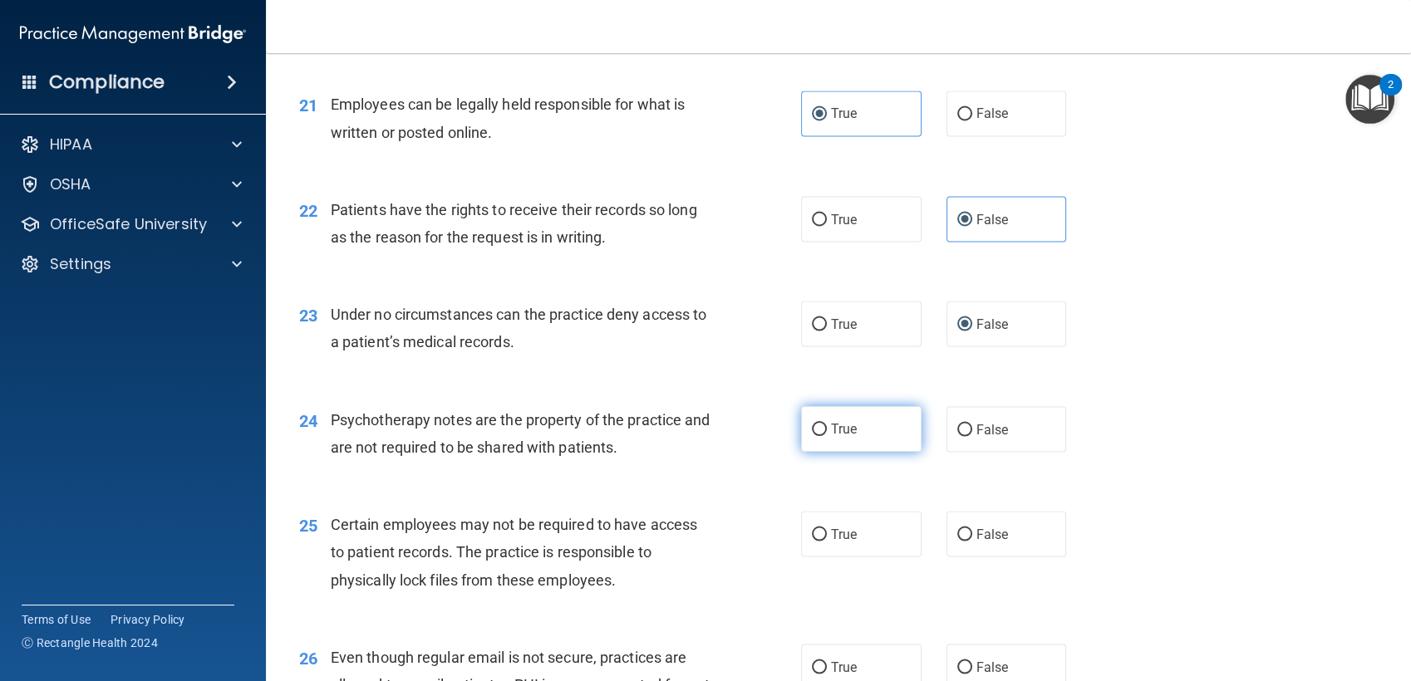
radio input "true"
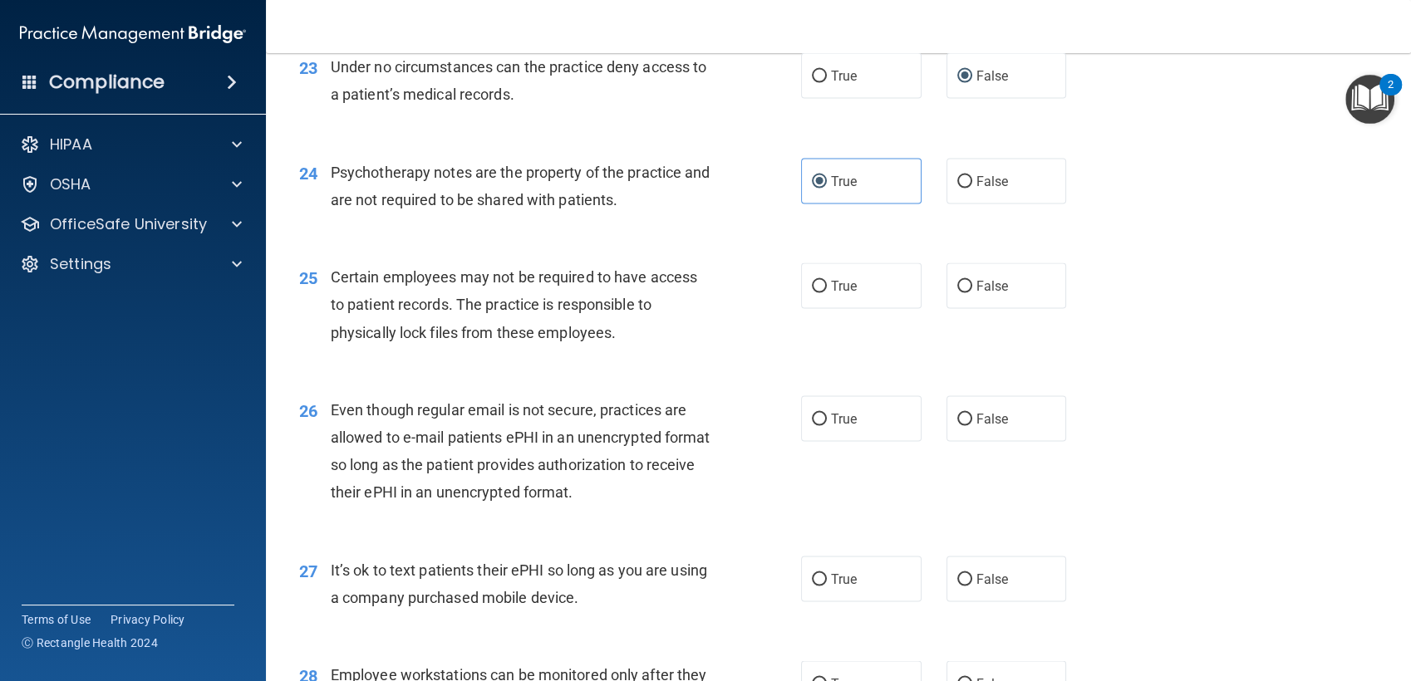
scroll to position [3300, 0]
click at [858, 296] on label "True" at bounding box center [861, 287] width 120 height 46
click at [827, 294] on input "True" at bounding box center [819, 288] width 15 height 12
radio input "true"
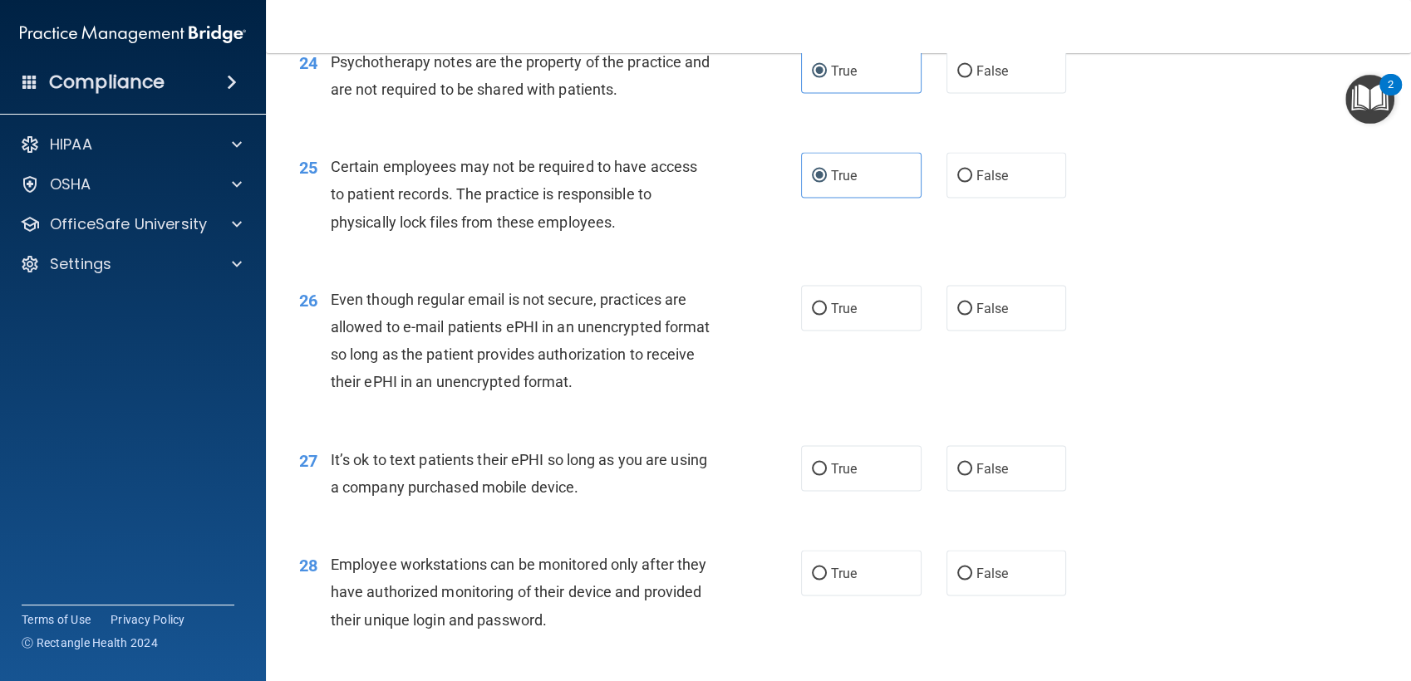
scroll to position [3412, 0]
click at [832, 322] on label "True" at bounding box center [861, 308] width 120 height 46
click at [827, 315] on input "True" at bounding box center [819, 308] width 15 height 12
radio input "true"
click at [999, 481] on label "False" at bounding box center [1007, 468] width 120 height 46
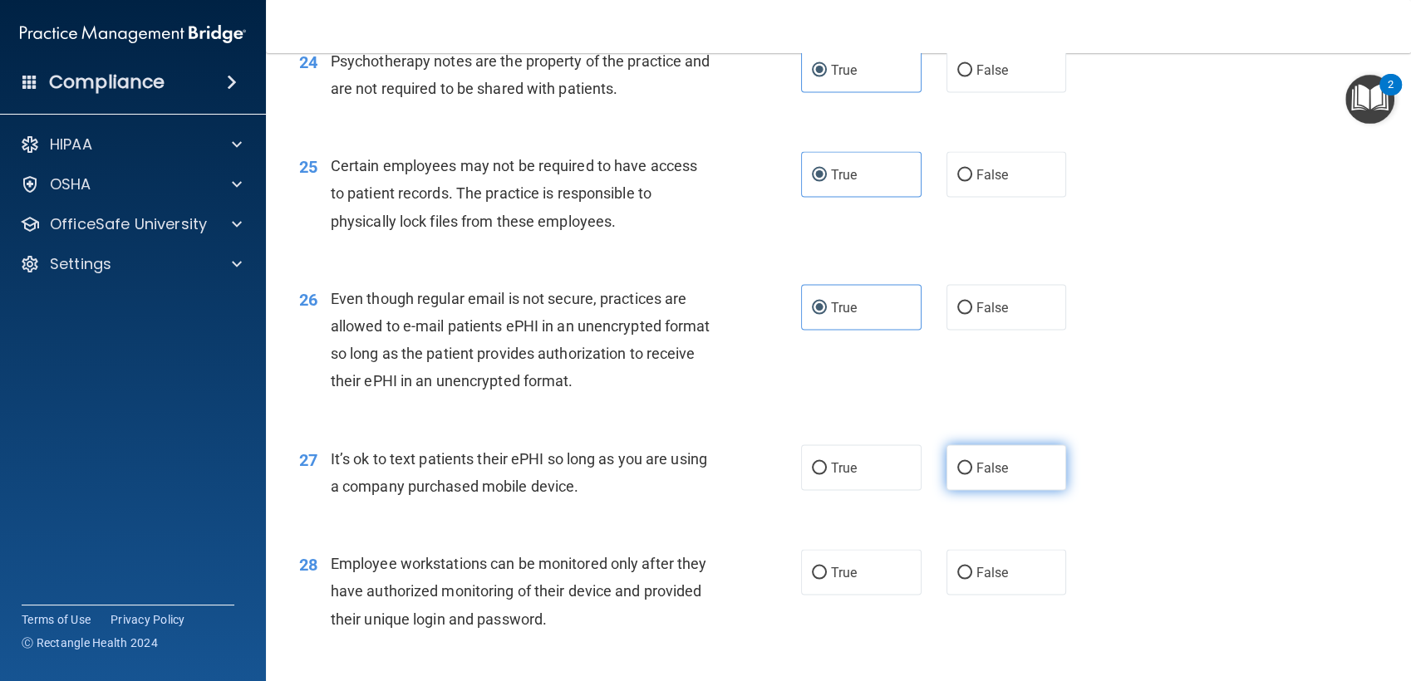
click at [972, 475] on input "False" at bounding box center [964, 469] width 15 height 12
radio input "true"
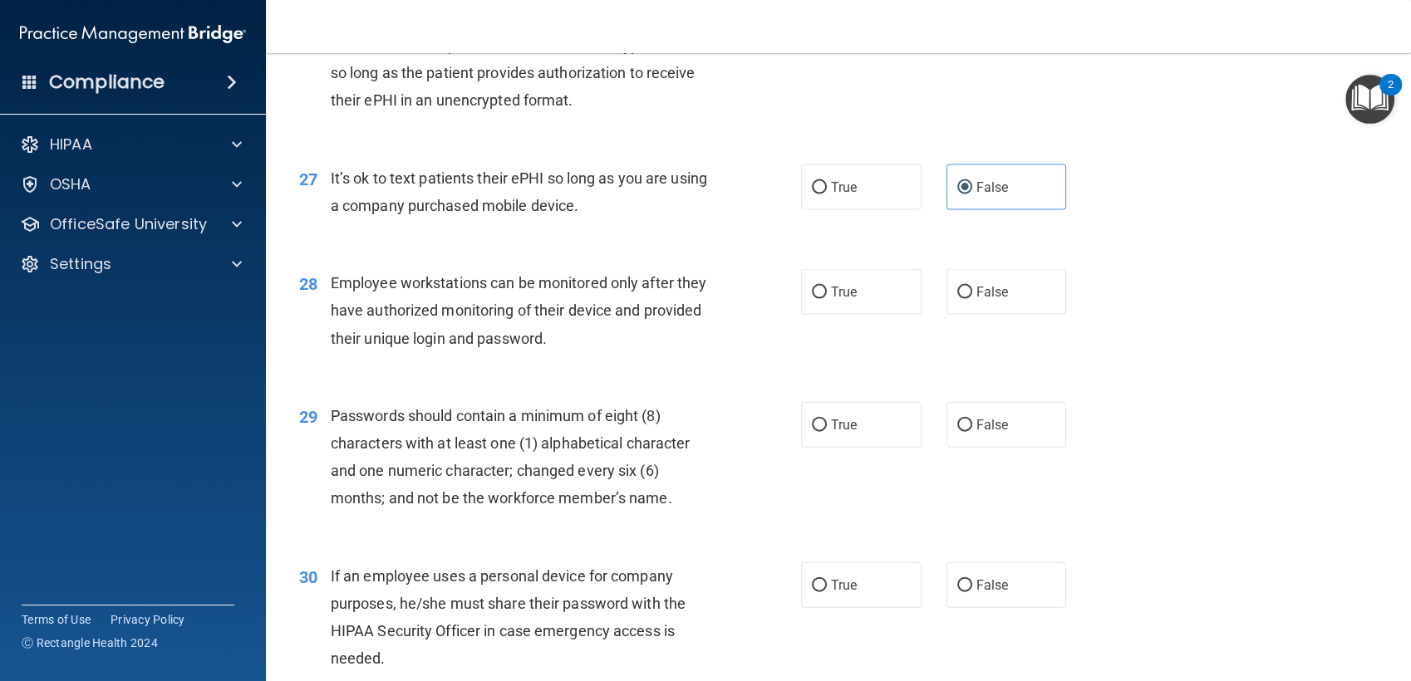
scroll to position [3694, 0]
click at [973, 275] on label "False" at bounding box center [1007, 291] width 120 height 46
click at [972, 286] on input "False" at bounding box center [964, 292] width 15 height 12
radio input "true"
click at [866, 440] on label "True" at bounding box center [861, 424] width 120 height 46
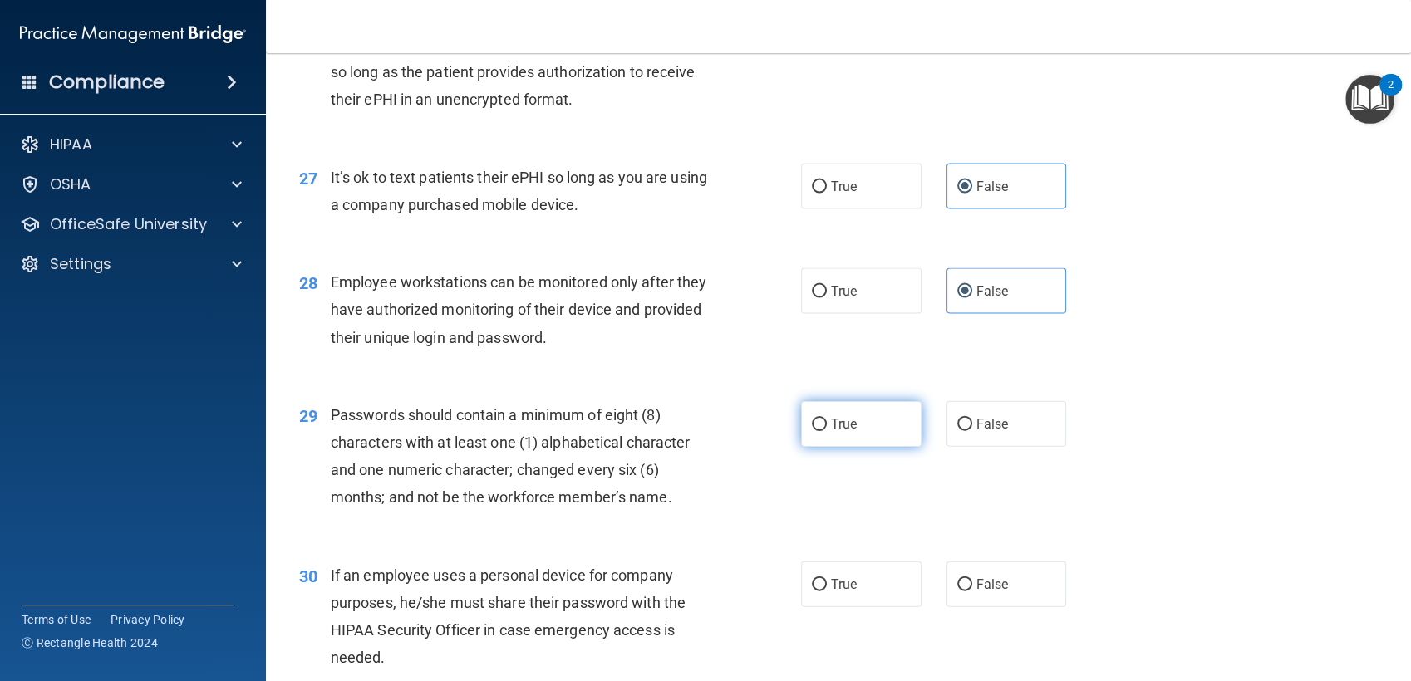
click at [827, 431] on input "True" at bounding box center [819, 425] width 15 height 12
radio input "true"
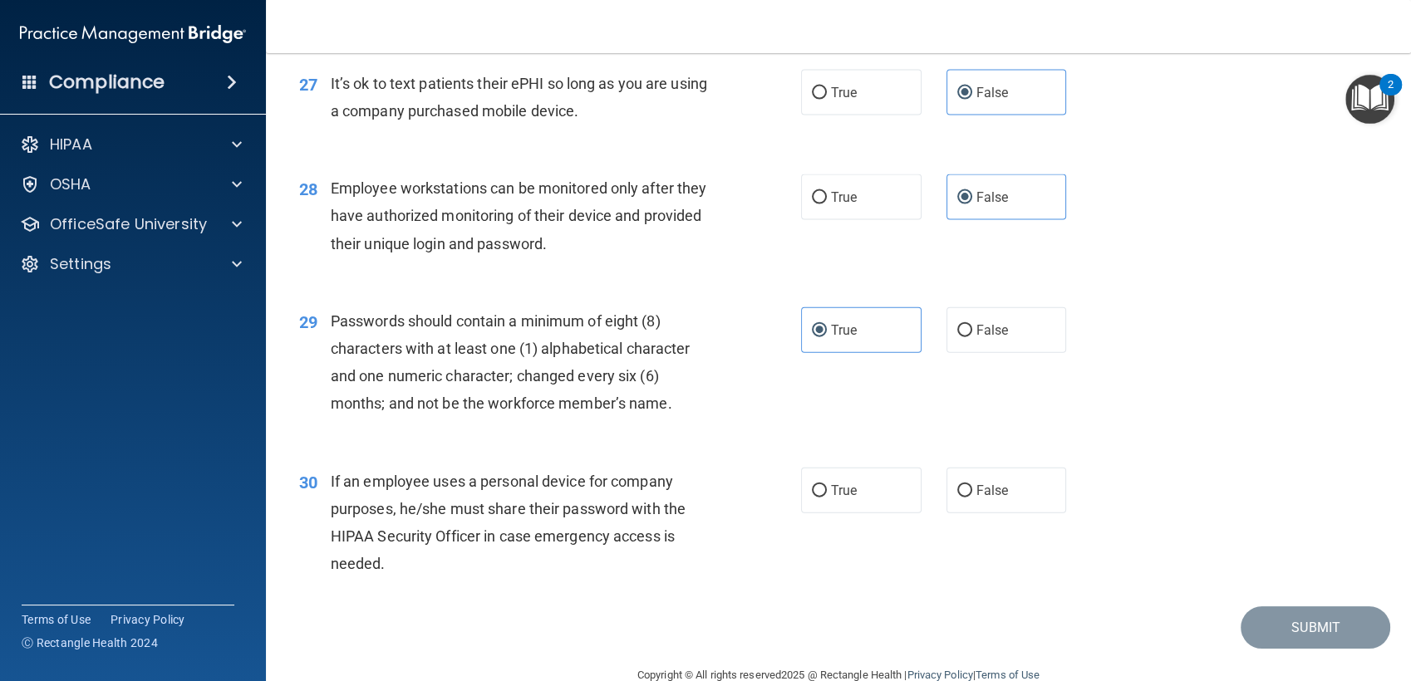
scroll to position [3822, 0]
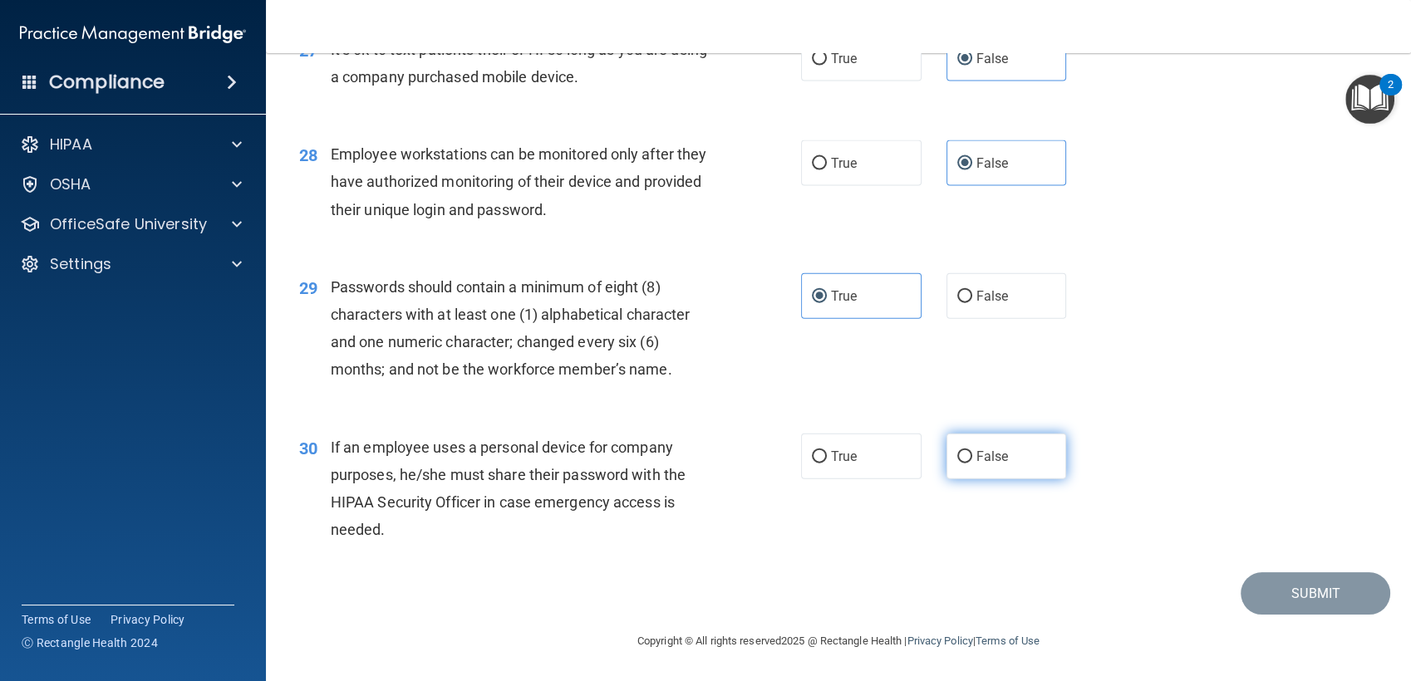
click at [1001, 475] on label "False" at bounding box center [1007, 457] width 120 height 46
click at [972, 464] on input "False" at bounding box center [964, 457] width 15 height 12
radio input "true"
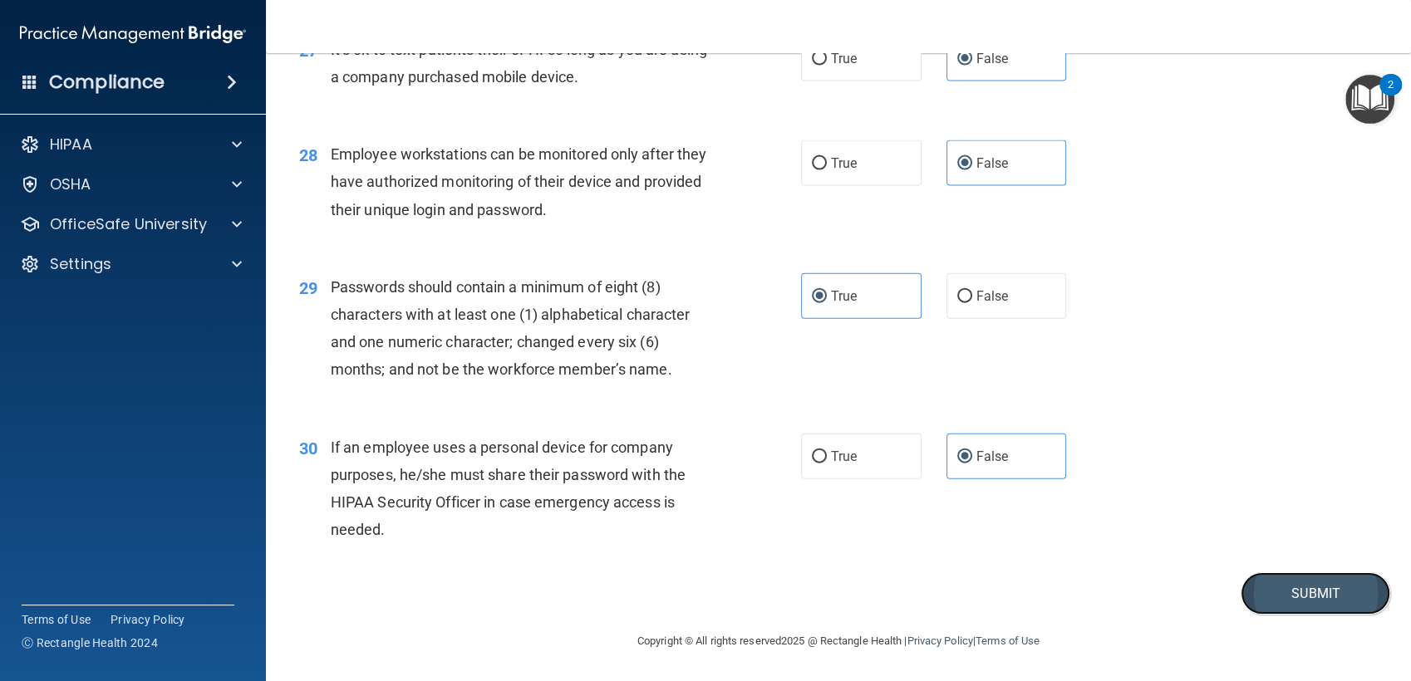
click at [1265, 607] on button "Submit" at bounding box center [1316, 594] width 150 height 42
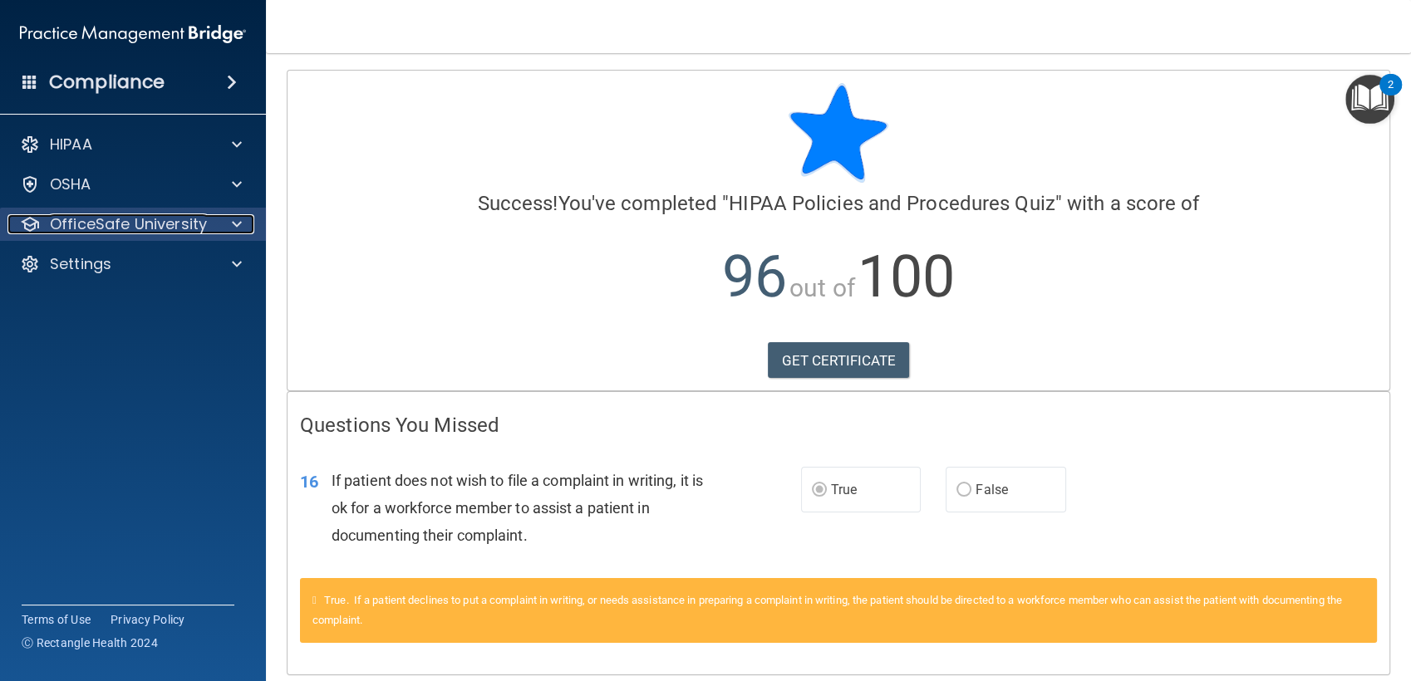
click at [220, 229] on div at bounding box center [235, 224] width 42 height 20
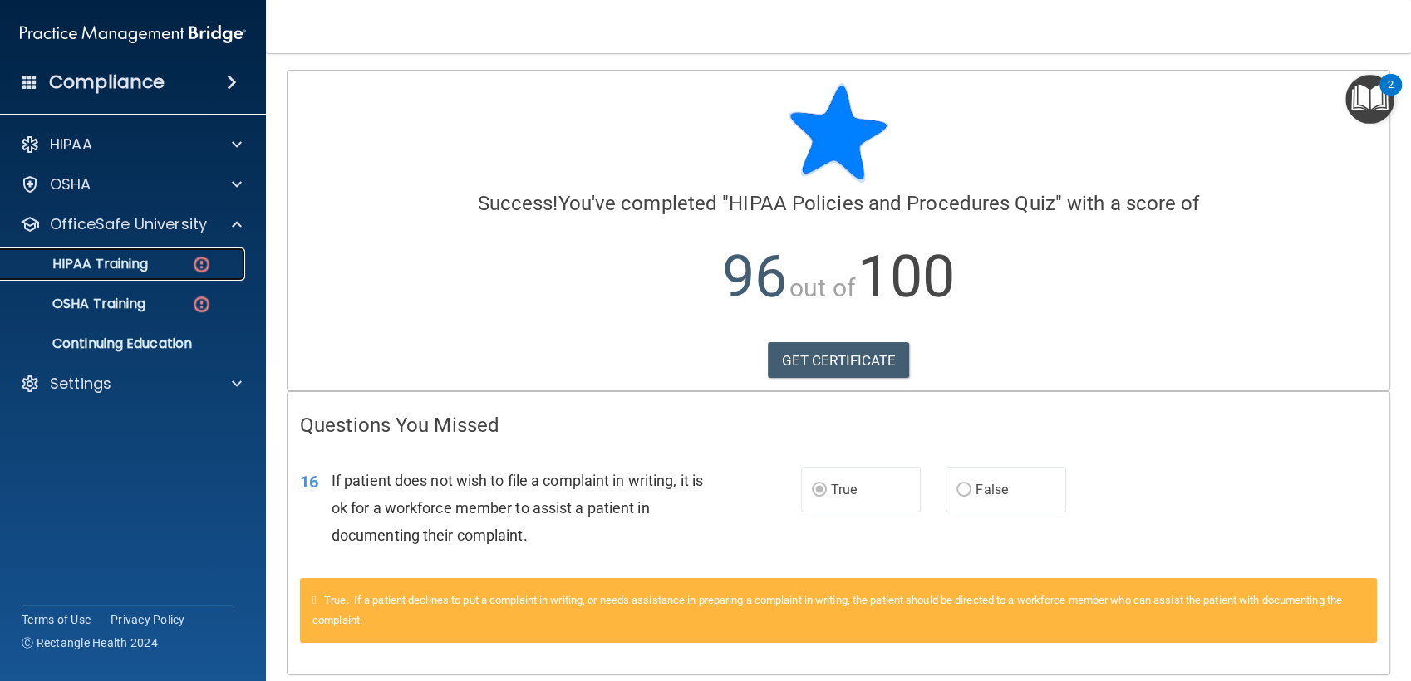
click at [233, 251] on link "HIPAA Training" at bounding box center [114, 264] width 262 height 33
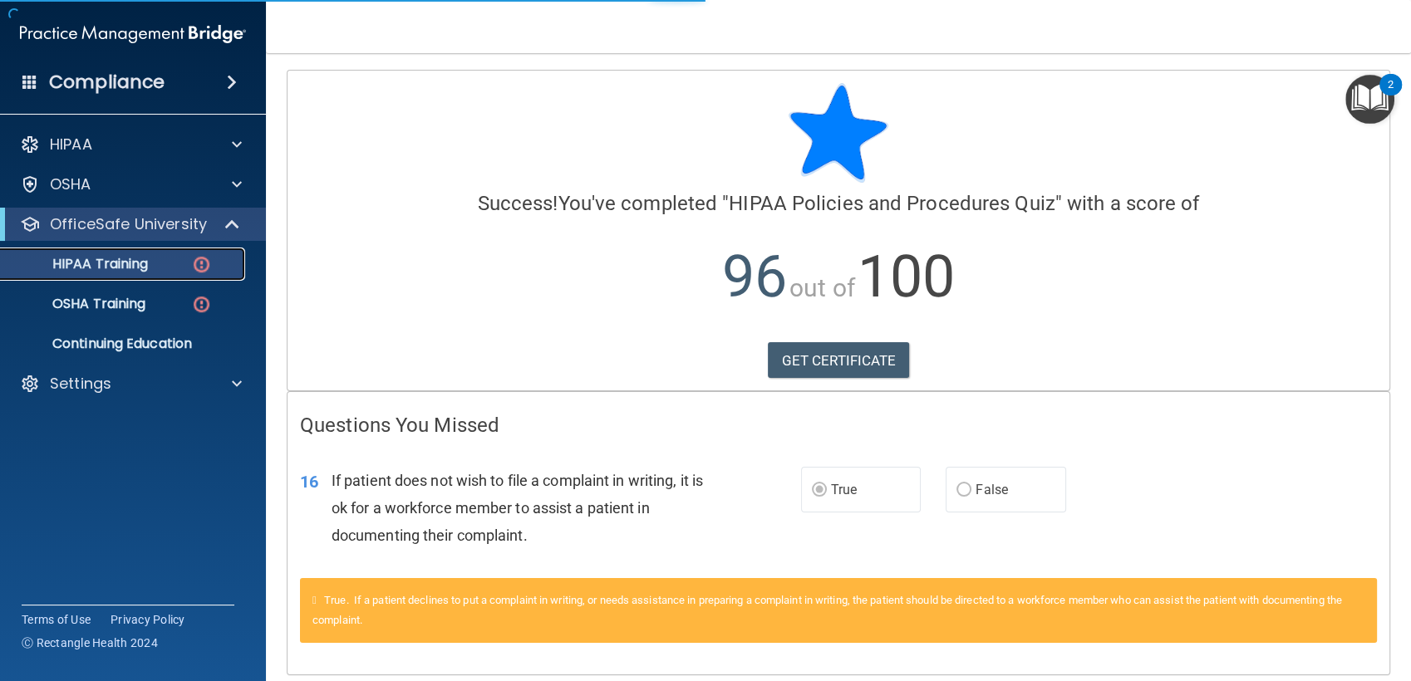
click at [201, 262] on img at bounding box center [201, 264] width 21 height 21
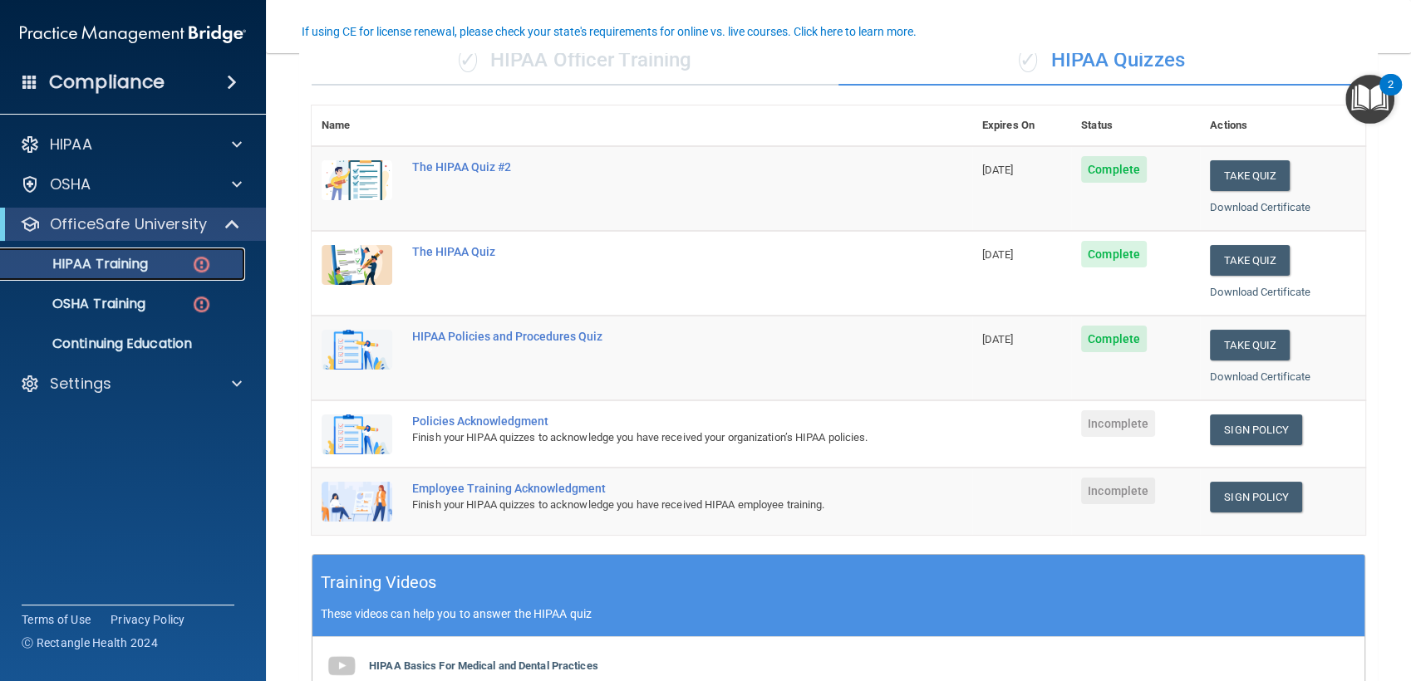
scroll to position [150, 0]
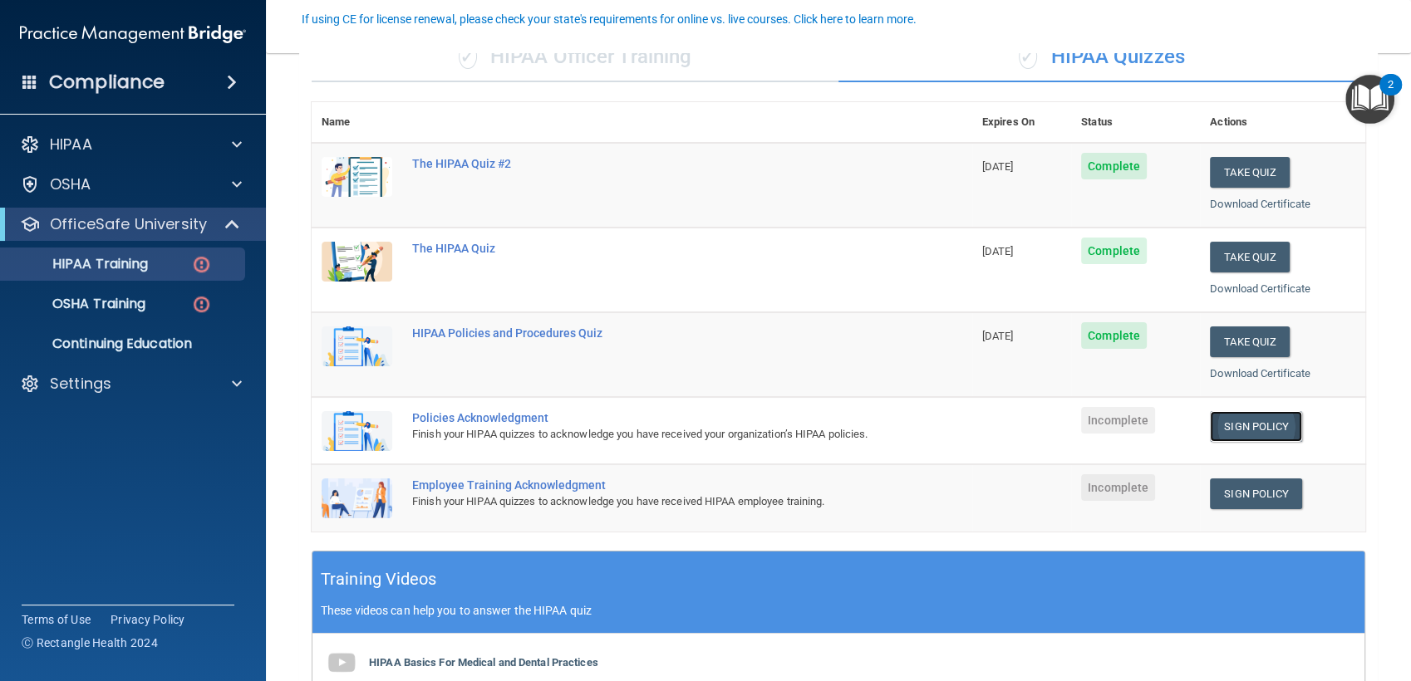
click at [1266, 423] on link "Sign Policy" at bounding box center [1256, 426] width 92 height 31
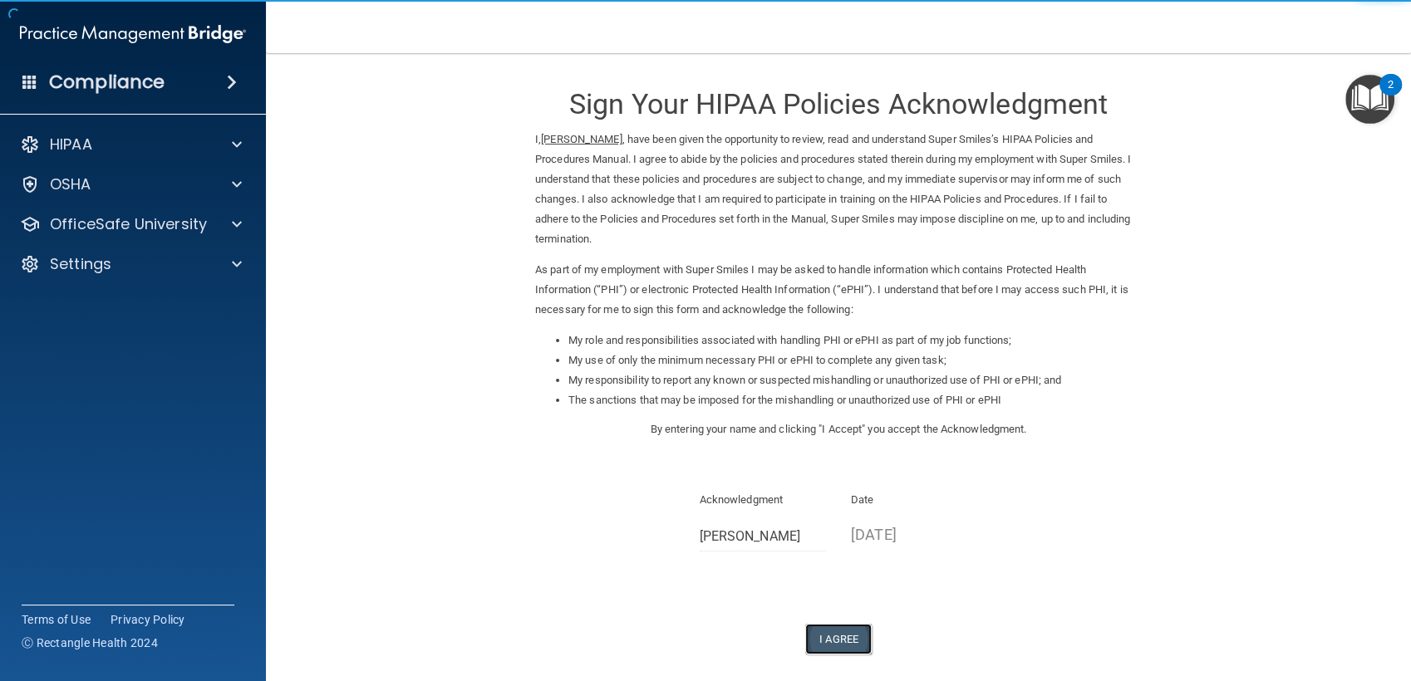
click at [842, 632] on button "I Agree" at bounding box center [838, 639] width 66 height 31
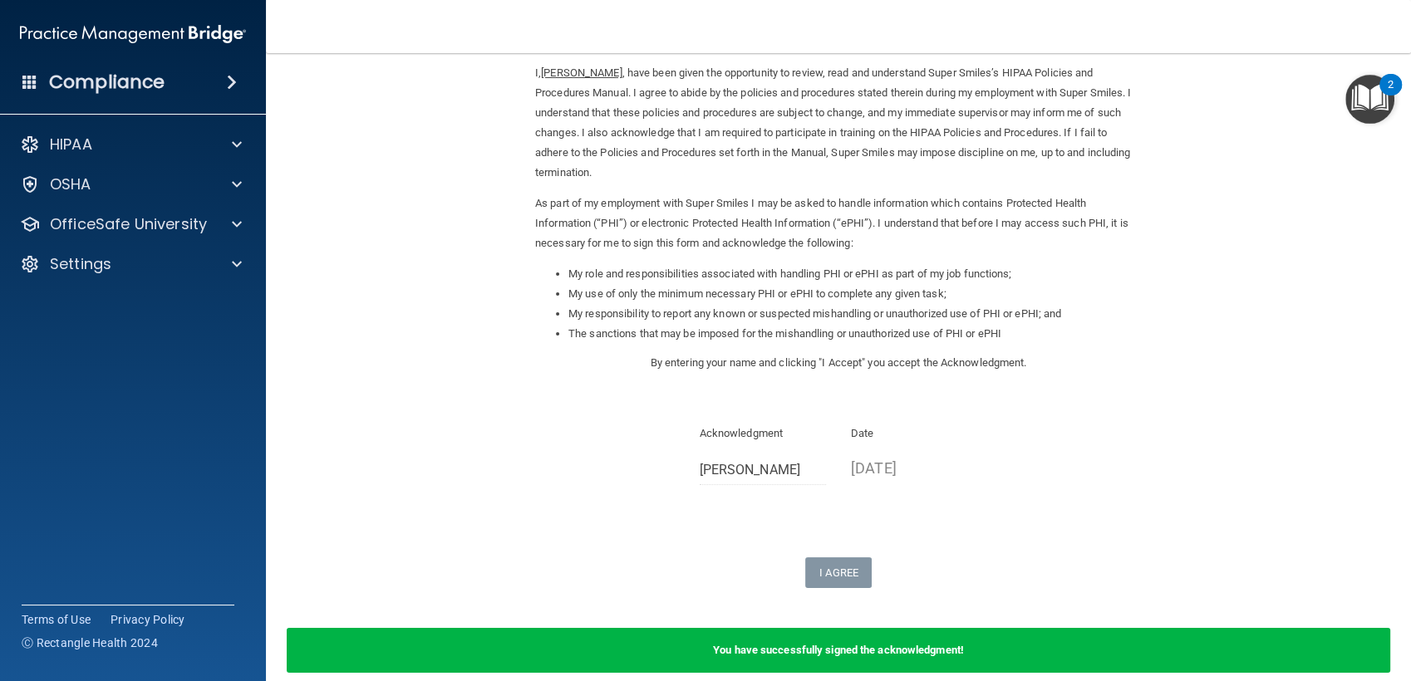
scroll to position [56, 0]
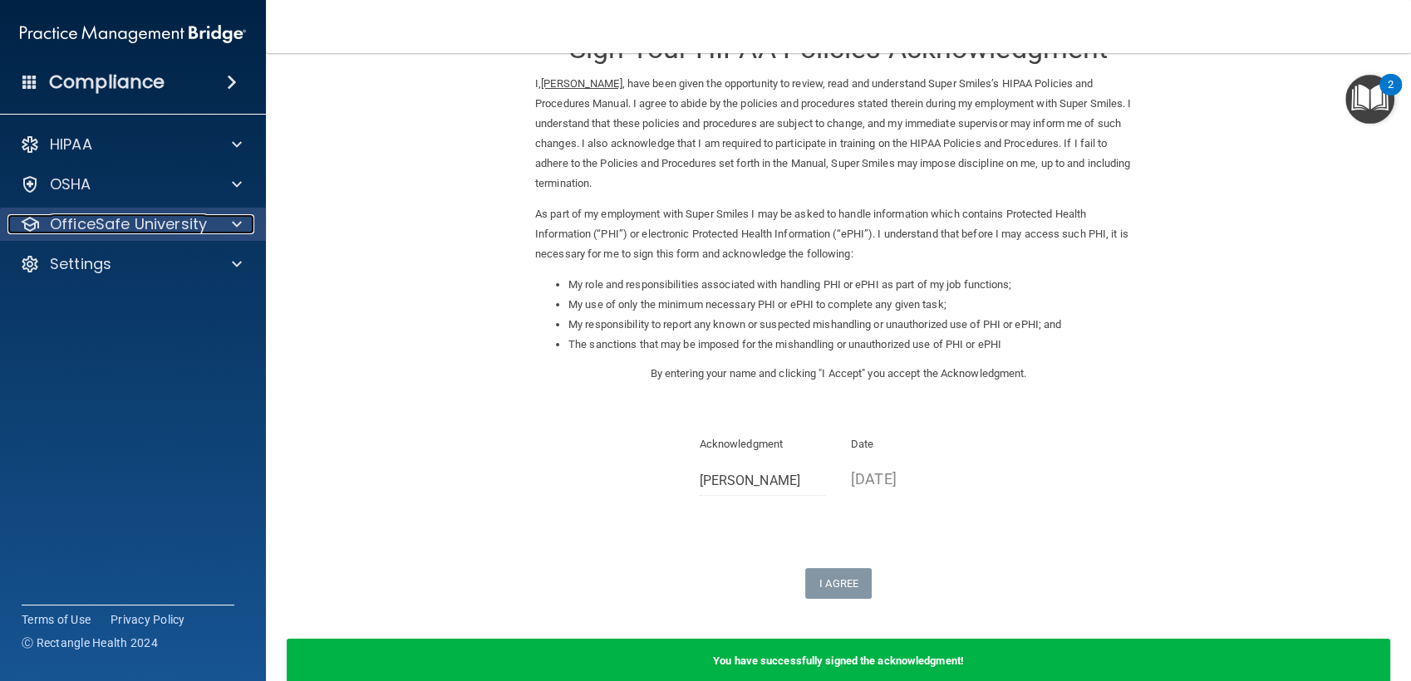
click at [233, 225] on span at bounding box center [237, 224] width 10 height 20
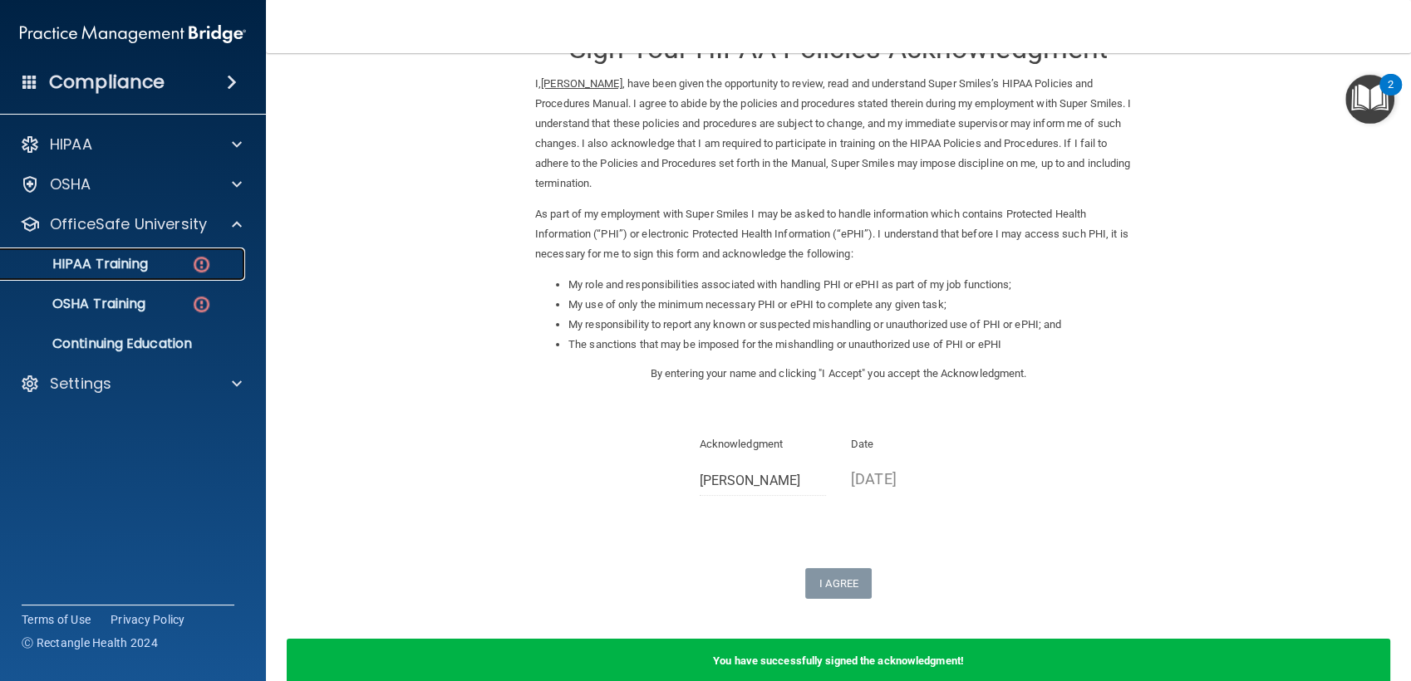
click at [235, 271] on div "HIPAA Training" at bounding box center [124, 264] width 227 height 17
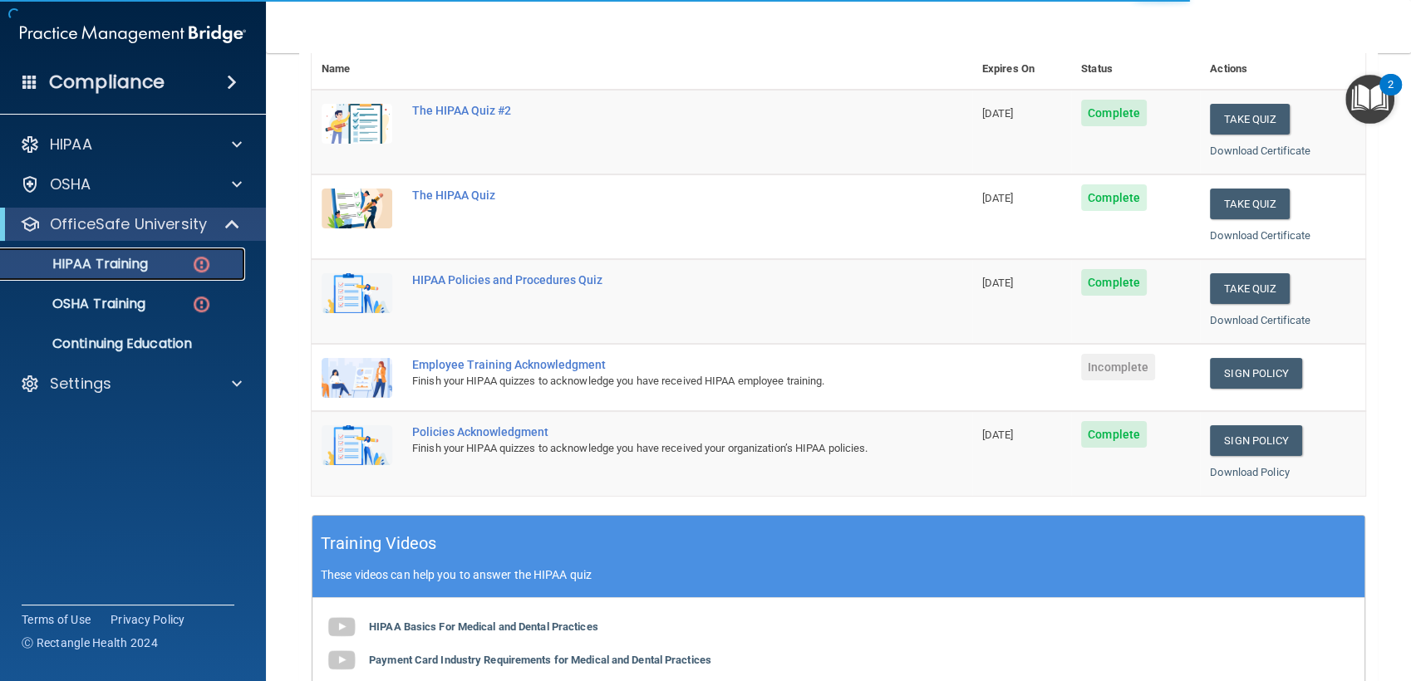
scroll to position [204, 0]
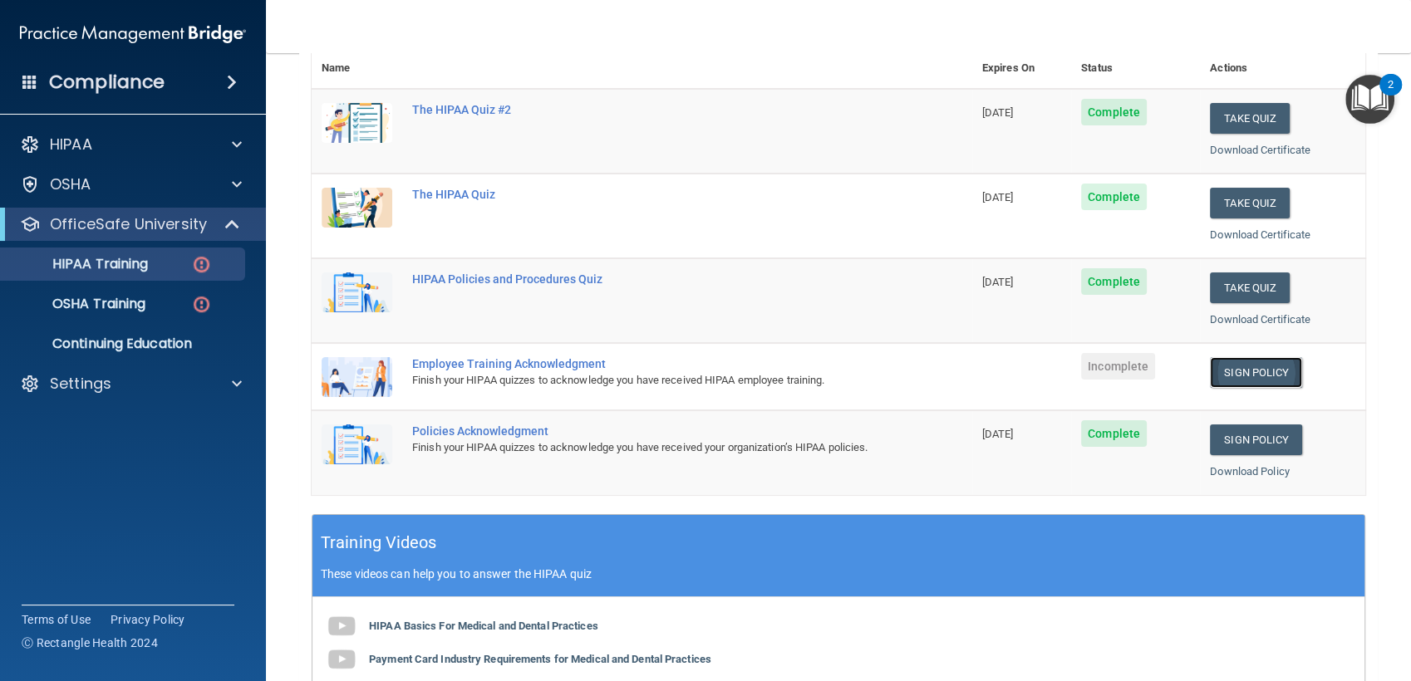
click at [1251, 379] on link "Sign Policy" at bounding box center [1256, 372] width 92 height 31
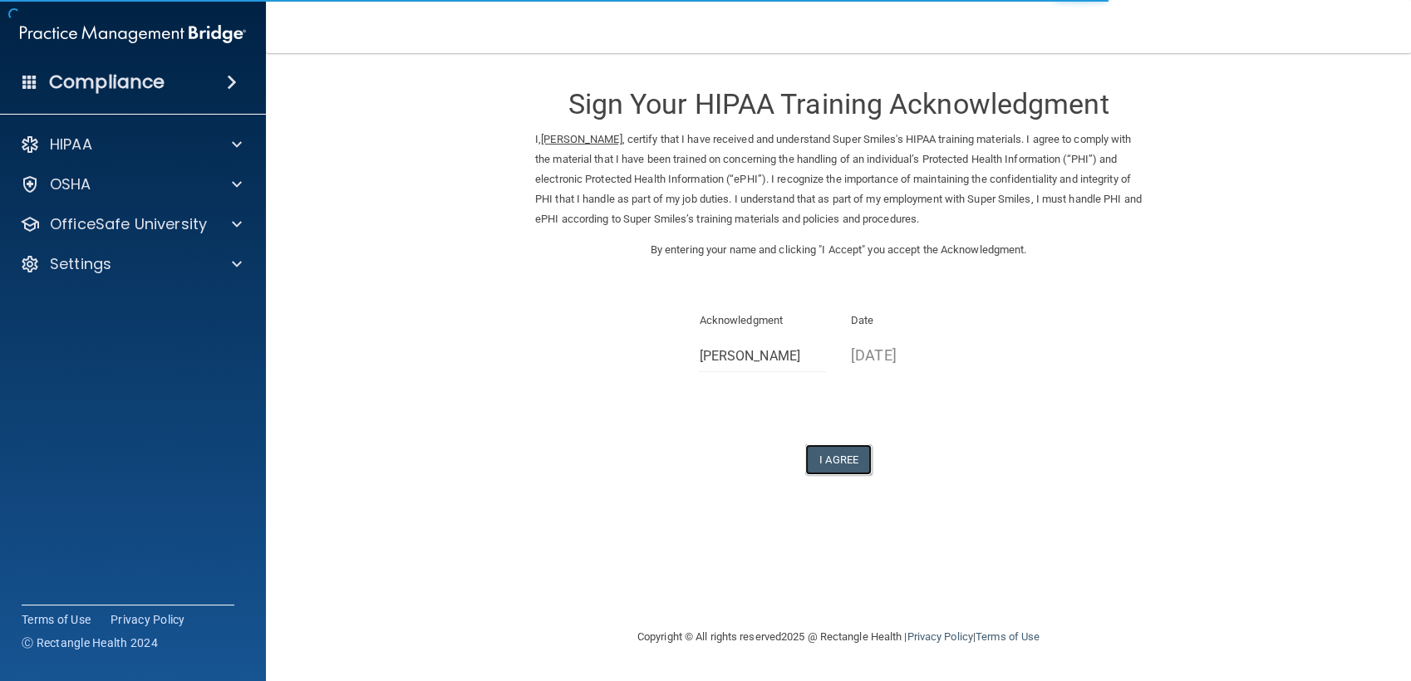
click at [831, 465] on button "I Agree" at bounding box center [838, 460] width 66 height 31
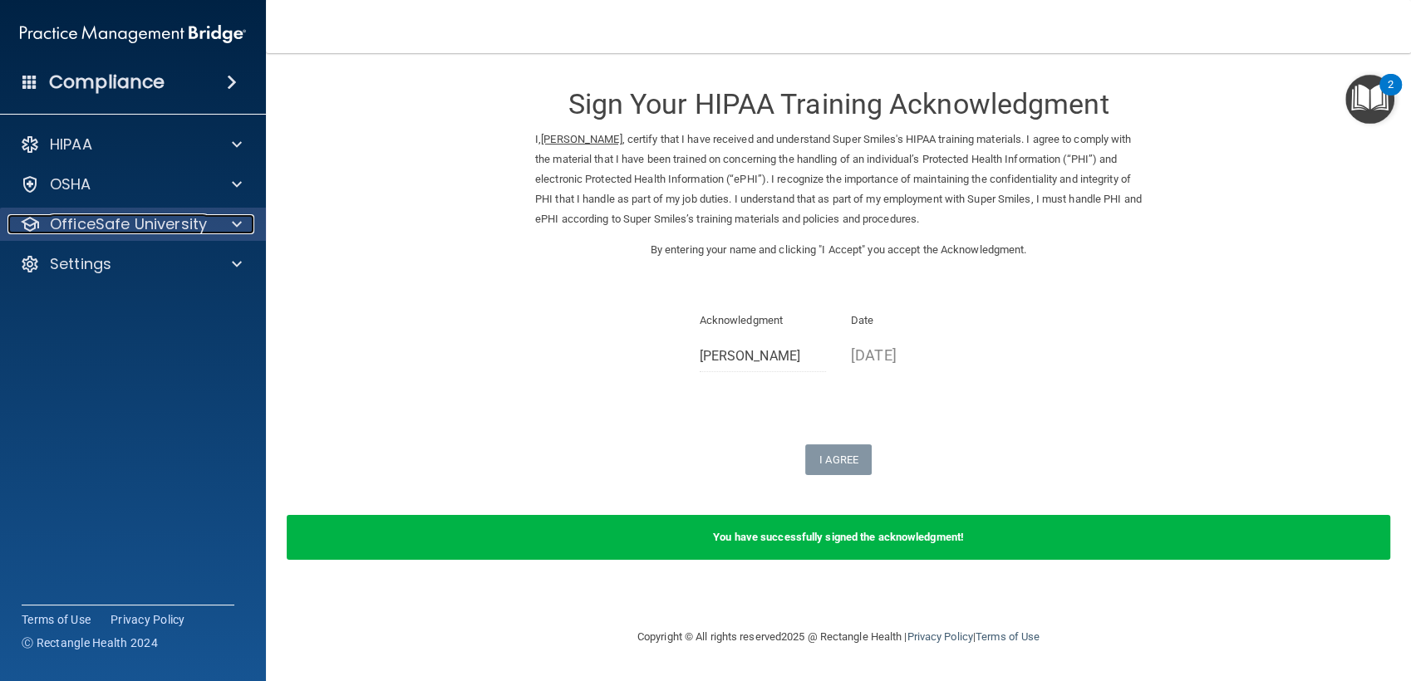
click at [240, 221] on span at bounding box center [237, 224] width 10 height 20
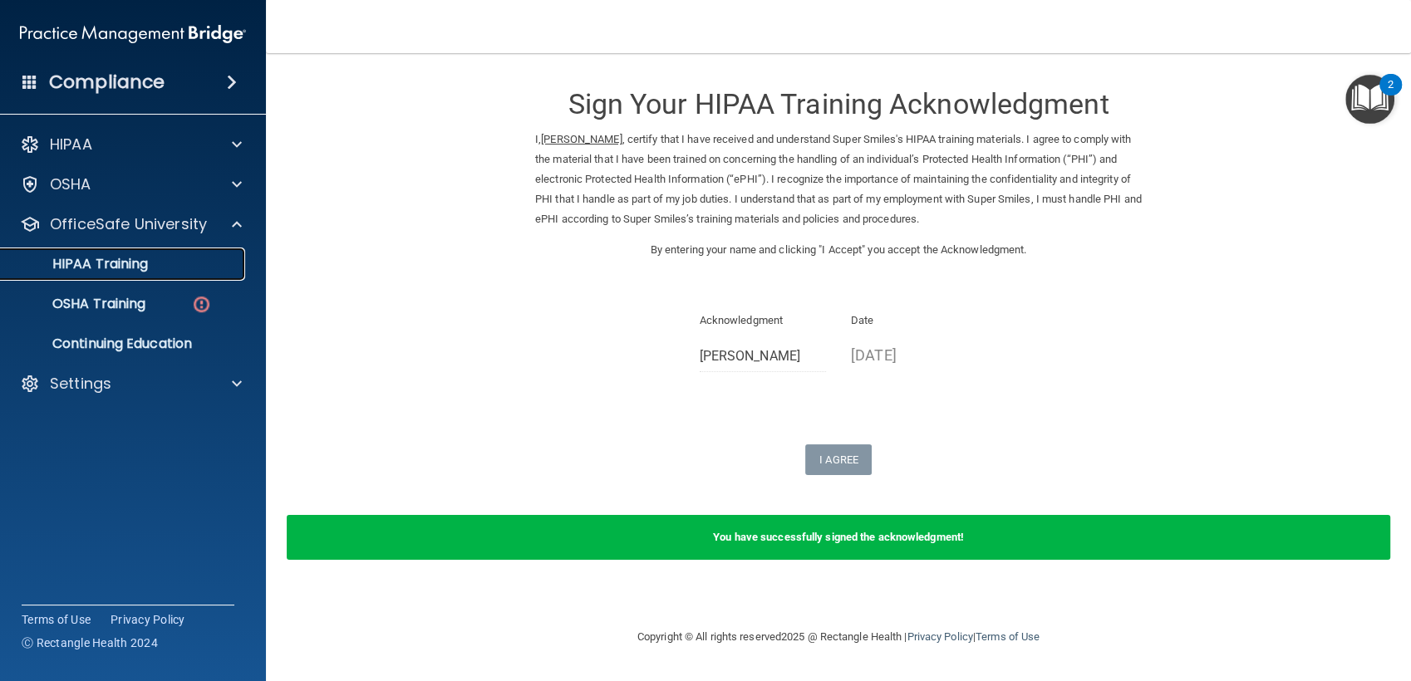
click at [208, 252] on link "HIPAA Training" at bounding box center [114, 264] width 262 height 33
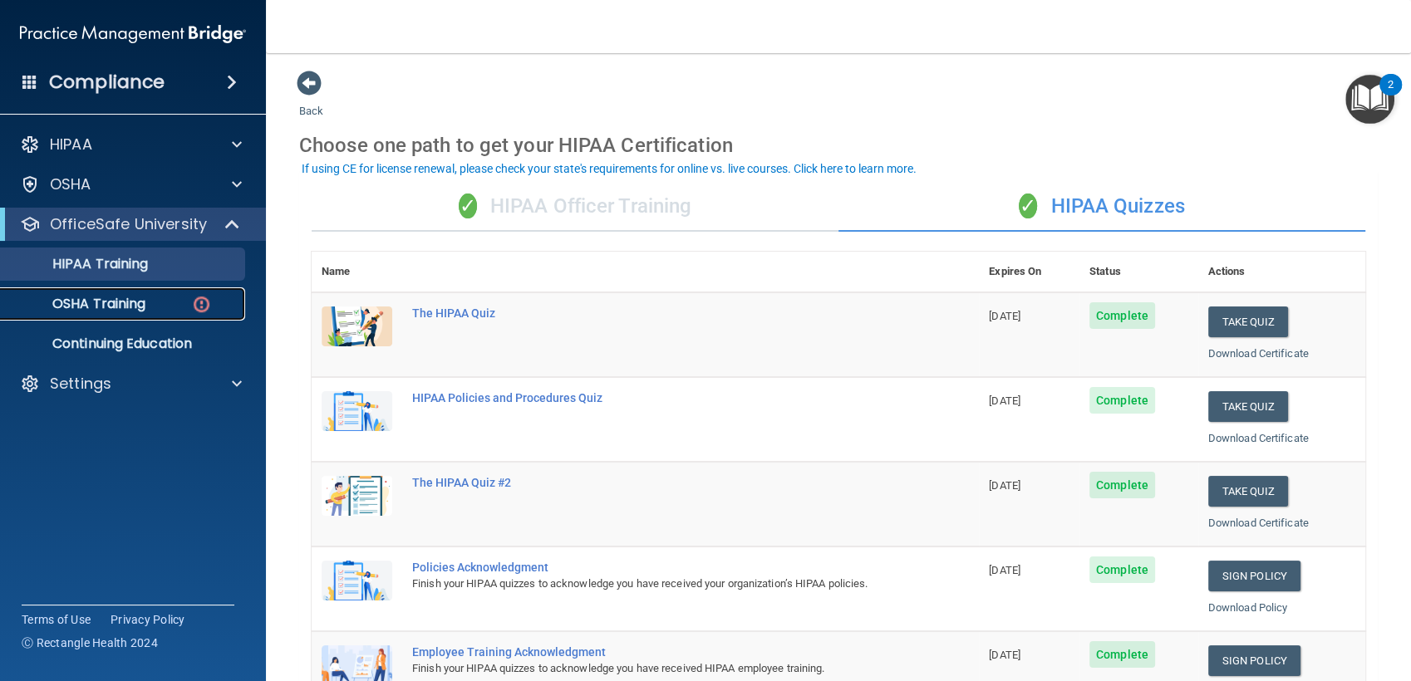
click at [211, 294] on img at bounding box center [201, 304] width 21 height 21
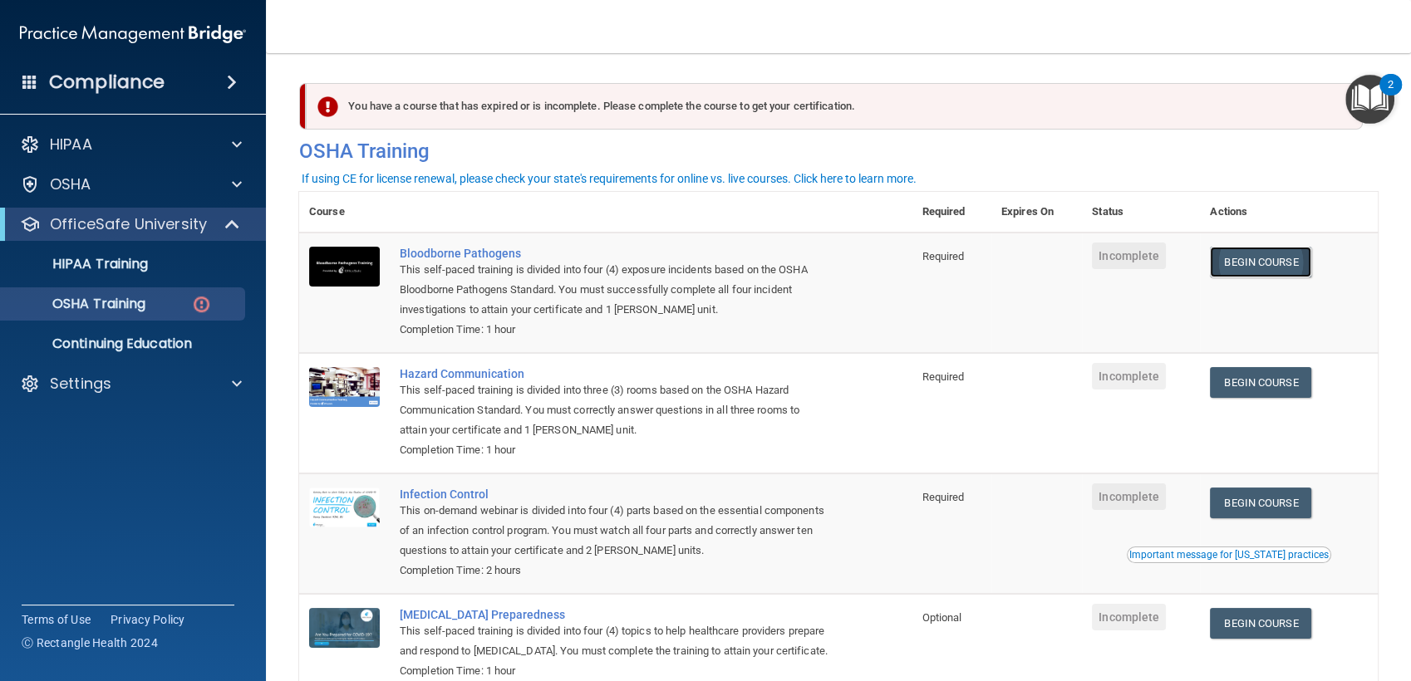
click at [1239, 267] on link "Begin Course" at bounding box center [1260, 262] width 101 height 31
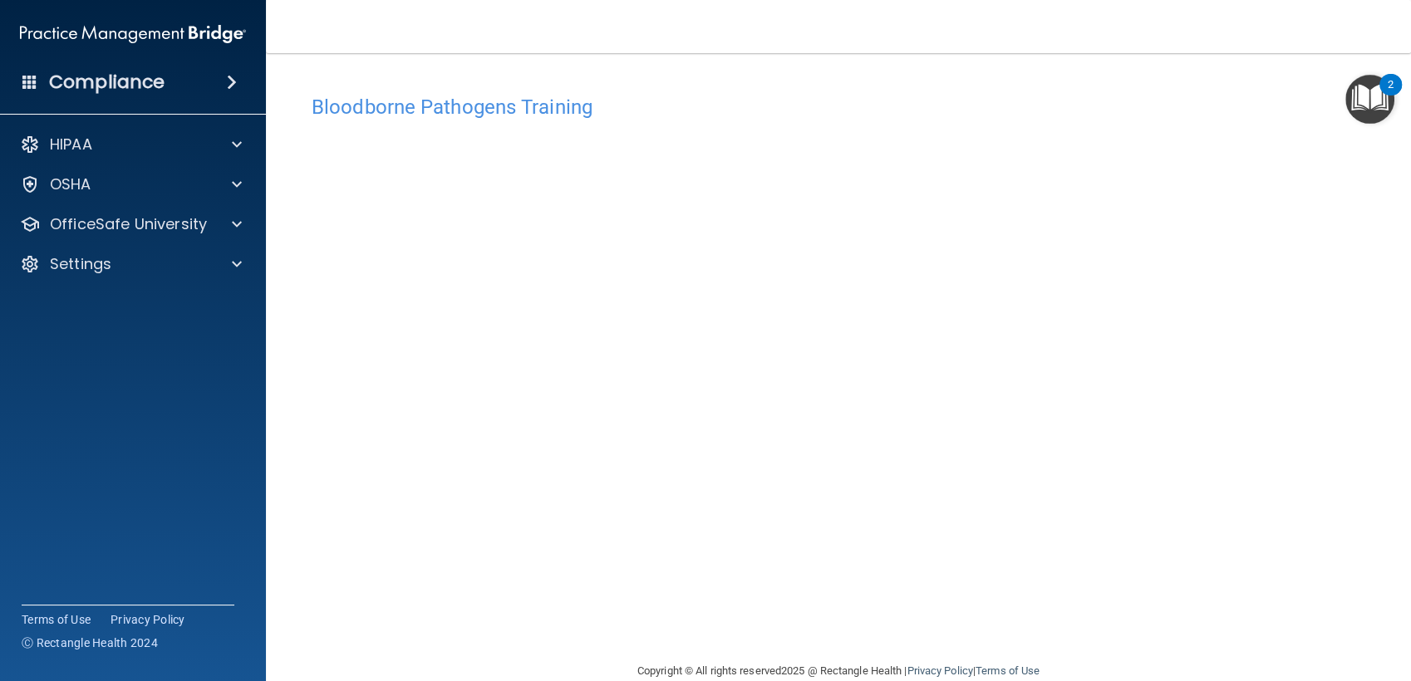
scroll to position [29, 0]
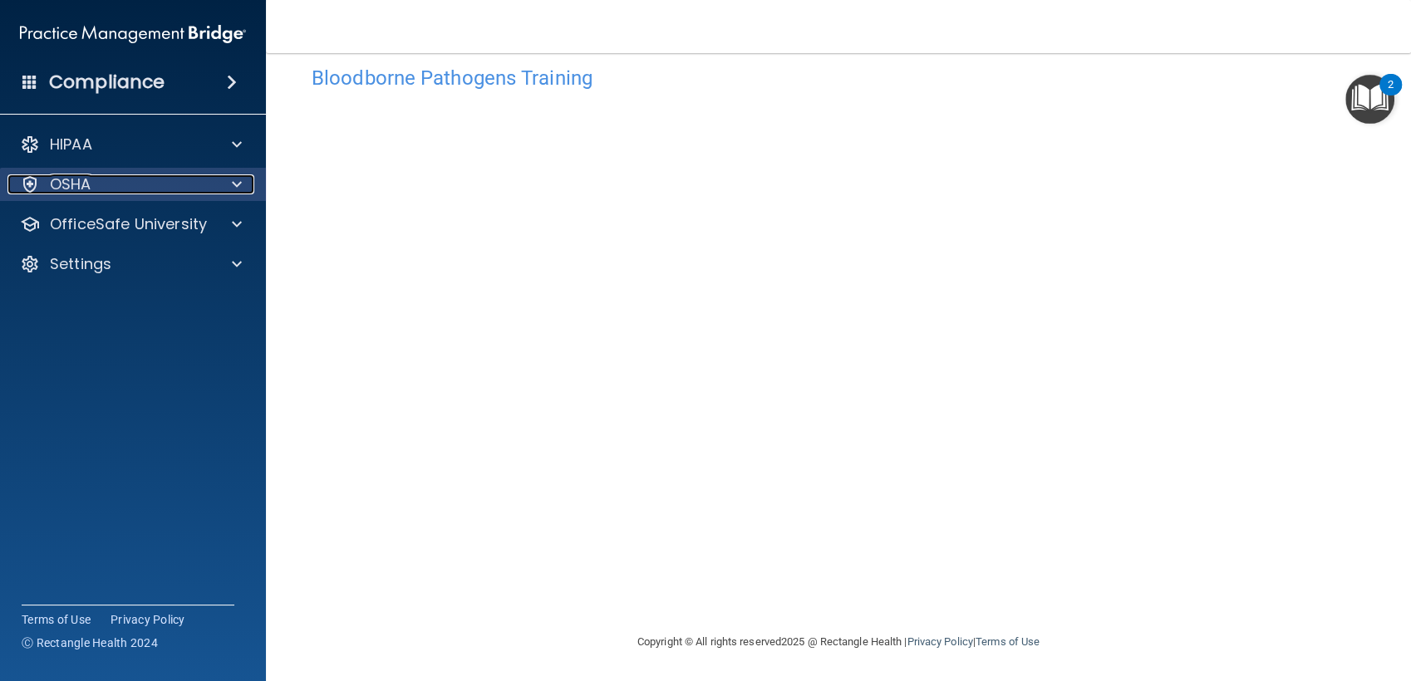
click at [216, 184] on div at bounding box center [235, 185] width 42 height 20
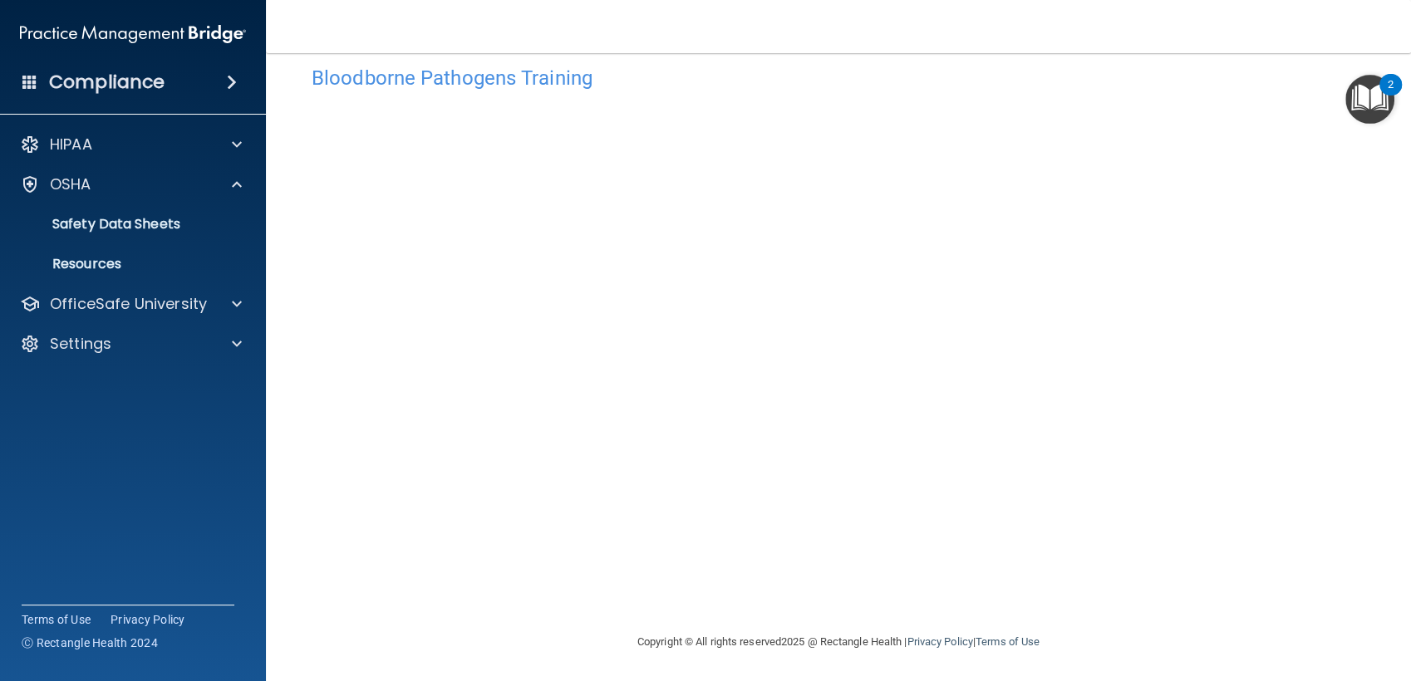
click at [238, 283] on div "HIPAA Documents and Policies Report an Incident Business Associates Emergency P…" at bounding box center [133, 247] width 267 height 253
click at [239, 303] on span at bounding box center [237, 304] width 10 height 20
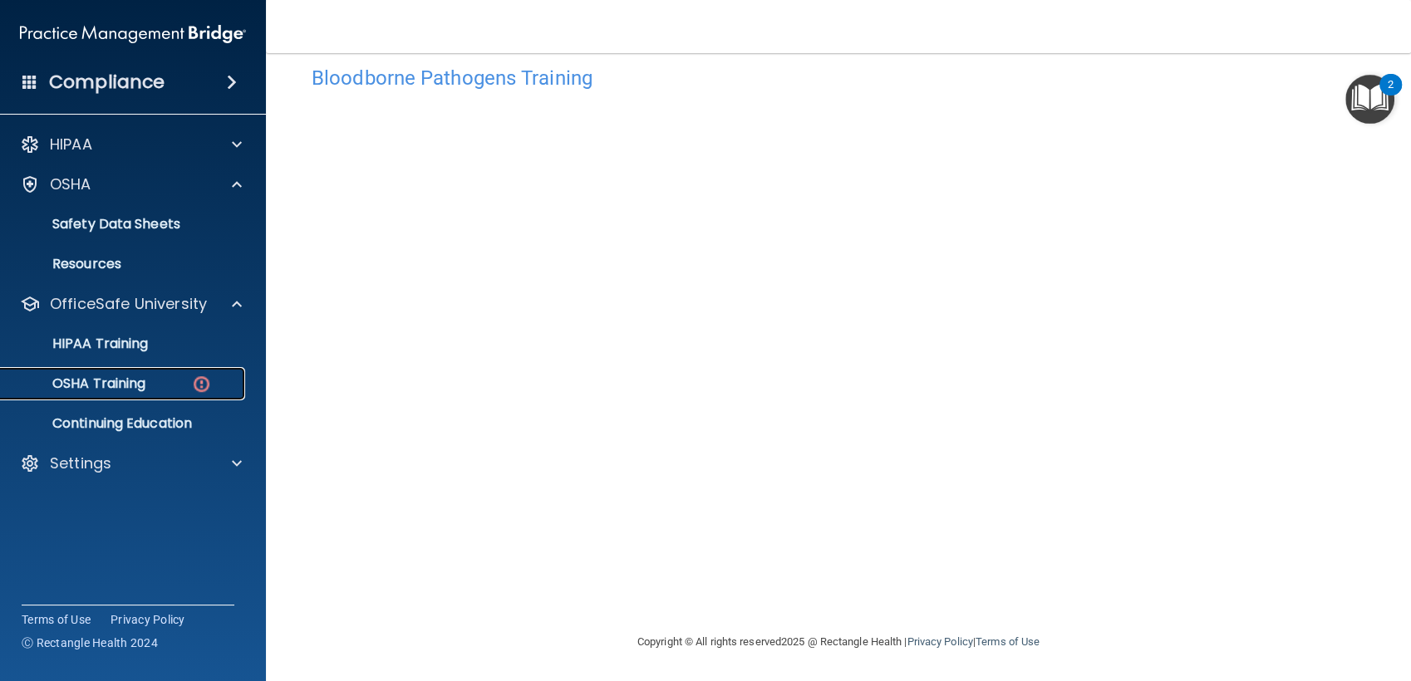
click at [219, 395] on link "OSHA Training" at bounding box center [114, 383] width 262 height 33
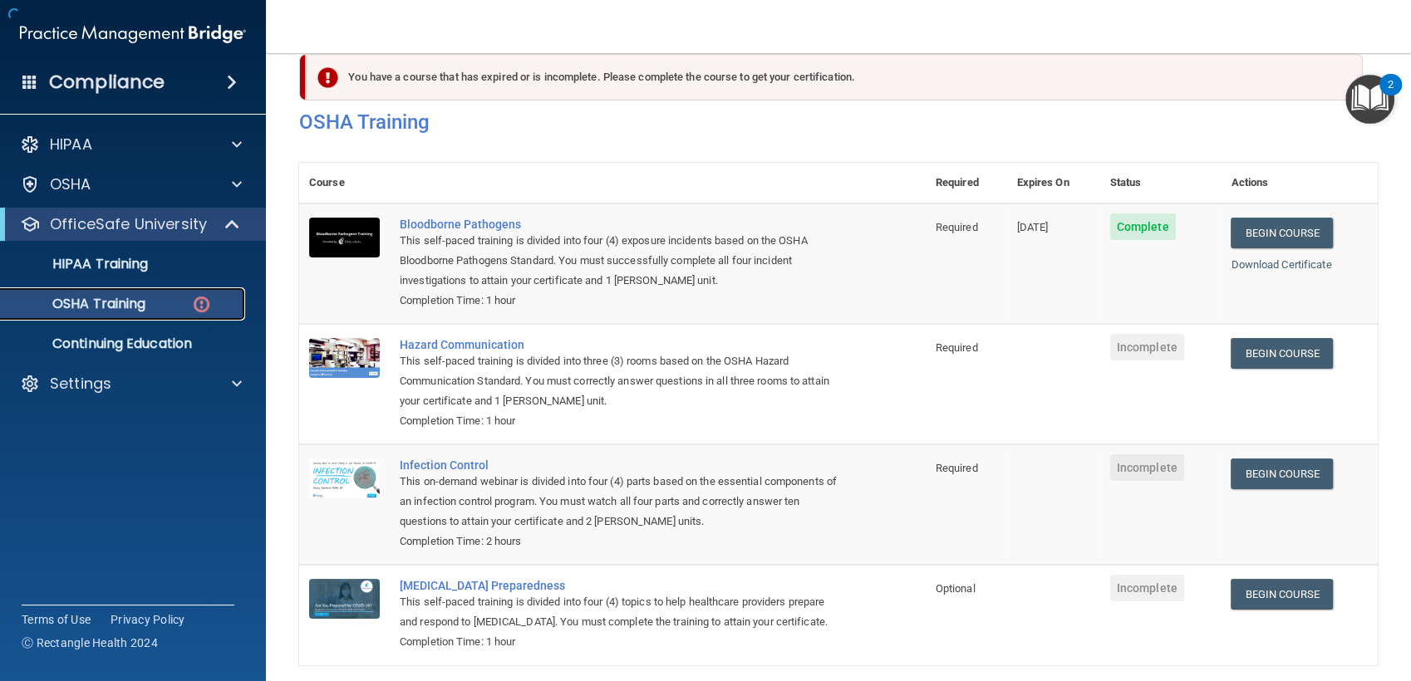
scroll to position [121, 0]
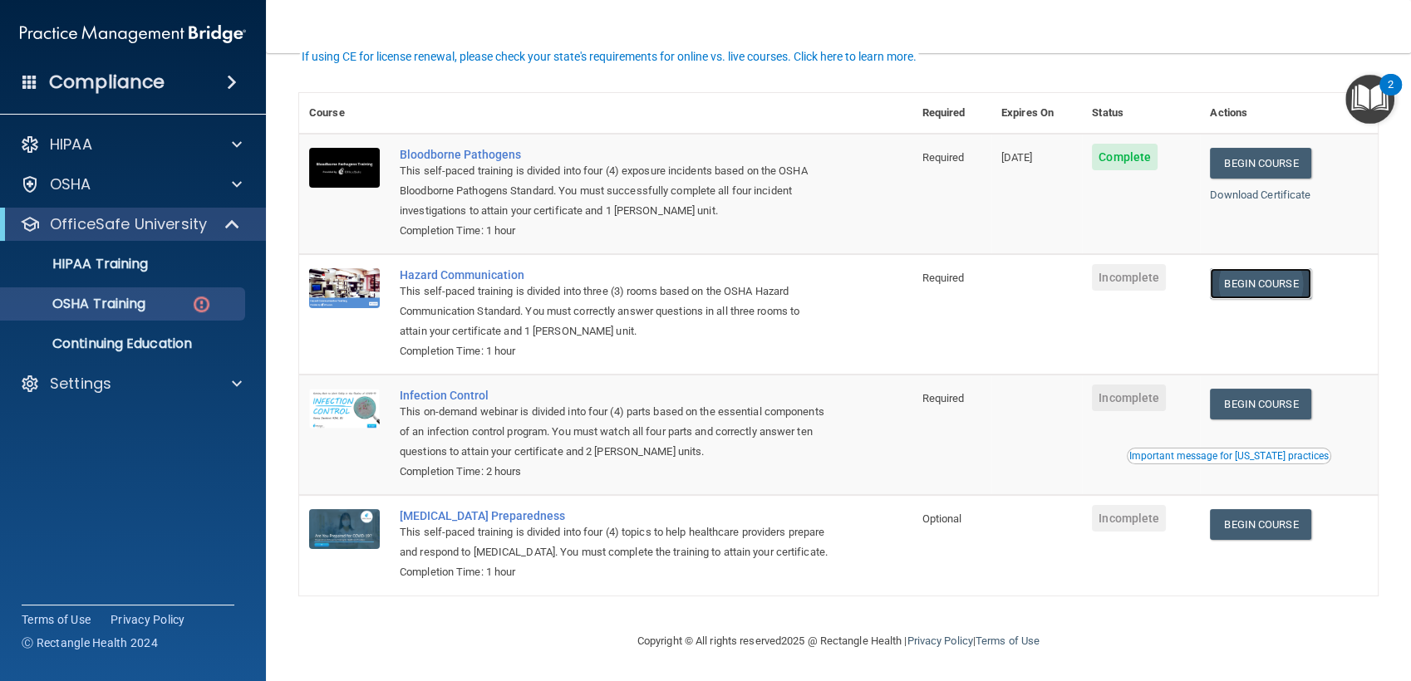
click at [1282, 268] on link "Begin Course" at bounding box center [1260, 283] width 101 height 31
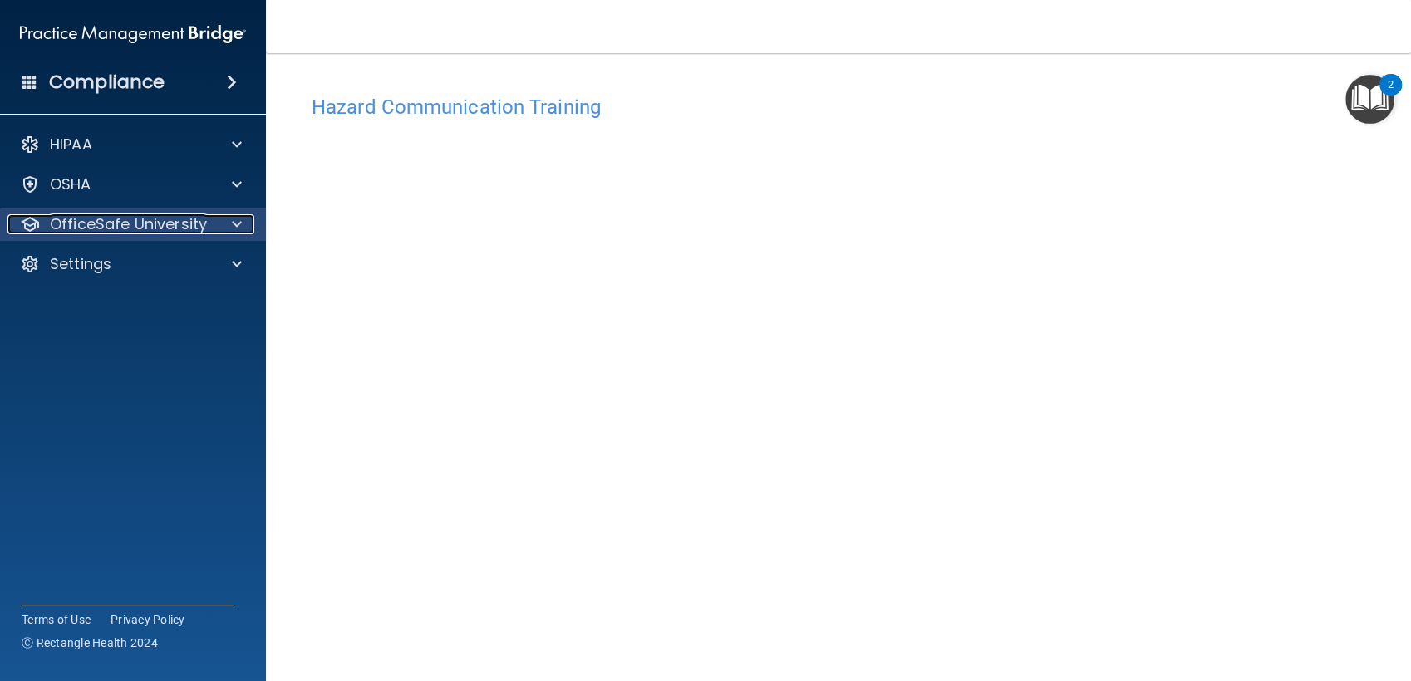
click at [246, 220] on div at bounding box center [235, 224] width 42 height 20
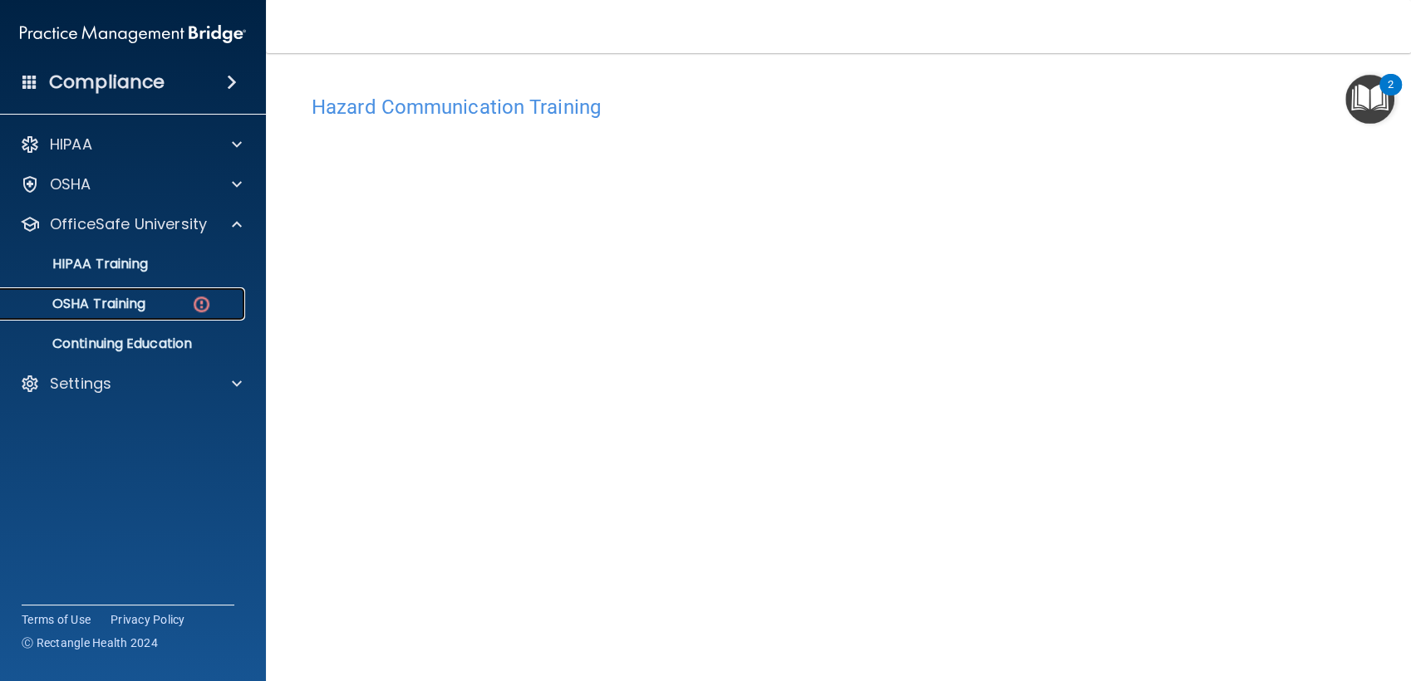
click at [239, 298] on link "OSHA Training" at bounding box center [114, 304] width 262 height 33
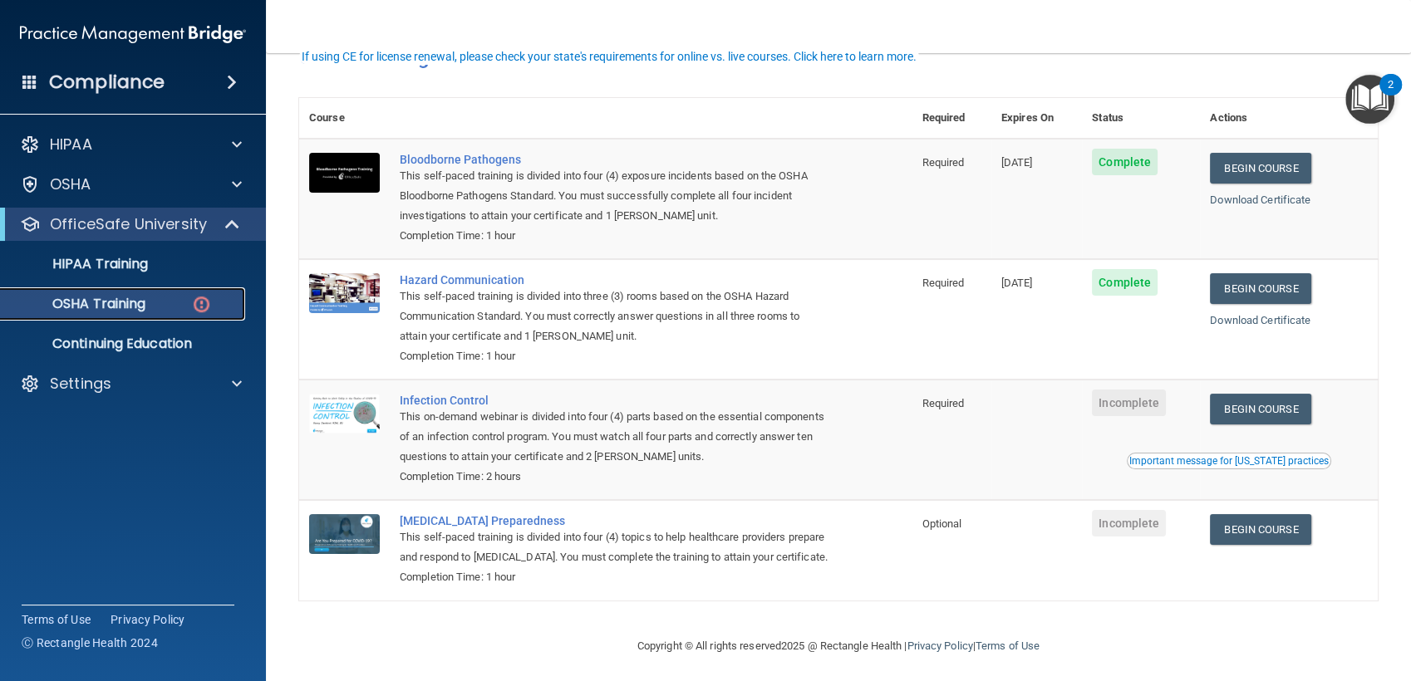
scroll to position [121, 0]
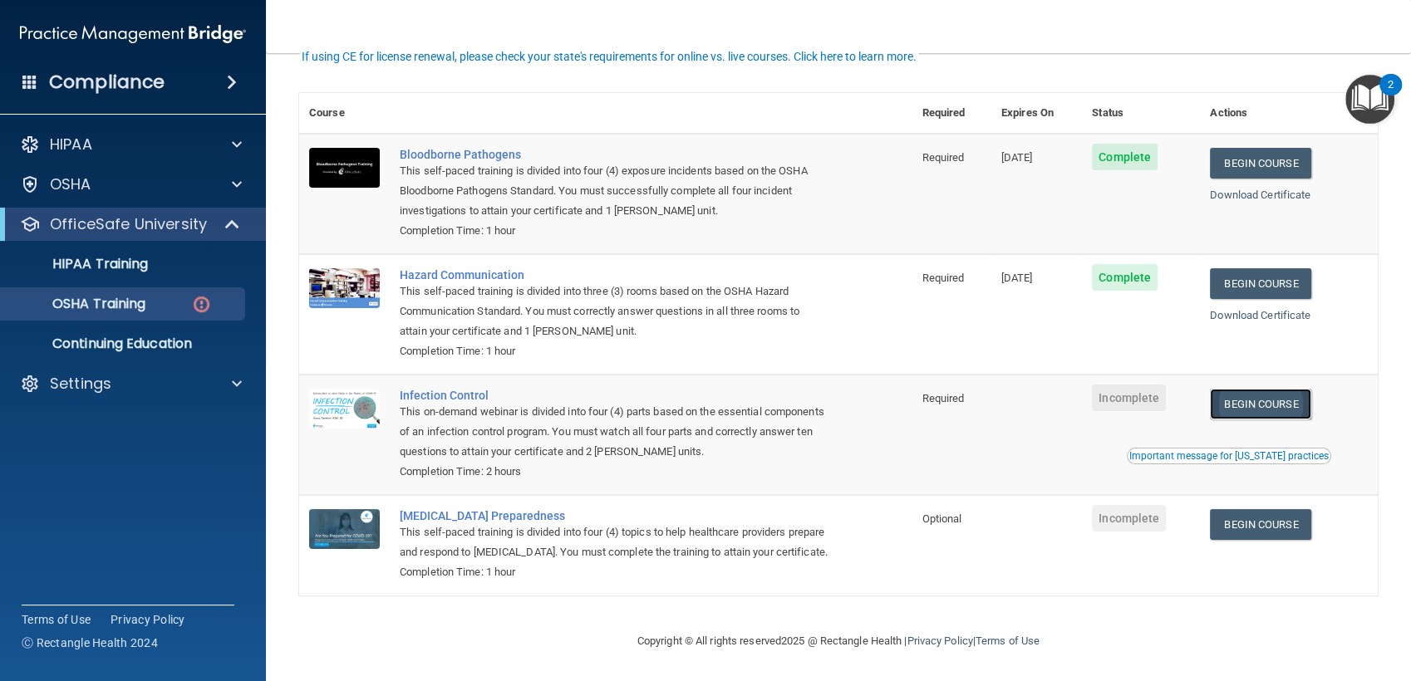
click at [1270, 391] on link "Begin Course" at bounding box center [1260, 404] width 101 height 31
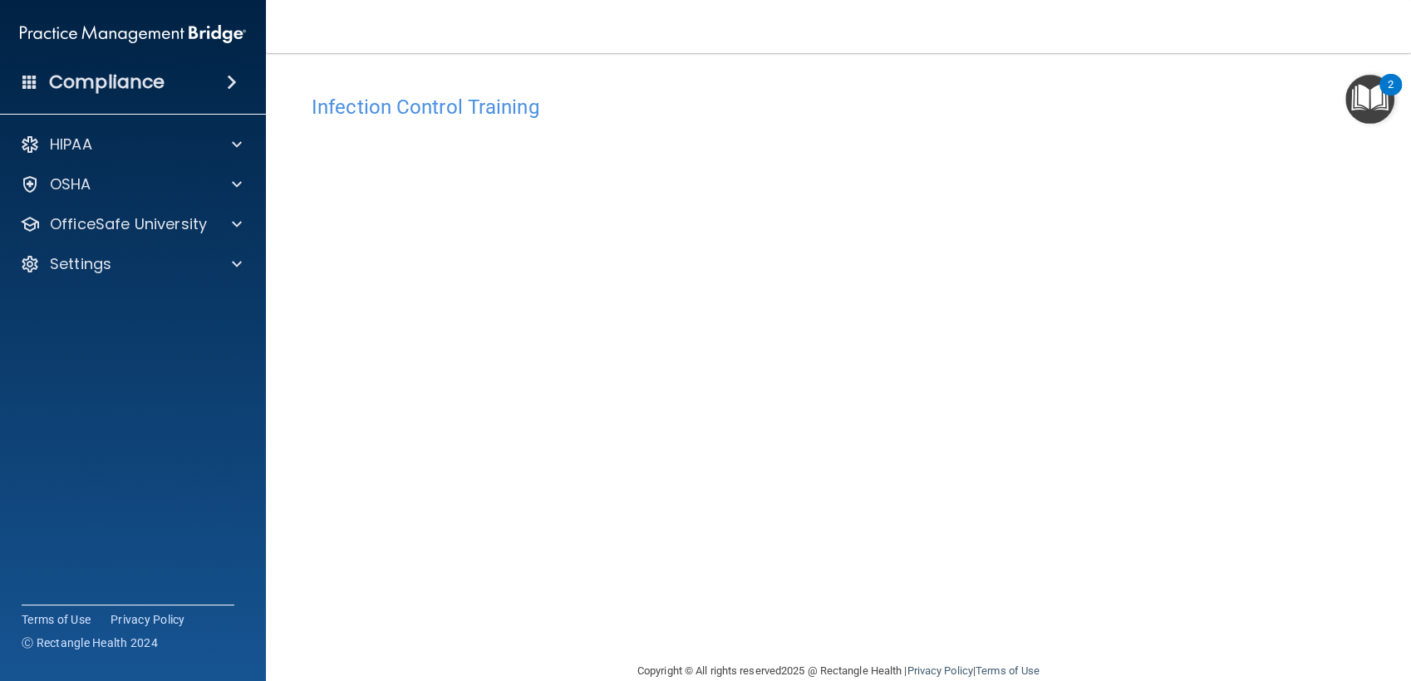
scroll to position [29, 0]
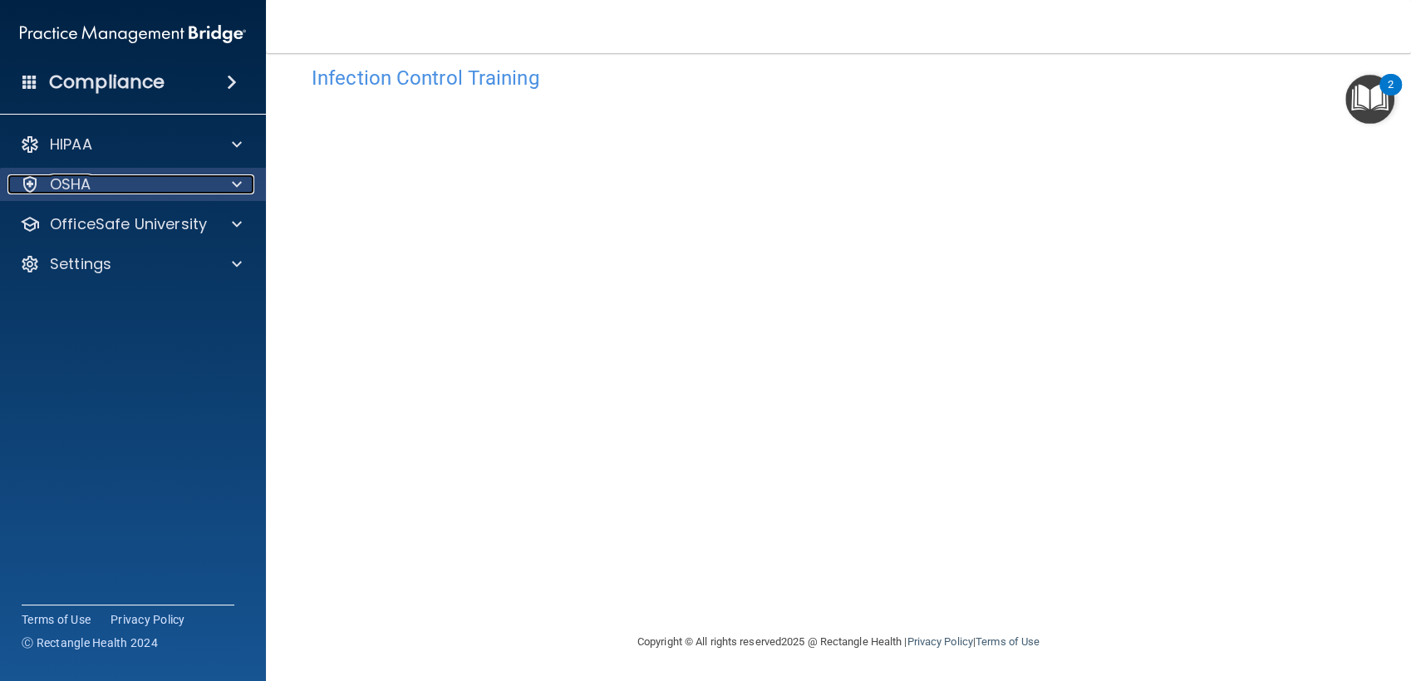
click at [245, 181] on div at bounding box center [235, 185] width 42 height 20
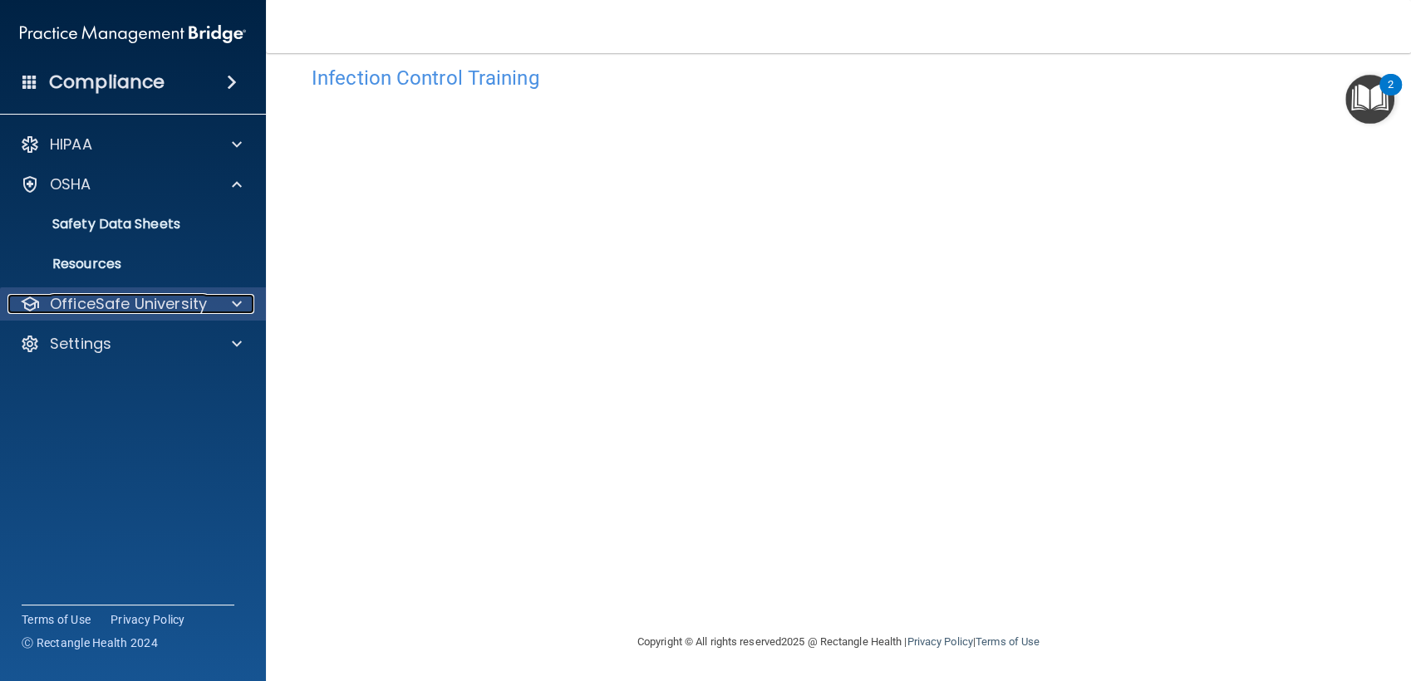
click at [244, 301] on div at bounding box center [235, 304] width 42 height 20
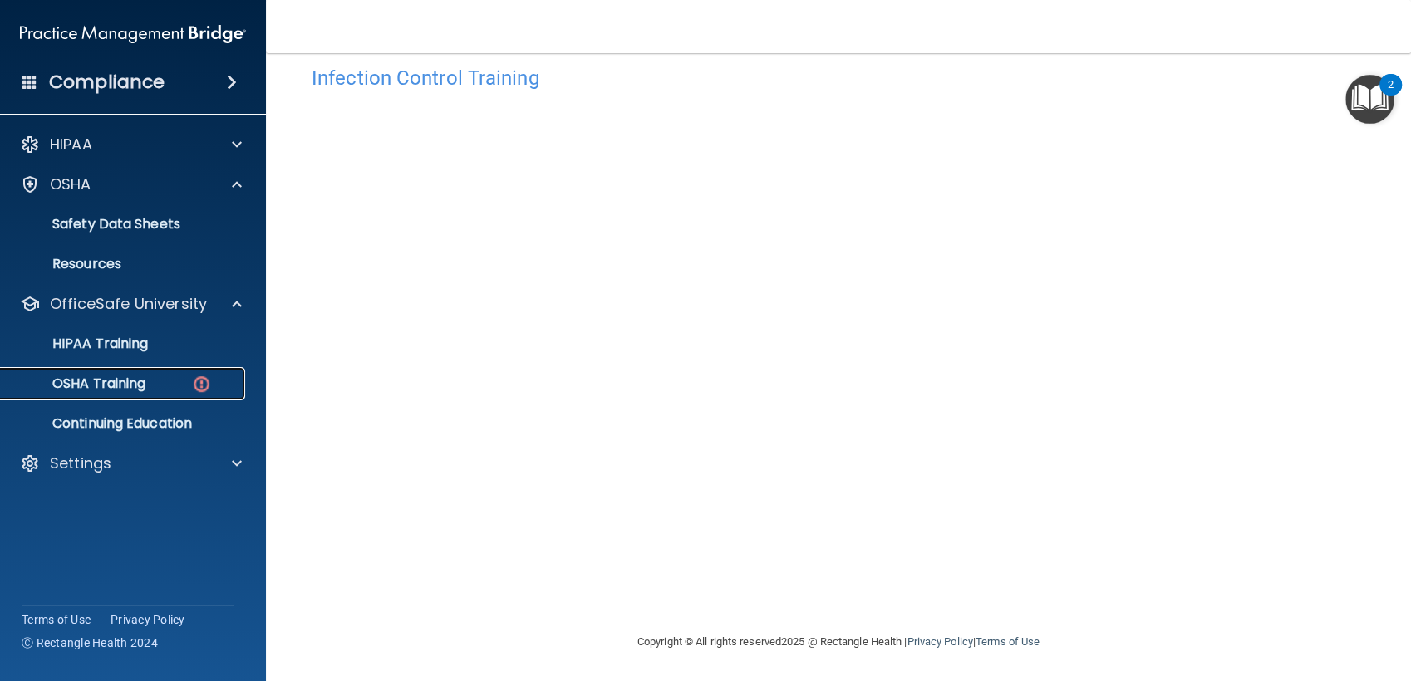
click at [231, 383] on div "OSHA Training" at bounding box center [124, 384] width 227 height 17
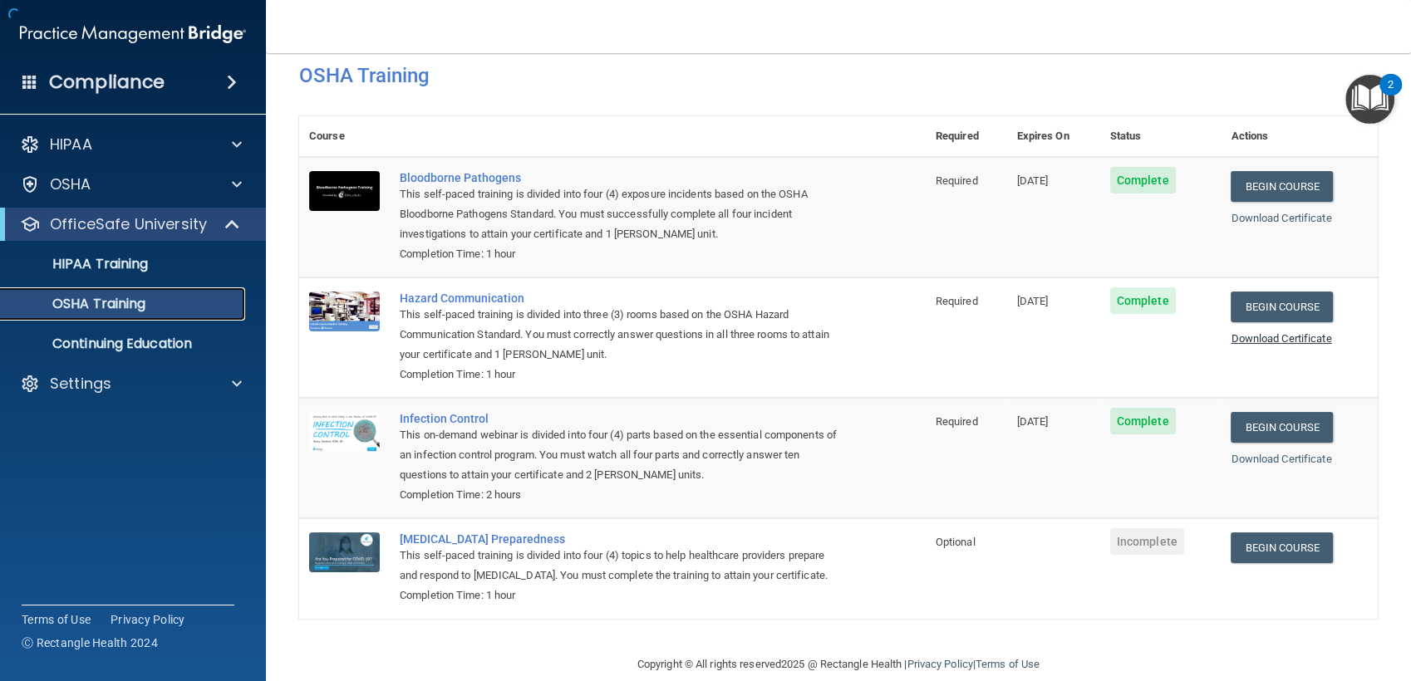
scroll to position [75, 0]
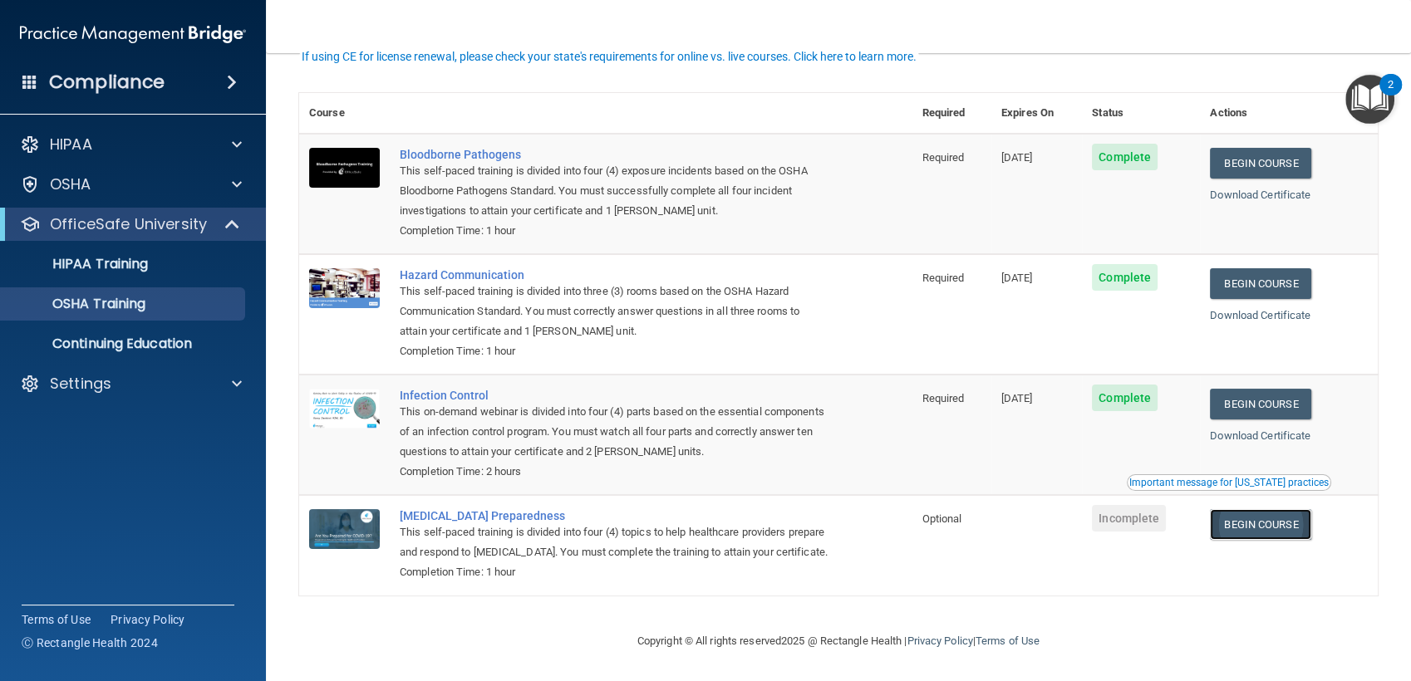
drag, startPoint x: 1308, startPoint y: 502, endPoint x: 1247, endPoint y: 515, distance: 62.9
click at [1247, 515] on link "Begin Course" at bounding box center [1260, 524] width 101 height 31
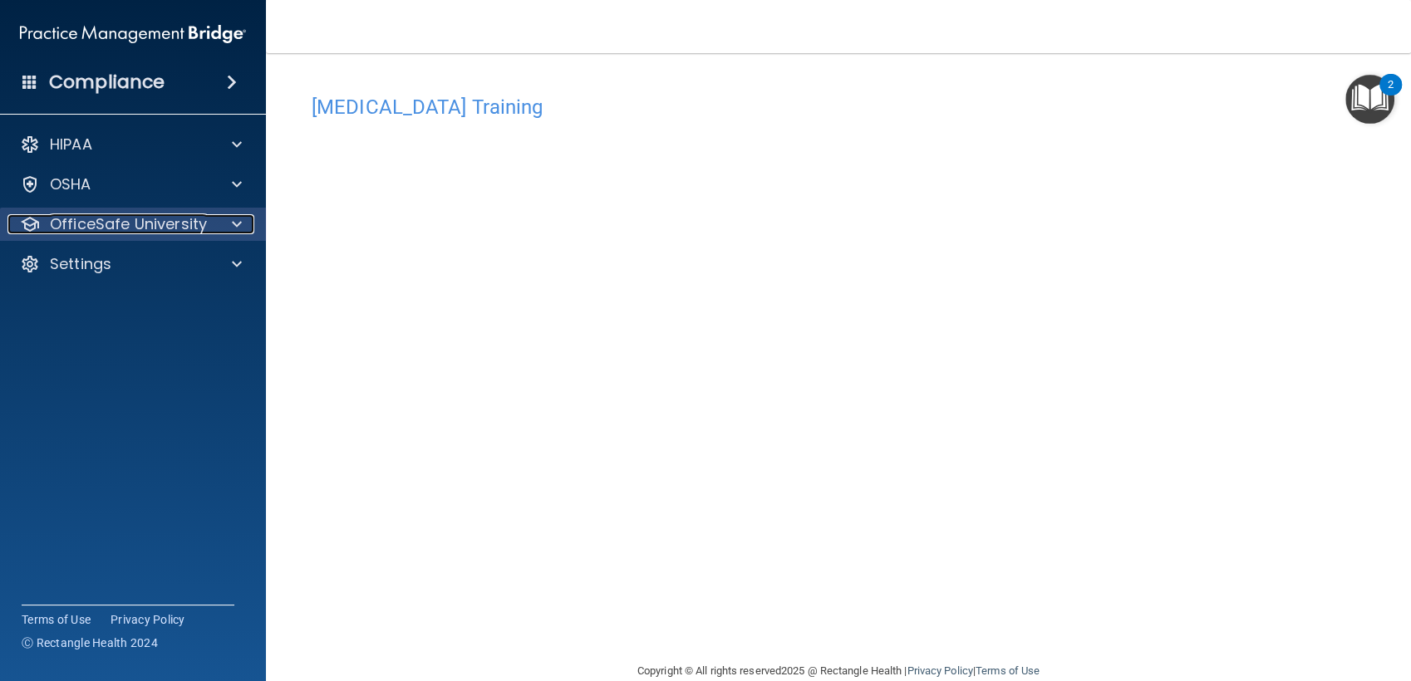
click at [160, 218] on p "OfficeSafe University" at bounding box center [128, 224] width 157 height 20
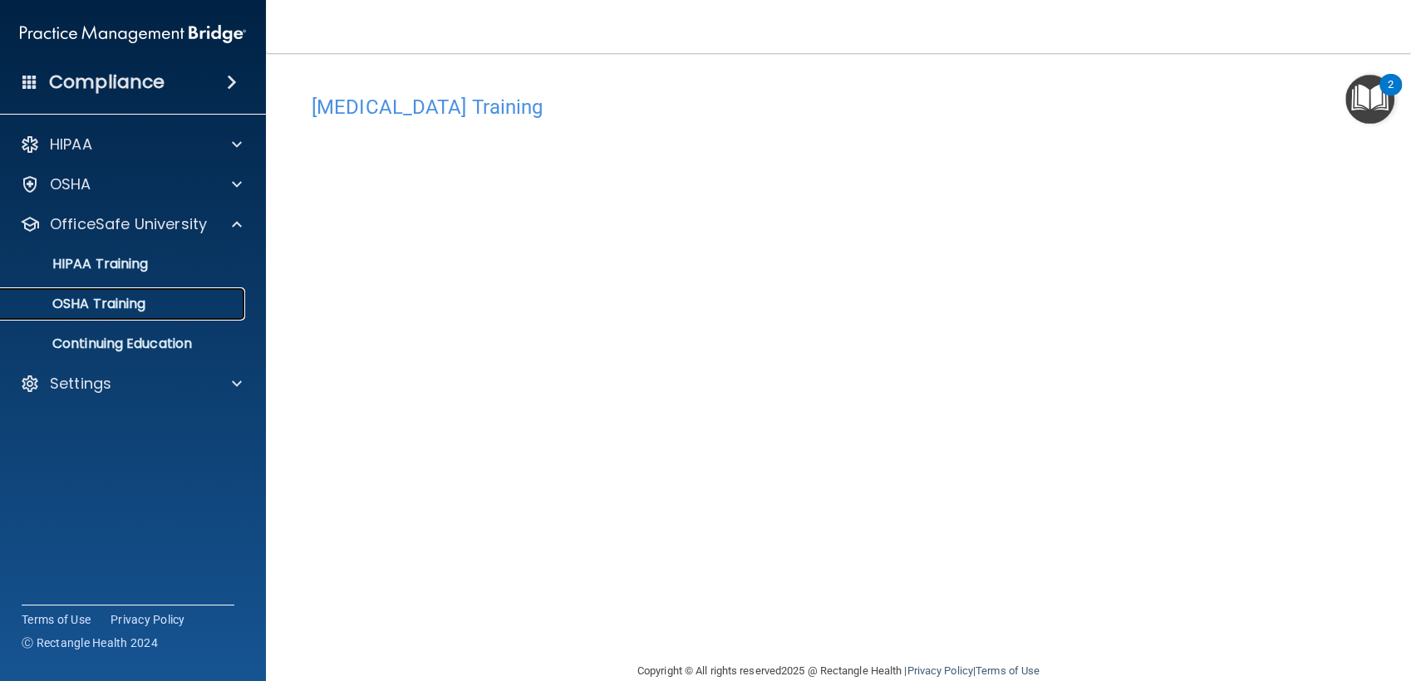
click at [196, 302] on div "OSHA Training" at bounding box center [124, 304] width 227 height 17
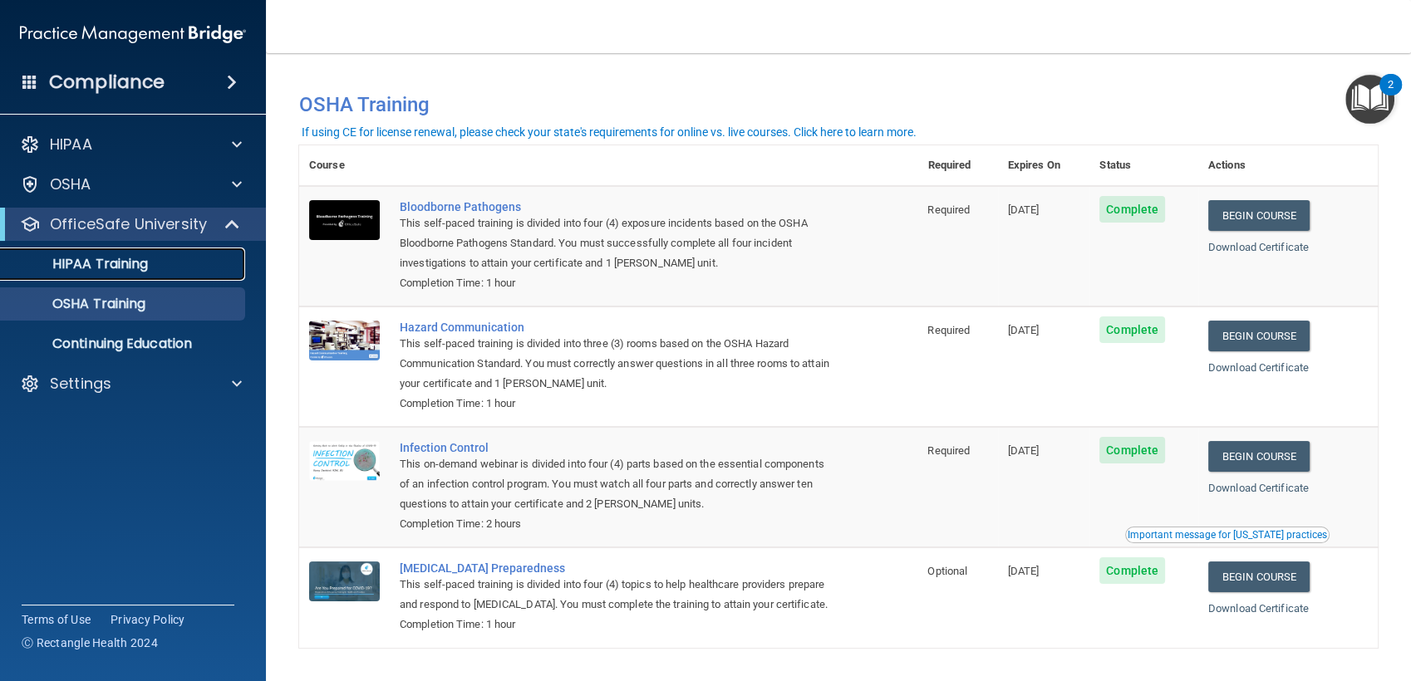
click at [209, 263] on div "HIPAA Training" at bounding box center [124, 264] width 227 height 17
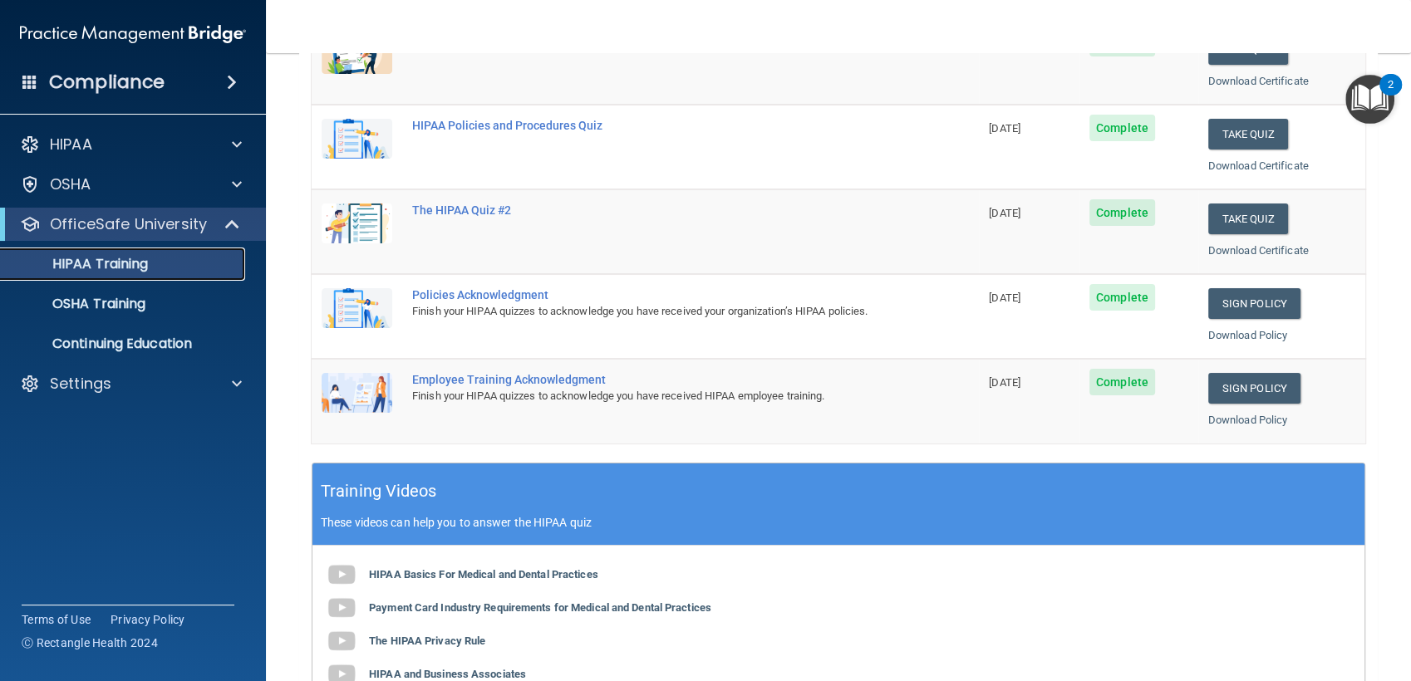
scroll to position [273, 0]
click at [207, 317] on link "OSHA Training" at bounding box center [114, 304] width 262 height 33
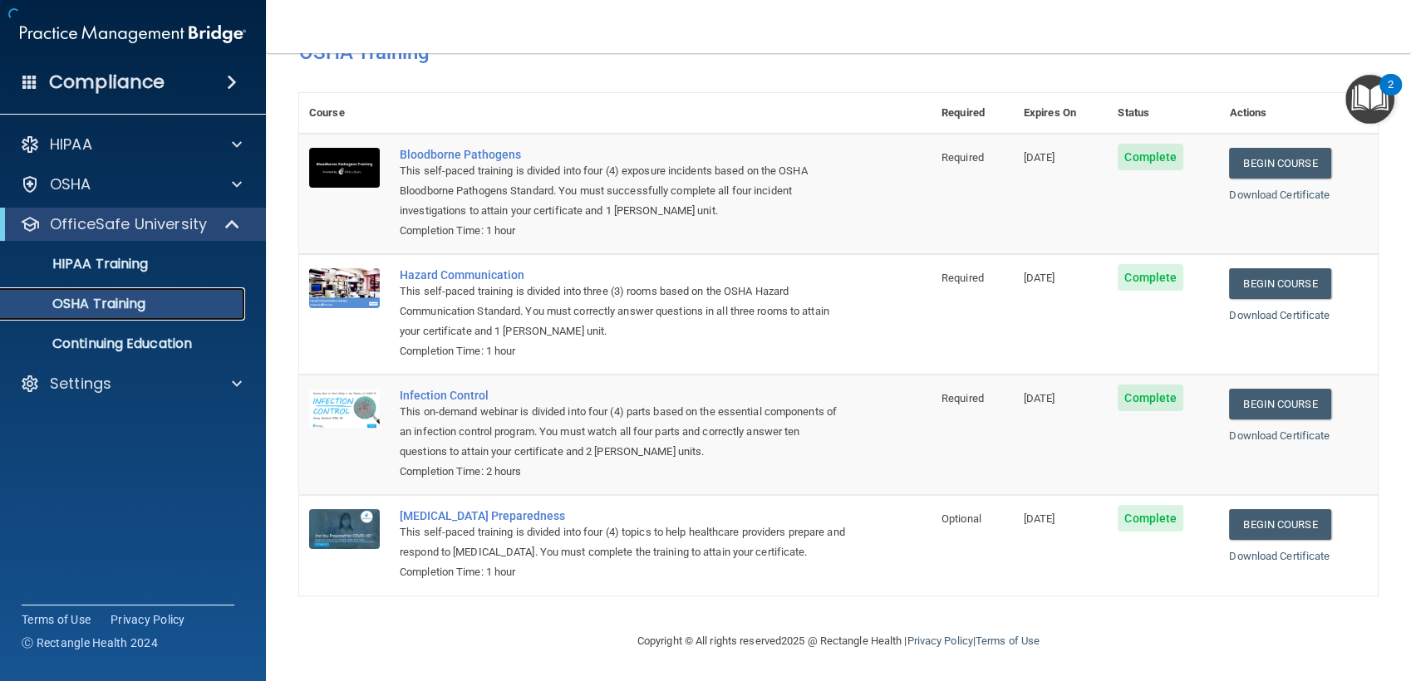
scroll to position [75, 0]
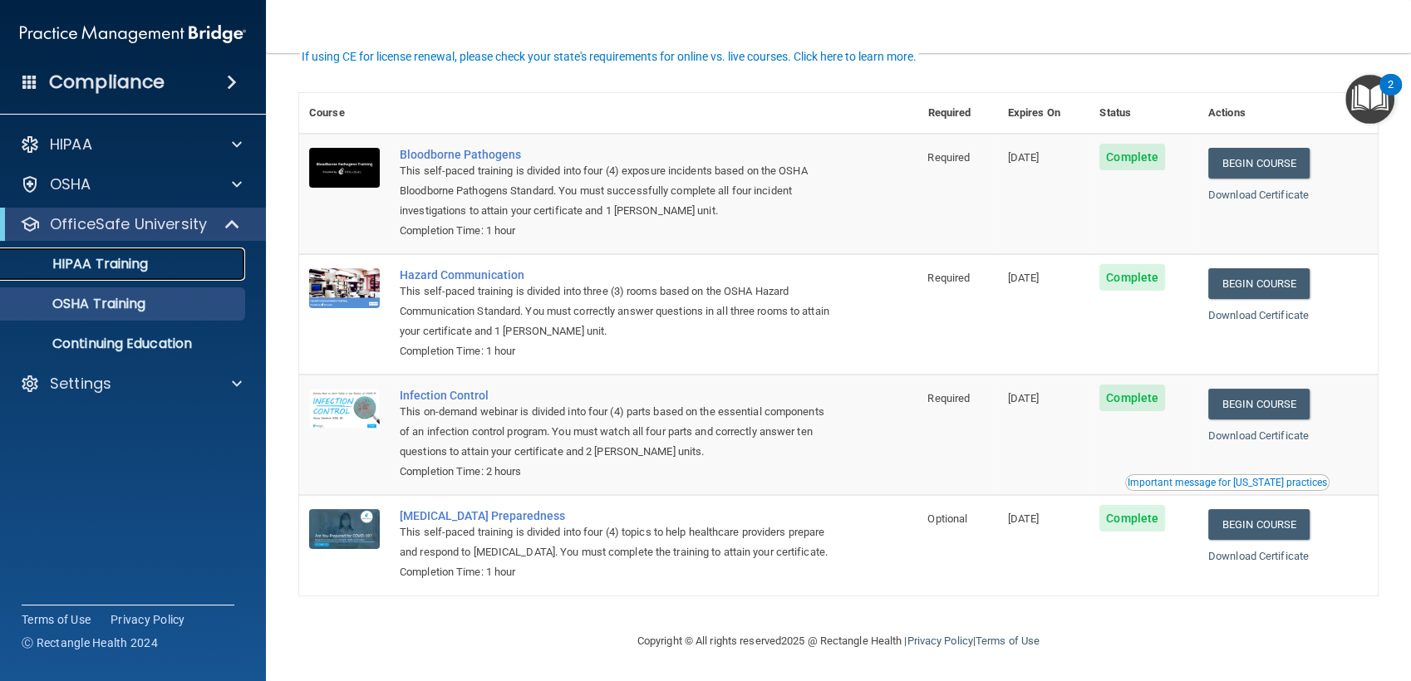
click at [199, 263] on div "HIPAA Training" at bounding box center [124, 264] width 227 height 17
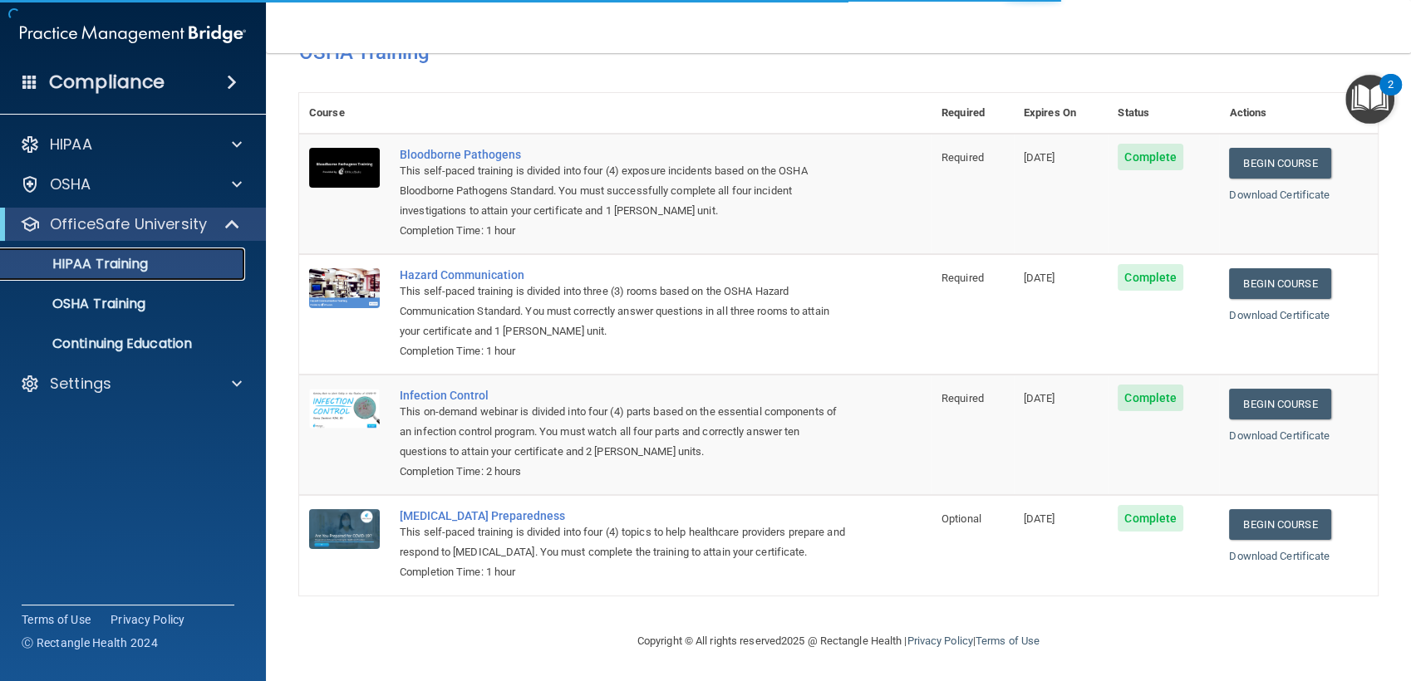
scroll to position [567, 0]
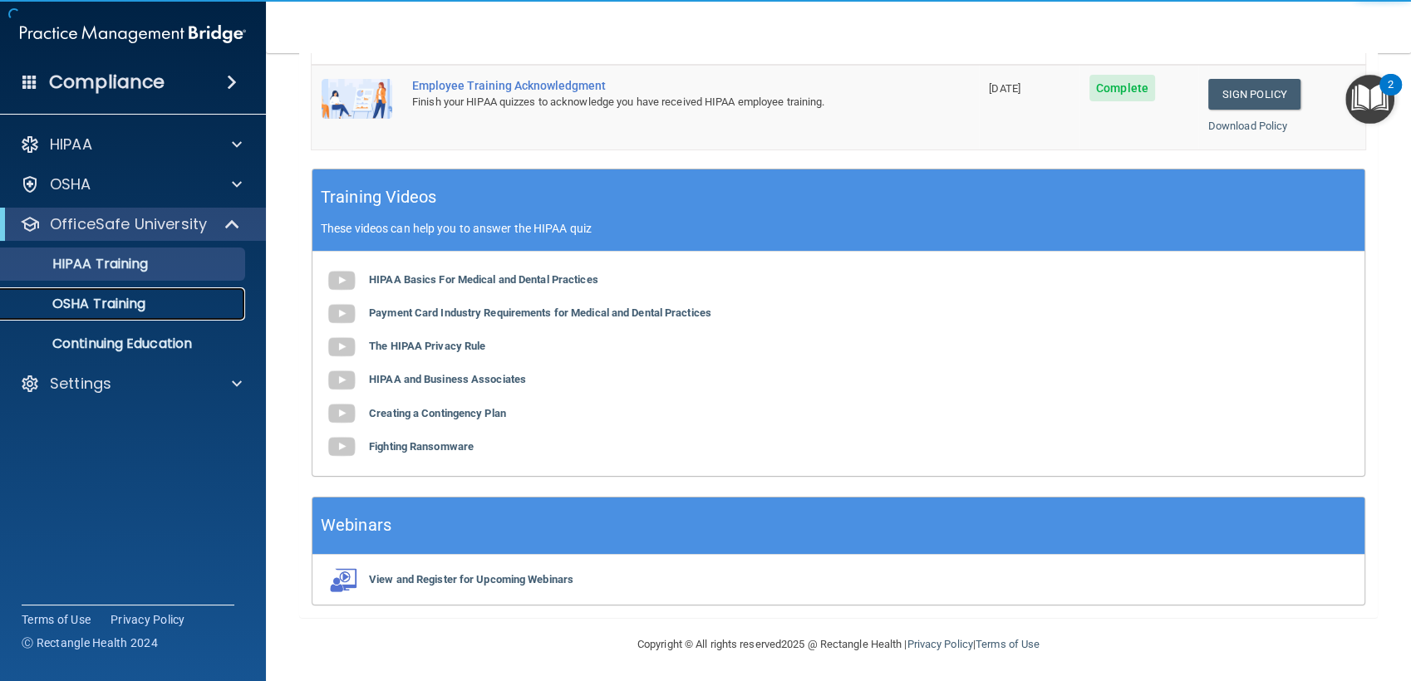
click at [190, 297] on div "OSHA Training" at bounding box center [124, 304] width 227 height 17
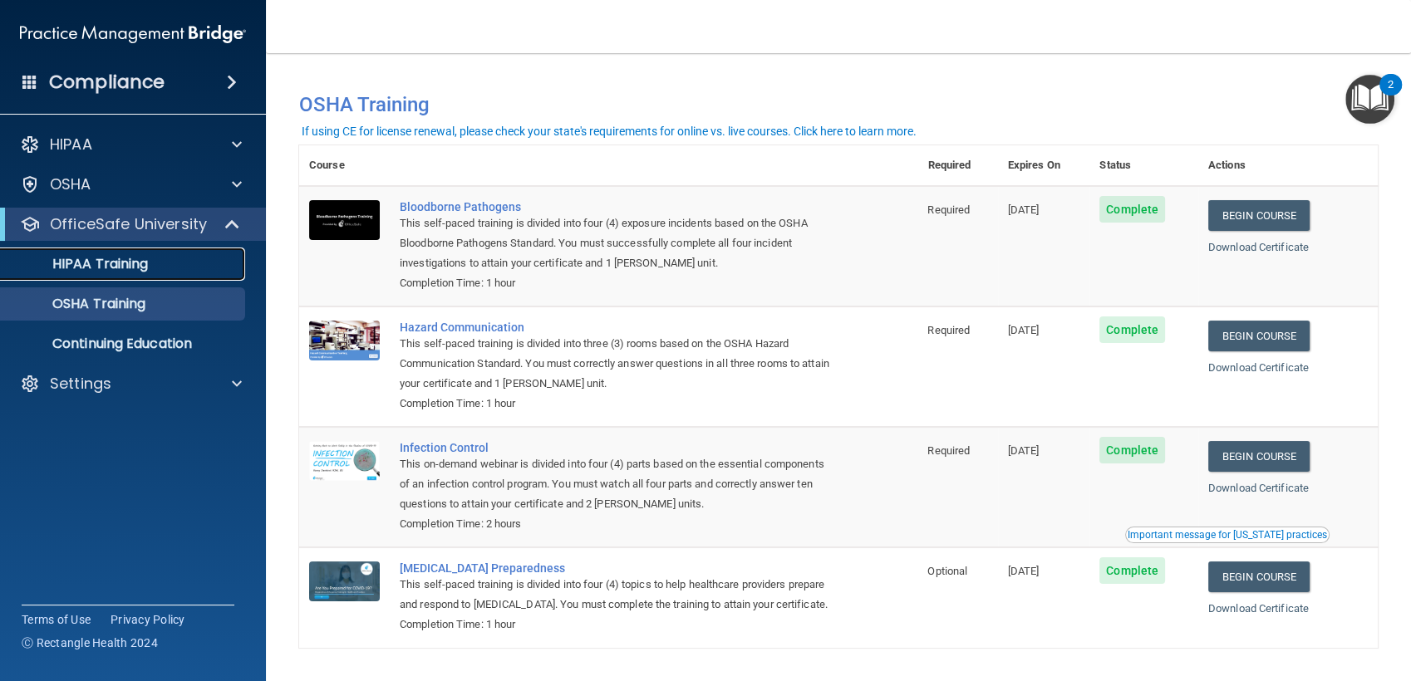
click at [204, 269] on div "HIPAA Training" at bounding box center [124, 264] width 227 height 17
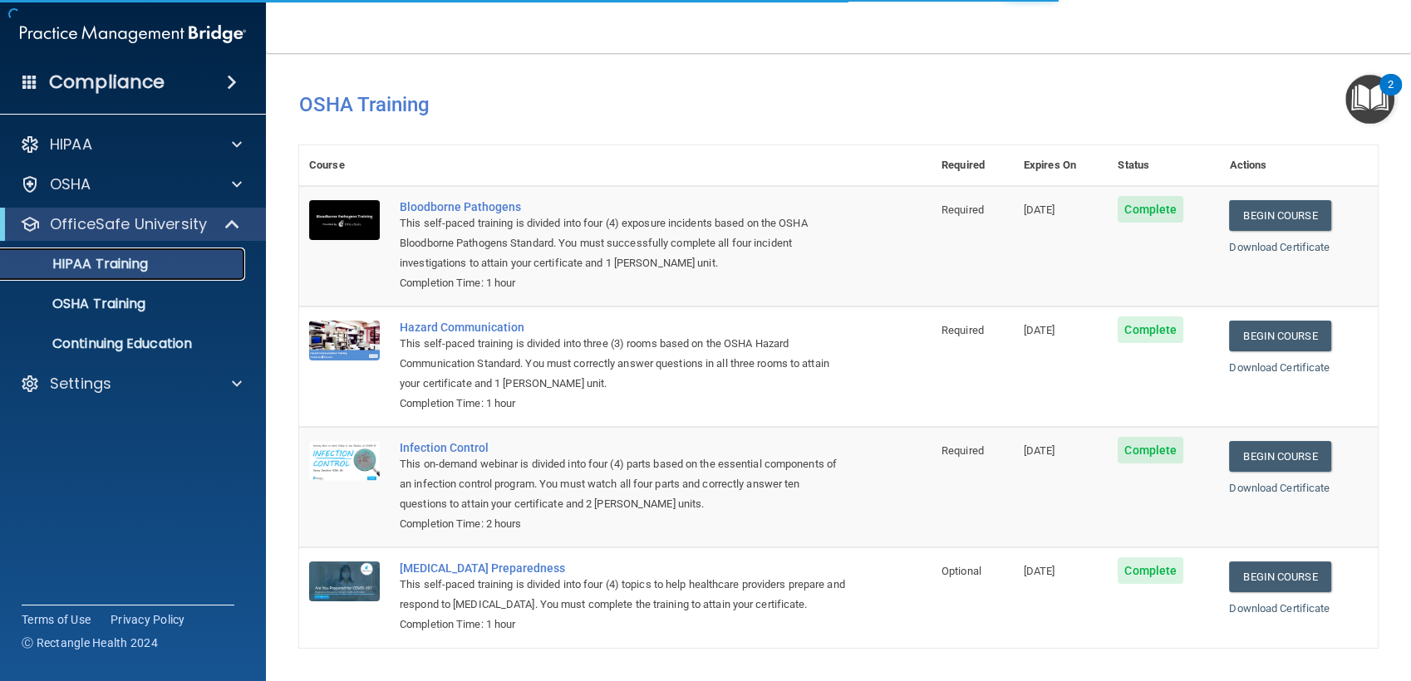
scroll to position [512, 0]
